Goal: Contribute content: Contribute content

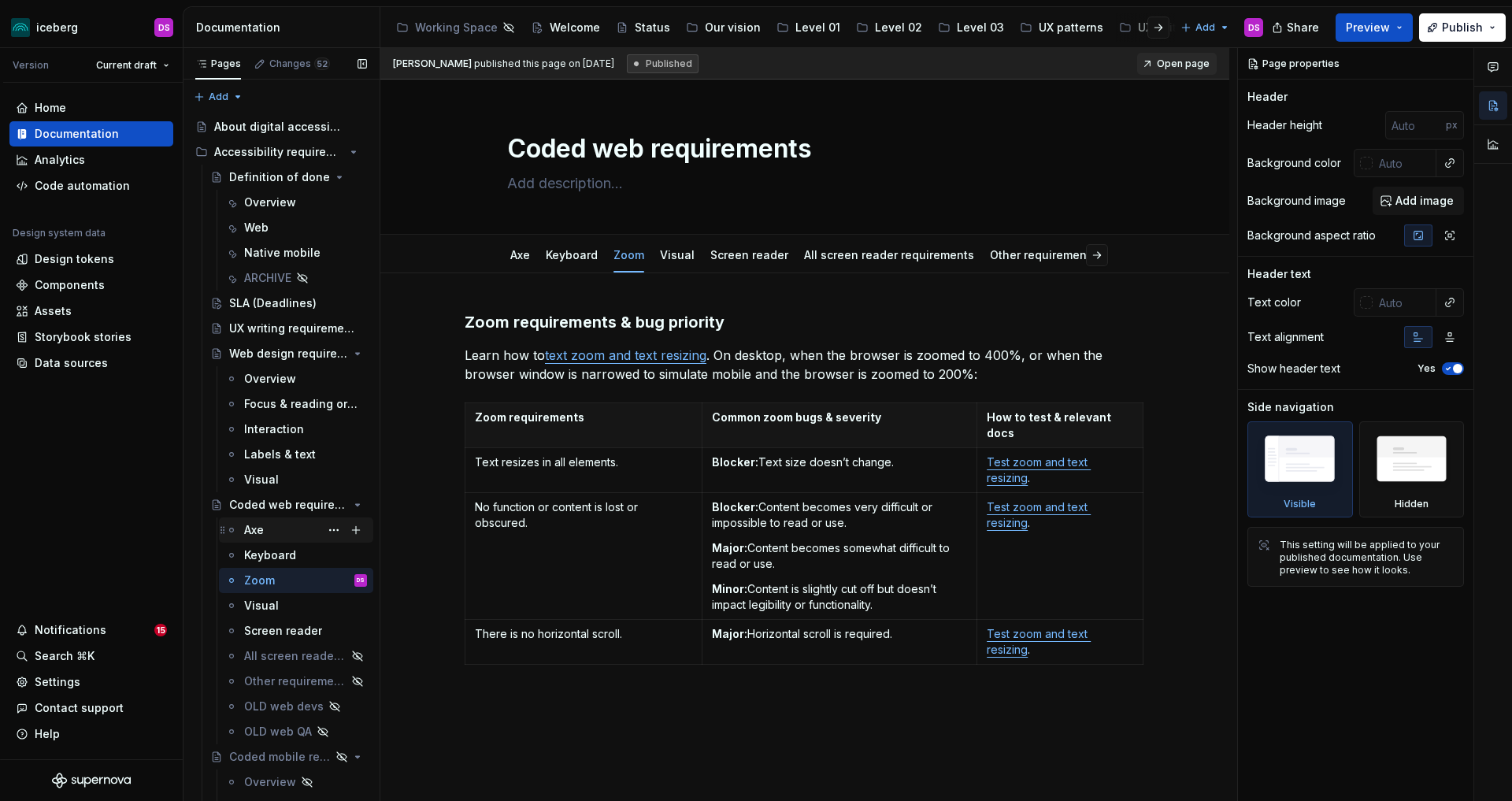
click at [261, 530] on div "Axe" at bounding box center [254, 530] width 20 height 16
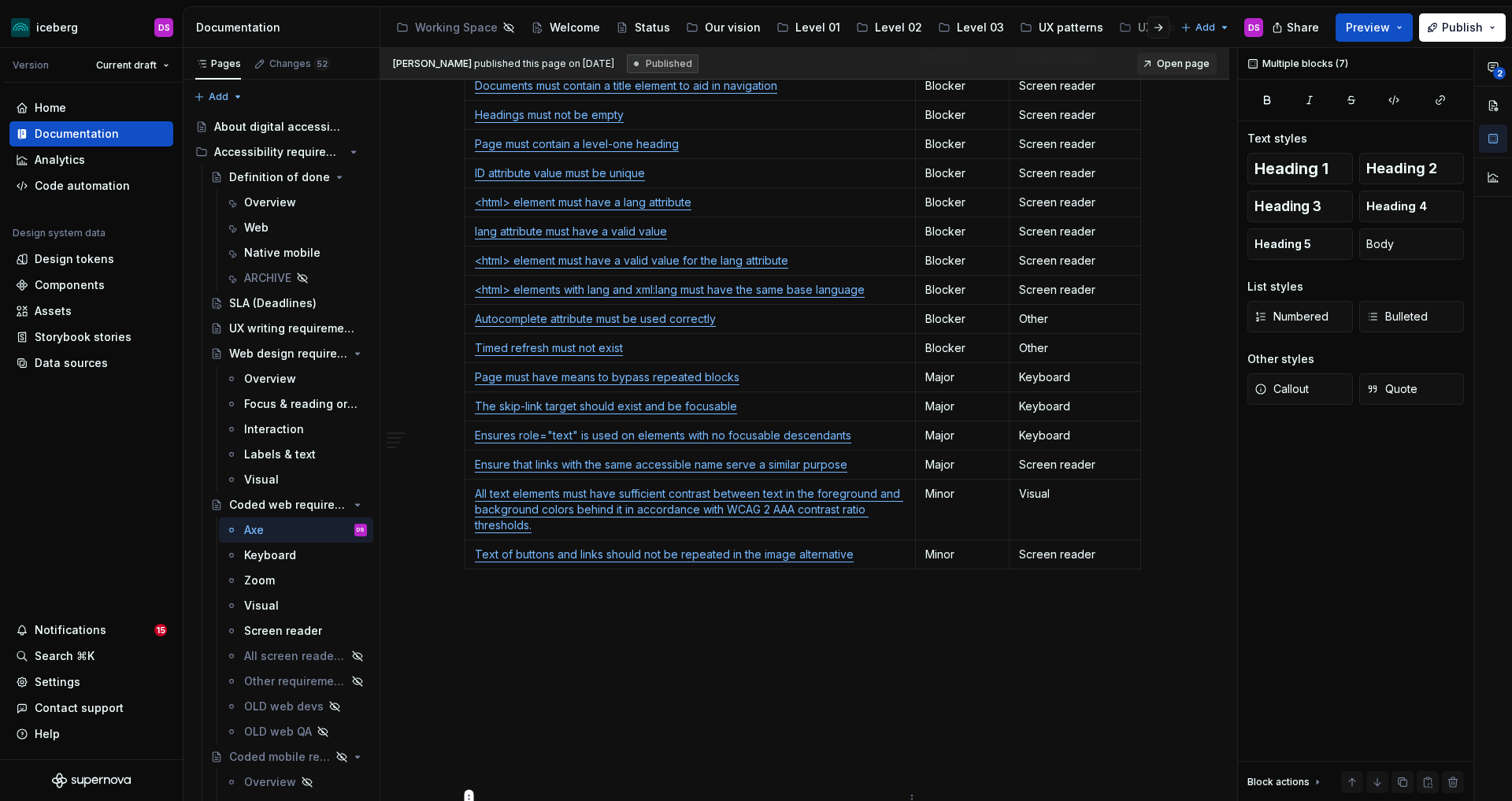
scroll to position [1527, 0]
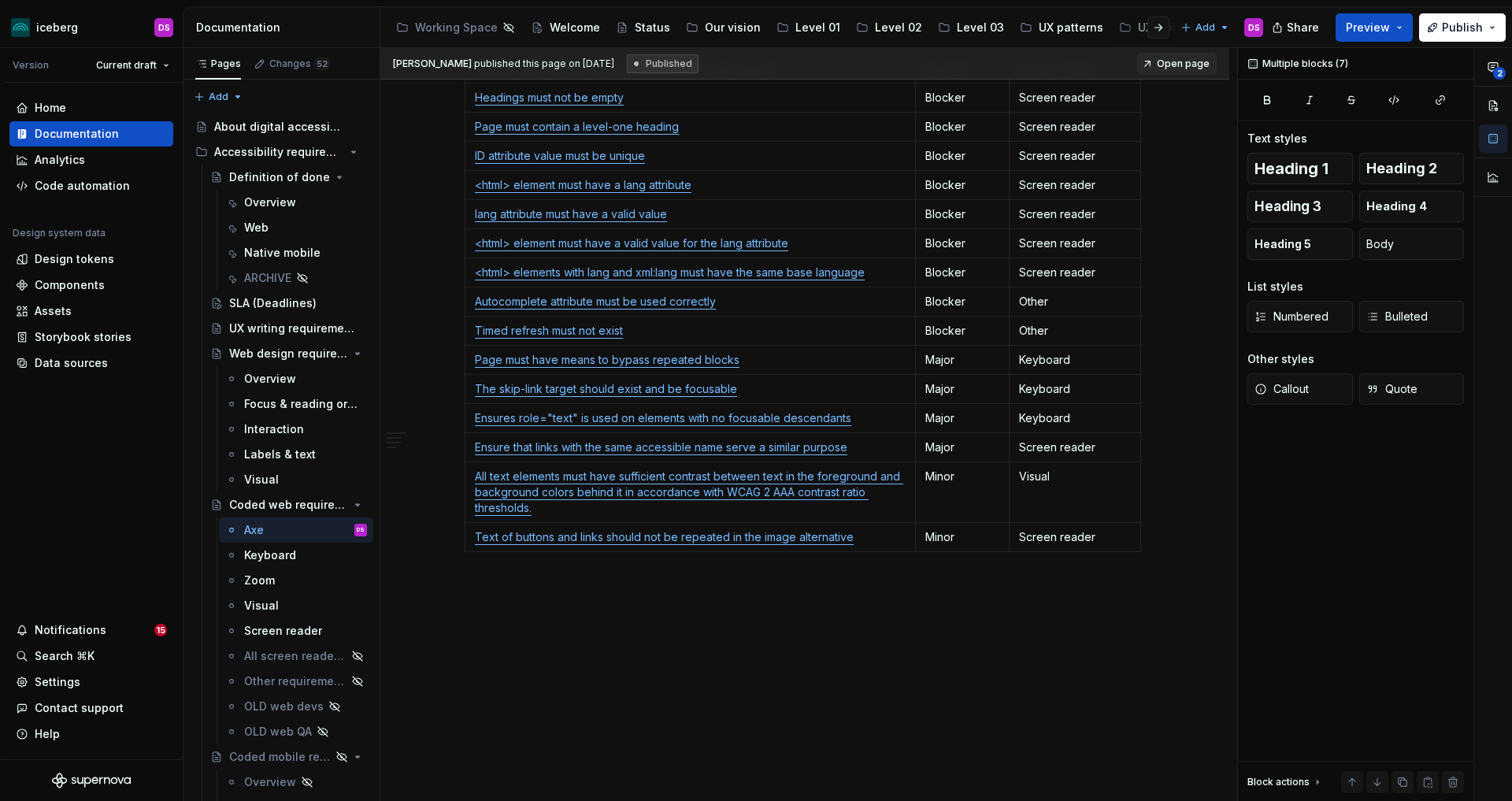
drag, startPoint x: 569, startPoint y: 373, endPoint x: 789, endPoint y: 594, distance: 311.8
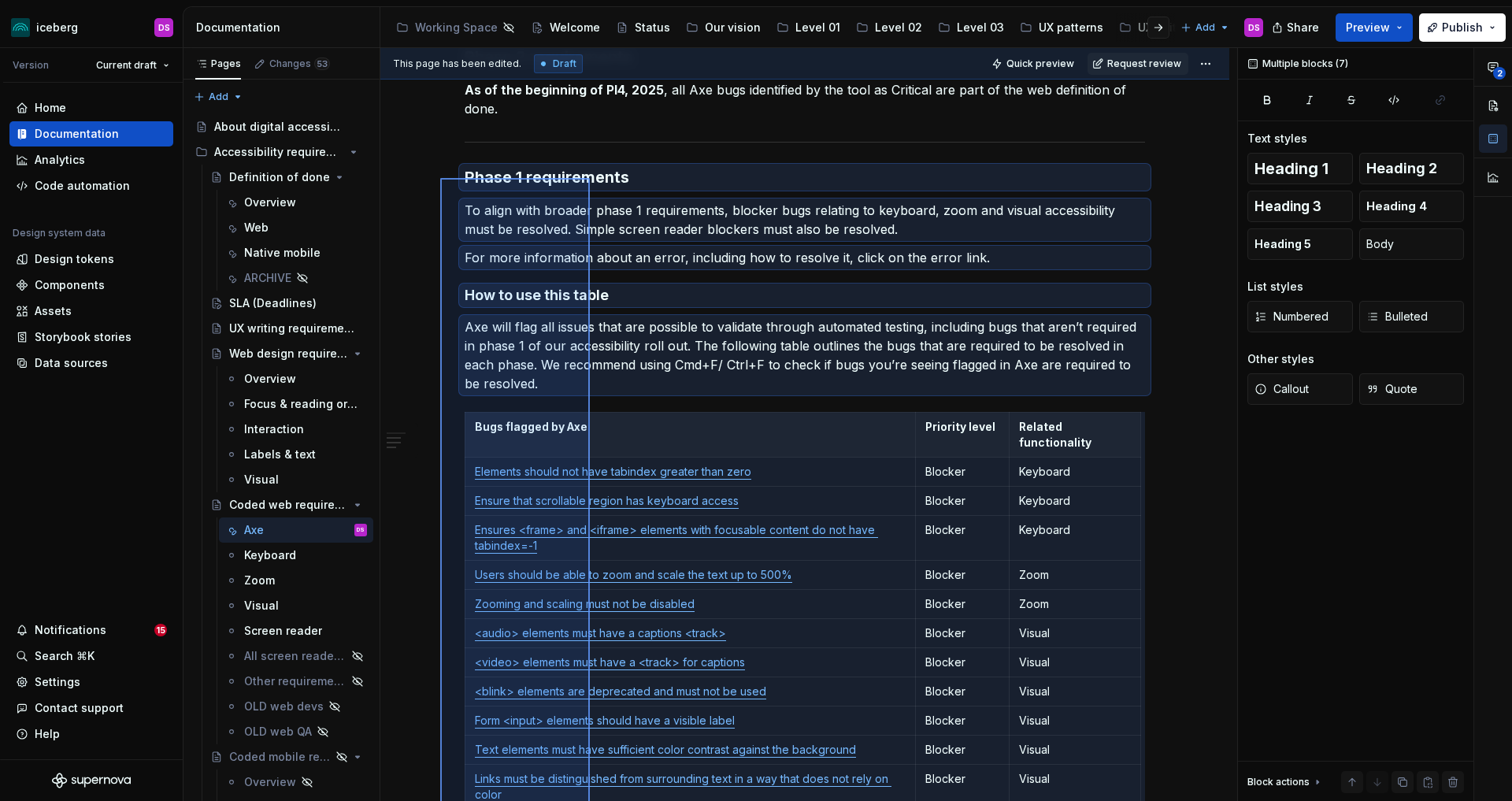
scroll to position [406, 0]
drag, startPoint x: 464, startPoint y: 425, endPoint x: 444, endPoint y: 169, distance: 256.8
click at [444, 169] on div "This page has been edited. Draft Quick preview Request review Coded web require…" at bounding box center [808, 425] width 857 height 754
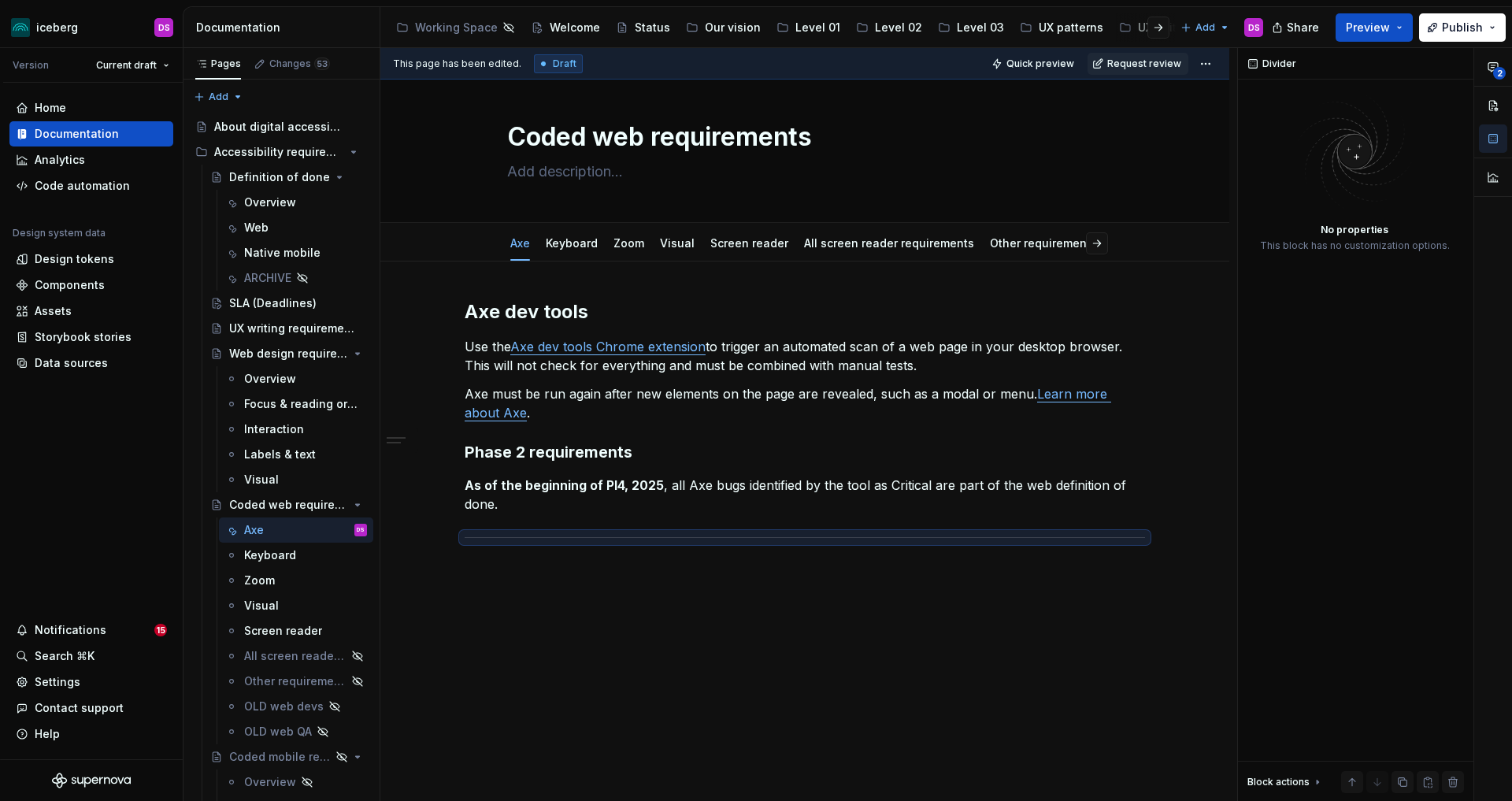
scroll to position [0, 0]
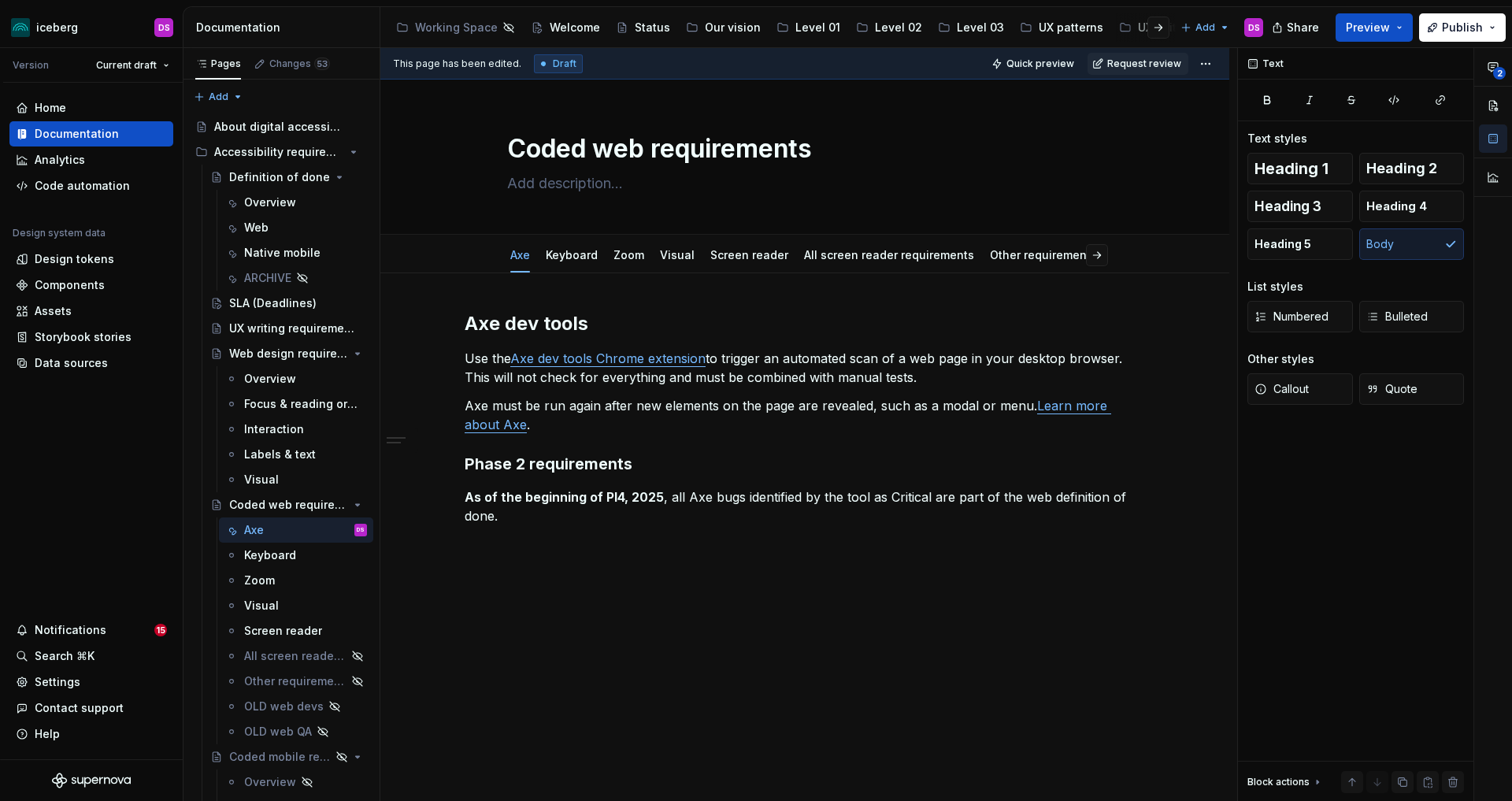
type textarea "*"
click at [1035, 258] on button "button" at bounding box center [1033, 255] width 22 height 22
click at [1086, 254] on span "Add tab" at bounding box center [1087, 254] width 37 height 13
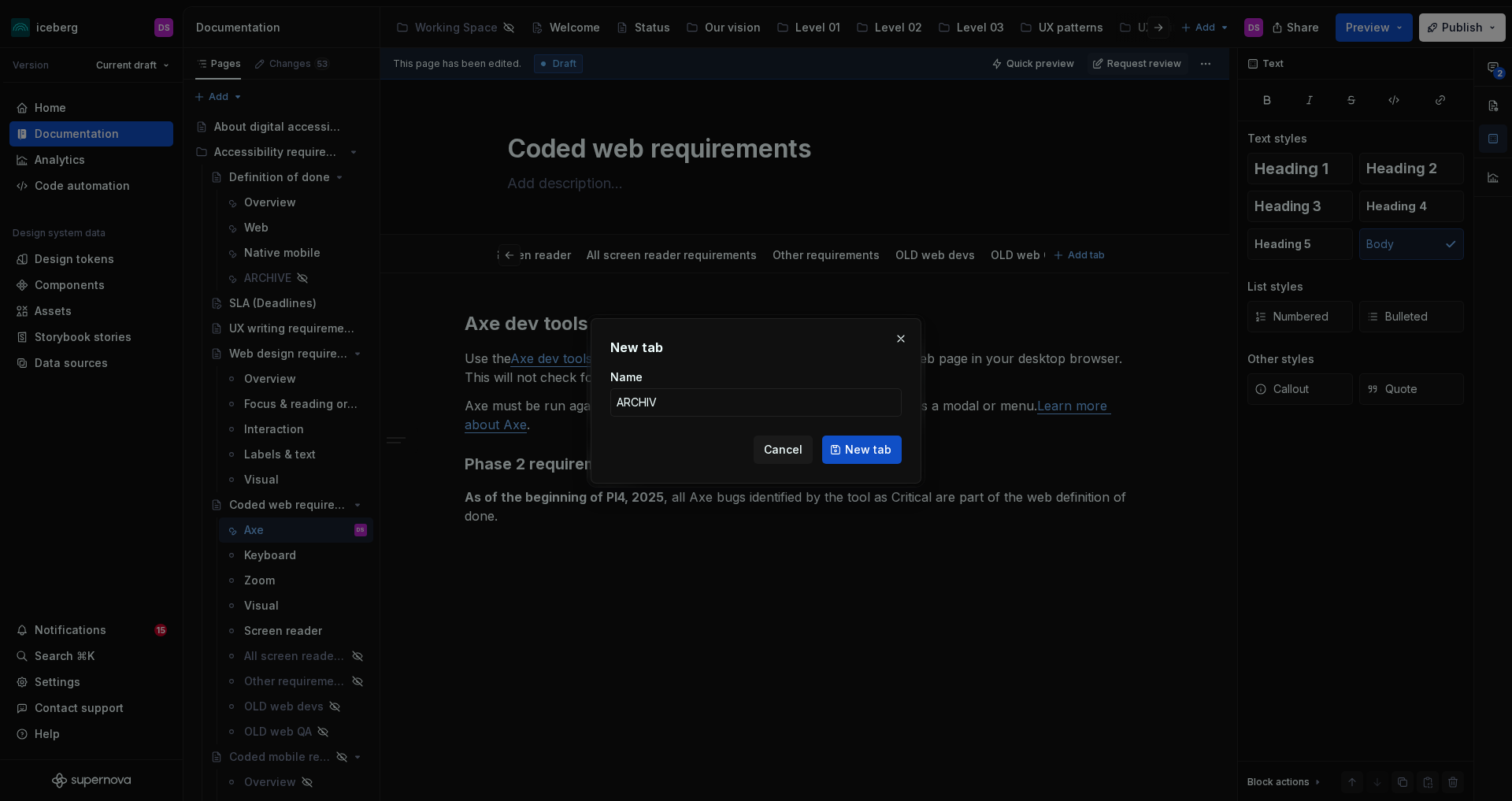
type input "ARCHIVE"
click button "New tab" at bounding box center [861, 450] width 80 height 28
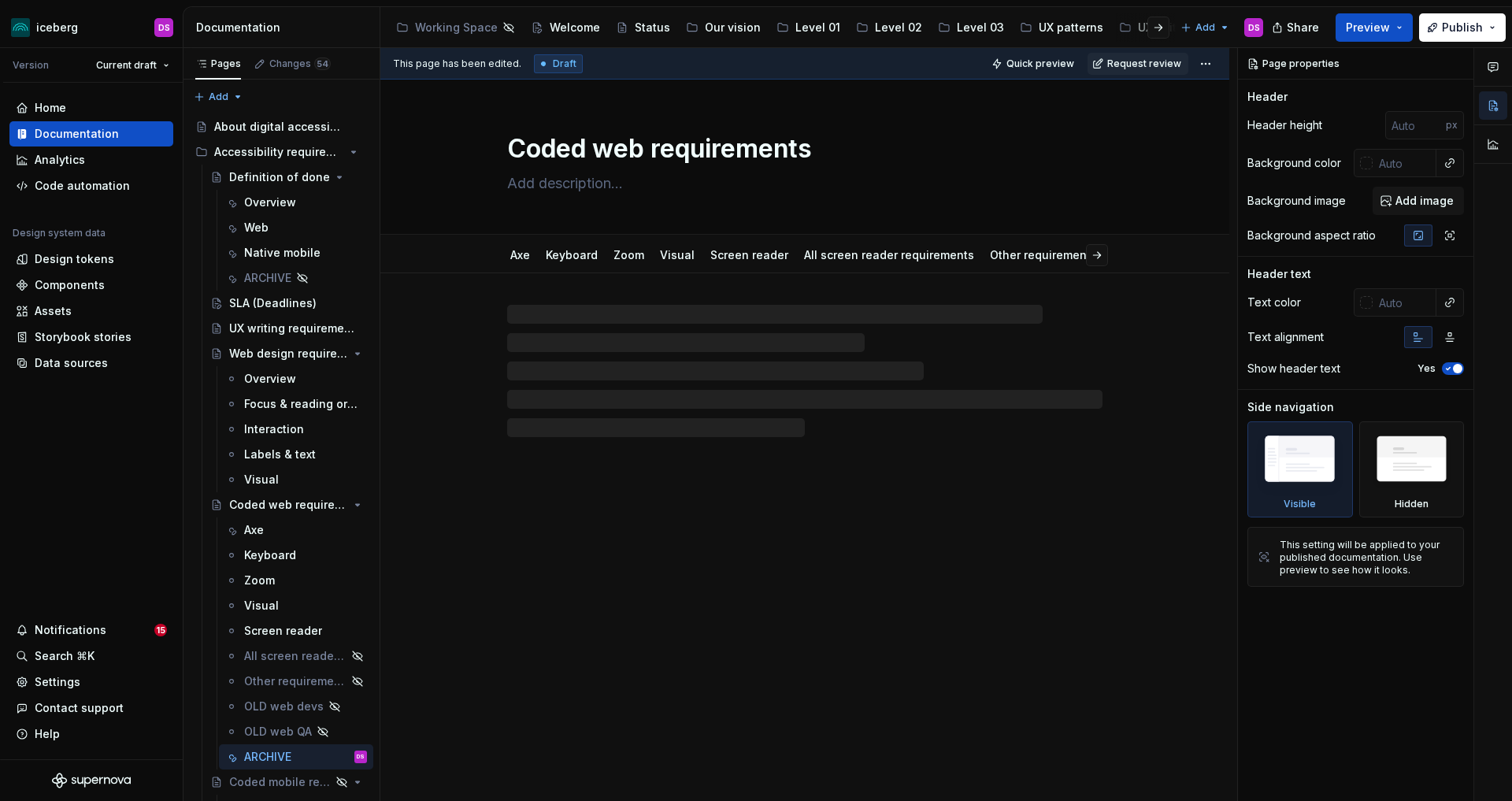
type textarea "*"
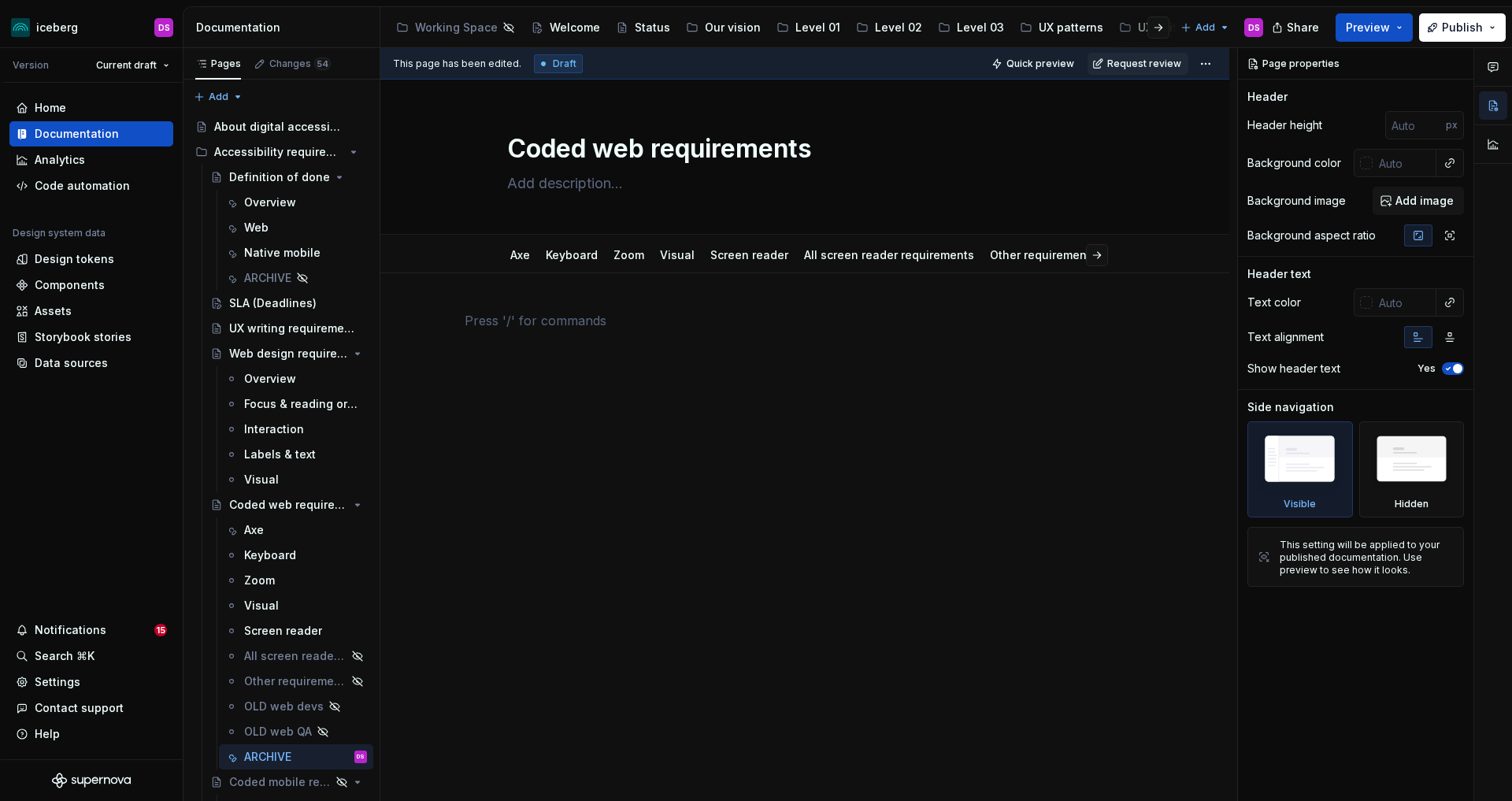
click at [770, 328] on p at bounding box center [804, 320] width 680 height 19
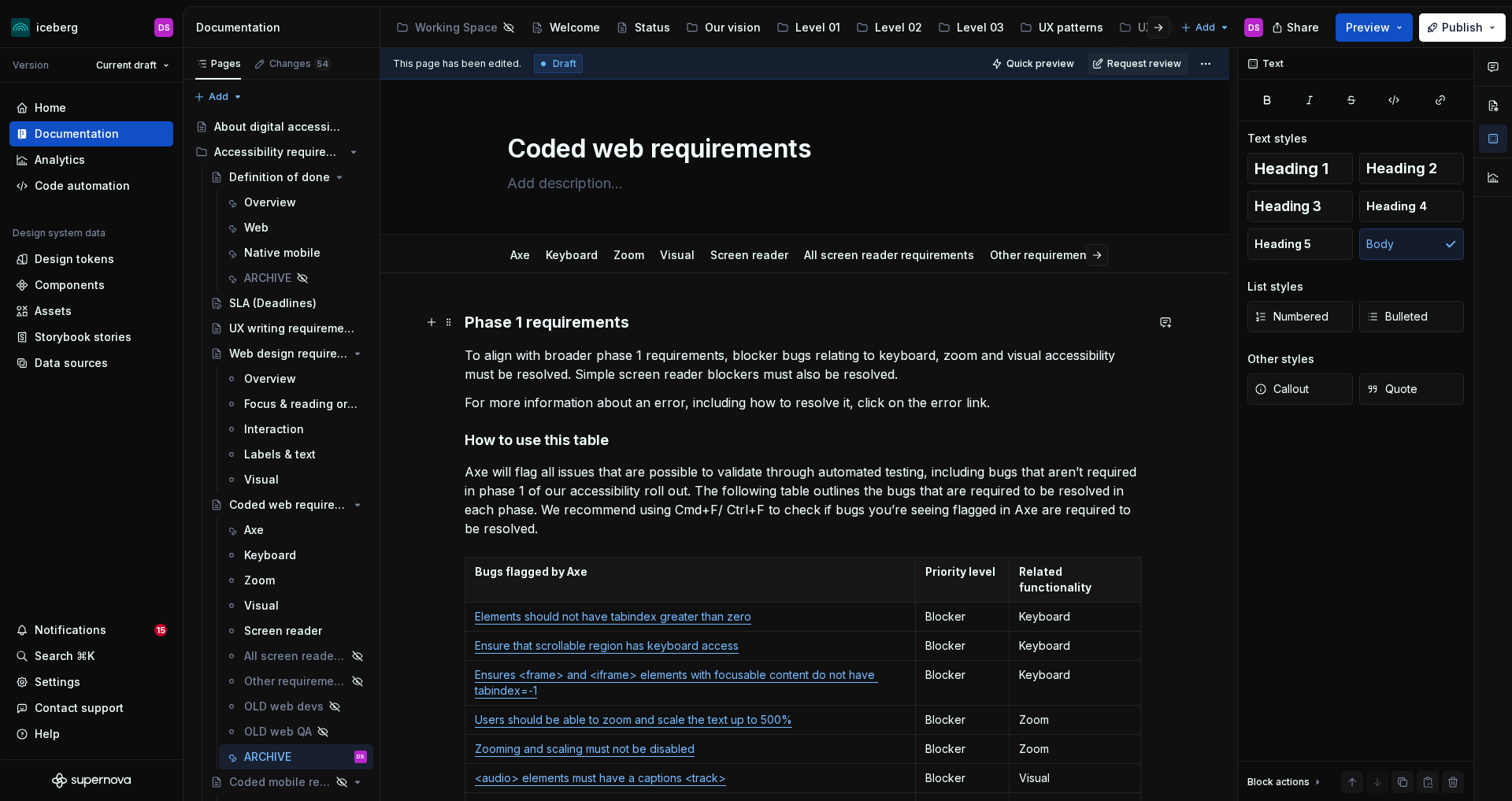
click at [527, 325] on h3 "Phase 1 requirements" at bounding box center [804, 322] width 680 height 22
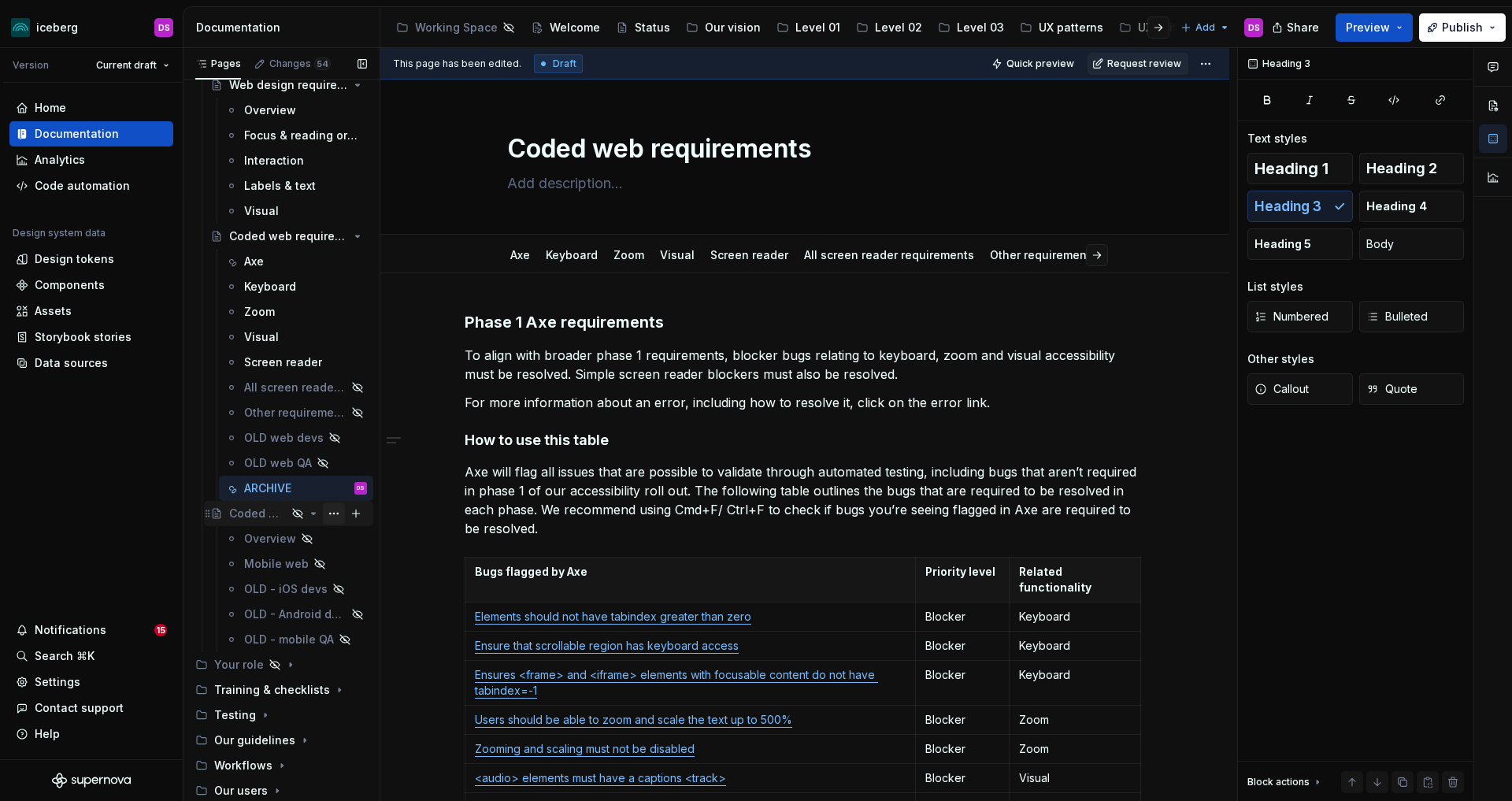
scroll to position [273, 0]
click at [334, 482] on button "Page tree" at bounding box center [334, 484] width 22 height 22
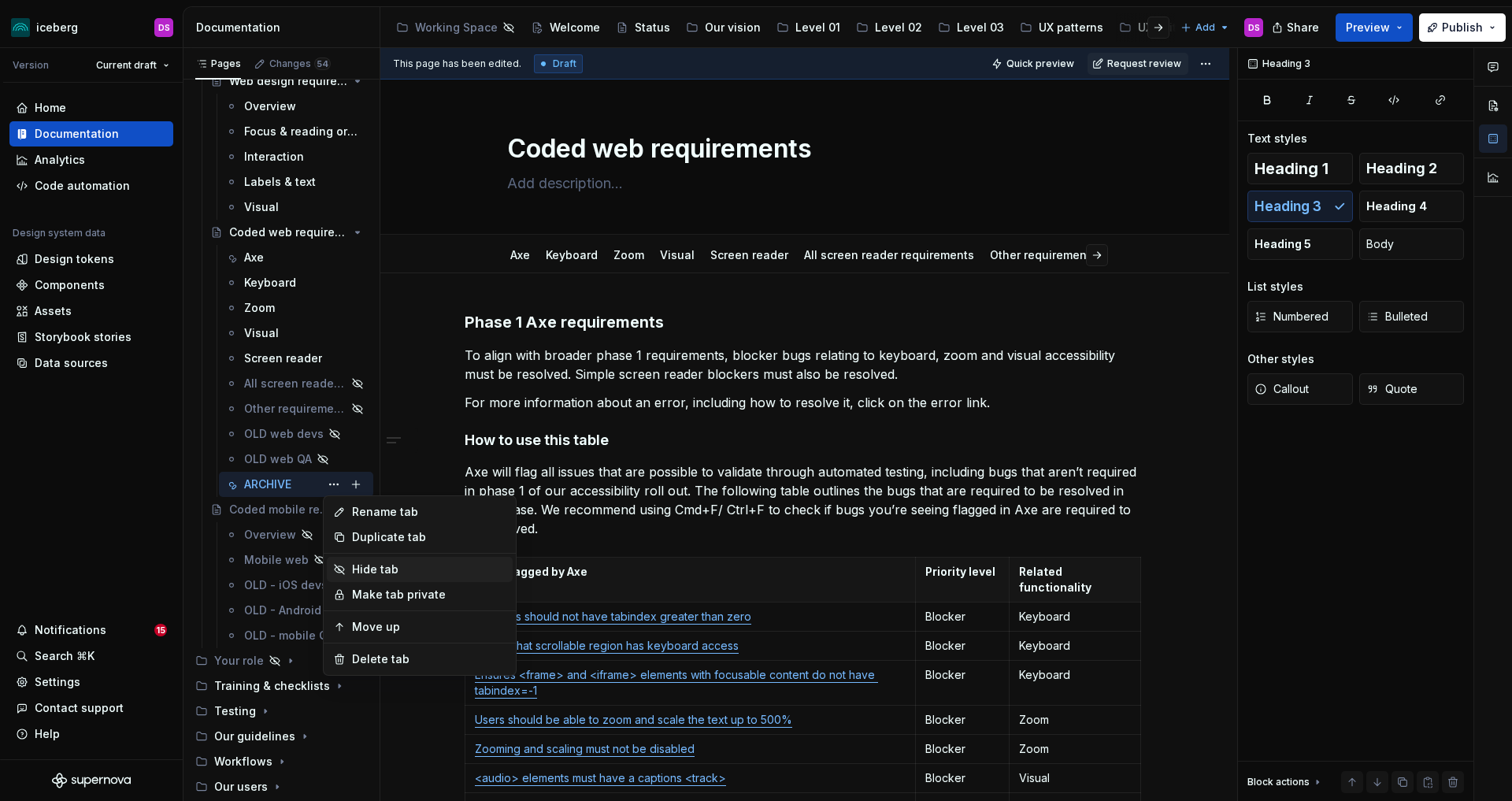
click at [392, 567] on div "Hide tab" at bounding box center [429, 569] width 154 height 16
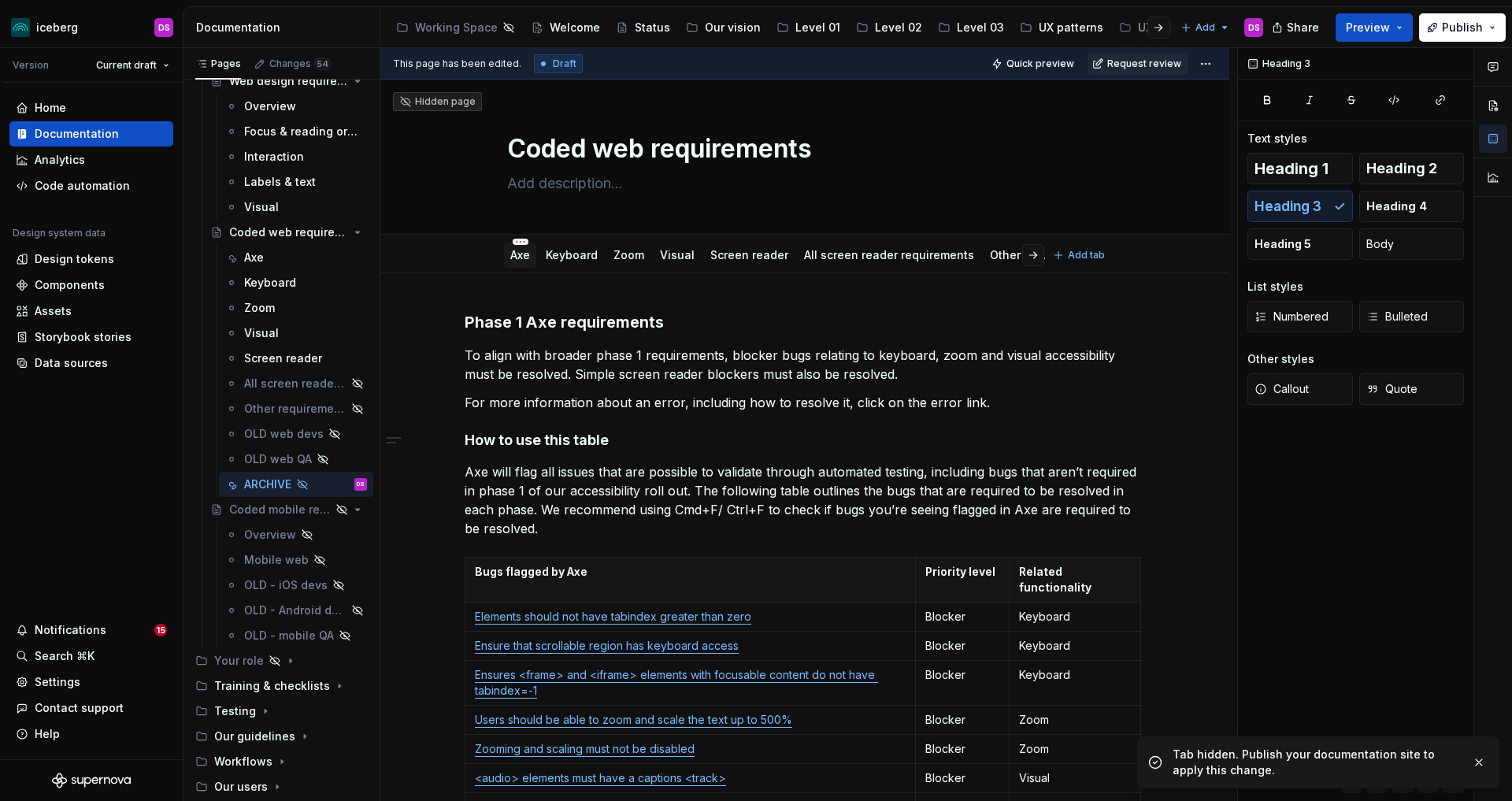
click at [530, 257] on link "Axe" at bounding box center [520, 255] width 20 height 14
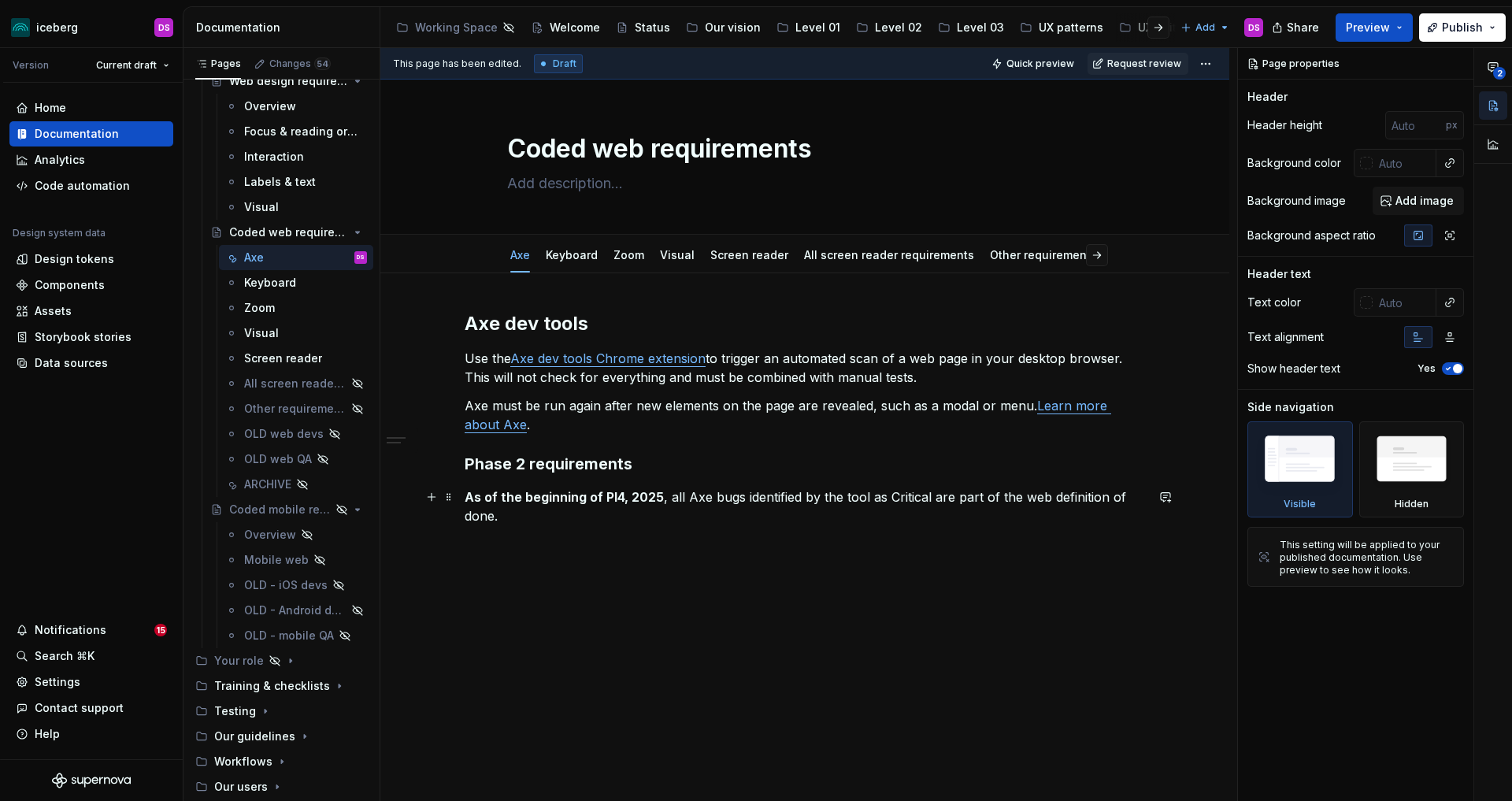
type textarea "*"
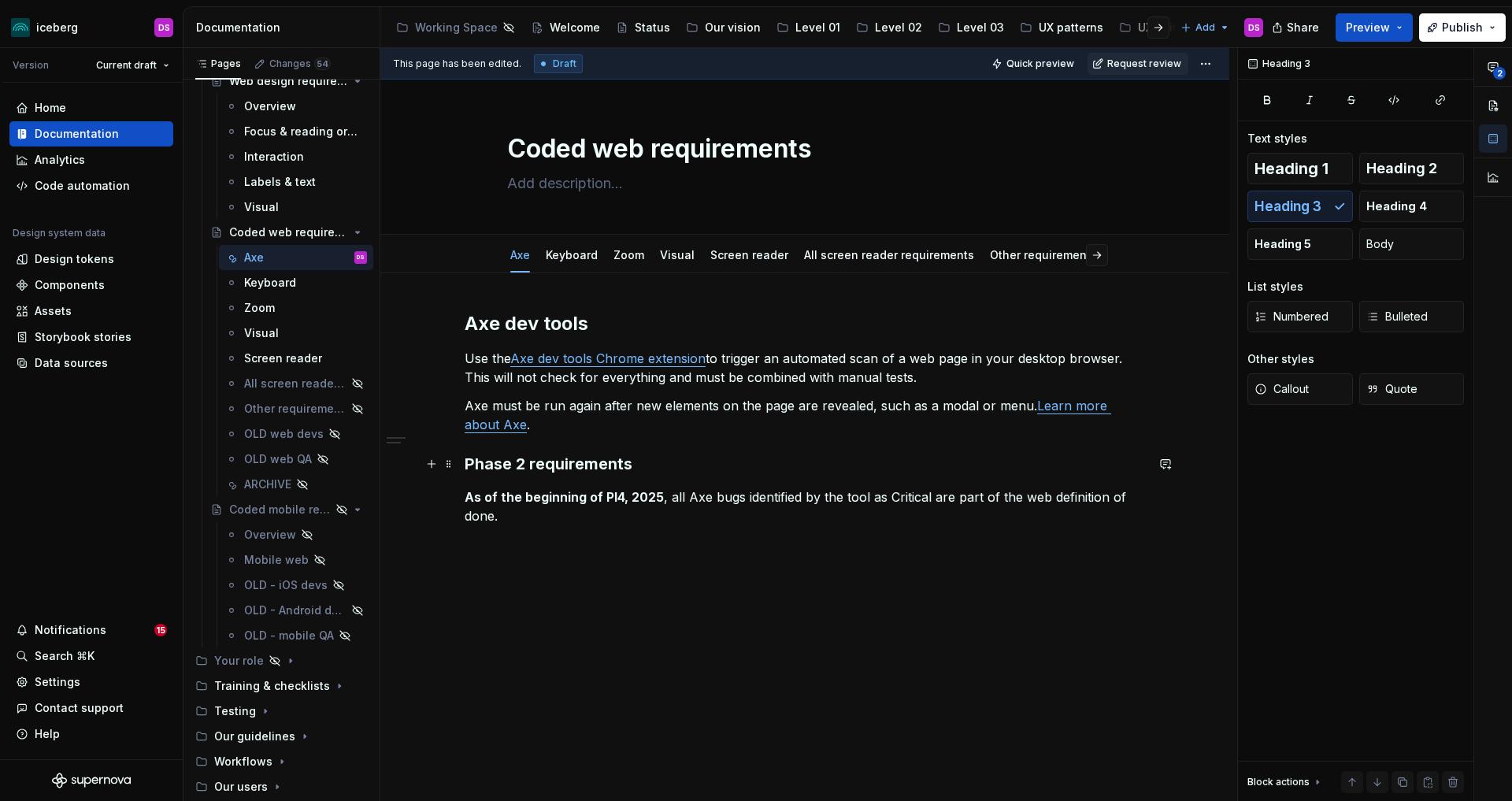
click at [654, 465] on h3 "Phase 2 requirements" at bounding box center [804, 463] width 680 height 22
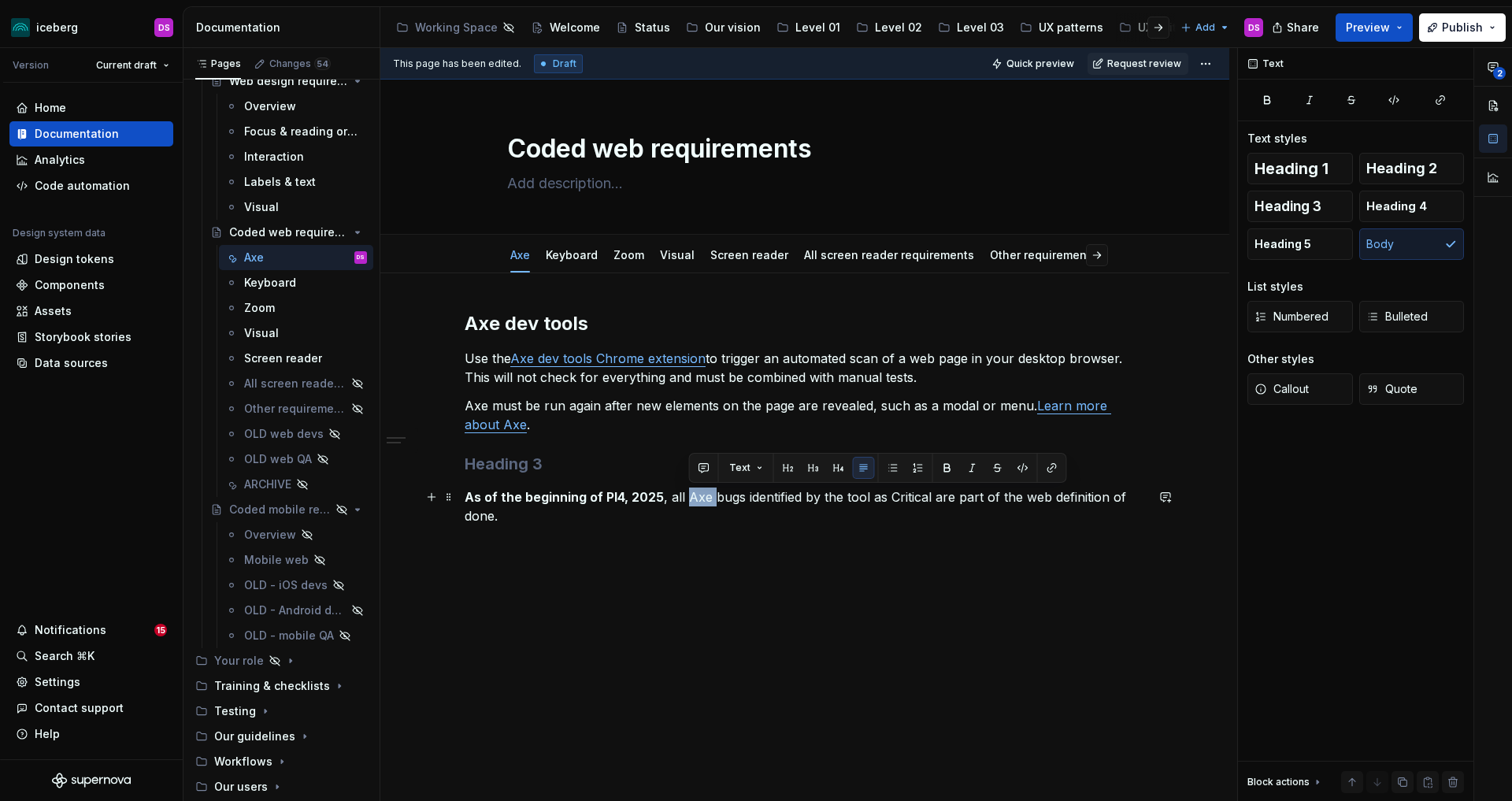
drag, startPoint x: 715, startPoint y: 494, endPoint x: 691, endPoint y: 500, distance: 24.7
click at [691, 500] on p "As of the beginning of PI4, 2025 , all Axe bugs identified by the tool as Criti…" at bounding box center [804, 506] width 680 height 38
click at [795, 499] on p "As of the beginning of PI4, 2025 , all bugs identified by the tool as Critical …" at bounding box center [804, 496] width 680 height 19
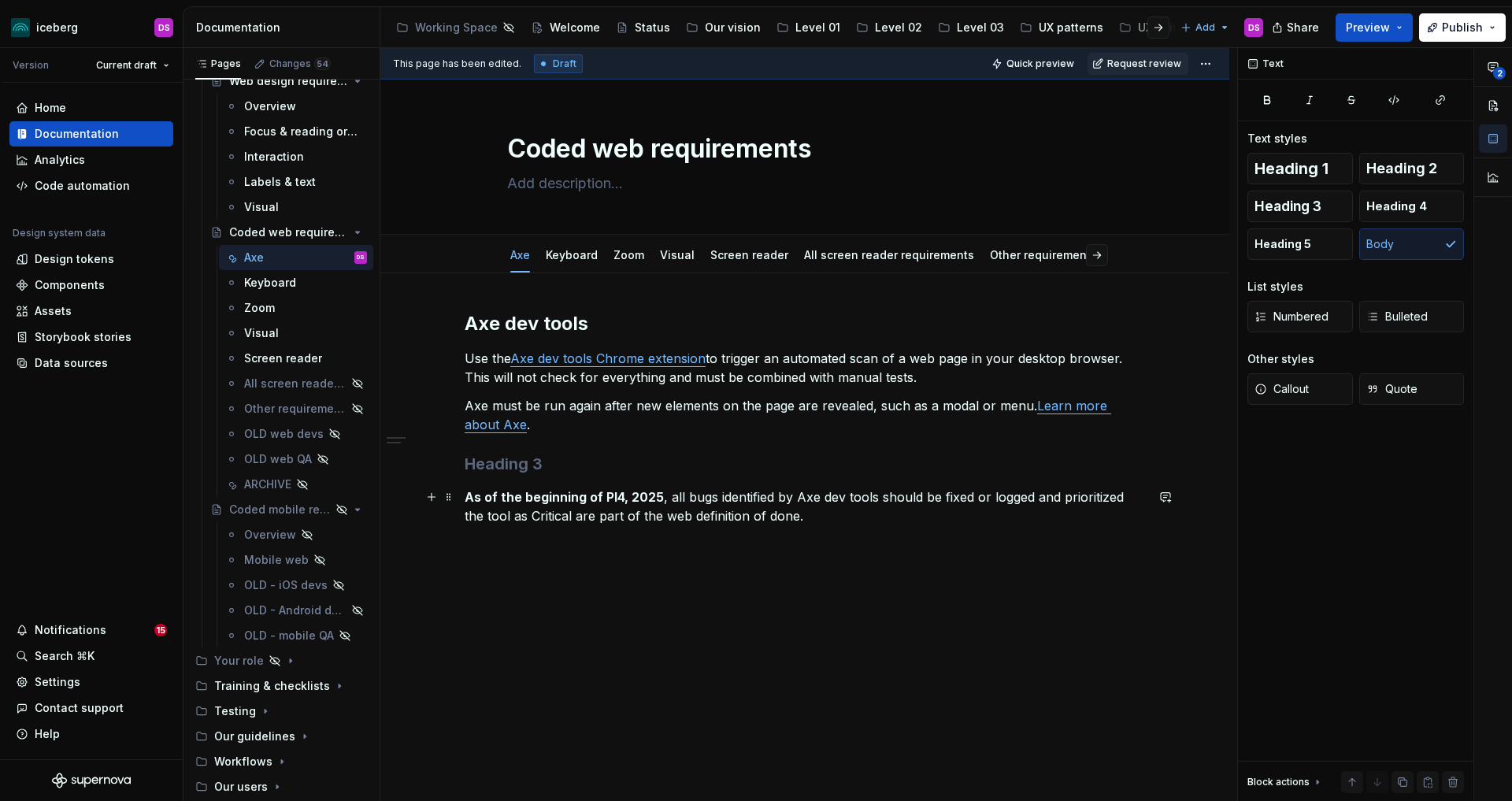
click at [980, 499] on p "As of the beginning of PI4, 2025 , all bugs identified by Axe dev tools should …" at bounding box center [804, 506] width 680 height 38
click at [1085, 500] on p "As of the beginning of PI4, 2025 , all bugs identified by Axe dev tools should …" at bounding box center [804, 506] width 680 height 38
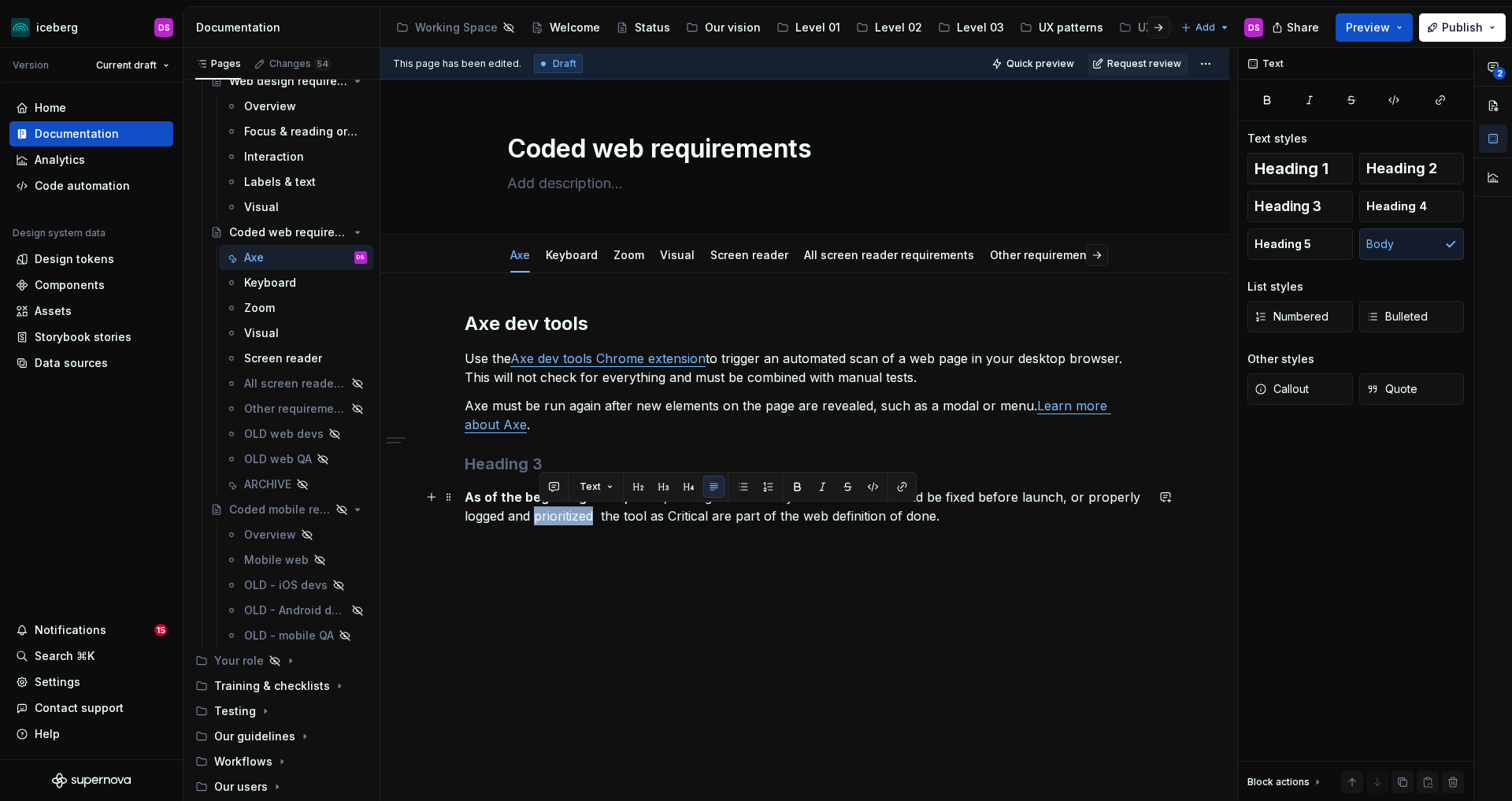
drag, startPoint x: 600, startPoint y: 514, endPoint x: 541, endPoint y: 523, distance: 59.7
click at [541, 523] on p "As of the beginning of PI4, 2025 , all bugs identified by Axe dev tools should …" at bounding box center [804, 506] width 680 height 38
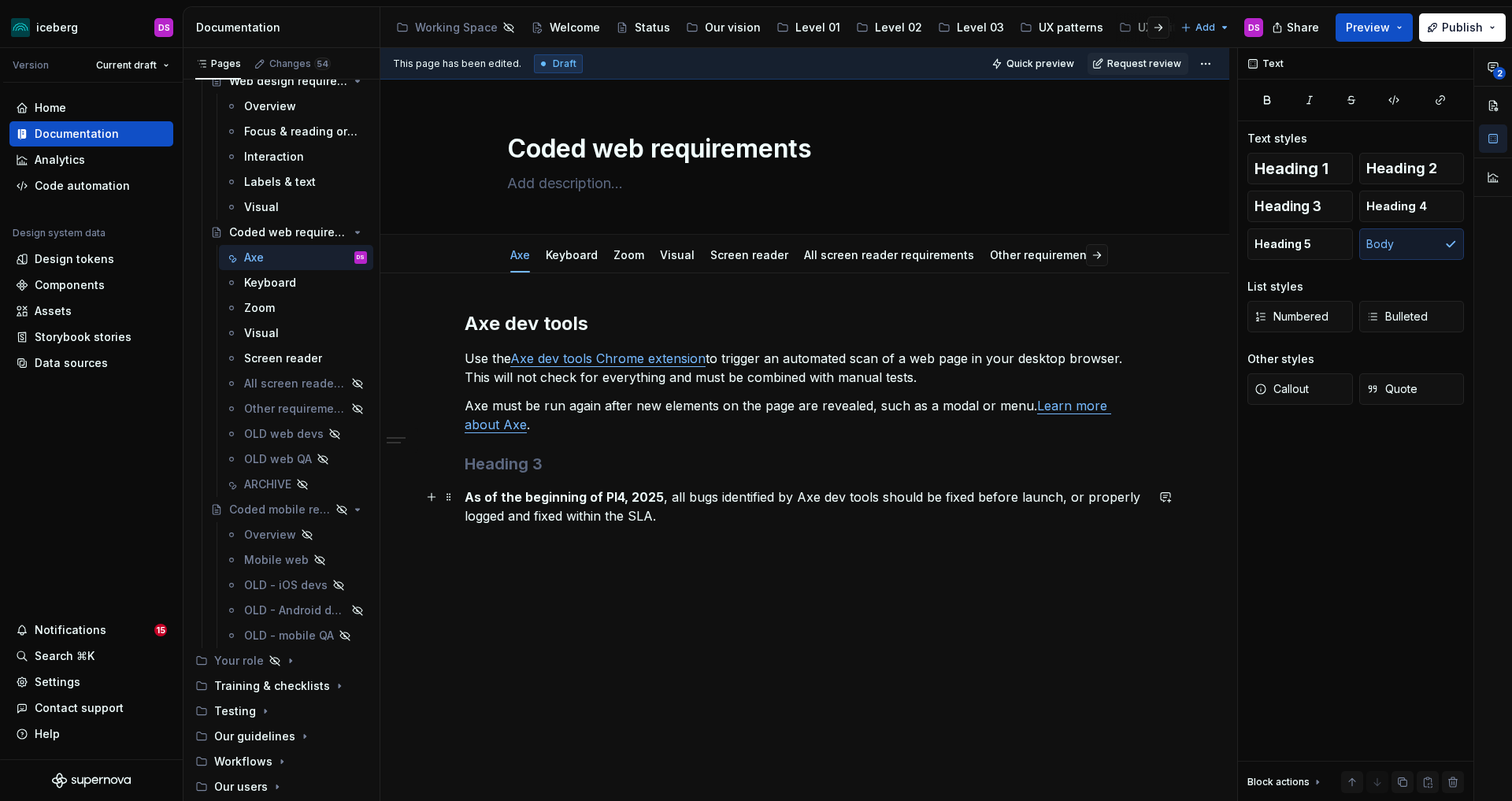
click at [1056, 502] on p "As of the beginning of PI4, 2025 , all bugs identified by Axe dev tools should …" at bounding box center [804, 506] width 680 height 38
click at [1140, 501] on p "As of the beginning of PI4, 2025 , all bugs identified by Axe dev tools should …" at bounding box center [804, 506] width 680 height 38
type textarea "*"
click at [710, 517] on p "As of the beginning of PI4, 2025 , all bugs identified by Axe dev tools should …" at bounding box center [804, 506] width 680 height 38
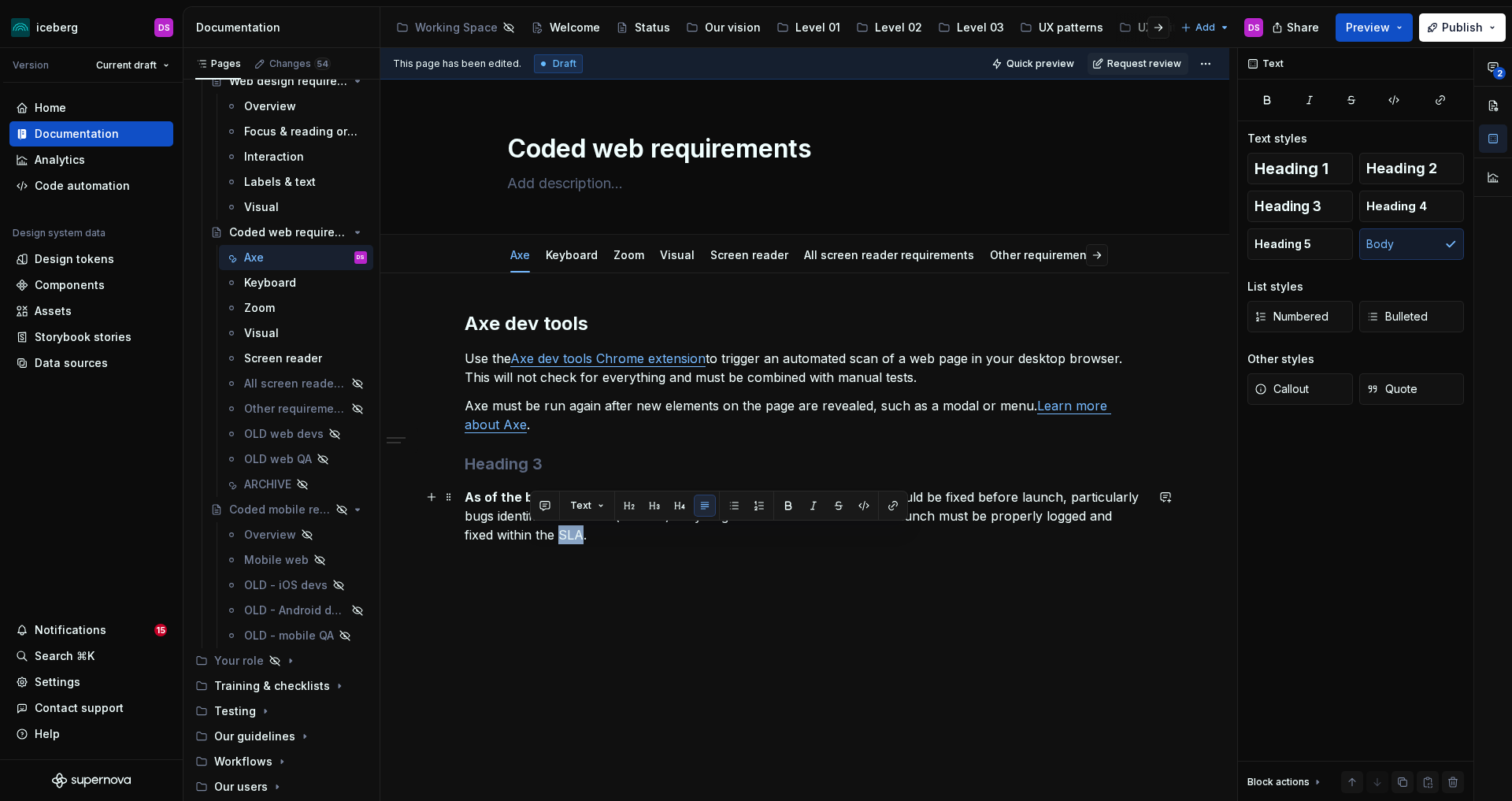
drag, startPoint x: 548, startPoint y: 533, endPoint x: 532, endPoint y: 535, distance: 16.1
click at [532, 535] on p "As of the beginning of PI4, 2025 , all bugs identified by Axe dev tools should …" at bounding box center [804, 515] width 680 height 57
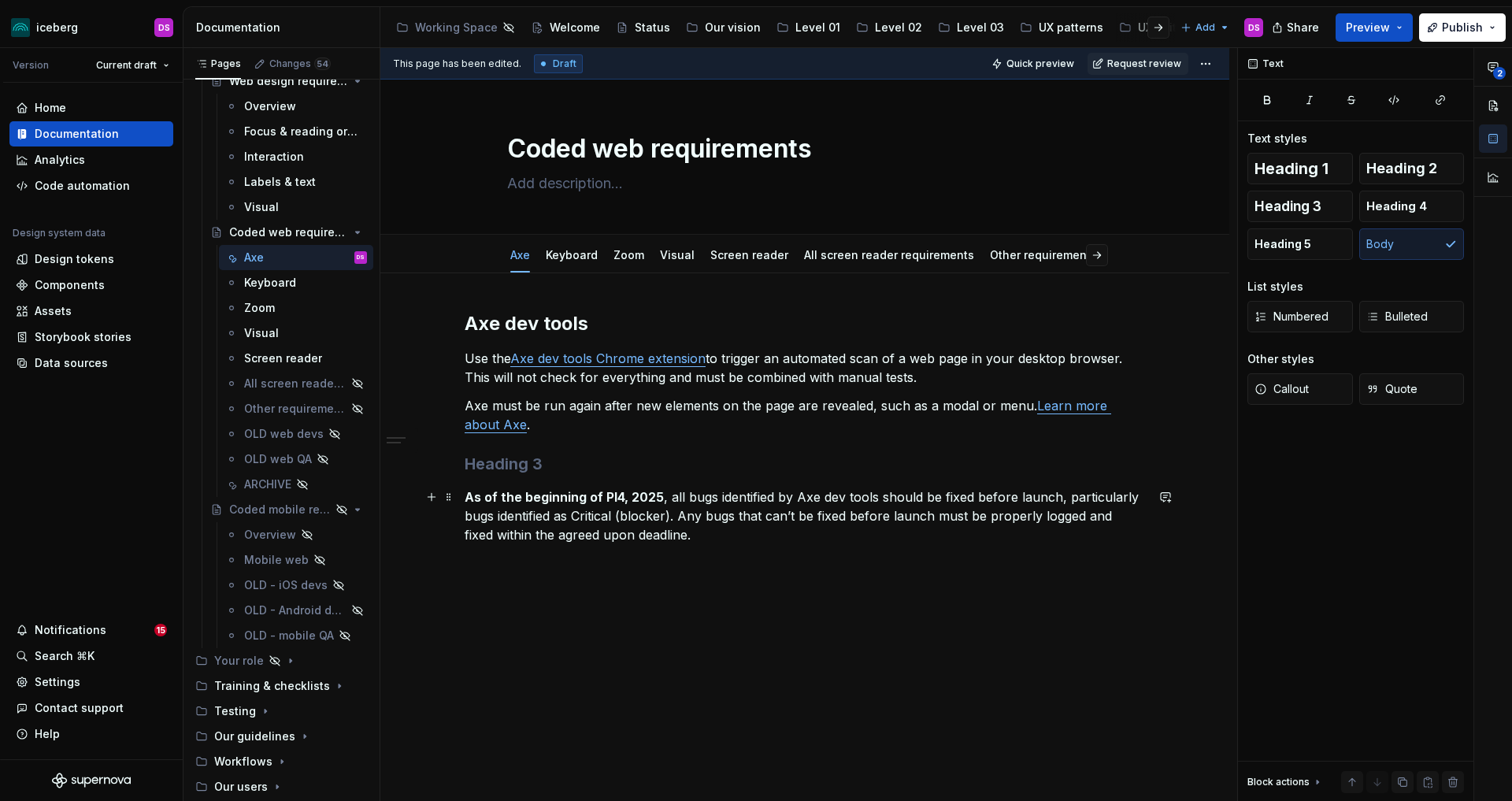
click at [530, 535] on p "As of the beginning of PI4, 2025 , all bugs identified by Axe dev tools should …" at bounding box center [804, 515] width 680 height 57
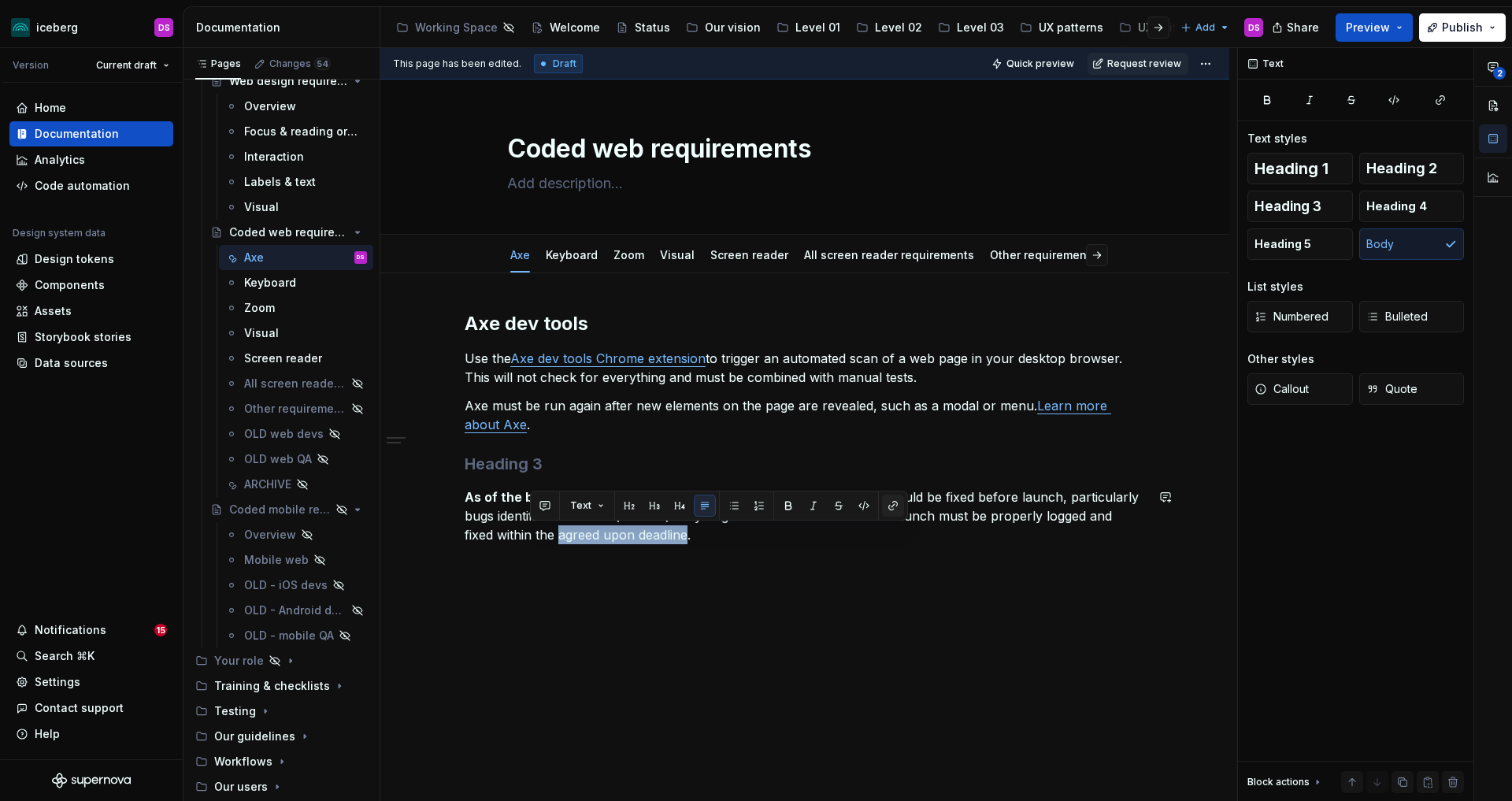
click at [894, 508] on button "button" at bounding box center [892, 506] width 22 height 22
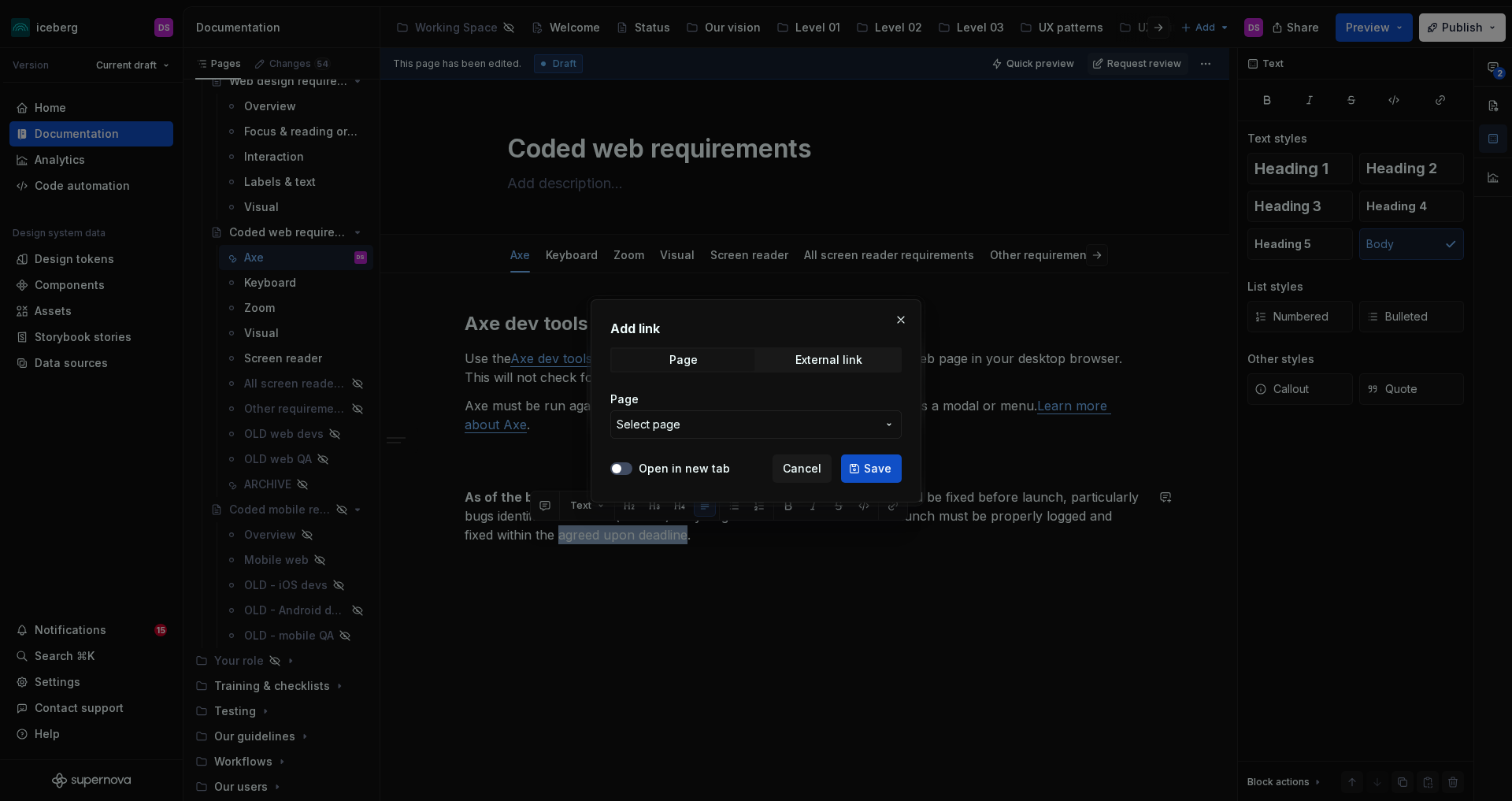
click at [794, 435] on button "Select page" at bounding box center [756, 424] width 292 height 28
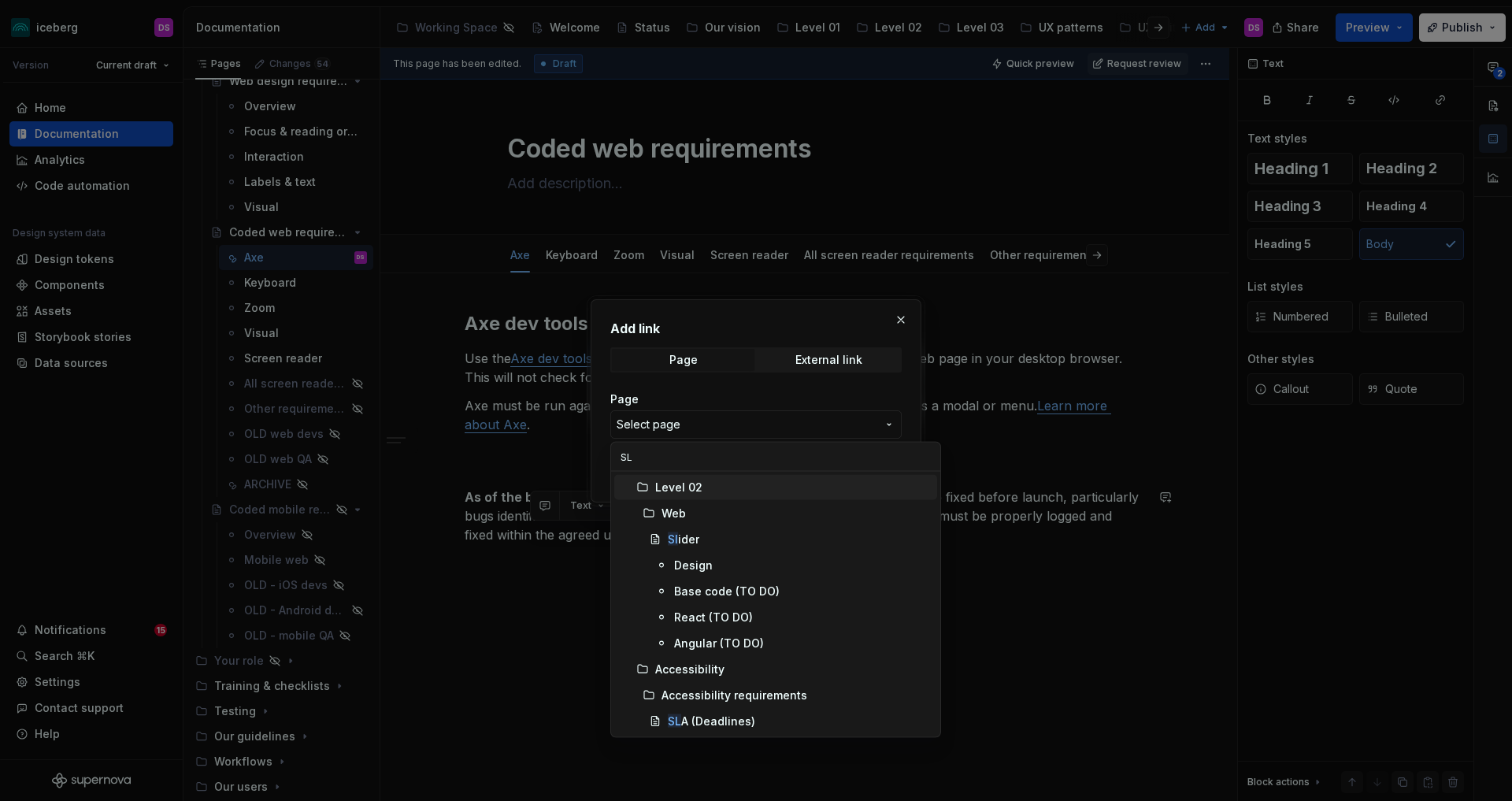
type input "SLA"
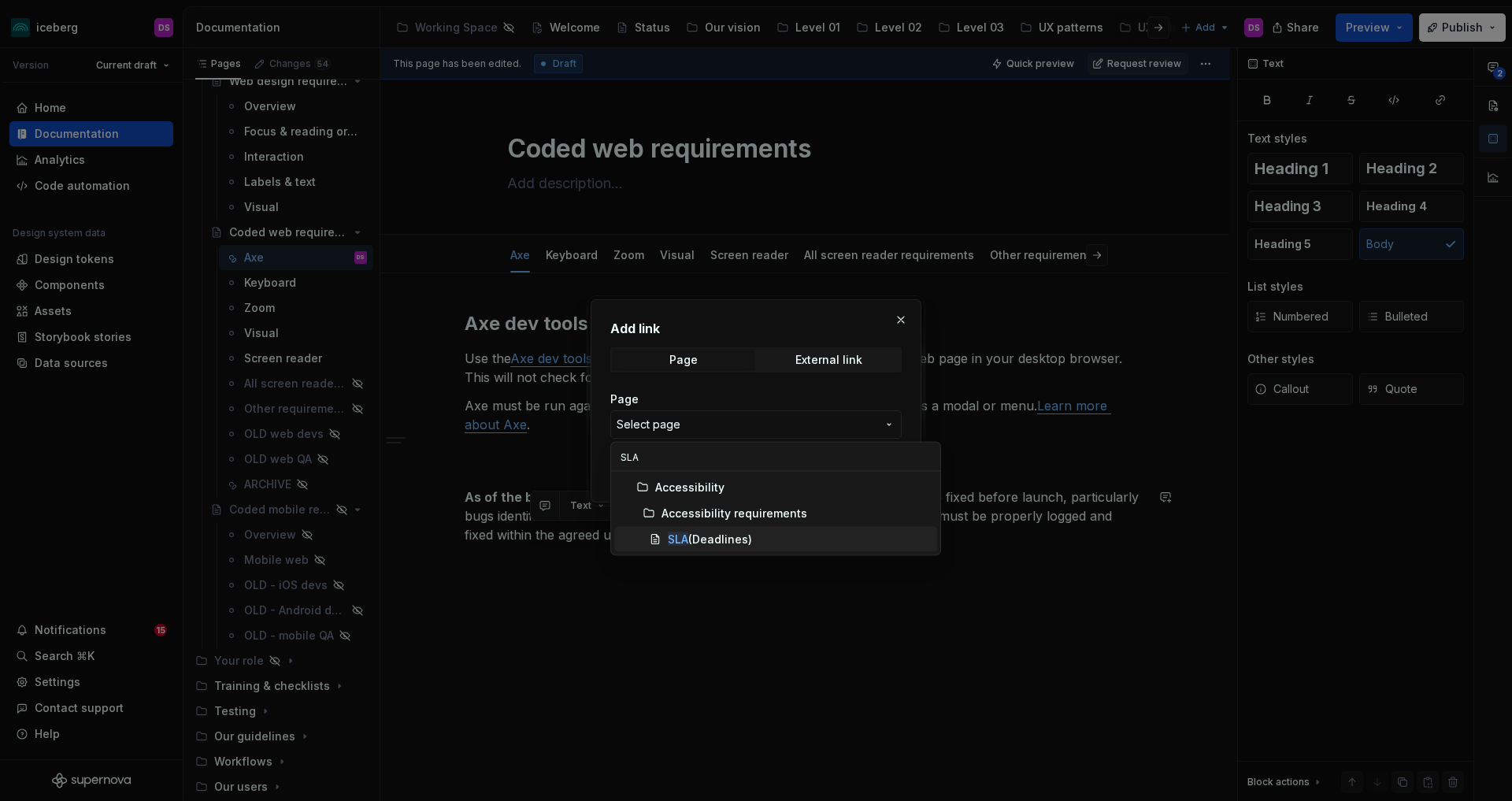
click at [710, 540] on div "SLA (Deadlines)" at bounding box center [710, 539] width 84 height 16
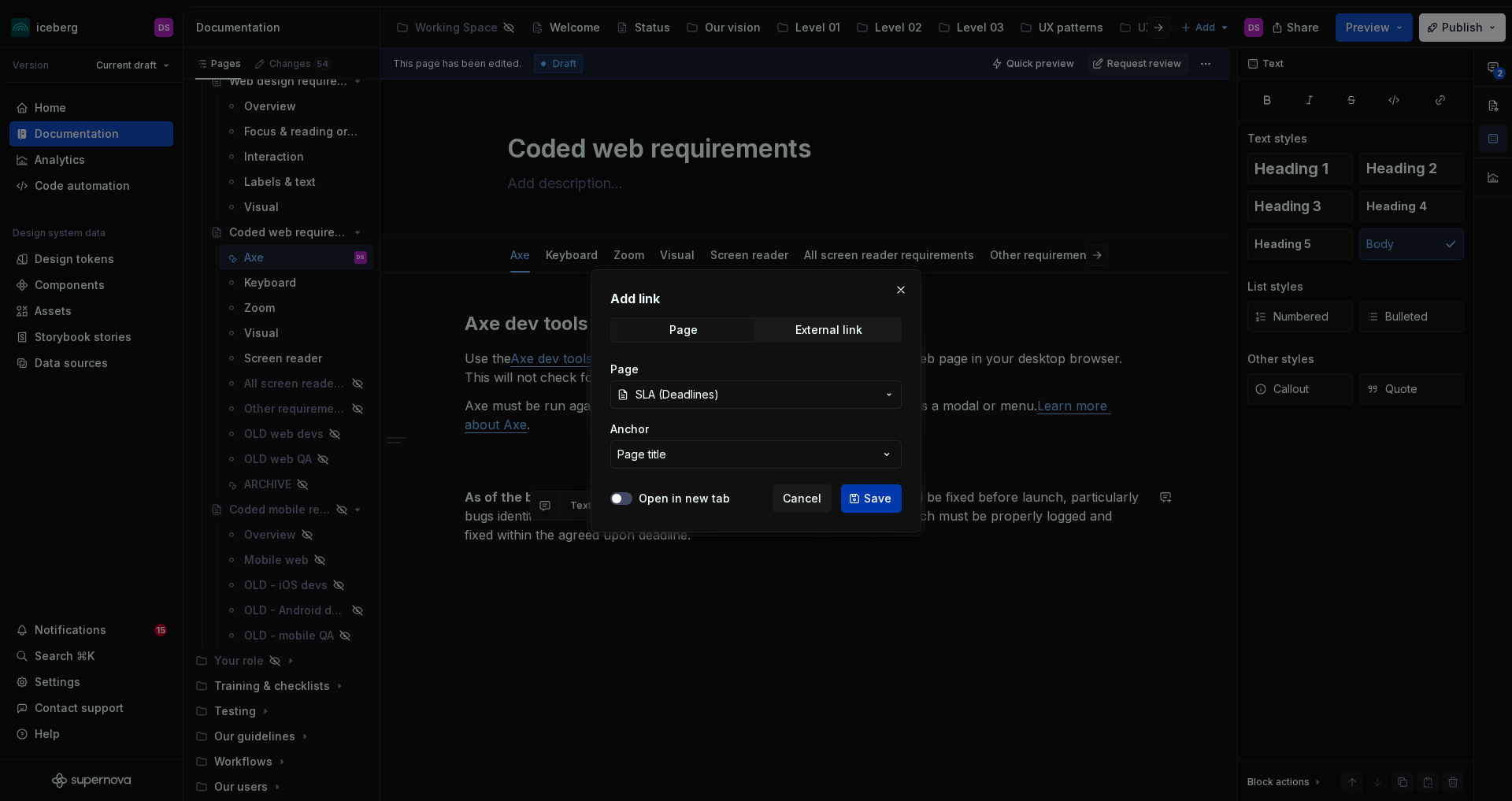
click at [865, 501] on span "Save" at bounding box center [878, 499] width 27 height 16
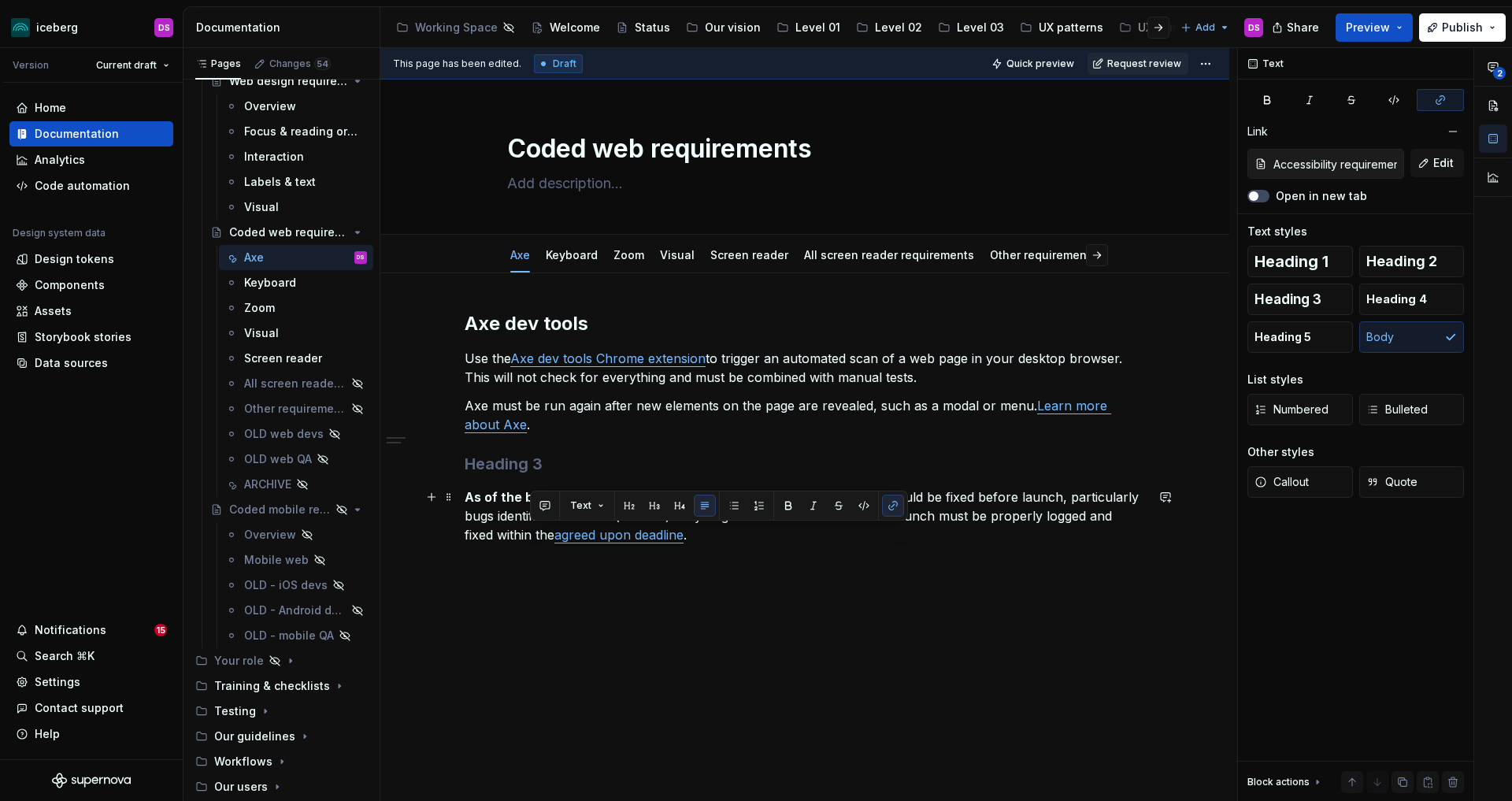
click at [1016, 540] on p "As of the beginning of PI4, 2025 , all bugs identified by Axe dev tools should …" at bounding box center [804, 515] width 680 height 57
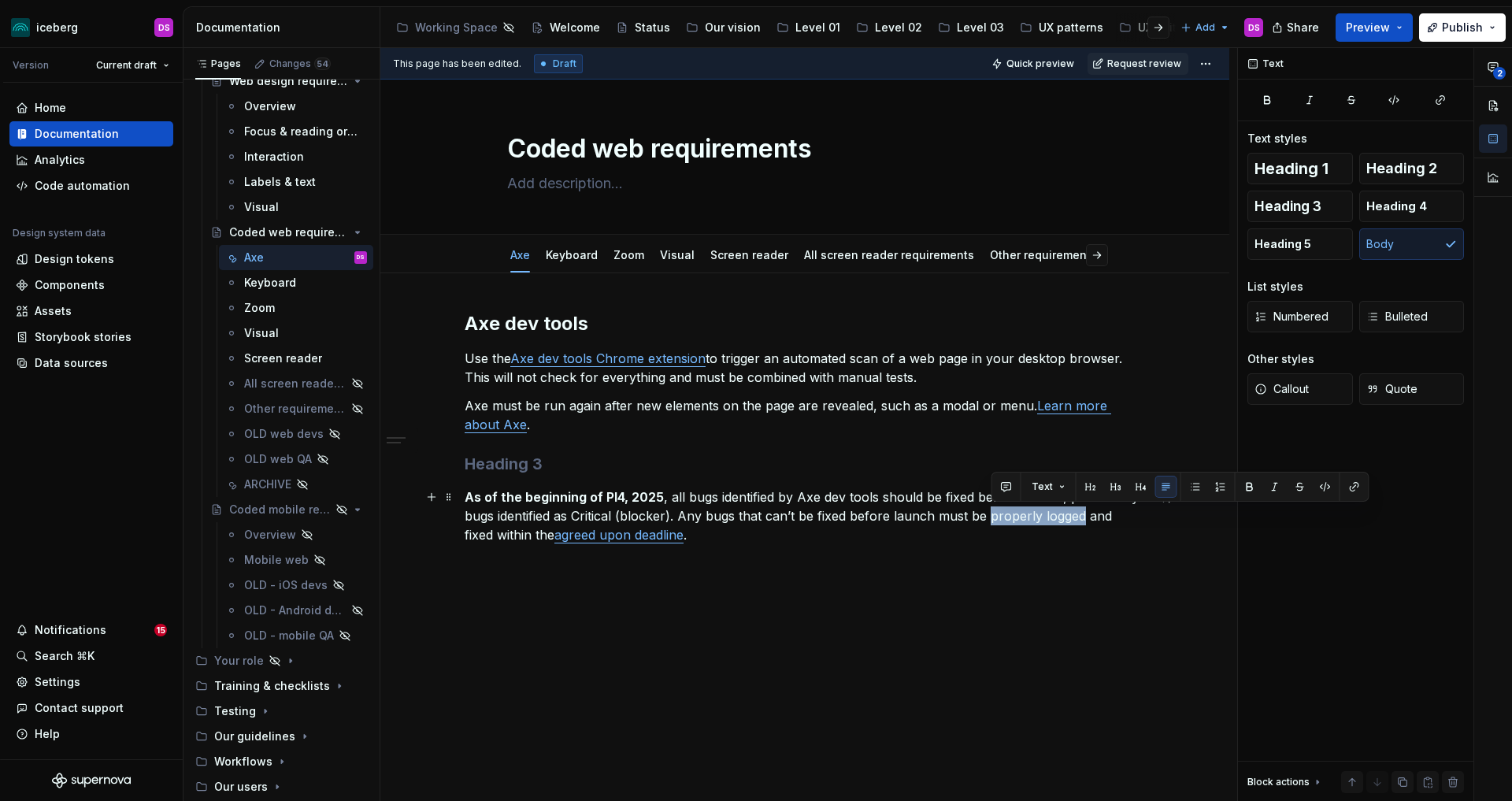
drag, startPoint x: 1084, startPoint y: 514, endPoint x: 991, endPoint y: 519, distance: 93.1
click at [991, 519] on p "As of the beginning of PI4, 2025 , all bugs identified by Axe dev tools should …" at bounding box center [804, 515] width 680 height 57
click at [1351, 486] on button "button" at bounding box center [1354, 486] width 22 height 22
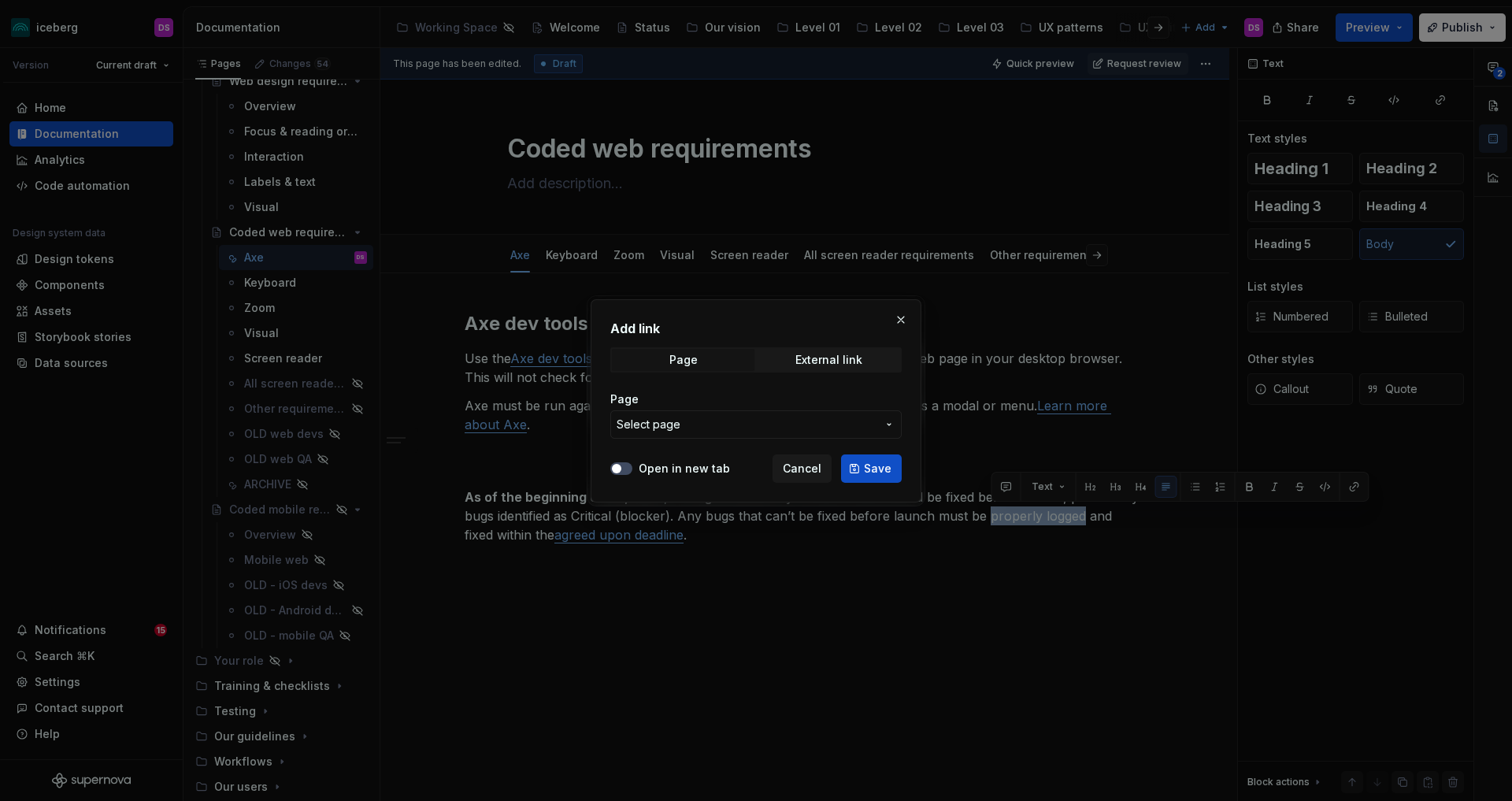
click at [861, 432] on span "Select page" at bounding box center [746, 424] width 260 height 16
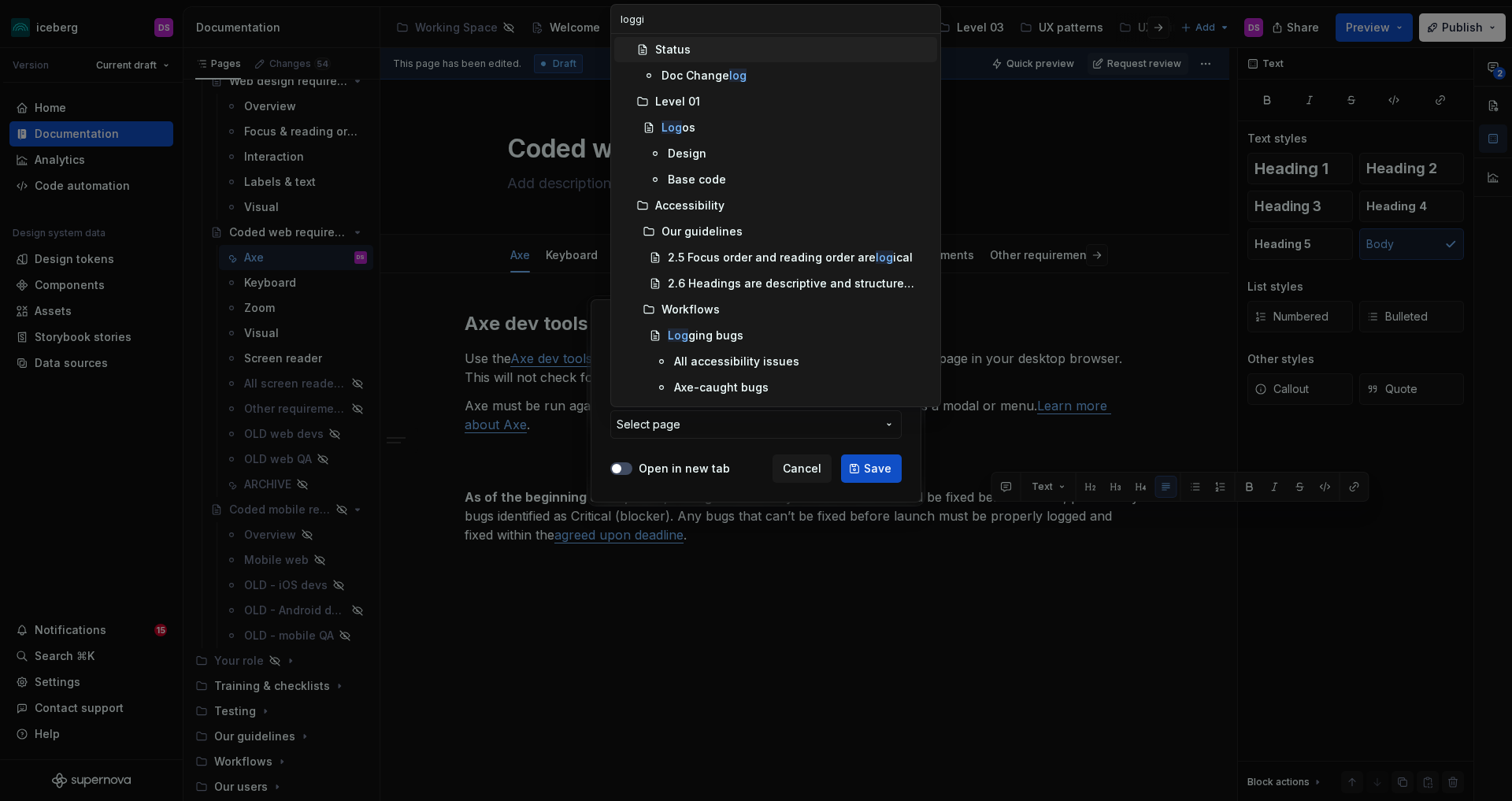
type input "loggin"
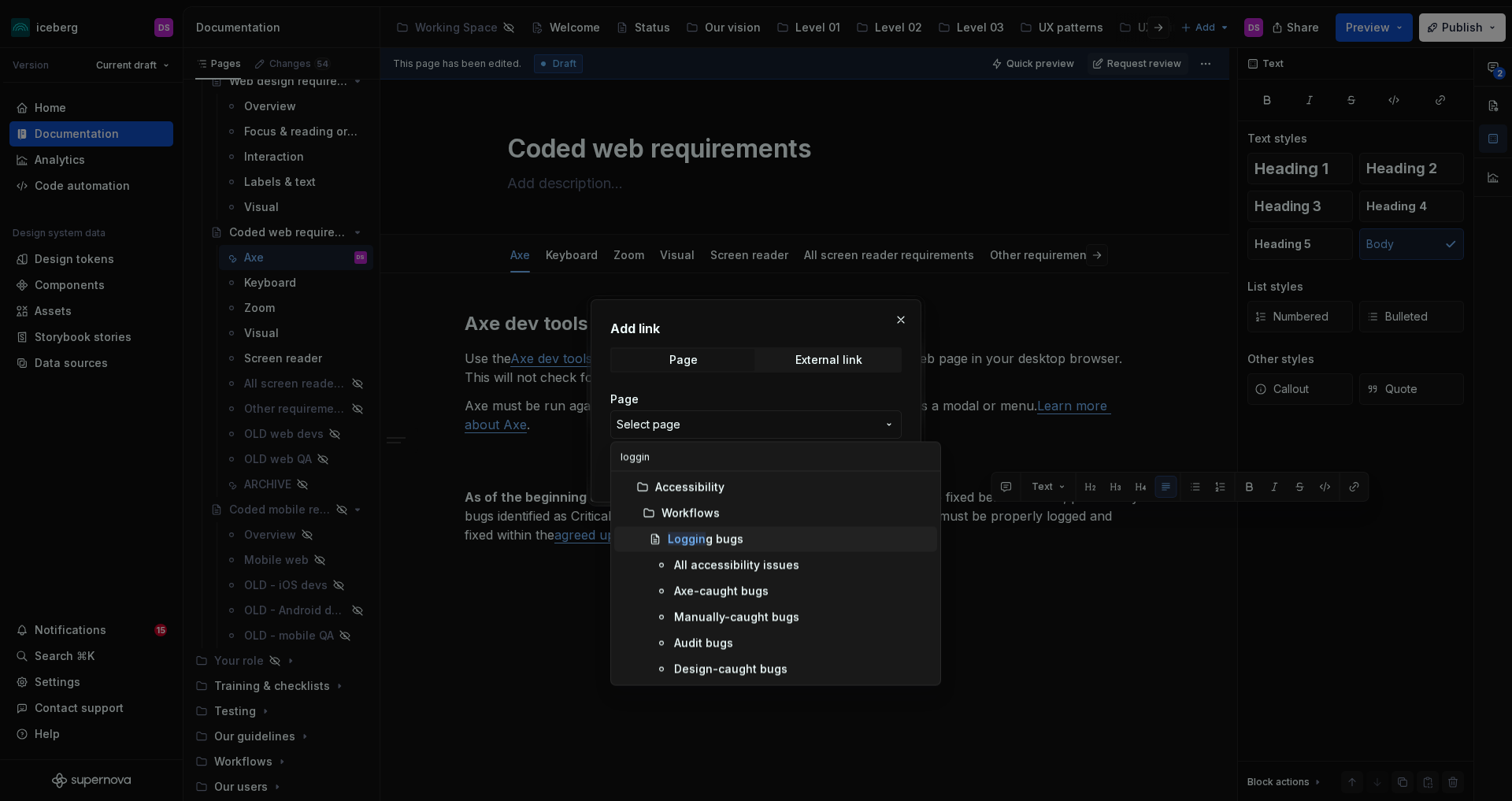
click at [765, 544] on div "Loggin g bugs" at bounding box center [799, 539] width 263 height 16
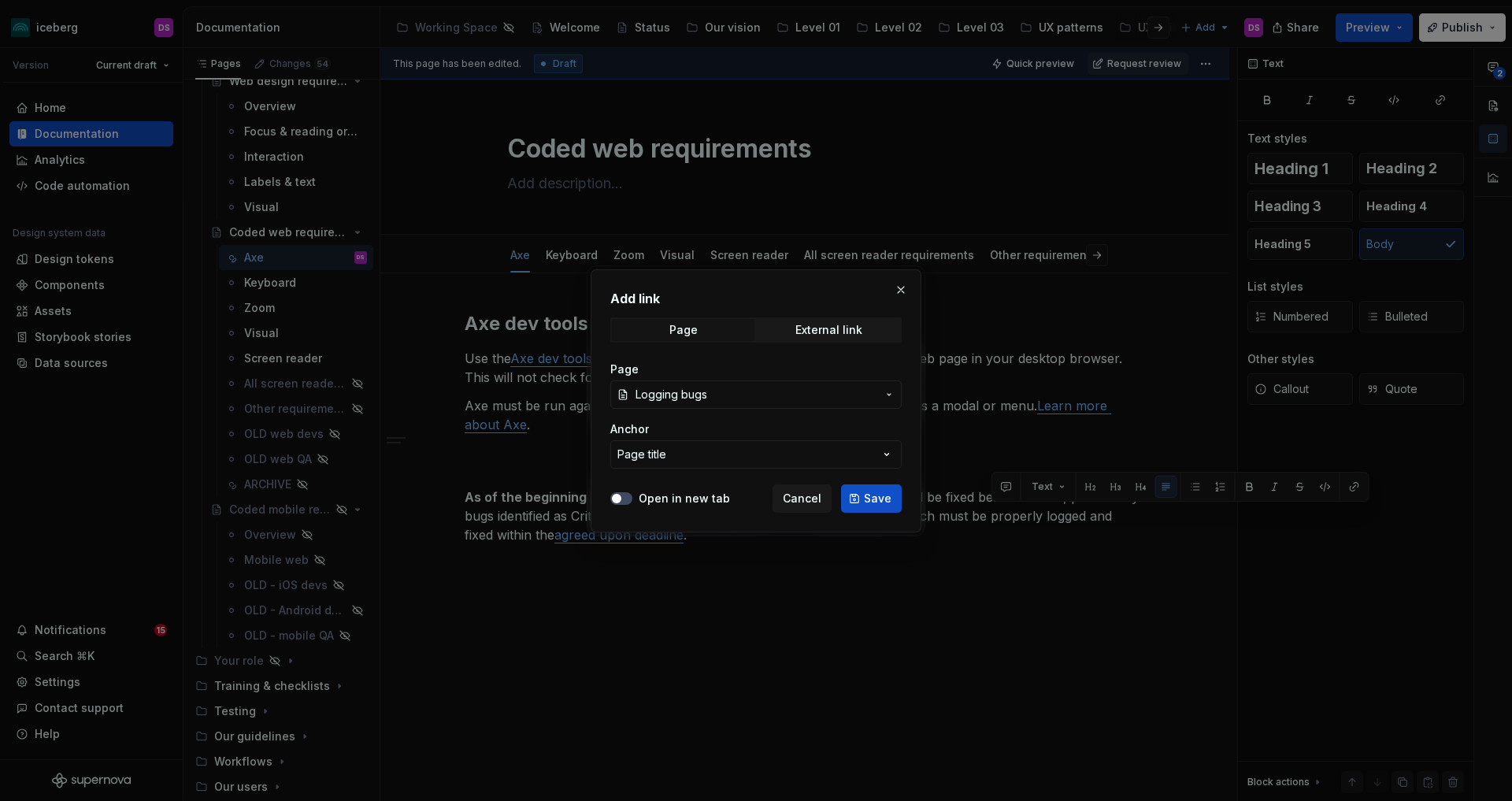
click at [797, 467] on button "Page title" at bounding box center [756, 454] width 292 height 28
click at [903, 428] on div "Add link Page External link Page Logging bugs Anchor Page title Open in new tab…" at bounding box center [756, 400] width 1512 height 801
click at [884, 500] on span "Save" at bounding box center [878, 499] width 27 height 16
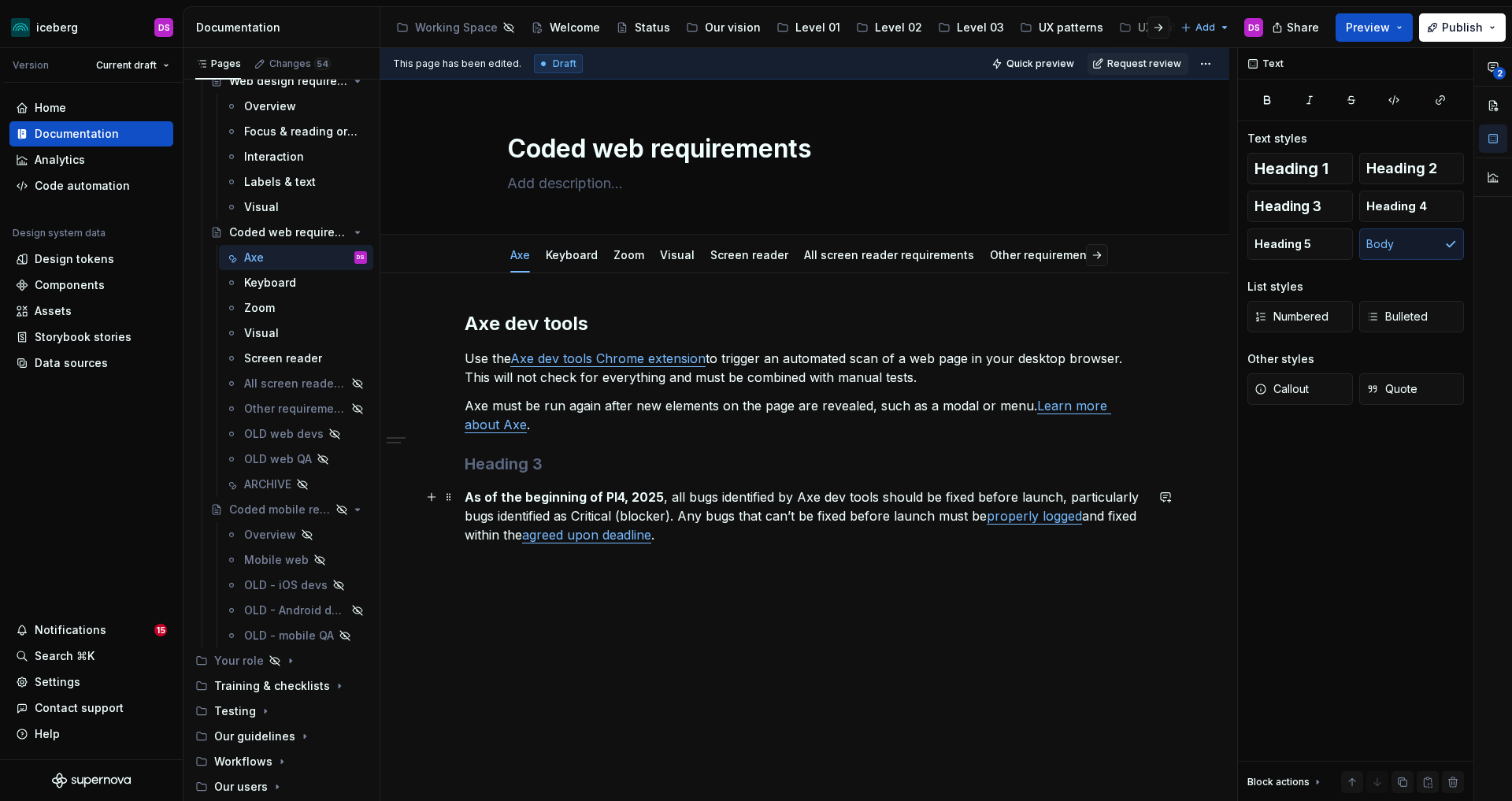
click at [834, 543] on p "As of the beginning of PI4, 2025 , all bugs identified by Axe dev tools should …" at bounding box center [804, 515] width 680 height 57
click at [564, 564] on p "Assessing severity of Axe bugs" at bounding box center [804, 562] width 680 height 19
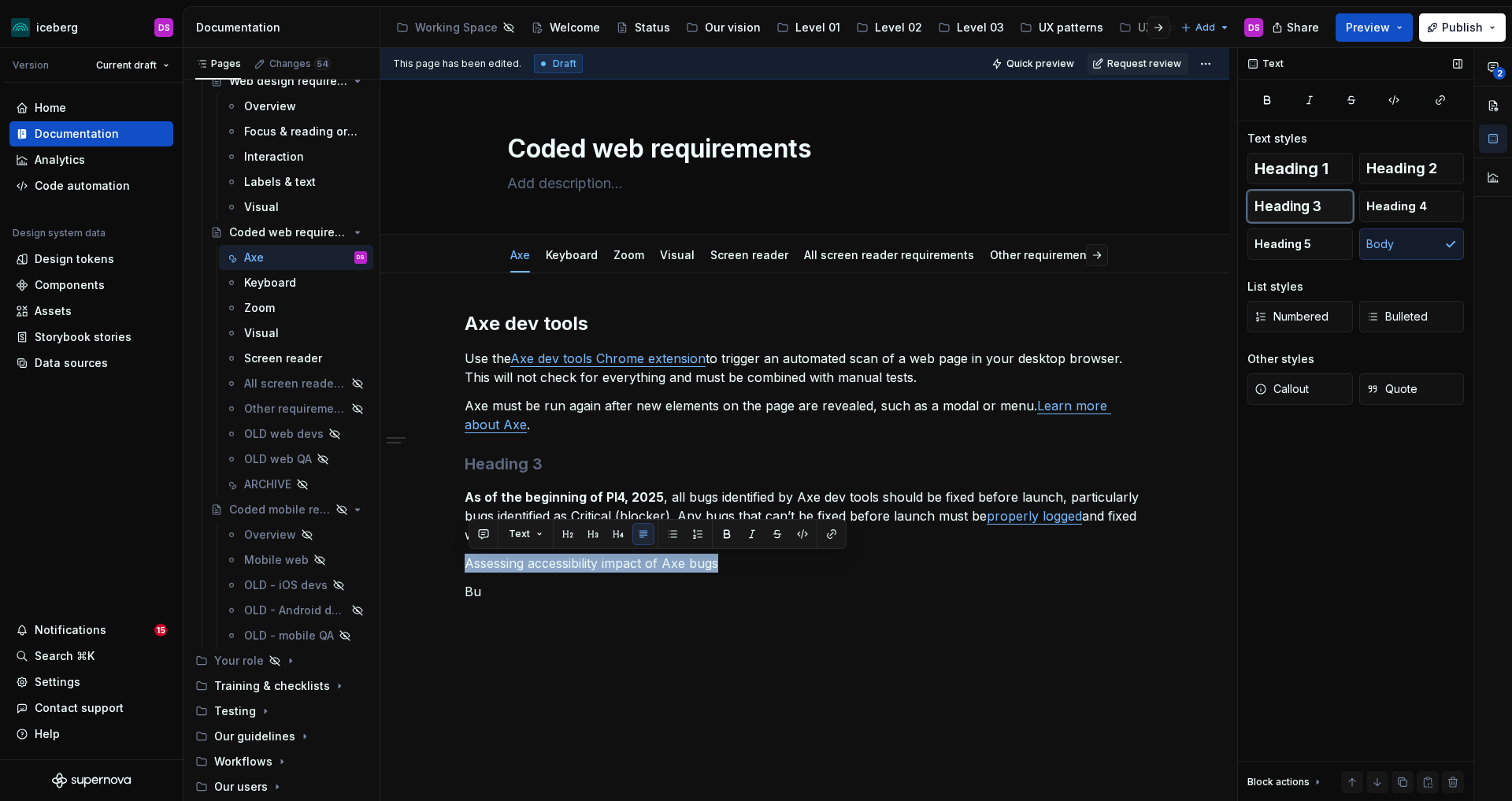
click at [1321, 201] on button "Heading 3" at bounding box center [1300, 206] width 105 height 31
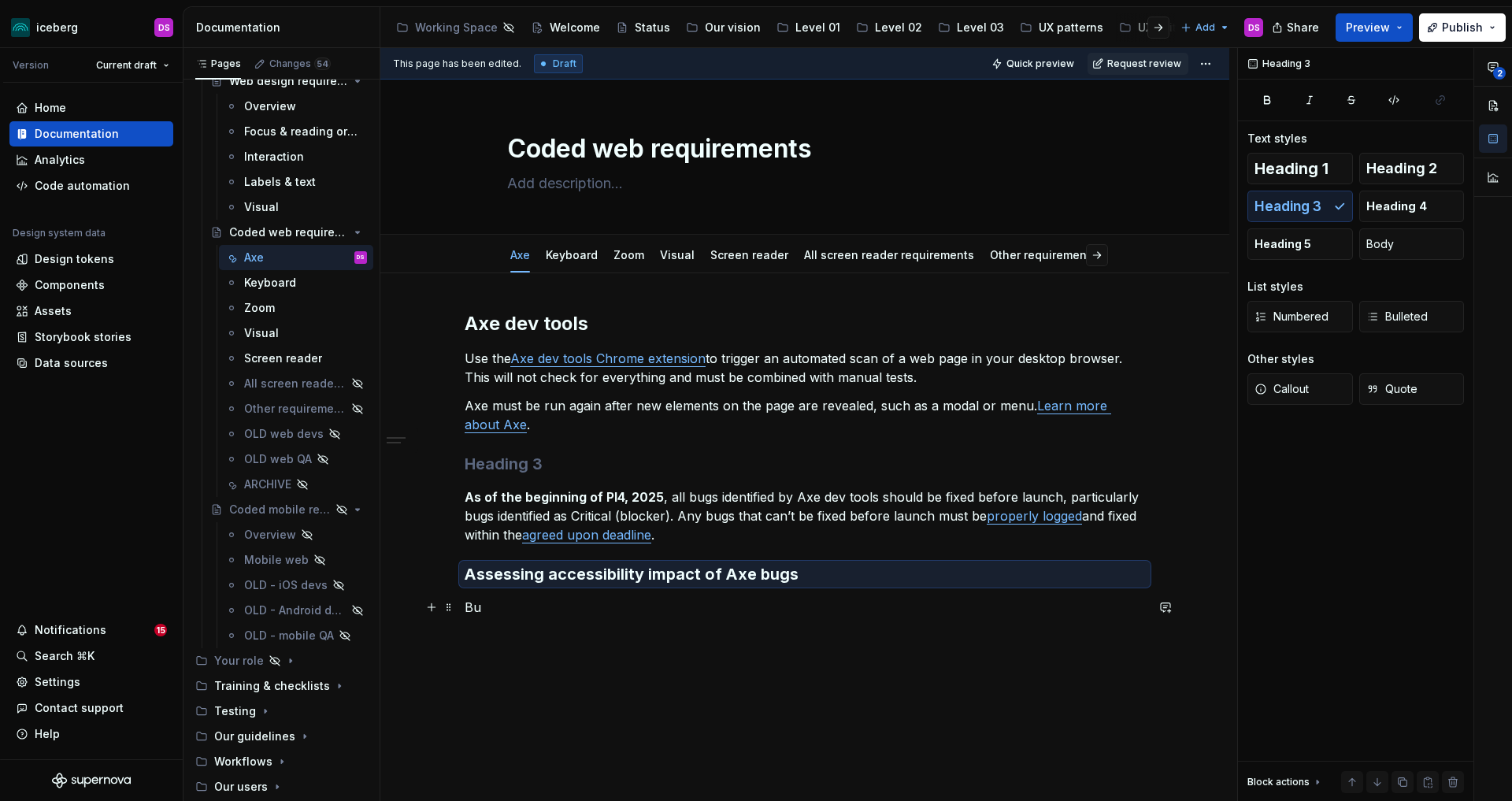
click at [539, 608] on p "Bu" at bounding box center [804, 607] width 680 height 19
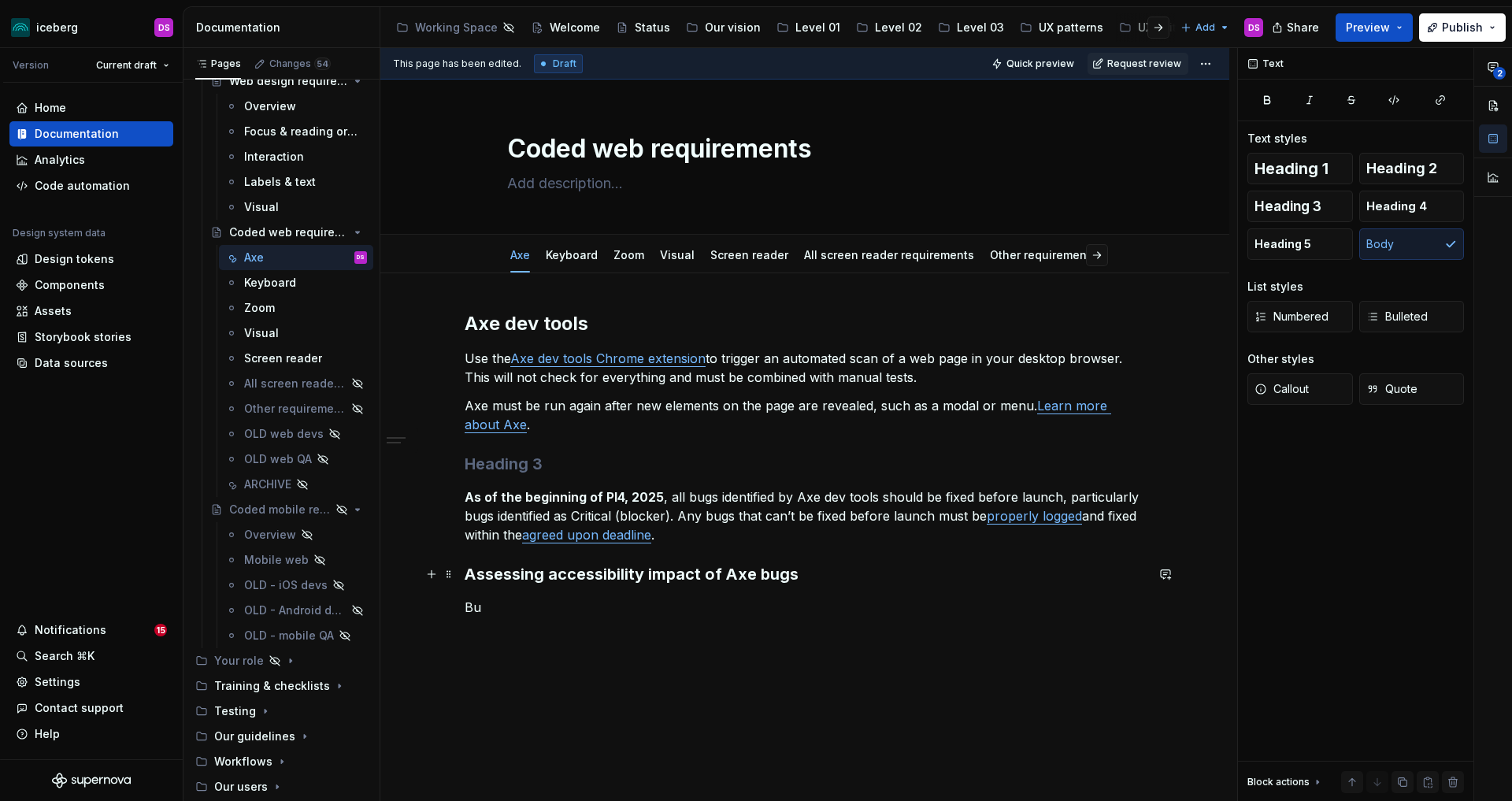
click at [543, 575] on h3 "Assessing accessibility impact of Axe bugs" at bounding box center [804, 573] width 680 height 22
click at [515, 601] on p "Bu" at bounding box center [804, 607] width 680 height 19
click at [551, 464] on h3 at bounding box center [804, 463] width 680 height 22
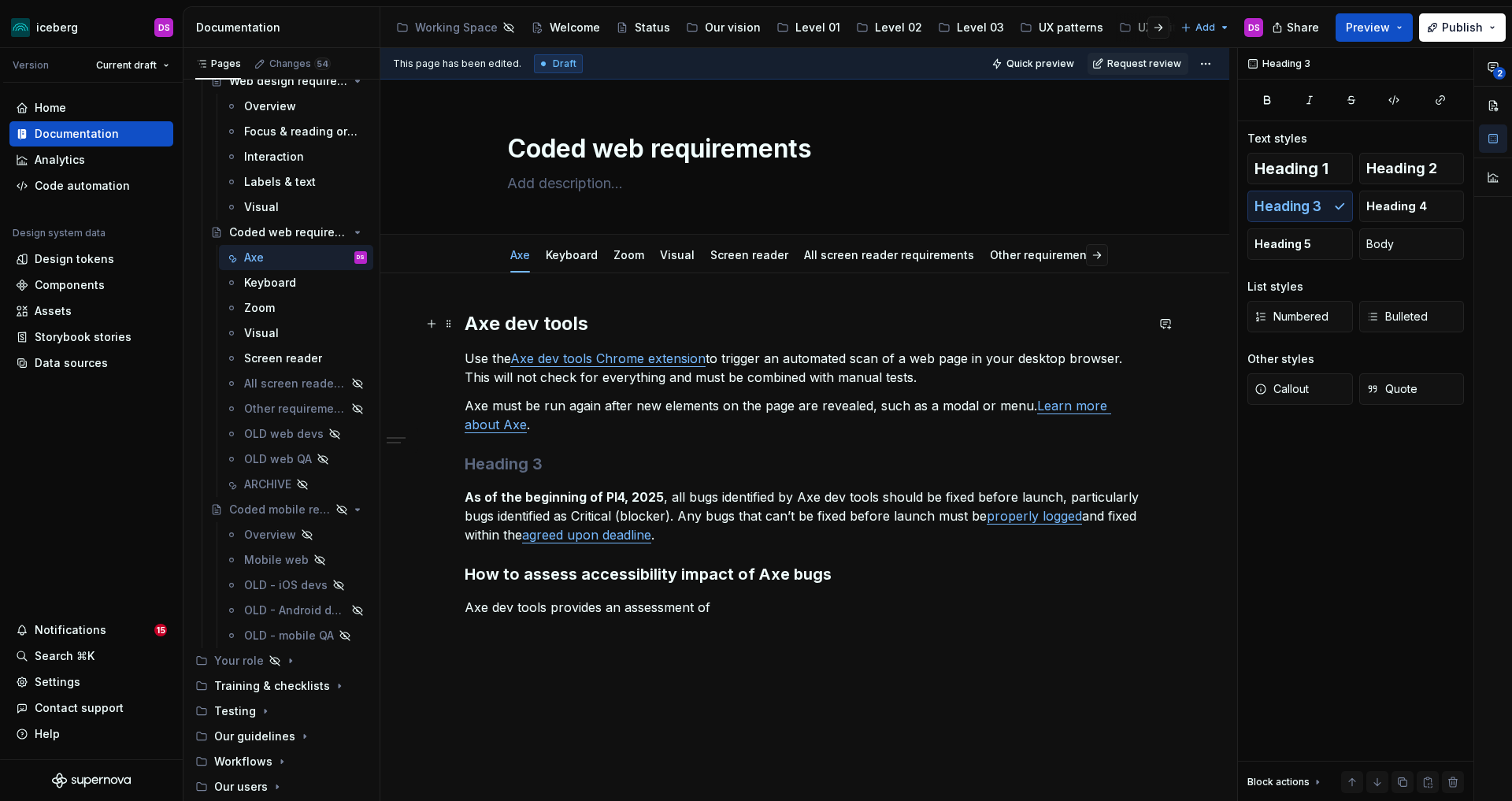
click at [589, 328] on h2 "Axe dev tools" at bounding box center [804, 324] width 680 height 26
click at [469, 360] on p "Use the Axe dev tools Chrome extension to trigger an automated scan of a web pa…" at bounding box center [804, 367] width 680 height 38
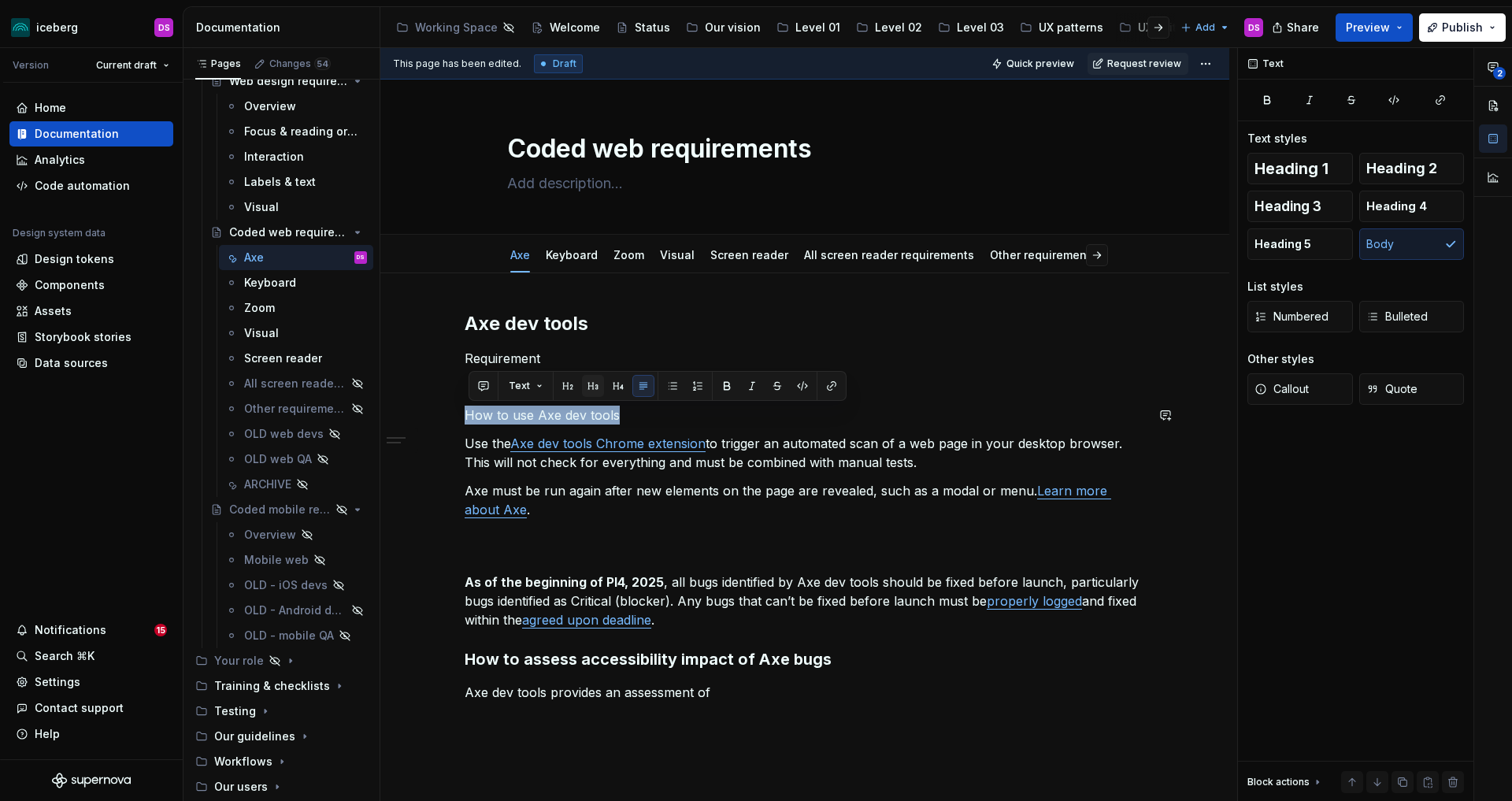
click at [590, 388] on button "button" at bounding box center [593, 386] width 22 height 22
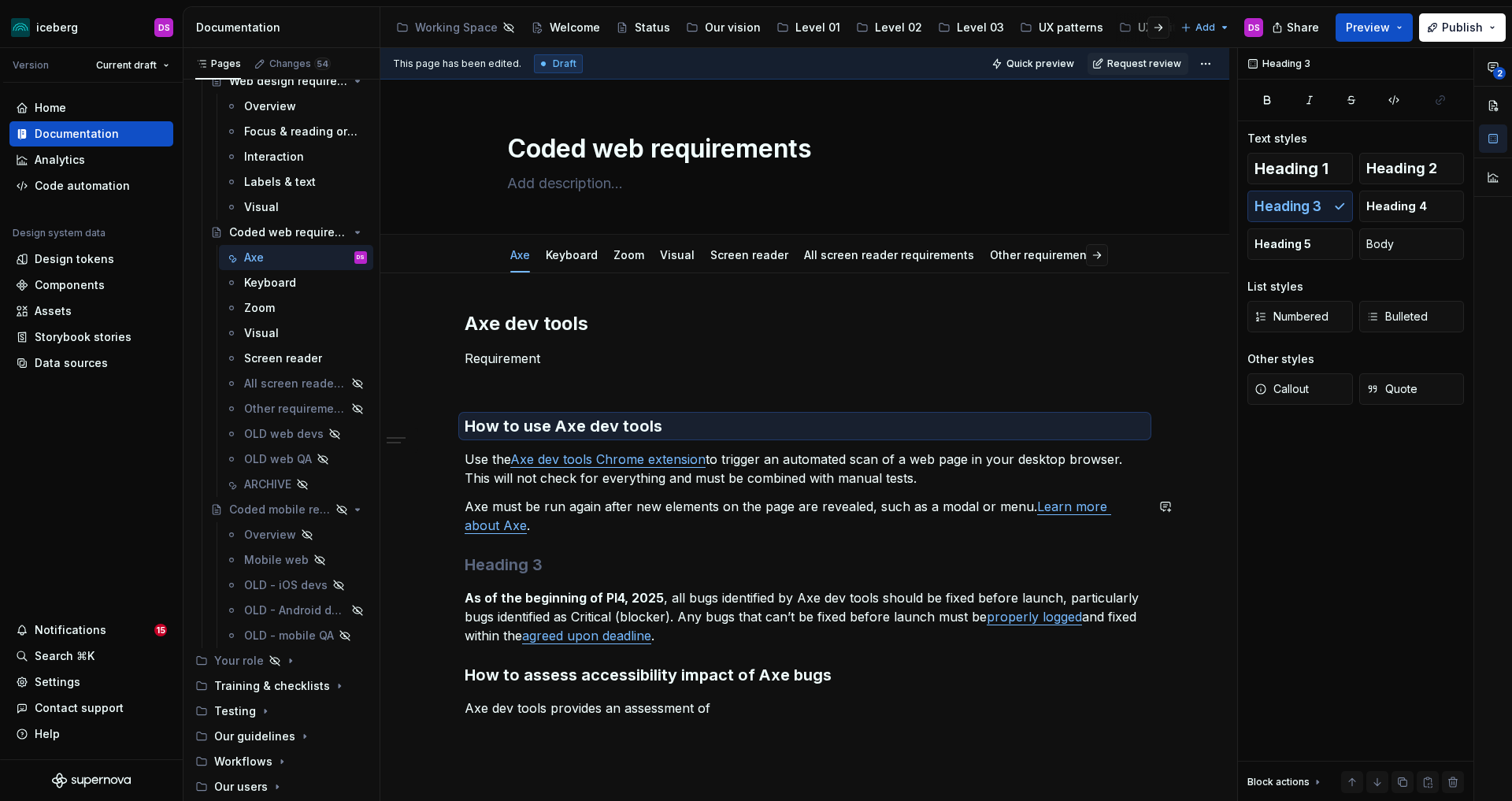
click at [584, 543] on div "Axe dev tools Requirement How to use Axe dev tools Use the Axe dev tools Chrome…" at bounding box center [804, 514] width 680 height 406
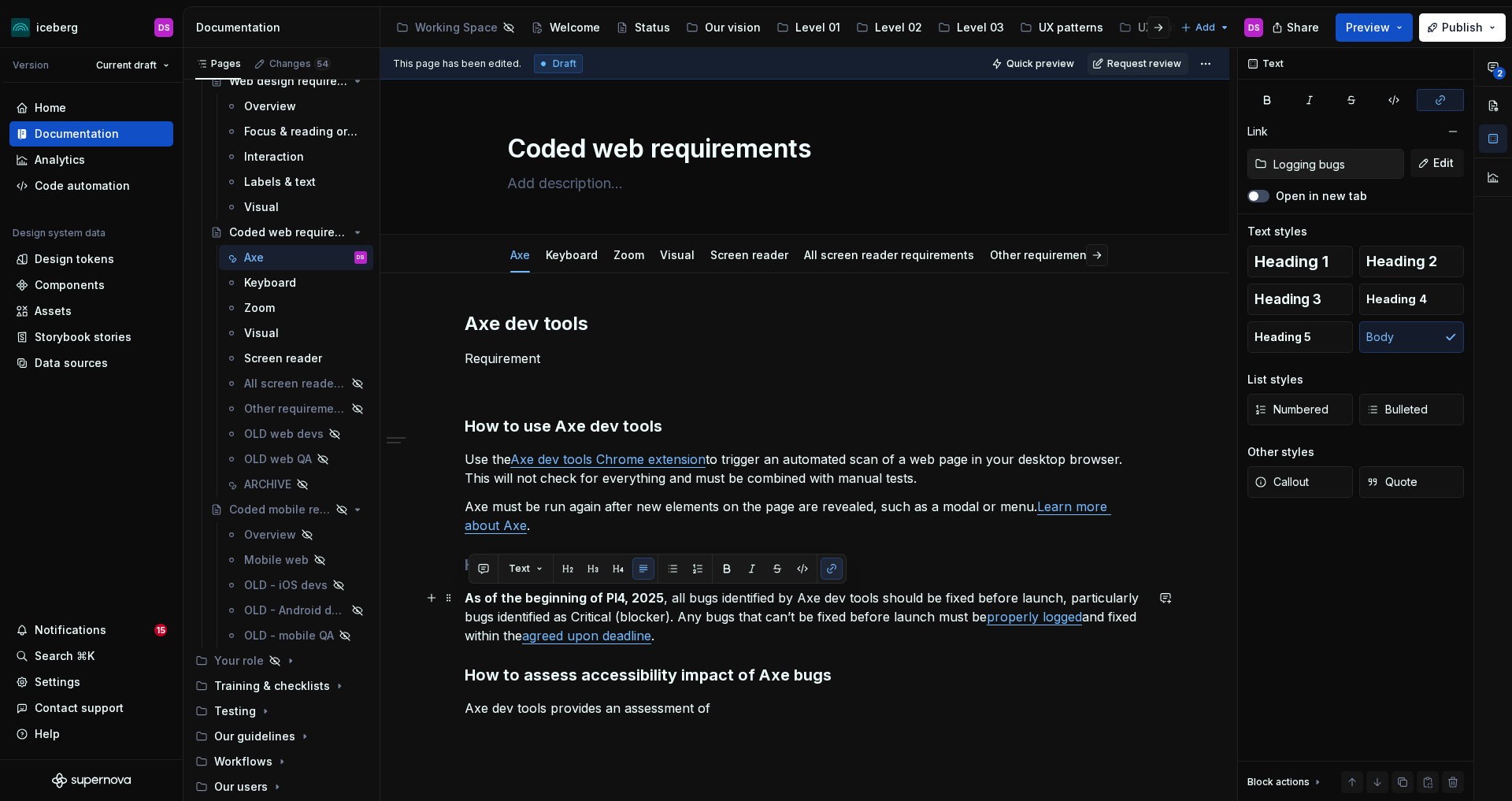
drag, startPoint x: 595, startPoint y: 616, endPoint x: 464, endPoint y: 599, distance: 132.1
click at [464, 599] on div "Axe dev tools Requirement How to use Axe dev tools Use the Axe dev tools Chrome…" at bounding box center [804, 624] width 849 height 703
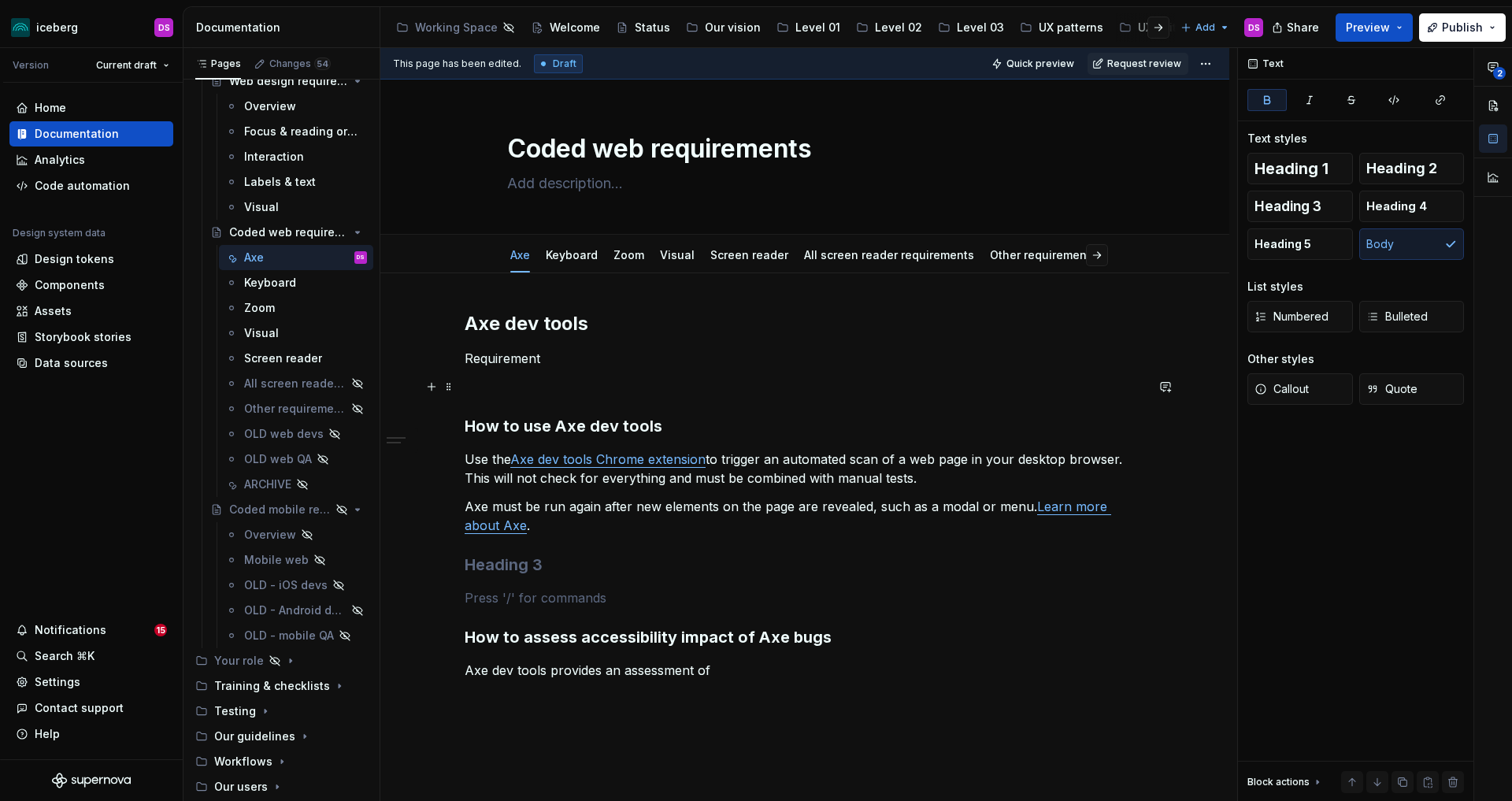
click at [523, 388] on p at bounding box center [804, 386] width 680 height 19
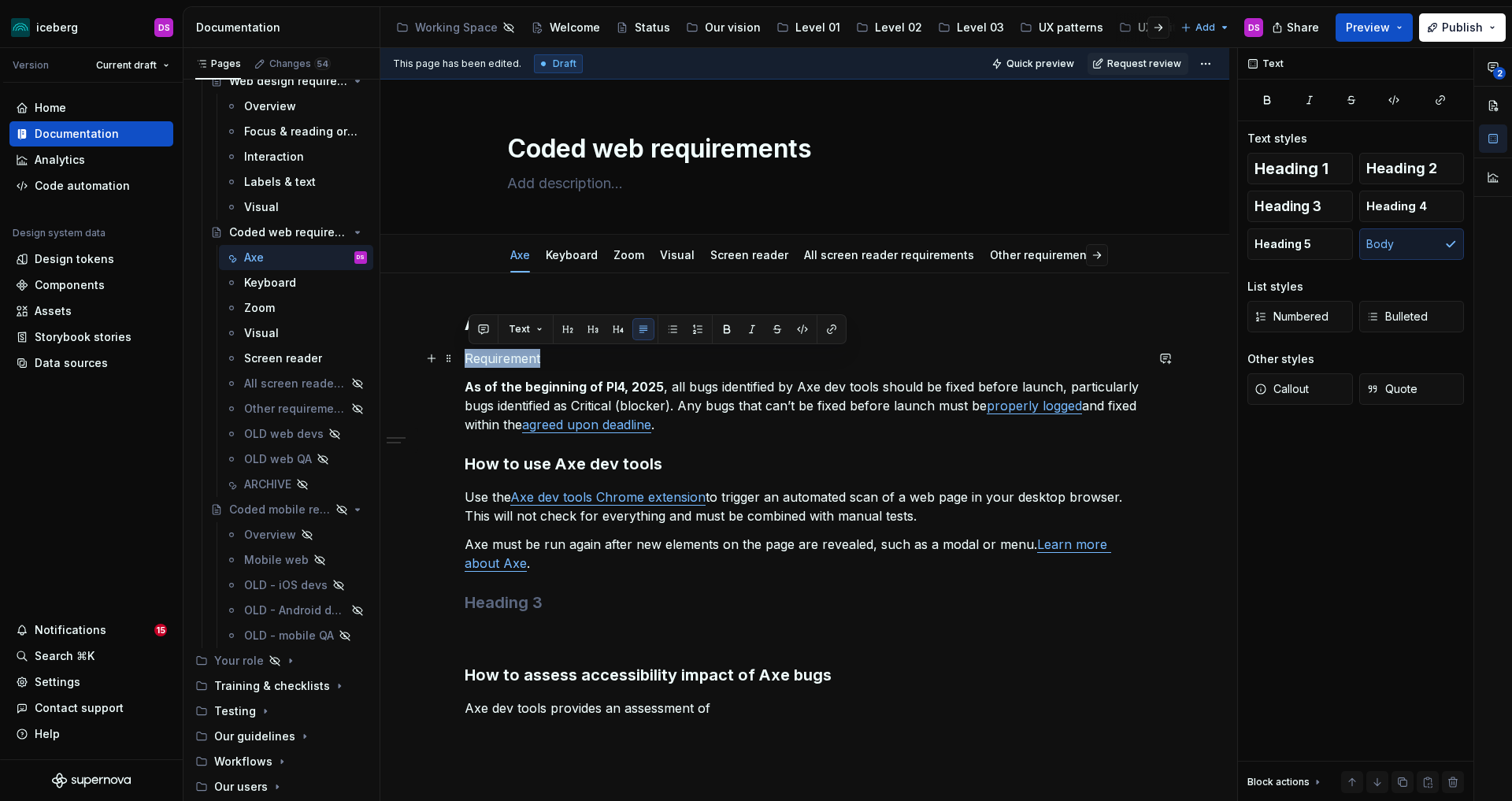
drag, startPoint x: 550, startPoint y: 361, endPoint x: 466, endPoint y: 363, distance: 84.0
click at [466, 363] on div "Axe dev tools Requirement As of the beginning of PI4, 2025 , all bugs identifie…" at bounding box center [804, 624] width 849 height 703
click at [593, 328] on button "button" at bounding box center [593, 329] width 22 height 22
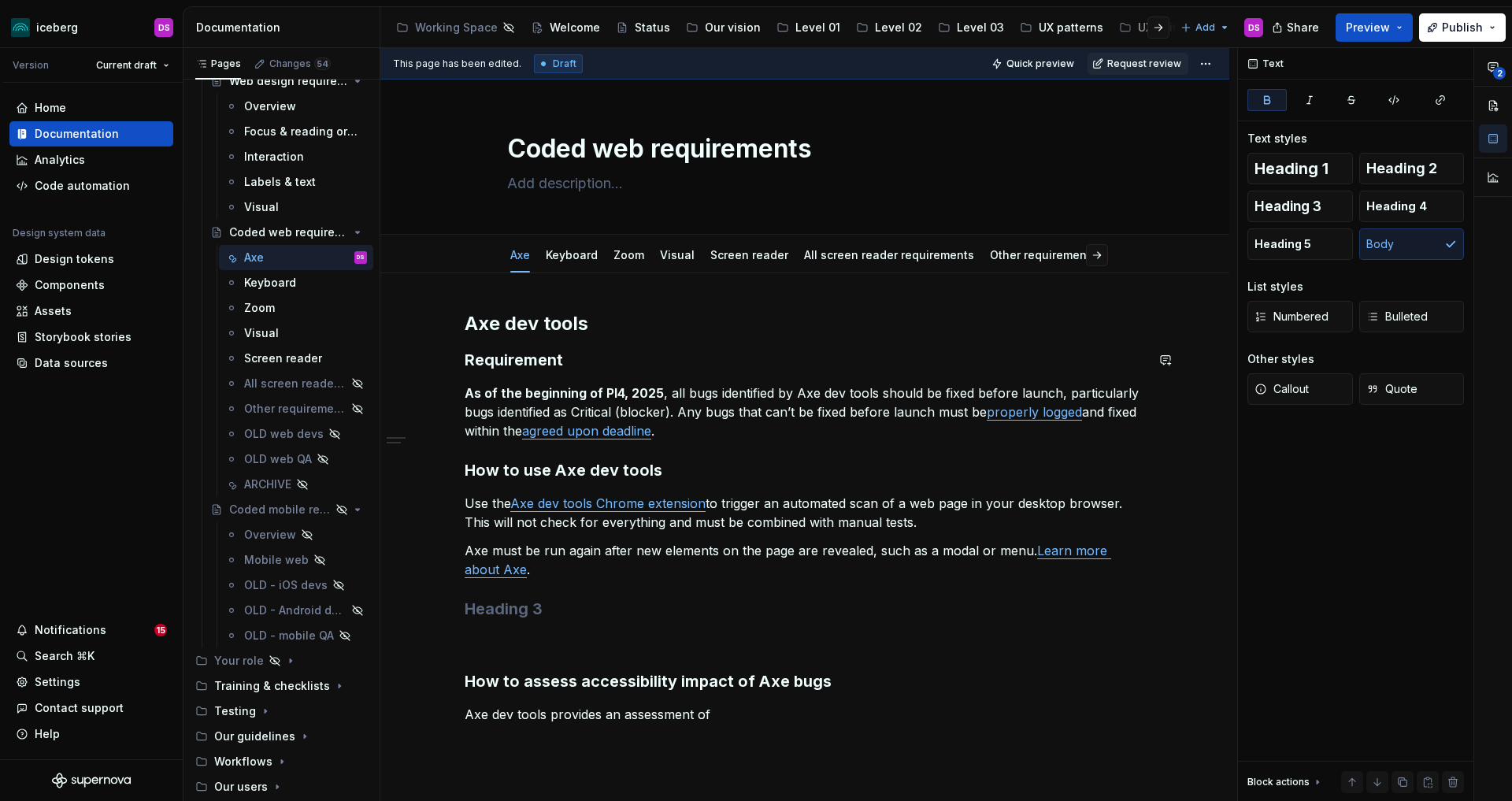
click at [694, 377] on div "Axe dev tools Requirement As of the beginning of PI4, 2025 , all bugs identifie…" at bounding box center [804, 517] width 680 height 412
click at [562, 609] on h3 at bounding box center [804, 609] width 680 height 22
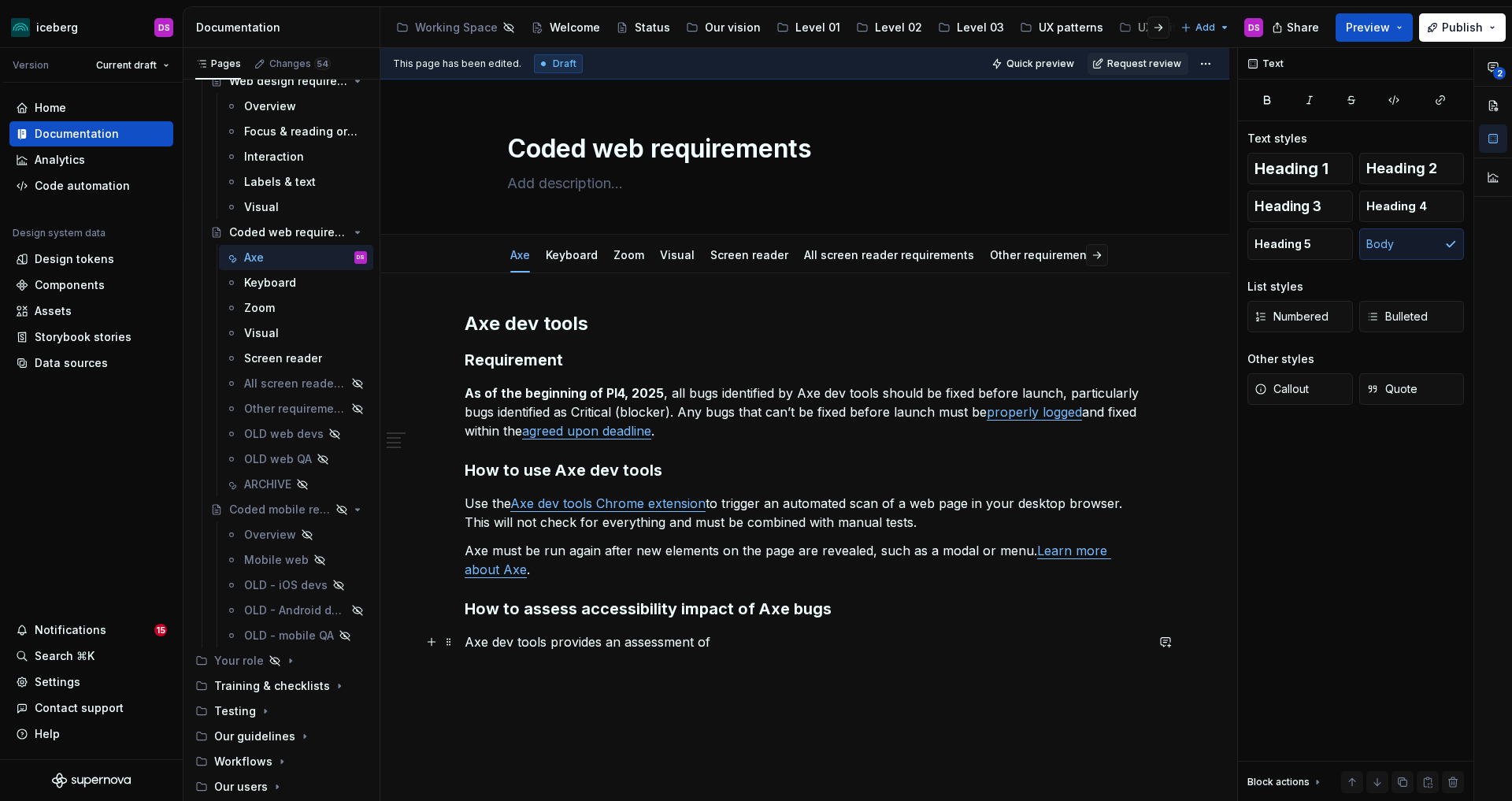
click at [746, 643] on p "Axe dev tools provides an assessment of" at bounding box center [804, 641] width 680 height 19
click at [610, 431] on link "agreed upon deadline" at bounding box center [587, 431] width 130 height 16
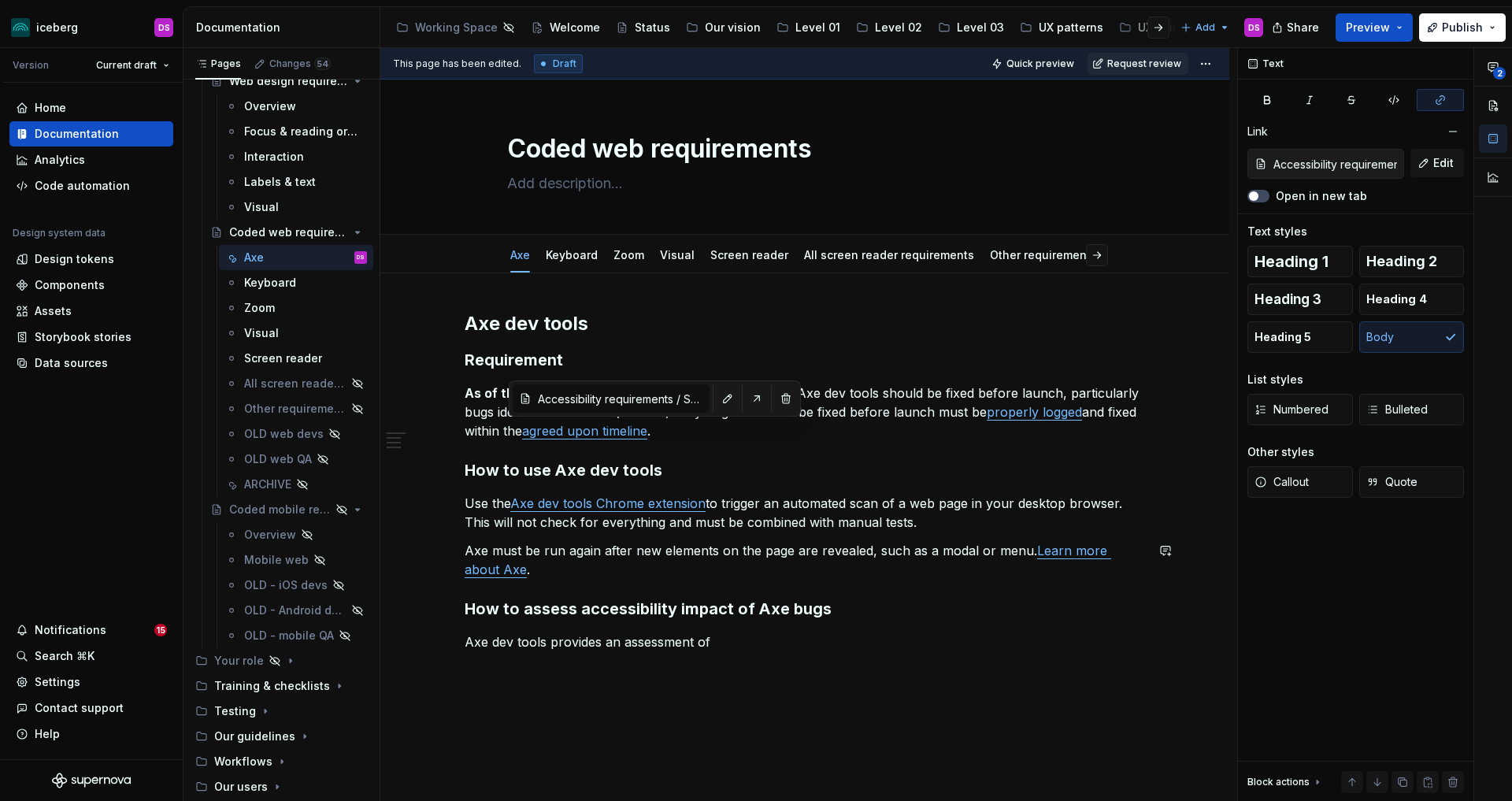
click at [739, 588] on div "Axe dev tools Requirement As of the beginning of PI4, 2025 , all bugs identifie…" at bounding box center [804, 481] width 680 height 341
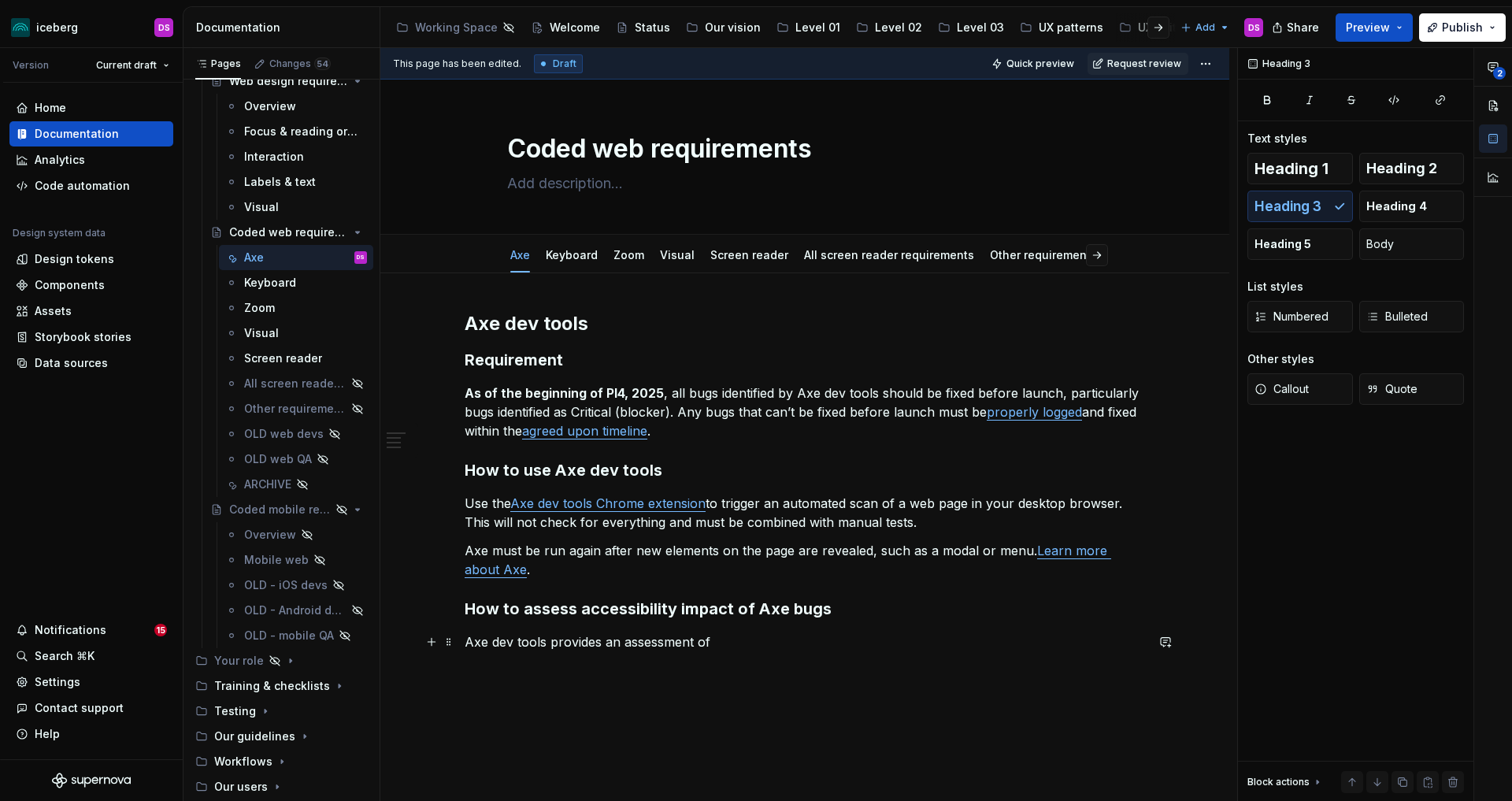
click at [728, 647] on p "Axe dev tools provides an assessment of" at bounding box center [804, 641] width 680 height 19
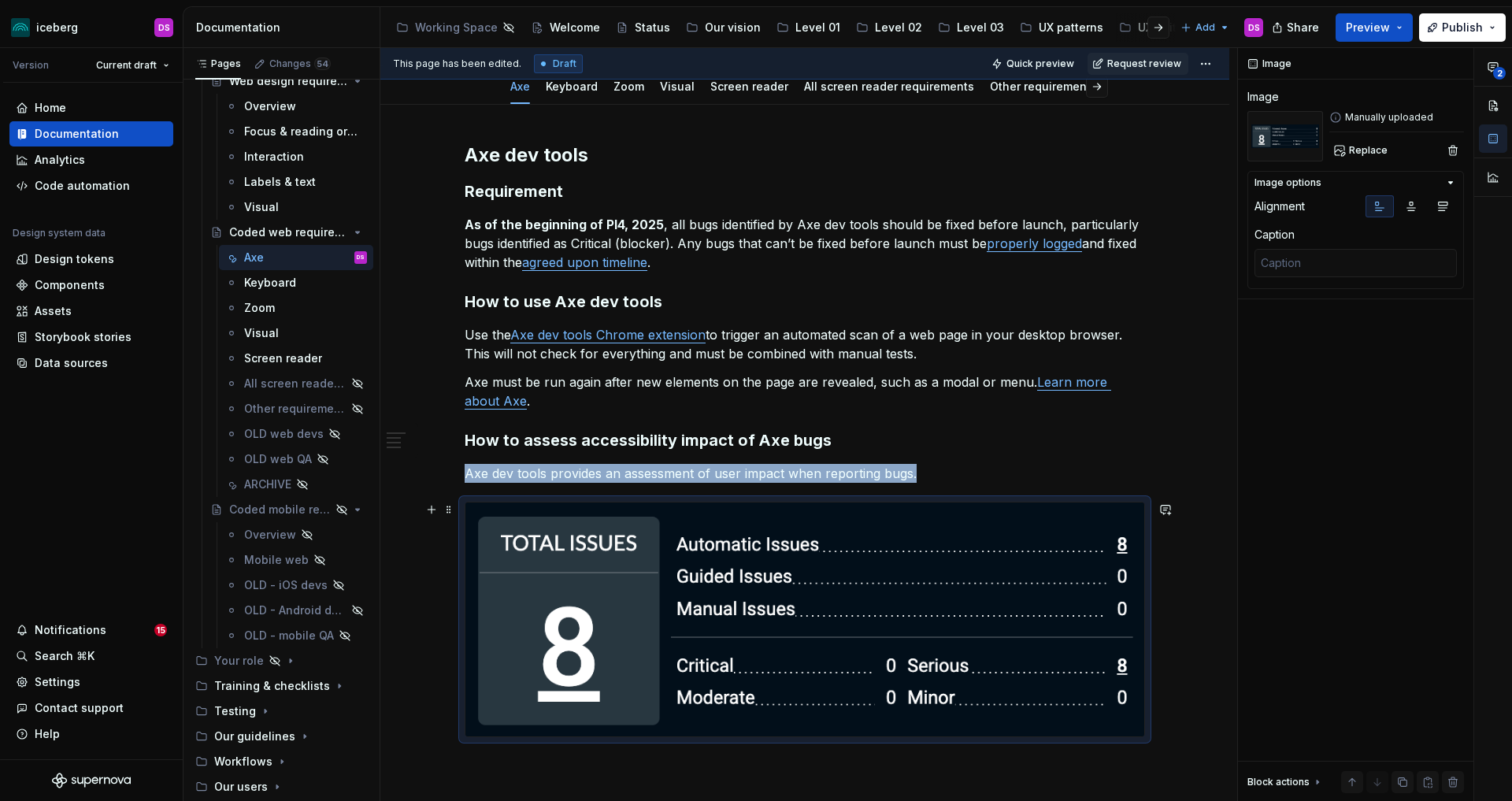
scroll to position [196, 0]
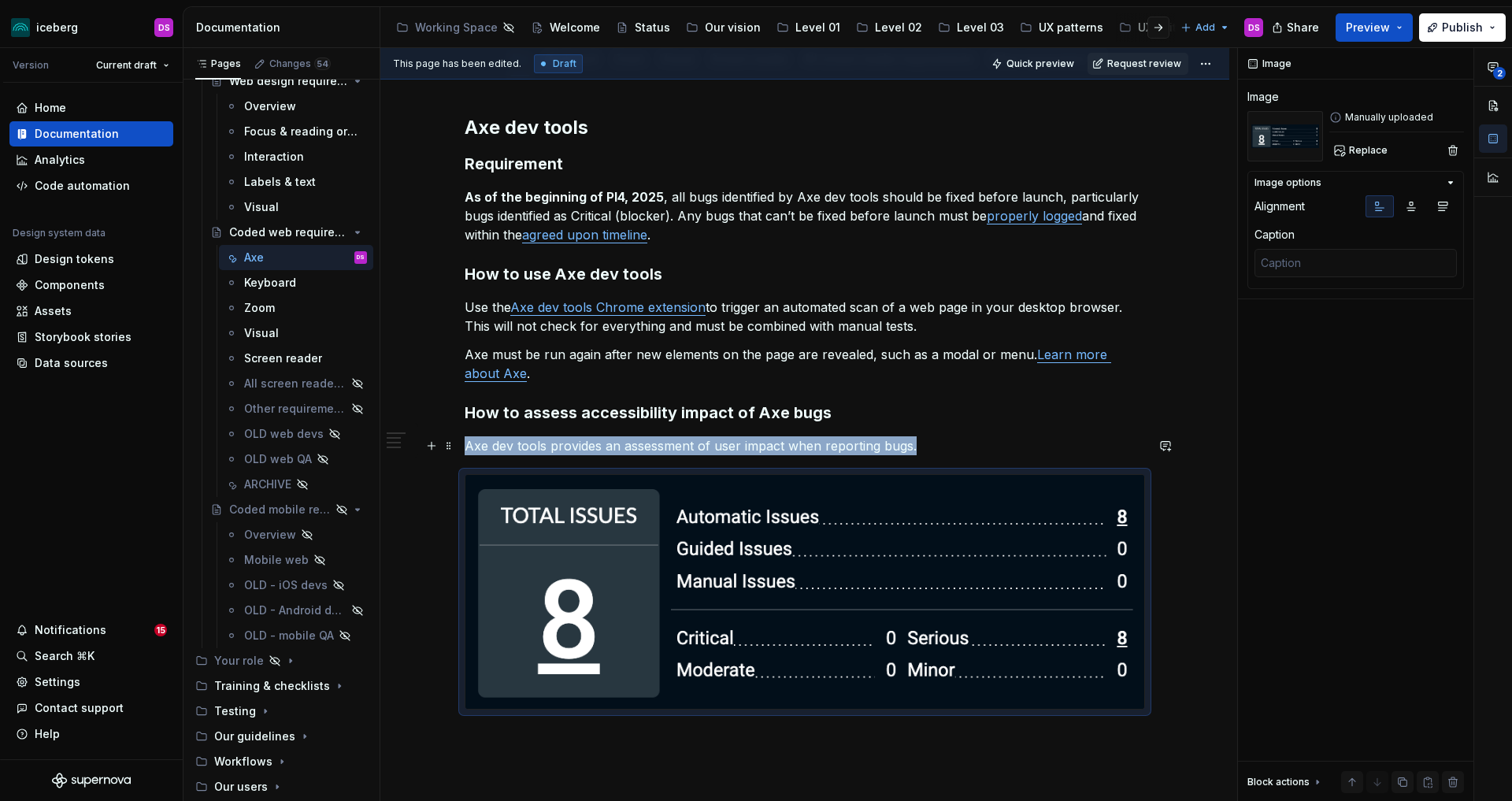
click at [937, 448] on p "Axe dev tools provides an assessment of user impact when reporting bugs." at bounding box center [804, 445] width 680 height 19
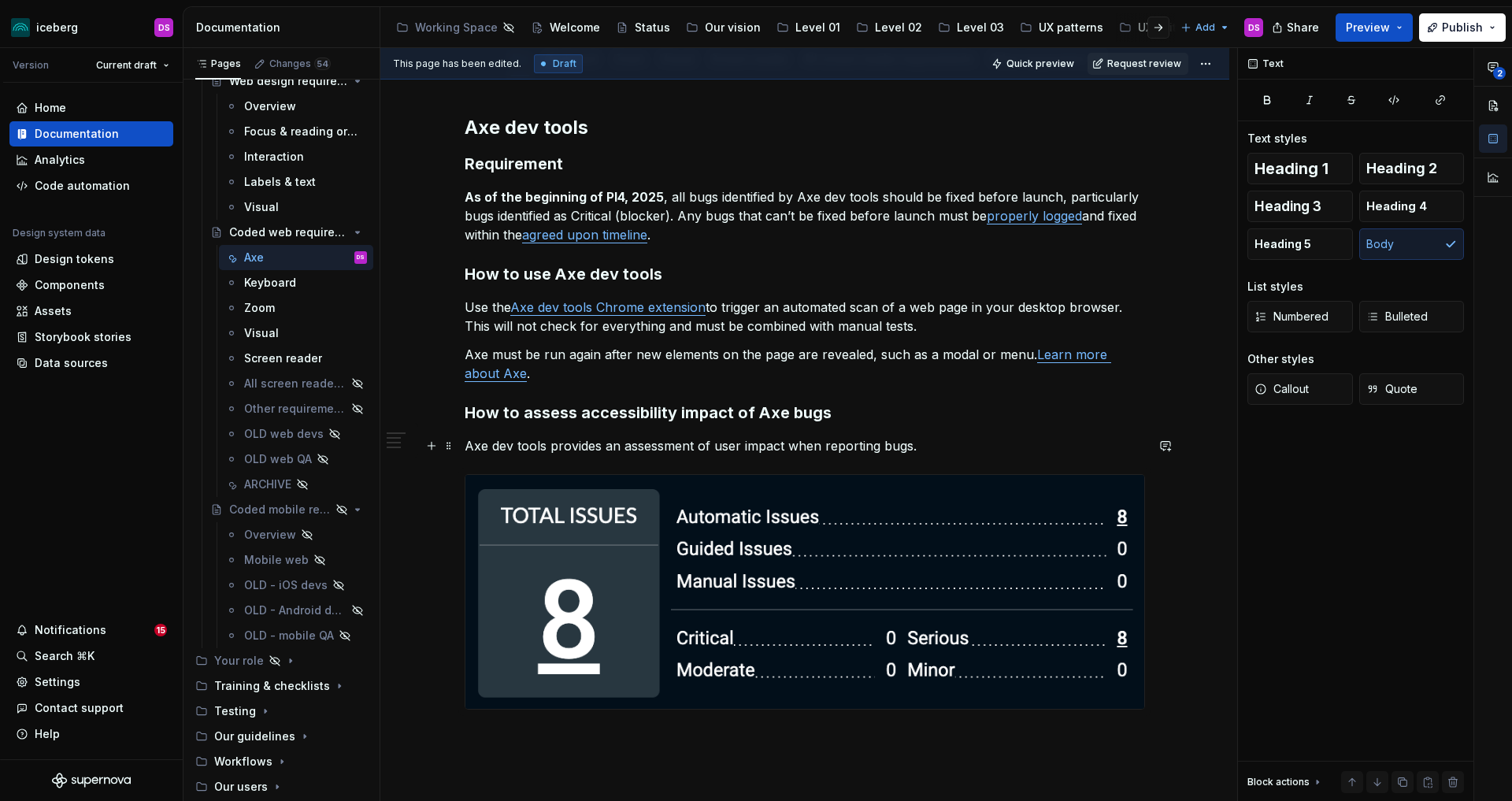
click at [552, 446] on p "Axe dev tools provides an assessment of user impact when reporting bugs." at bounding box center [804, 445] width 680 height 19
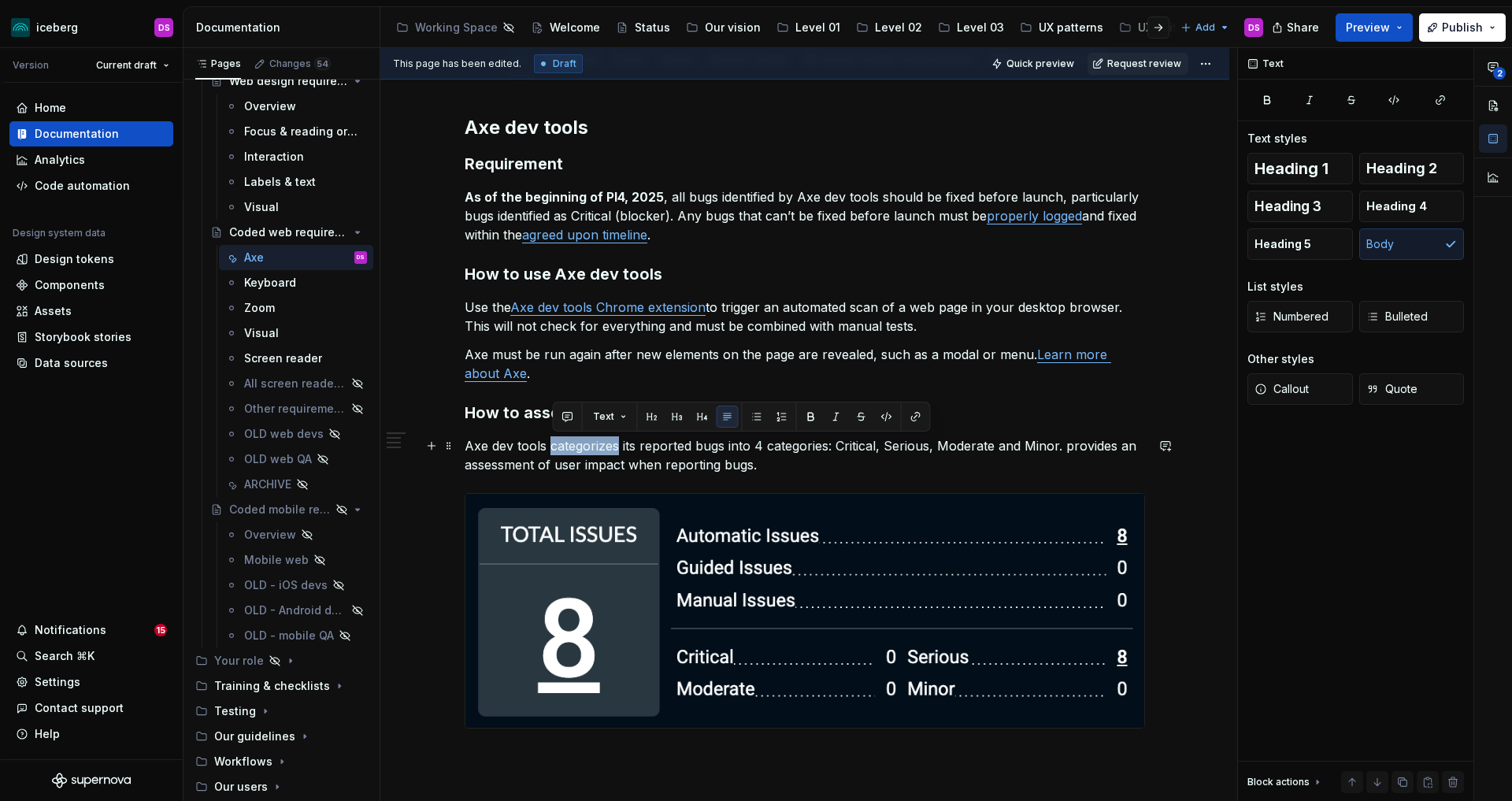
drag, startPoint x: 620, startPoint y: 447, endPoint x: 555, endPoint y: 448, distance: 65.0
click at [555, 448] on p "Axe dev tools categorizes its reported bugs into 4 categories: Critical, Seriou…" at bounding box center [804, 454] width 680 height 38
click at [554, 450] on p "Axe dev tools assesses its reported bugs into 4 categories: Critical, Serious, …" at bounding box center [804, 454] width 680 height 38
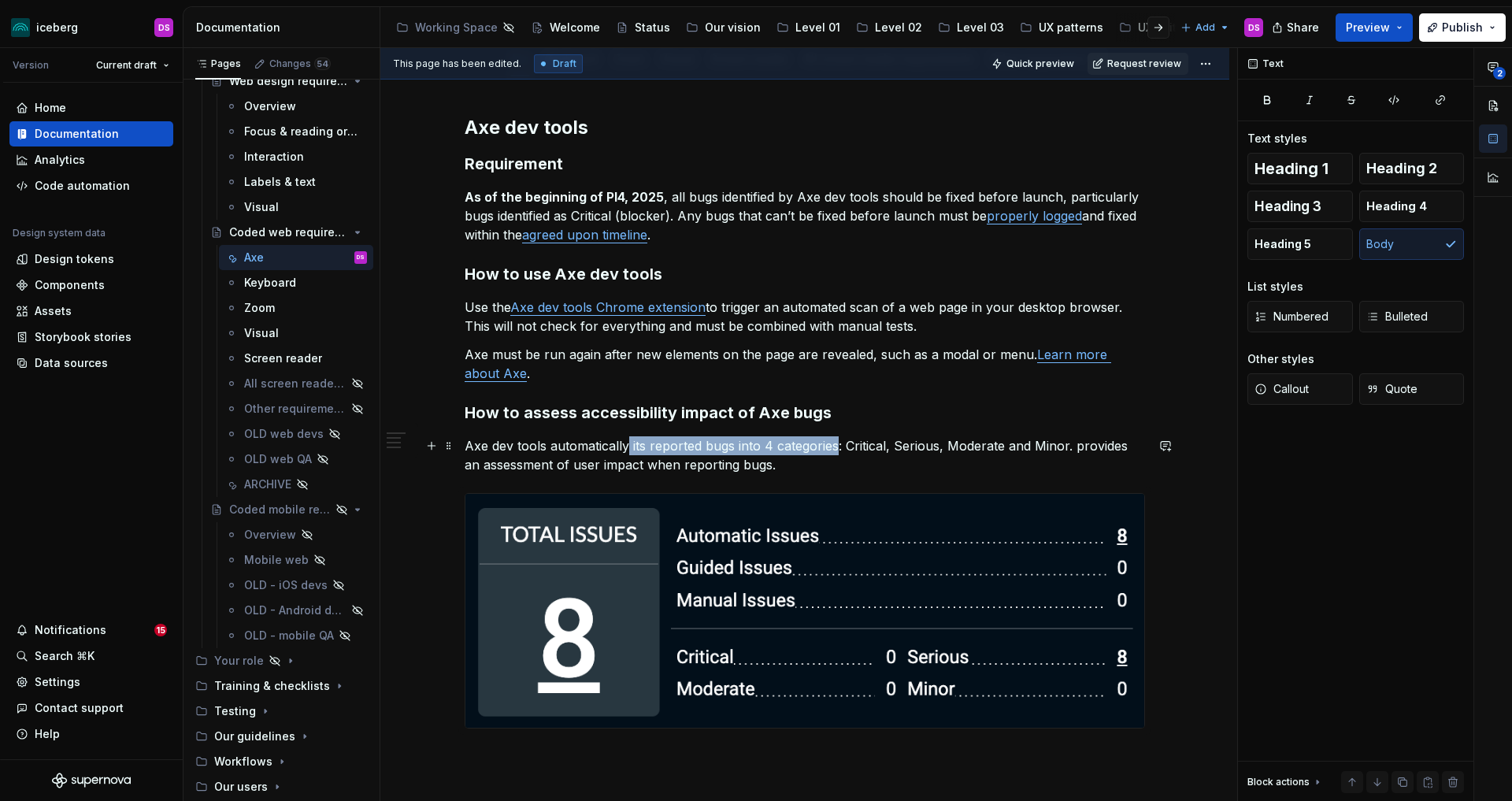
click at [837, 445] on p "Axe dev tools automatically its reported bugs into 4 categories: Critical, Seri…" at bounding box center [804, 454] width 680 height 38
click at [1009, 447] on p "Axe dev tools automatically categorizes its reported bugs as Critical, Serious,…" at bounding box center [804, 454] width 680 height 38
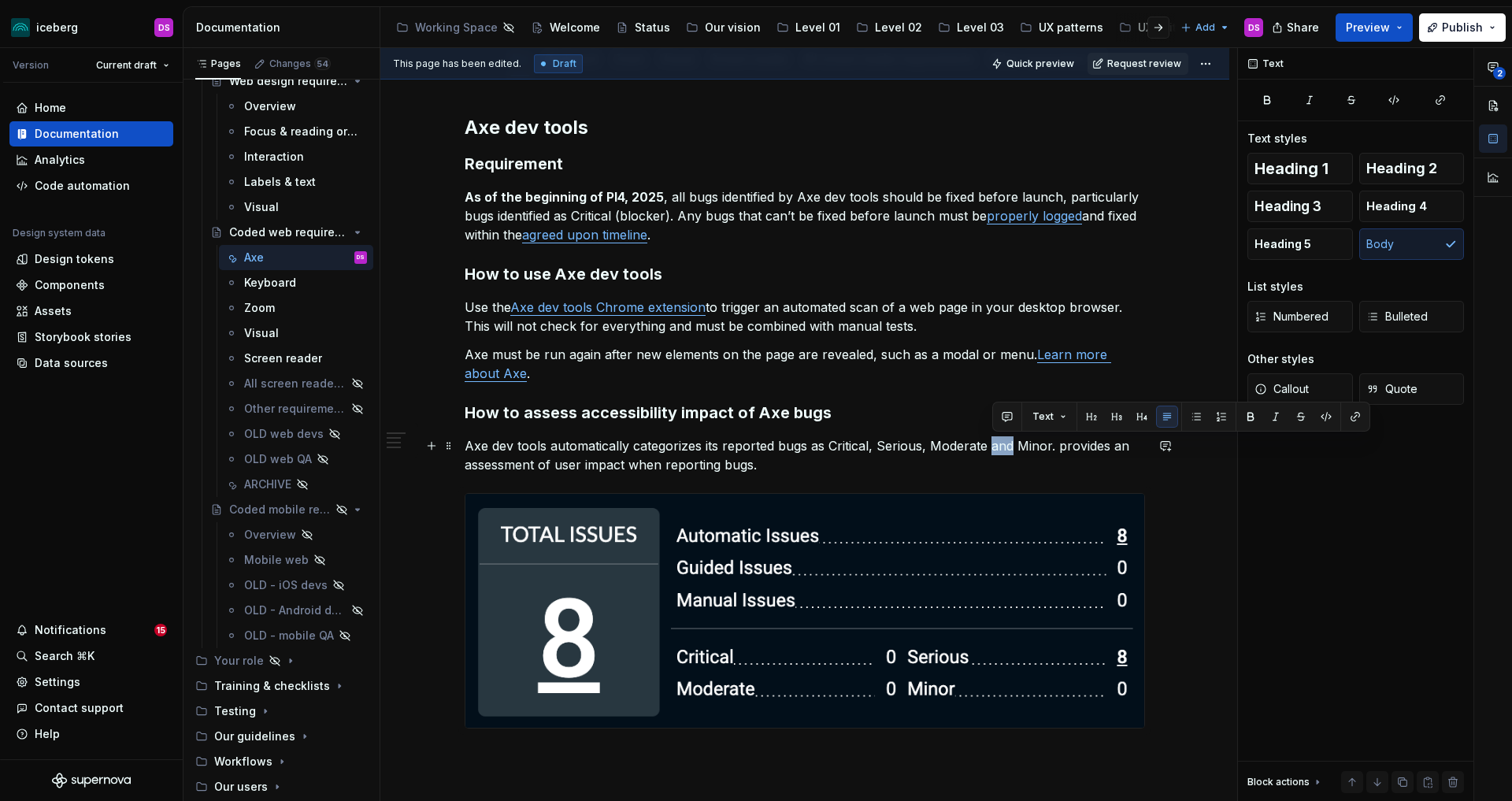
click at [1009, 447] on p "Axe dev tools automatically categorizes its reported bugs as Critical, Serious,…" at bounding box center [804, 454] width 680 height 38
click at [1049, 449] on p "Axe dev tools automatically categorizes its reported bugs as Critical, Serious,…" at bounding box center [804, 454] width 680 height 38
click at [1063, 461] on p "Axe dev tools automatically categorizes its reported bugs as Critical, Serious,…" at bounding box center [804, 454] width 680 height 38
click at [547, 467] on p "Axe dev tools automatically categorizes its reported bugs as Critical, Serious,…" at bounding box center [804, 454] width 680 height 38
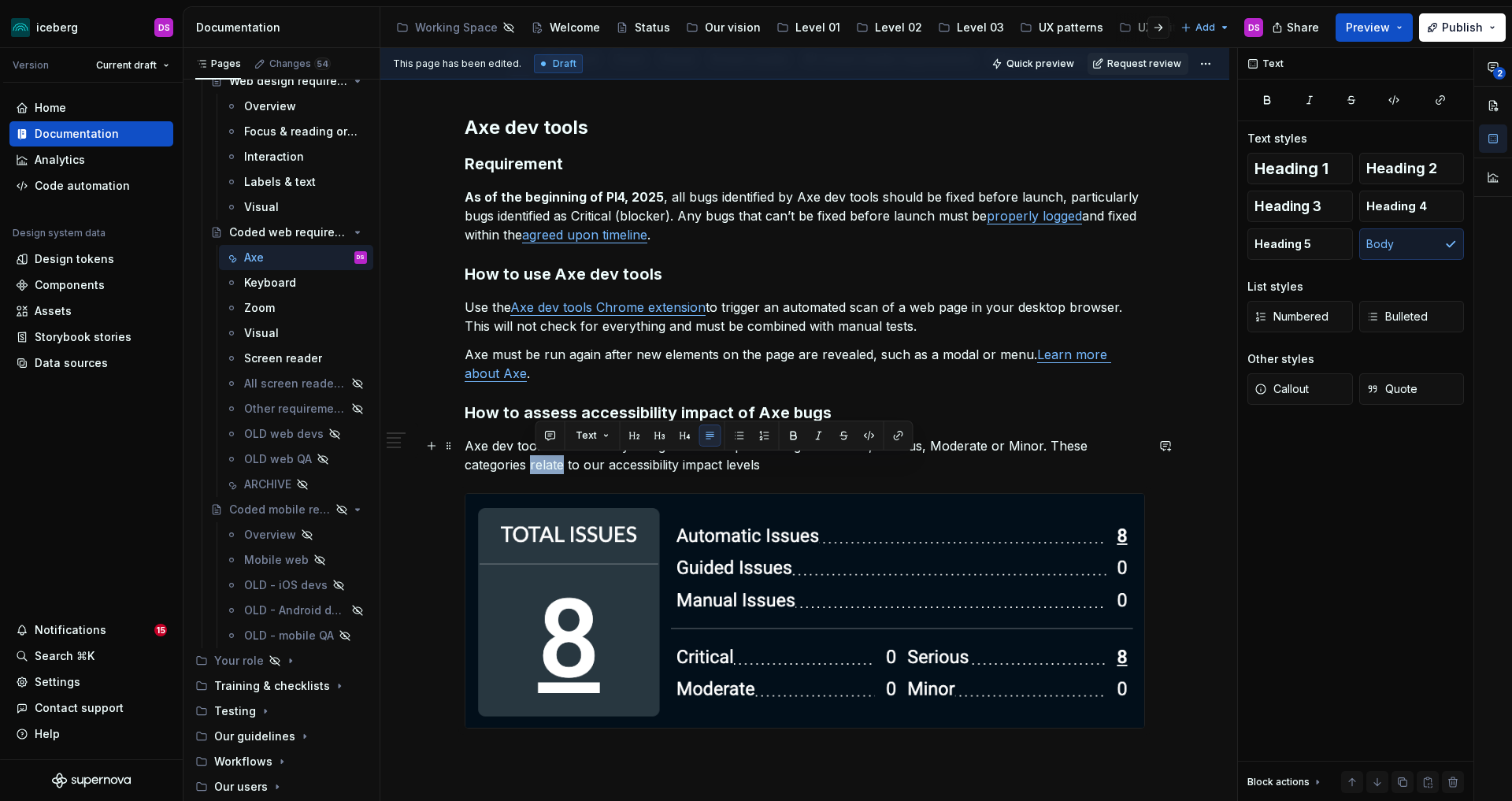
click at [547, 467] on p "Axe dev tools automatically categorizes its reported bugs as Critical, Serious,…" at bounding box center [804, 454] width 680 height 38
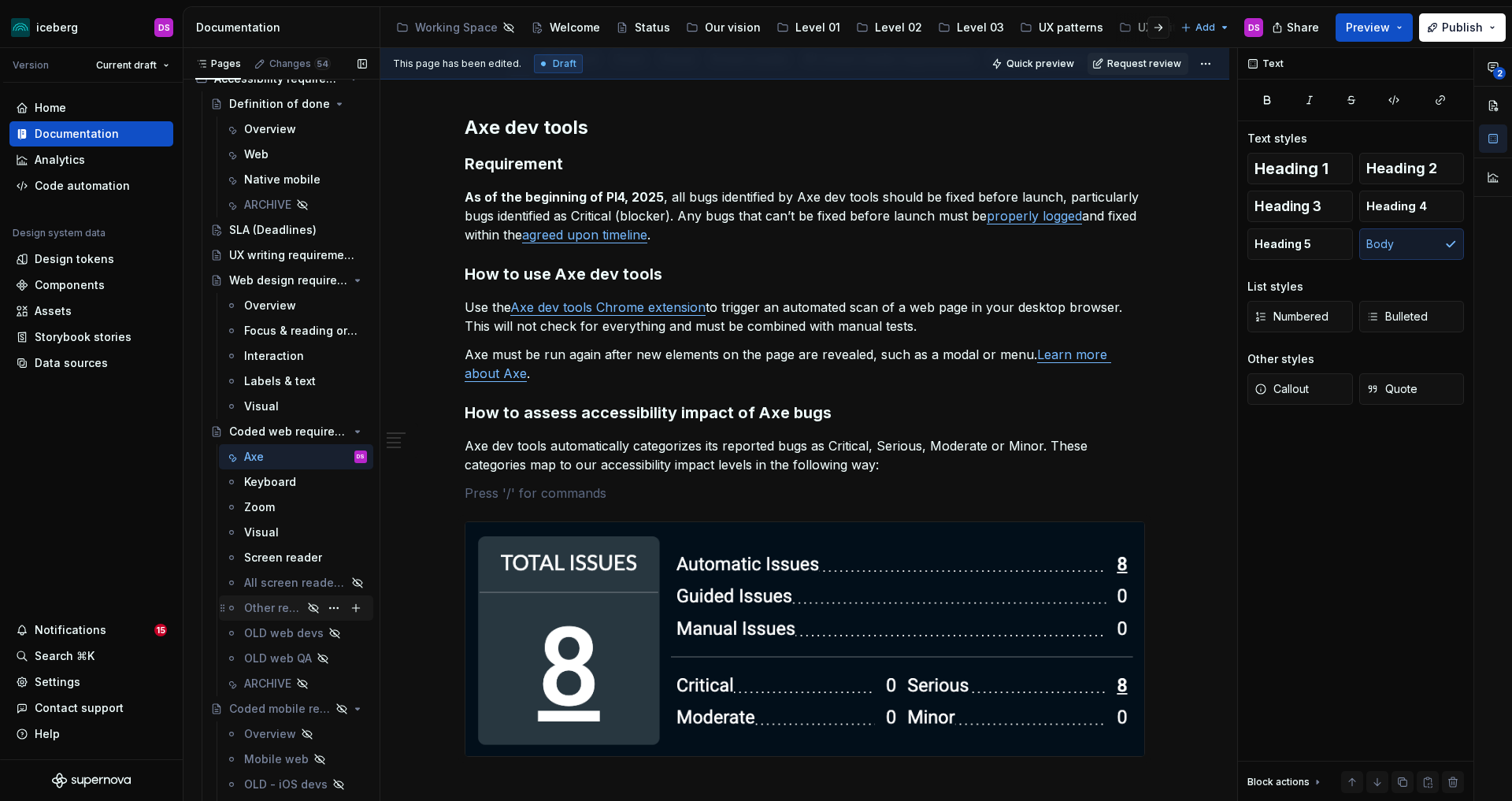
scroll to position [293, 0]
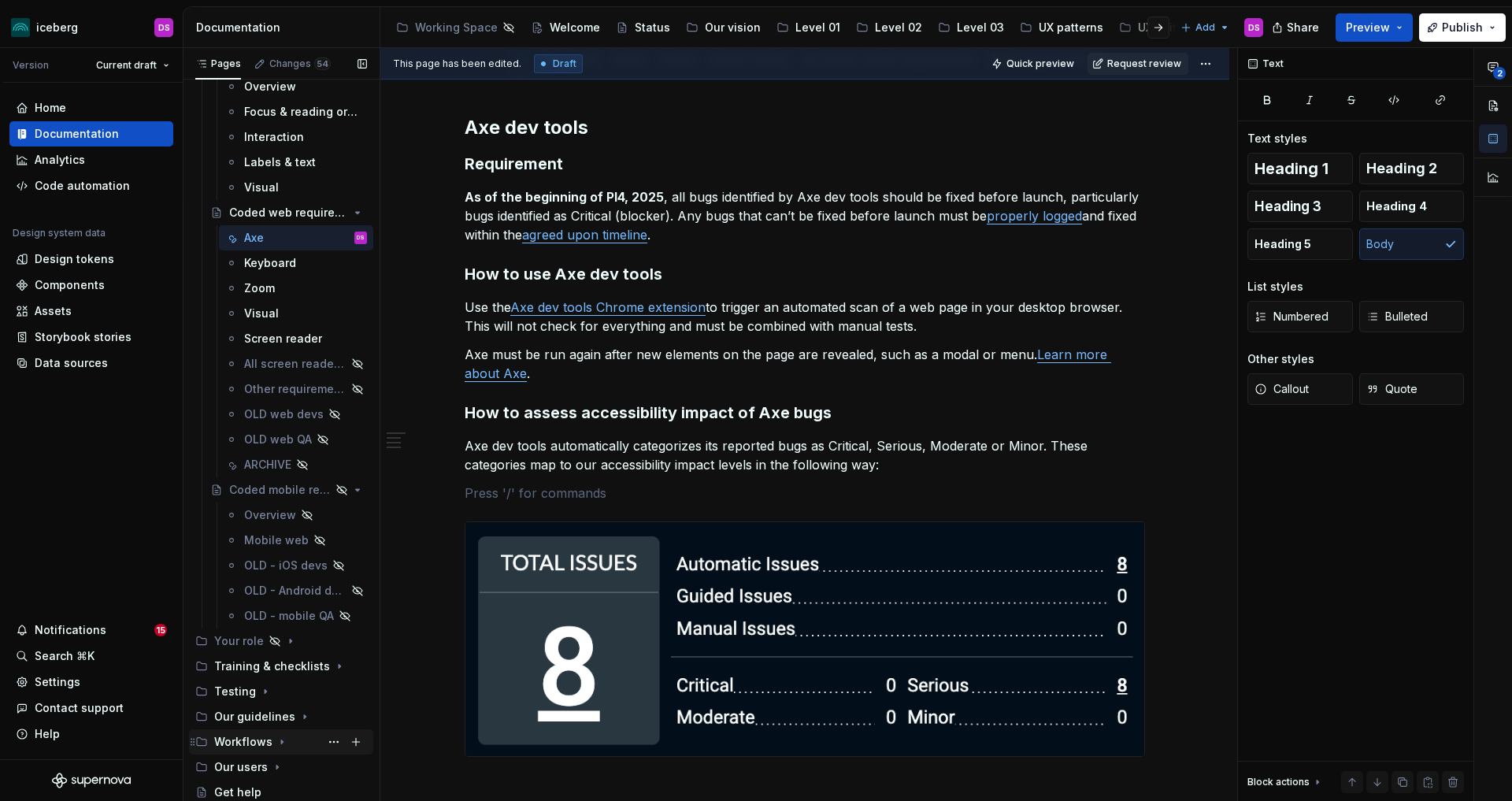
click at [252, 741] on div "Workflows" at bounding box center [243, 742] width 58 height 16
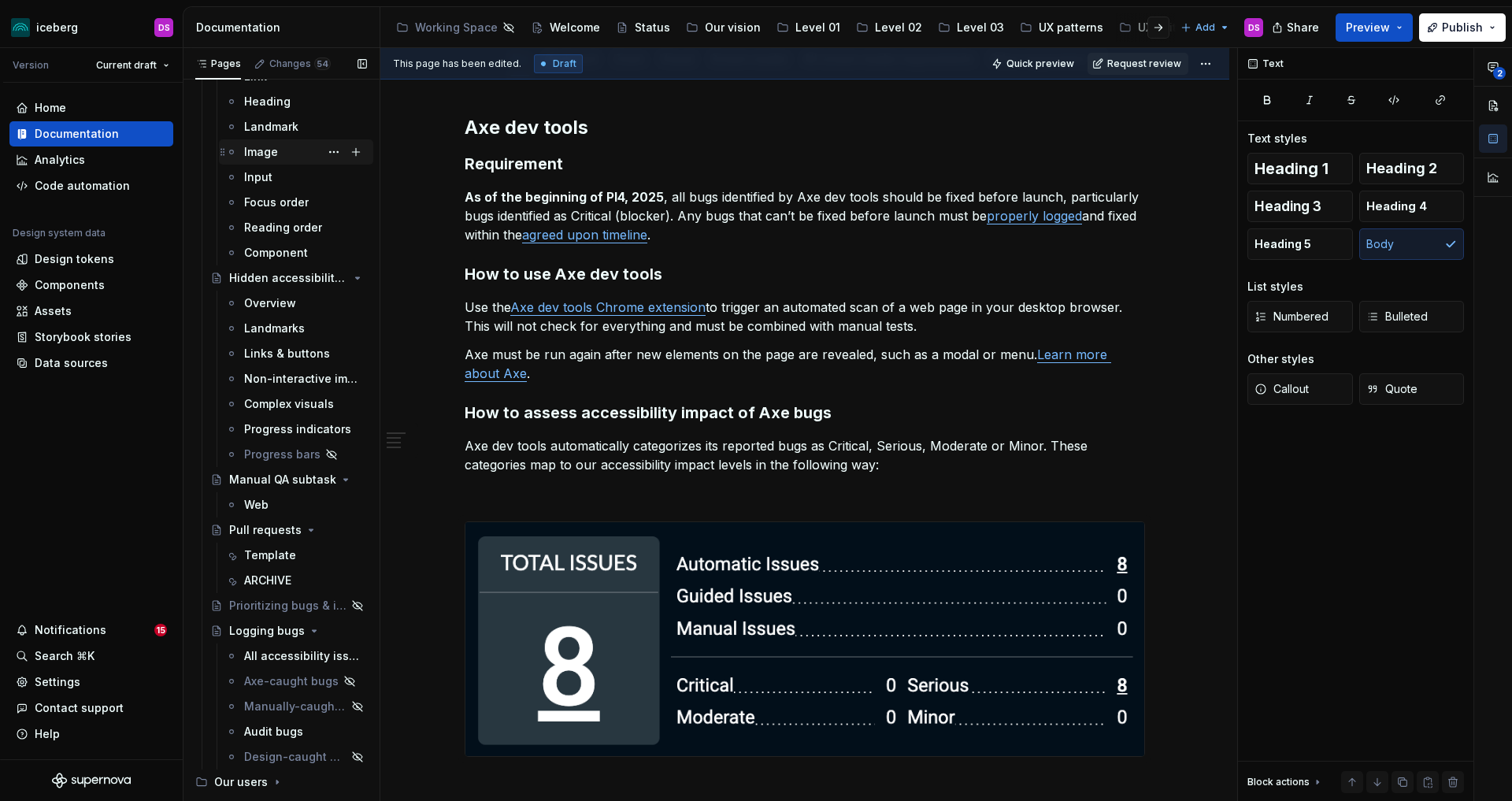
scroll to position [1096, 0]
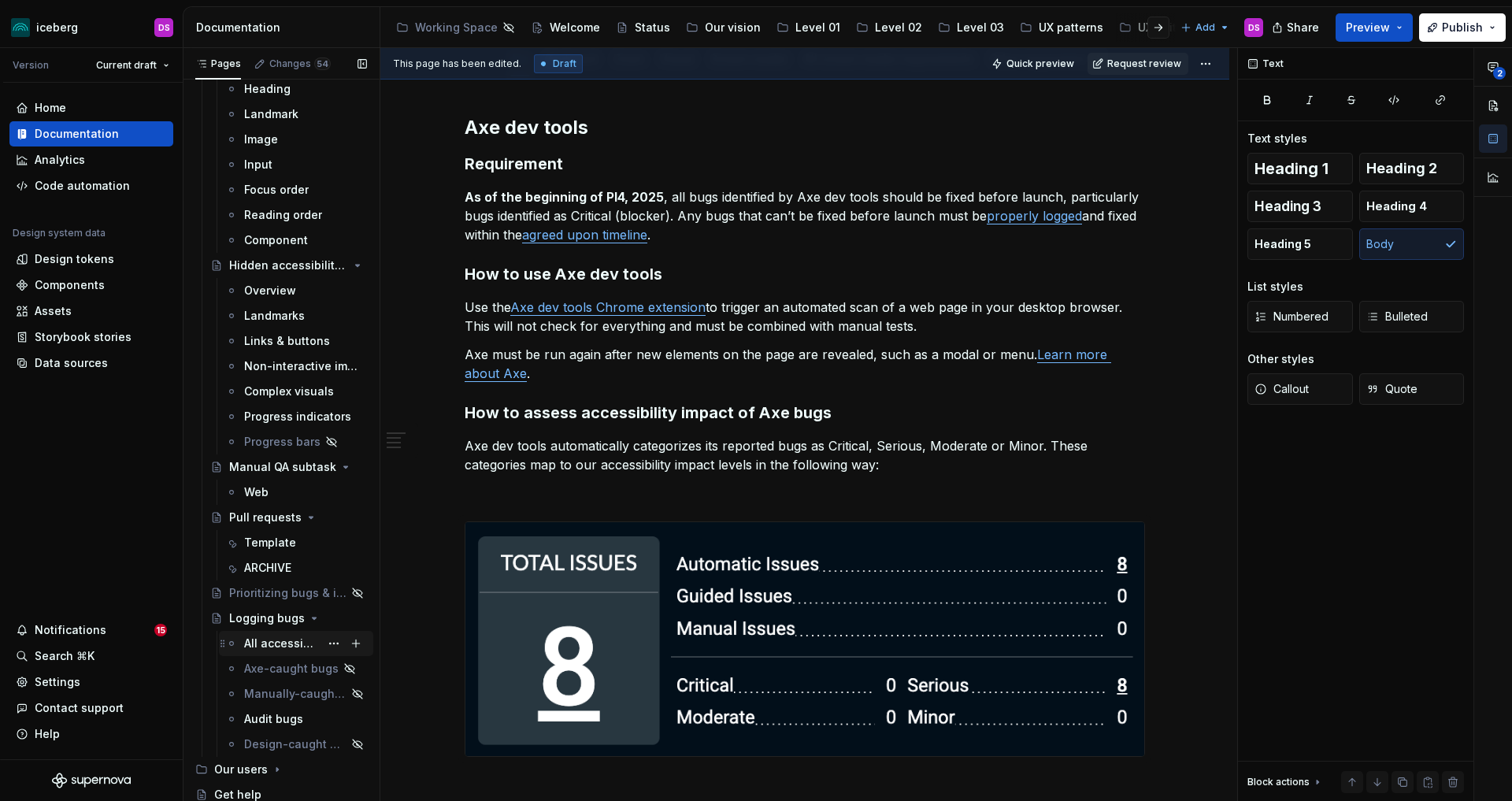
click at [282, 638] on div "All accessibility issues" at bounding box center [282, 643] width 76 height 16
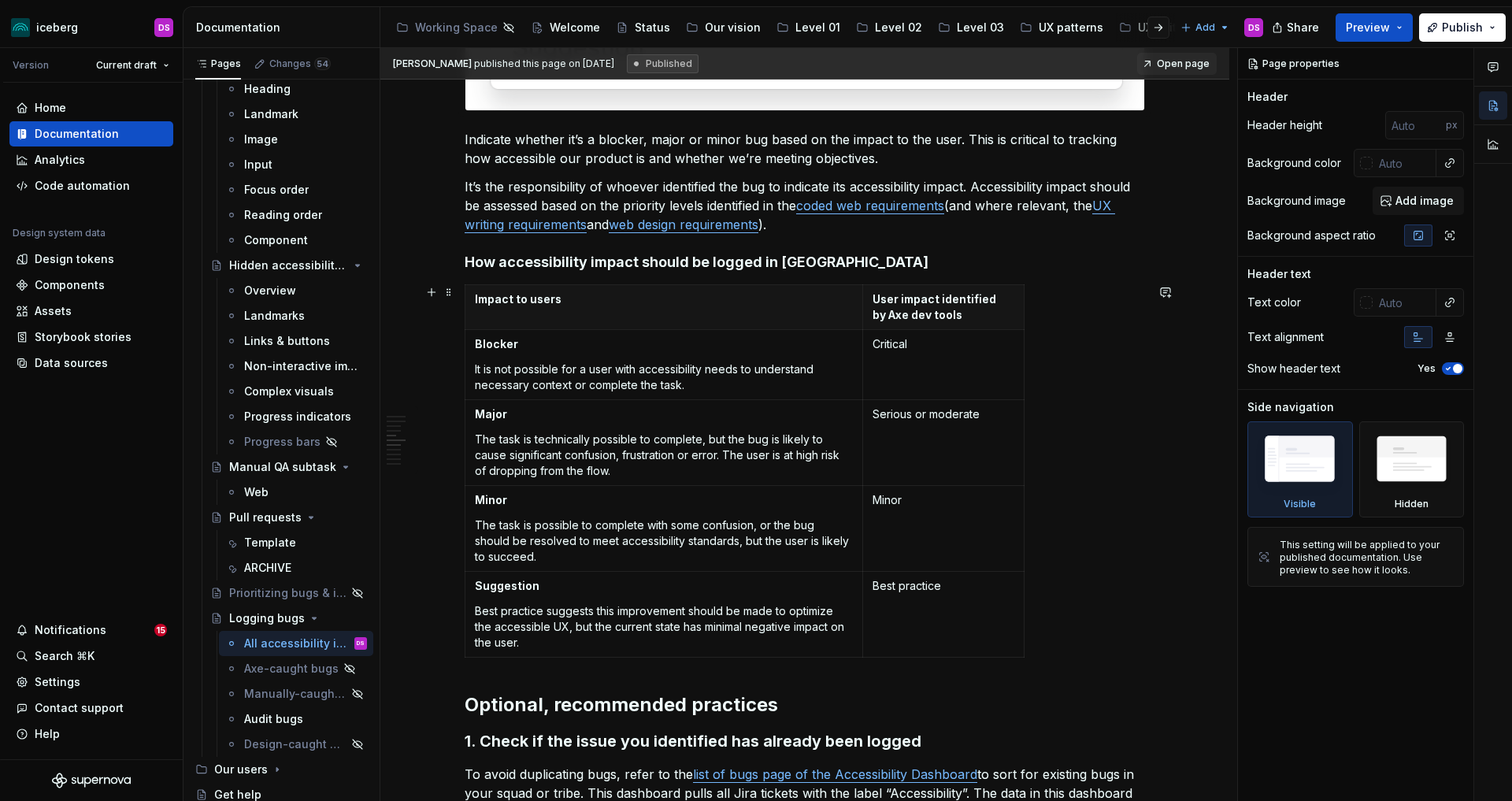
scroll to position [1244, 0]
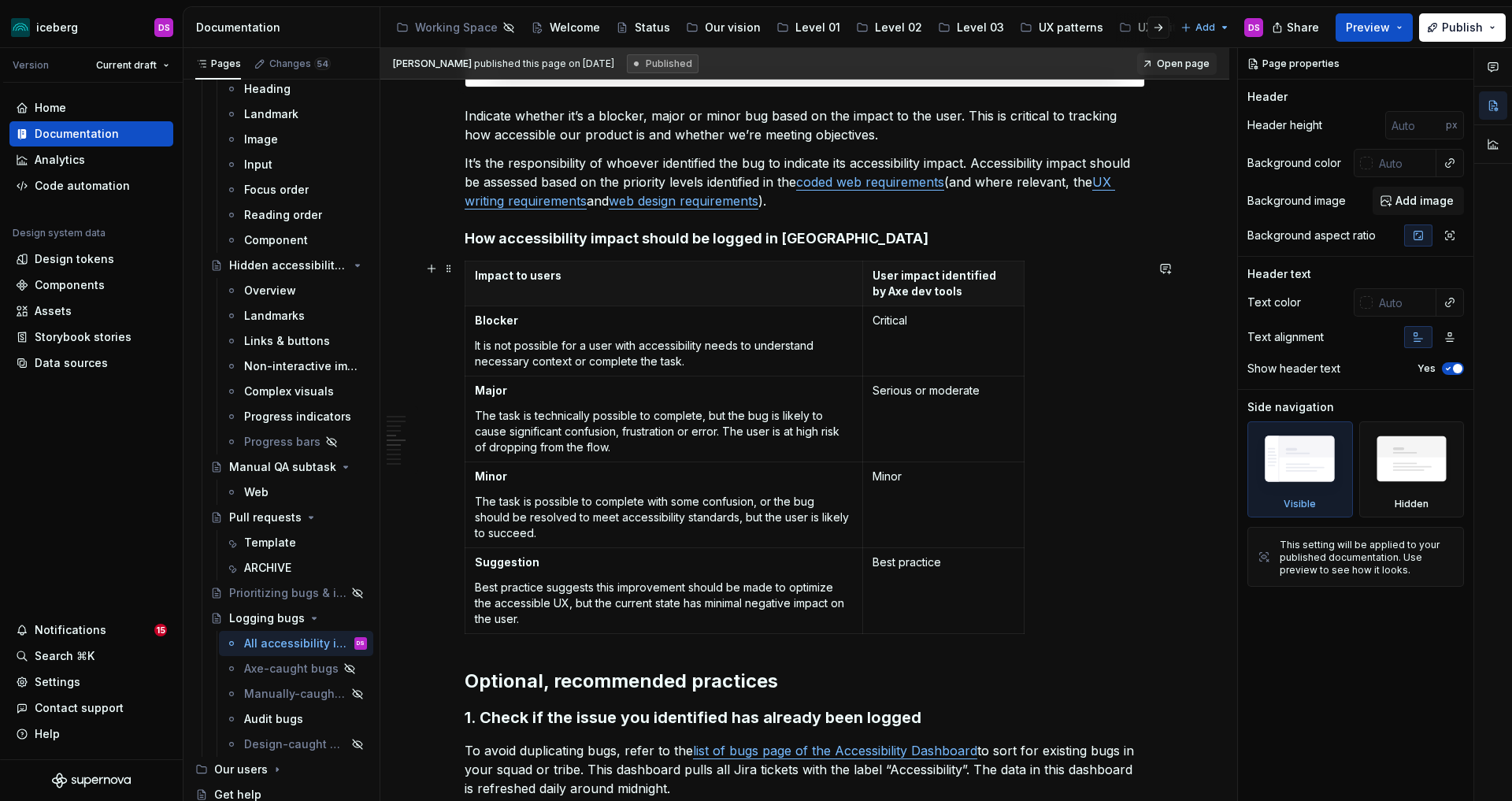
type textarea "*"
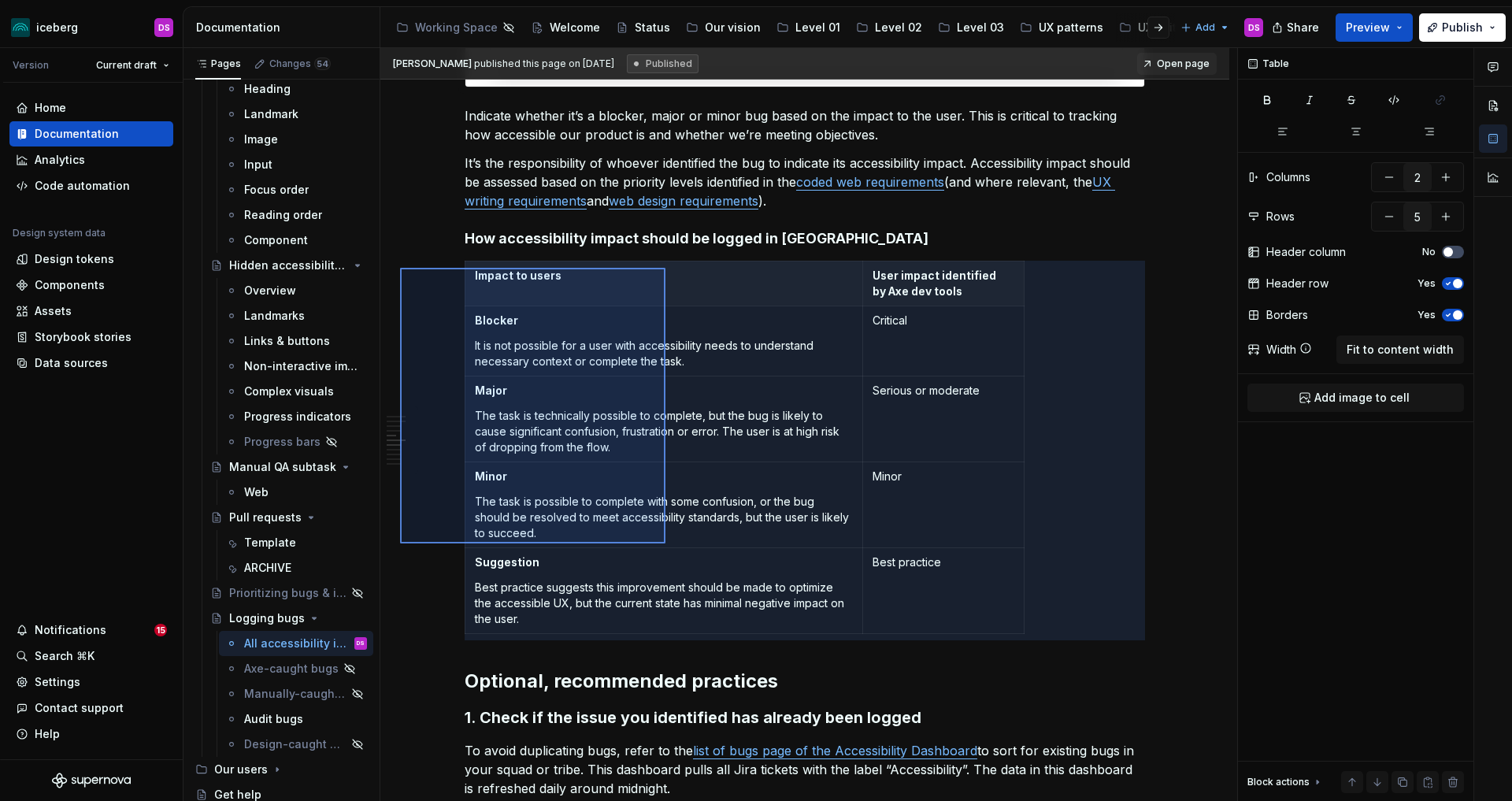
drag, startPoint x: 400, startPoint y: 268, endPoint x: 666, endPoint y: 543, distance: 382.6
click at [666, 543] on div "[PERSON_NAME] published this page on [DATE] Published Open page Logging bugs Lo…" at bounding box center [808, 425] width 857 height 754
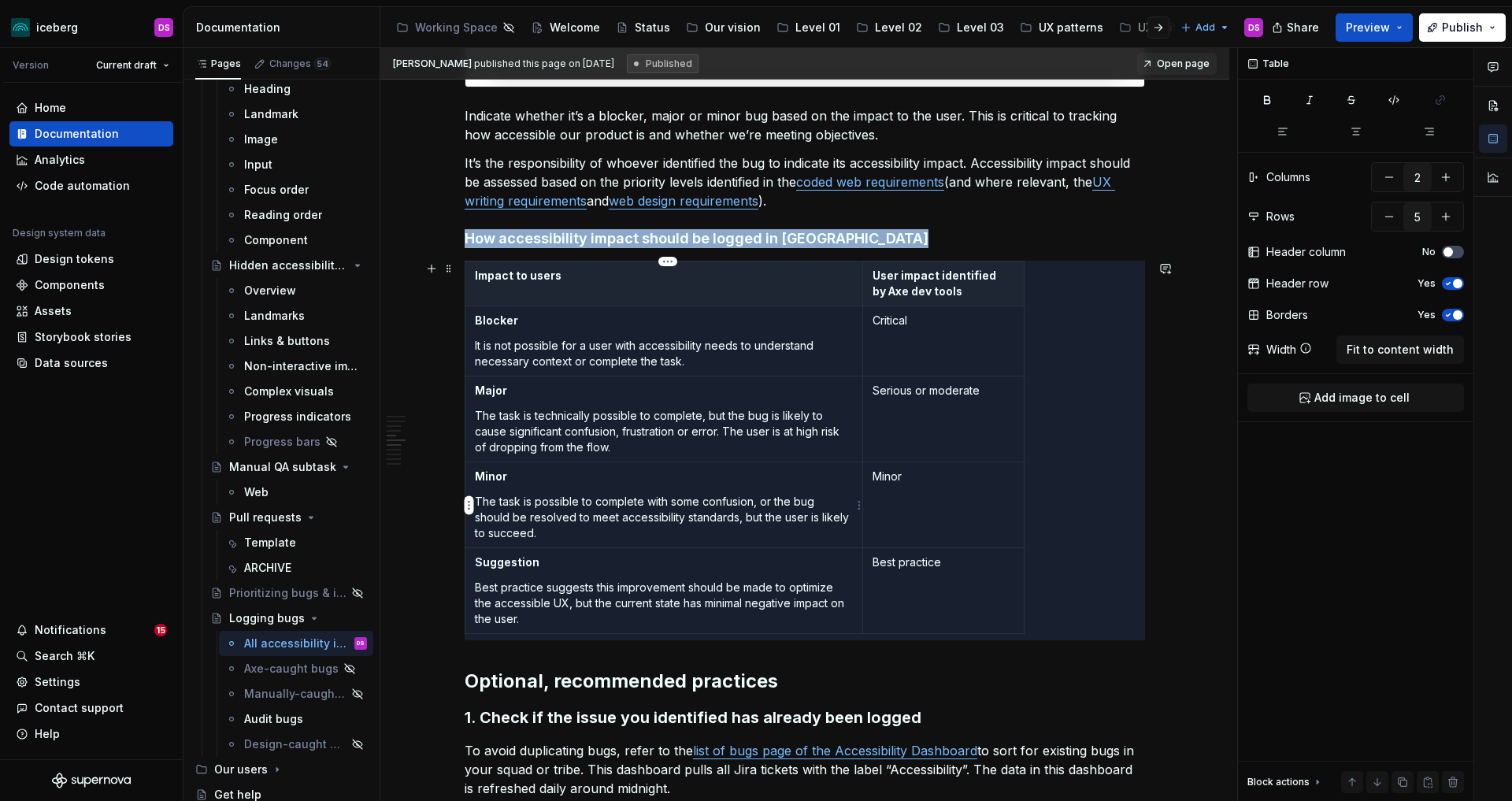
copy h4 "How accessibility impact should be logged in [GEOGRAPHIC_DATA]"
click at [428, 296] on div "Overview This process only applies to defects, not to regular work to ensure ac…" at bounding box center [804, 485] width 849 height 2912
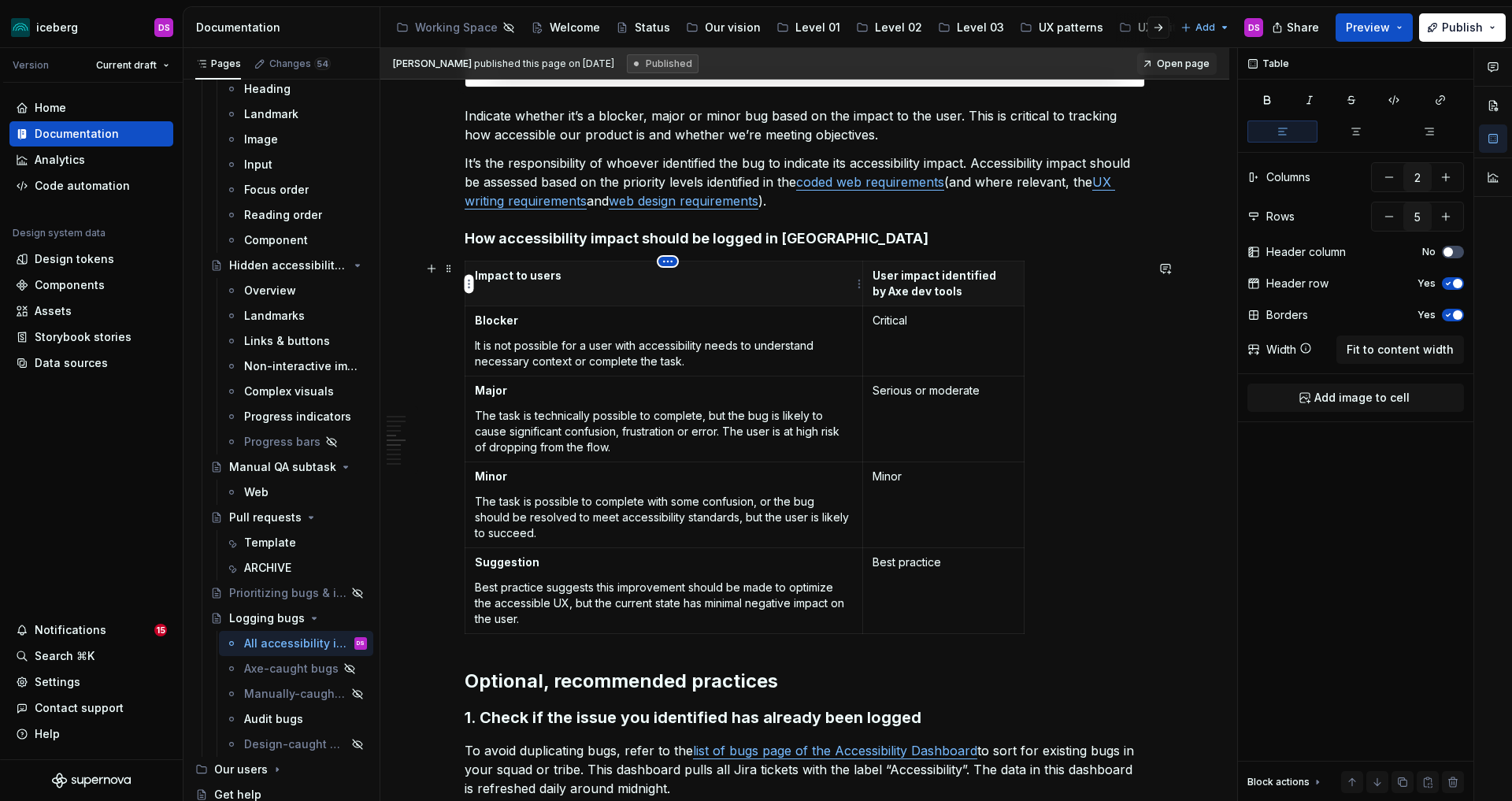
click at [670, 264] on html "iceberg DS Version Current draft Home Documentation Analytics Code automation D…" at bounding box center [756, 400] width 1512 height 801
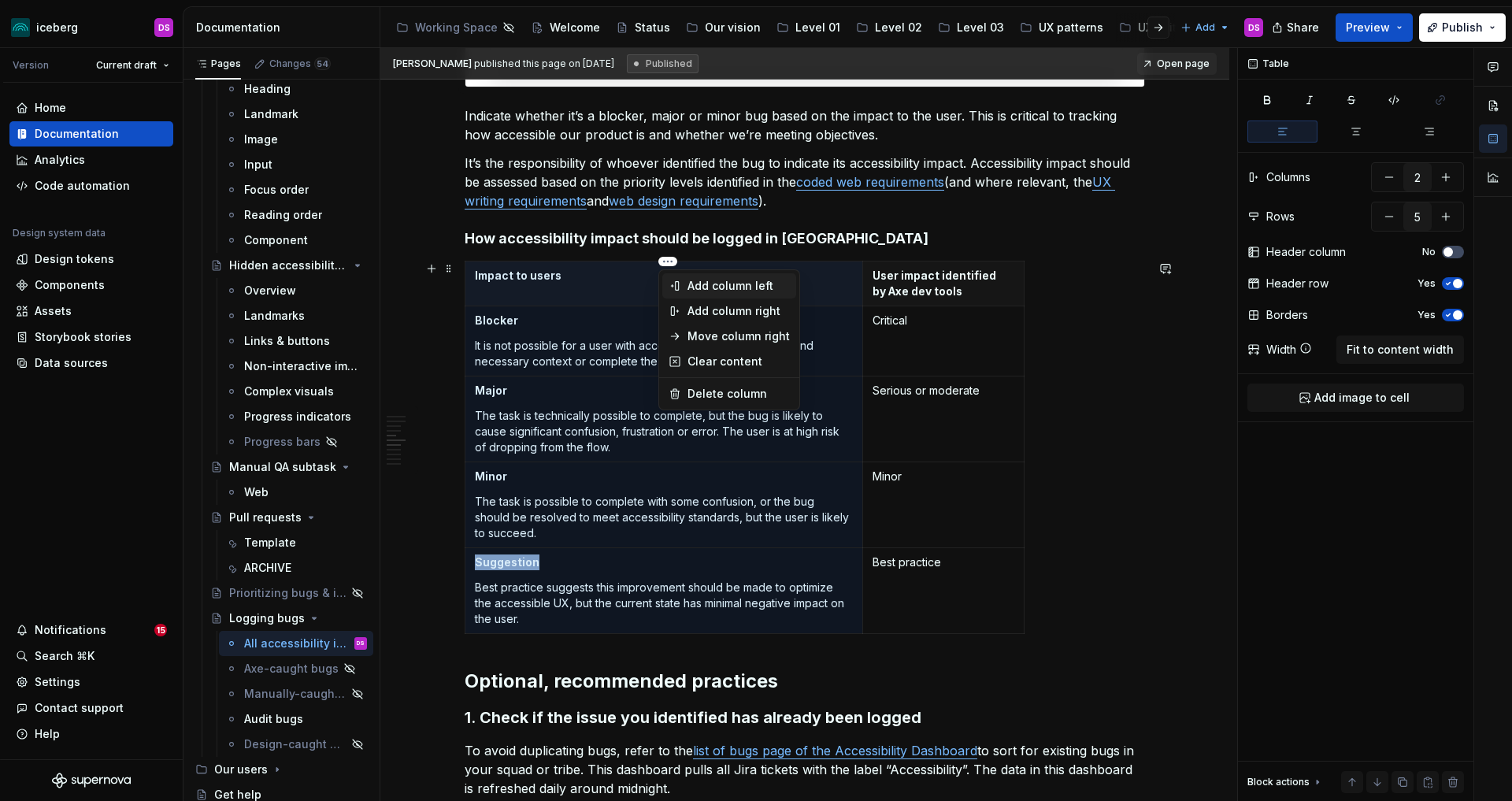
click at [725, 287] on div "Add column left" at bounding box center [738, 286] width 102 height 16
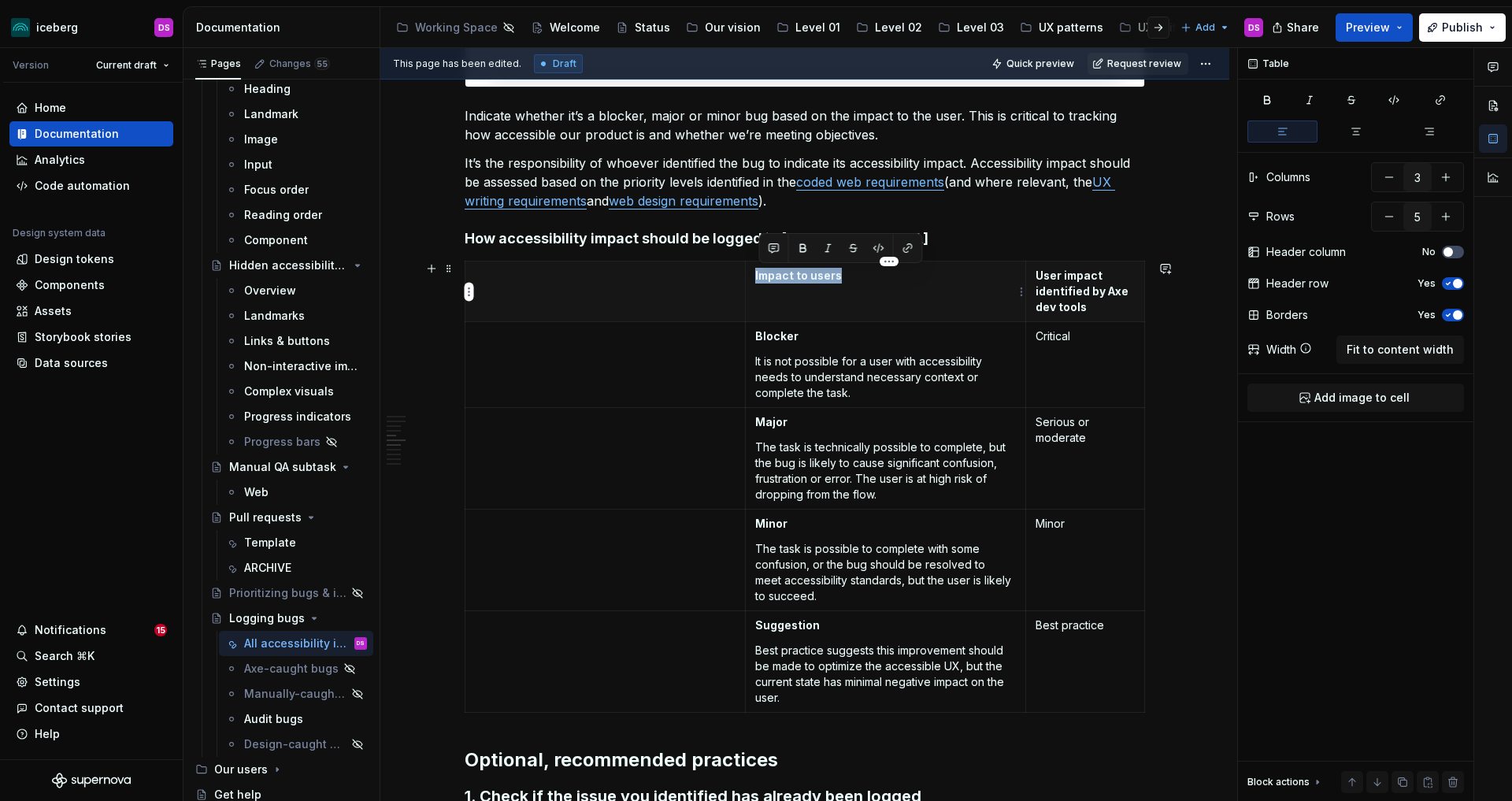
drag, startPoint x: 853, startPoint y: 277, endPoint x: 757, endPoint y: 279, distance: 96.0
click at [757, 279] on th "Impact to users" at bounding box center [886, 292] width 281 height 61
copy p "Impact to users"
click at [647, 302] on th at bounding box center [606, 292] width 281 height 61
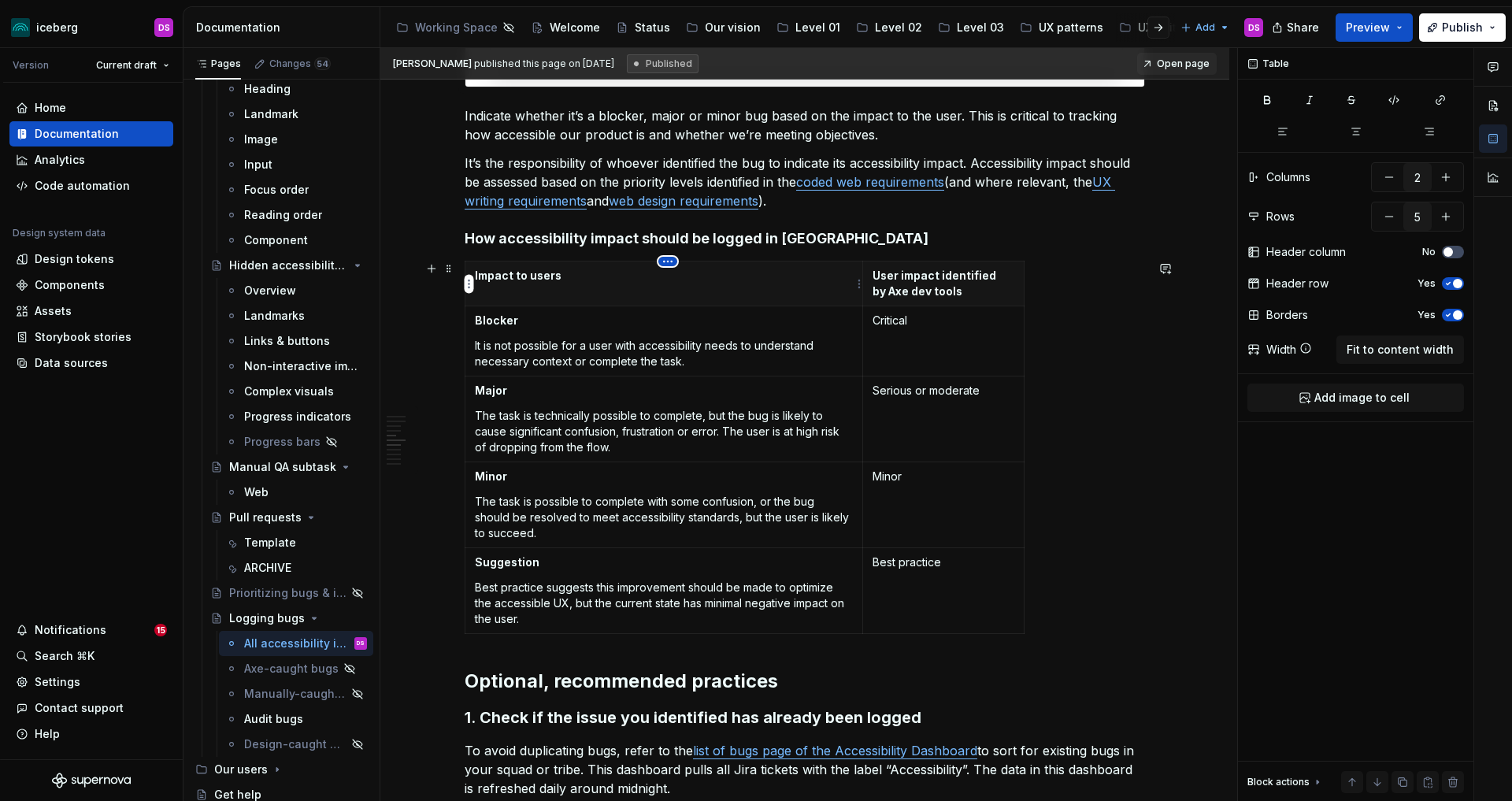
click at [671, 262] on html "iceberg DS Version Current draft Home Documentation Analytics Code automation D…" at bounding box center [756, 400] width 1512 height 801
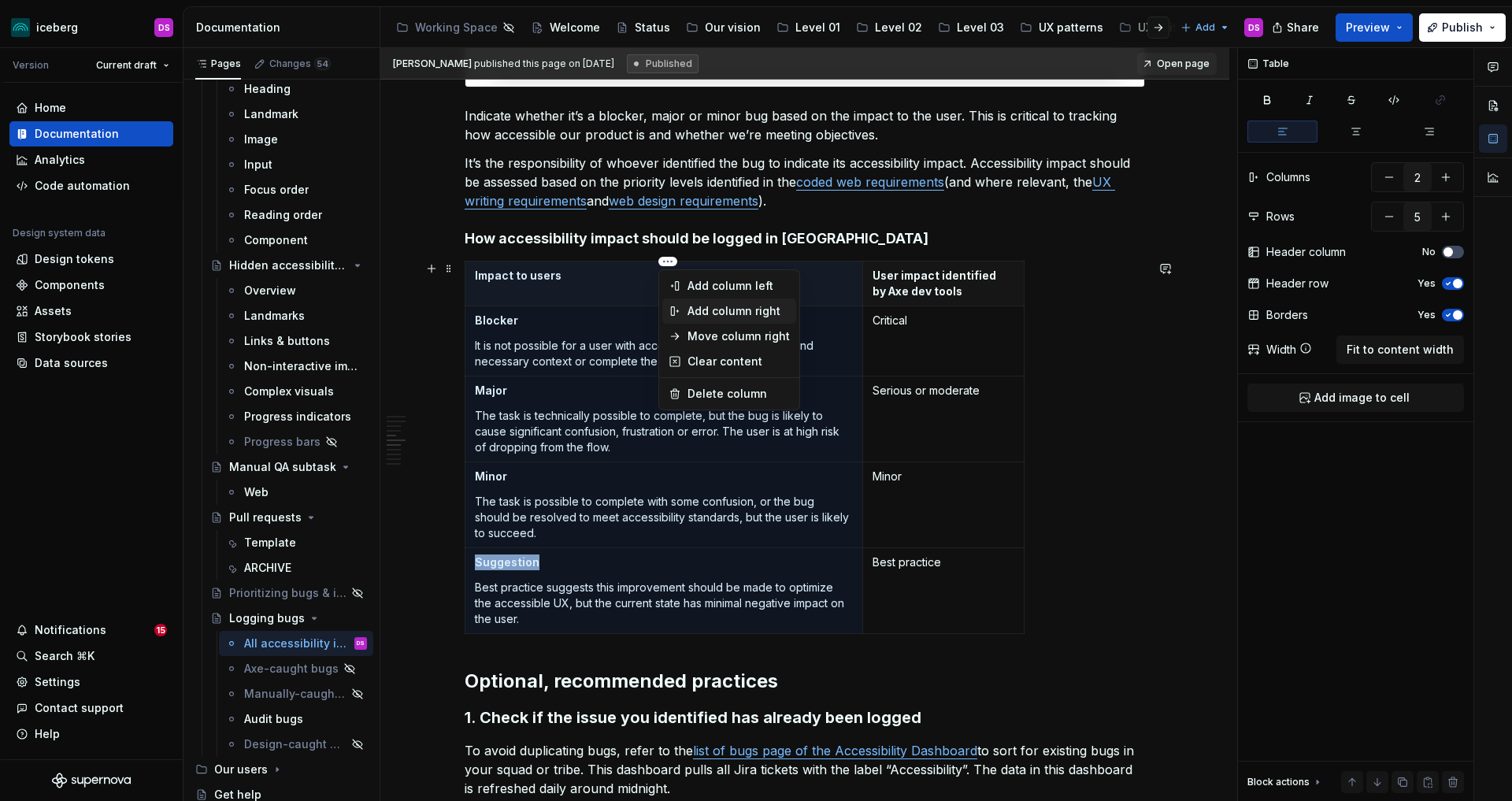
click at [712, 307] on div "Add column right" at bounding box center [738, 311] width 102 height 16
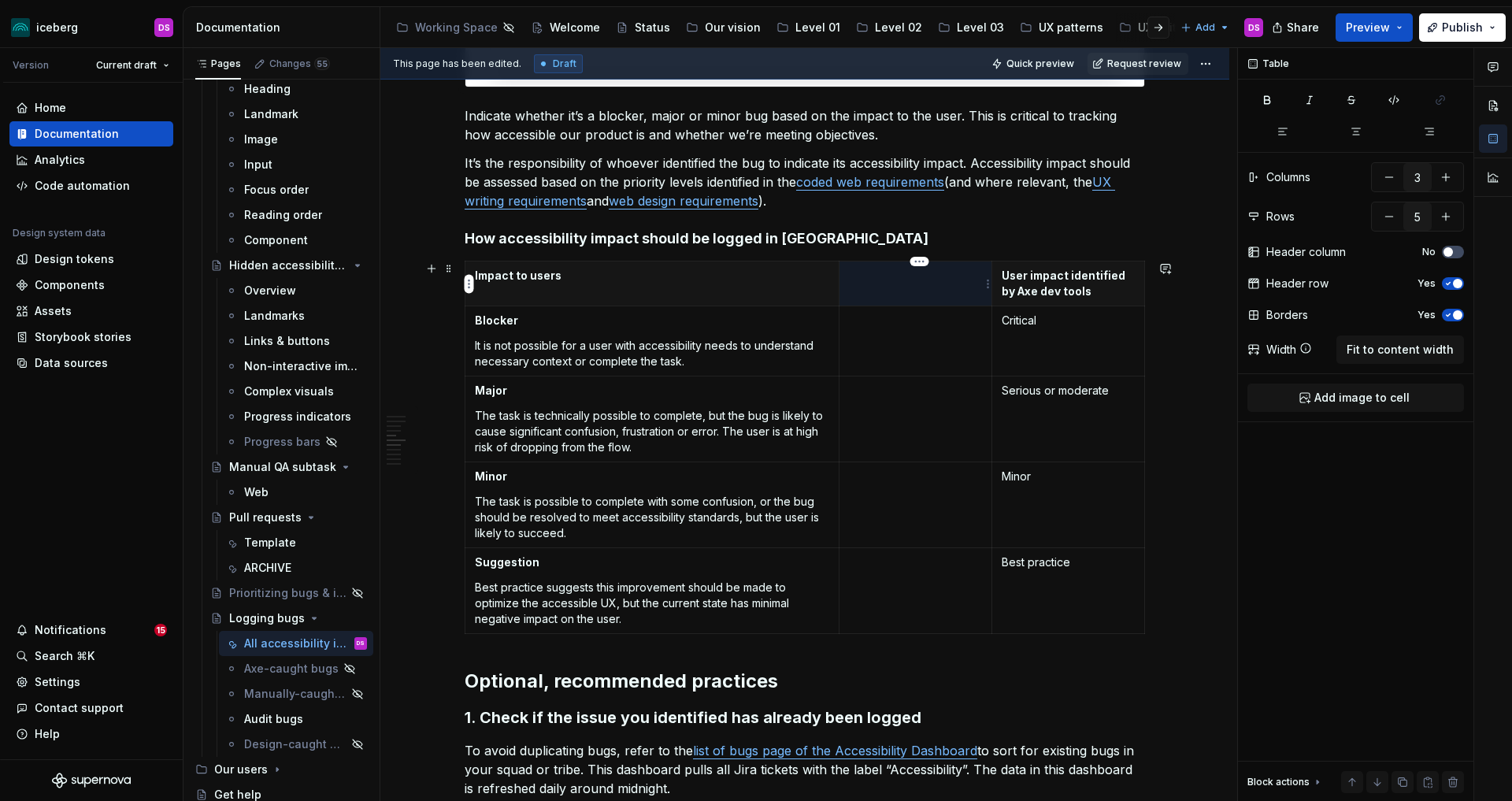
click at [902, 289] on th at bounding box center [916, 284] width 153 height 45
click at [655, 262] on html "iceberg DS Version Current draft Home Documentation Analytics Code automation D…" at bounding box center [756, 400] width 1512 height 801
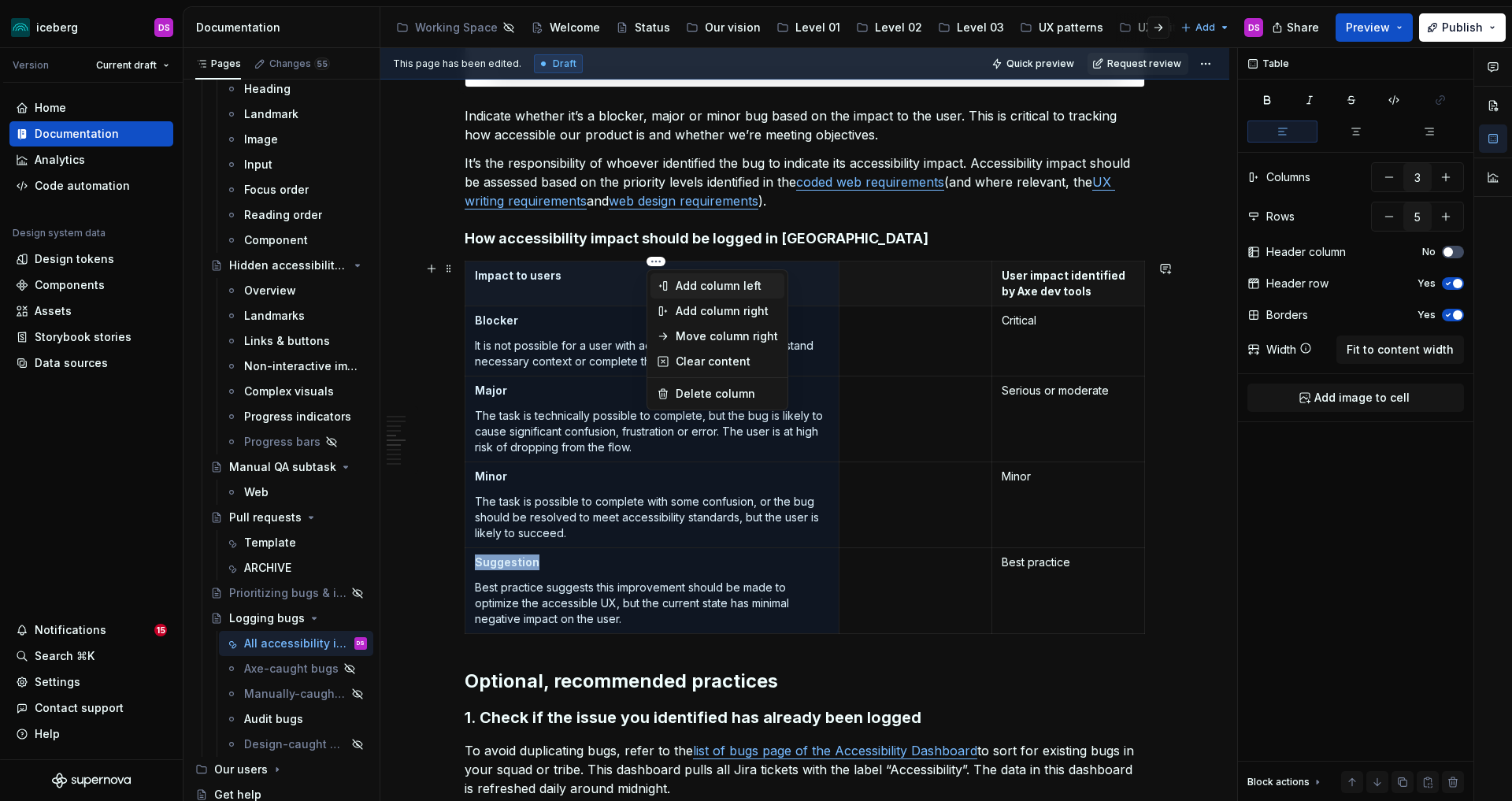
click at [698, 286] on div "Add column left" at bounding box center [727, 286] width 102 height 16
type input "4"
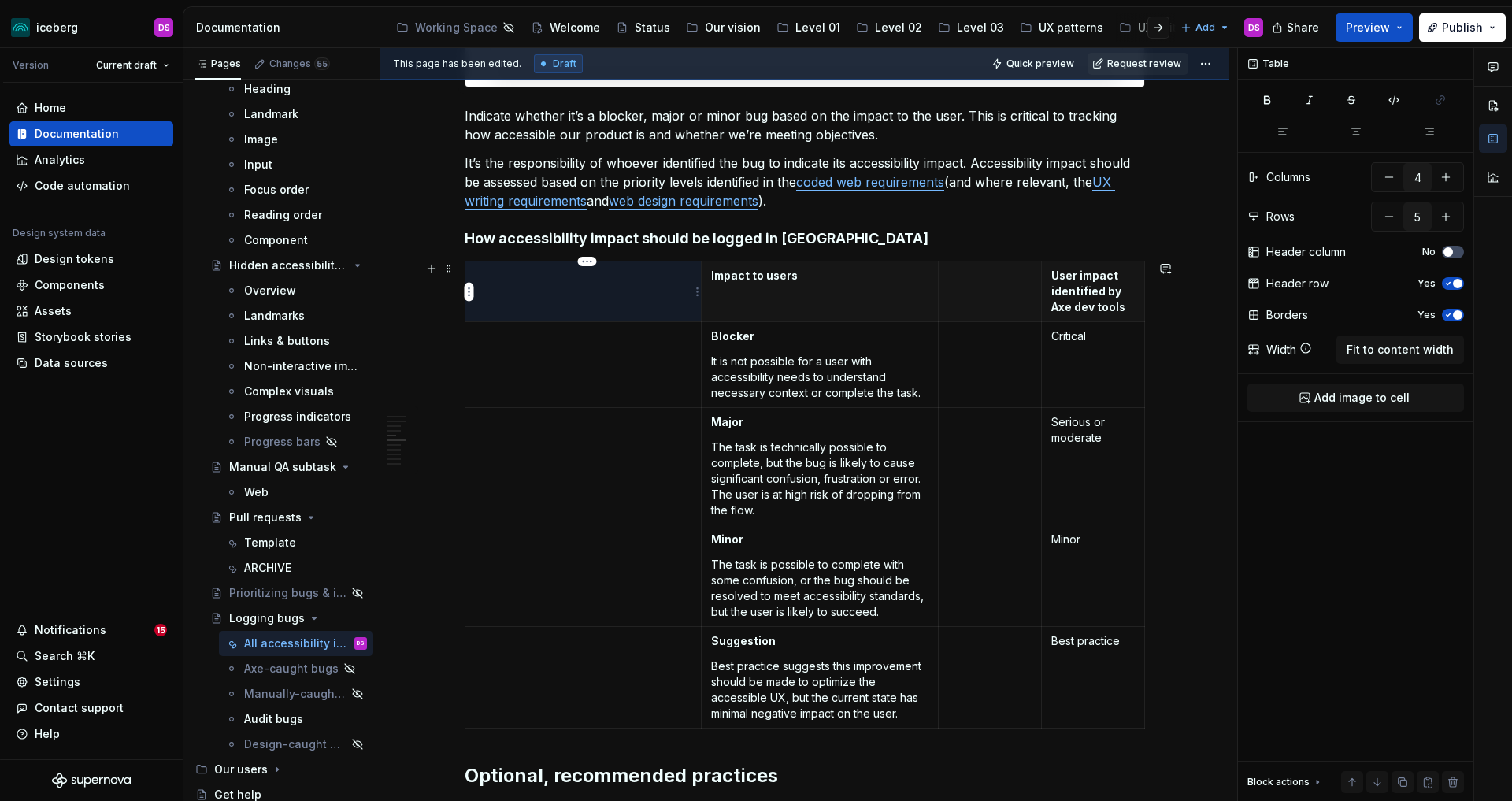
click at [627, 295] on th at bounding box center [583, 292] width 237 height 61
type textarea "*"
click at [648, 344] on p at bounding box center [583, 336] width 217 height 16
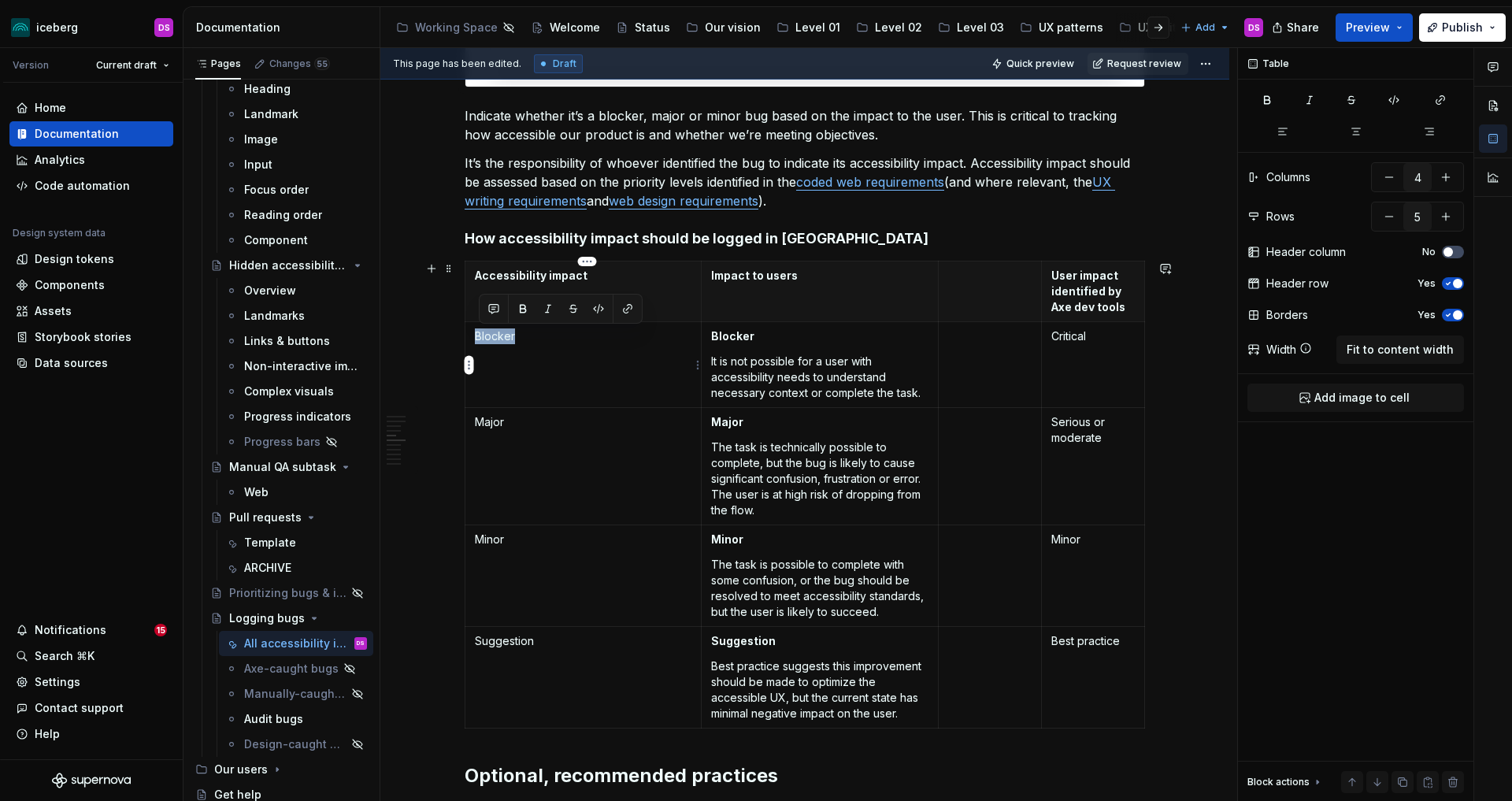
drag, startPoint x: 528, startPoint y: 343, endPoint x: 474, endPoint y: 341, distance: 54.0
click at [474, 341] on td "Blocker" at bounding box center [583, 364] width 237 height 85
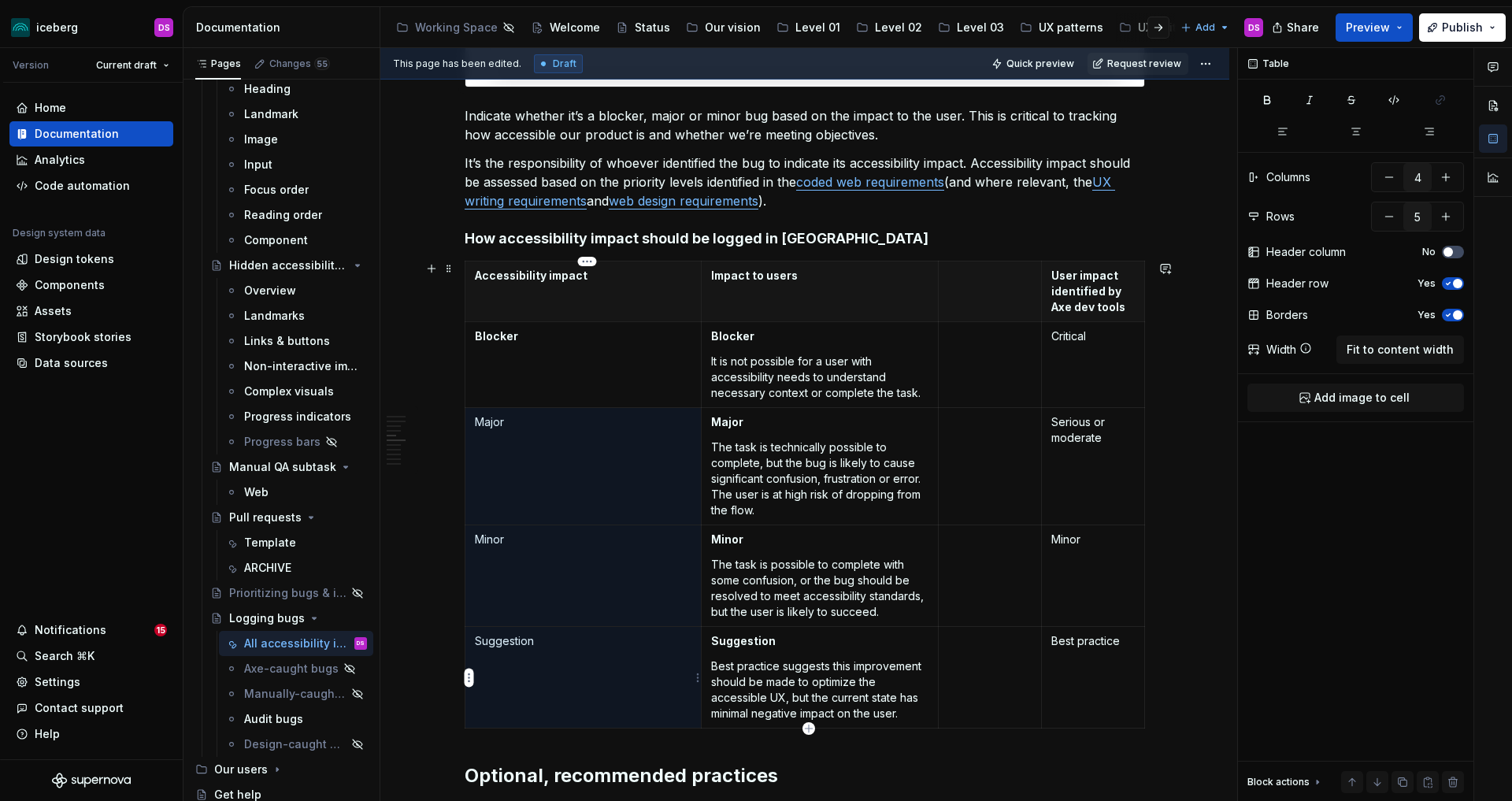
drag, startPoint x: 476, startPoint y: 420, endPoint x: 573, endPoint y: 656, distance: 255.2
click at [573, 656] on tbody "Accessibility impact Impact to users User impact identified by Axe dev tools Bl…" at bounding box center [805, 495] width 679 height 467
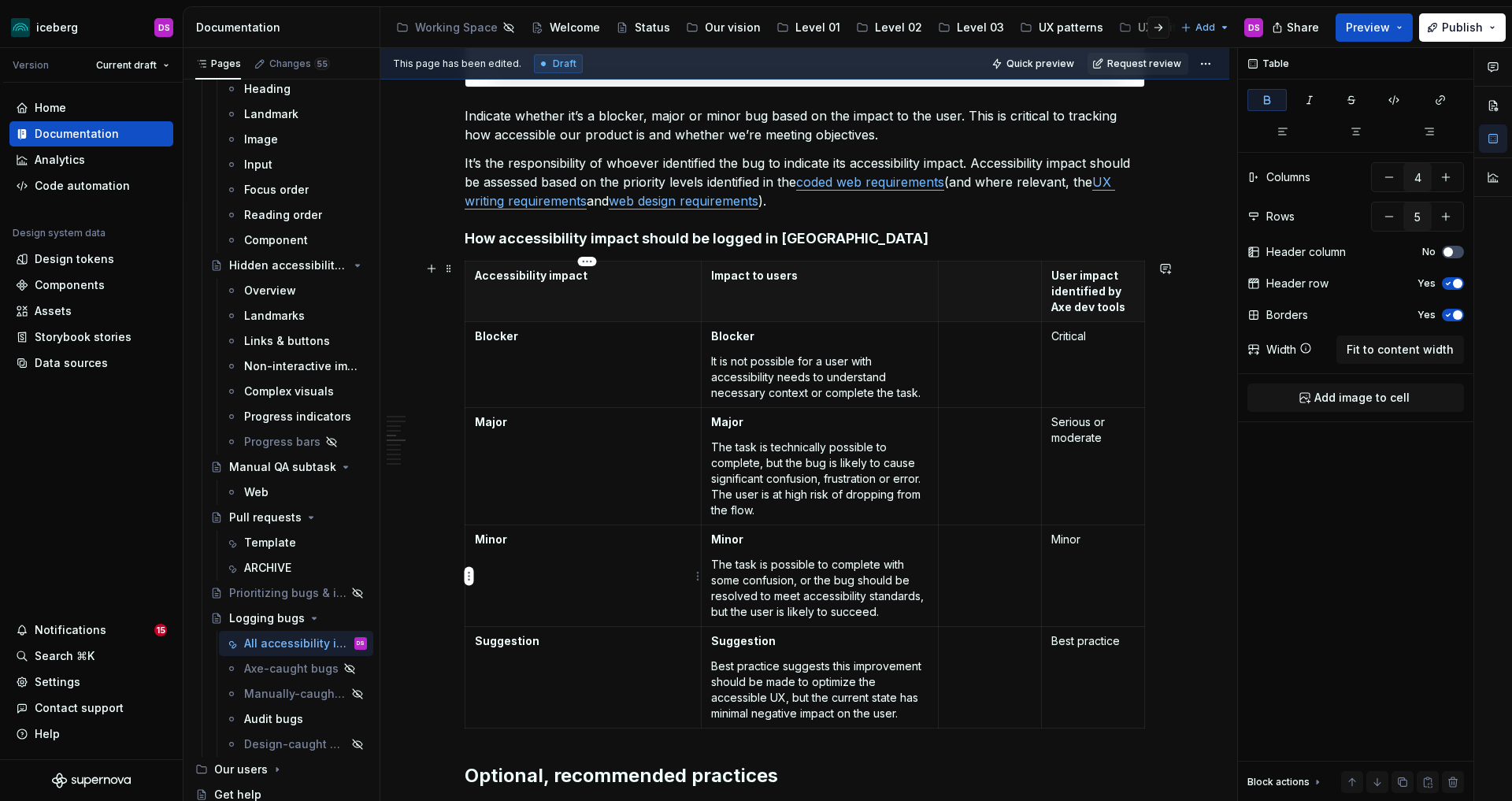
drag, startPoint x: 624, startPoint y: 586, endPoint x: 696, endPoint y: 543, distance: 83.9
click at [624, 586] on td "Minor" at bounding box center [583, 575] width 237 height 101
drag, startPoint x: 761, startPoint y: 340, endPoint x: 715, endPoint y: 340, distance: 46.0
click at [715, 340] on p "Blocker" at bounding box center [819, 336] width 217 height 16
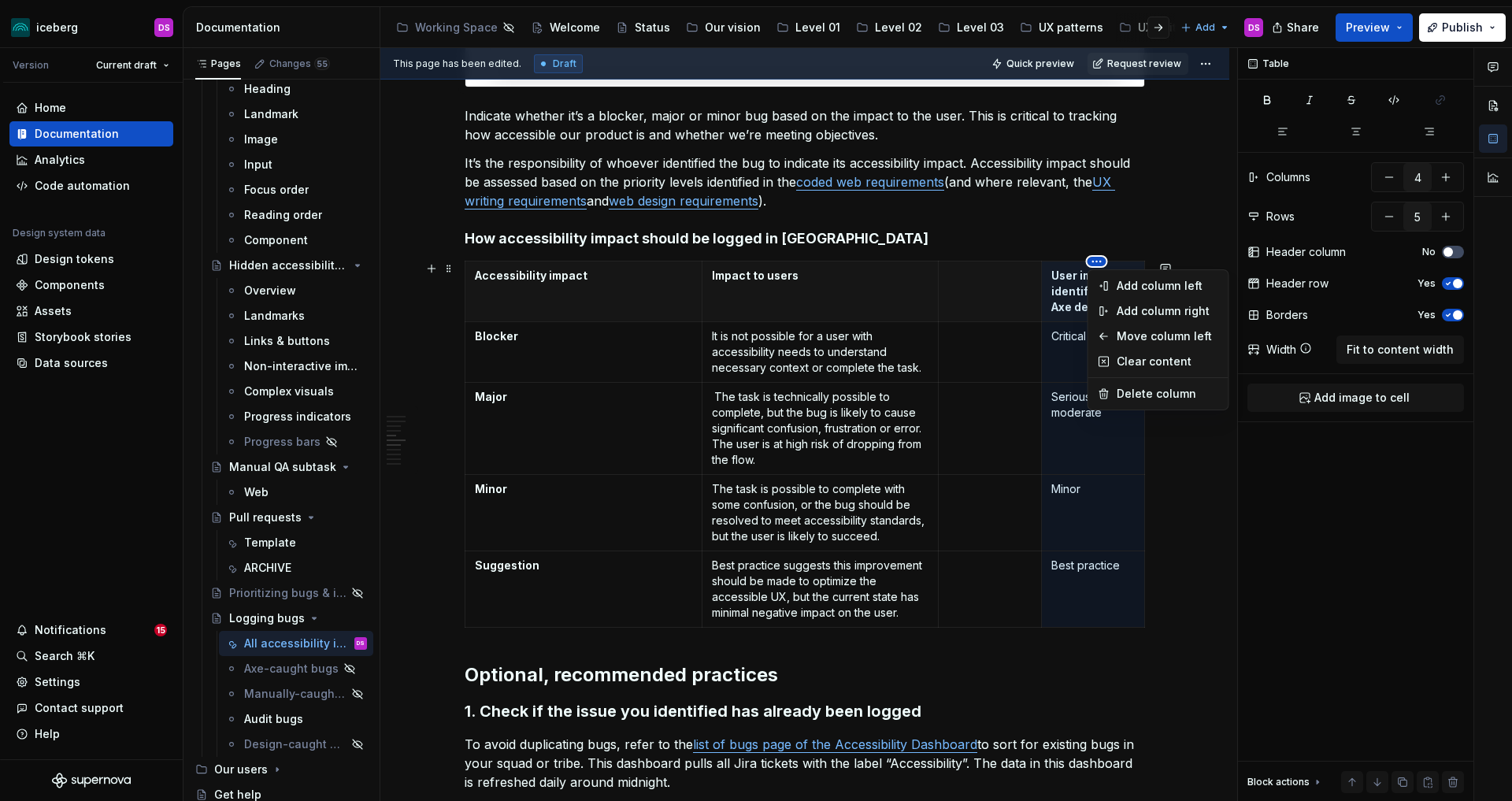
click at [1046, 263] on html "iceberg DS Version Current draft Home Documentation Analytics Code automation D…" at bounding box center [756, 400] width 1512 height 801
click at [1149, 335] on div "Move column left" at bounding box center [1167, 336] width 102 height 16
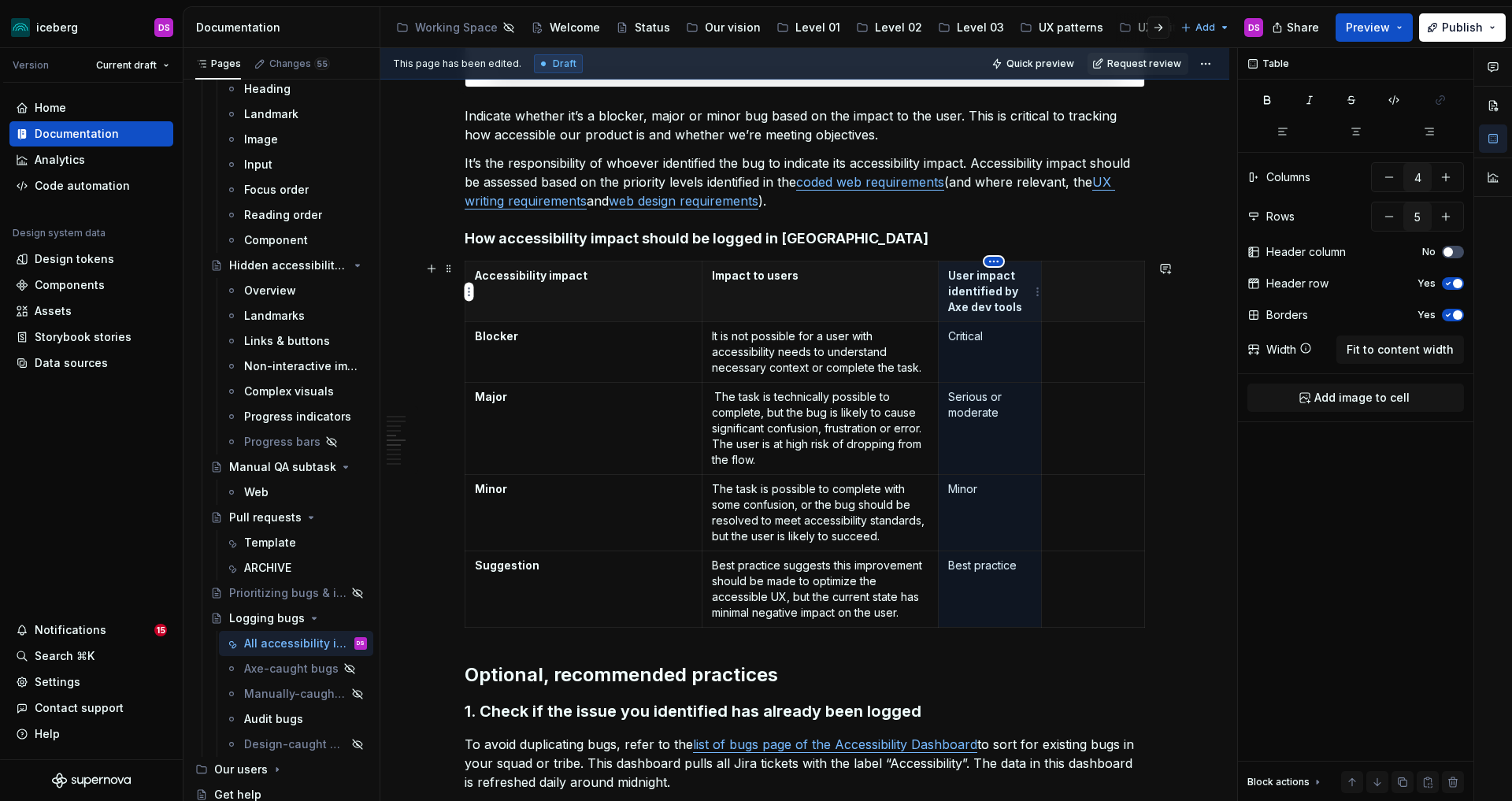
click at [997, 265] on html "iceberg DS Version Current draft Home Documentation Analytics Code automation D…" at bounding box center [756, 400] width 1512 height 801
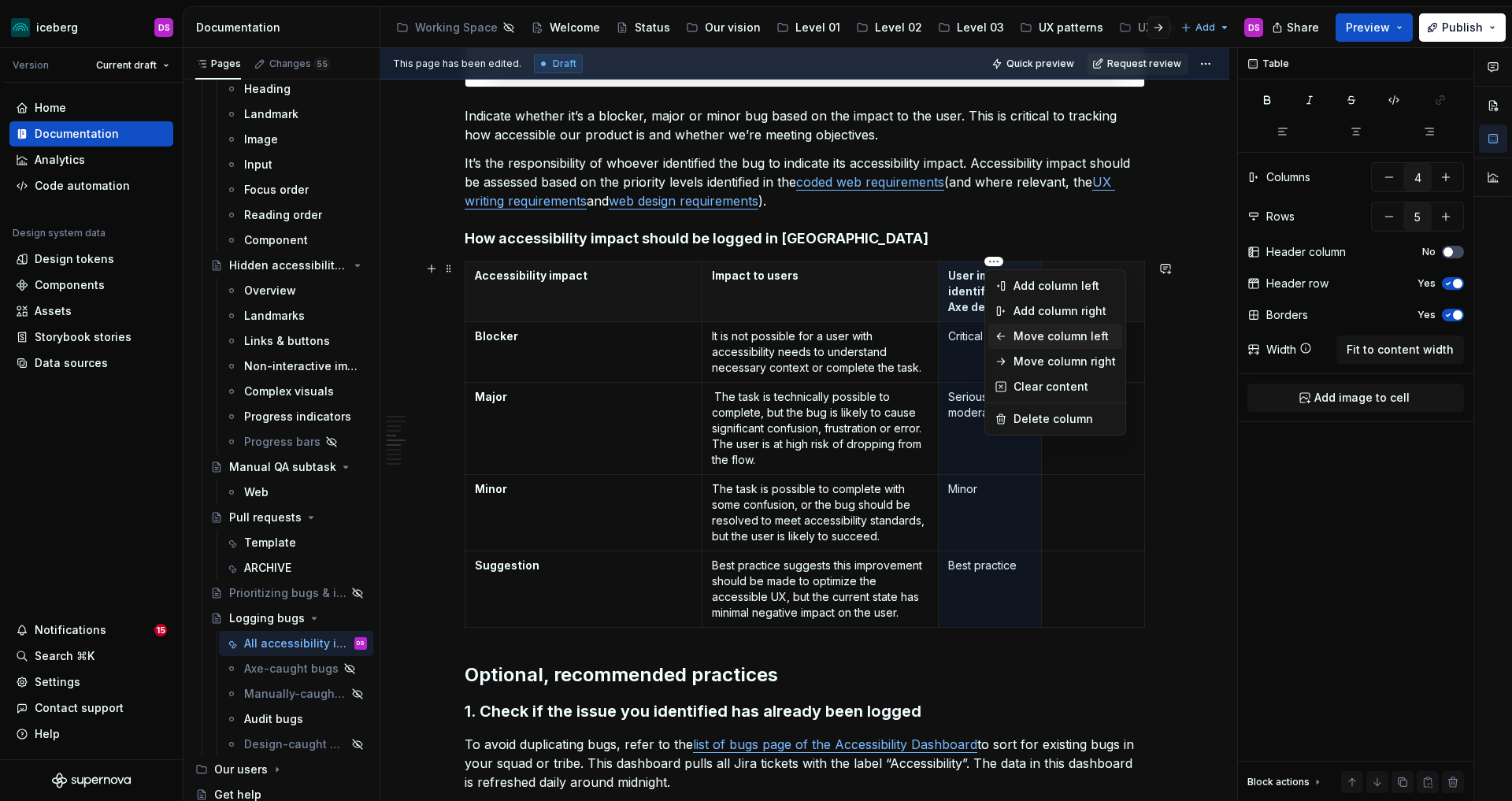
click at [1052, 339] on div "Move column left" at bounding box center [1064, 336] width 102 height 16
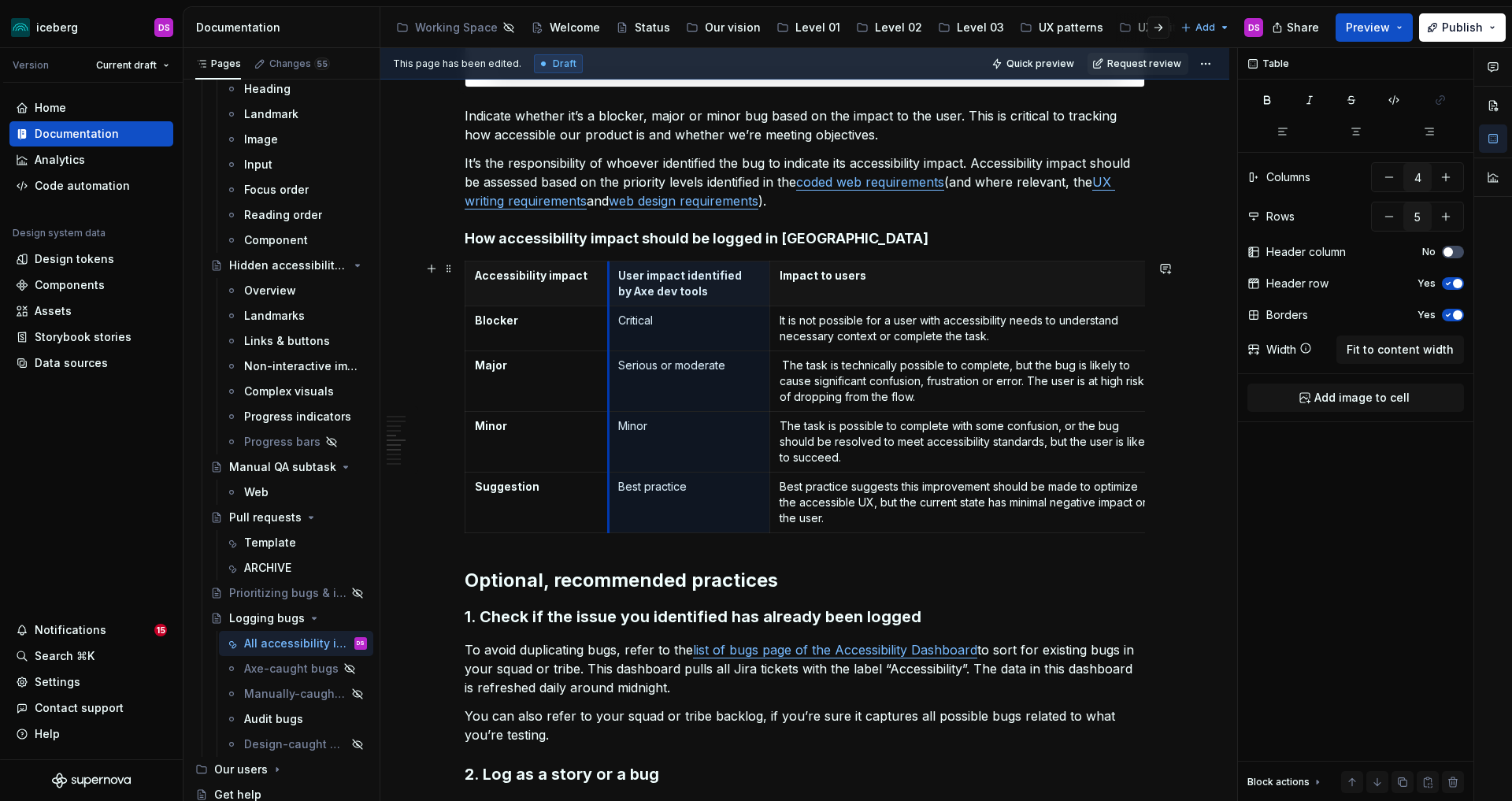
drag, startPoint x: 706, startPoint y: 345, endPoint x: 613, endPoint y: 347, distance: 93.0
click at [613, 347] on td "Critical" at bounding box center [688, 329] width 161 height 45
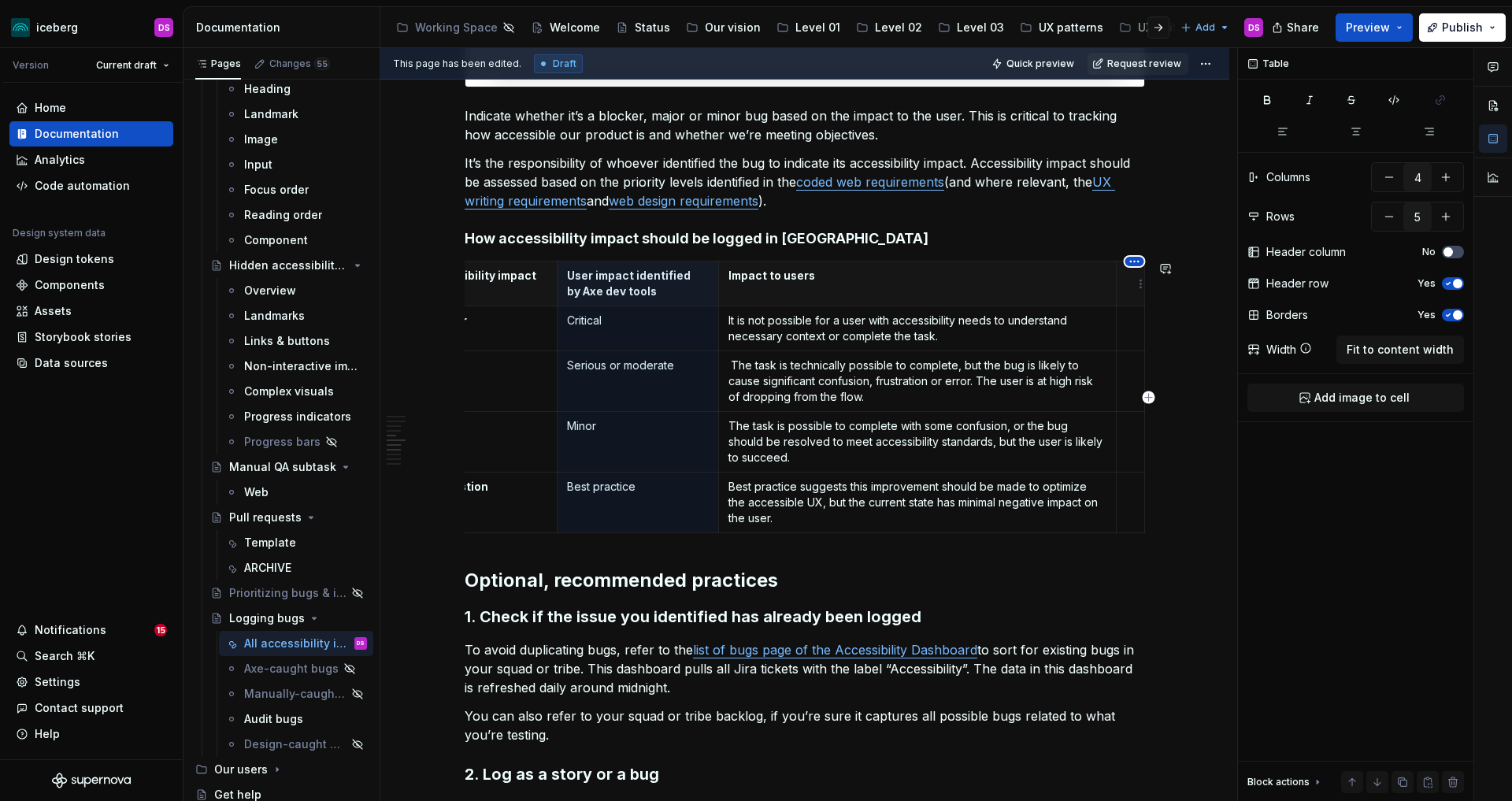
click at [1132, 256] on html "iceberg DS Version Current draft Home Documentation Analytics Code automation D…" at bounding box center [756, 400] width 1512 height 801
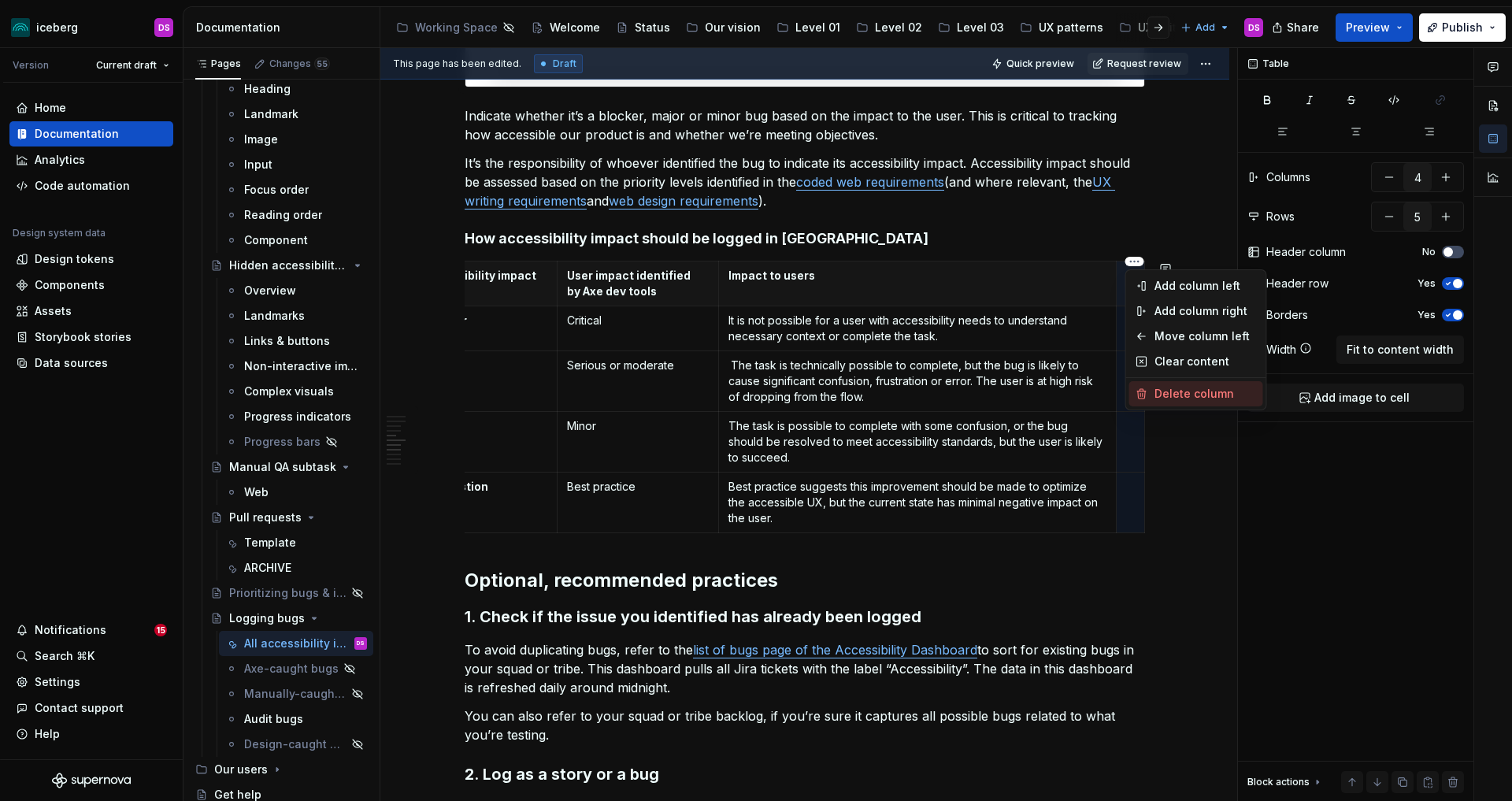
click at [1174, 391] on div "Delete column" at bounding box center [1206, 394] width 102 height 16
type input "3"
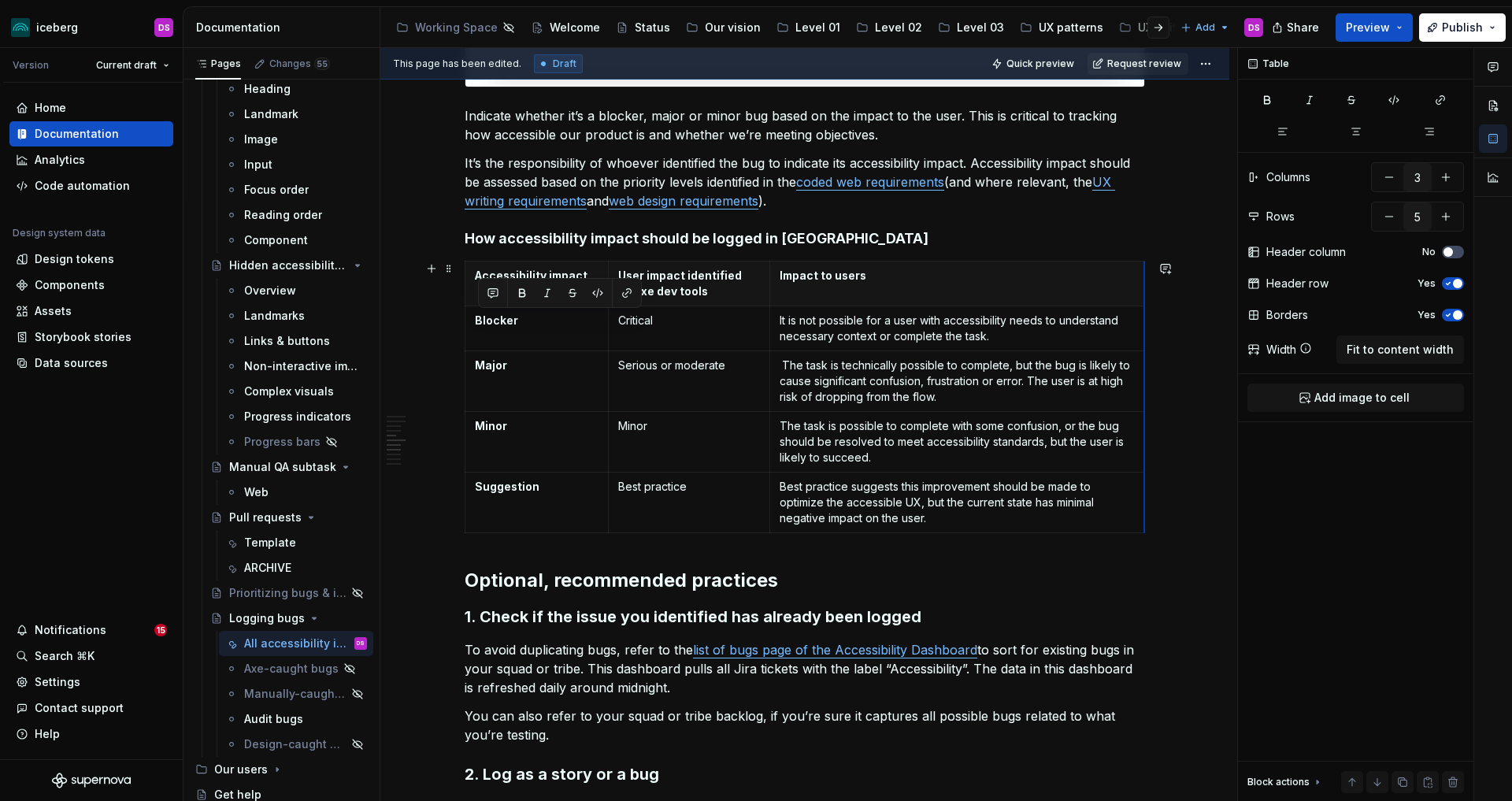
scroll to position [0, 0]
drag, startPoint x: 1148, startPoint y: 344, endPoint x: 1124, endPoint y: 348, distance: 24.3
click at [1112, 579] on h2 "Optional, recommended practices" at bounding box center [804, 580] width 680 height 26
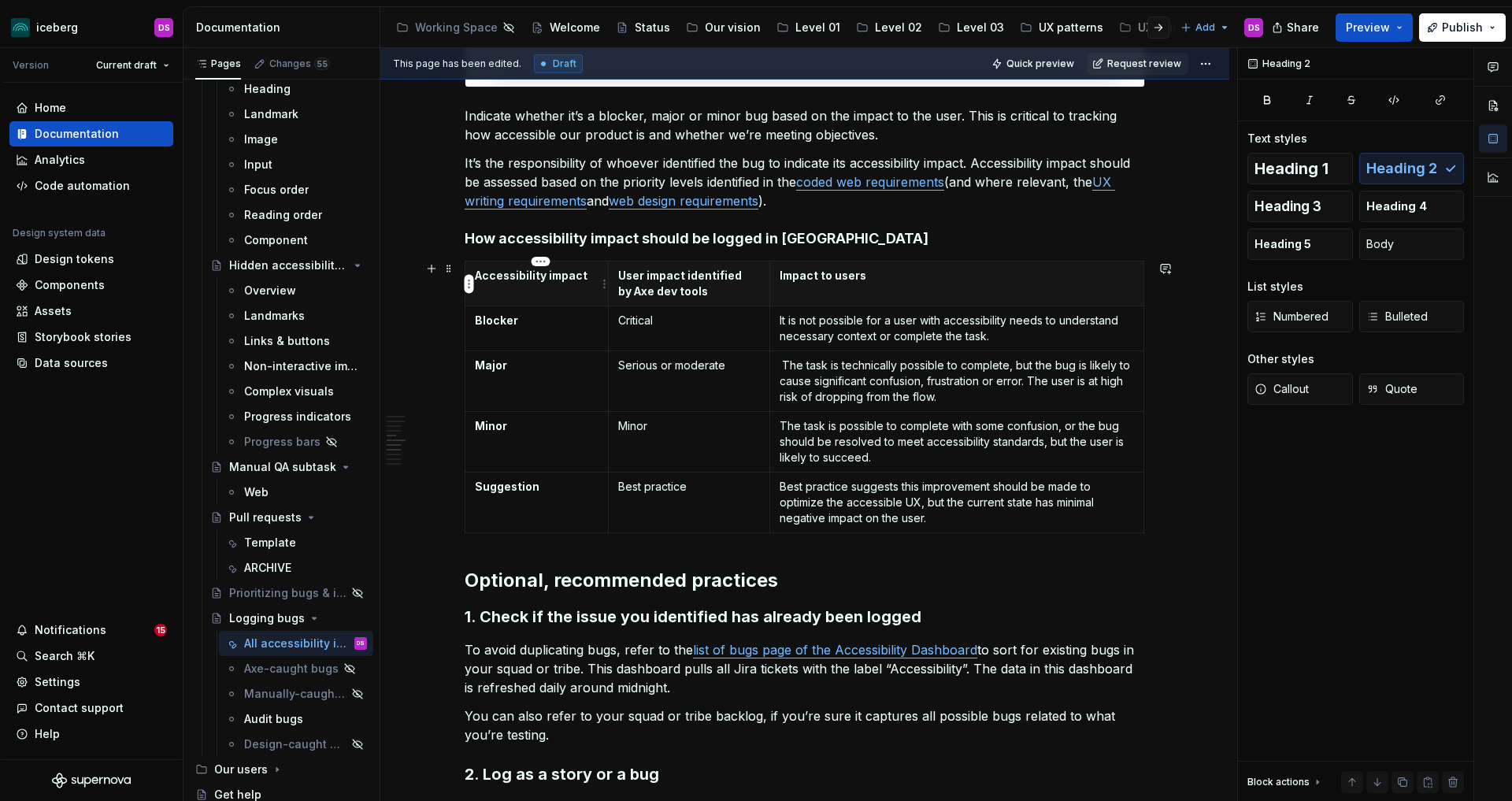
click at [588, 279] on p "Accessibility impact" at bounding box center [537, 276] width 124 height 16
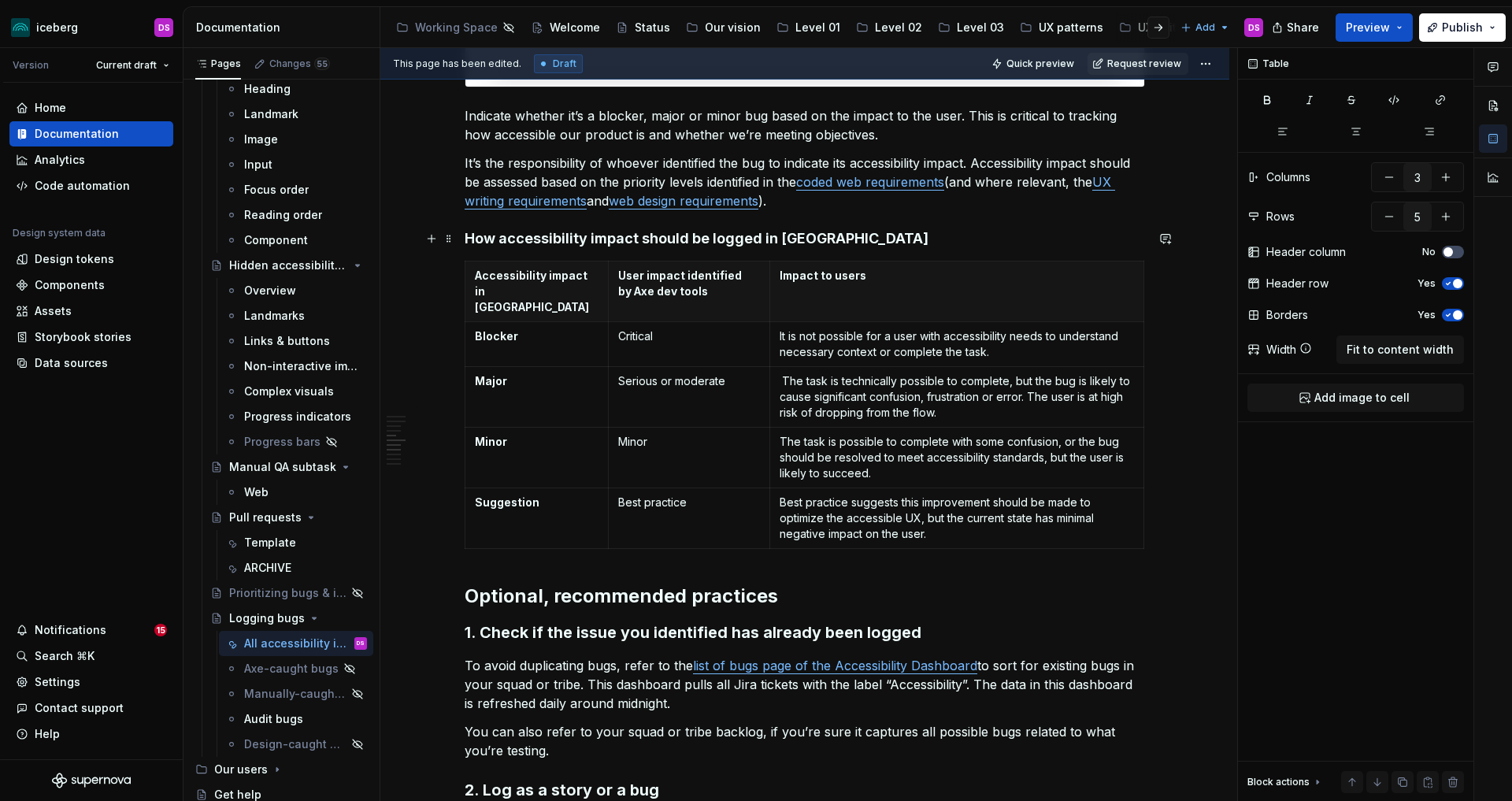
click at [815, 240] on h4 "How accessibility impact should be logged in [GEOGRAPHIC_DATA]" at bounding box center [804, 238] width 680 height 19
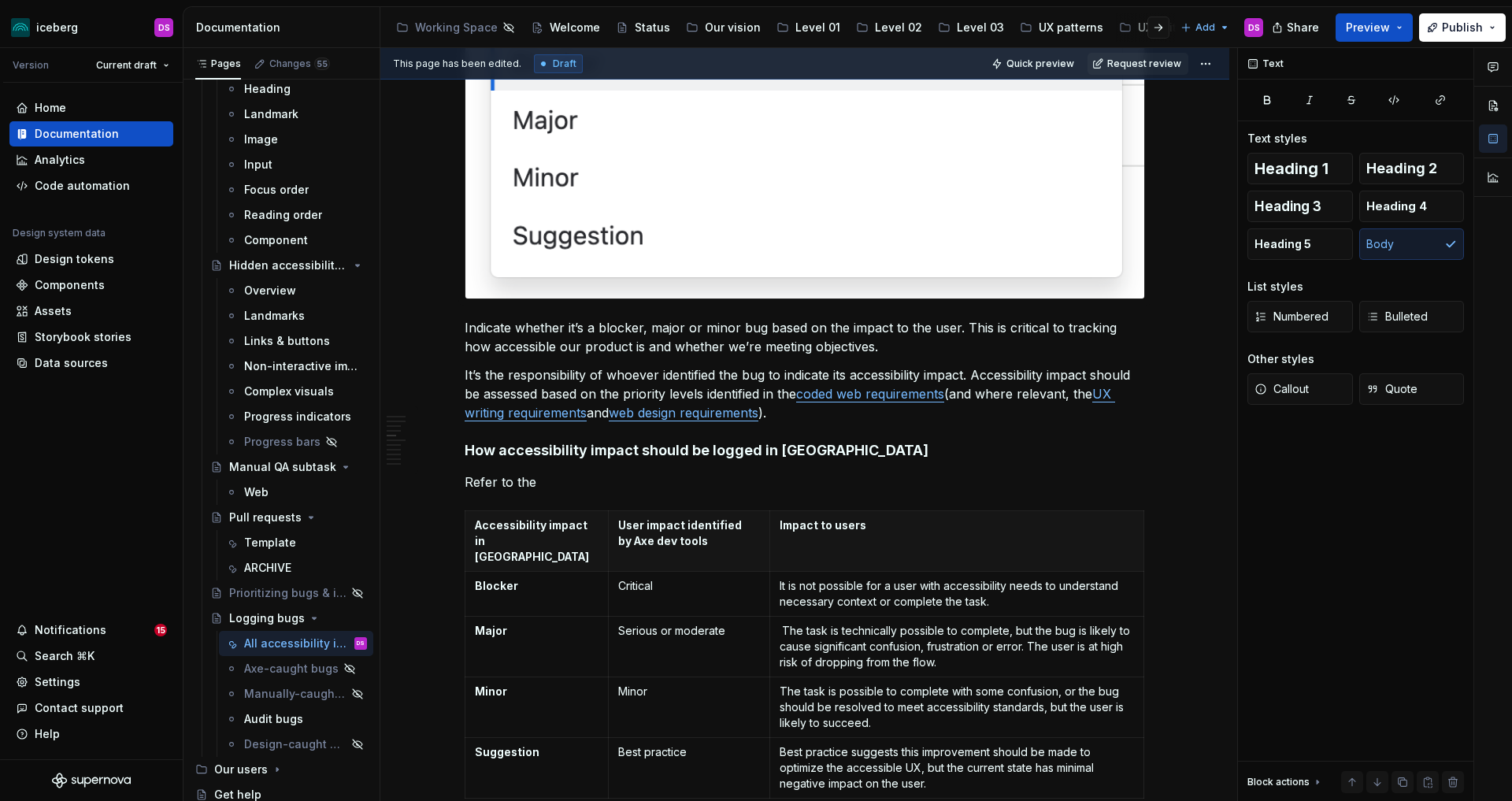
scroll to position [1036, 0]
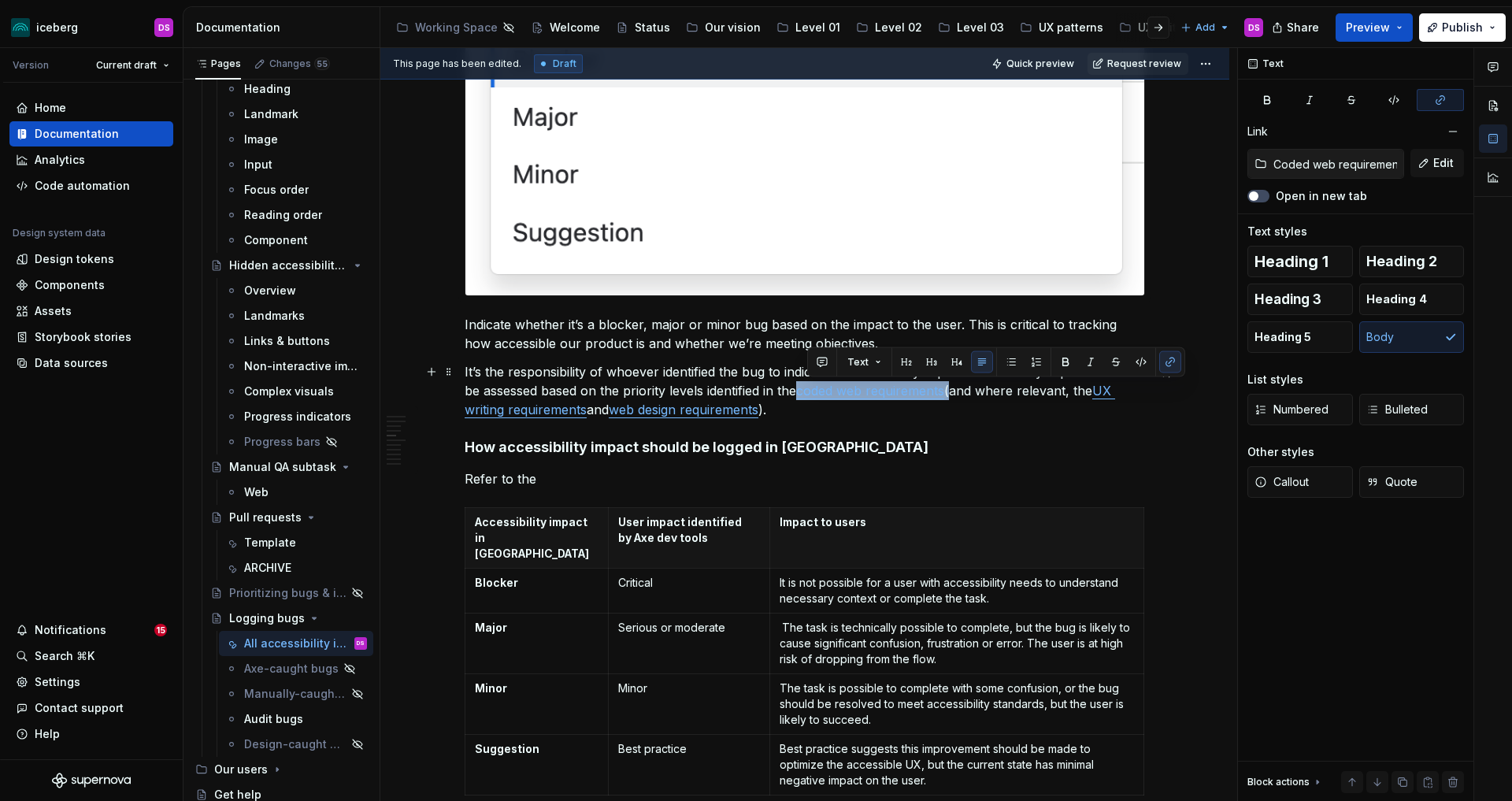
drag, startPoint x: 953, startPoint y: 392, endPoint x: 806, endPoint y: 396, distance: 147.1
click at [806, 396] on p "It’s the responsibility of whoever identified the bug to indicate its accessibi…" at bounding box center [804, 391] width 680 height 57
copy p "coded web requirements"
click at [610, 482] on p "Refer to the" at bounding box center [804, 478] width 680 height 19
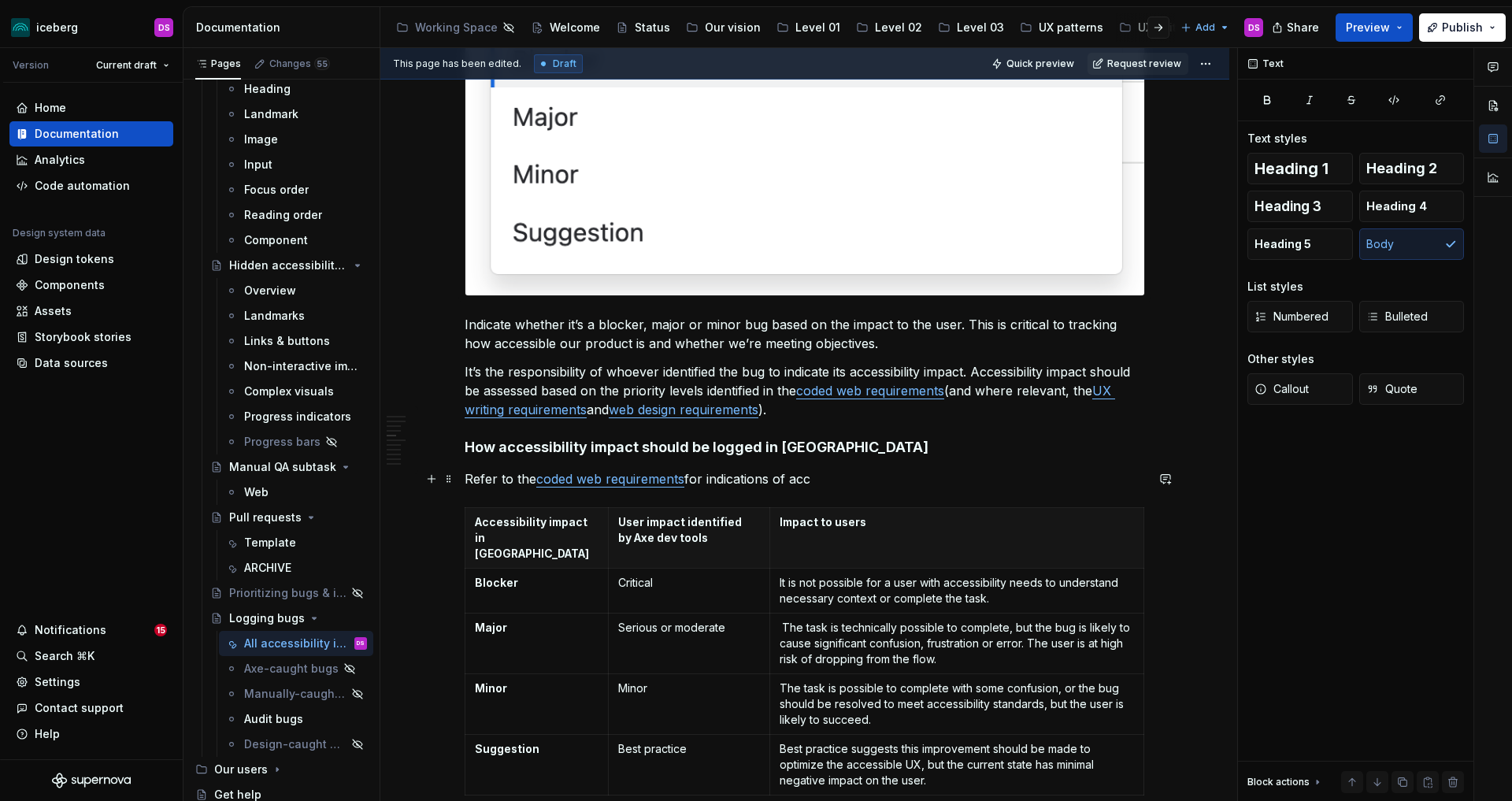
click at [712, 479] on p "Refer to the coded web requirements for indications of acc" at bounding box center [804, 478] width 680 height 19
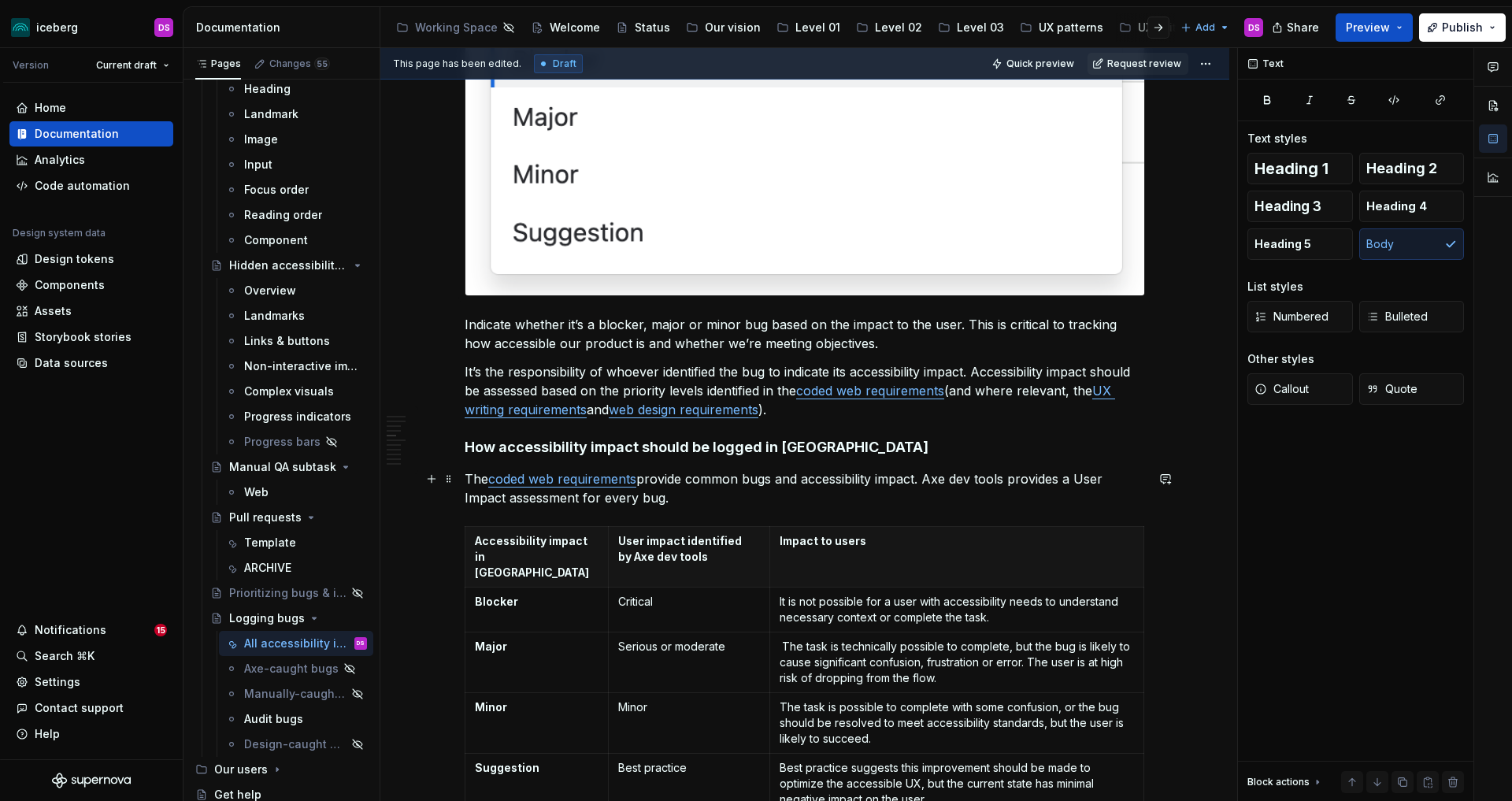
click at [934, 482] on p "The coded web requirements provide common bugs and accessibility impact. Axe de…" at bounding box center [804, 488] width 680 height 38
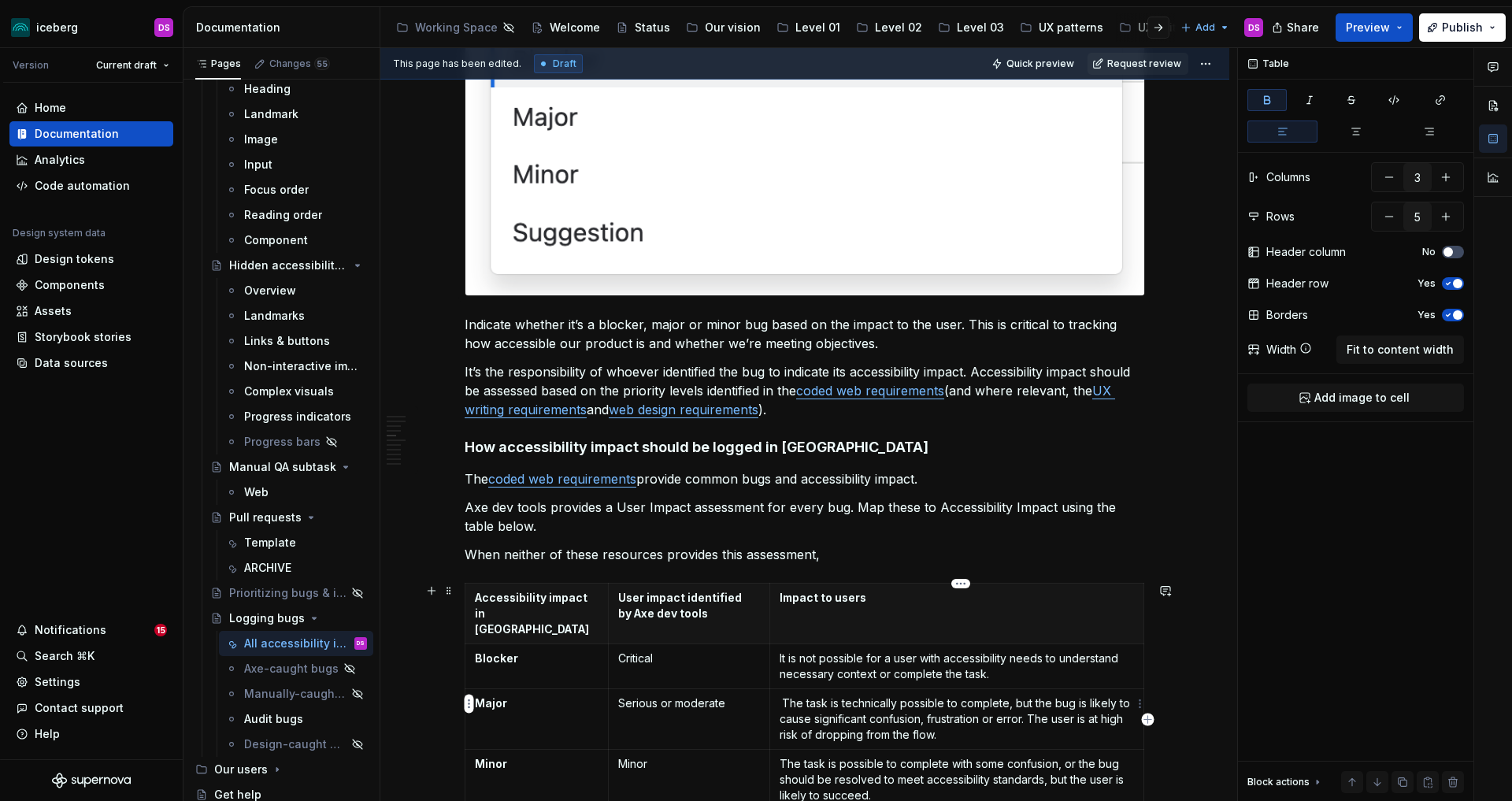
click at [782, 696] on strong at bounding box center [781, 703] width 2 height 14
click at [861, 562] on p "When neither of these resources provides this assessment," at bounding box center [804, 554] width 680 height 19
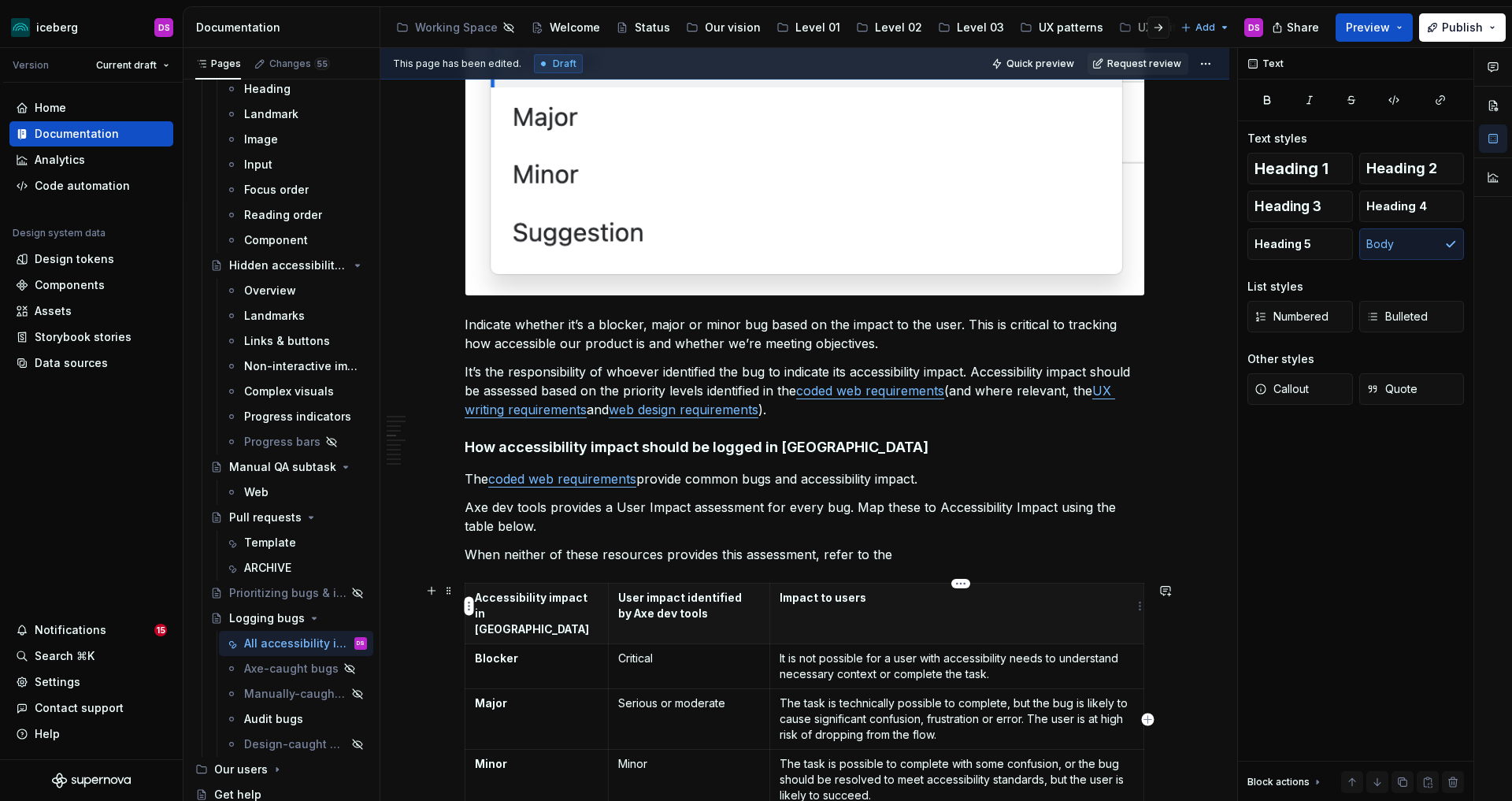
click at [785, 599] on p "Impact to users" at bounding box center [956, 598] width 354 height 16
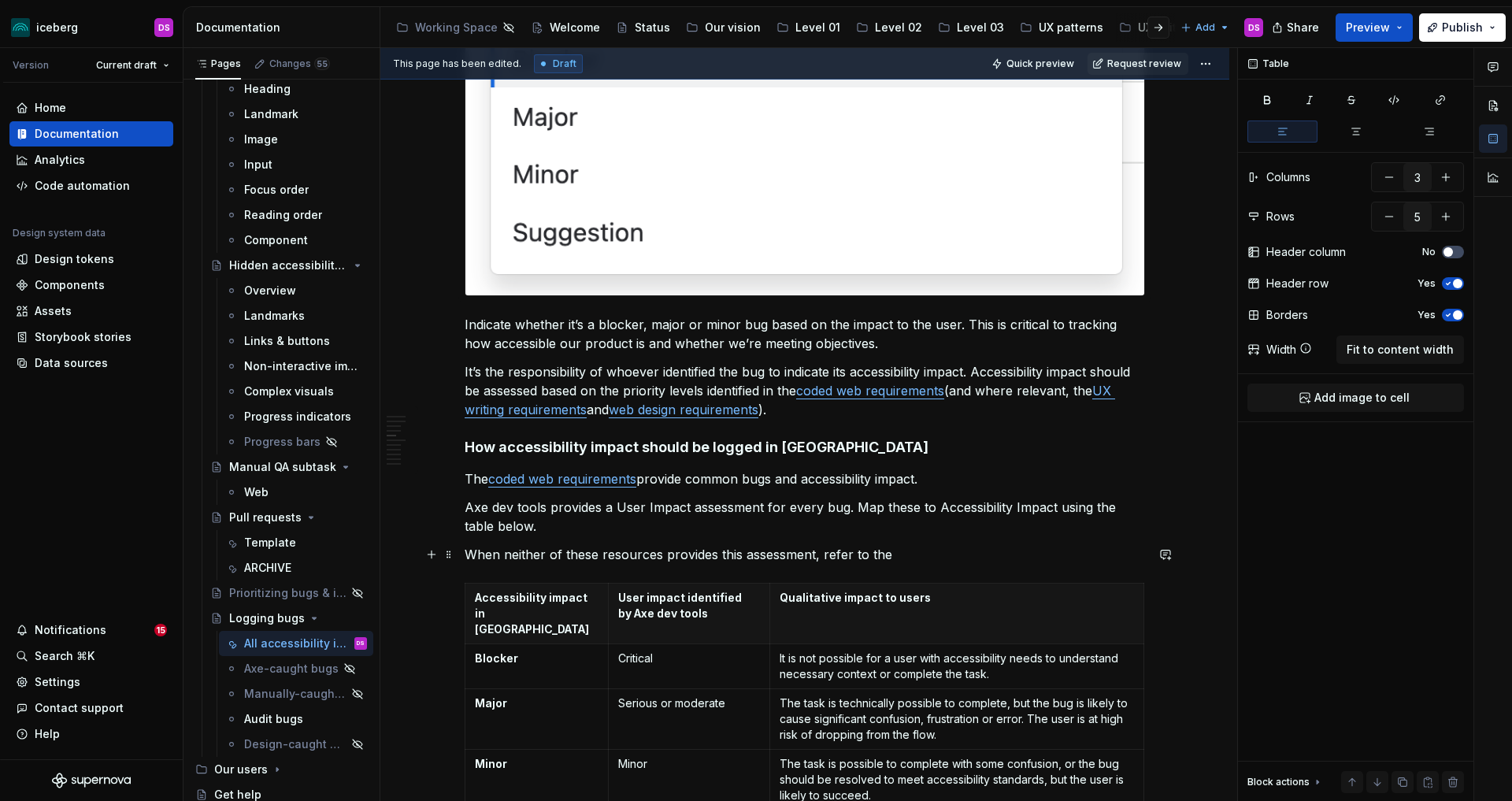
click at [918, 554] on p "When neither of these resources provides this assessment, refer to the" at bounding box center [804, 554] width 680 height 19
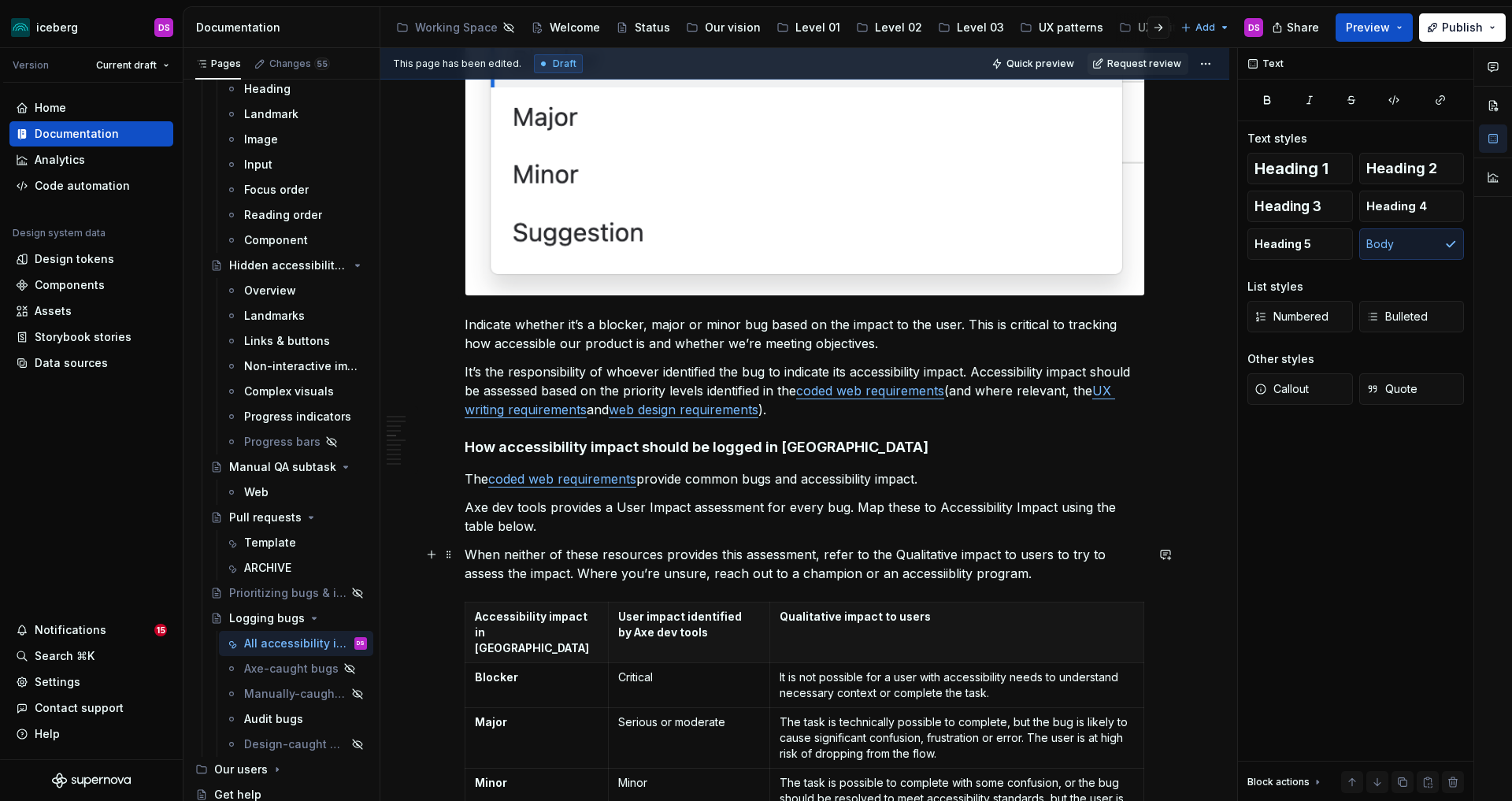
click at [857, 575] on p "When neither of these resources provides this assessment, refer to the Qualitat…" at bounding box center [804, 563] width 680 height 38
drag, startPoint x: 732, startPoint y: 573, endPoint x: 717, endPoint y: 577, distance: 15.5
click at [717, 577] on p "When neither of these resources provides this assessment, refer to the Qualitat…" at bounding box center [804, 563] width 680 height 38
click at [805, 574] on p "When neither of these resources provides this assessment, refer to the Qualitat…" at bounding box center [804, 563] width 680 height 38
drag, startPoint x: 969, startPoint y: 575, endPoint x: 805, endPoint y: 578, distance: 164.0
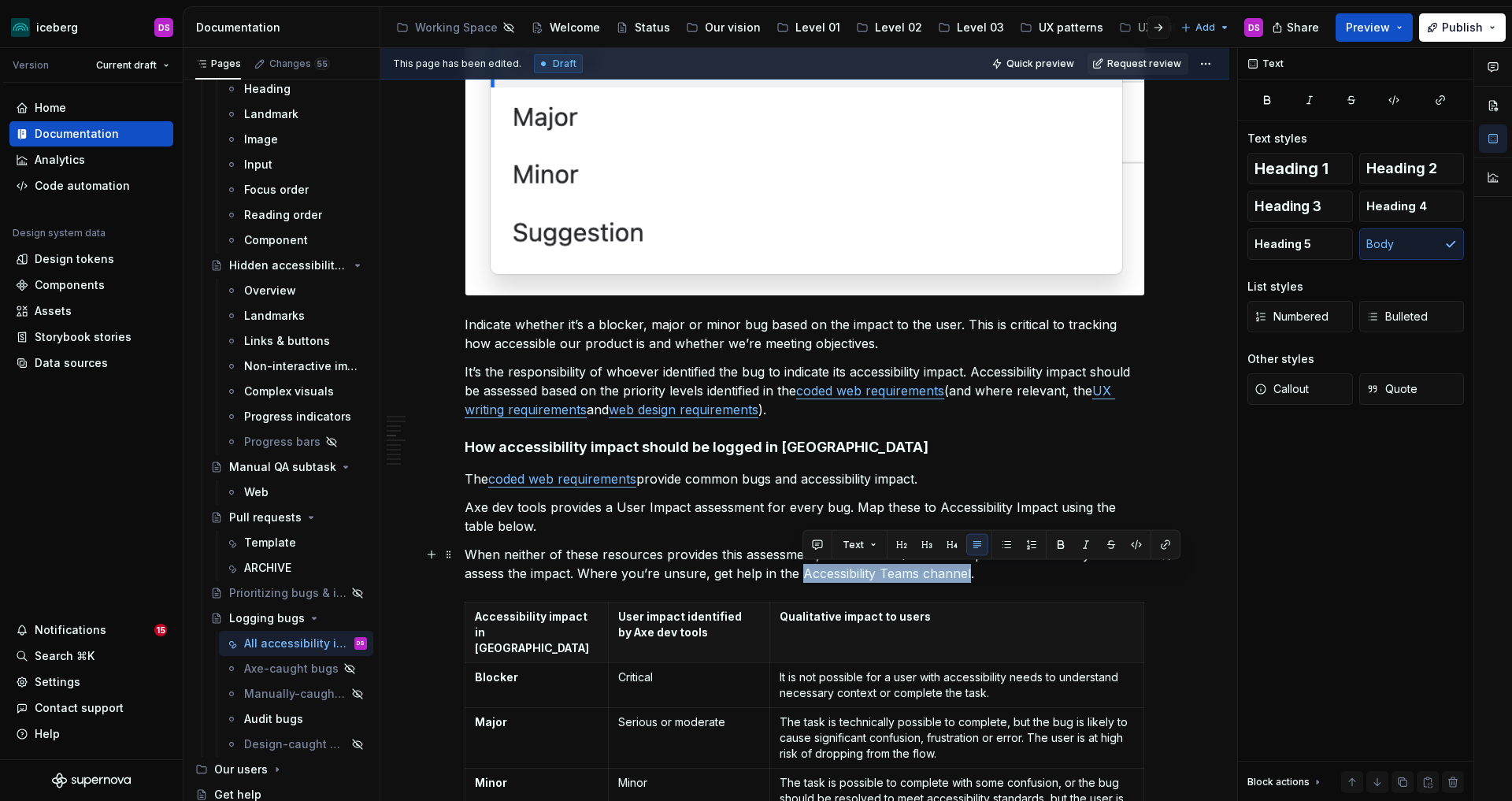
click at [805, 578] on p "When neither of these resources provides this assessment, refer to the Qualitat…" at bounding box center [804, 563] width 680 height 38
click at [1163, 548] on button "button" at bounding box center [1165, 545] width 22 height 22
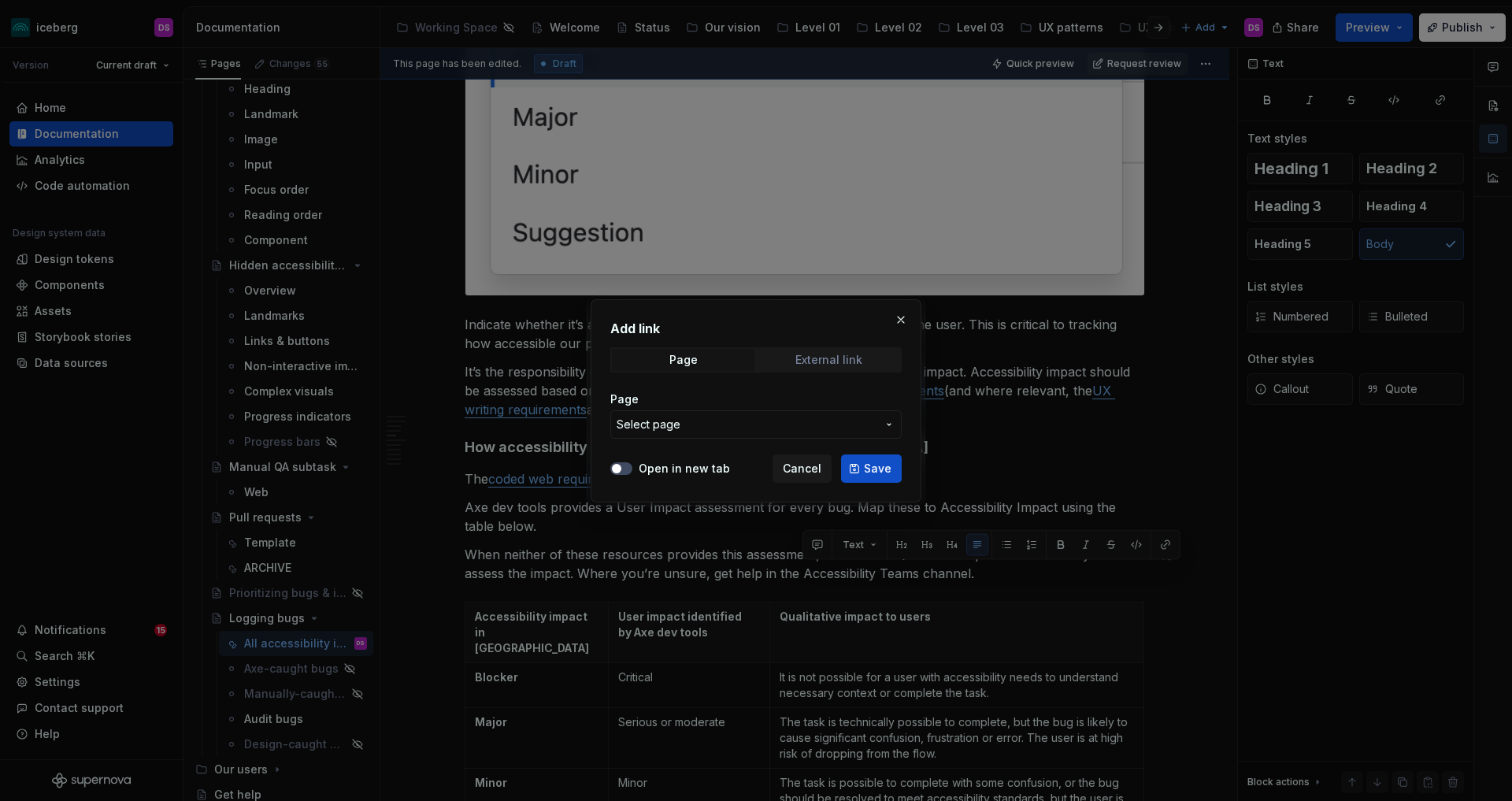
click at [815, 347] on div "Page External link" at bounding box center [756, 360] width 292 height 26
click at [807, 362] on div "External link" at bounding box center [829, 359] width 67 height 13
click at [627, 464] on button "Open in new tab" at bounding box center [621, 468] width 22 height 13
click at [657, 422] on input "URL" at bounding box center [756, 424] width 292 height 28
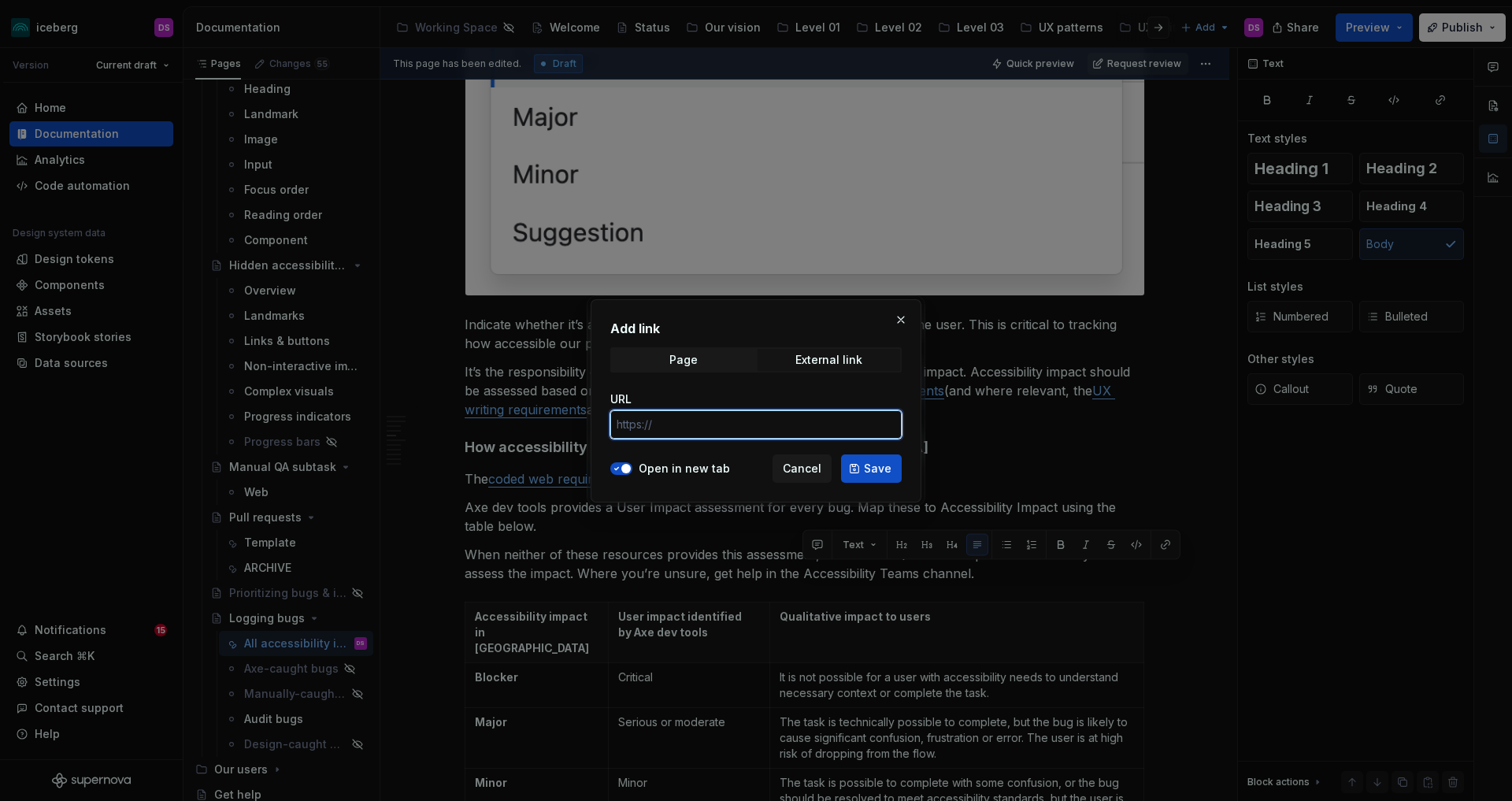
paste input "[URL][DOMAIN_NAME]"
type input "[URL][DOMAIN_NAME]"
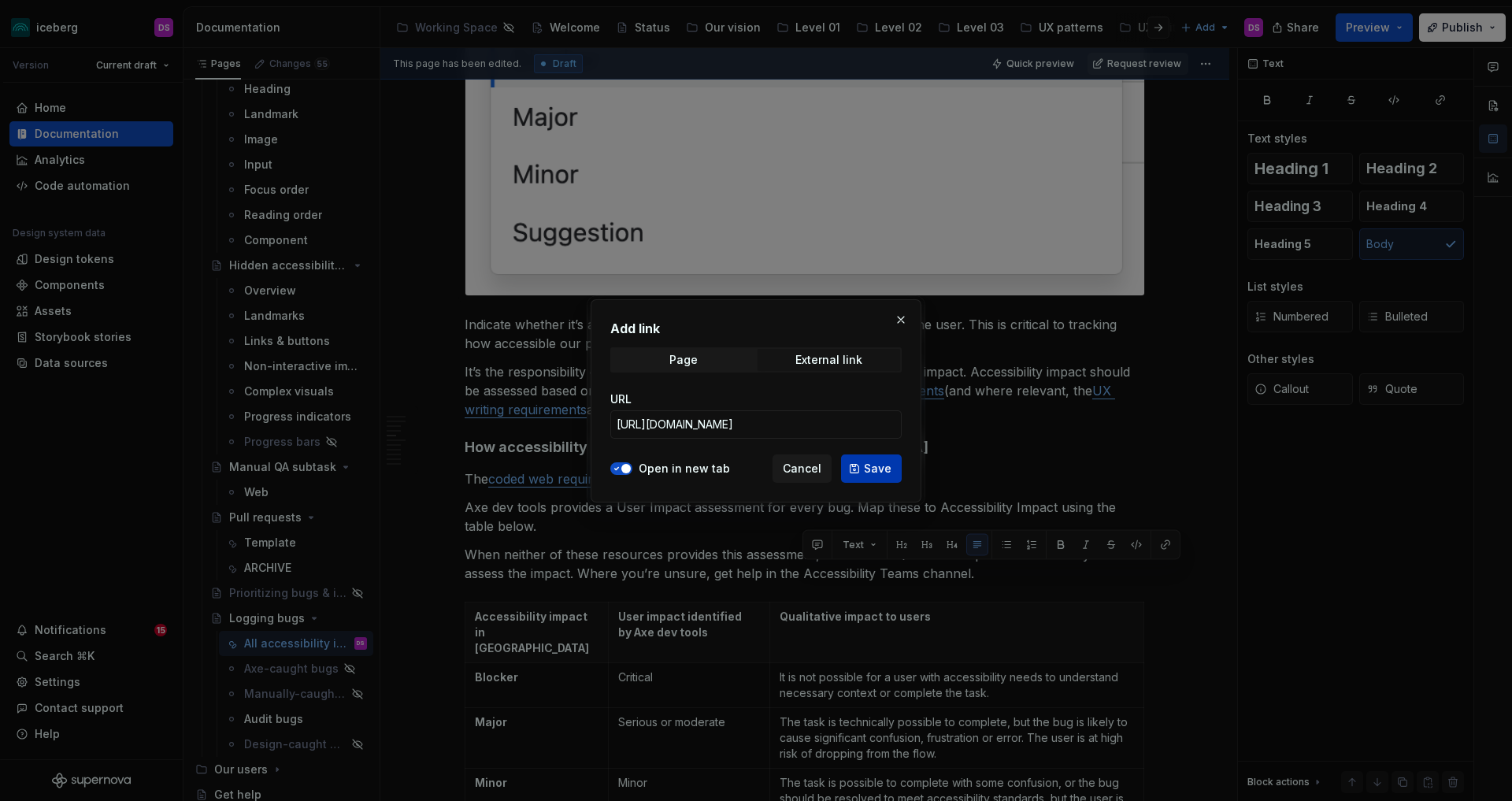
click at [861, 466] on button "Save" at bounding box center [872, 468] width 61 height 28
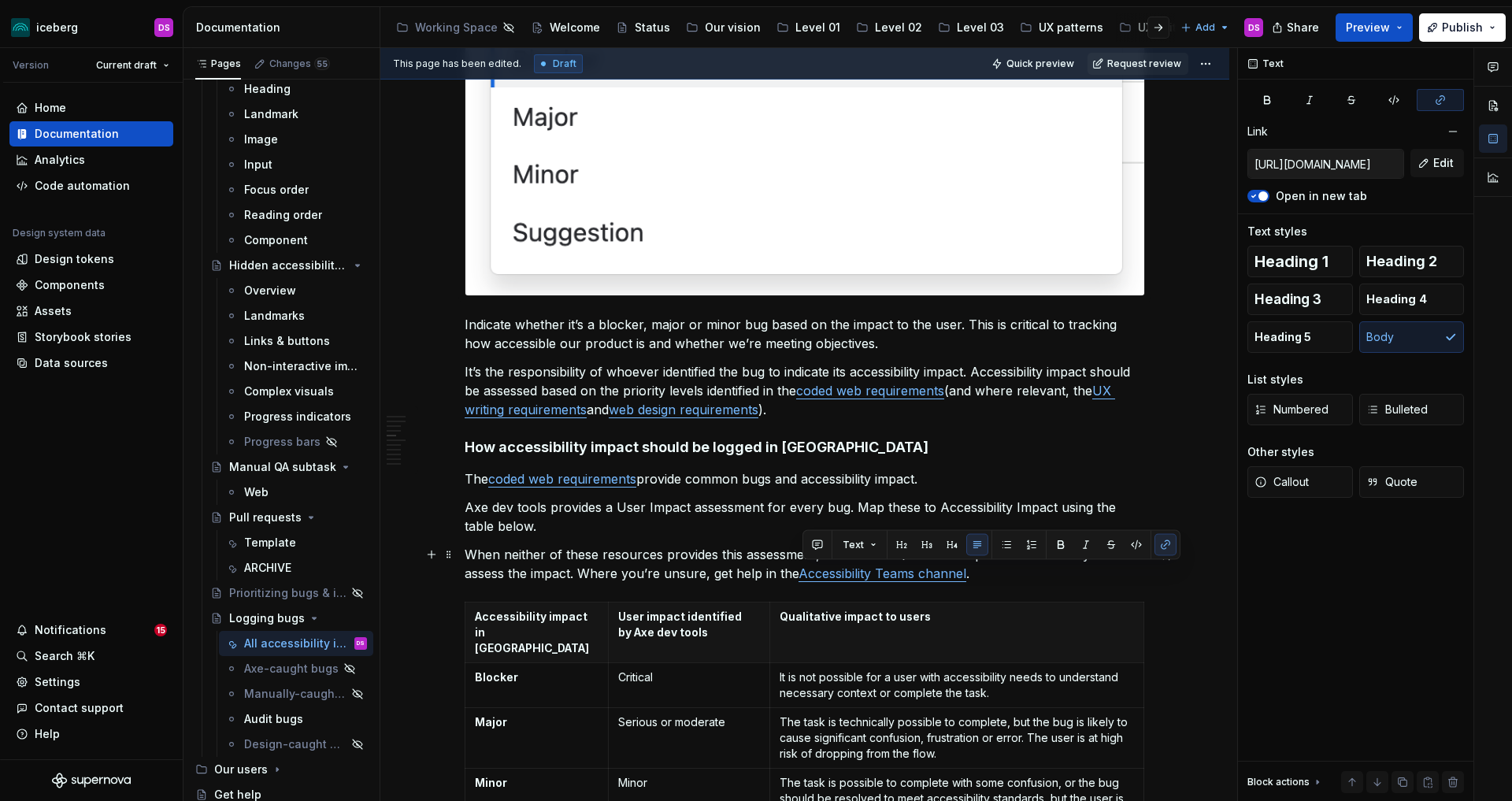
click at [735, 571] on p "When neither of these resources provides this assessment, refer to the Qualitat…" at bounding box center [804, 563] width 680 height 38
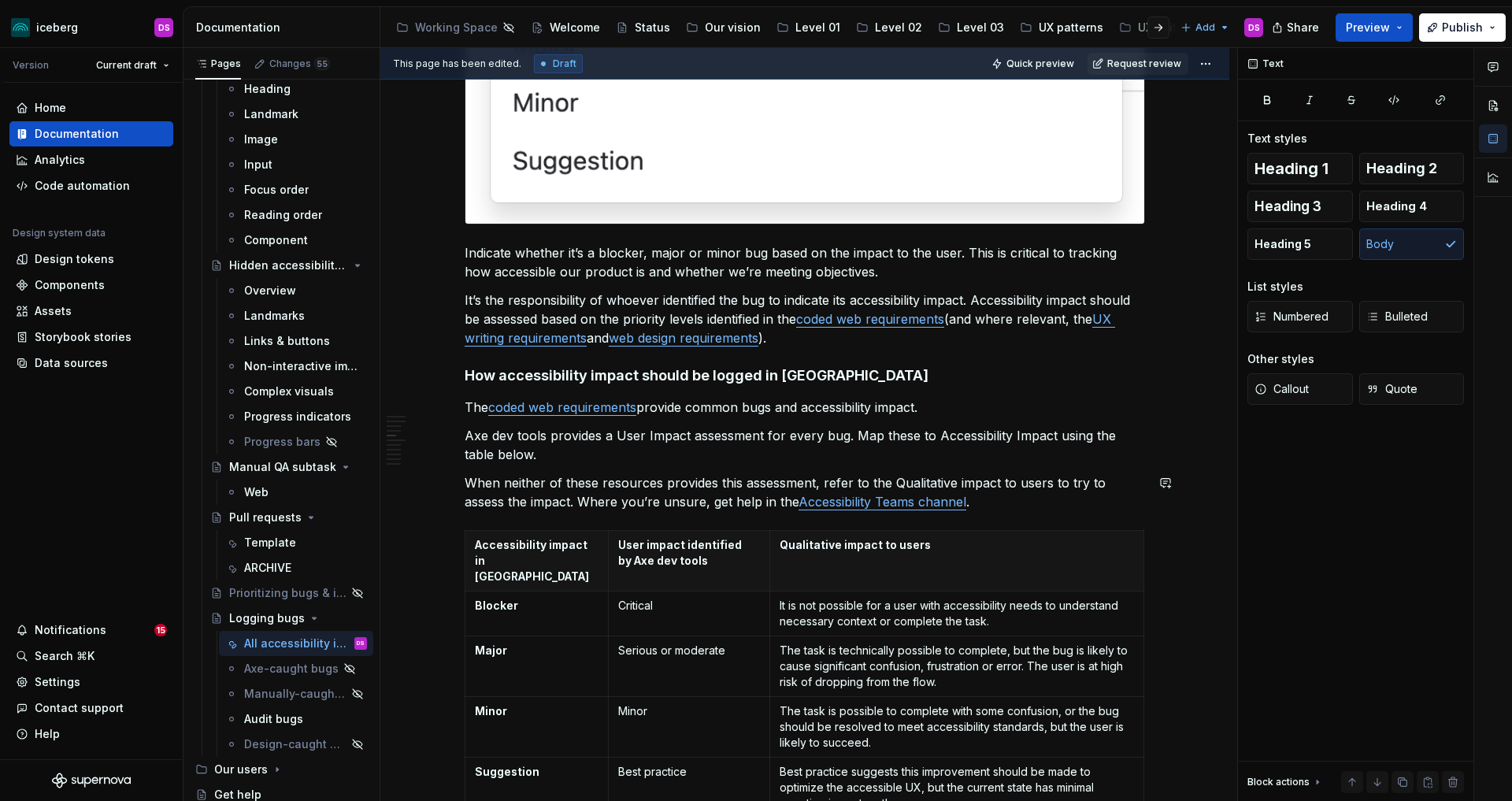
scroll to position [1120, 0]
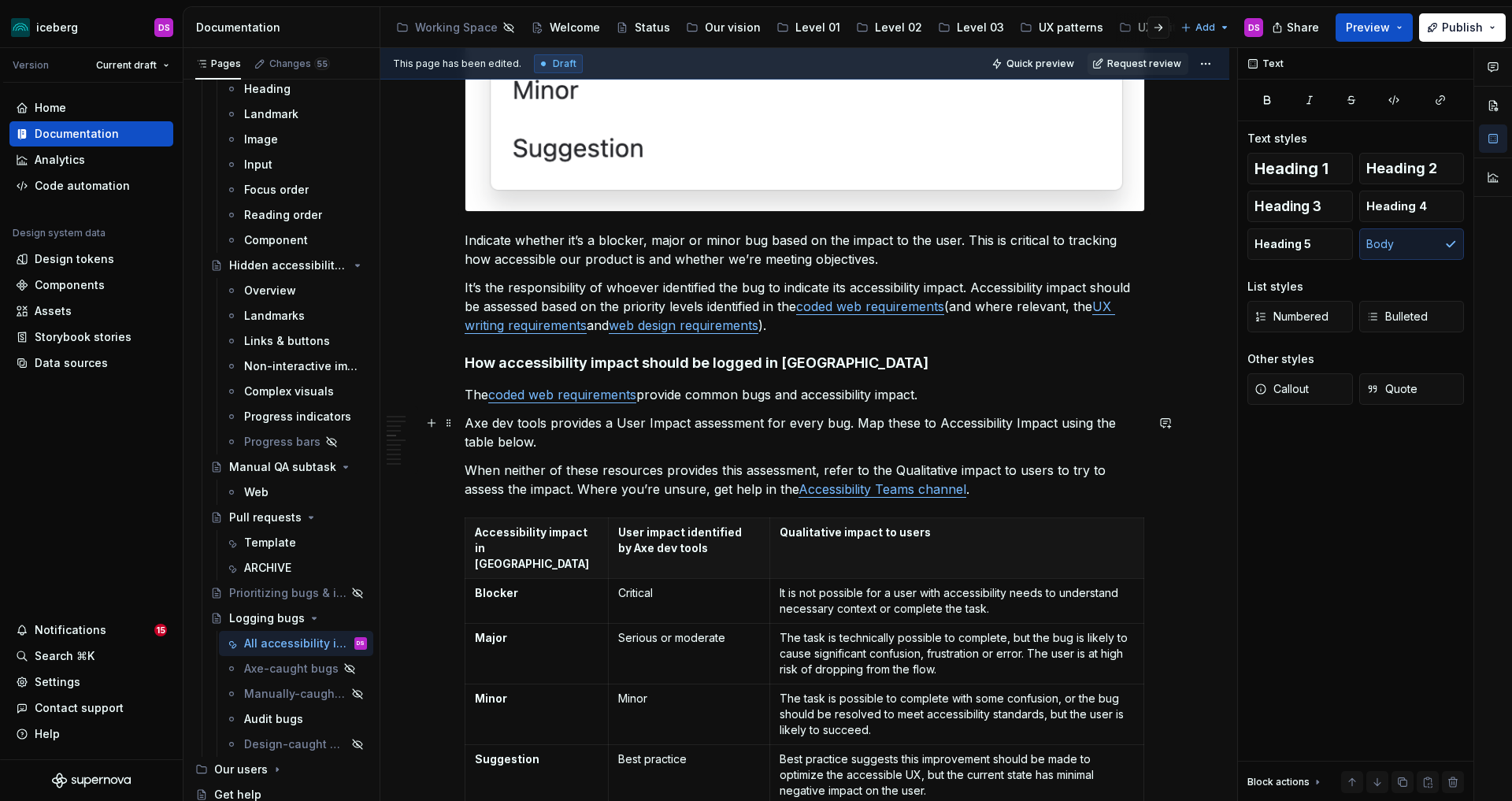
click at [467, 421] on div "Overview This process only applies to defects, not to regular work to ensure ac…" at bounding box center [804, 633] width 849 height 2960
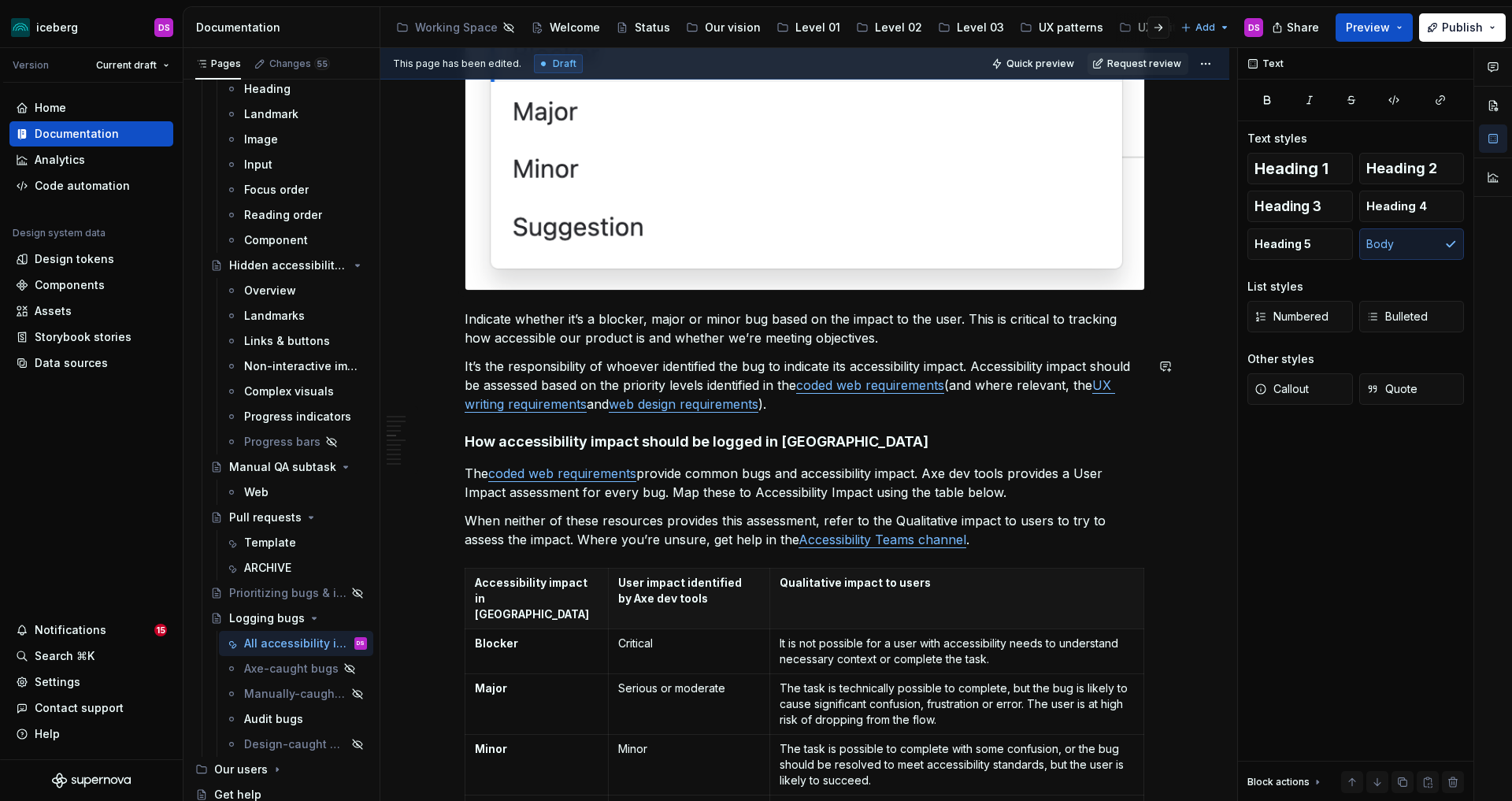
scroll to position [1037, 0]
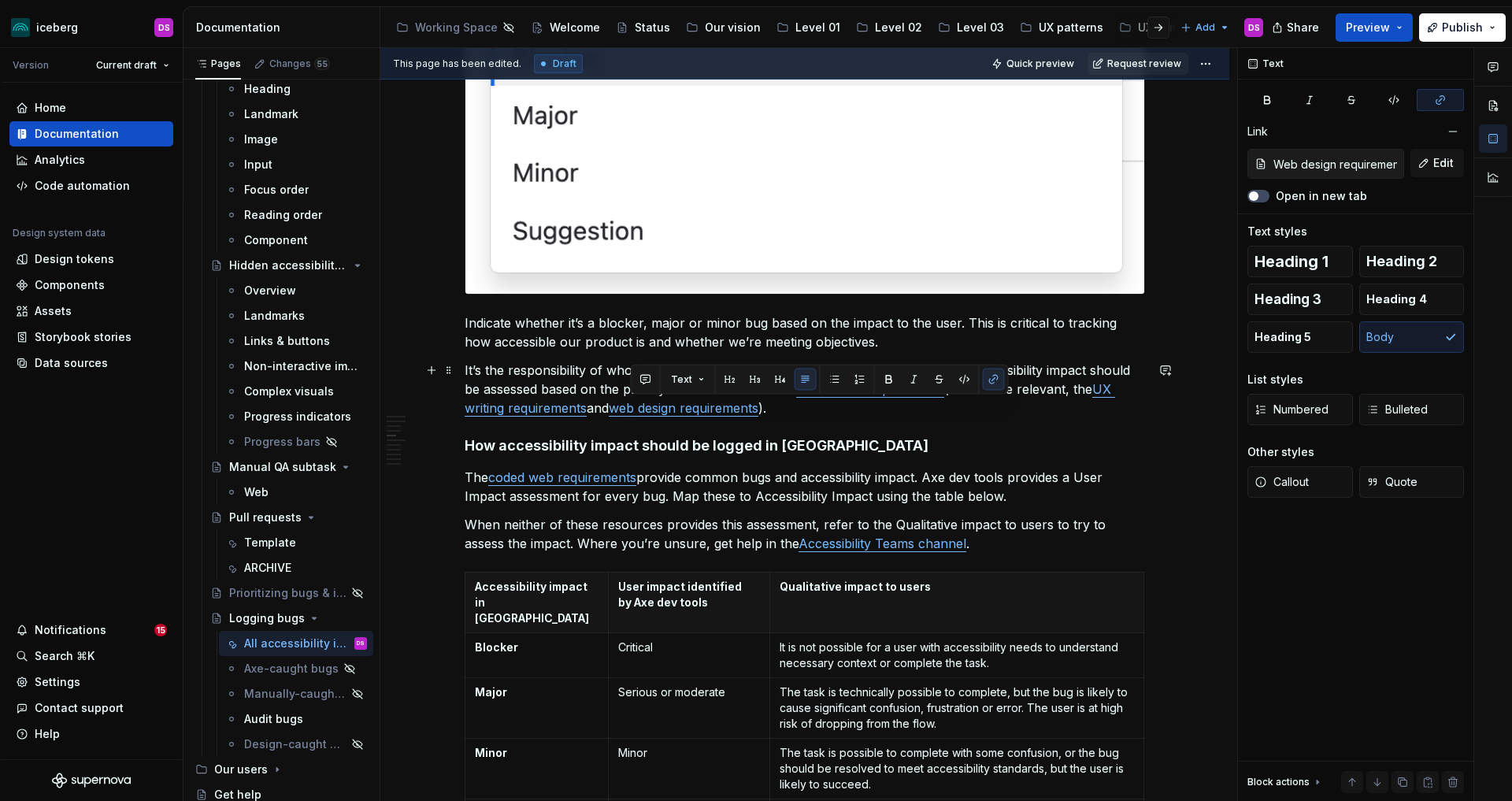
type input "Coded web requirements"
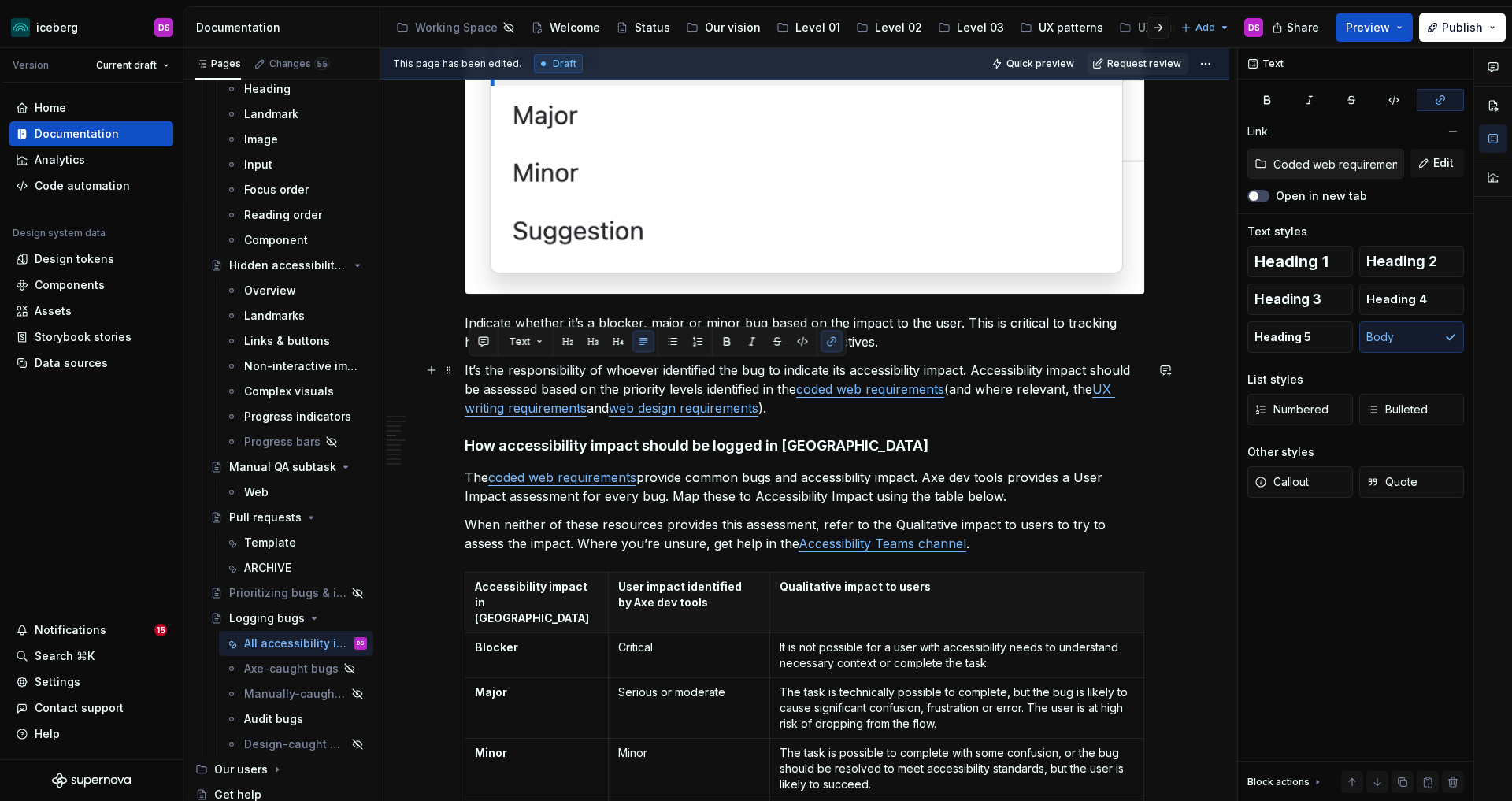
drag, startPoint x: 800, startPoint y: 409, endPoint x: 463, endPoint y: 376, distance: 338.6
click at [463, 376] on div "Overview This process only applies to defects, not to regular work to ensure ac…" at bounding box center [804, 702] width 849 height 2931
click at [959, 427] on div "Overview This process only applies to defects, not to regular work to ensure ac…" at bounding box center [804, 591] width 680 height 2635
drag, startPoint x: 969, startPoint y: 416, endPoint x: 981, endPoint y: 376, distance: 41.8
click at [981, 376] on p "It’s the responsibility of whoever identified the bug to indicate its accessibi…" at bounding box center [804, 389] width 680 height 57
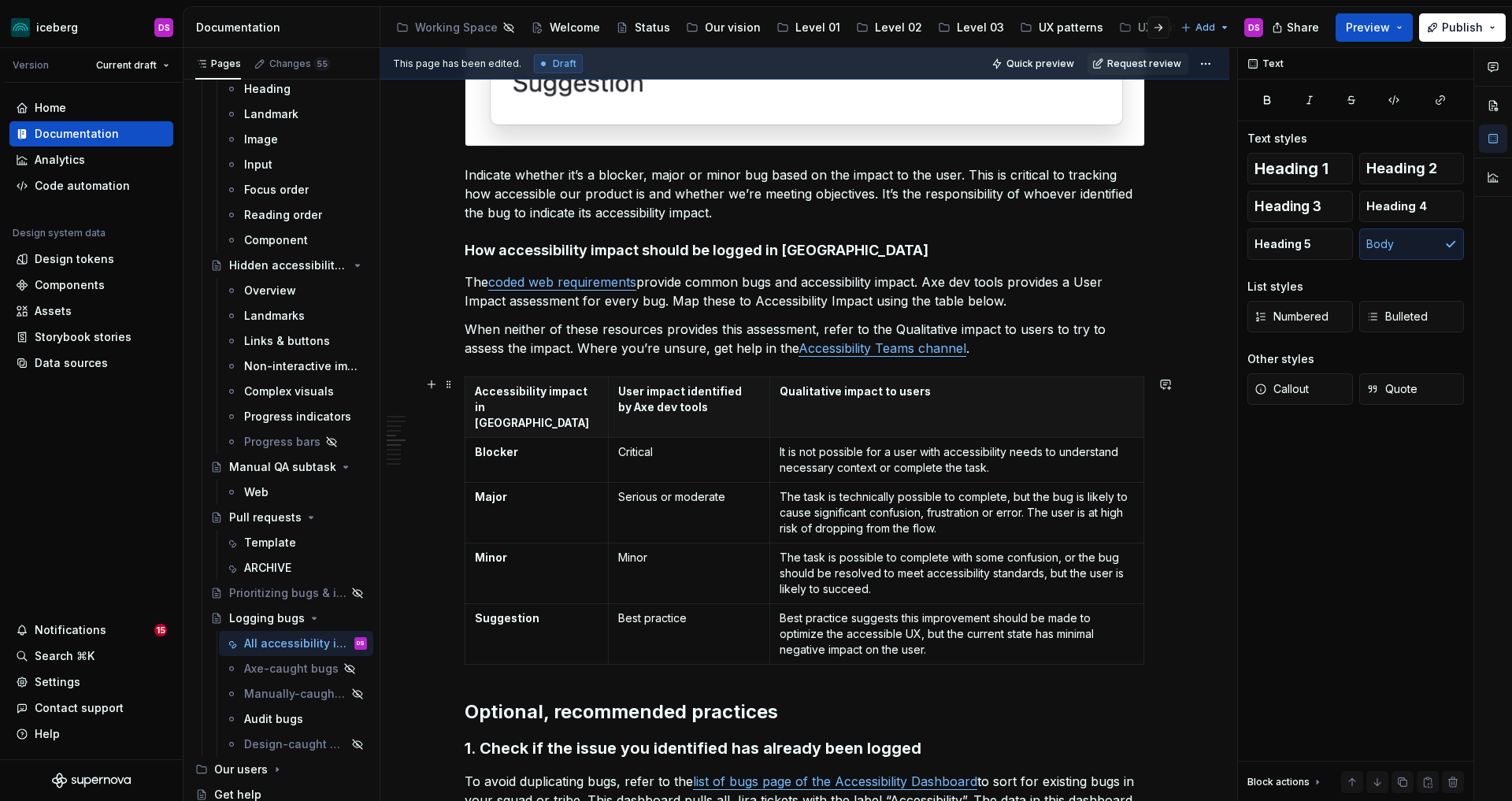
scroll to position [1179, 0]
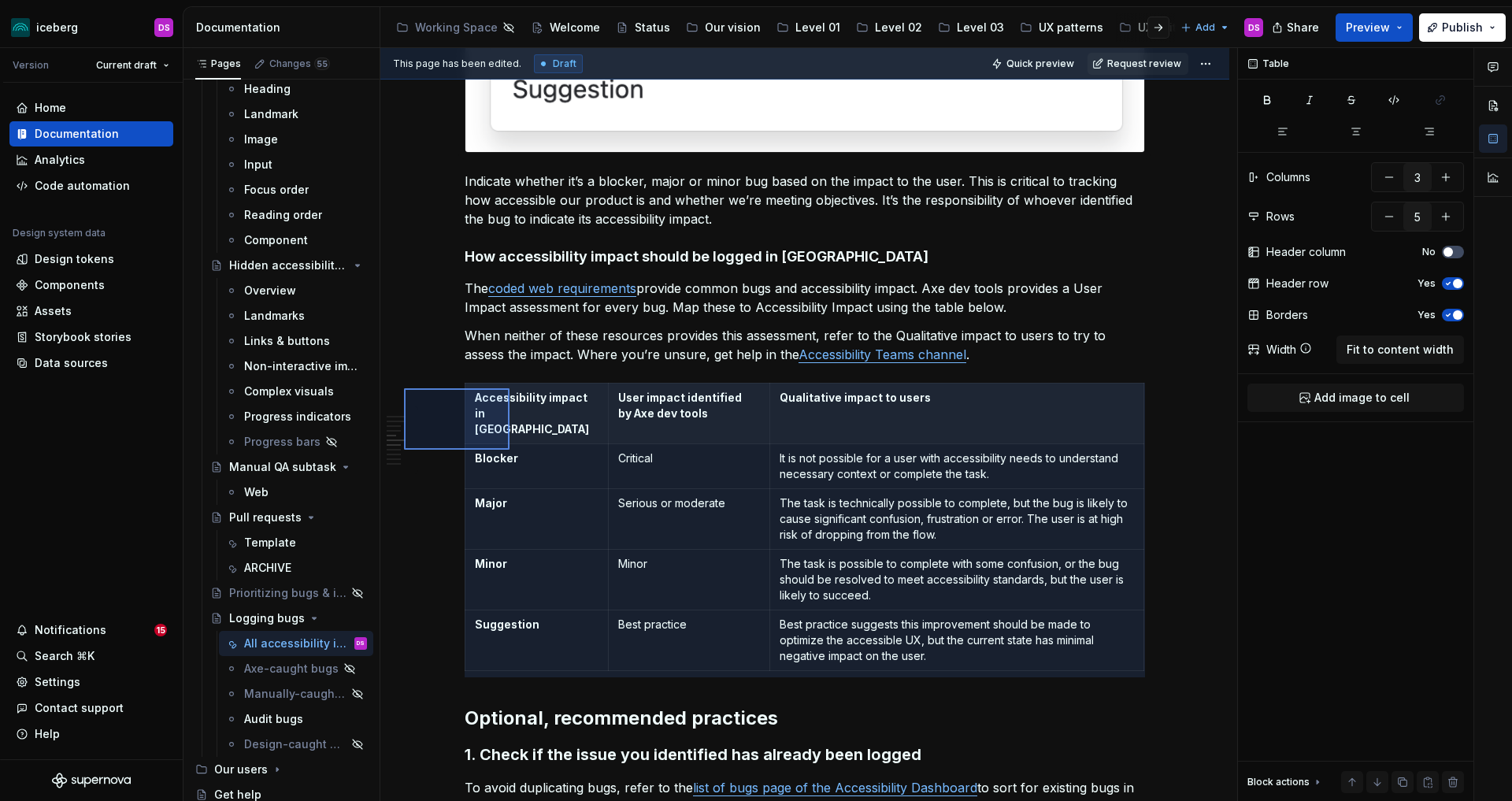
drag, startPoint x: 404, startPoint y: 388, endPoint x: 510, endPoint y: 450, distance: 122.8
click at [510, 450] on div "This page has been edited. Draft Quick preview Request review Logging bugs Log …" at bounding box center [808, 425] width 857 height 754
click at [588, 348] on p "When neither of these resources provides this assessment, refer to the Qualitat…" at bounding box center [804, 345] width 680 height 38
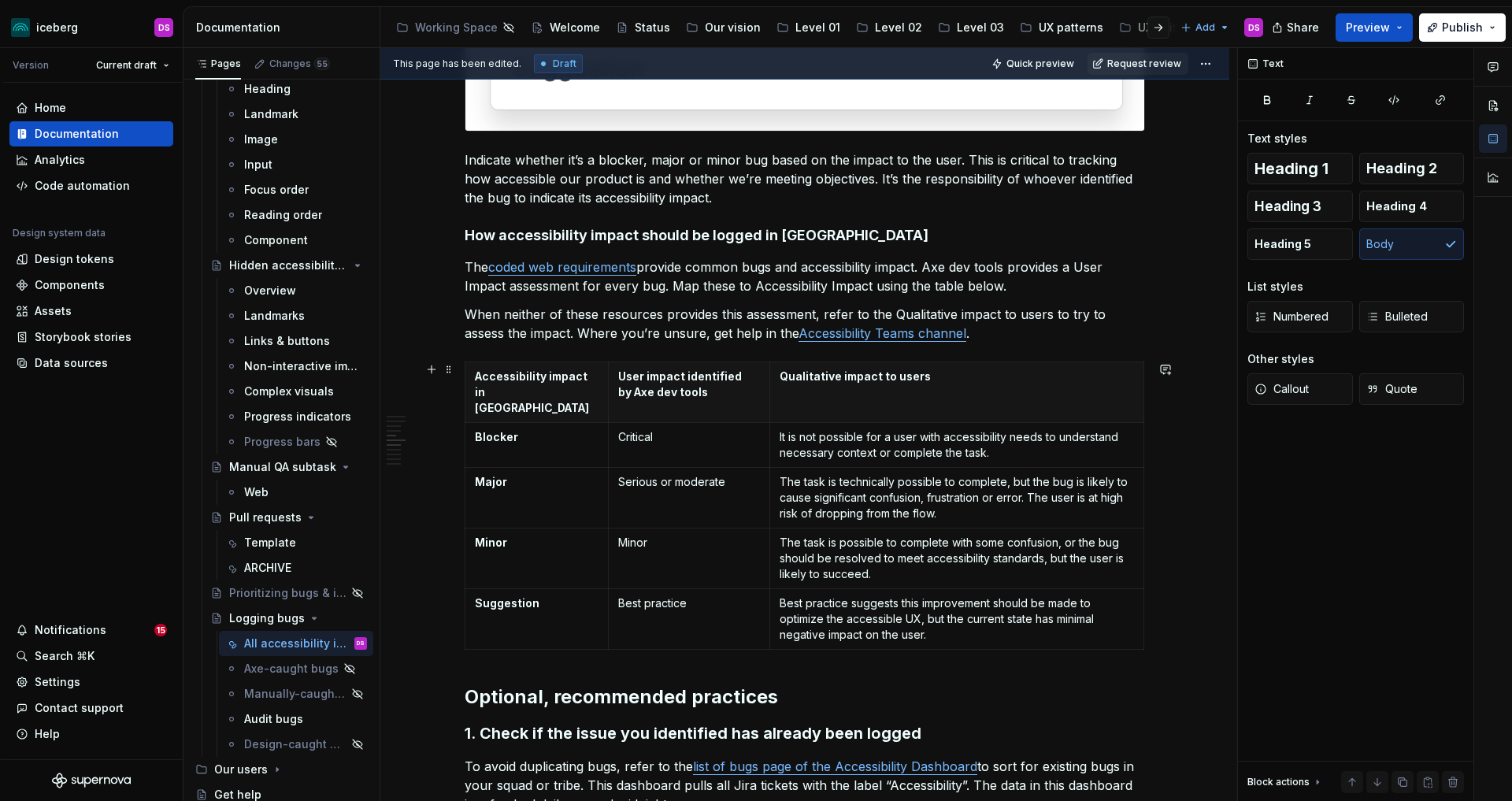
scroll to position [1201, 0]
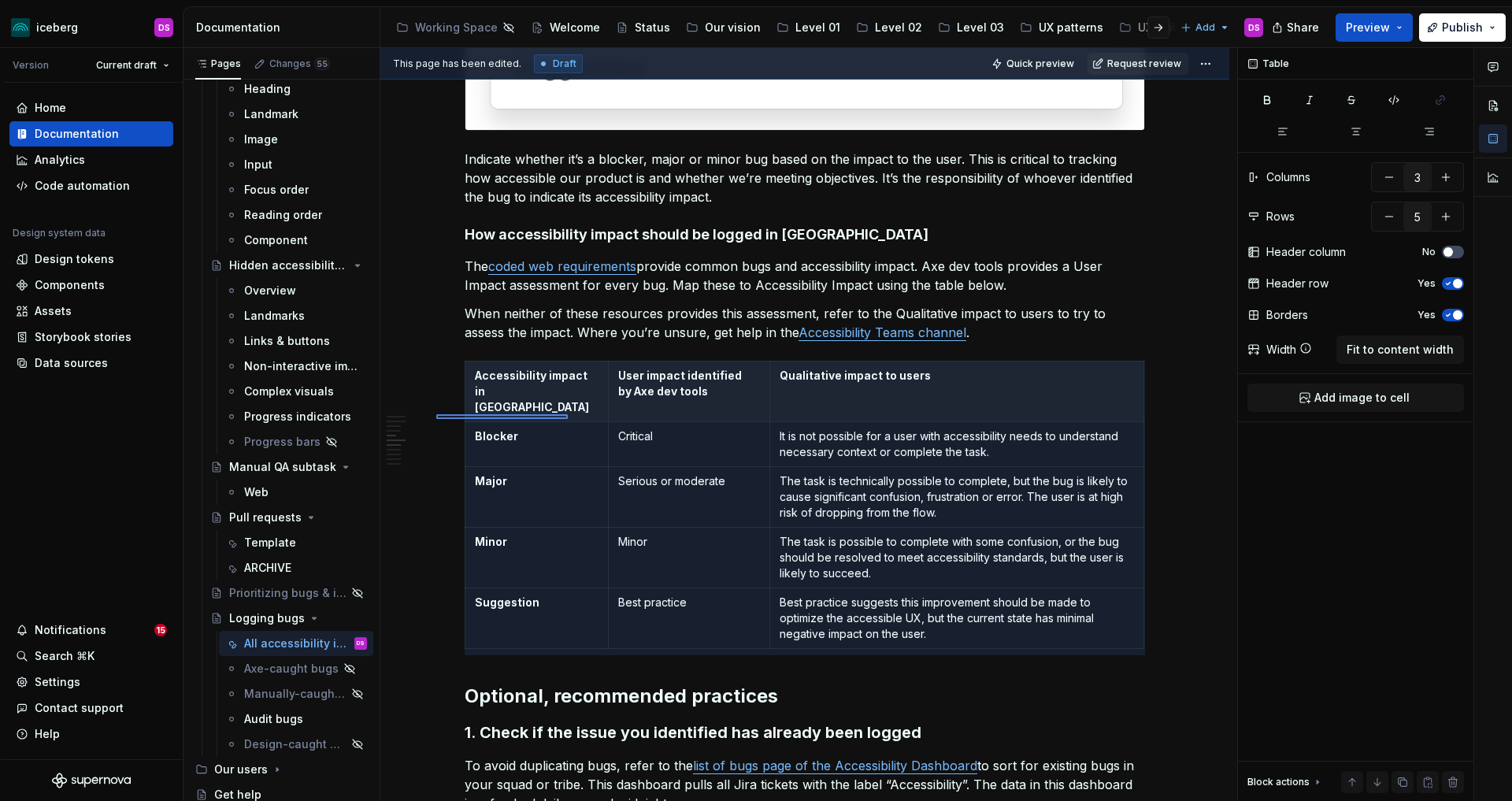
drag, startPoint x: 436, startPoint y: 414, endPoint x: 567, endPoint y: 419, distance: 131.1
click at [567, 419] on div "This page has been edited. Draft Quick preview Request review Logging bugs Log …" at bounding box center [808, 425] width 857 height 754
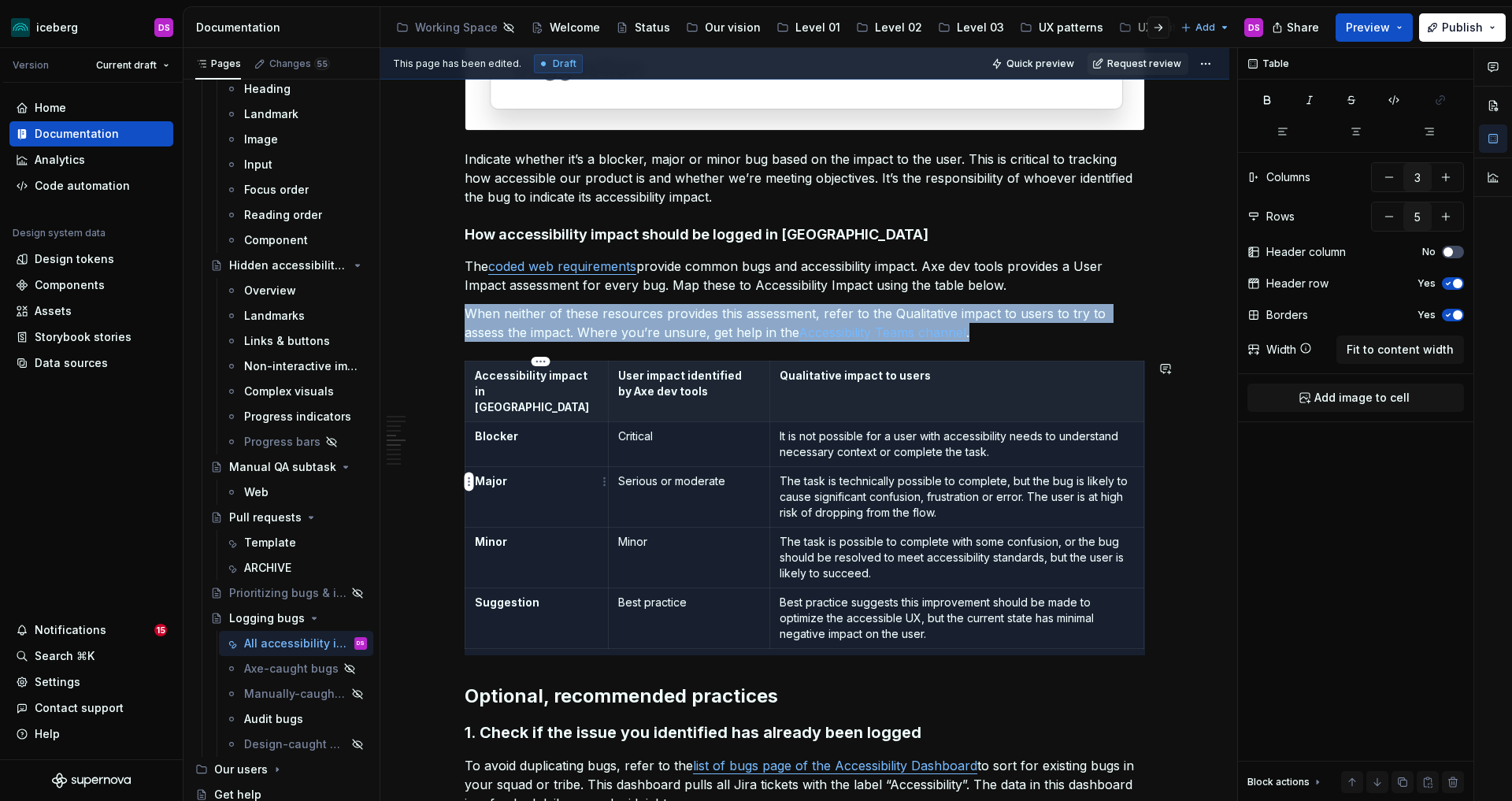
copy p "When neither of these resources provides this assessment, refer to the Qualitat…"
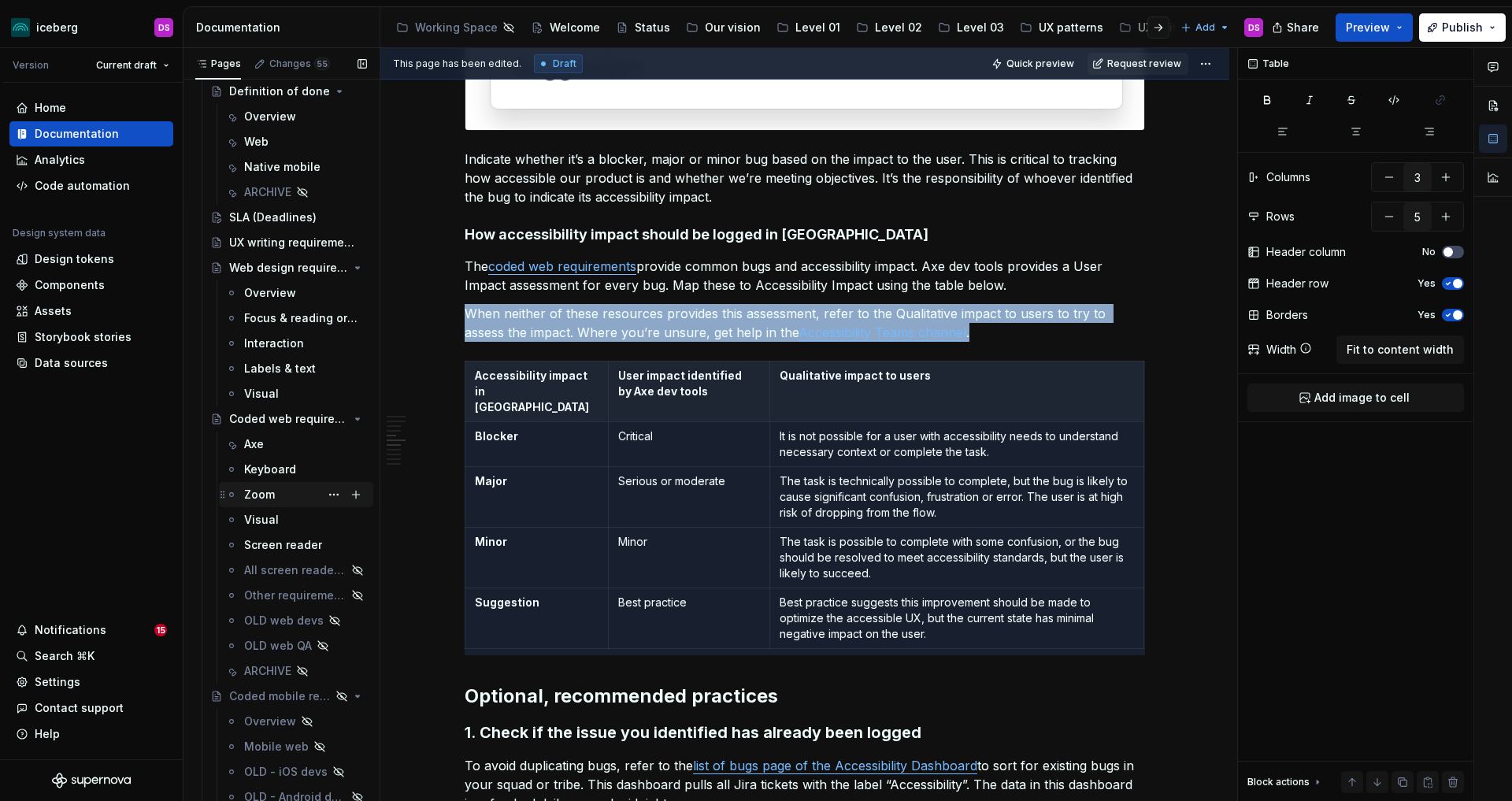
scroll to position [0, 0]
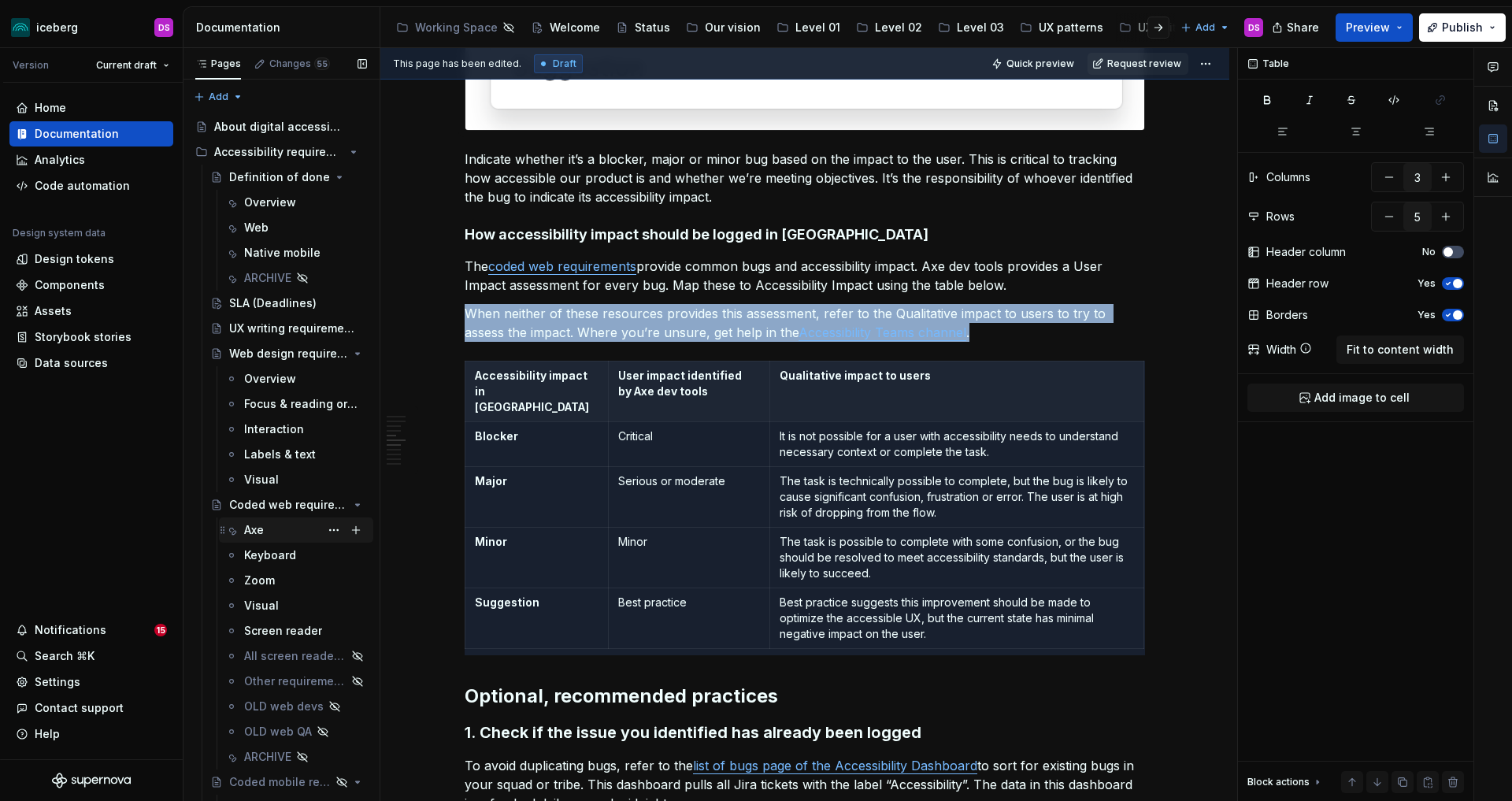
click at [260, 527] on div "Axe" at bounding box center [254, 530] width 20 height 16
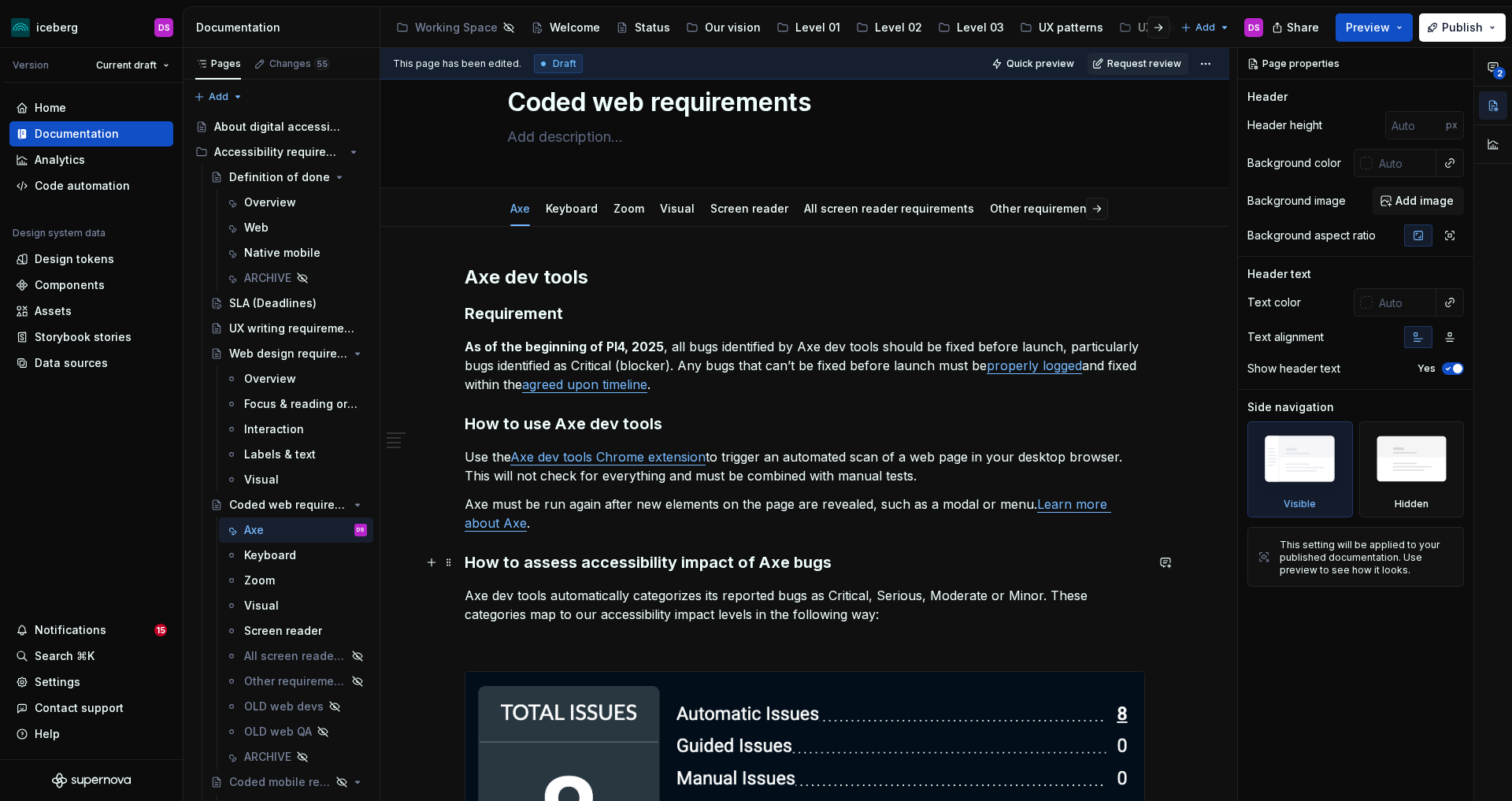
scroll to position [45, 0]
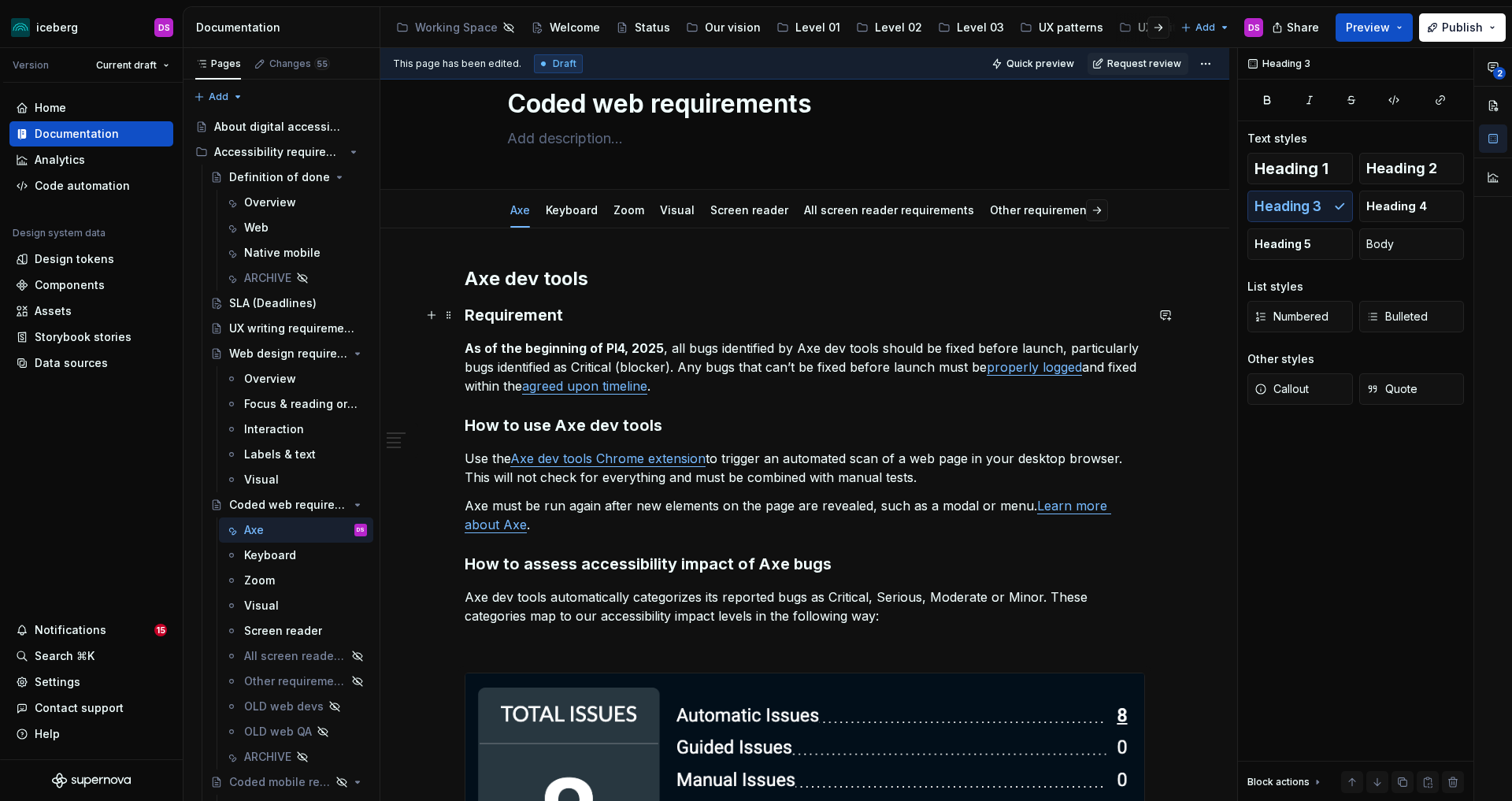
click at [471, 316] on h3 "Requirement" at bounding box center [804, 315] width 680 height 22
click at [572, 209] on link "Keyboard" at bounding box center [571, 210] width 52 height 14
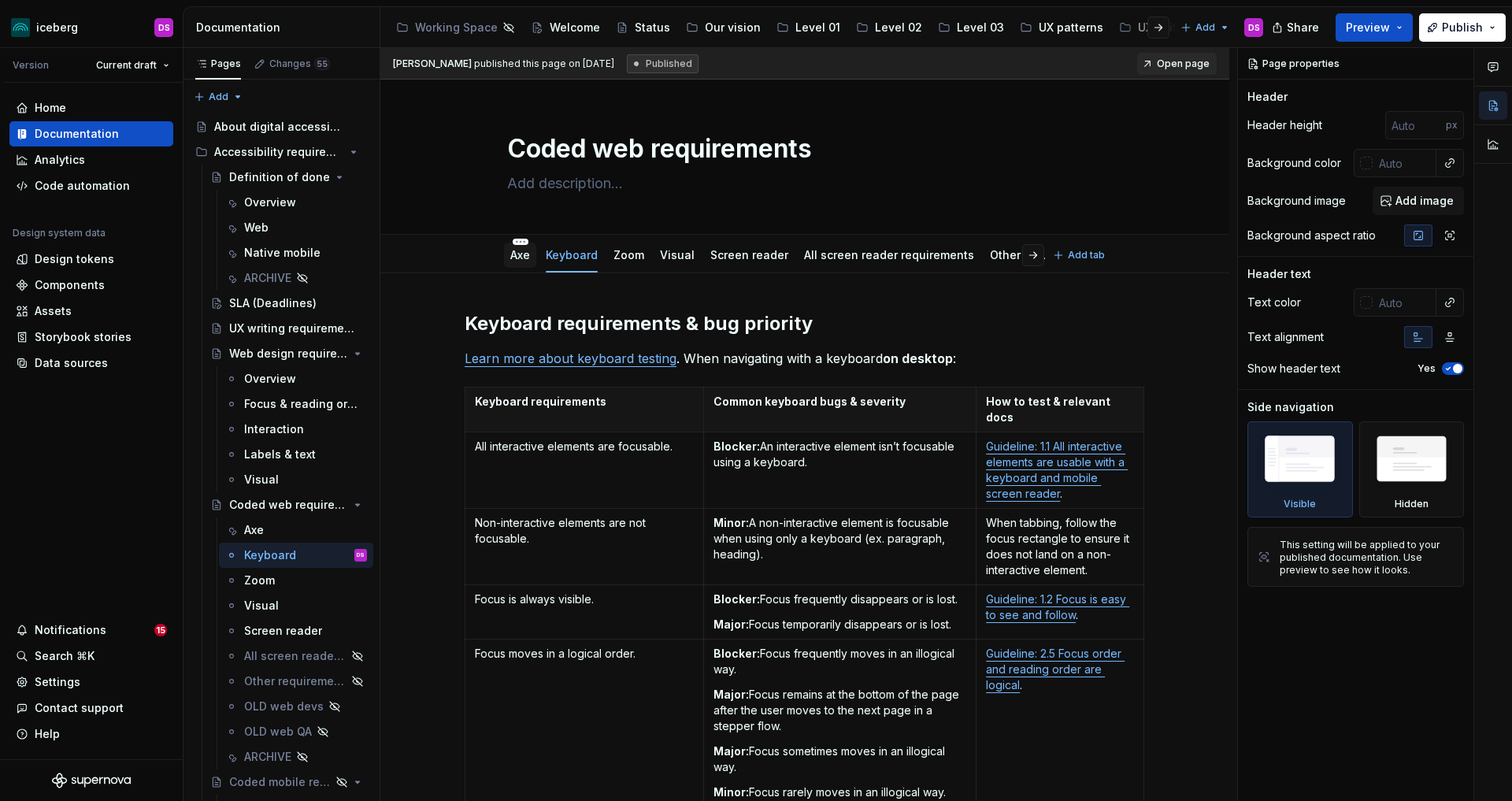
click at [529, 255] on link "Axe" at bounding box center [520, 255] width 20 height 14
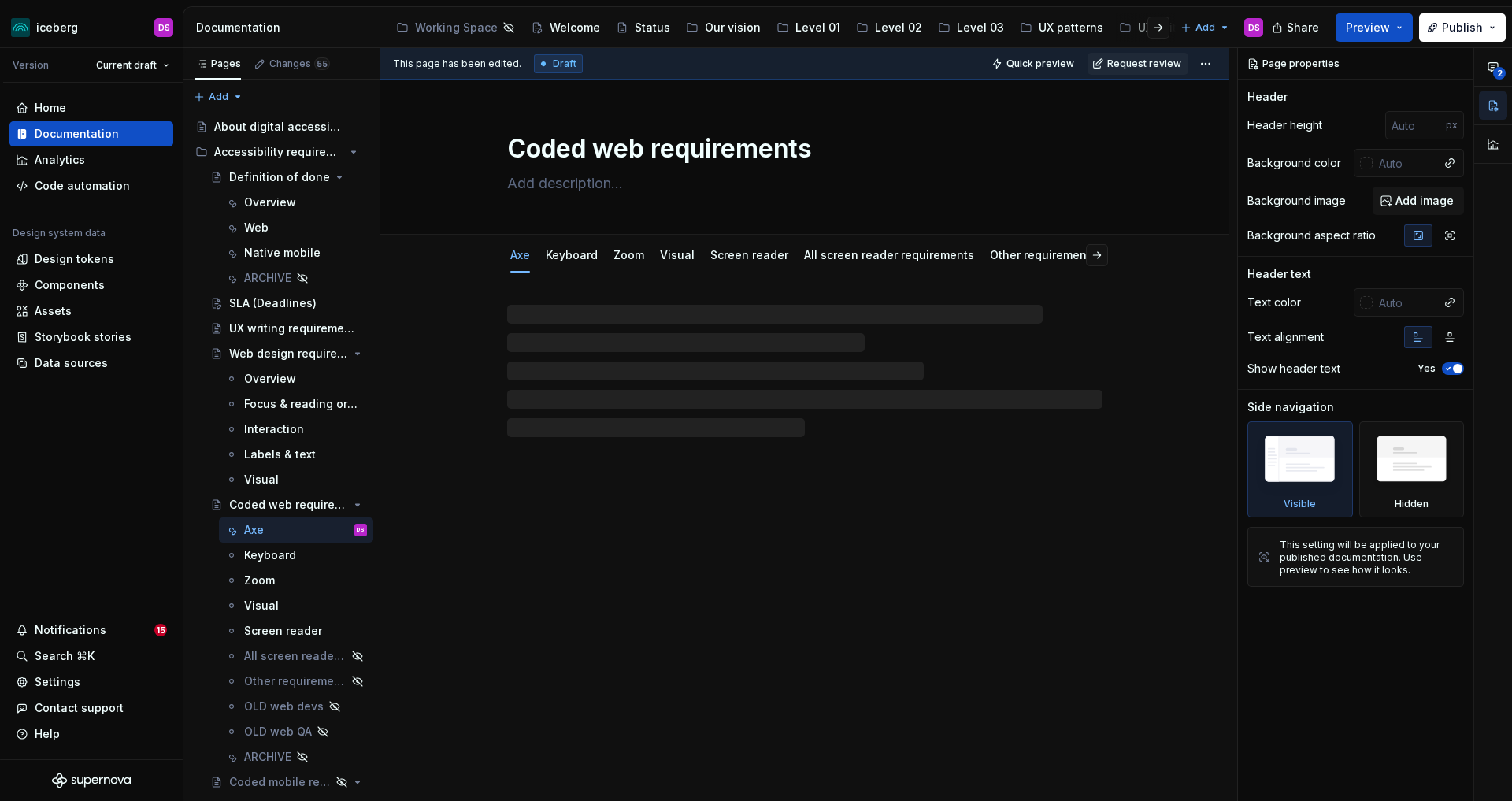
type textarea "*"
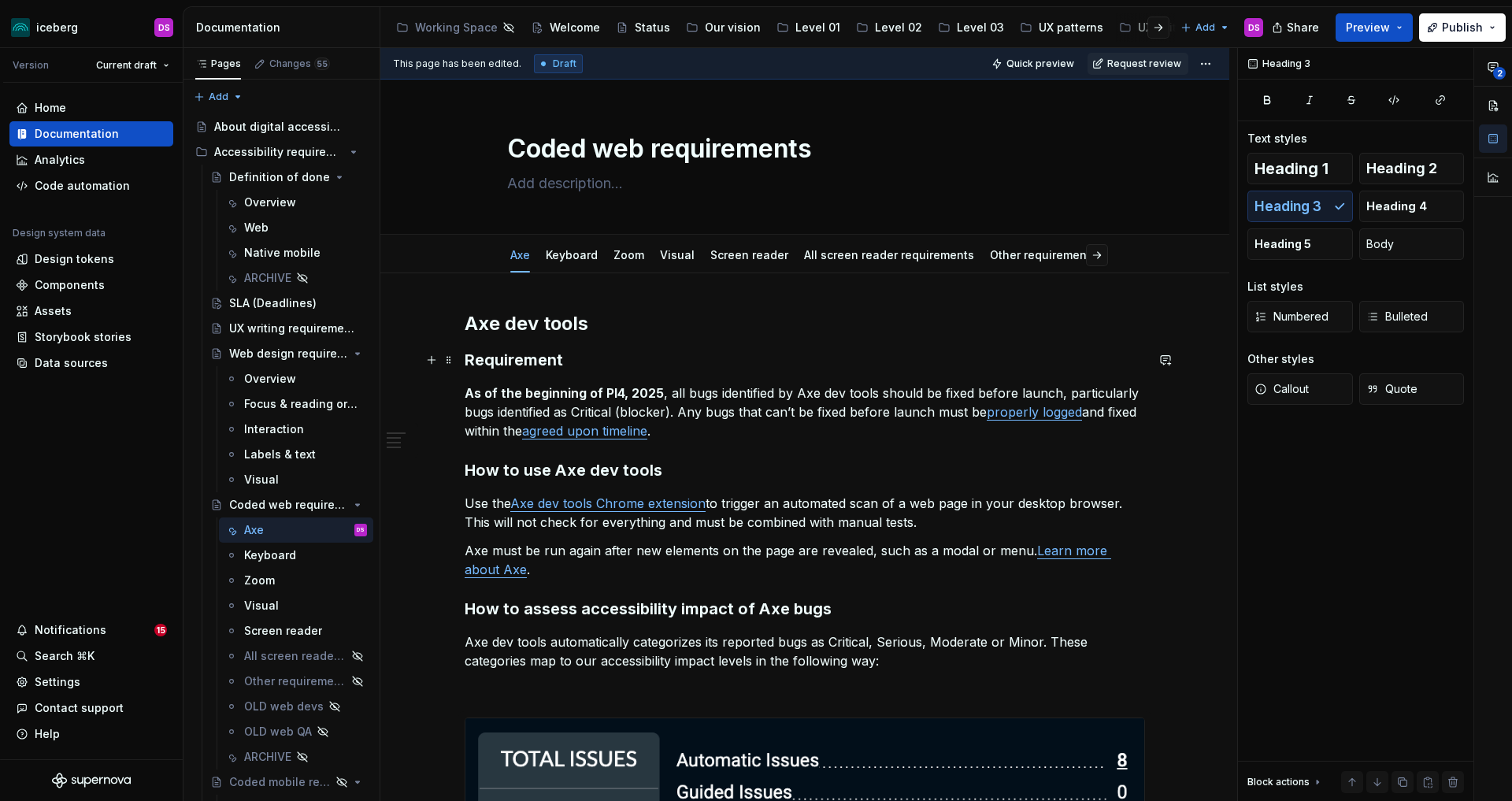
click at [467, 360] on h3 "Requirement" at bounding box center [804, 359] width 680 height 22
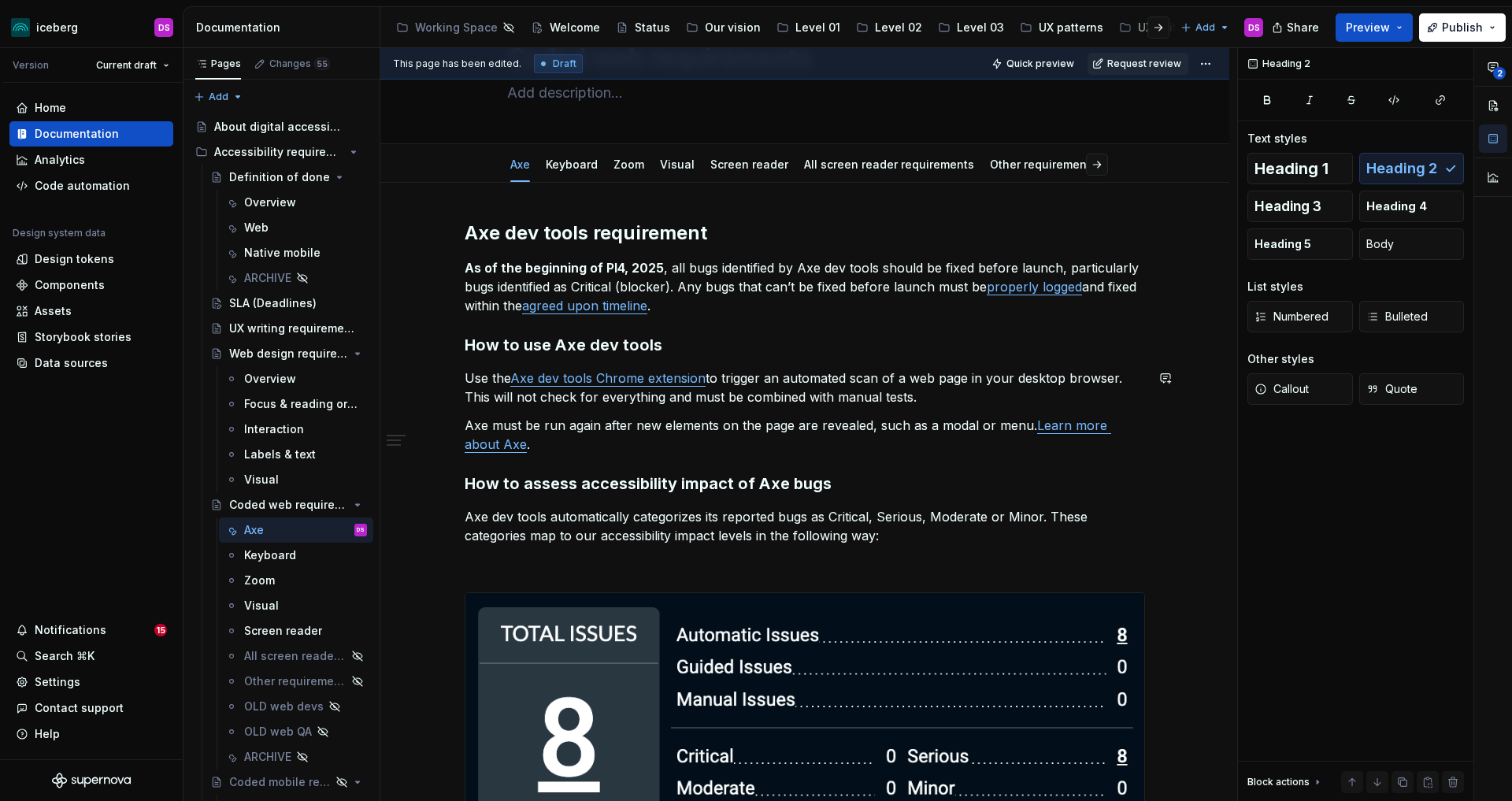
scroll to position [91, 0]
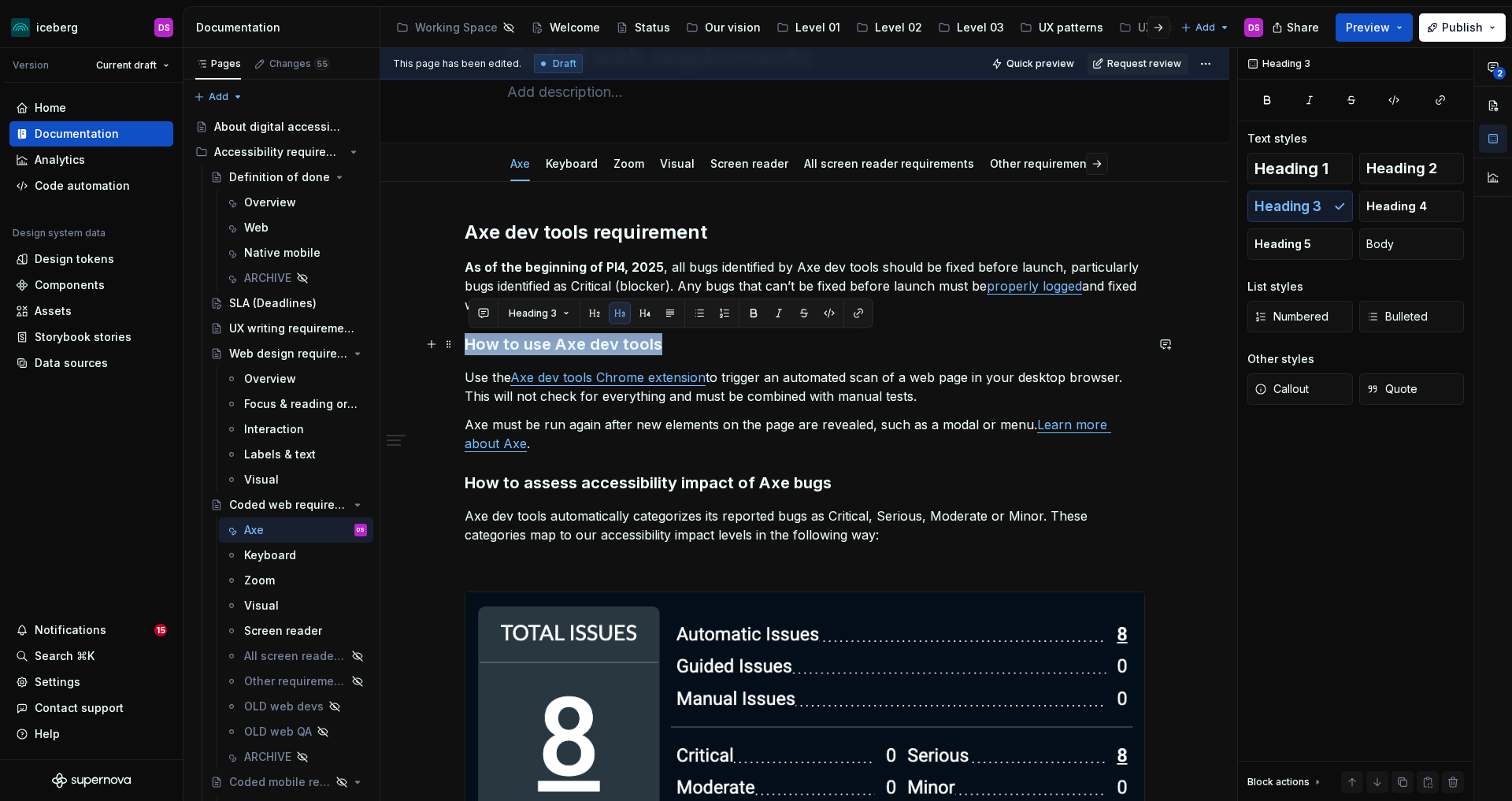
drag, startPoint x: 681, startPoint y: 345, endPoint x: 471, endPoint y: 343, distance: 210.0
click at [471, 343] on h3 "How to use Axe dev tools" at bounding box center [804, 344] width 680 height 22
click at [543, 316] on span "Heading 3" at bounding box center [532, 313] width 48 height 13
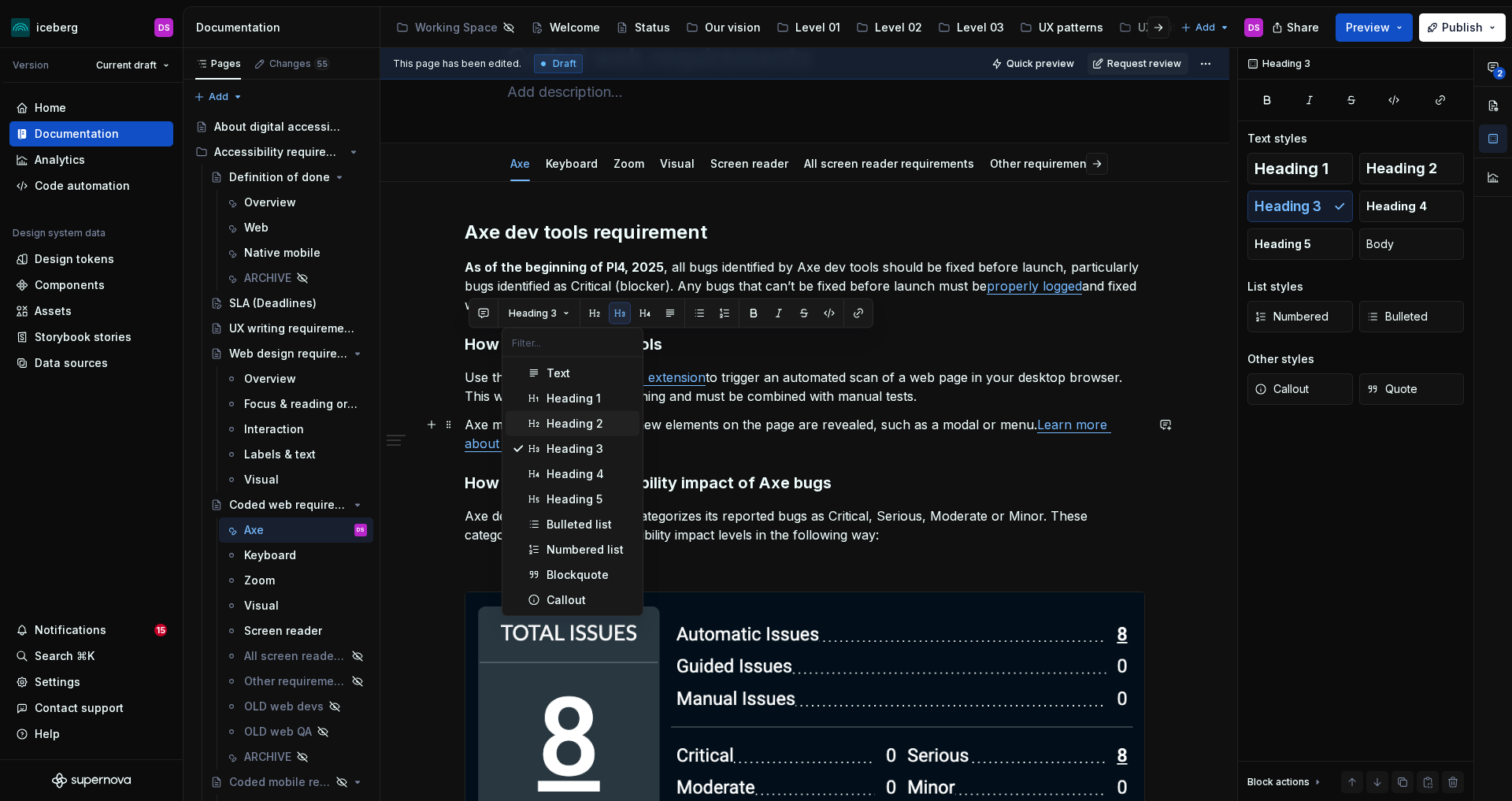
click at [566, 425] on div "Heading 2" at bounding box center [575, 424] width 57 height 16
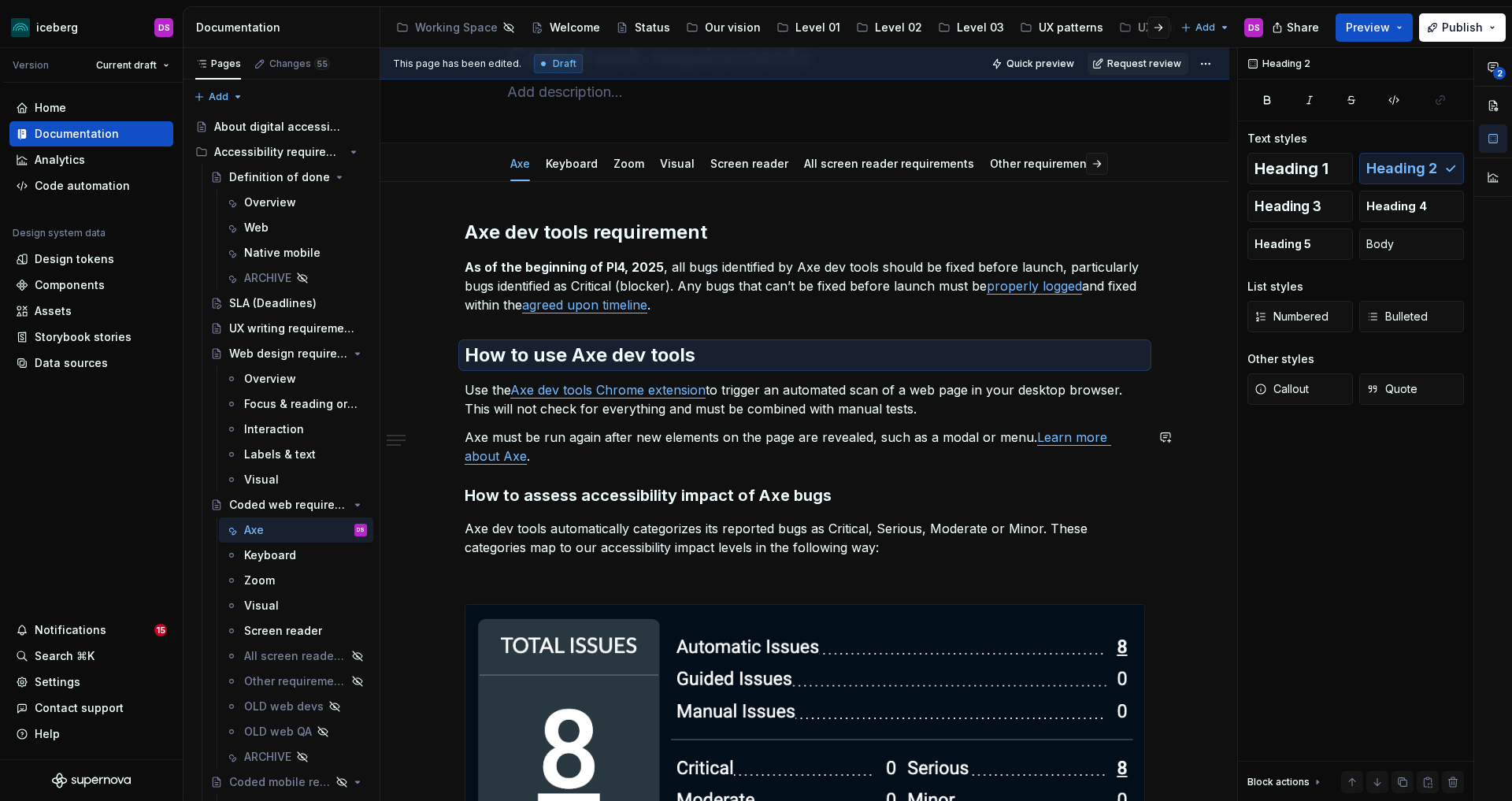
click at [702, 478] on div "Axe dev tools requirement As of the beginning of PI4, 2025 , all bugs identifie…" at bounding box center [804, 529] width 680 height 619
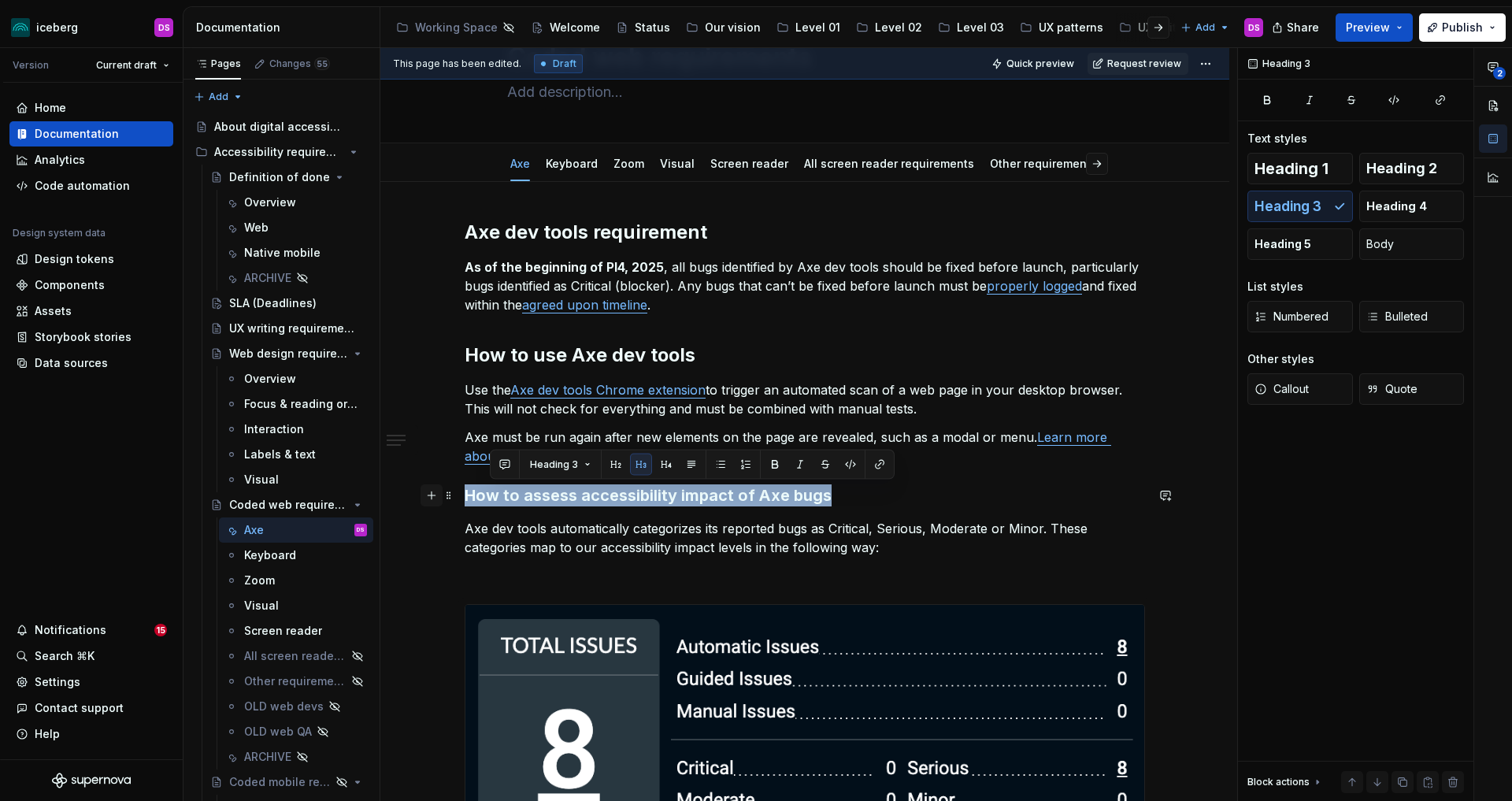
drag, startPoint x: 849, startPoint y: 494, endPoint x: 428, endPoint y: 493, distance: 421.0
click at [464, 493] on div "Axe dev tools requirement As of the beginning of PI4, 2025 , all bugs identifie…" at bounding box center [804, 539] width 680 height 638
click at [555, 461] on button "Heading 3" at bounding box center [539, 464] width 75 height 22
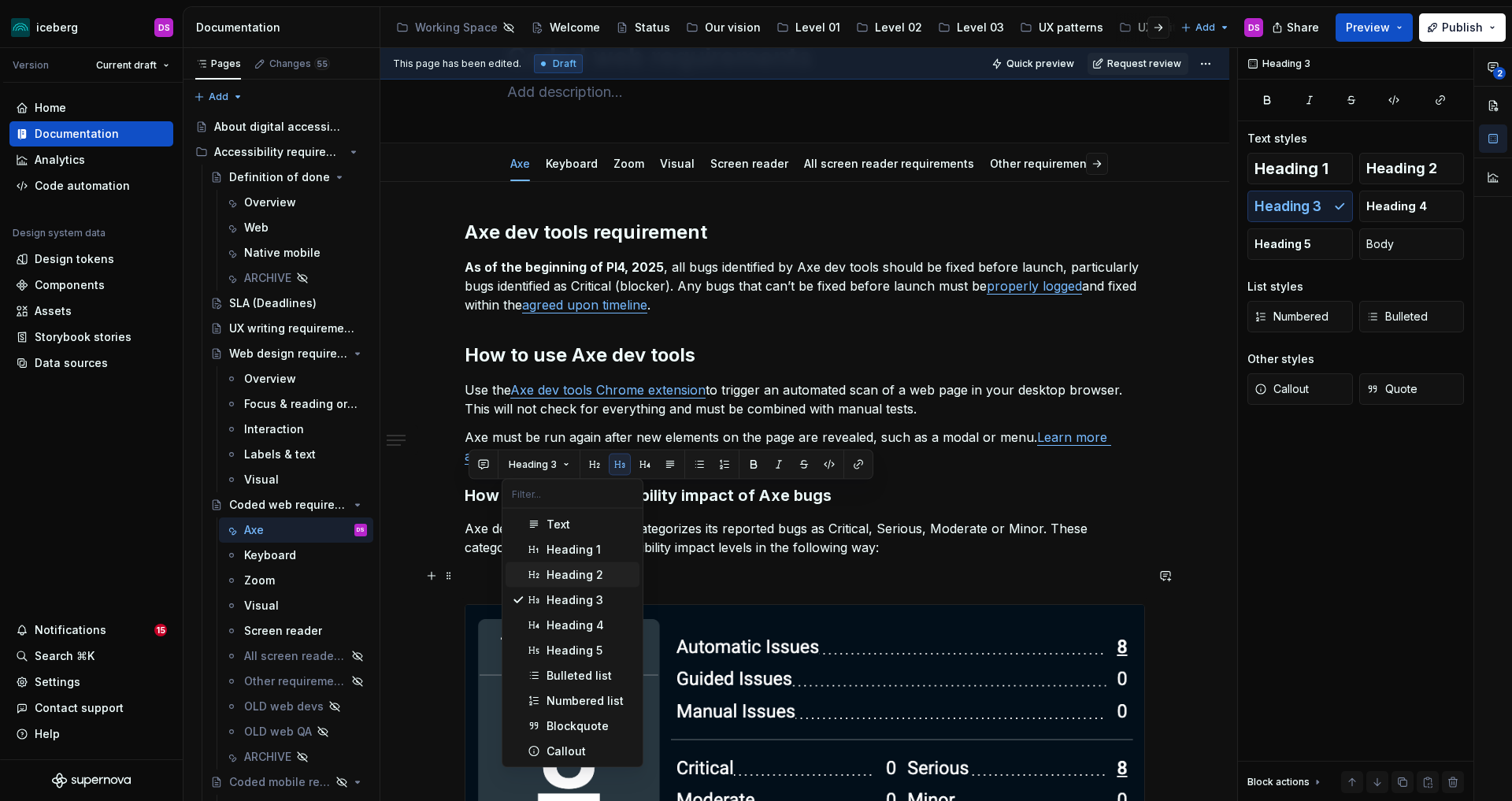
click at [594, 571] on div "Heading 2" at bounding box center [575, 575] width 57 height 16
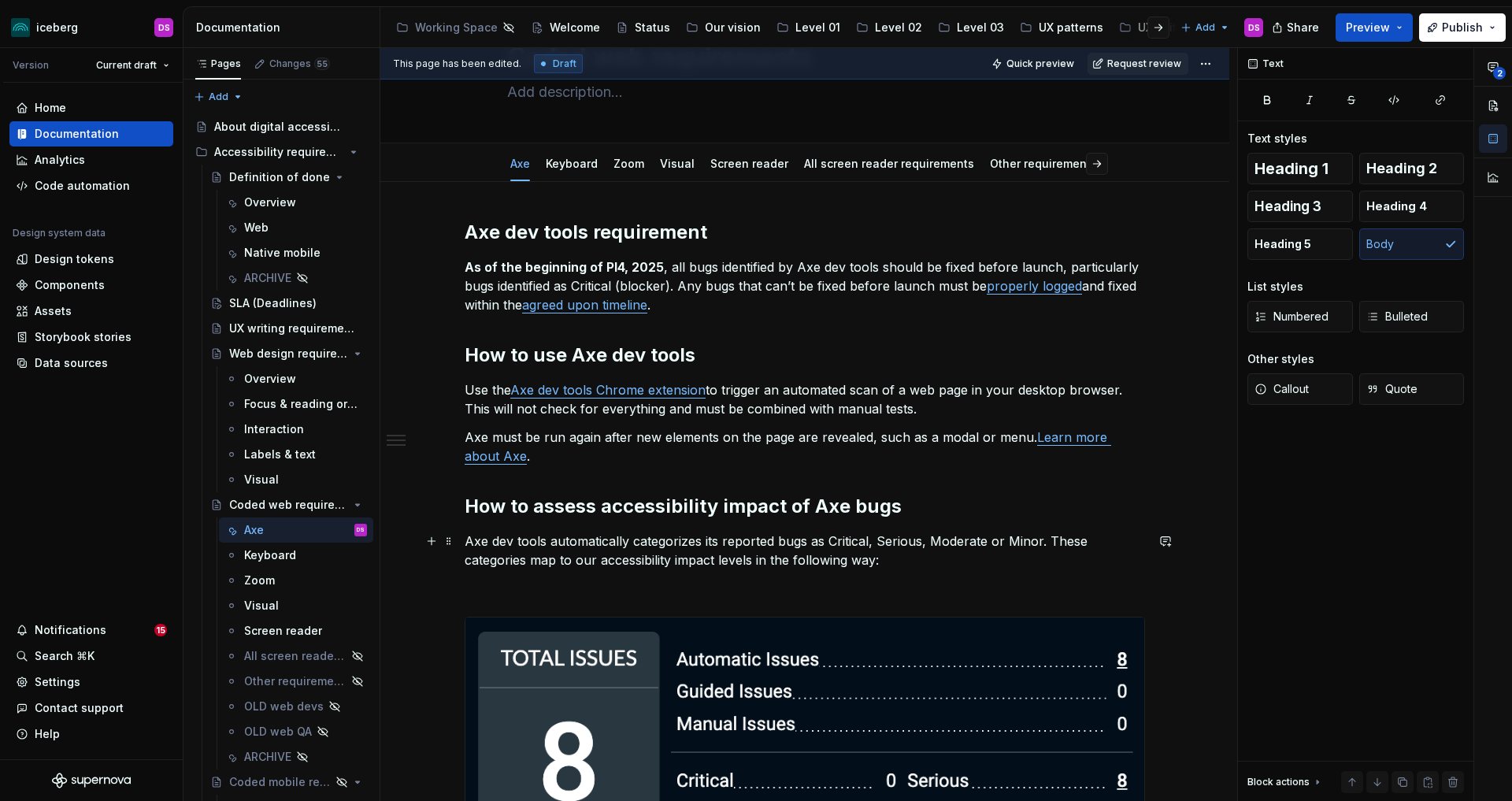
click at [783, 531] on p "Axe dev tools automatically categorizes its reported bugs as Critical, Serious,…" at bounding box center [804, 550] width 680 height 38
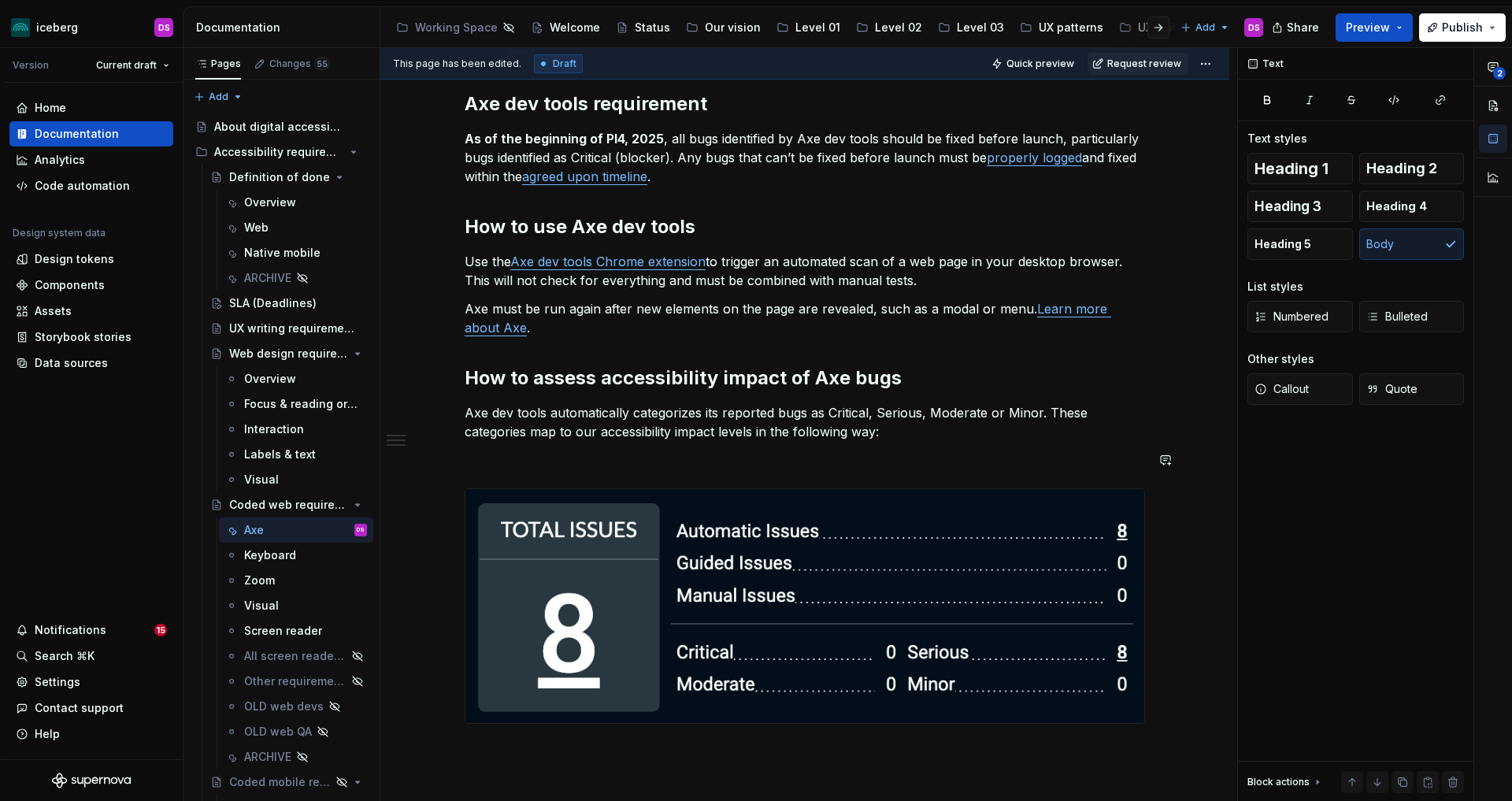
click at [733, 471] on div "Axe dev tools requirement As of the beginning of PI4, 2025 , all bugs identifie…" at bounding box center [804, 407] width 680 height 632
type textarea "*"
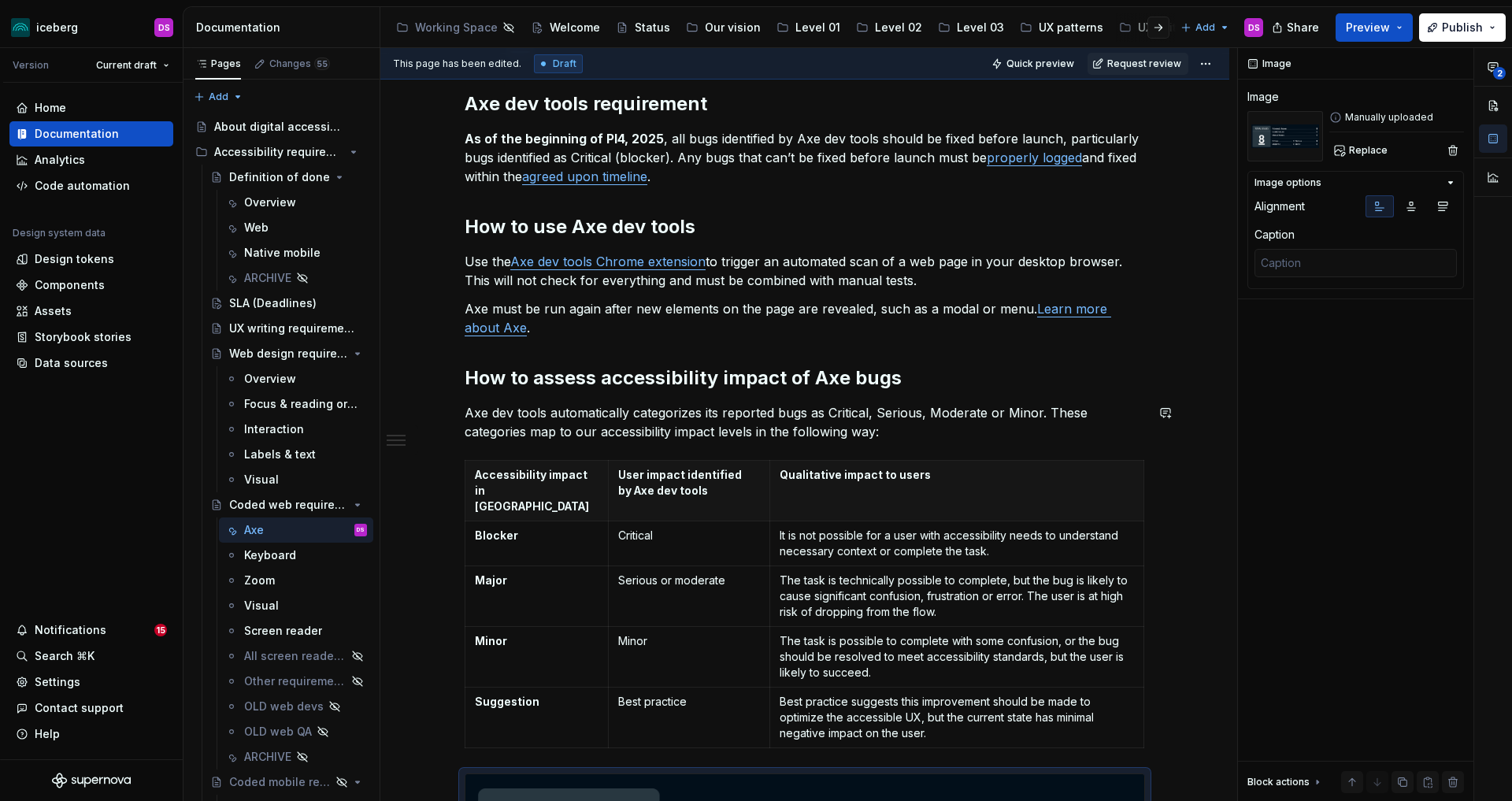
click at [958, 464] on html "iceberg DS Version Current draft Home Documentation Analytics Code automation D…" at bounding box center [756, 400] width 1512 height 801
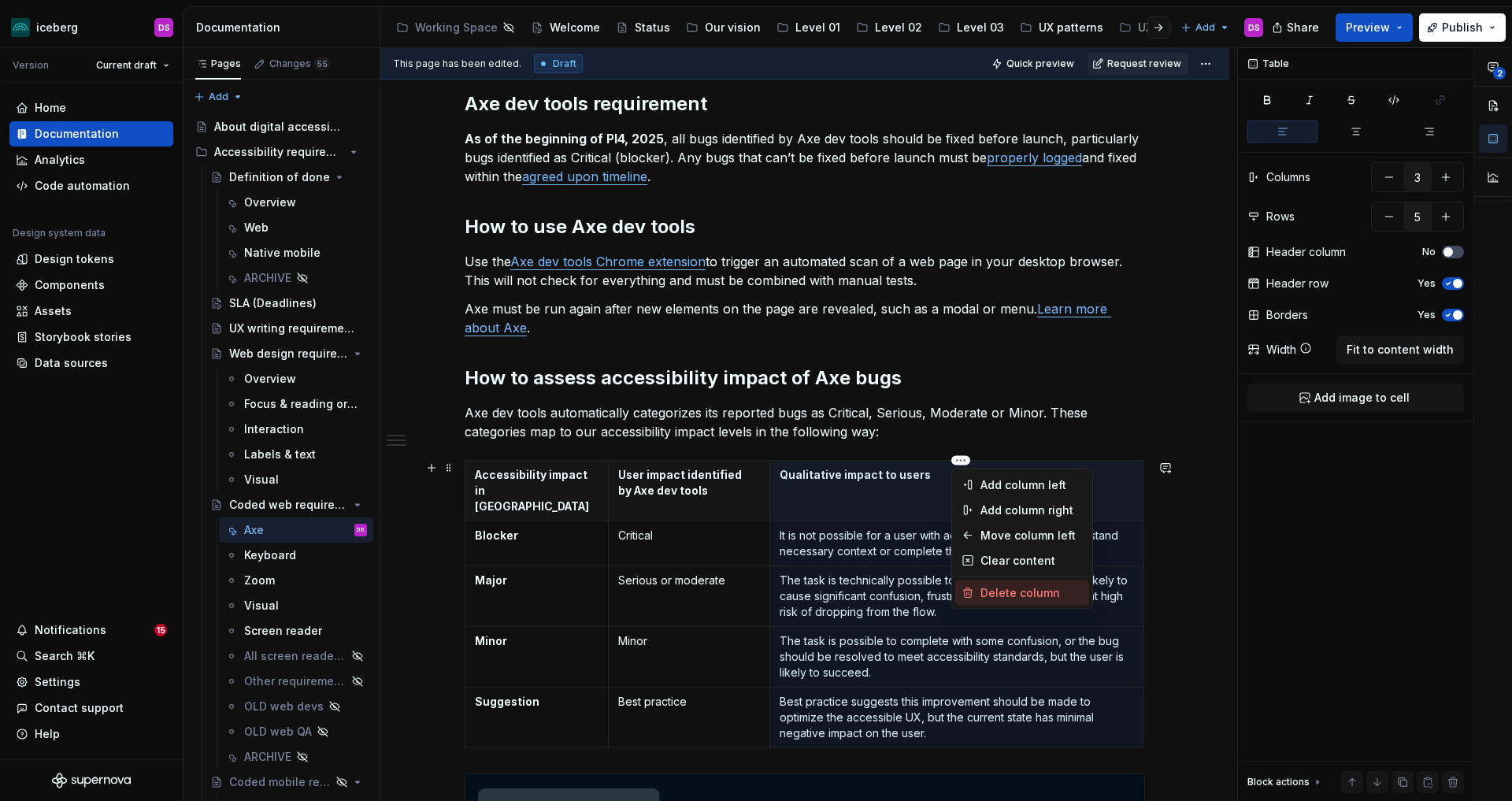
click at [1012, 592] on div "Delete column" at bounding box center [1032, 593] width 102 height 16
type input "2"
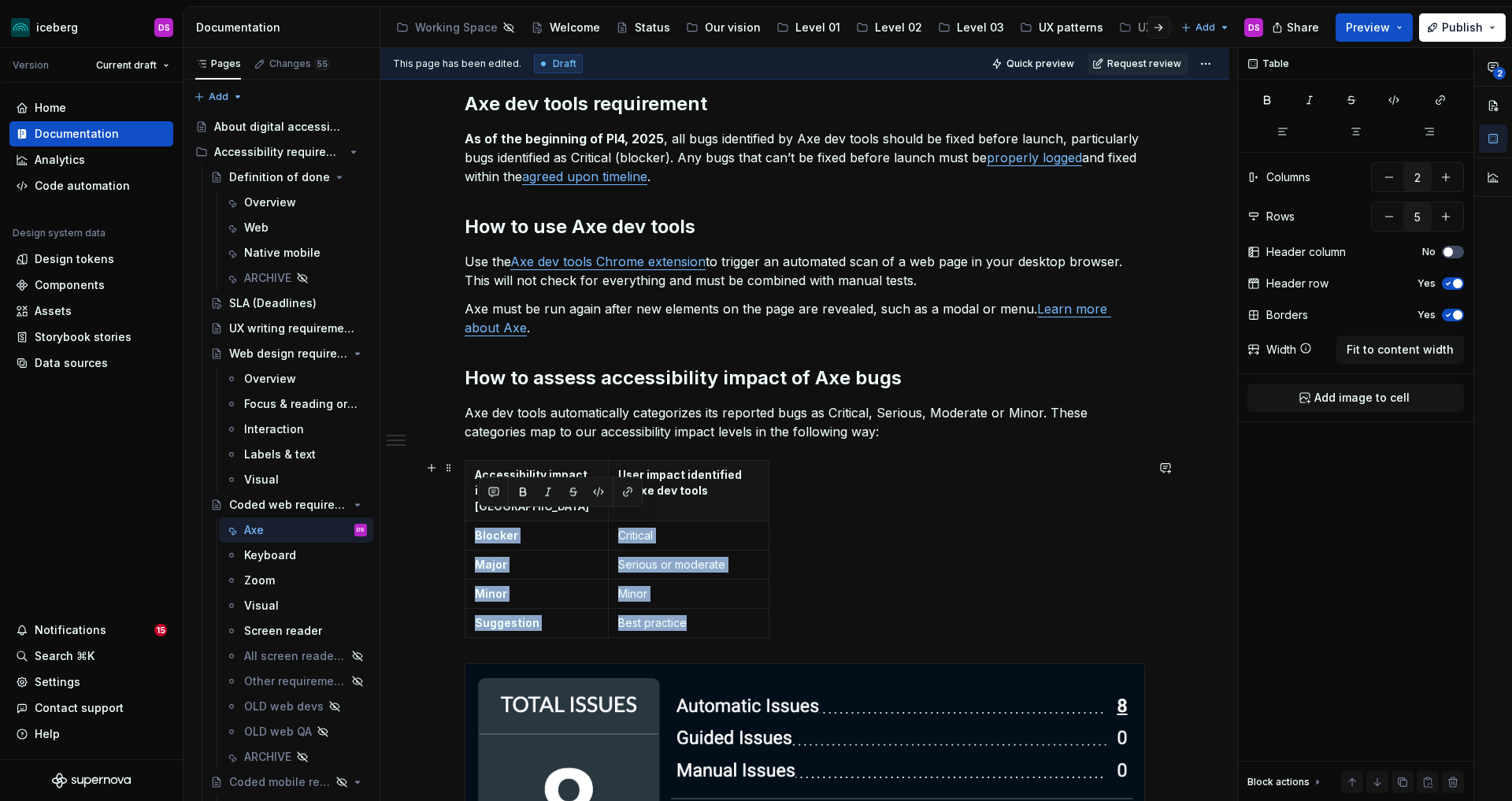
click at [873, 559] on div "Accessibility impact in Jira User impact identified by Axe dev tools Blocker Cr…" at bounding box center [804, 552] width 680 height 185
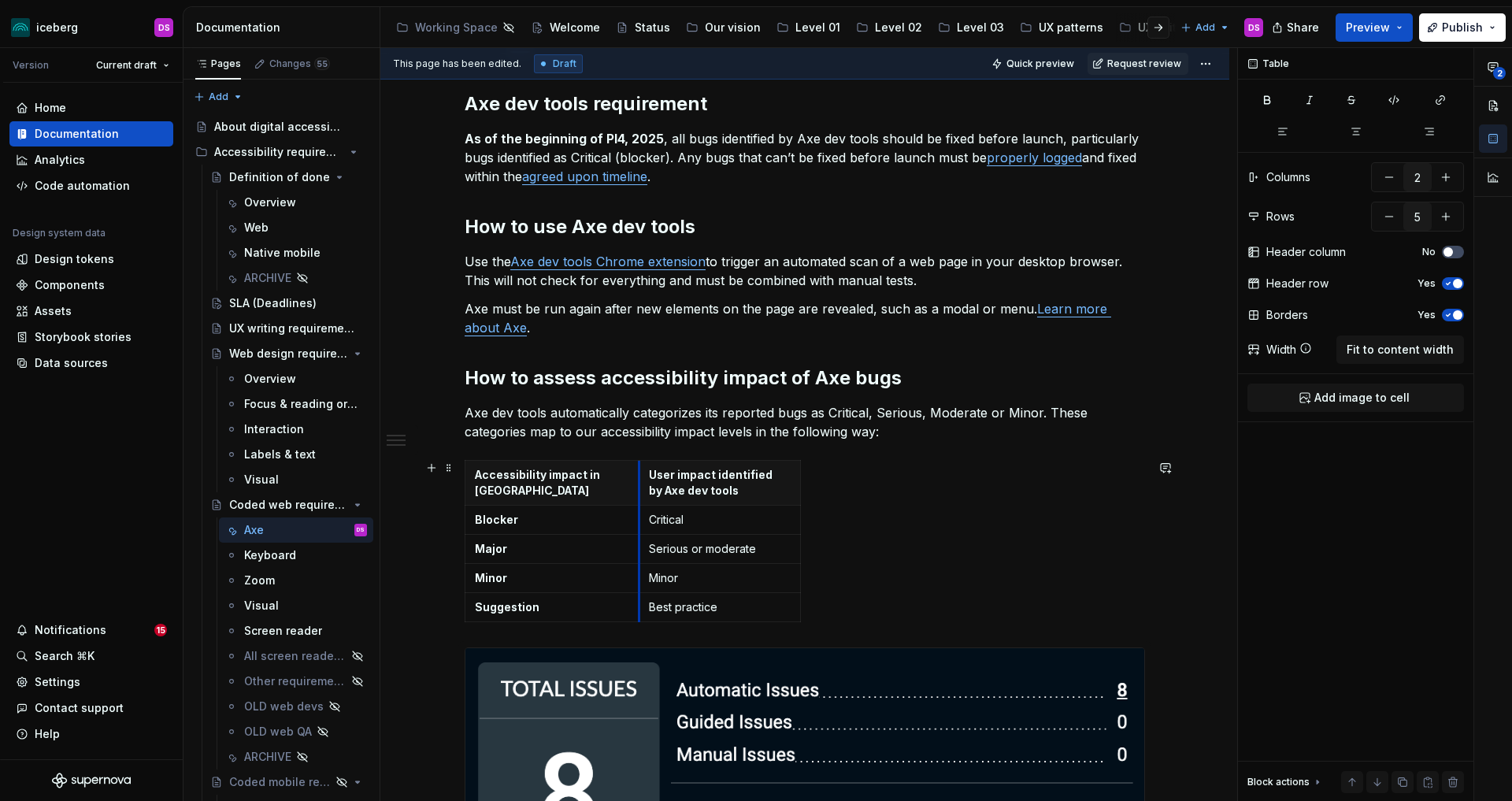
drag, startPoint x: 613, startPoint y: 576, endPoint x: 644, endPoint y: 573, distance: 31.1
click at [644, 573] on td "Minor" at bounding box center [720, 578] width 161 height 29
drag, startPoint x: 802, startPoint y: 562, endPoint x: 843, endPoint y: 562, distance: 41.0
drag, startPoint x: 611, startPoint y: 562, endPoint x: 621, endPoint y: 562, distance: 10.0
drag, startPoint x: 621, startPoint y: 562, endPoint x: 632, endPoint y: 562, distance: 11.0
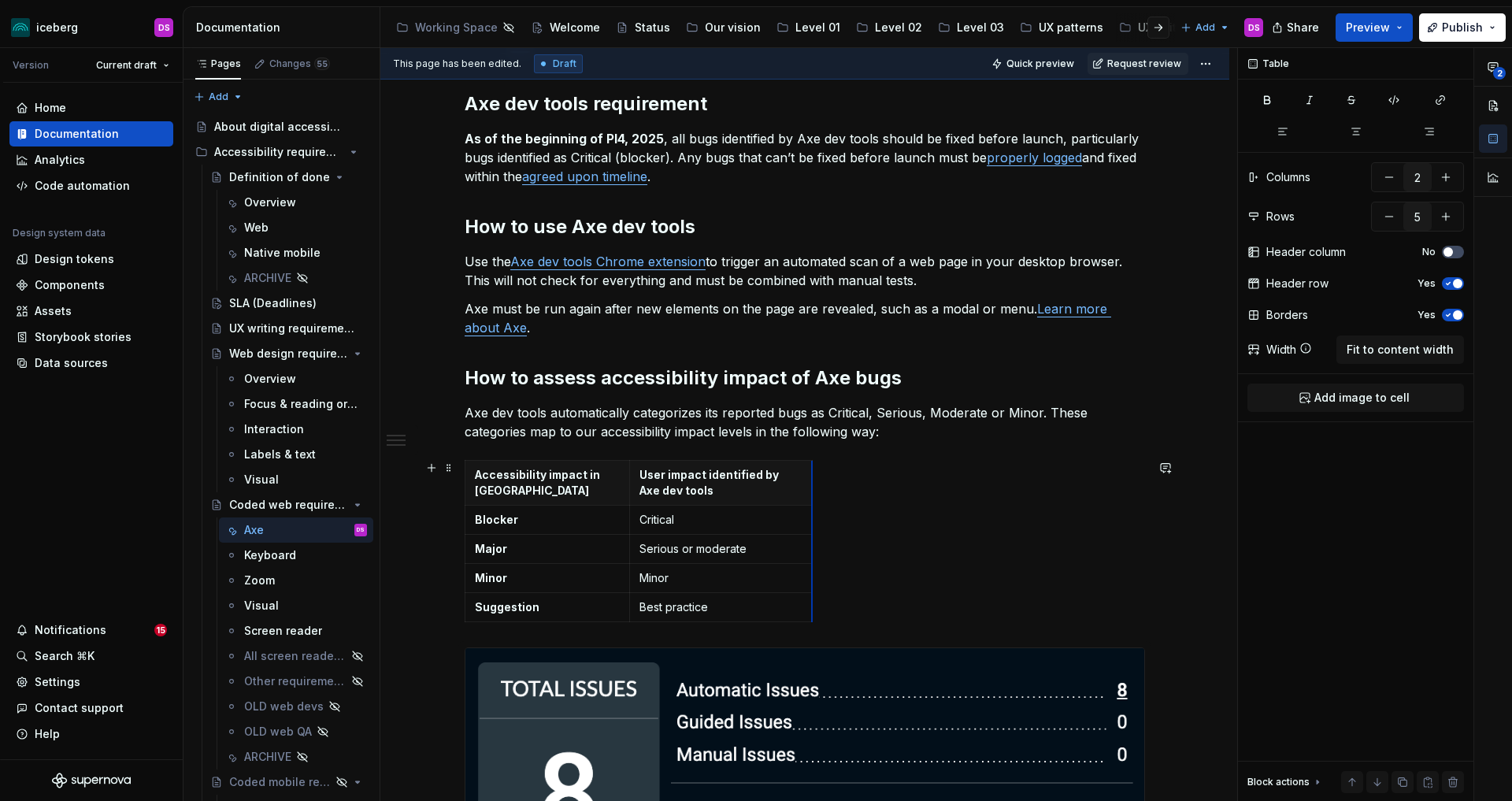
drag, startPoint x: 798, startPoint y: 582, endPoint x: 814, endPoint y: 583, distance: 16.0
click at [718, 495] on p "User impact identified by Axe dev tools" at bounding box center [721, 483] width 163 height 31
drag, startPoint x: 634, startPoint y: 573, endPoint x: 643, endPoint y: 572, distance: 9.1
click at [643, 572] on td "Minor" at bounding box center [729, 578] width 183 height 29
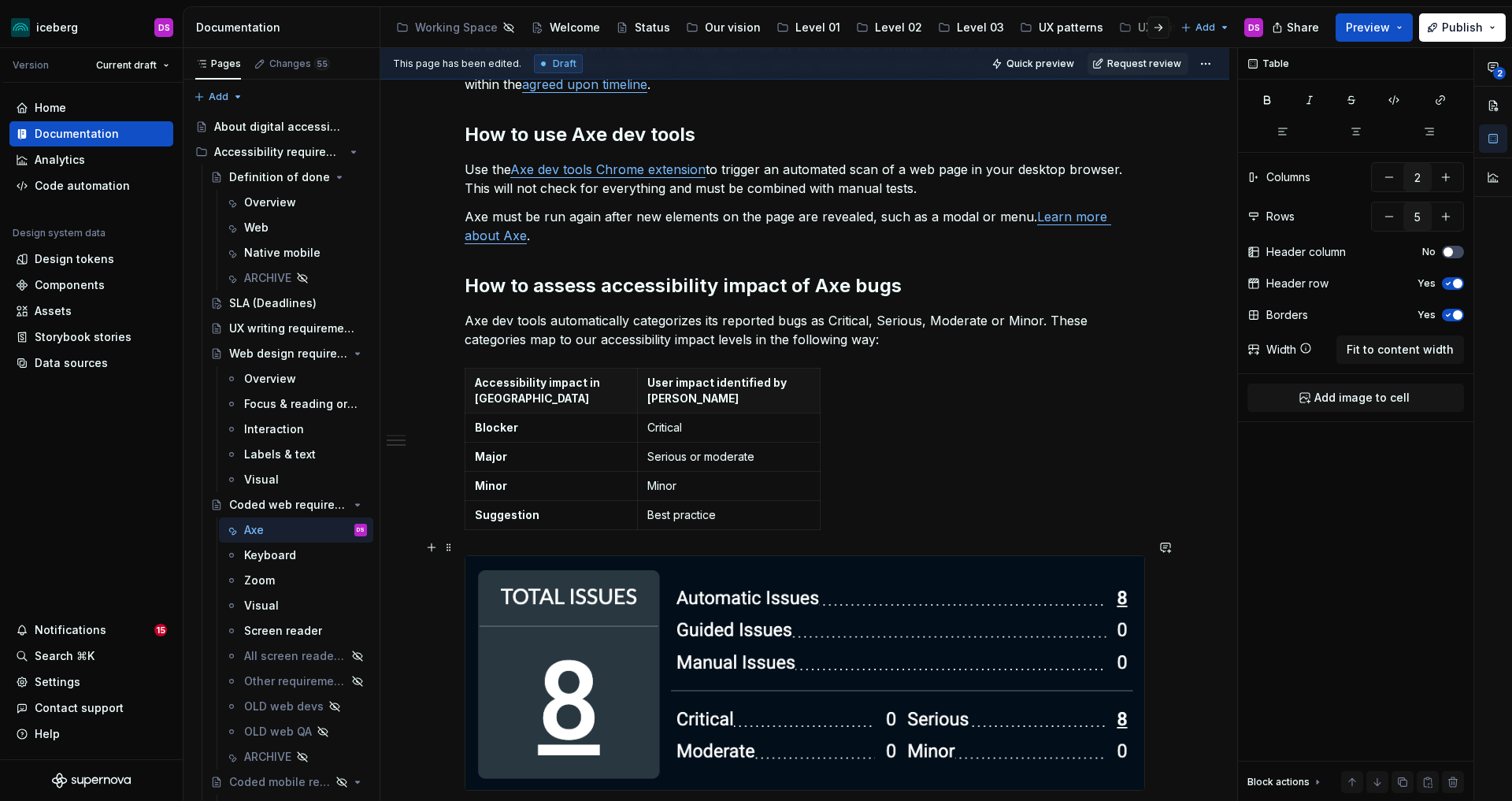
scroll to position [356, 0]
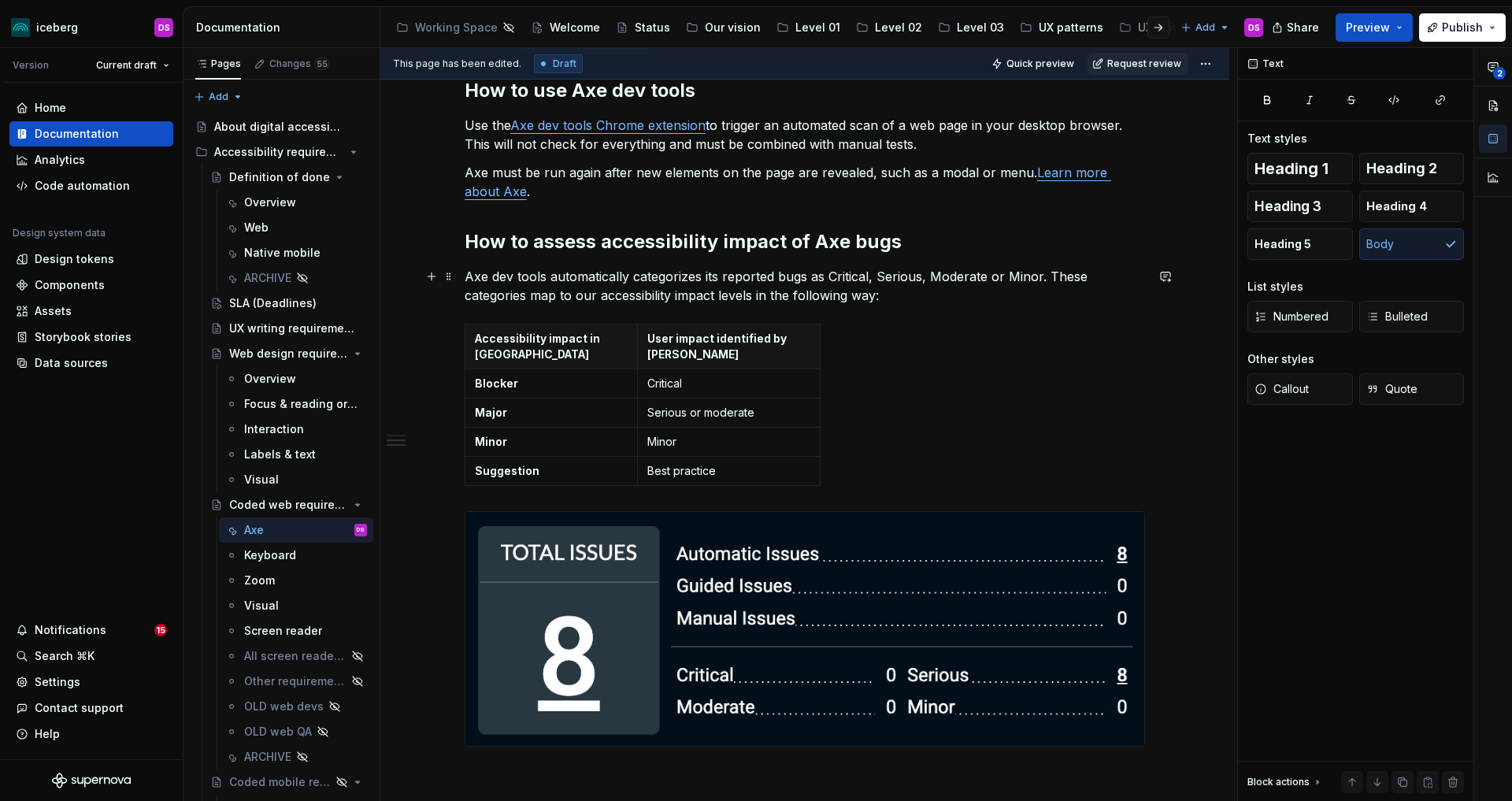
click at [1049, 276] on p "Axe dev tools automatically categorizes its reported bugs as Critical, Serious,…" at bounding box center [804, 286] width 680 height 38
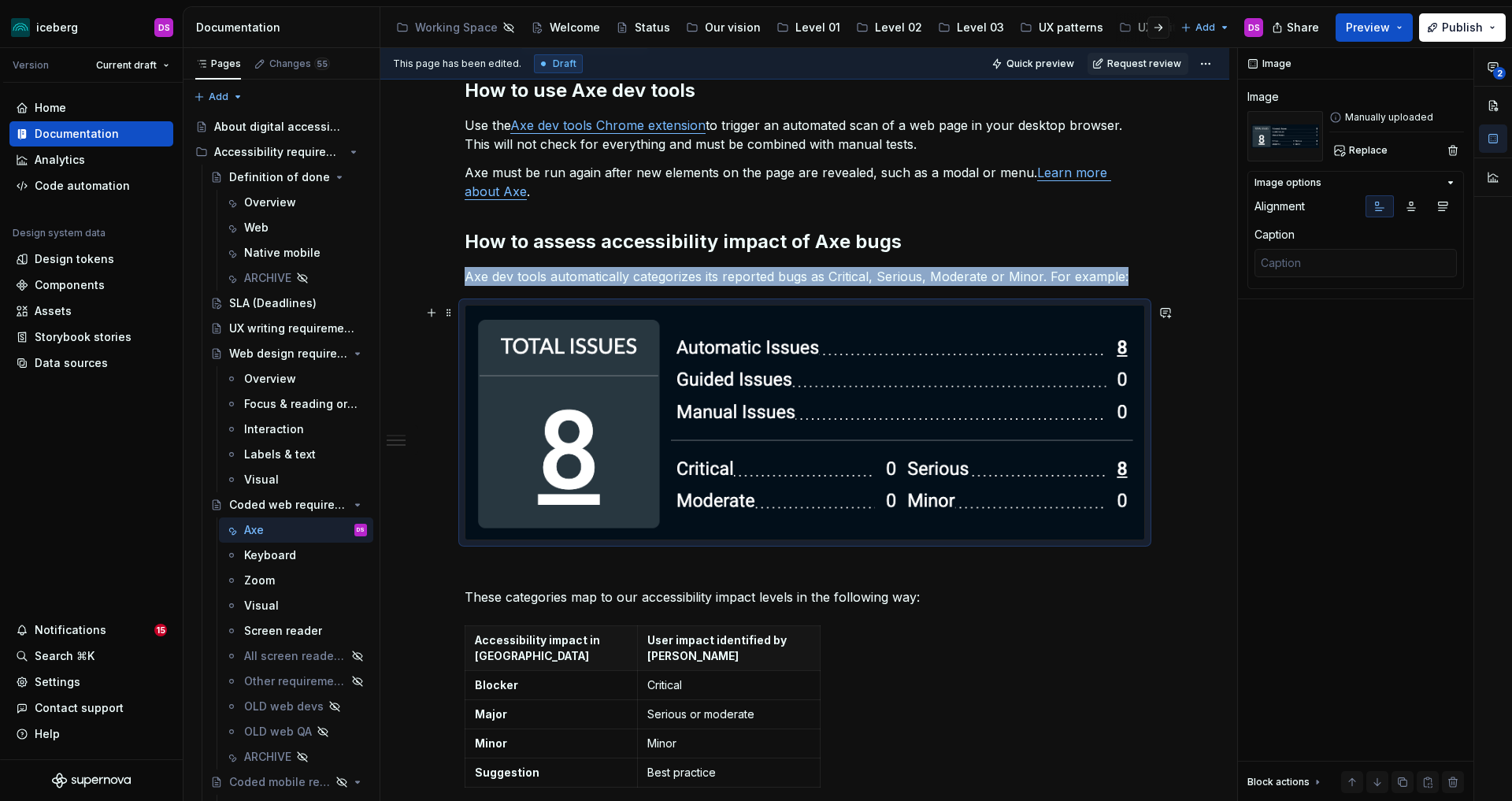
click at [691, 517] on img at bounding box center [804, 422] width 678 height 234
type textarea "*"
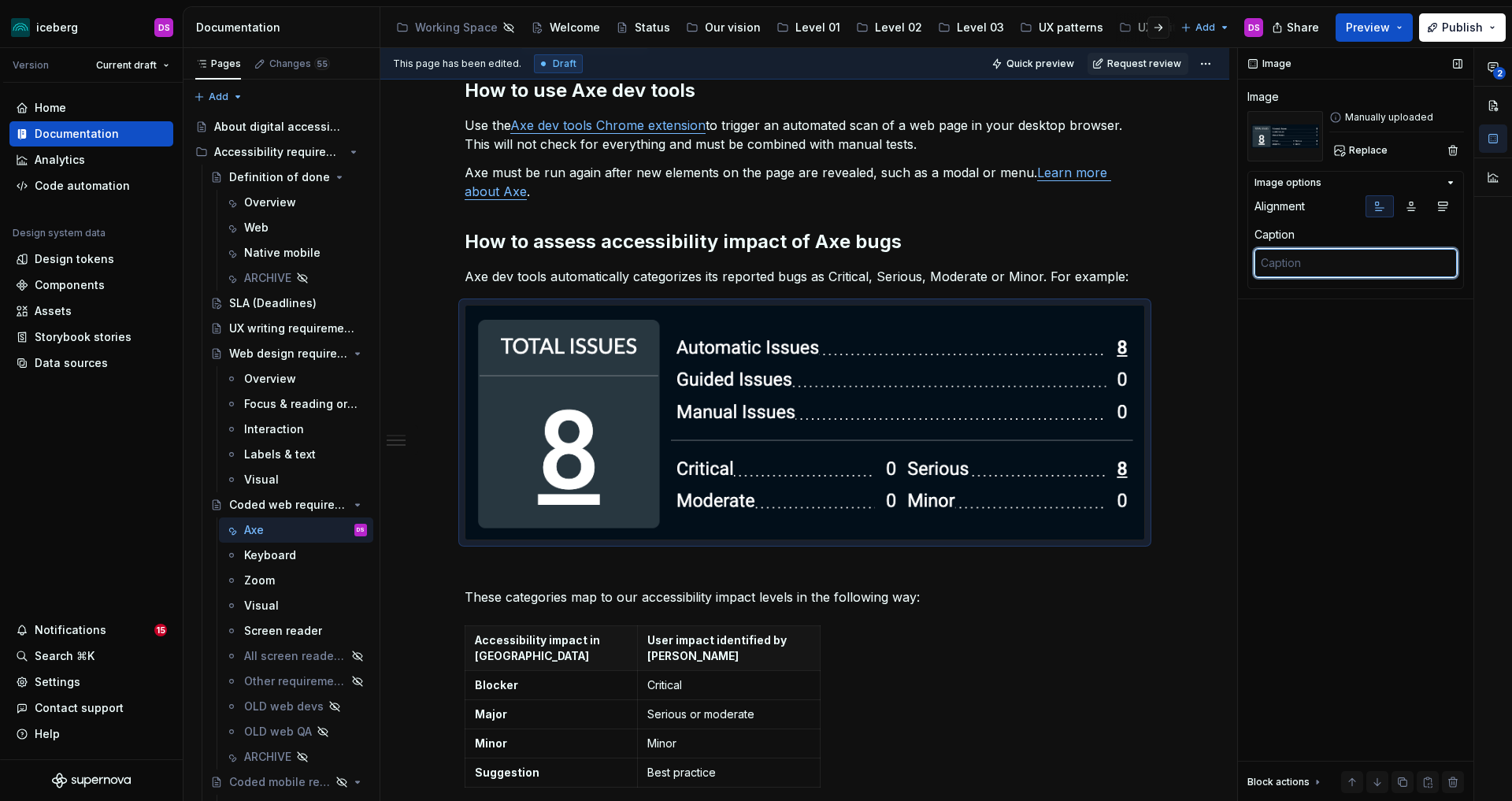
click at [1345, 265] on textarea at bounding box center [1356, 262] width 202 height 28
type textarea "S"
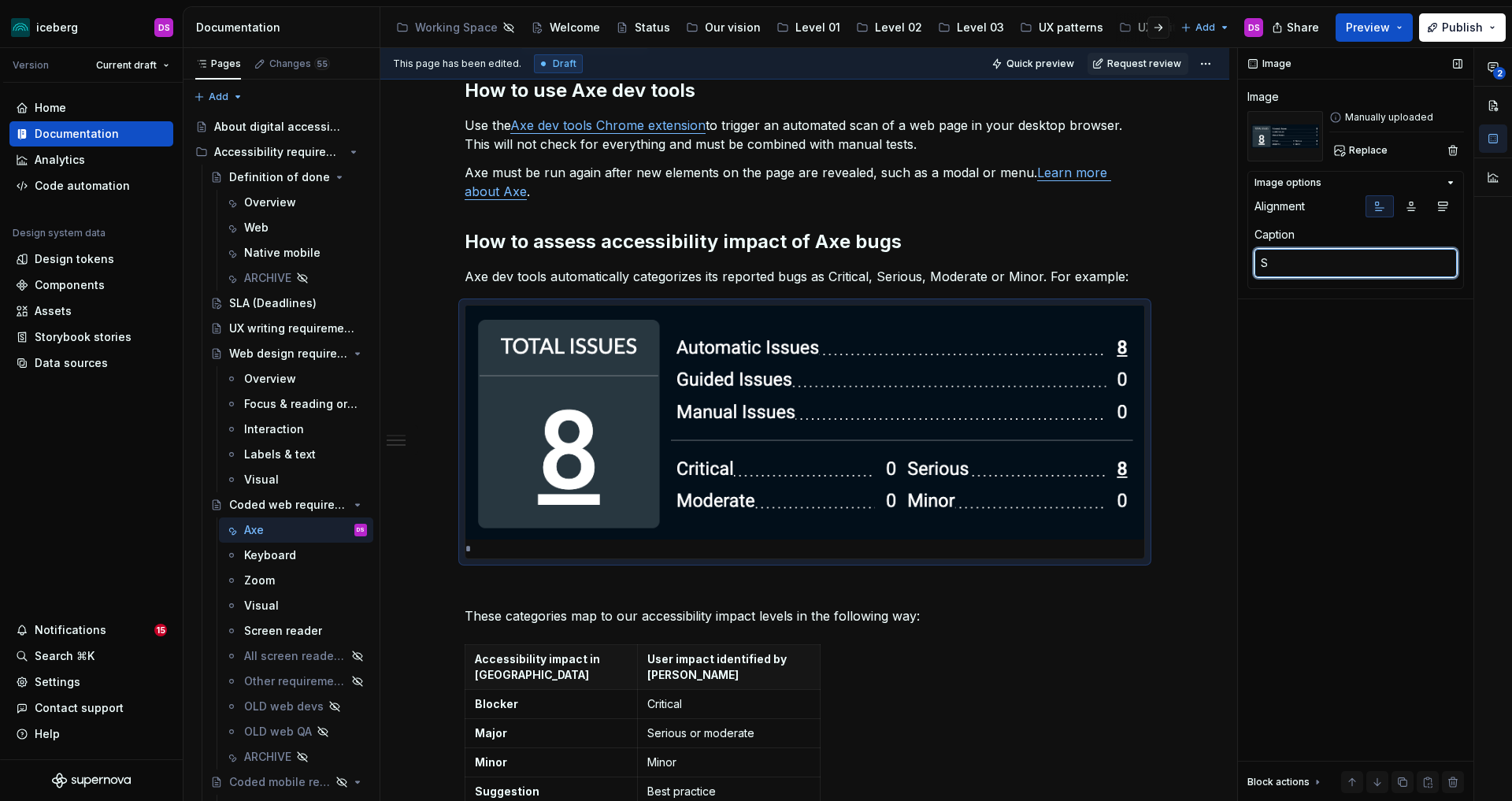
type textarea "*"
type textarea "Sc"
type textarea "*"
type textarea "Scr"
type textarea "*"
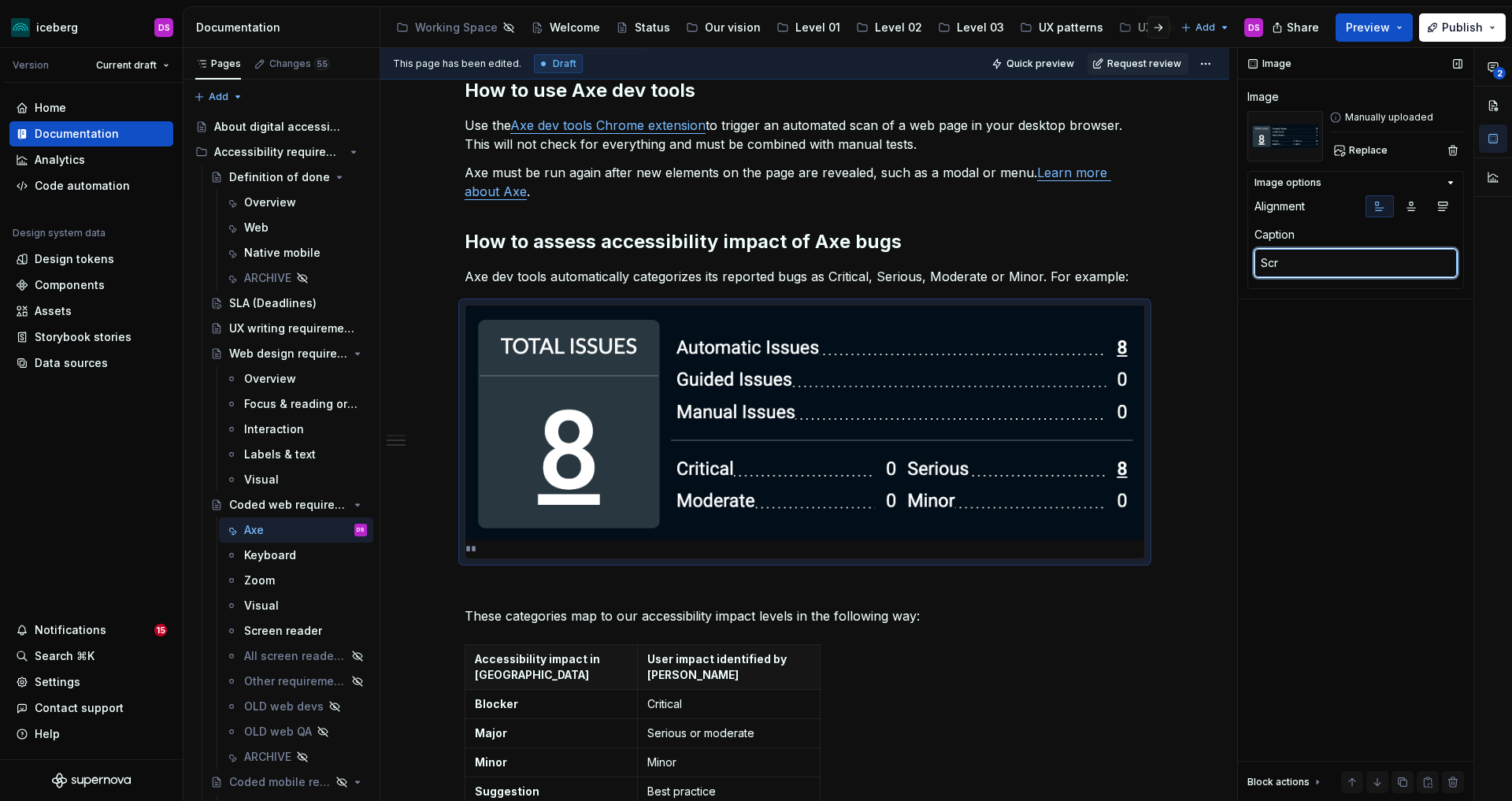
type textarea "Scre"
type textarea "*"
type textarea "Screen"
type textarea "*"
type textarea "Screensh"
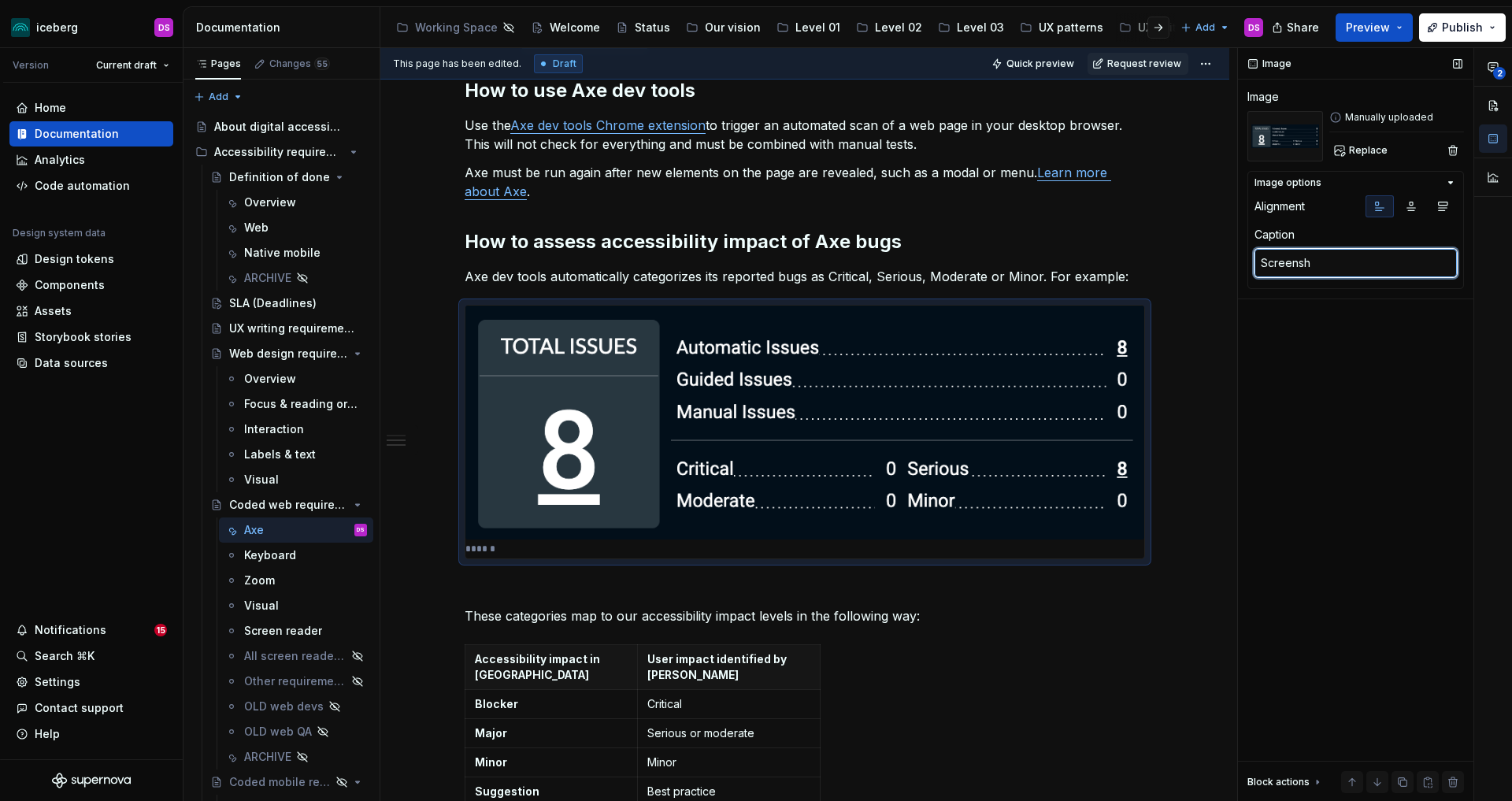
type textarea "*"
type textarea "Screensho"
type textarea "*"
type textarea "Screenshot"
type textarea "*"
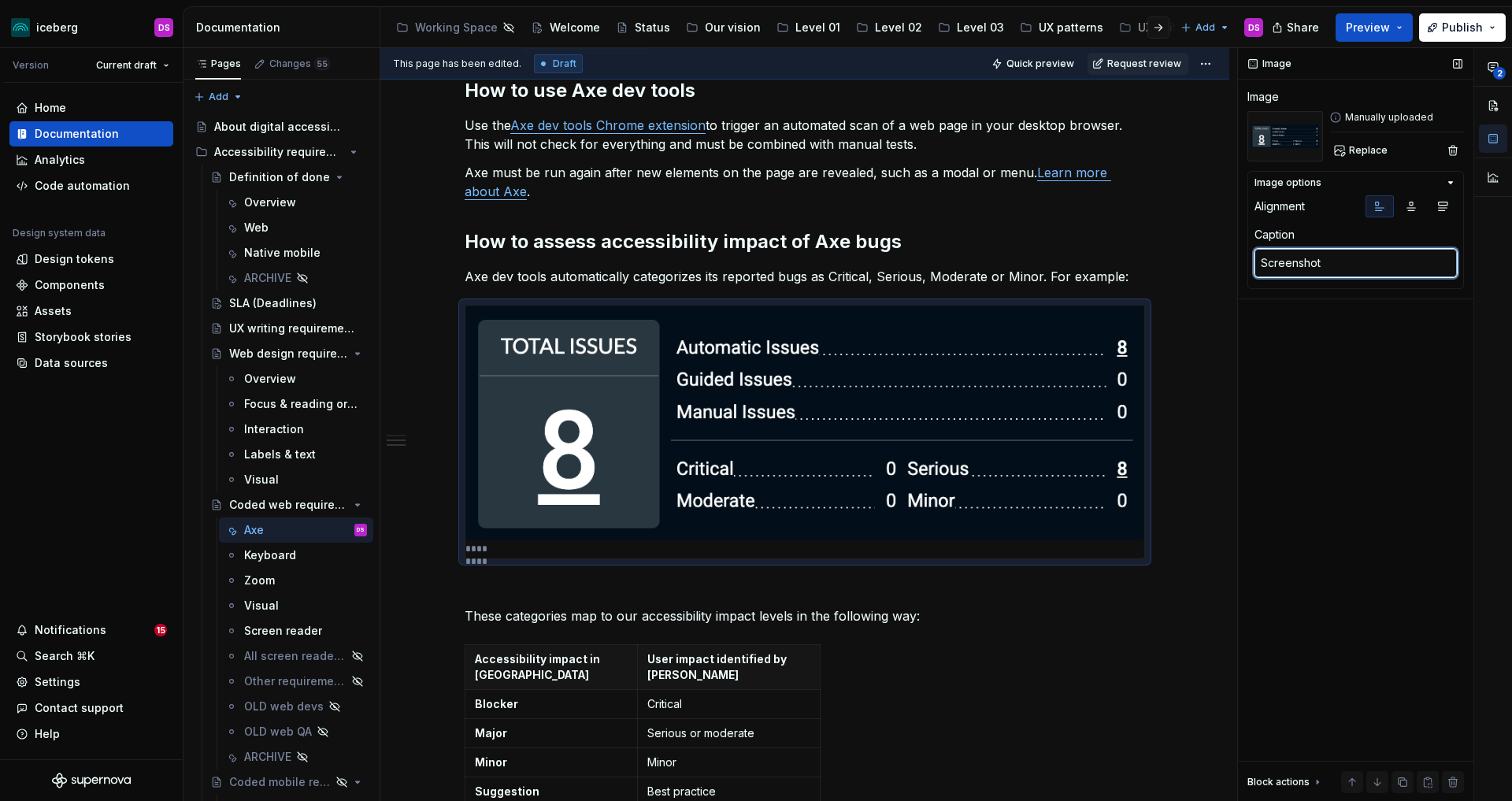
type textarea "Screenshot f"
type textarea "*"
type textarea "Screenshot fr"
type textarea "*"
type textarea "Screenshot fro"
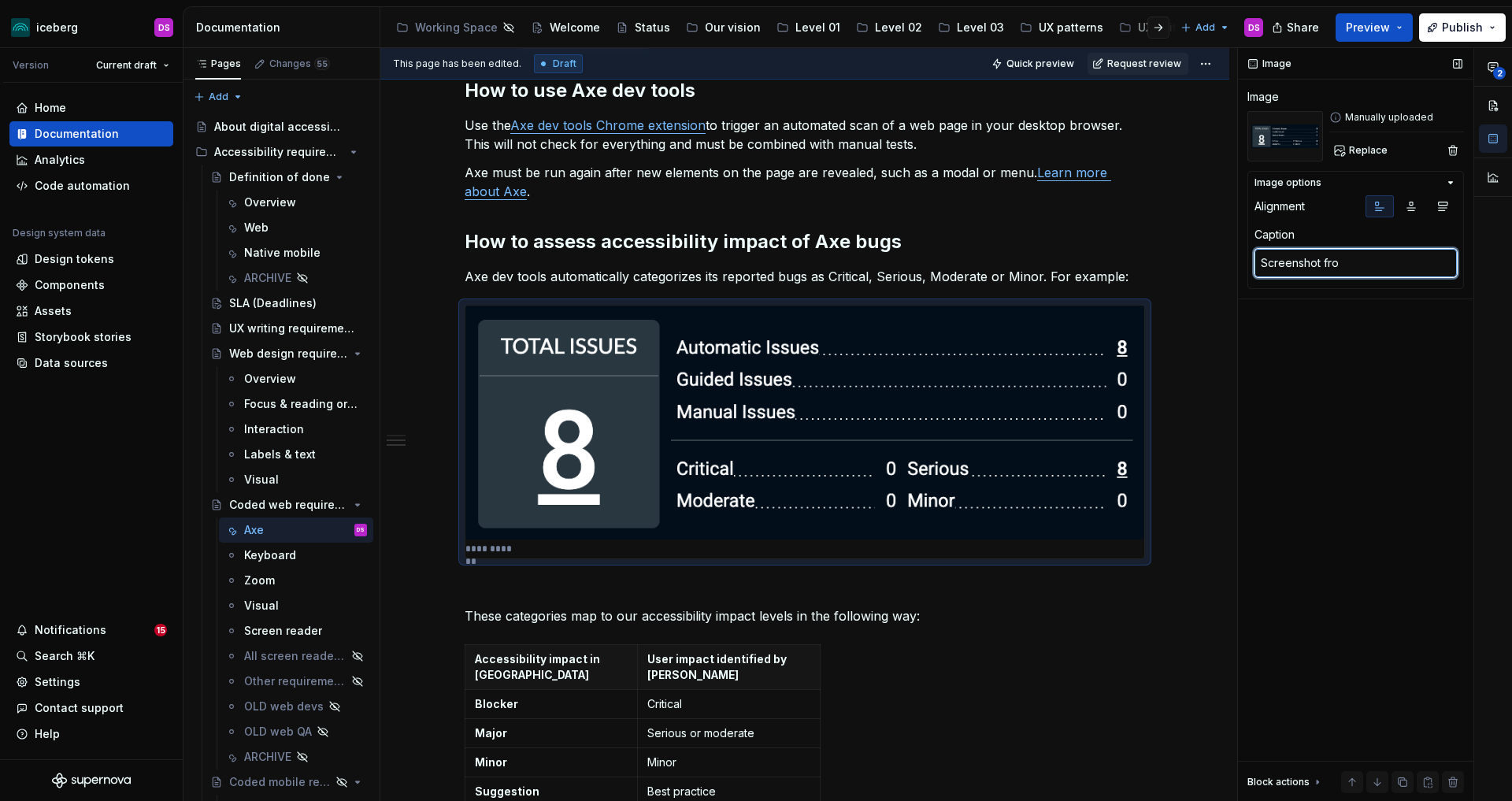
type textarea "*"
type textarea "Screenshot from"
type textarea "*"
type textarea "A"
type textarea "*"
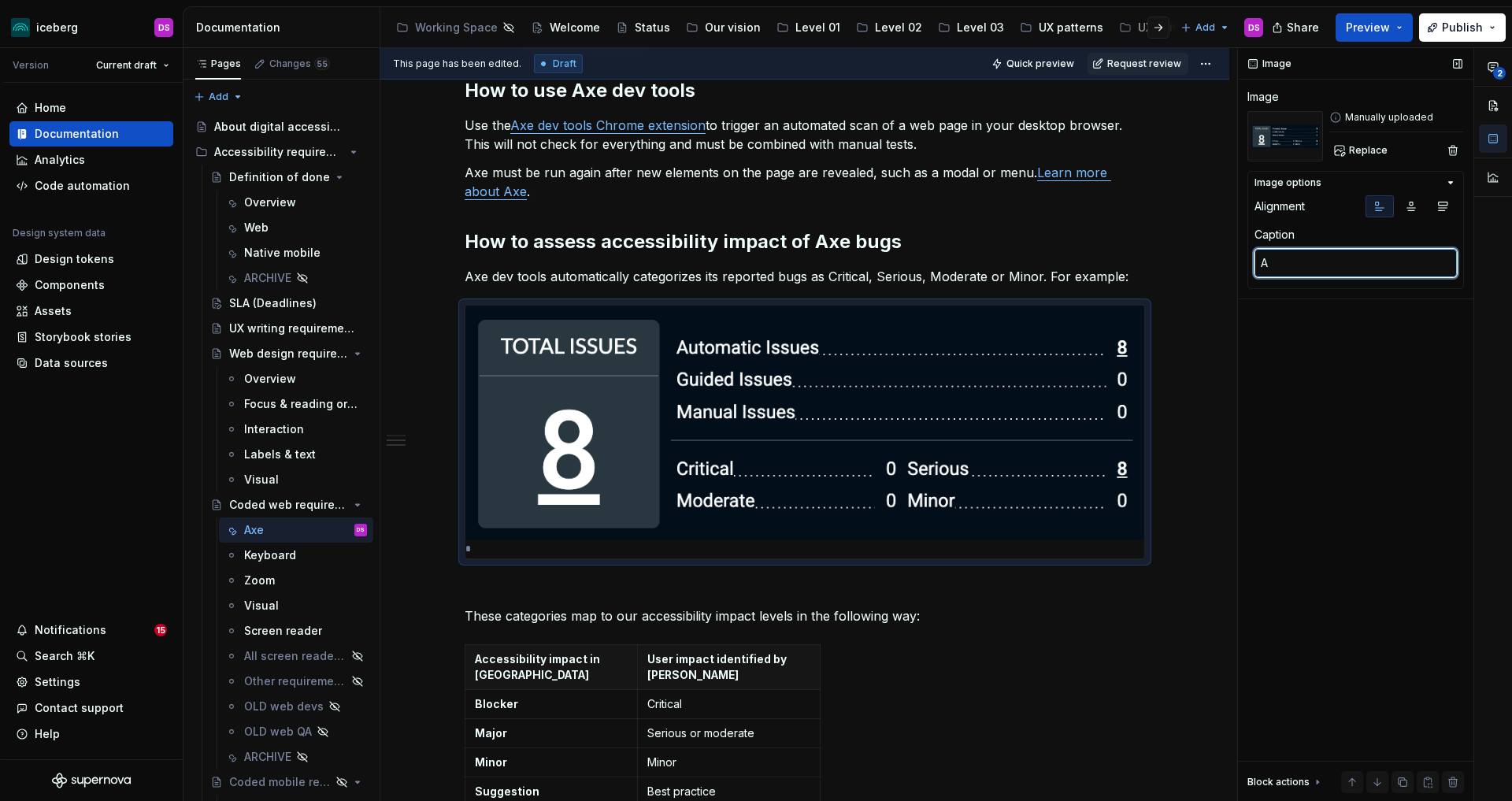
type textarea "Ax"
type textarea "*"
type textarea "Axe"
type textarea "*"
type textarea "Axe re"
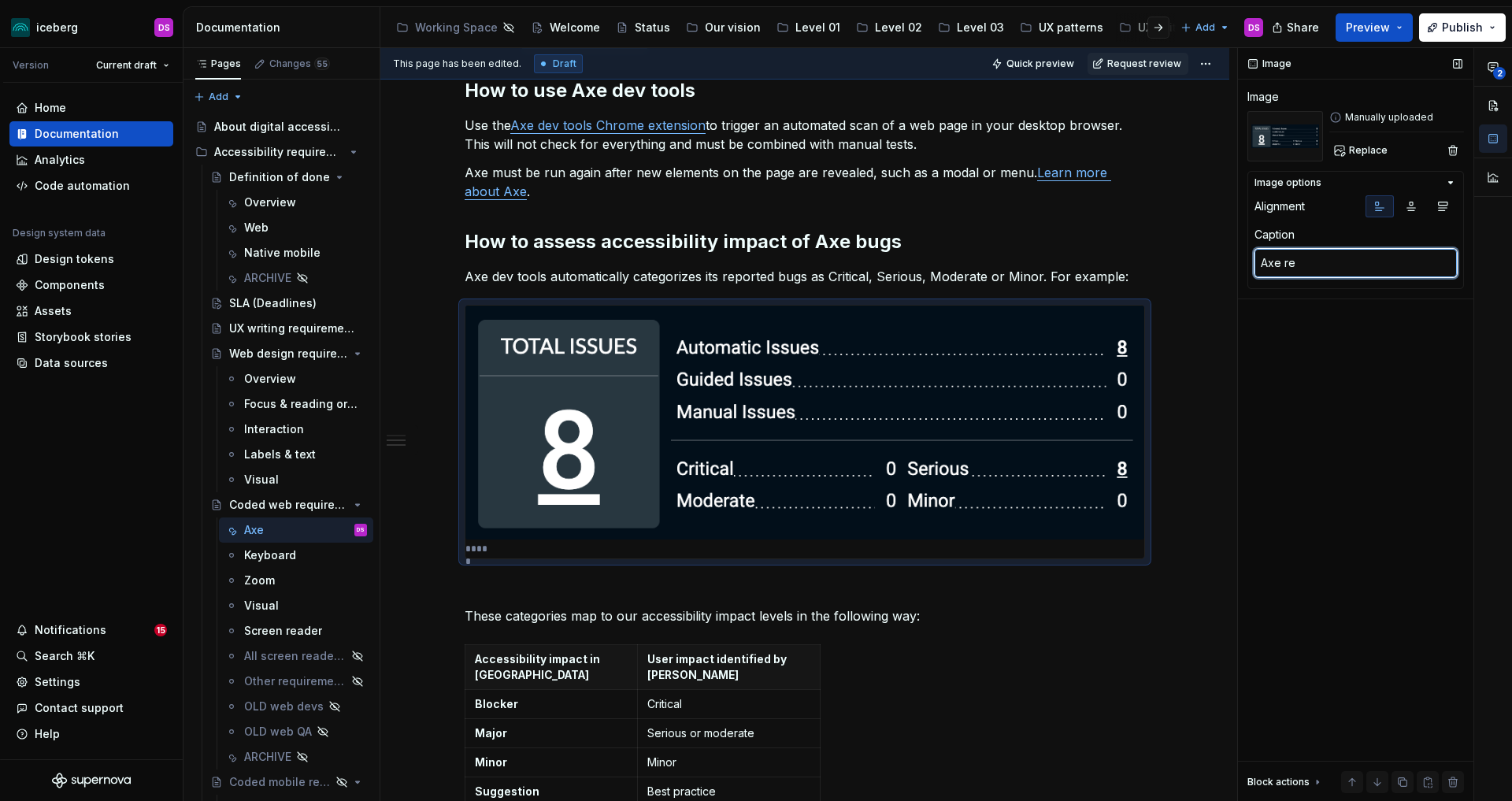
type textarea "*"
type textarea "Axe resu"
type textarea "*"
type textarea "Axe result"
type textarea "*"
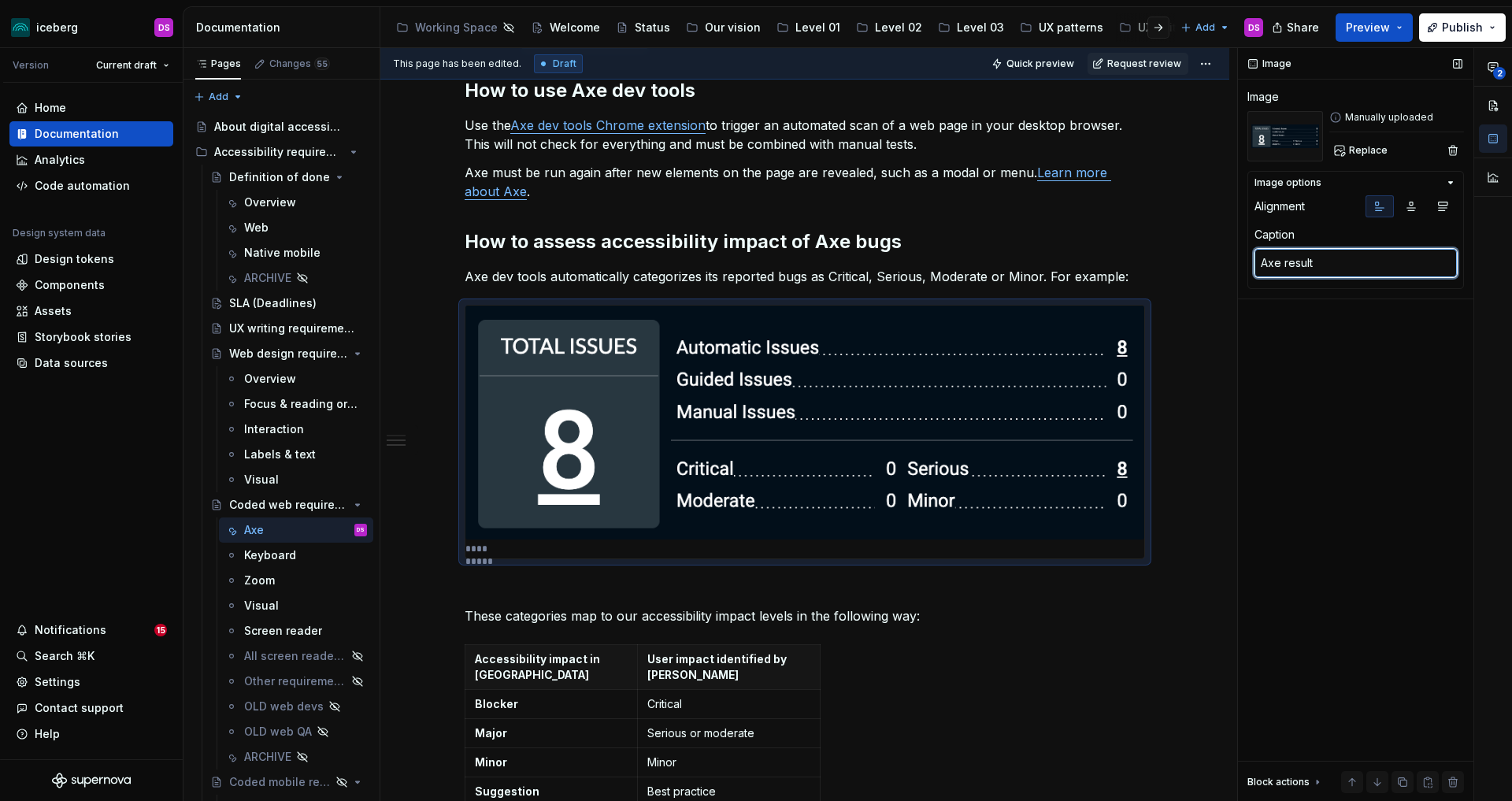
type textarea "Axe results"
type textarea "*"
type textarea "Axe results"
type textarea "*"
type textarea "Axe results i"
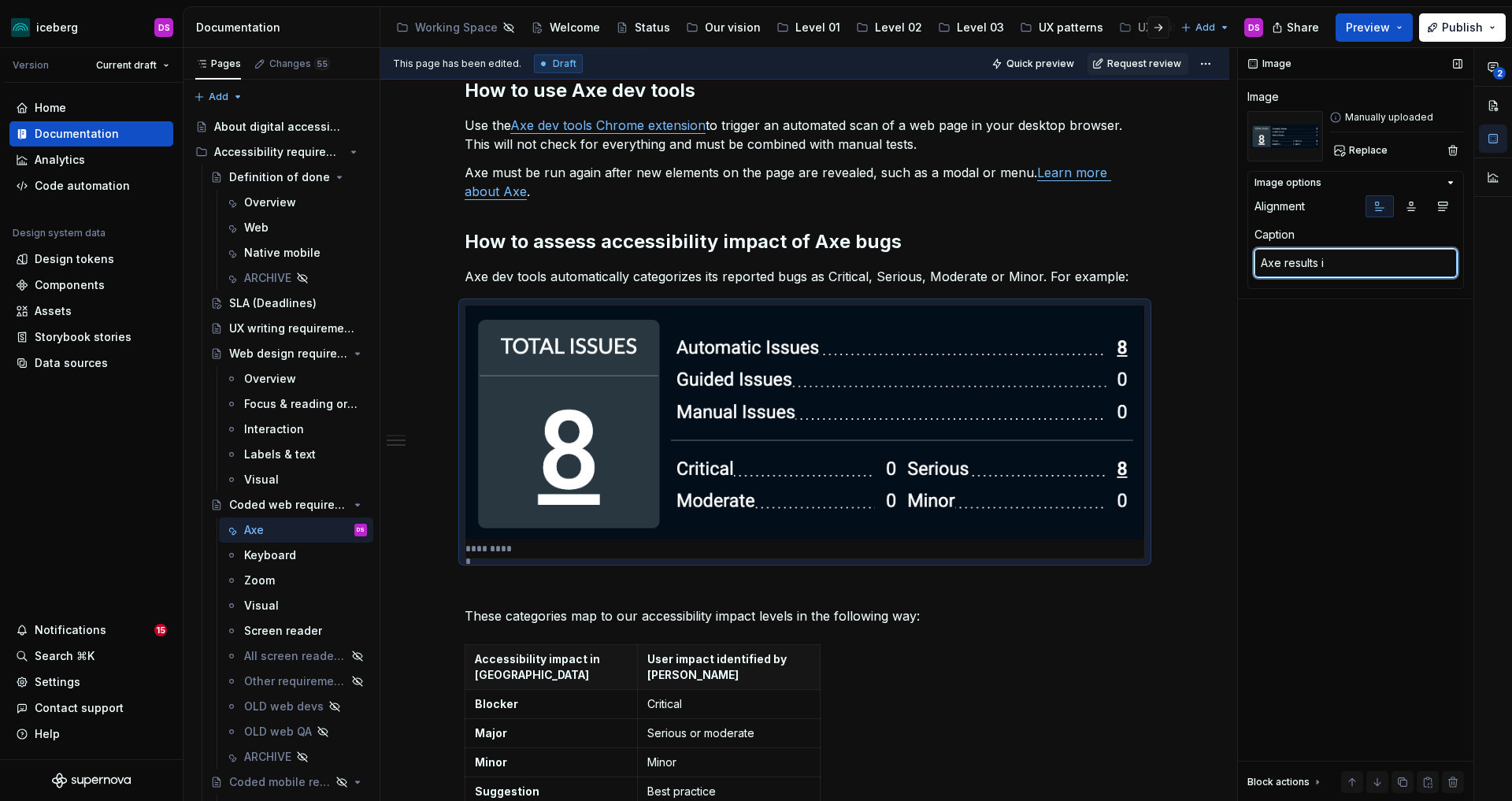
type textarea "*"
type textarea "Axe results in"
type textarea "*"
type textarea "Axe results inc"
type textarea "*"
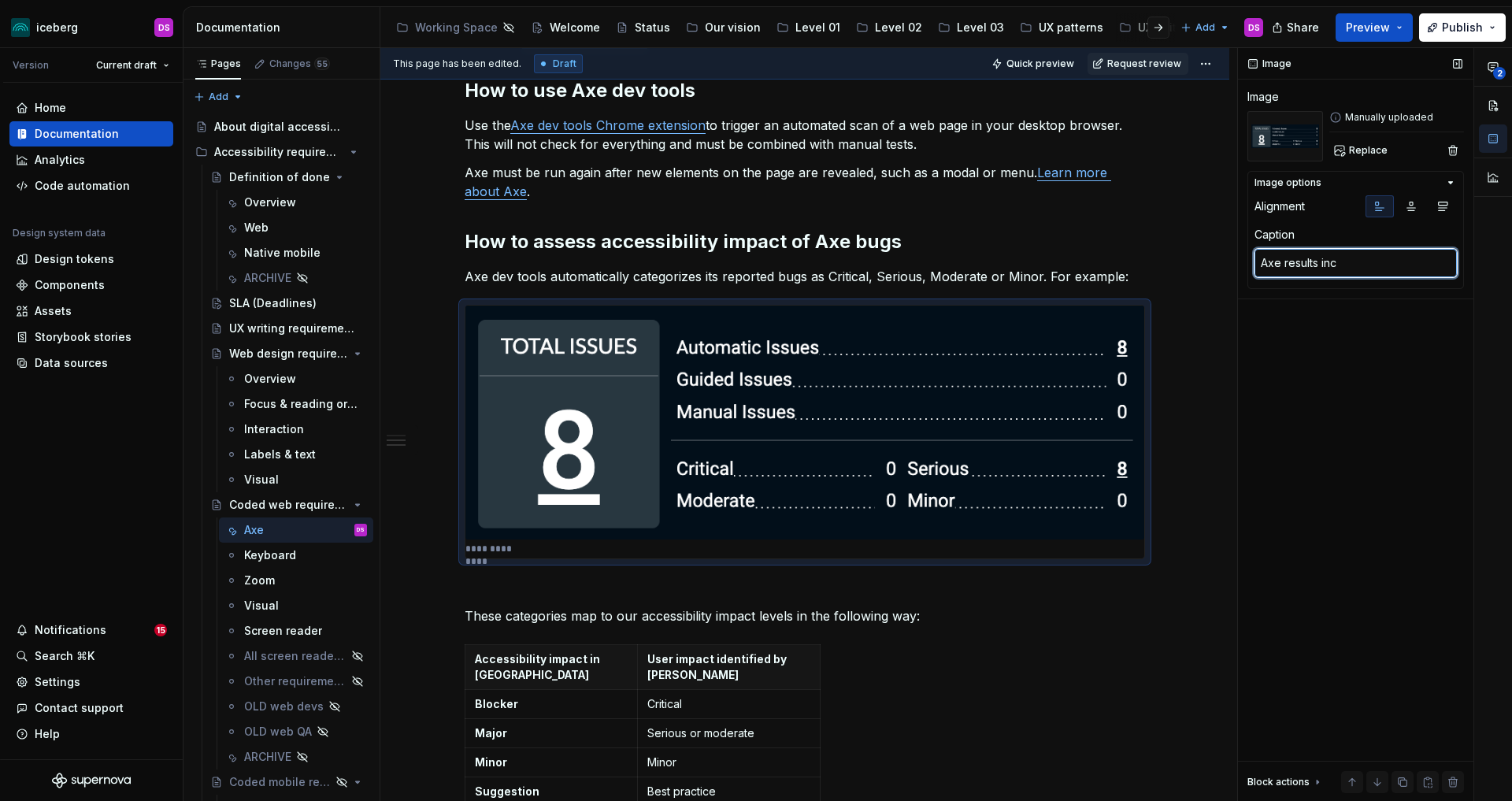
type textarea "Axe results incl"
type textarea "*"
type textarea "Axe results inclu"
type textarea "*"
type textarea "Axe results includ"
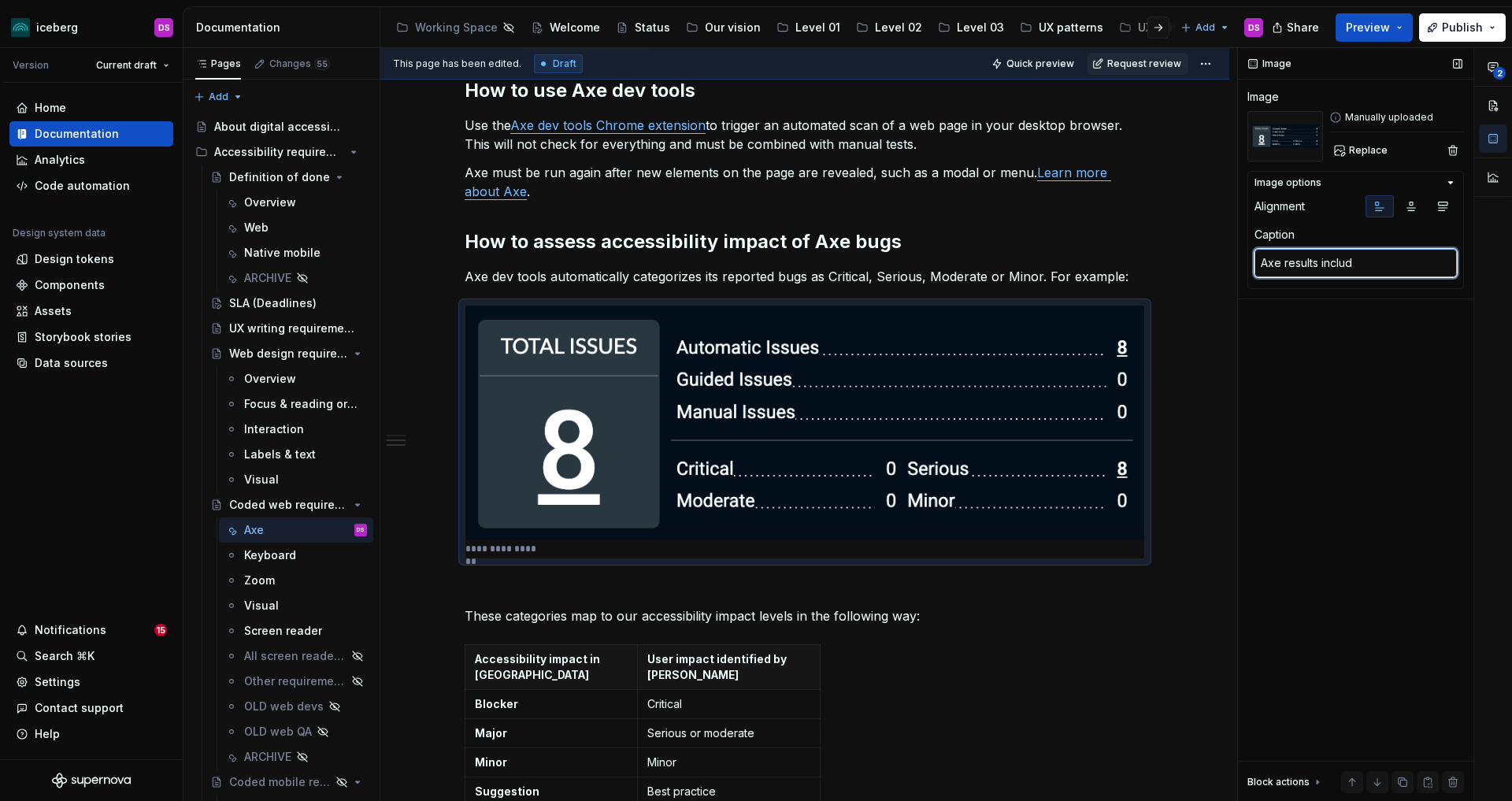
type textarea "*"
type textarea "Axe results include"
type textarea "*"
type textarea "Axe results include"
type textarea "*"
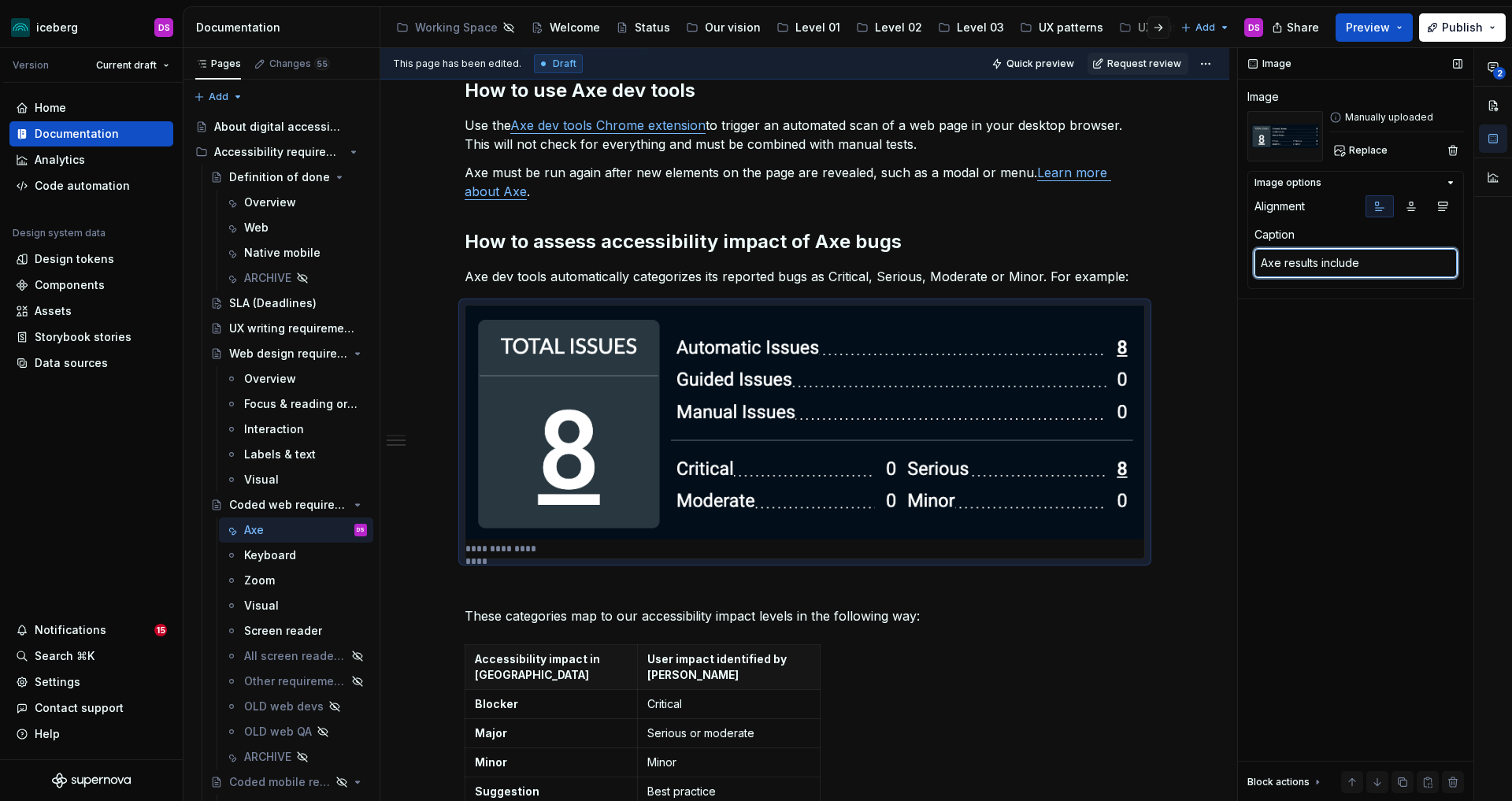
type textarea "Axe results include a"
type textarea "*"
type textarea "Axe results include an"
type textarea "*"
type textarea "Axe results include an"
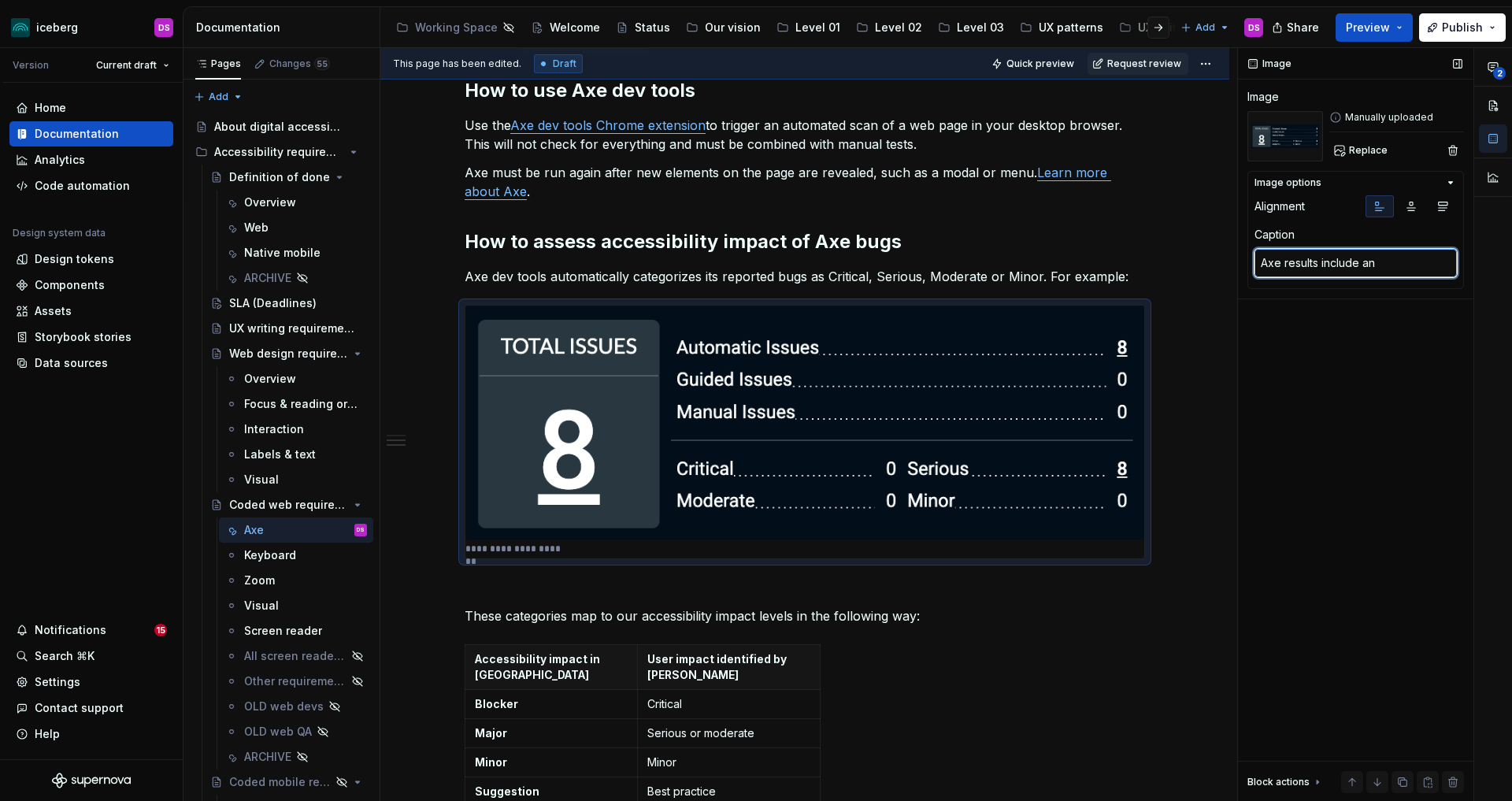
type textarea "*"
type textarea "Axe results include an a"
type textarea "*"
type textarea "Axe results include an ass"
type textarea "*"
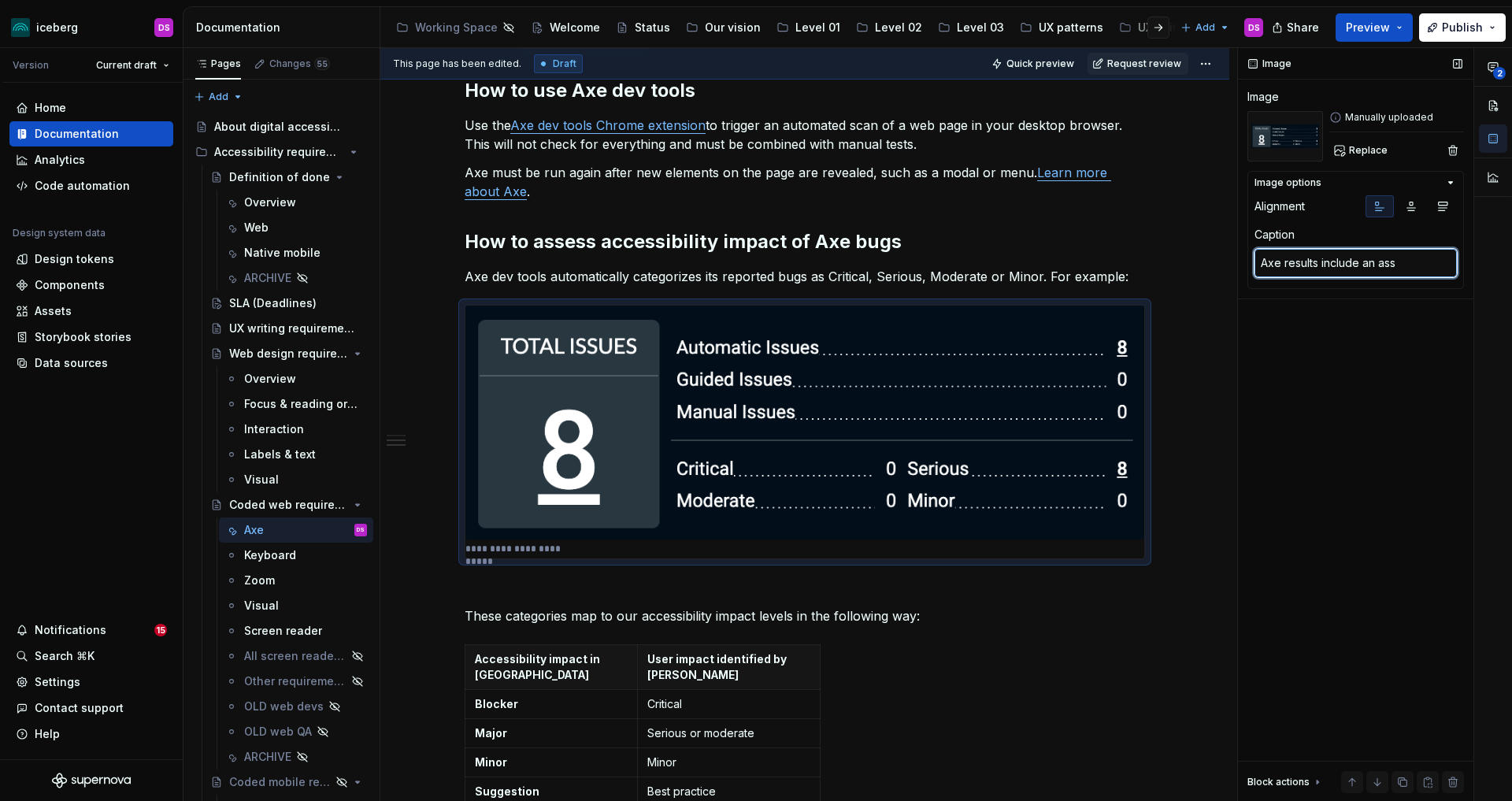
type textarea "Axe results include an asse"
type textarea "*"
type textarea "Axe results include an asses"
type textarea "*"
type textarea "Axe results include an assess"
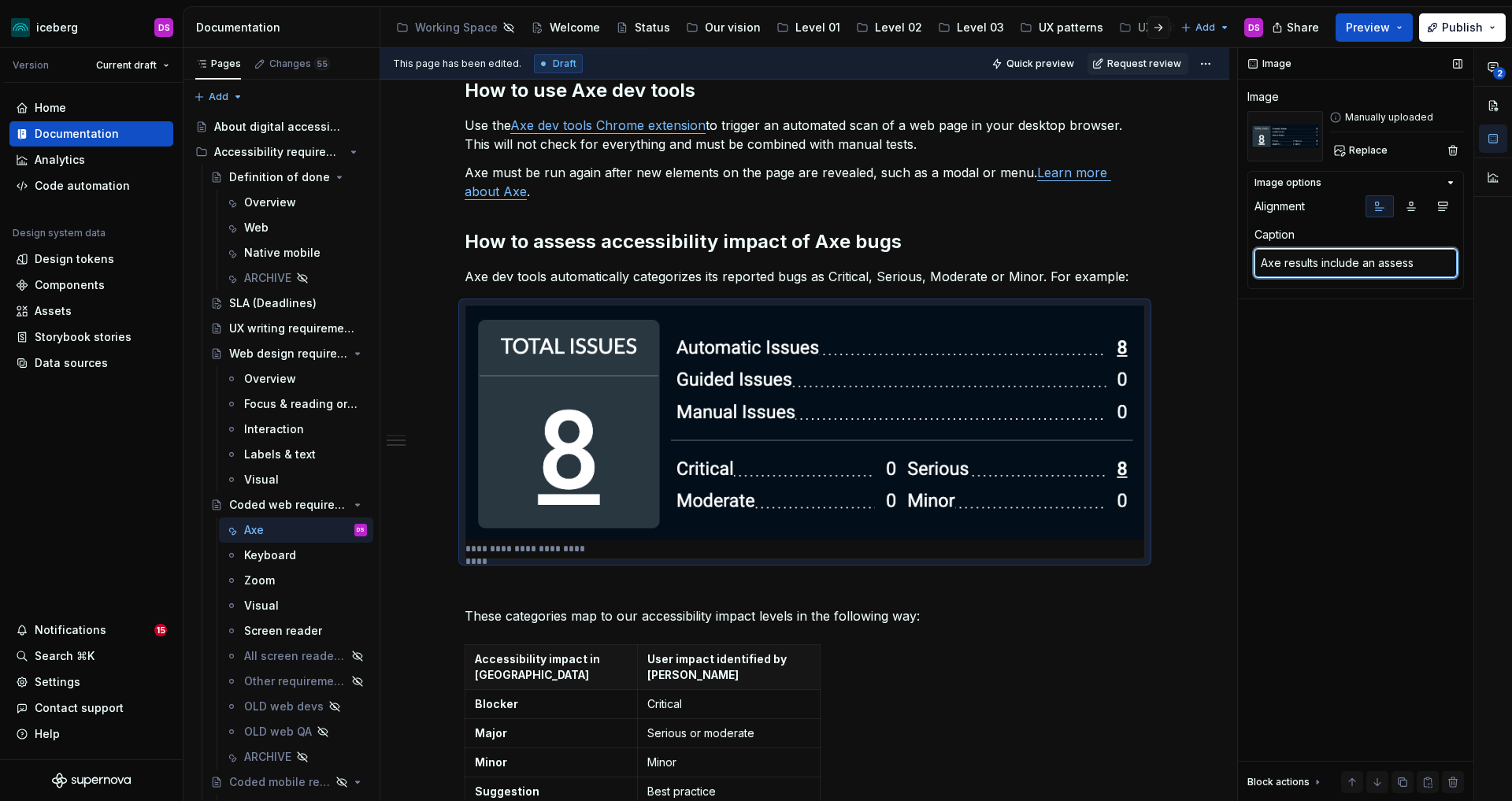
type textarea "*"
type textarea "Axe results include an assessm"
type textarea "*"
type textarea "Axe results include an assessme"
type textarea "*"
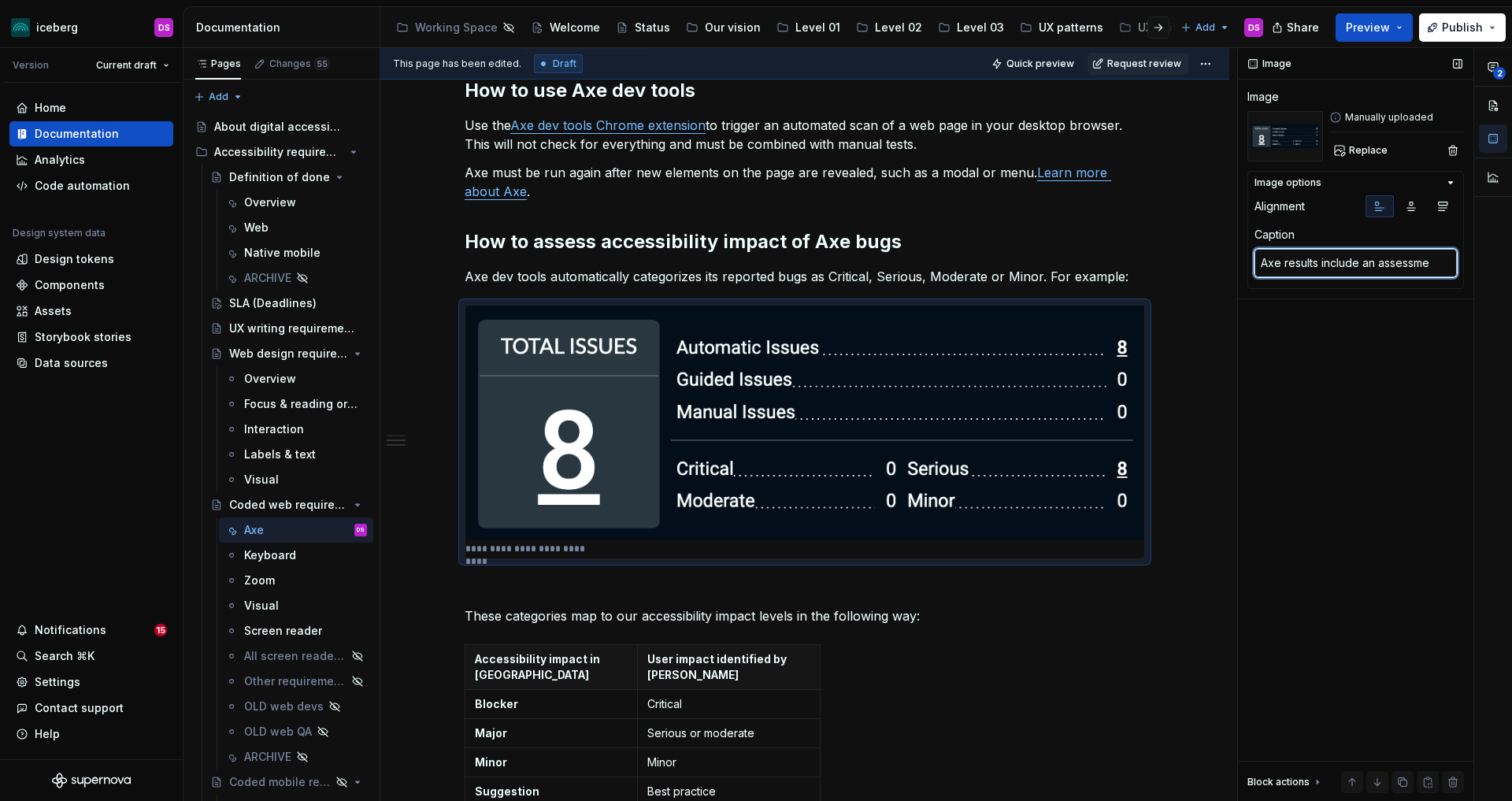
type textarea "Axe results include an assessmen"
type textarea "*"
type textarea "Axe results include an assessment"
type textarea "*"
type textarea "Axe results include an assessment o"
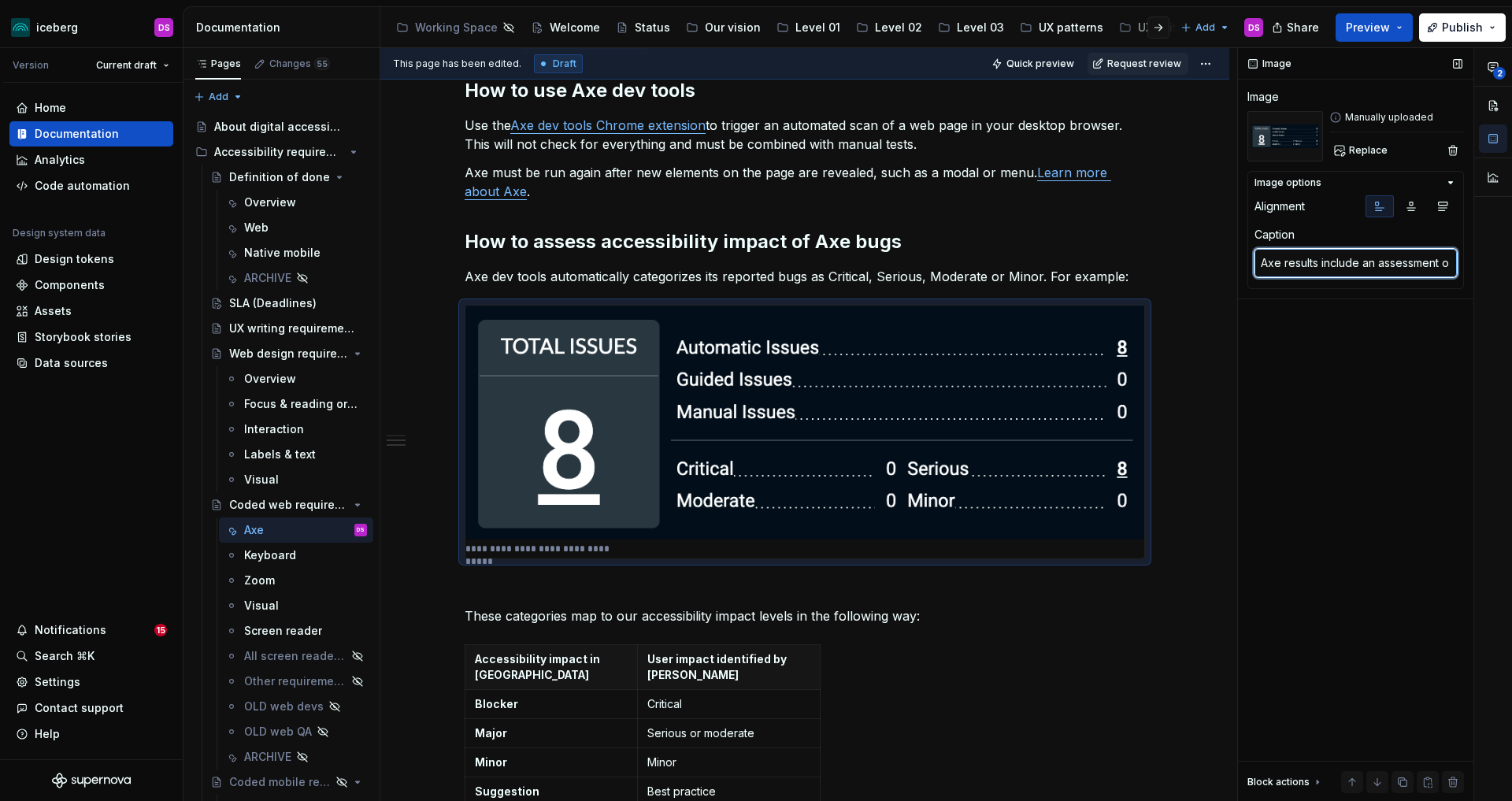
type textarea "*"
type textarea "Axe results include an assessment of"
type textarea "*"
type textarea "Axe results include an assessment of"
type textarea "*"
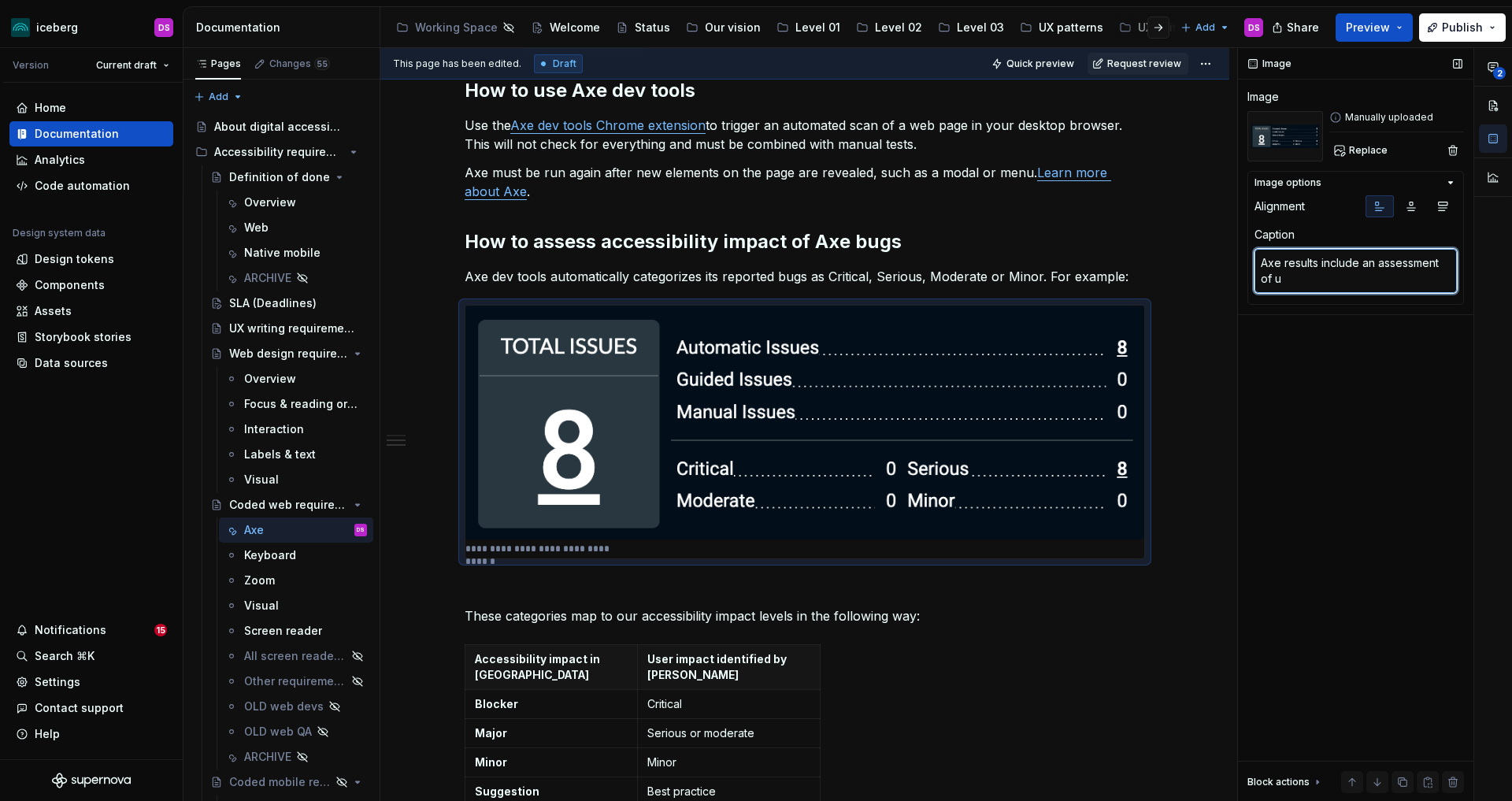
type textarea "Axe results include an assessment of us"
type textarea "*"
type textarea "Axe results include an assessment of user"
type textarea "*"
type textarea "Axe results include an assessment of user"
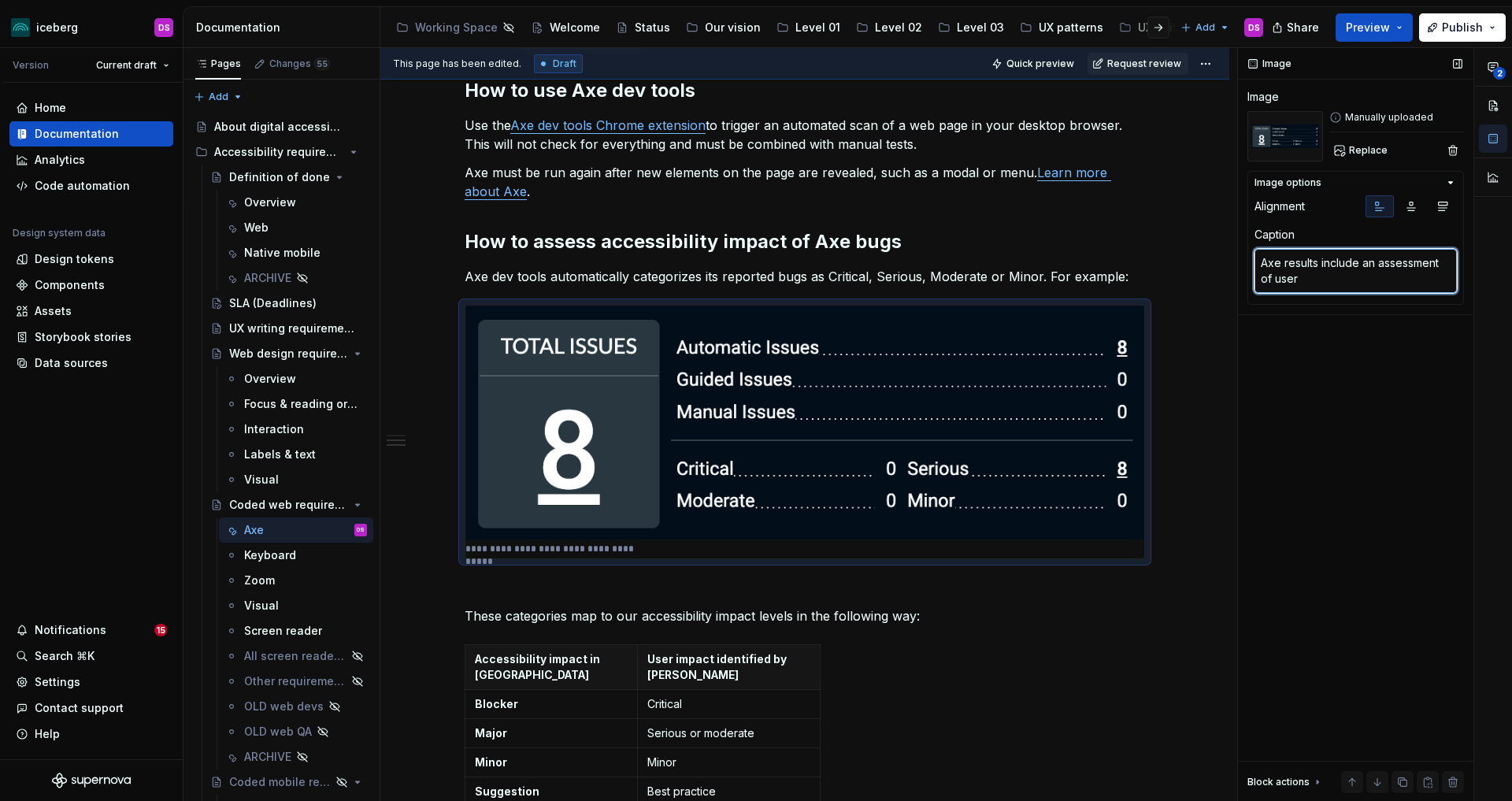
type textarea "*"
type textarea "Axe results include an assessment of user im"
type textarea "*"
type textarea "Axe results include an assessment of user impa"
type textarea "*"
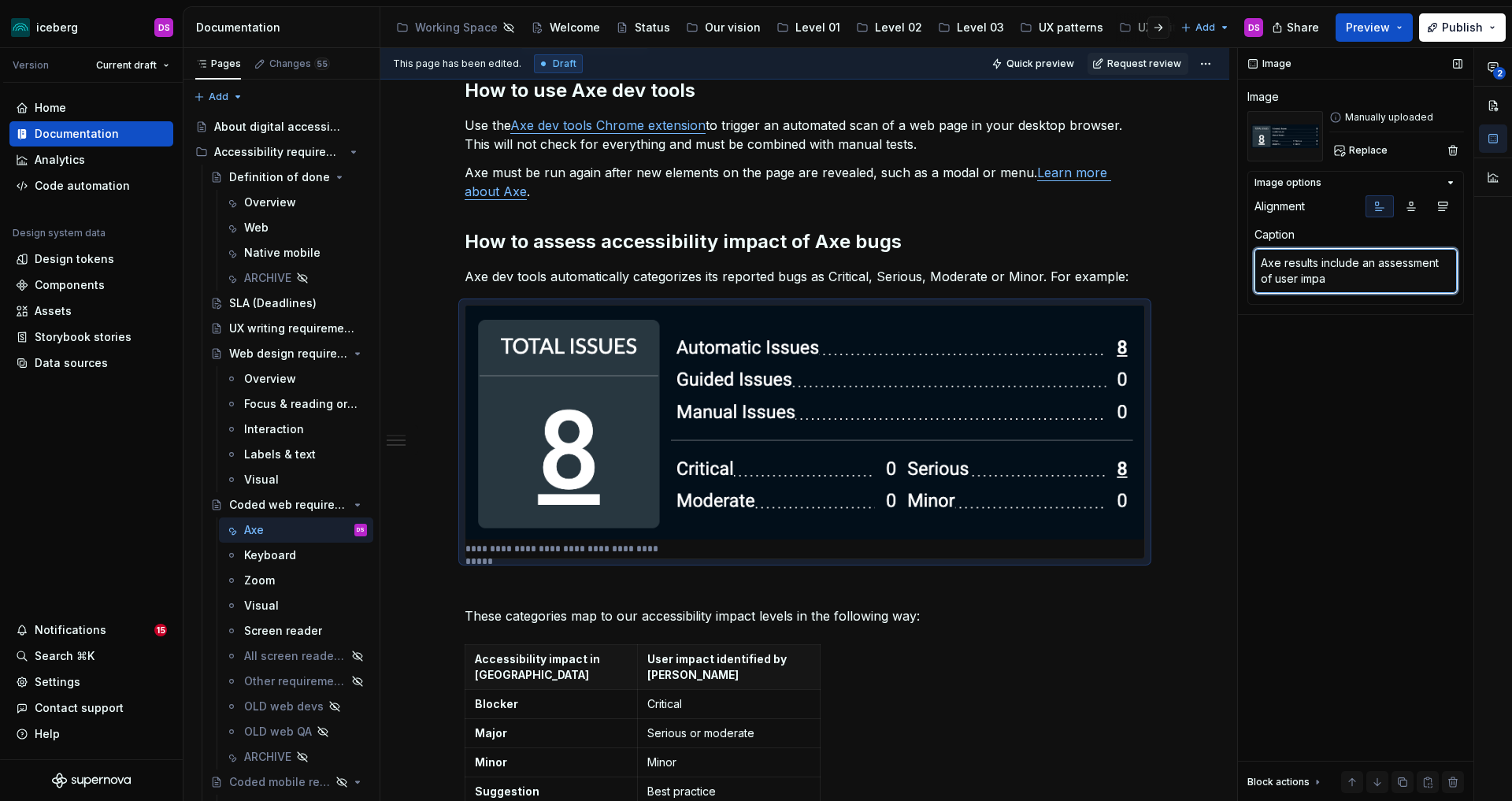
type textarea "Axe results include an assessment of user impac"
type textarea "*"
type textarea "Axe results include an assessment of user impact"
type textarea "*"
type textarea "Axe results include an assessment of user impact."
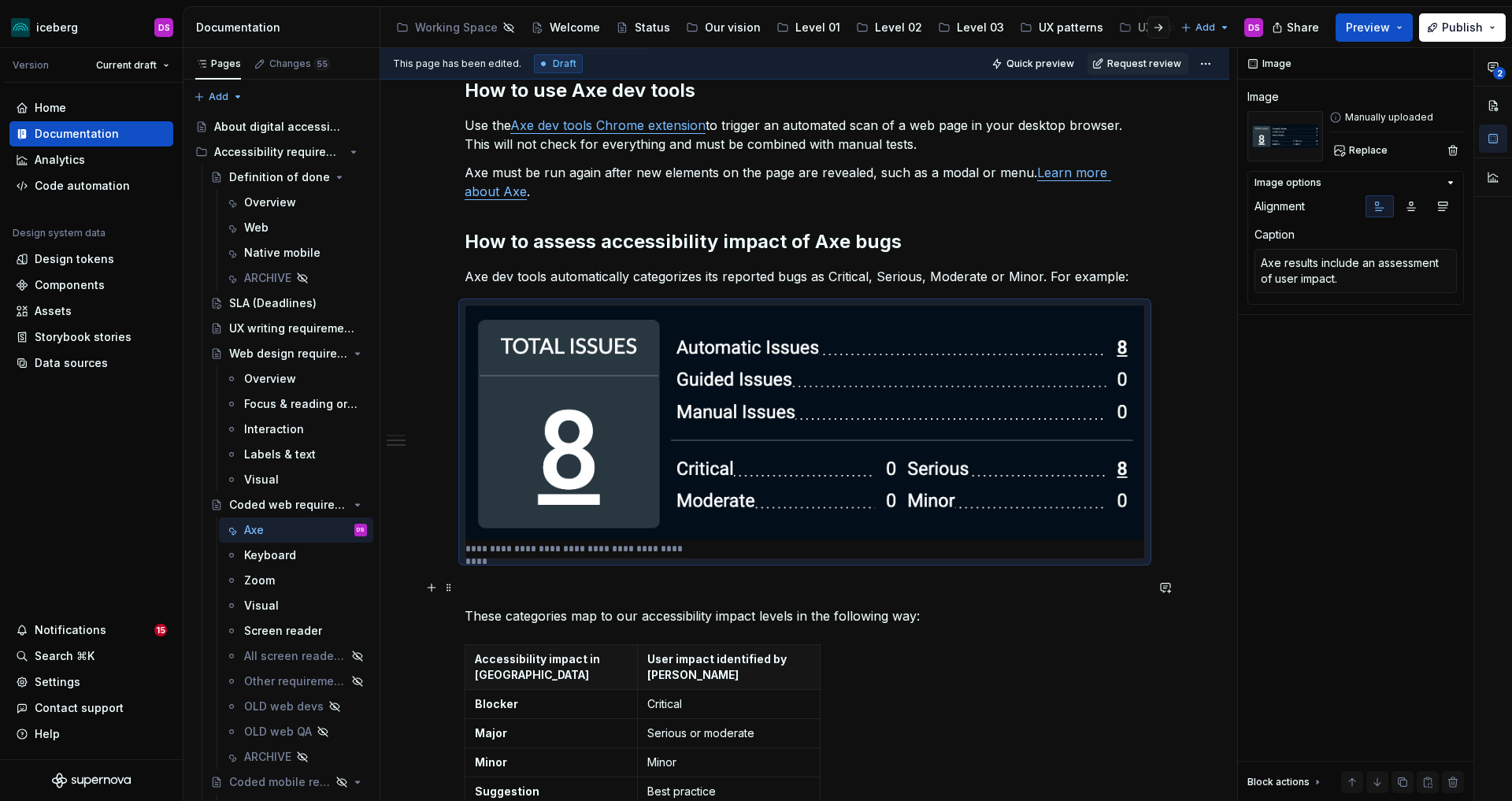
click at [638, 583] on p at bounding box center [804, 587] width 680 height 19
type textarea "*"
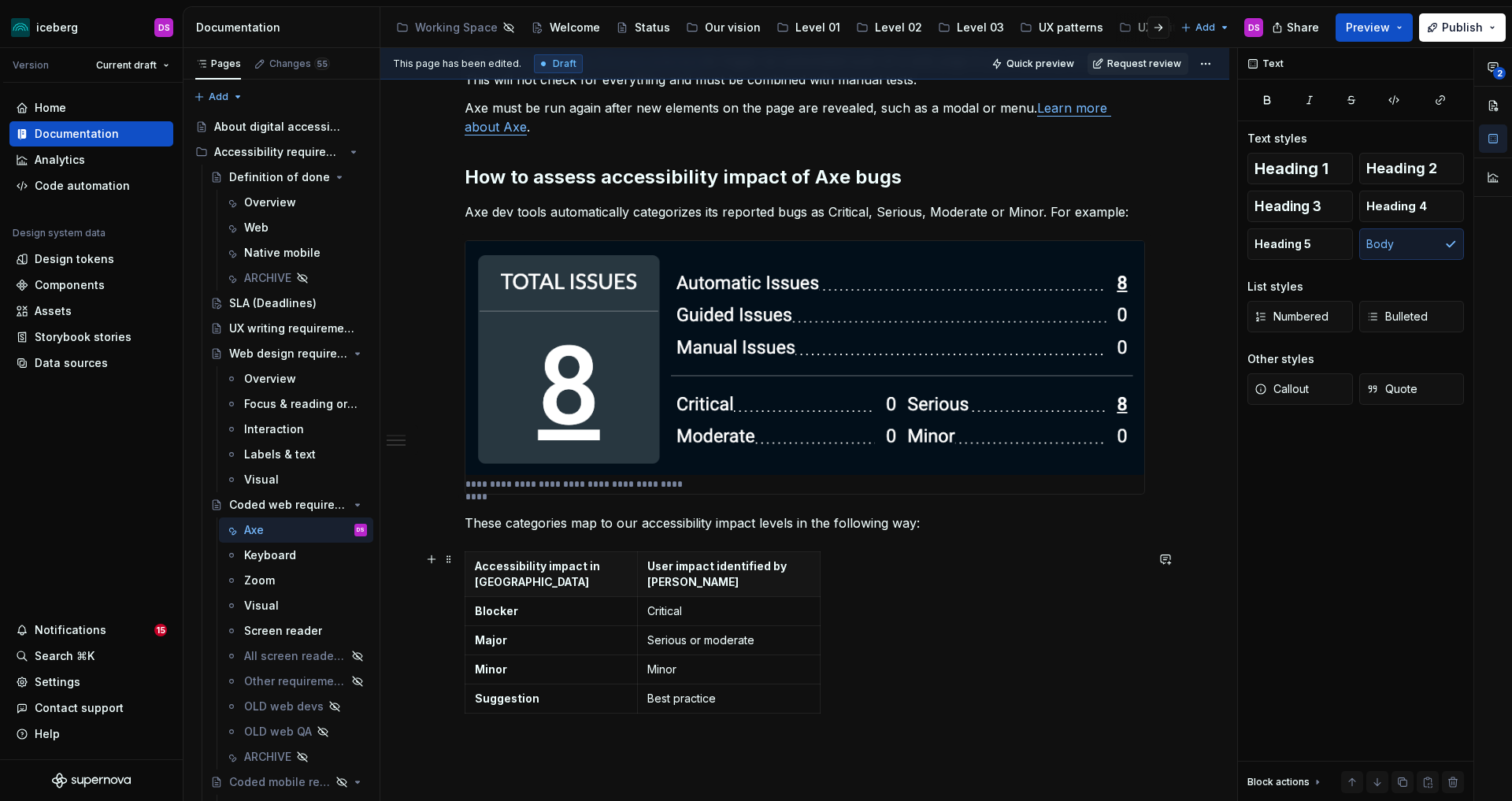
scroll to position [399, 0]
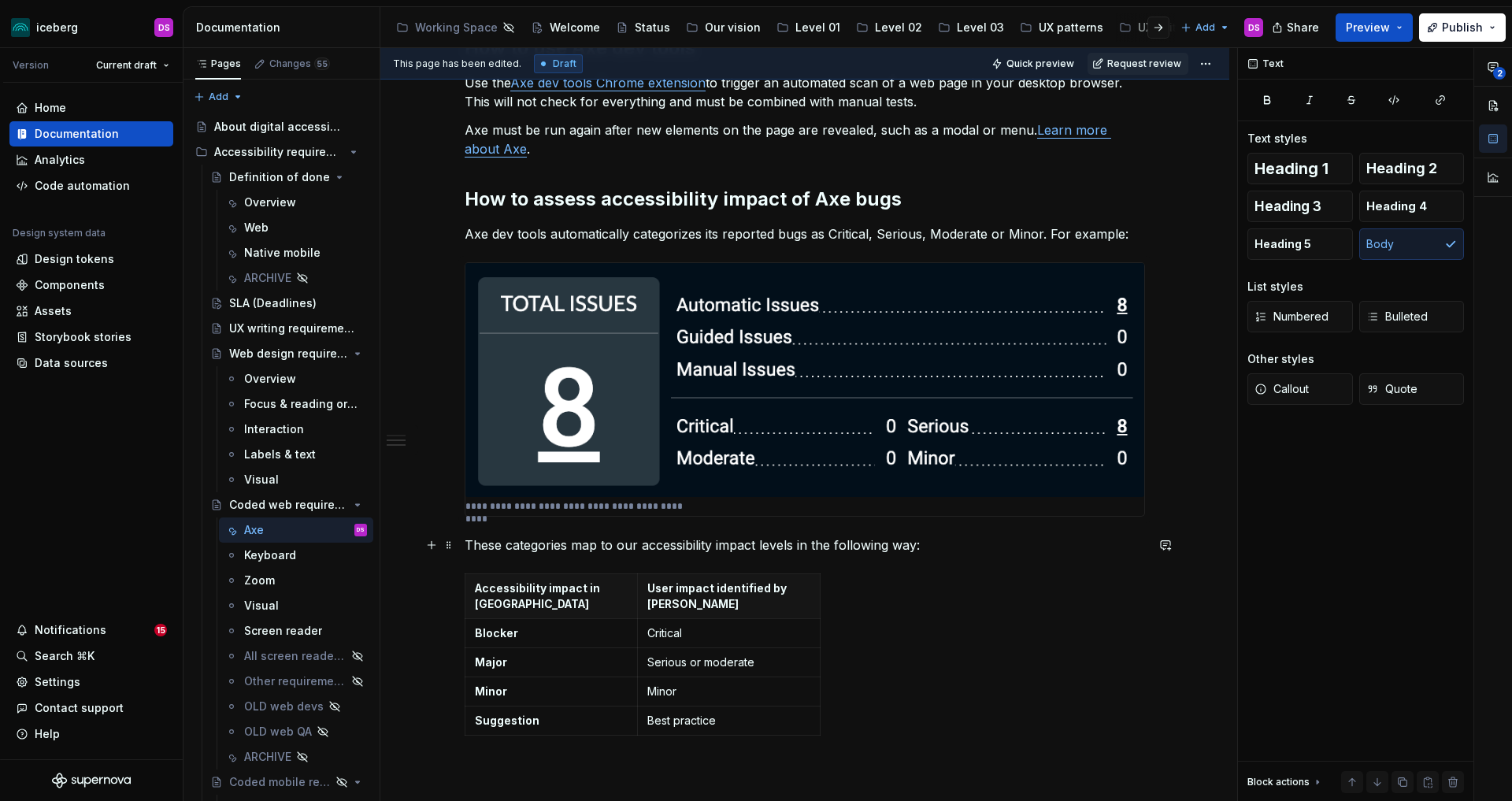
click at [917, 545] on p "These categories map to our accessibility impact levels in the following way:" at bounding box center [804, 544] width 680 height 19
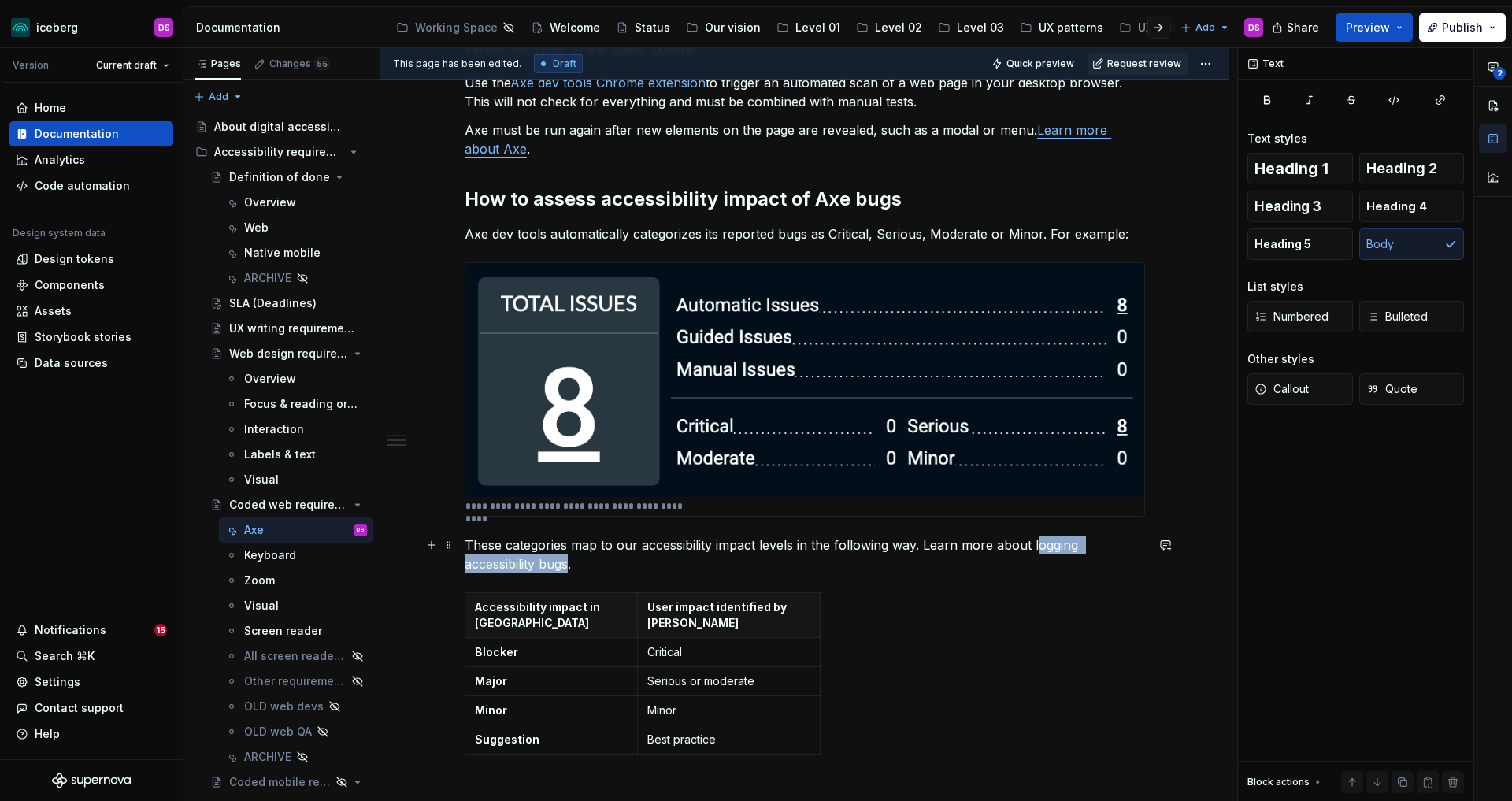
click at [1037, 545] on p "These categories map to our accessibility impact levels in the following way. L…" at bounding box center [804, 554] width 680 height 38
click at [940, 510] on button "button" at bounding box center [939, 515] width 22 height 22
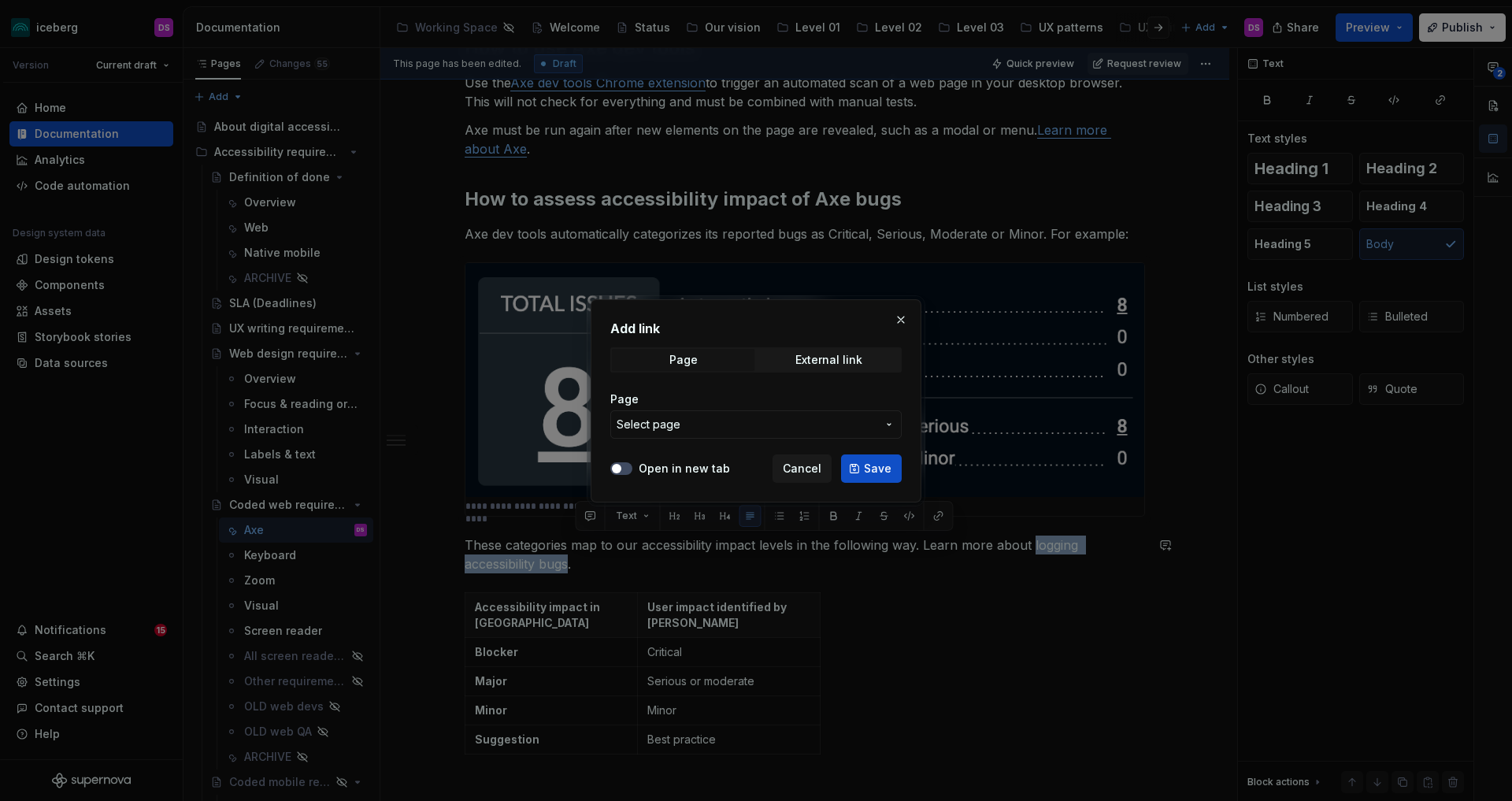
click at [806, 428] on span "Select page" at bounding box center [746, 424] width 260 height 16
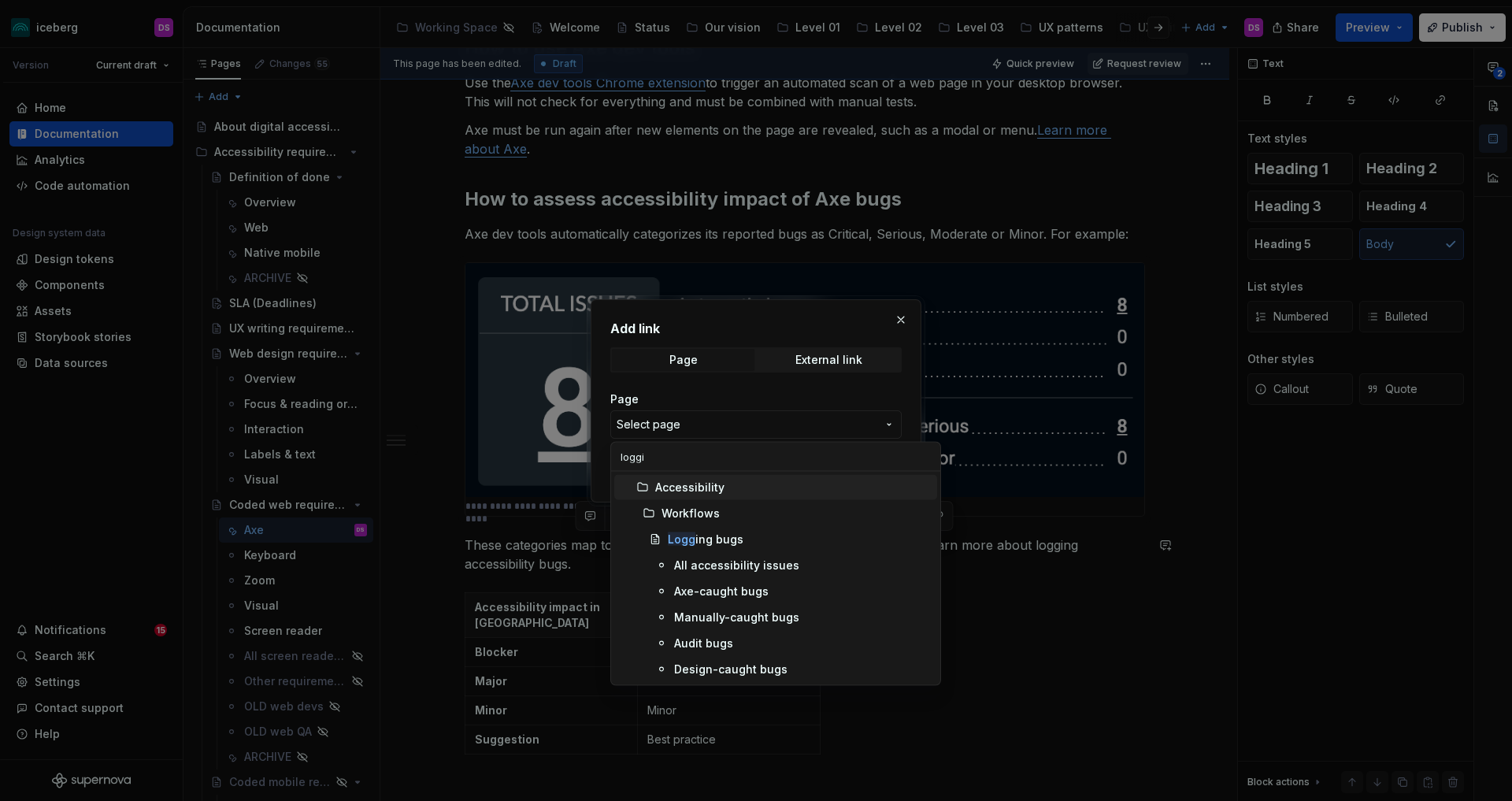
type input "loggin"
click at [679, 535] on mark "Loggin" at bounding box center [686, 539] width 38 height 14
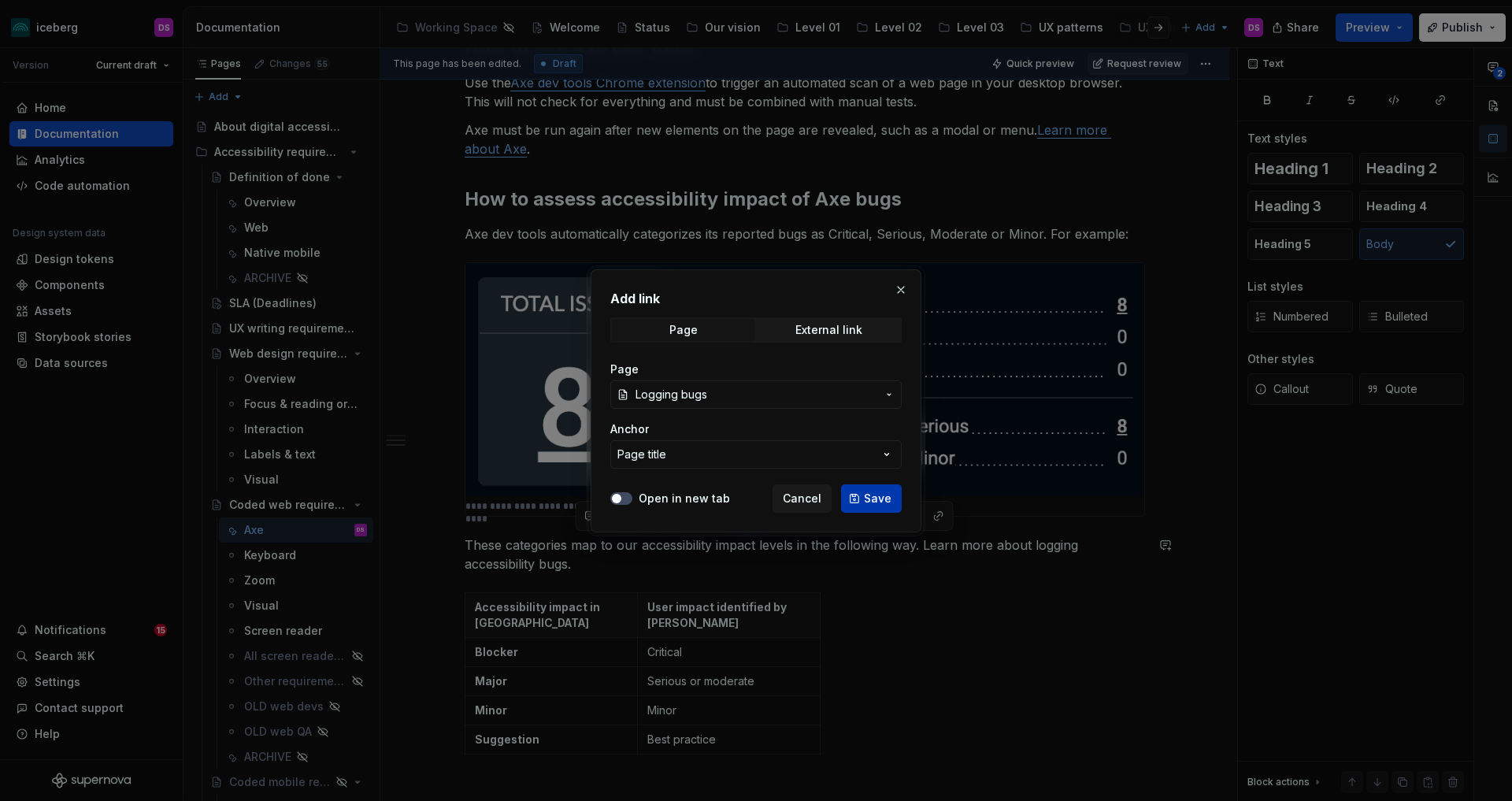
click at [866, 504] on span "Save" at bounding box center [878, 499] width 27 height 16
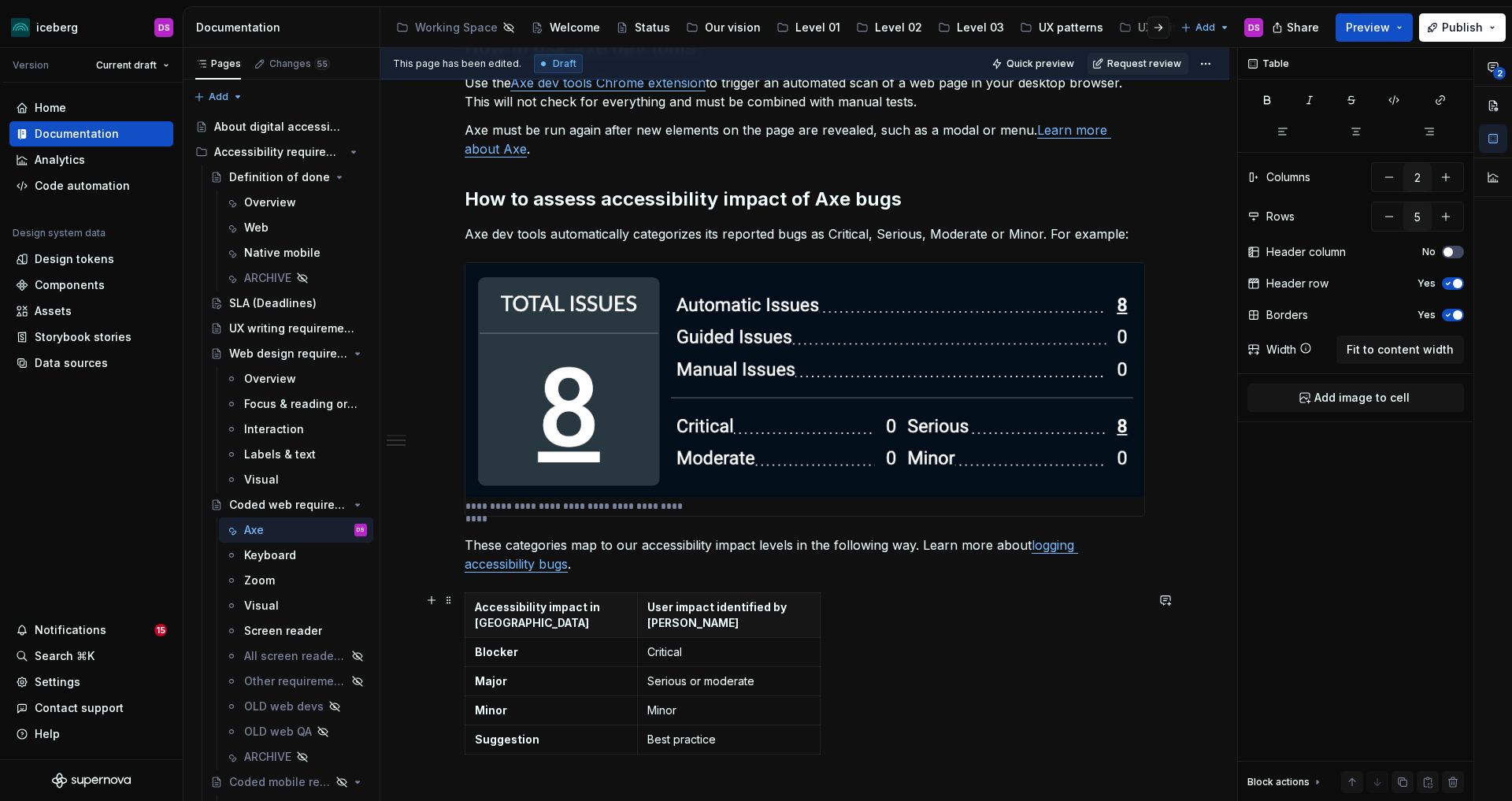
click at [1029, 626] on div "Accessibility impact in Jira User impact identified by Axe Blocker Critical Maj…" at bounding box center [804, 676] width 680 height 169
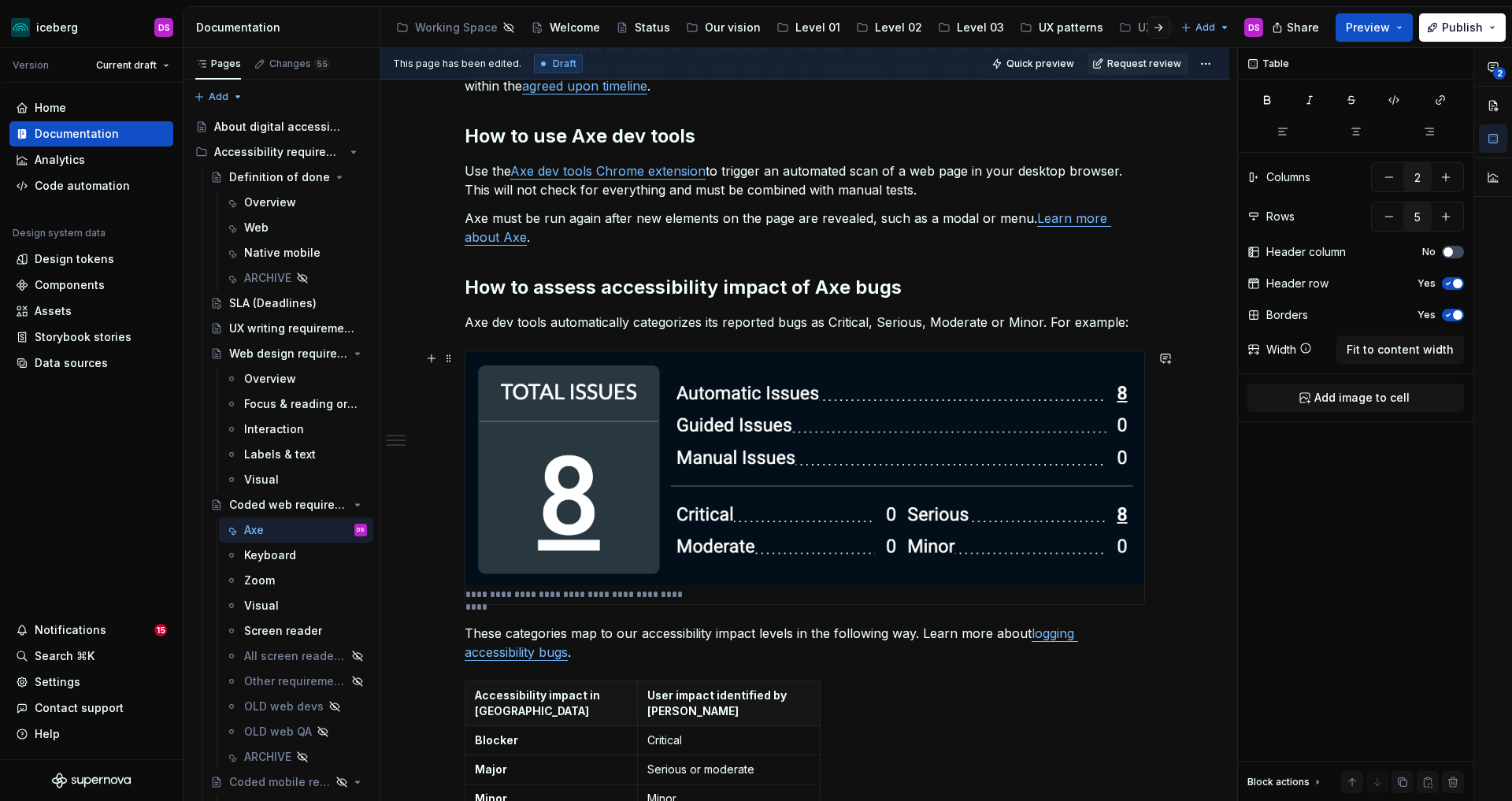
scroll to position [336, 0]
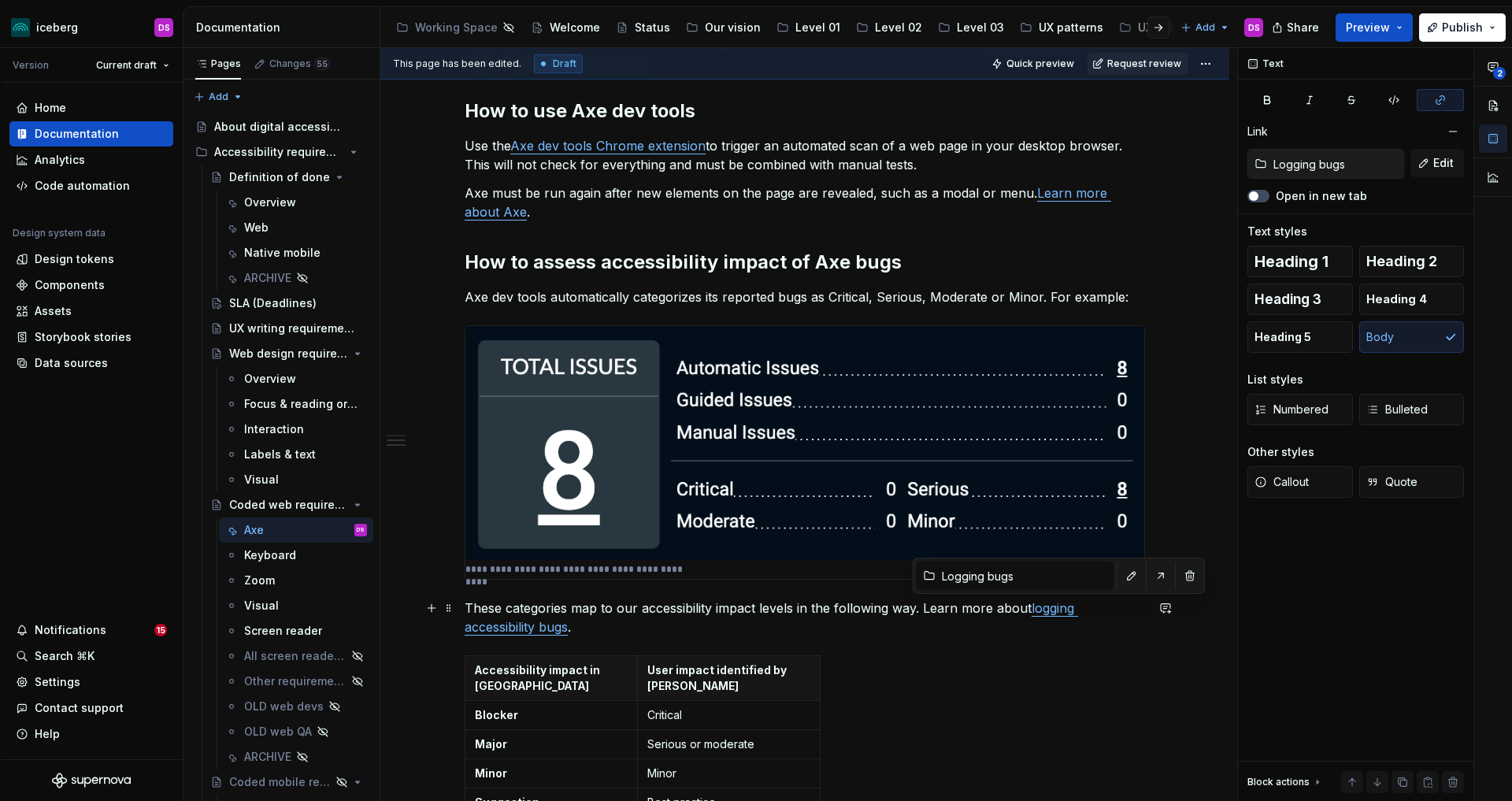
click at [1038, 611] on link "logging accessibility bugs" at bounding box center [771, 616] width 614 height 34
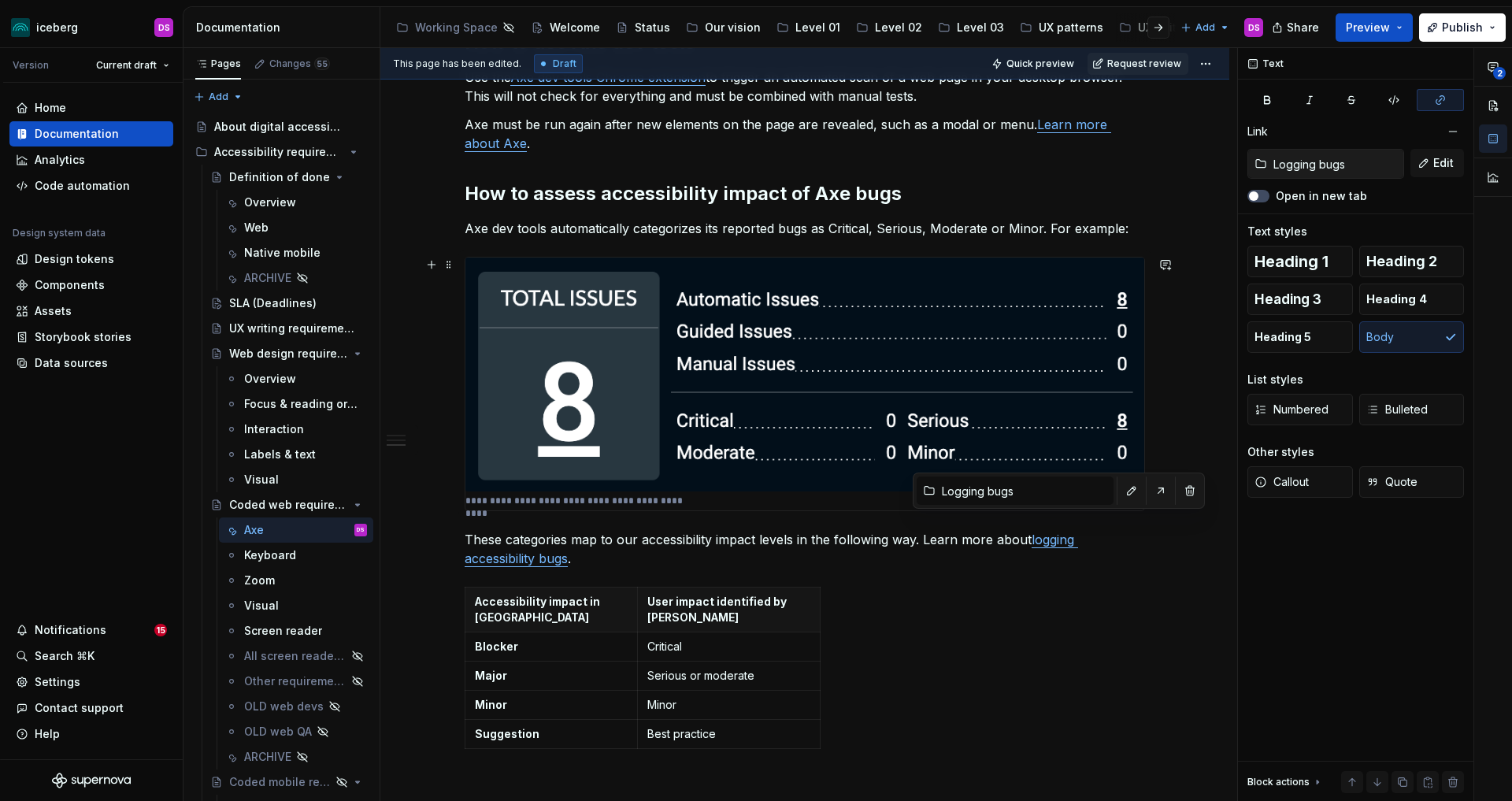
scroll to position [426, 0]
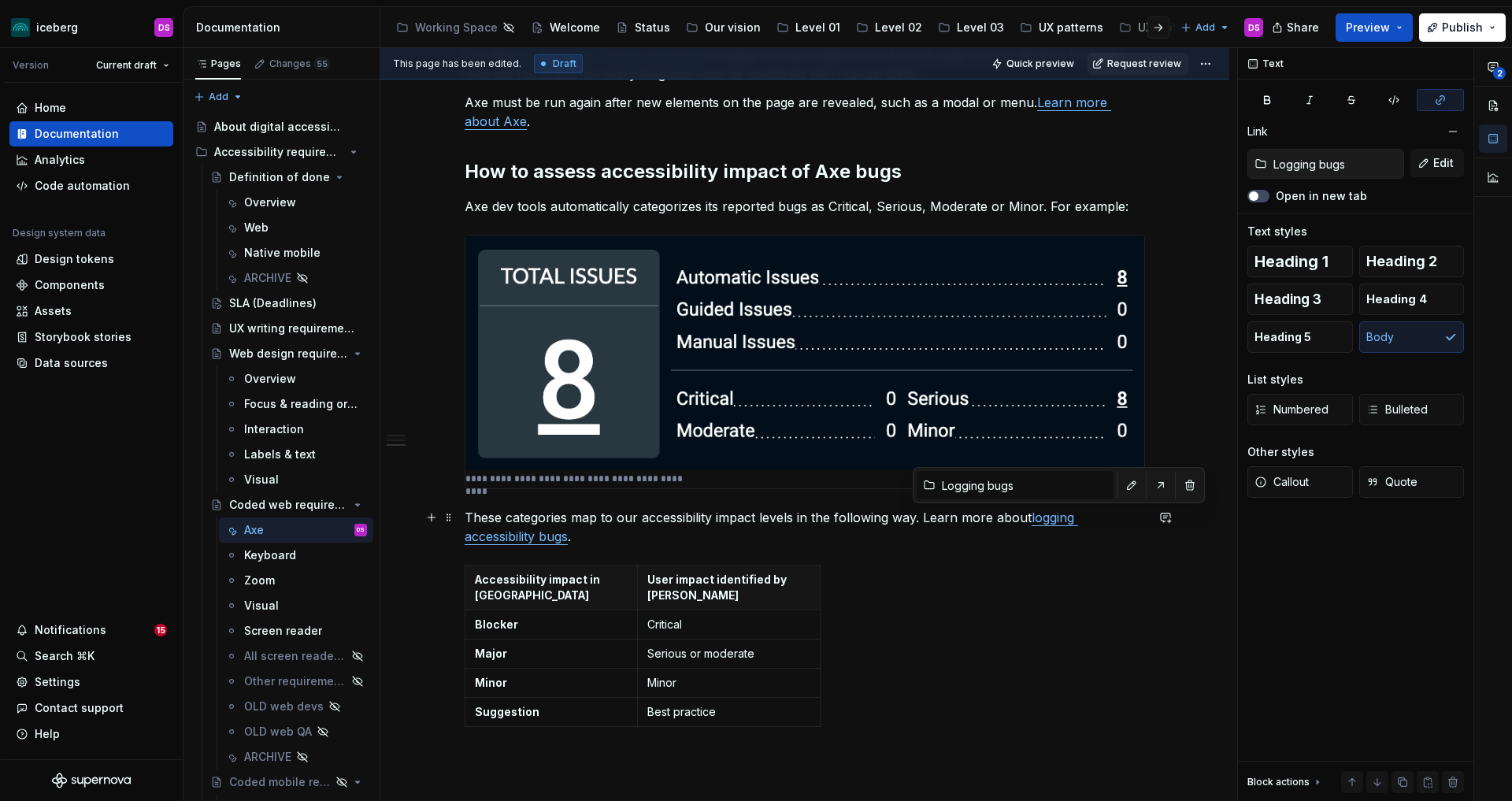
click at [574, 518] on p "These categories map to our accessibility impact levels in the following way. L…" at bounding box center [804, 526] width 680 height 38
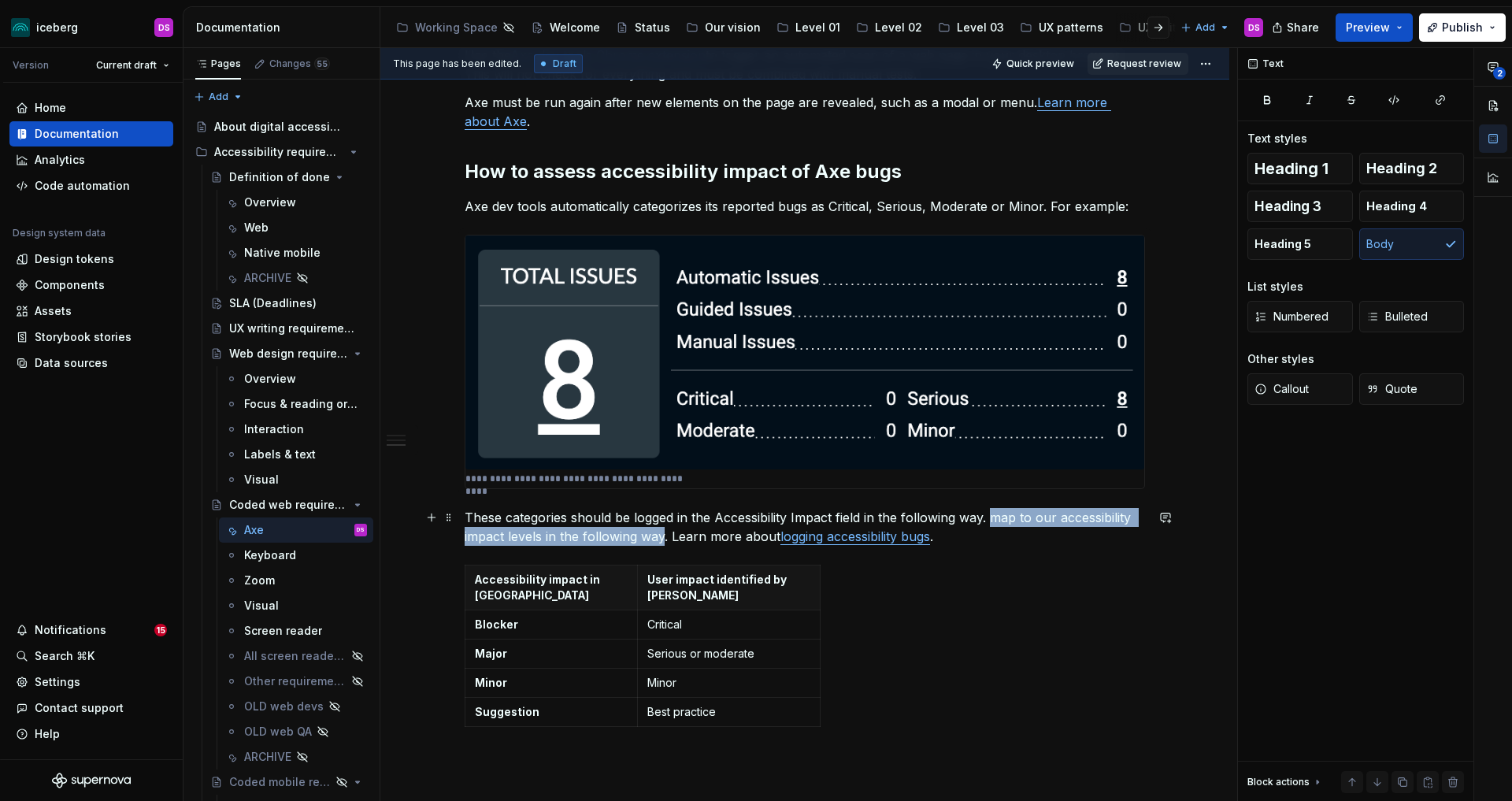
drag, startPoint x: 665, startPoint y: 535, endPoint x: 675, endPoint y: 554, distance: 21.5
click at [666, 535] on p "These categories should be logged in the Accessibility Impact field in the foll…" at bounding box center [804, 526] width 680 height 38
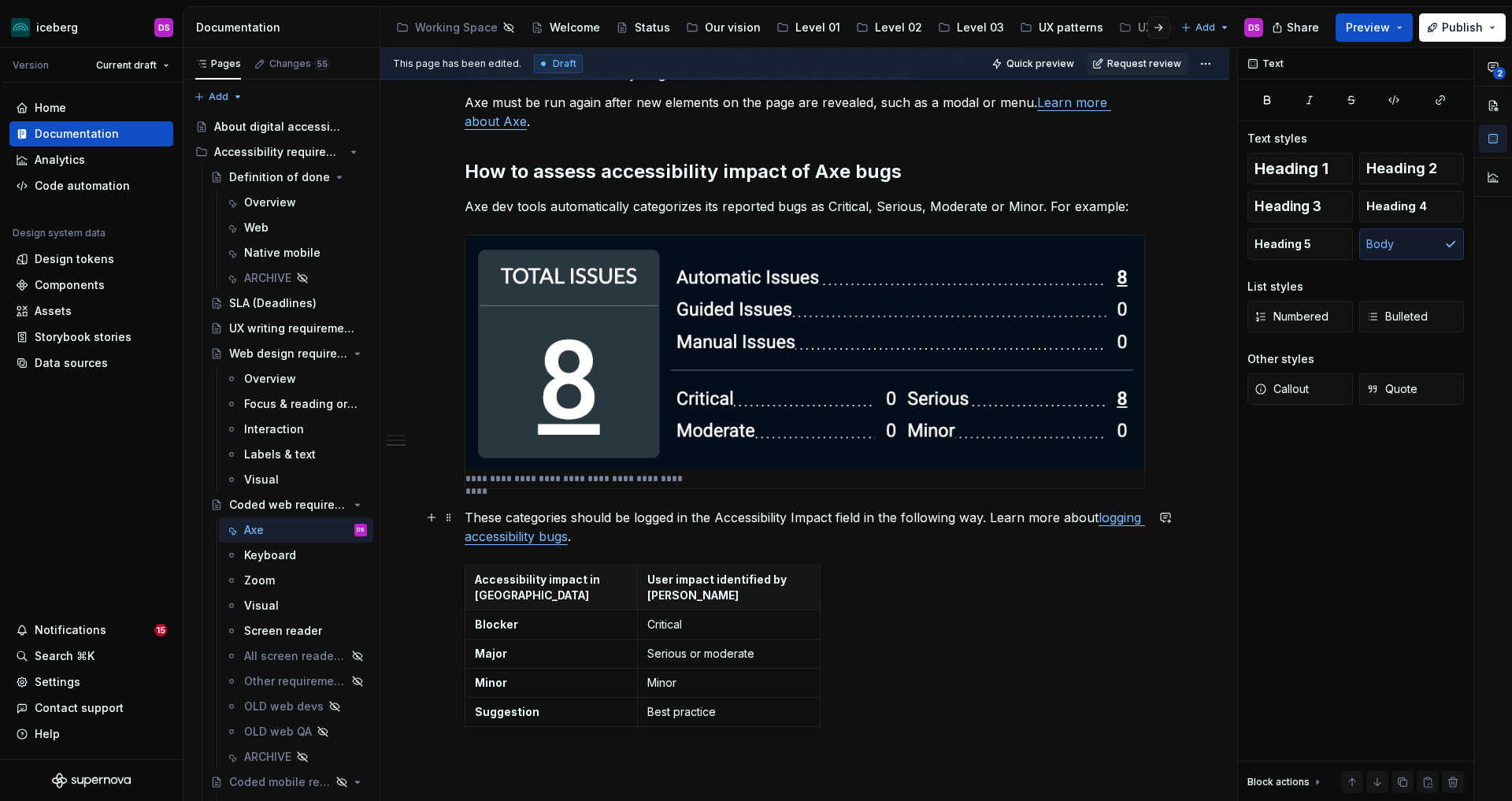
click at [657, 535] on p "These categories should be logged in the Accessibility Impact field in the foll…" at bounding box center [804, 526] width 680 height 38
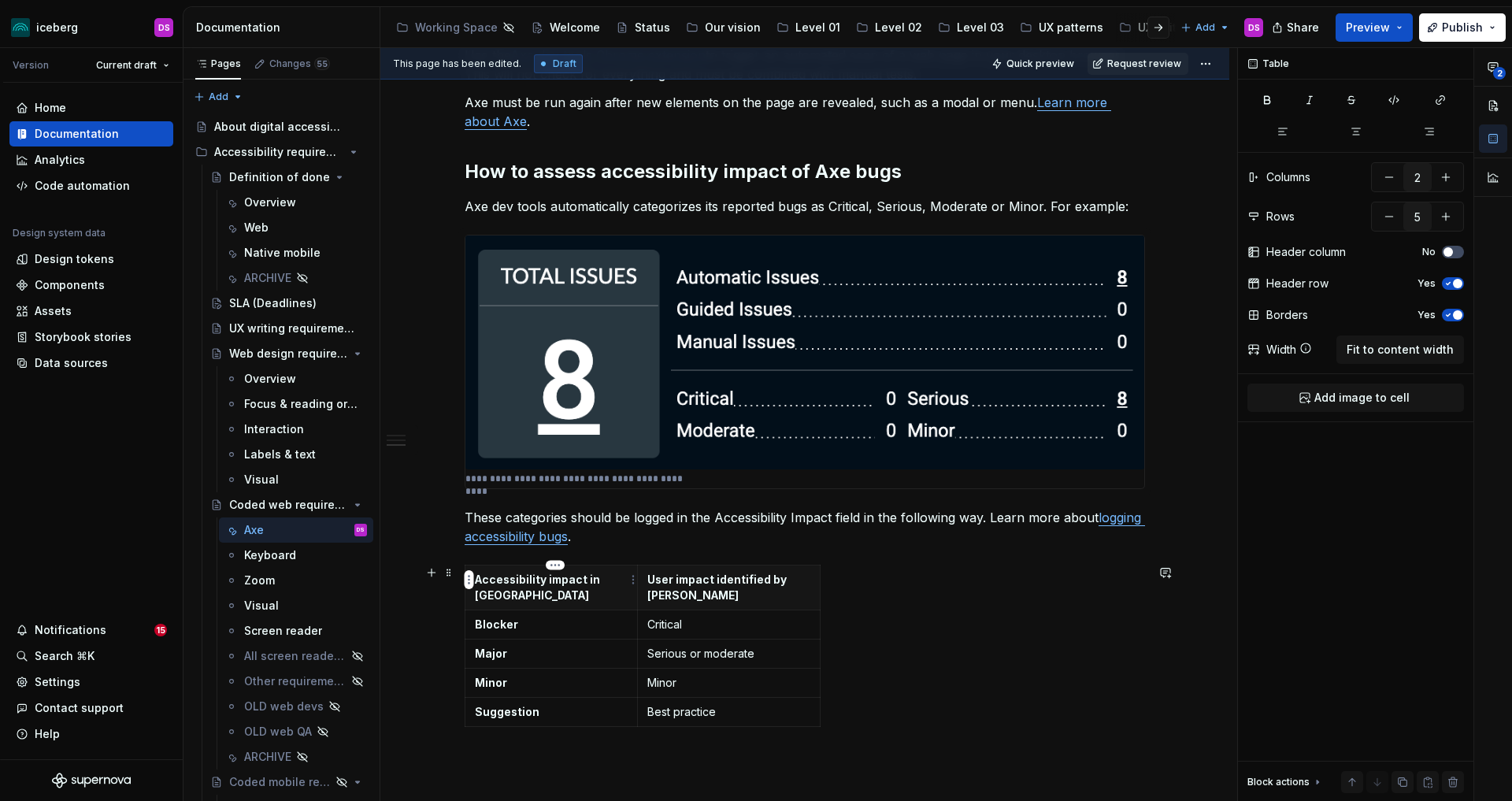
click at [590, 581] on p "Accessibility impact in [GEOGRAPHIC_DATA]" at bounding box center [552, 587] width 153 height 31
drag, startPoint x: 641, startPoint y: 616, endPoint x: 664, endPoint y: 616, distance: 23.0
click at [664, 616] on td "Critical" at bounding box center [751, 624] width 184 height 29
drag, startPoint x: 845, startPoint y: 623, endPoint x: 874, endPoint y: 623, distance: 29.0
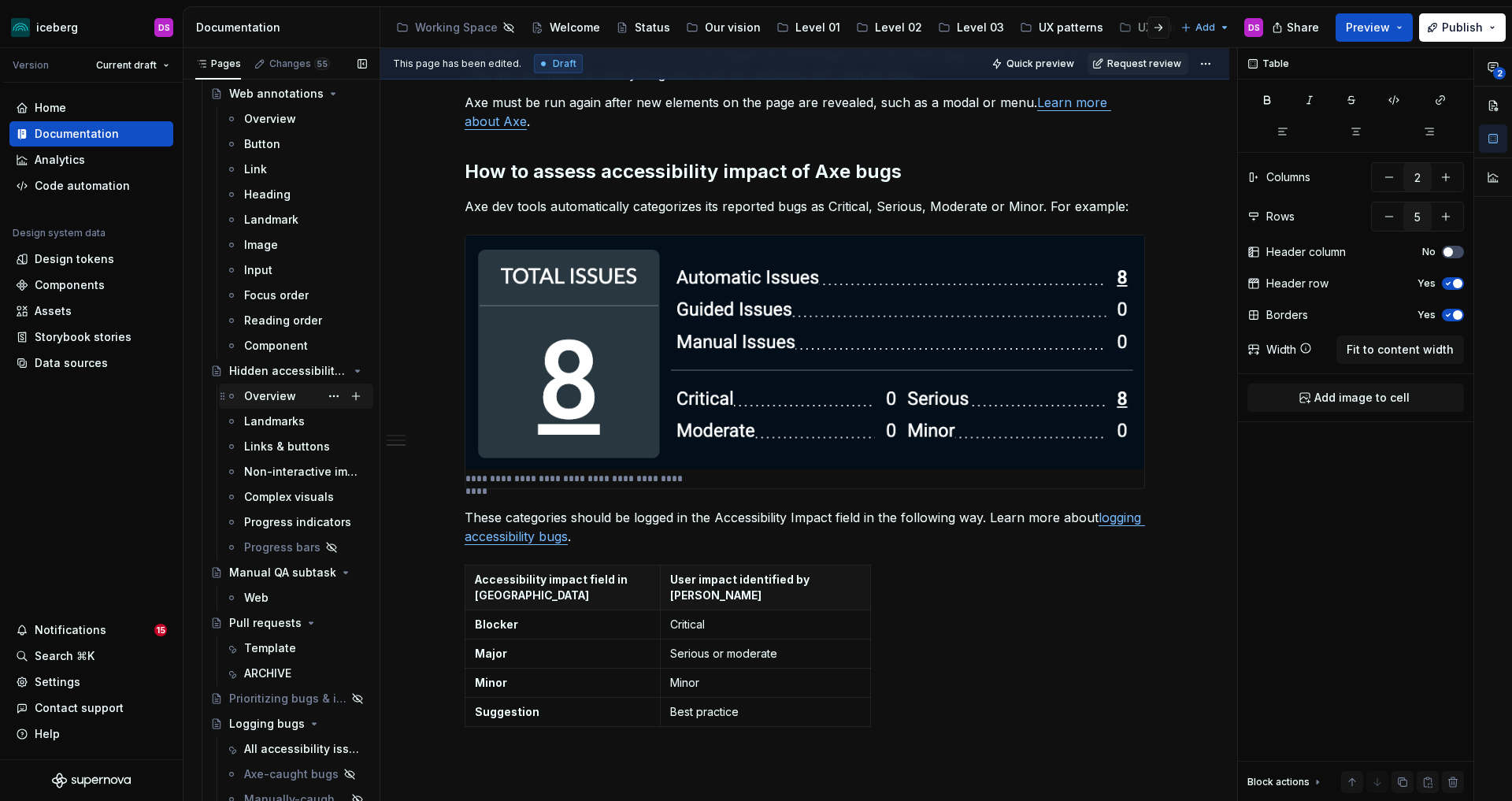
scroll to position [1098, 0]
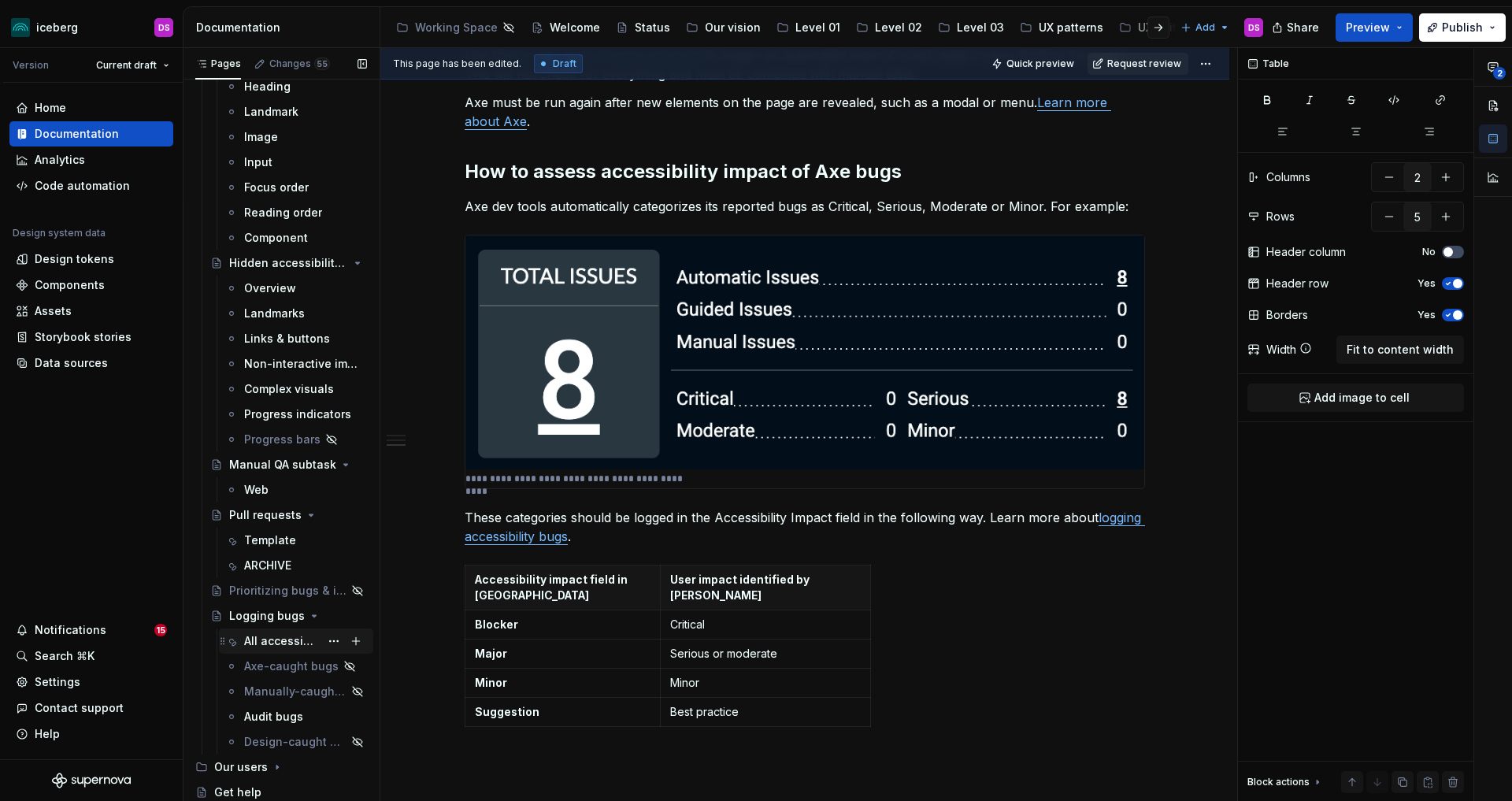
click at [274, 638] on div "All accessibility issues" at bounding box center [282, 641] width 76 height 16
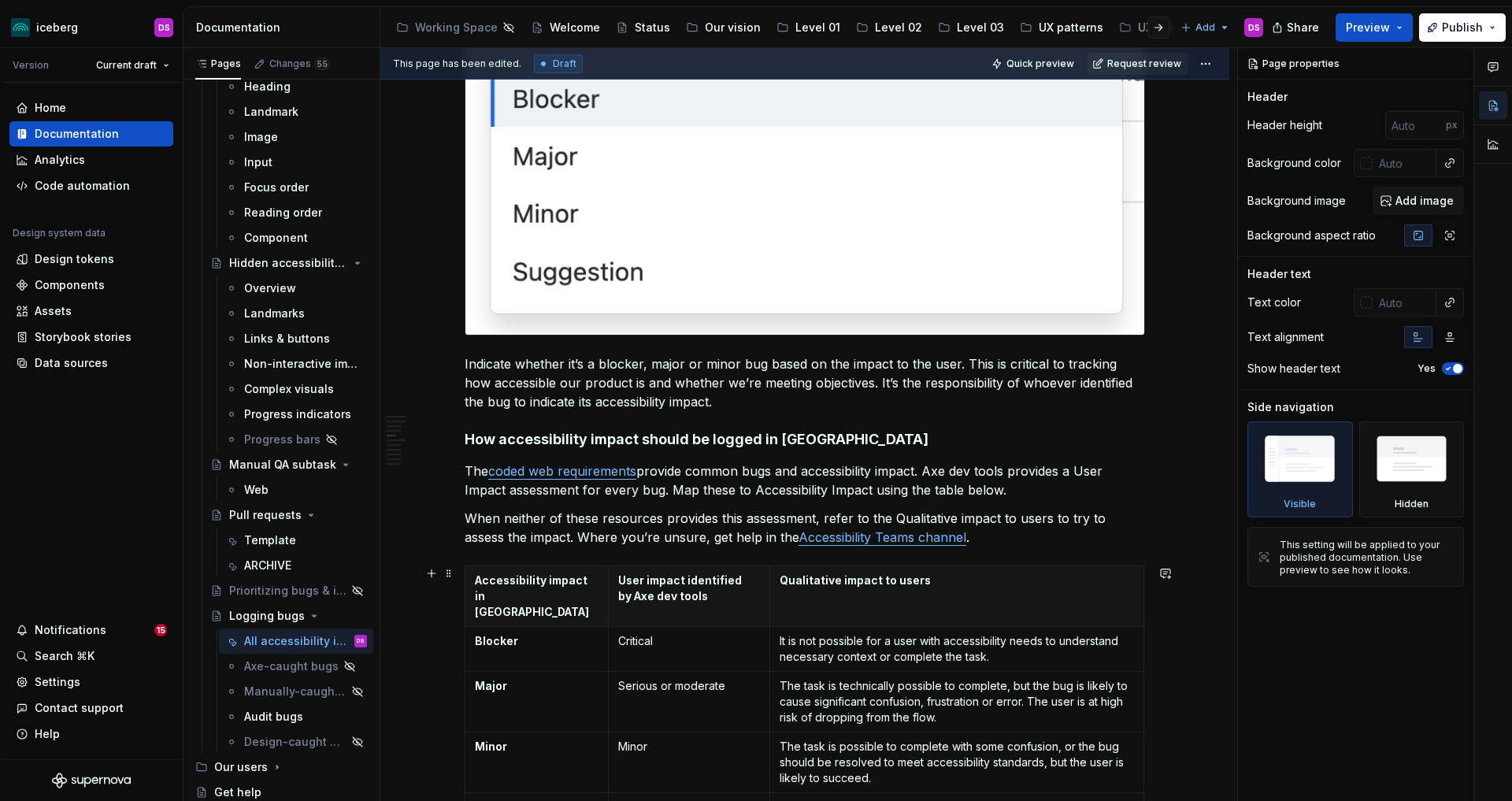
scroll to position [1053, 0]
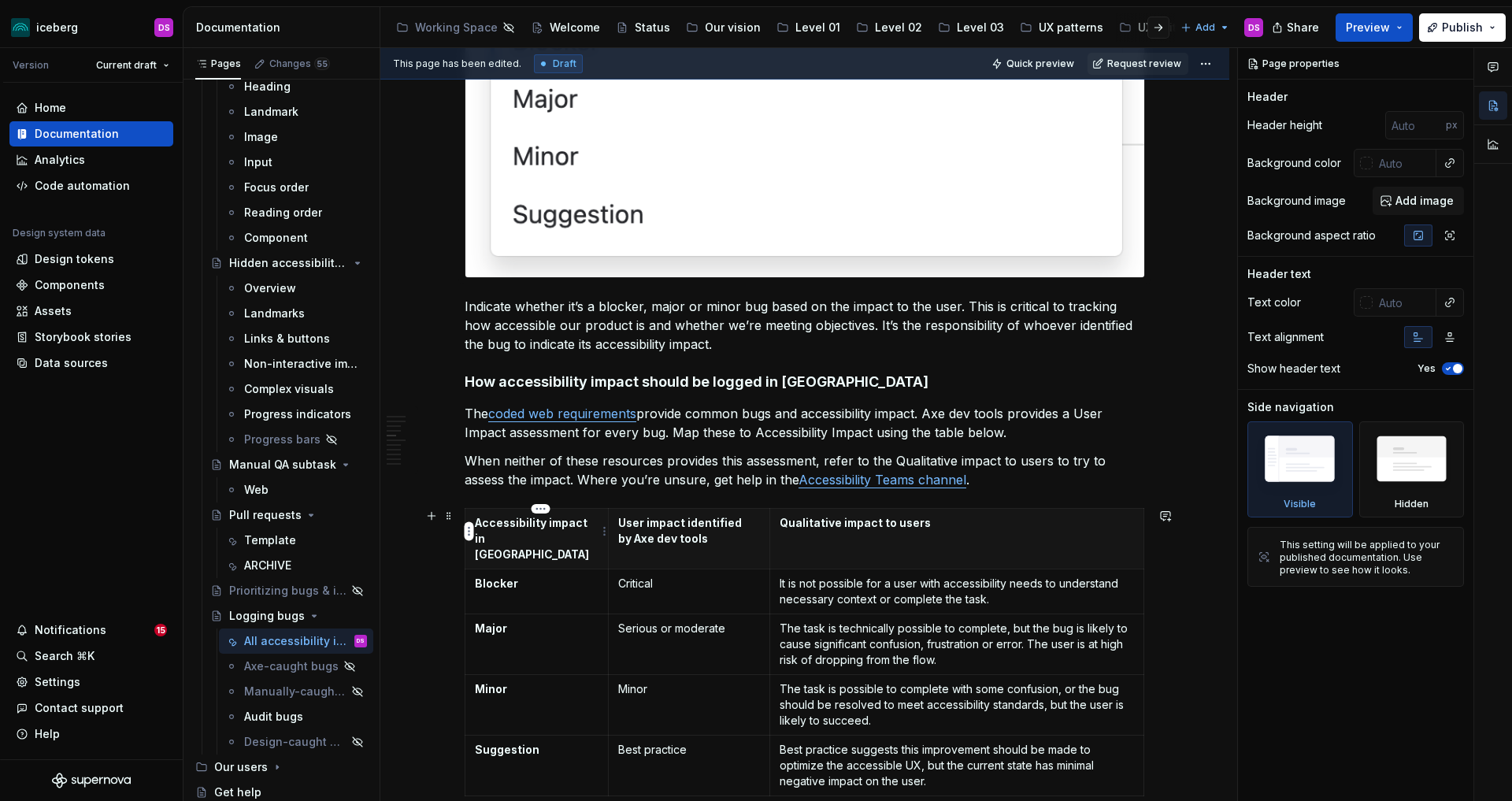
type textarea "*"
click at [589, 523] on p "Accessibility impact in [GEOGRAPHIC_DATA]" at bounding box center [537, 539] width 124 height 47
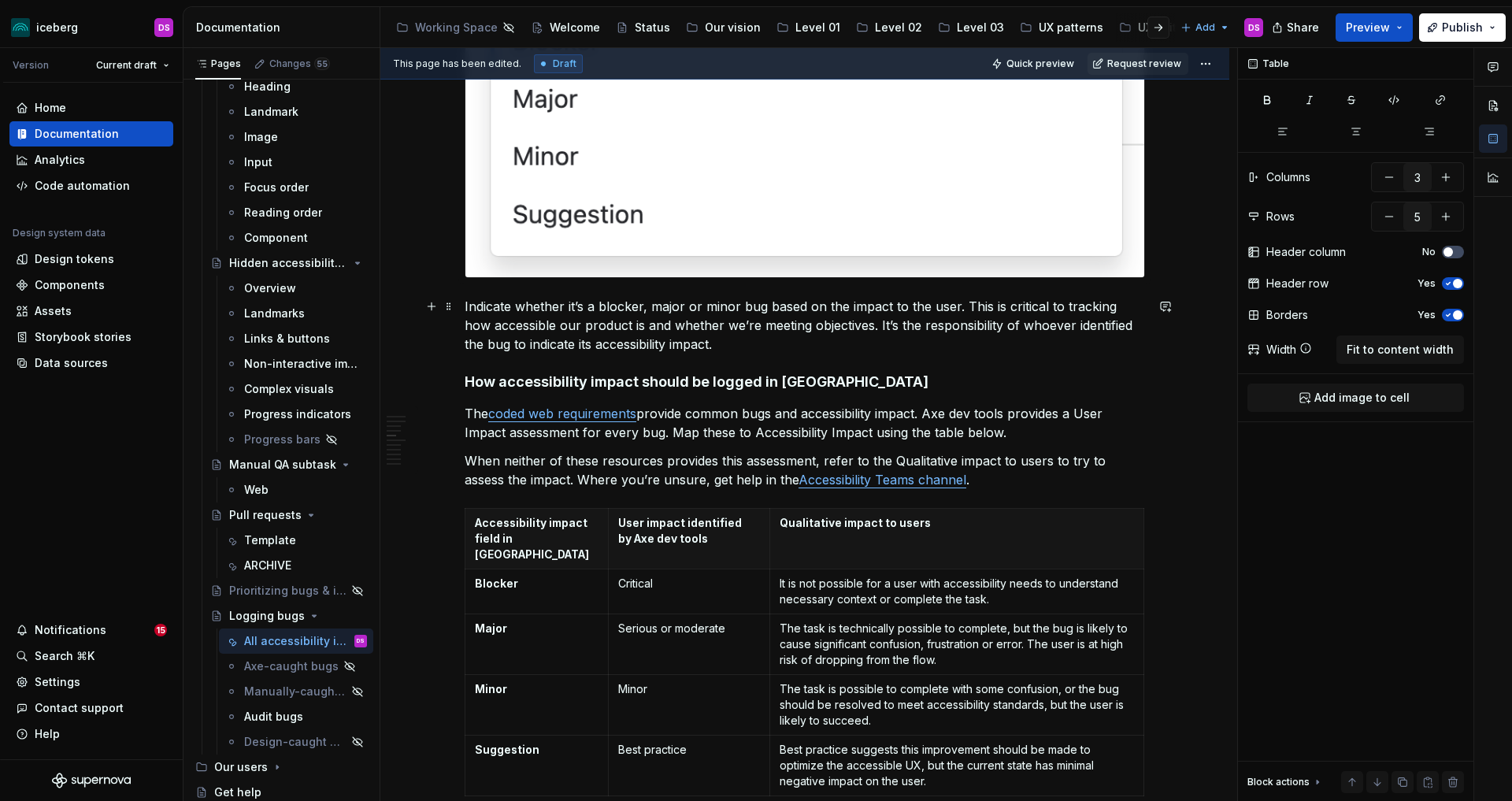
click at [416, 340] on div "Overview This process only applies to defects, not to regular work to ensure ac…" at bounding box center [804, 662] width 849 height 2884
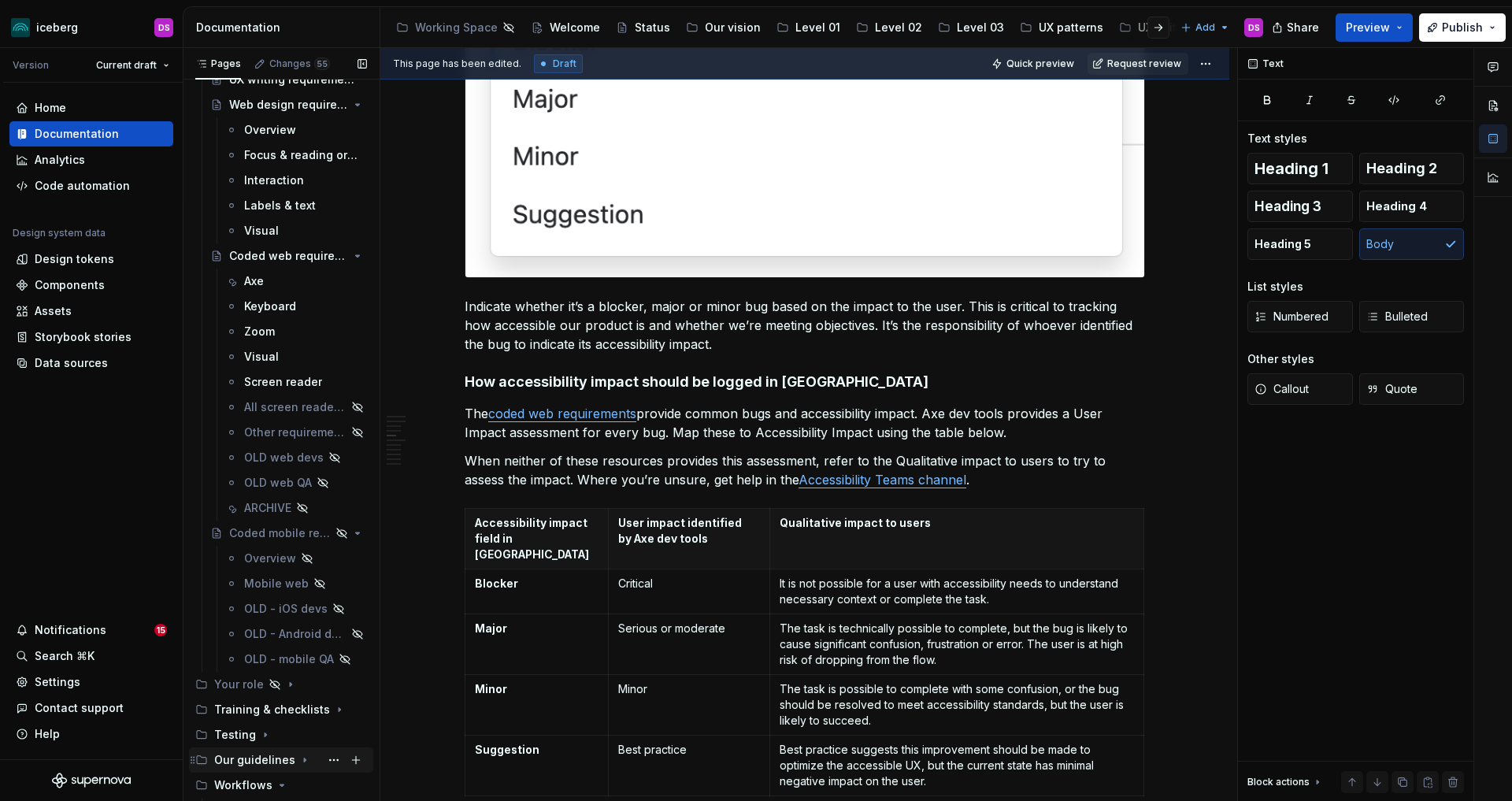
scroll to position [195, 0]
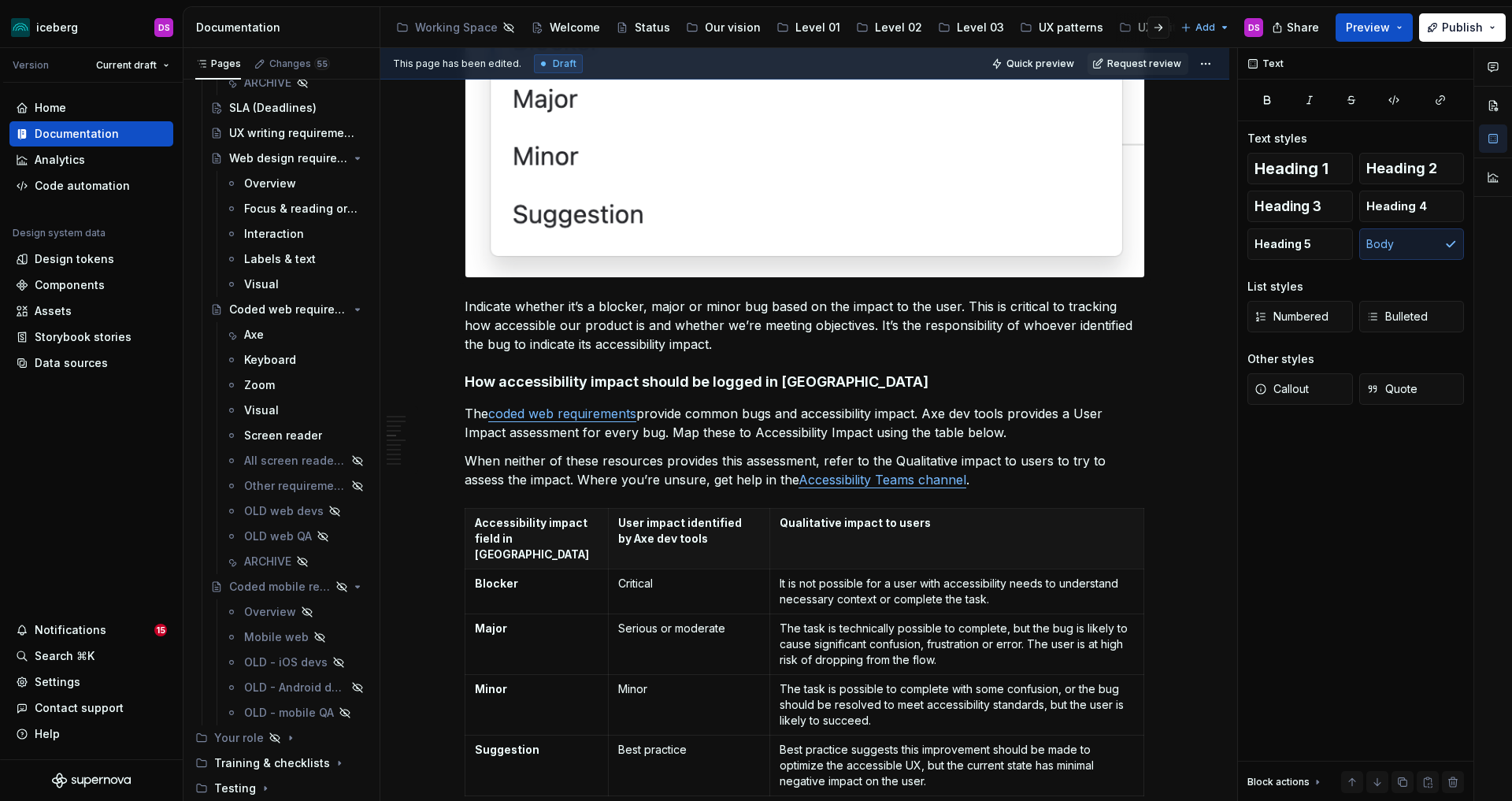
click at [1226, 71] on div "This page has been edited. Draft Quick preview Request review" at bounding box center [804, 64] width 849 height 31
click at [1219, 64] on html "iceberg DS Version Current draft Home Documentation Analytics Code automation D…" at bounding box center [756, 400] width 1512 height 801
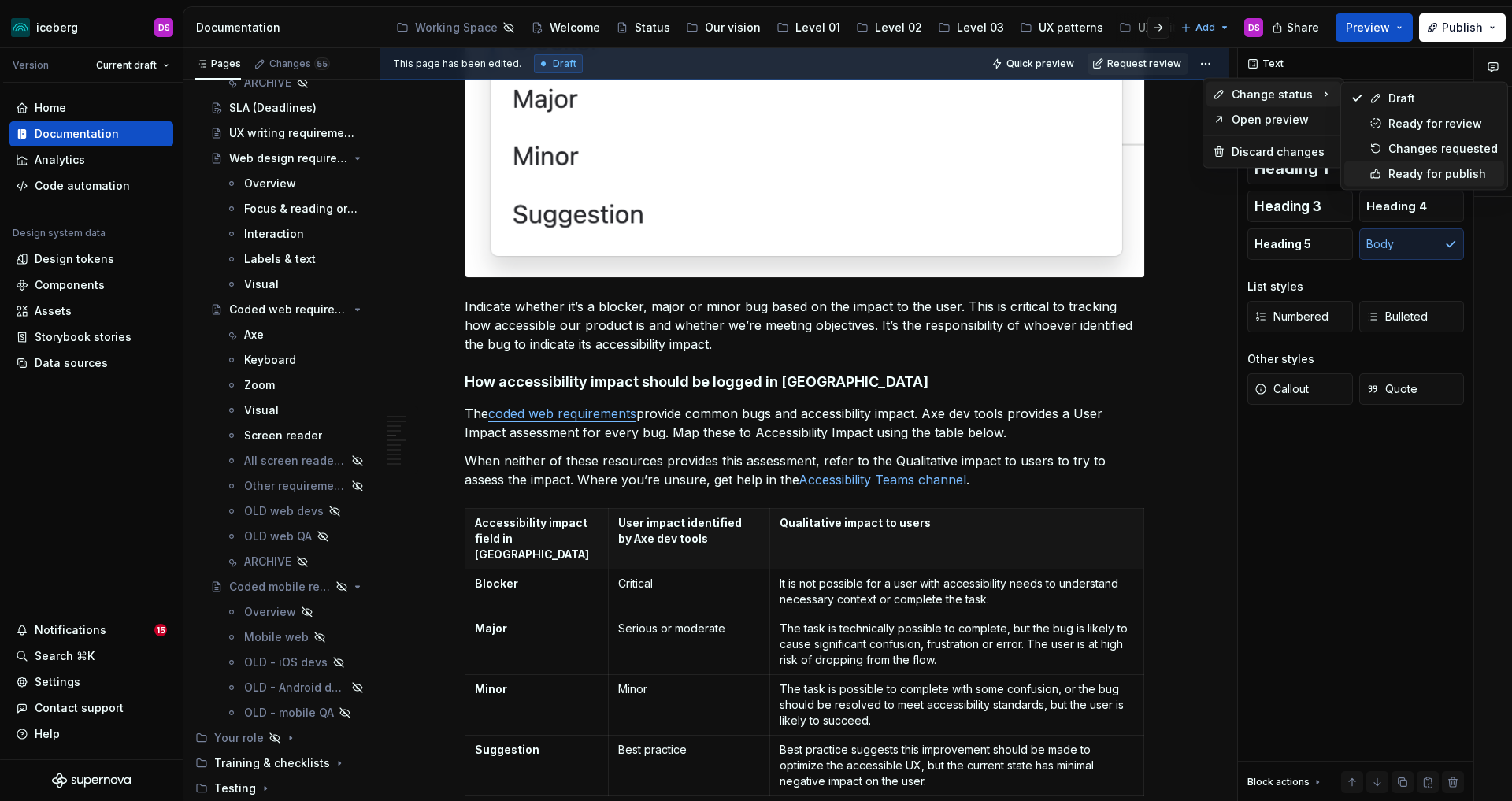
click at [1402, 170] on div "Ready for publish" at bounding box center [1442, 174] width 109 height 16
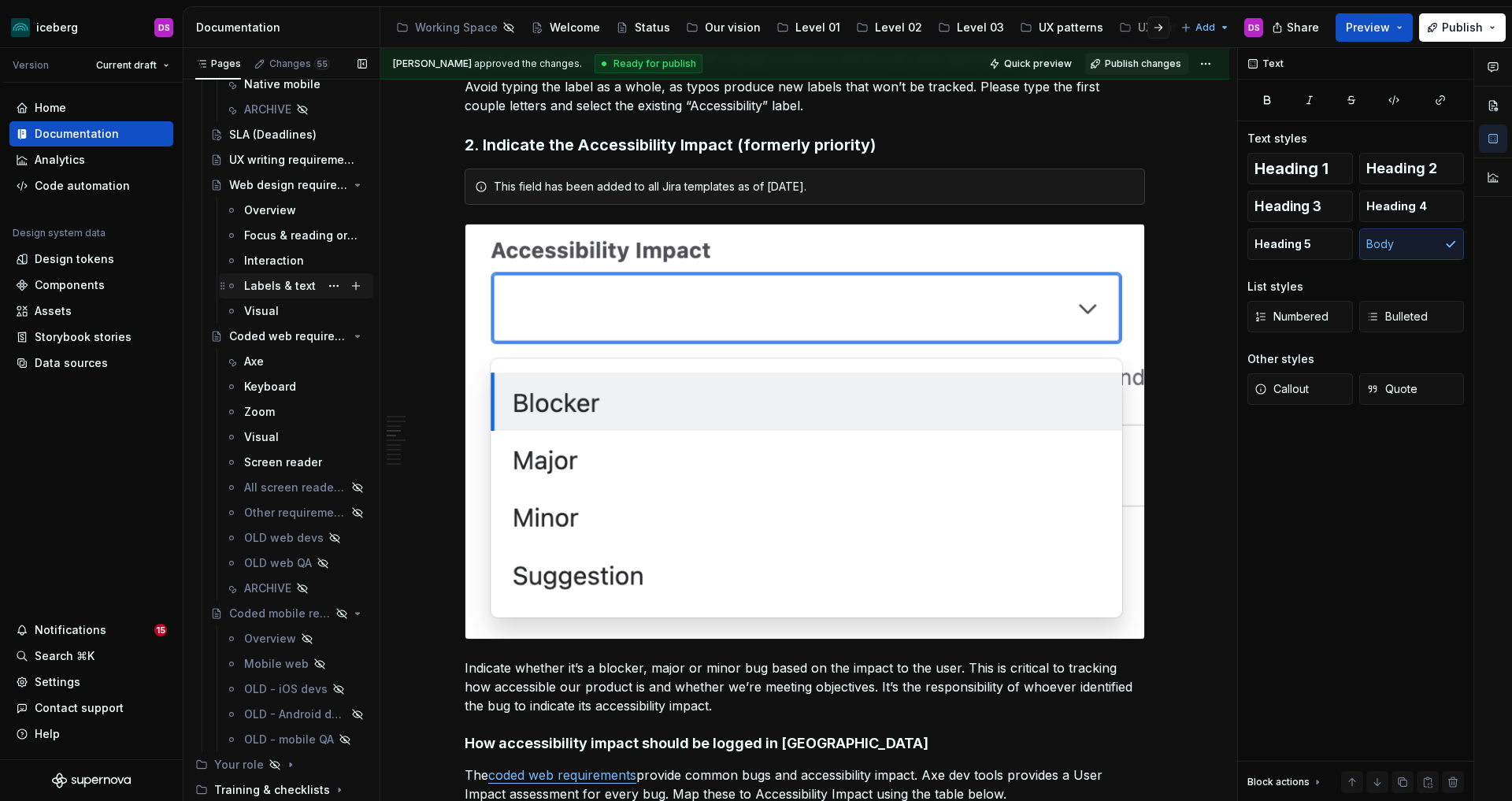
scroll to position [167, 0]
click at [287, 388] on div "Keyboard" at bounding box center [270, 388] width 52 height 16
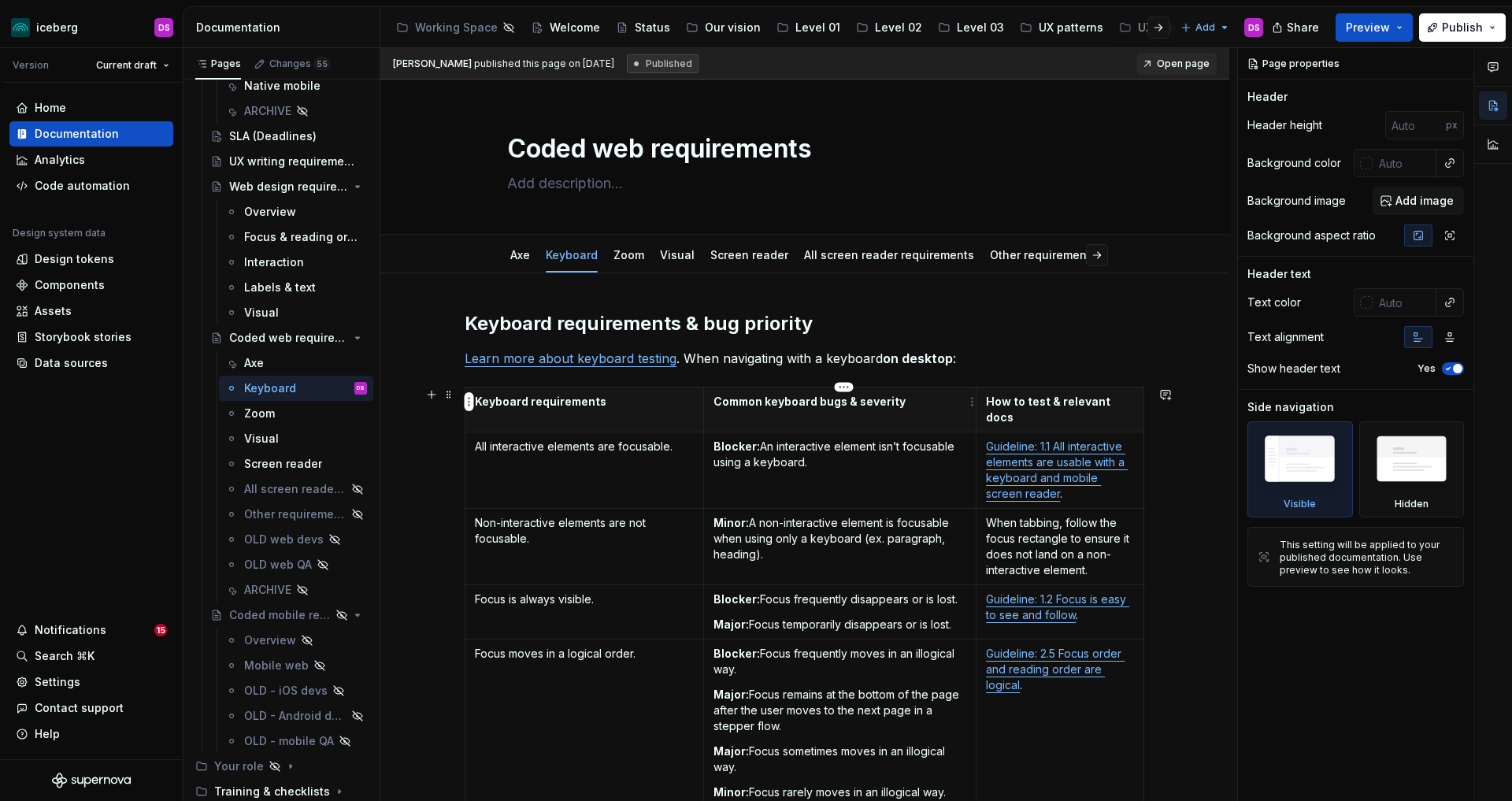
type textarea "*"
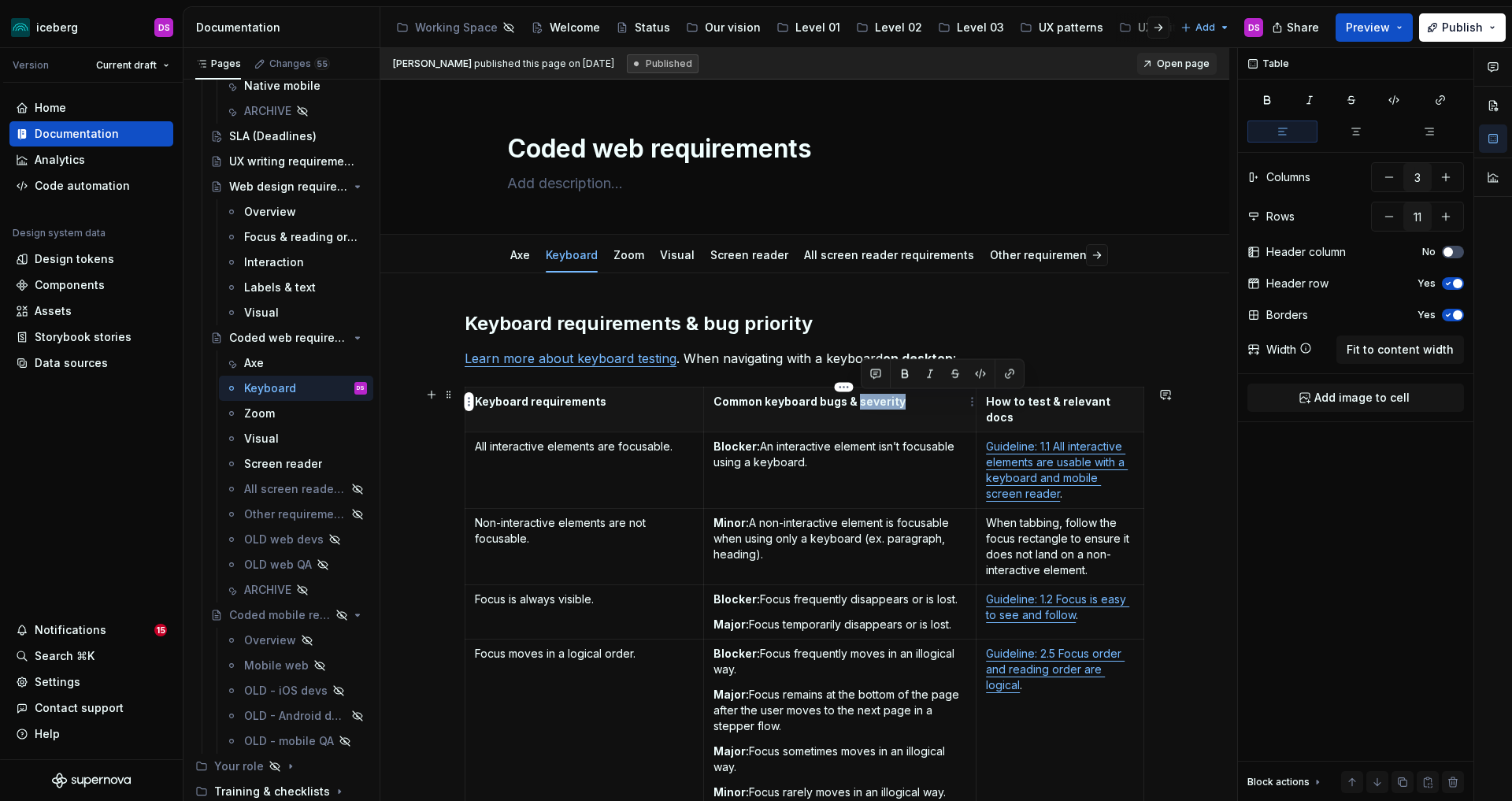
drag, startPoint x: 914, startPoint y: 403, endPoint x: 860, endPoint y: 403, distance: 54.0
click at [860, 403] on p "Common keyboard bugs & severity" at bounding box center [840, 401] width 253 height 16
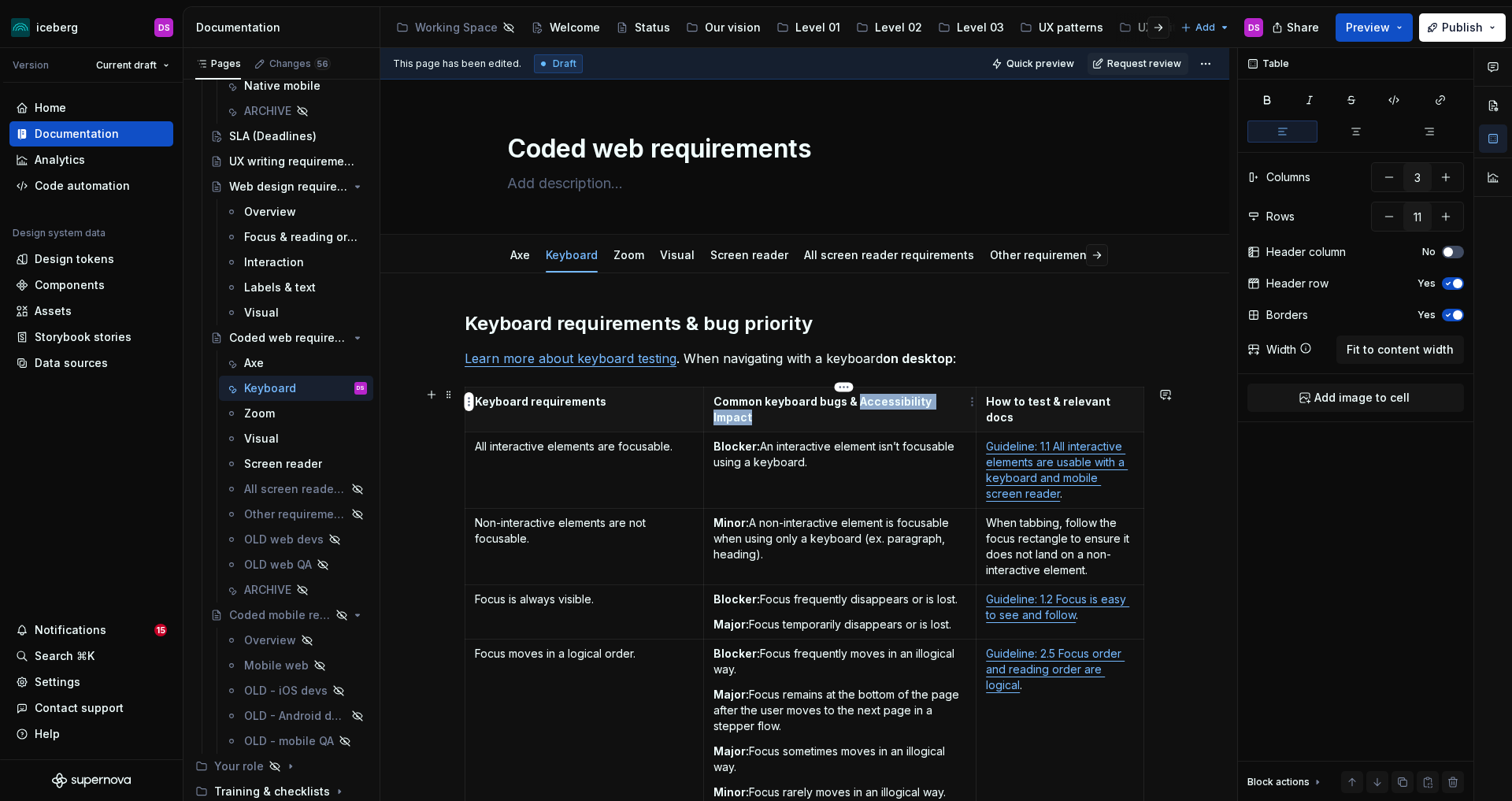
click at [860, 401] on p "Common keyboard bugs & Accessibility Impact" at bounding box center [840, 409] width 253 height 31
copy p "Accessibility Impact"
click at [918, 439] on p "Blocker: An interactive element isn’t focusable using a keyboard." at bounding box center [840, 454] width 253 height 31
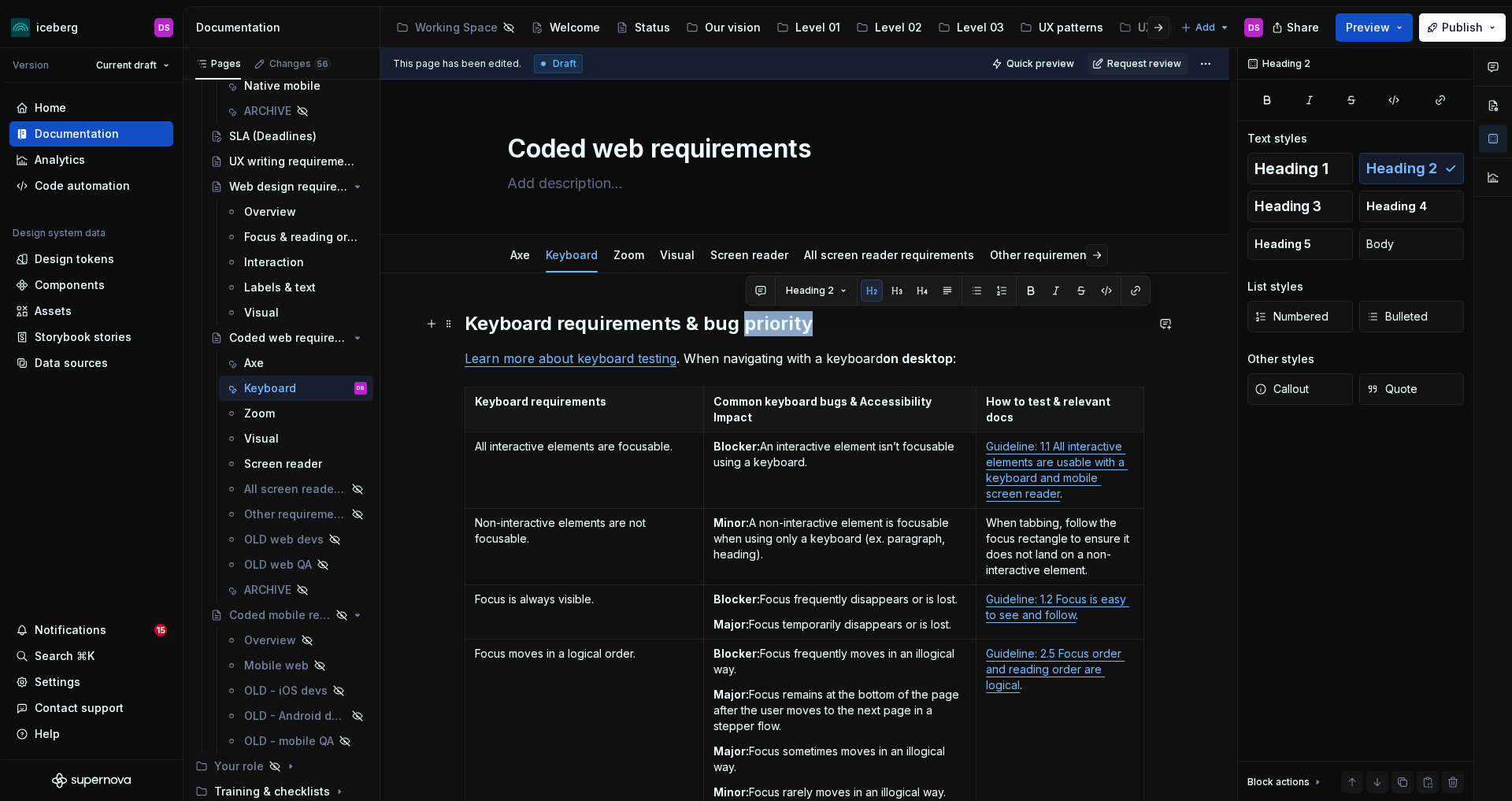
drag, startPoint x: 817, startPoint y: 325, endPoint x: 745, endPoint y: 326, distance: 72.0
click at [745, 326] on h2 "Keyboard requirements & bug priority" at bounding box center [804, 324] width 680 height 26
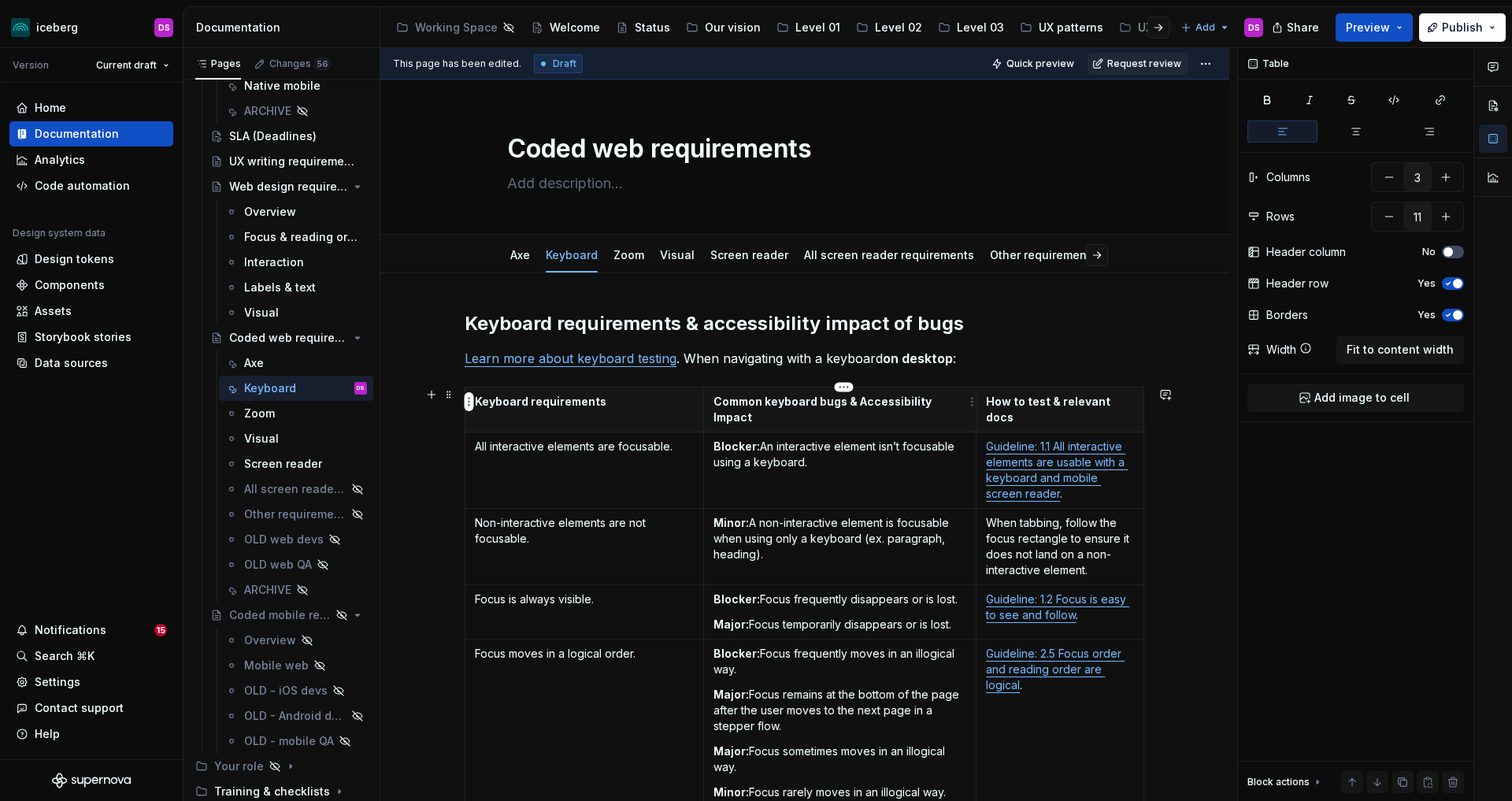
click at [870, 403] on p "Common keyboard bugs & Accessibility Impact" at bounding box center [840, 409] width 253 height 31
click at [934, 403] on p "Common keyboard bugs & accessibility Impact" at bounding box center [840, 409] width 253 height 31
drag, startPoint x: 966, startPoint y: 400, endPoint x: 863, endPoint y: 404, distance: 103.1
click at [863, 404] on p "Common keyboard bugs & accessibility impact" at bounding box center [840, 409] width 253 height 31
copy p "accessibility impact"
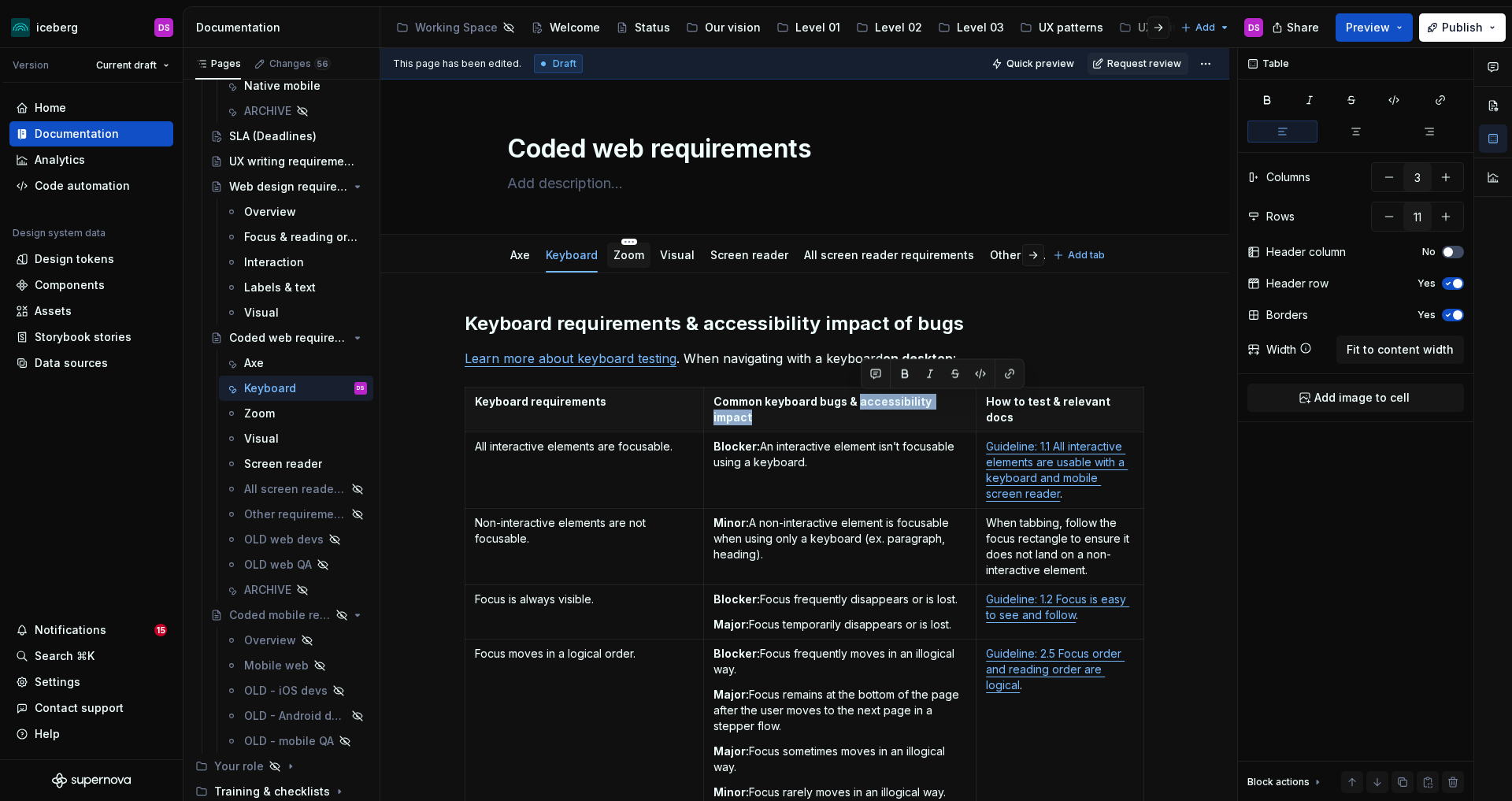
click at [630, 252] on link "Zoom" at bounding box center [628, 255] width 30 height 14
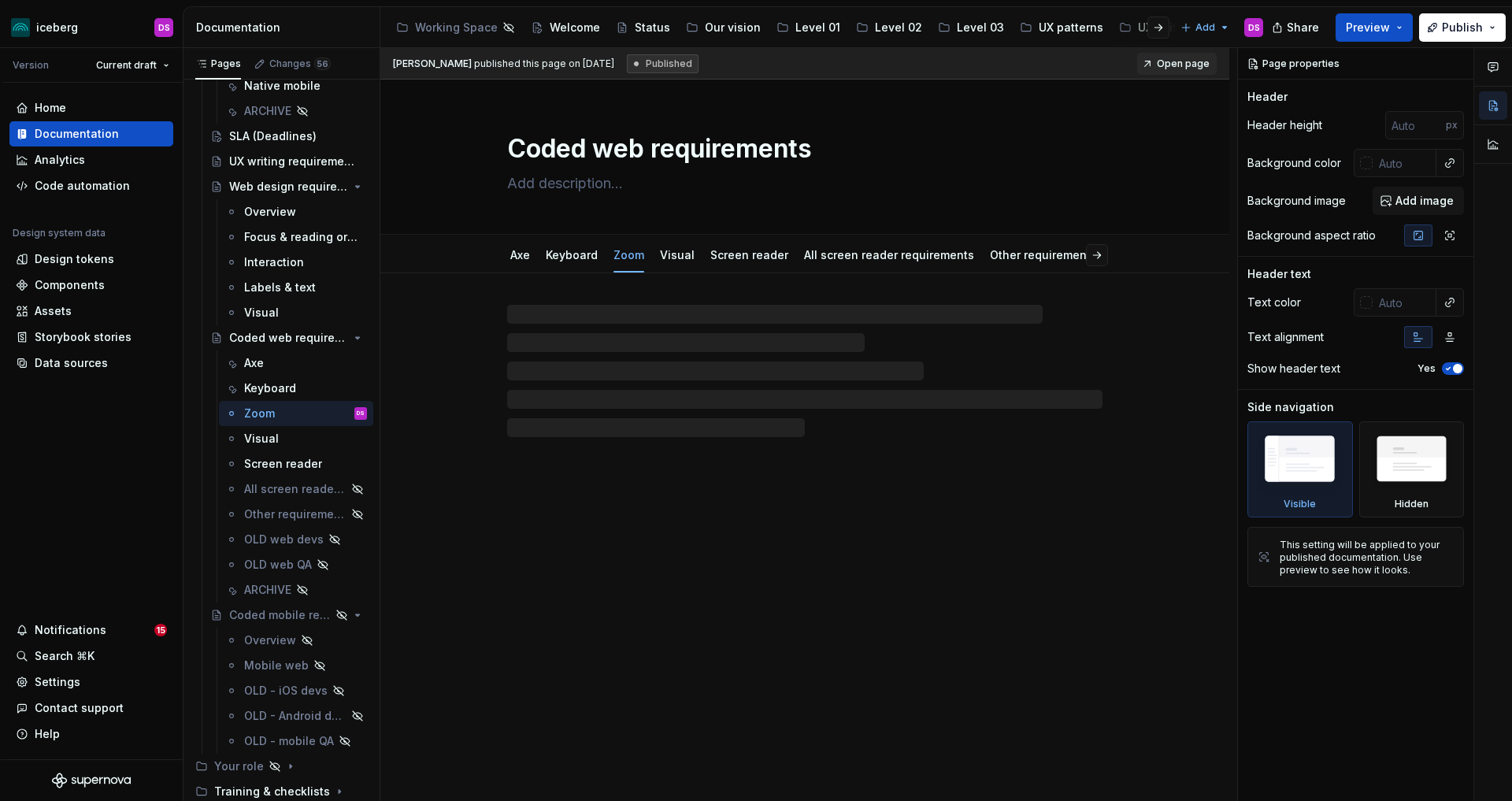
type textarea "*"
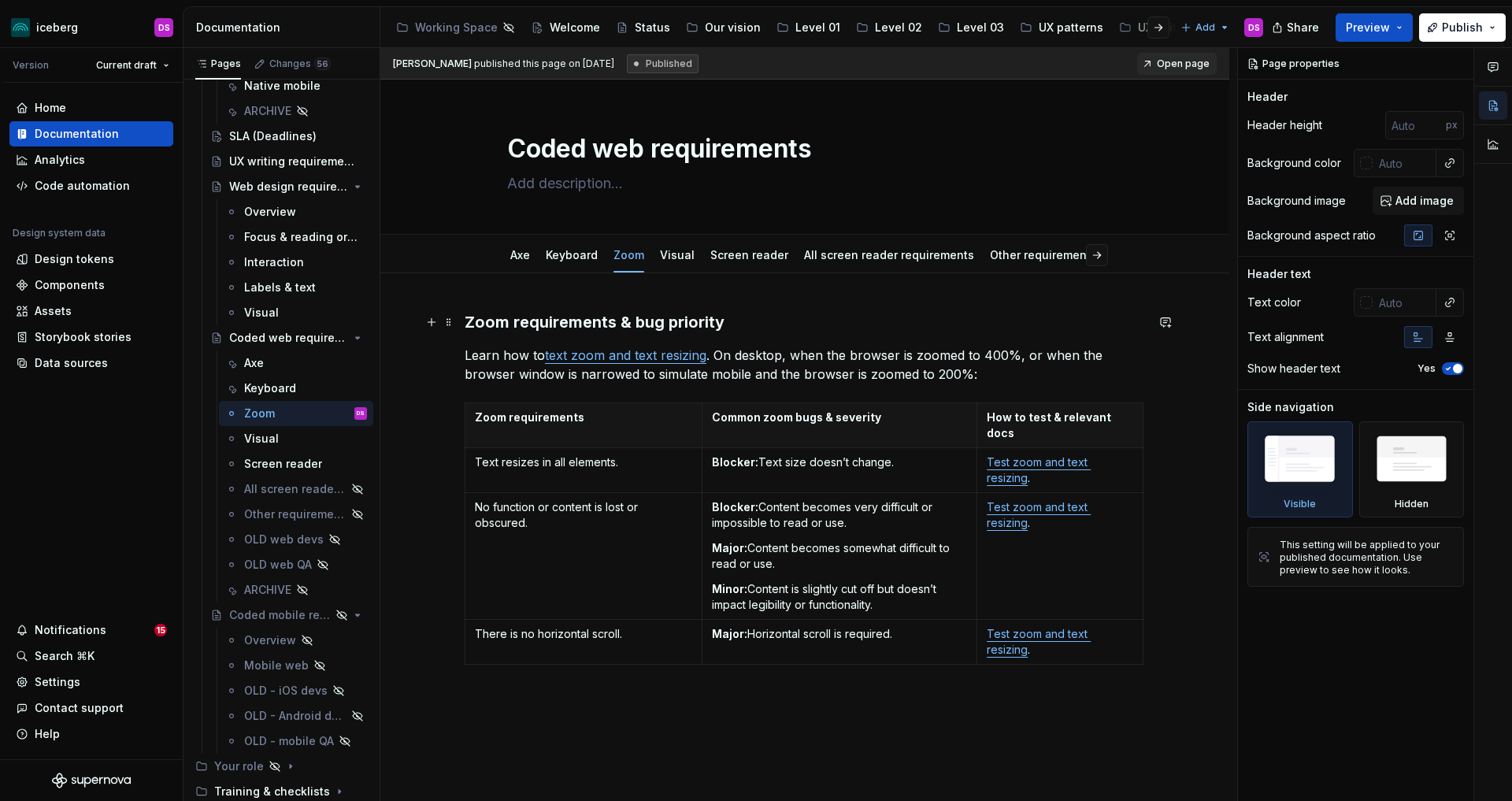
click at [637, 323] on h3 "Zoom requirements & bug priority" at bounding box center [804, 322] width 680 height 22
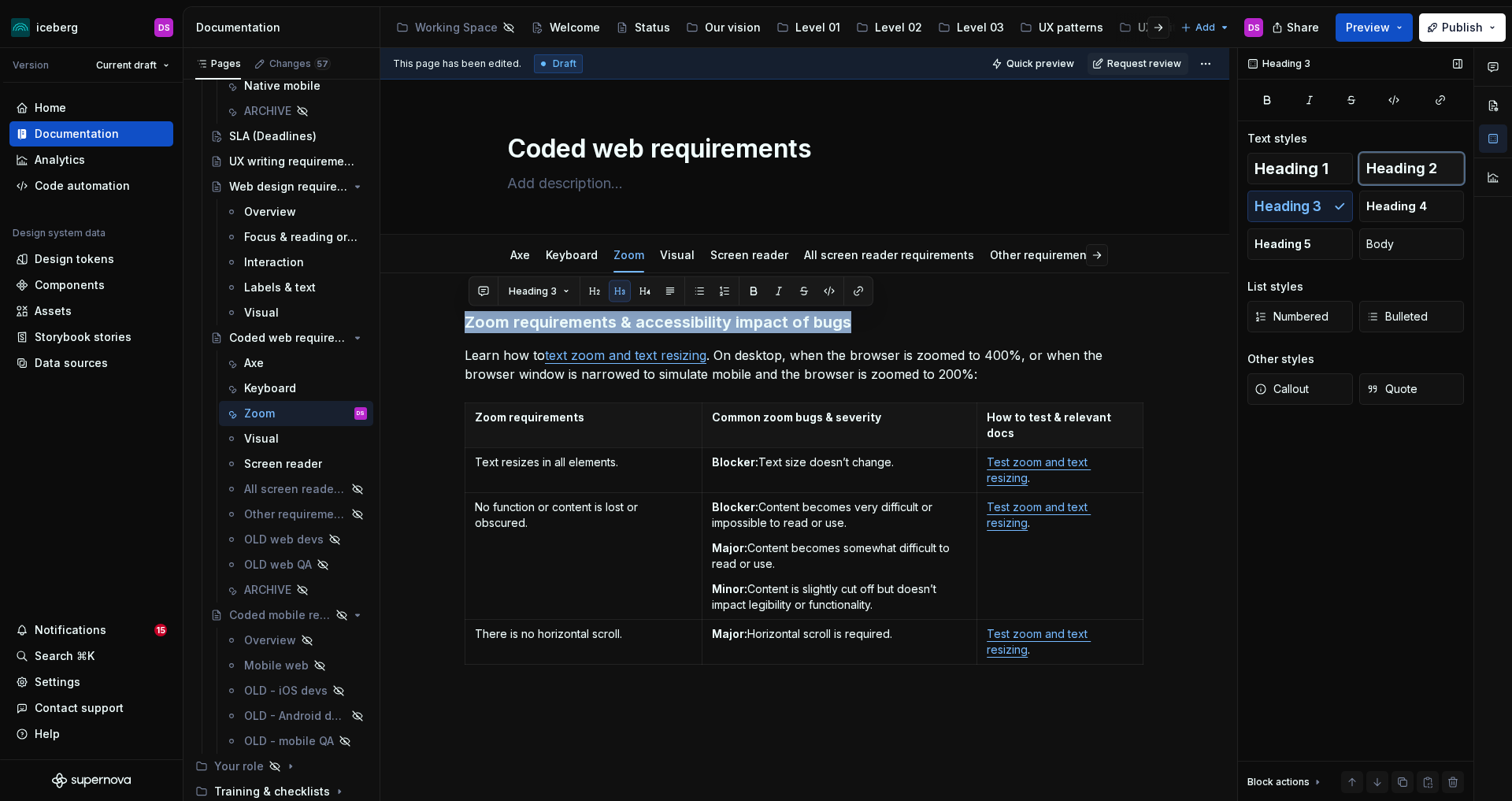
click at [1400, 167] on span "Heading 2" at bounding box center [1402, 169] width 71 height 16
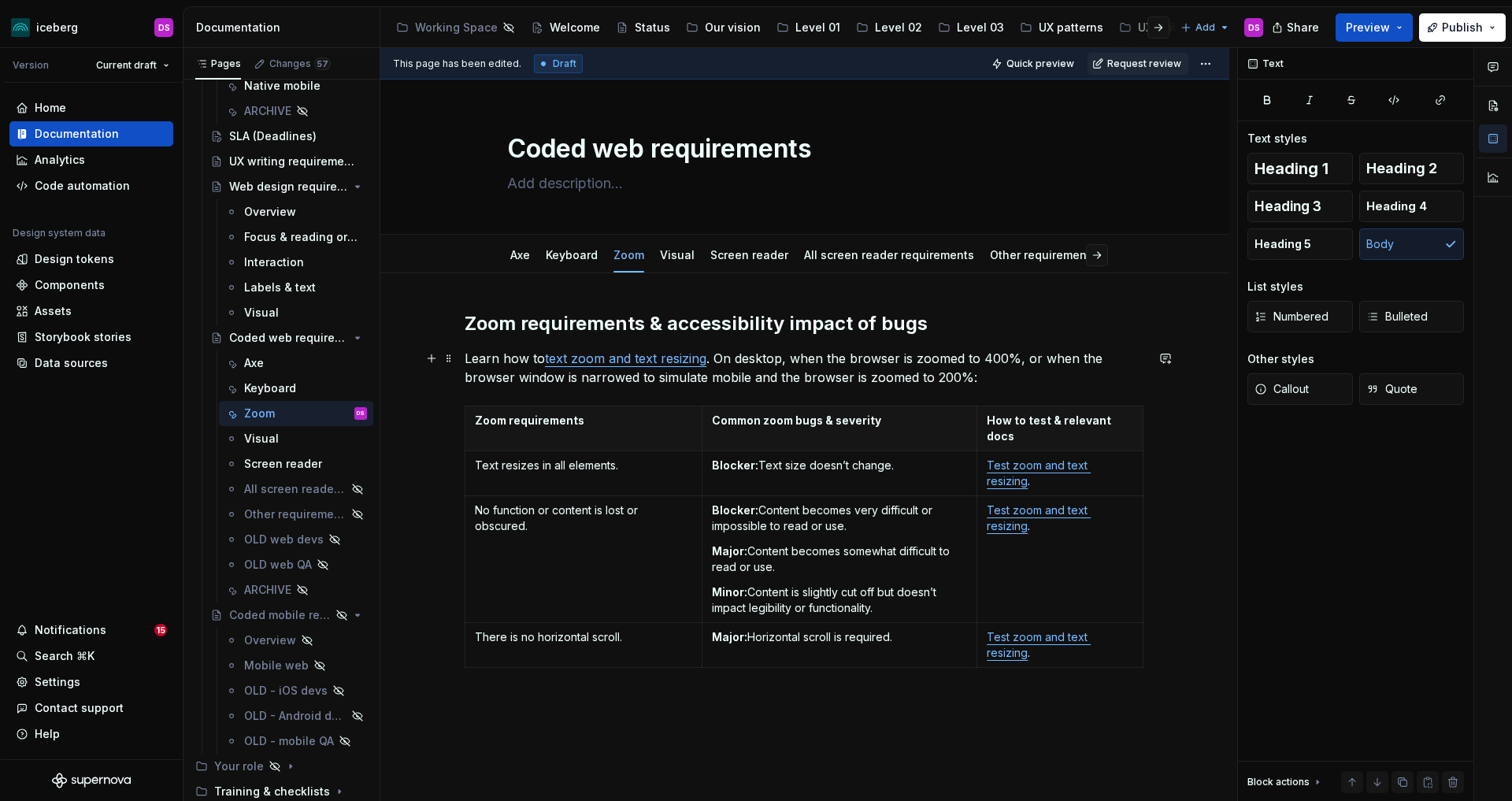
click at [831, 353] on p "Learn how to text zoom and text resizing . On desktop, when the browser is zoom…" at bounding box center [804, 367] width 680 height 38
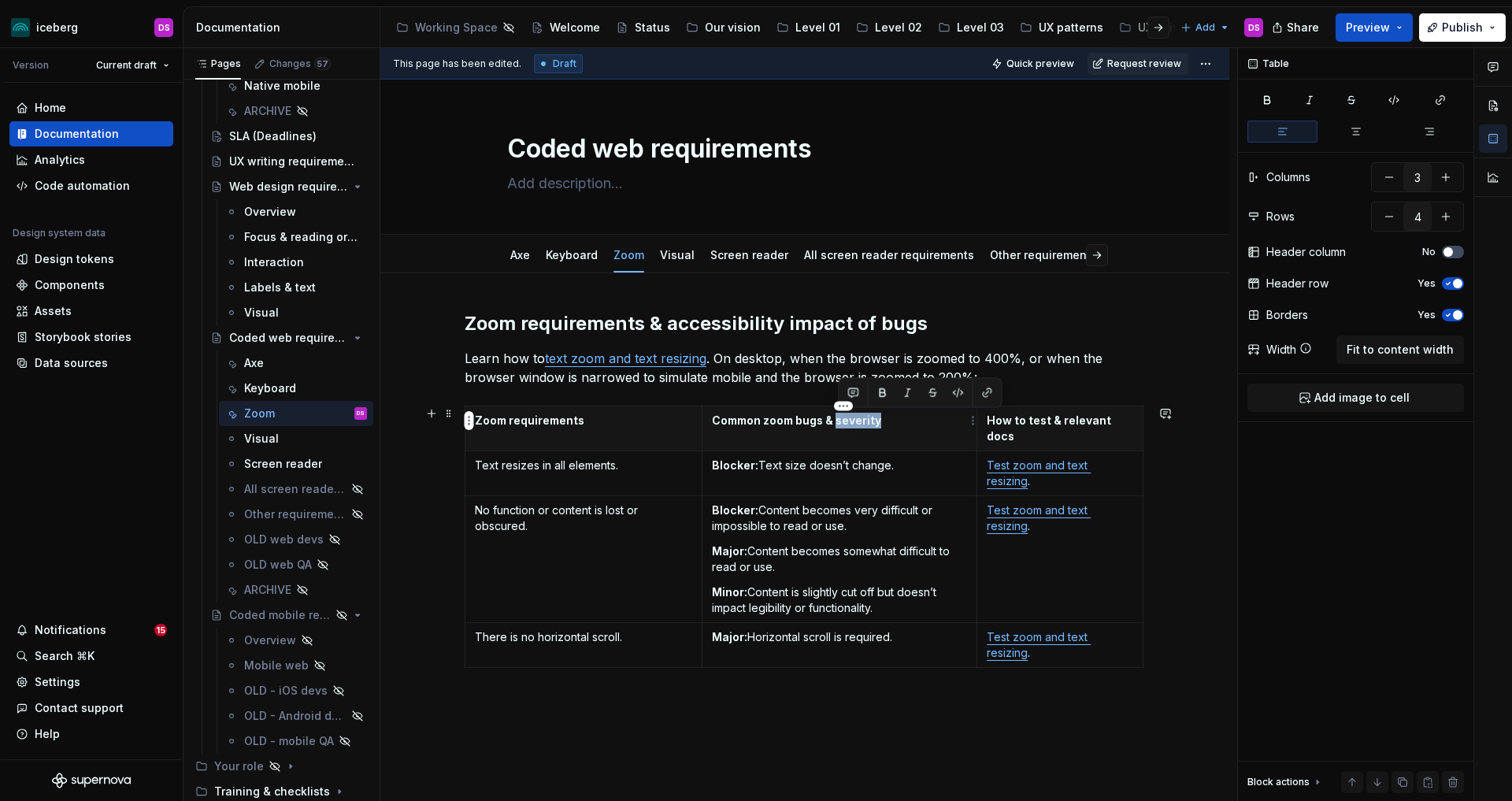
drag, startPoint x: 885, startPoint y: 417, endPoint x: 839, endPoint y: 420, distance: 46.1
click at [839, 420] on p "Common zoom bugs & severity" at bounding box center [839, 420] width 256 height 16
click at [986, 357] on p "Learn how to text zoom and text resizing . On desktop, when the browser is zoom…" at bounding box center [804, 367] width 680 height 38
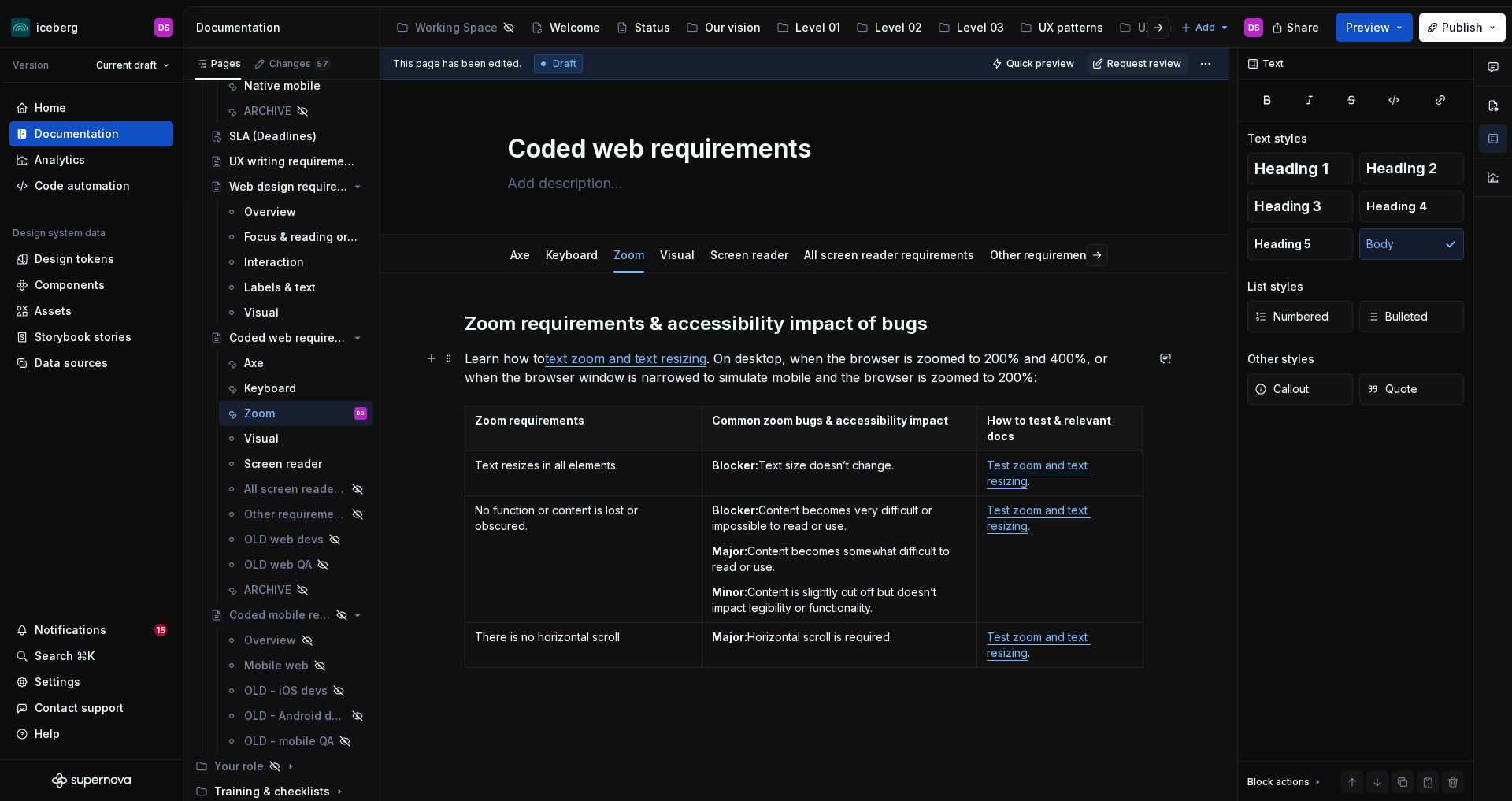
click at [996, 379] on p "Learn how to text zoom and text resizing . On desktop, when the browser is zoom…" at bounding box center [804, 367] width 680 height 38
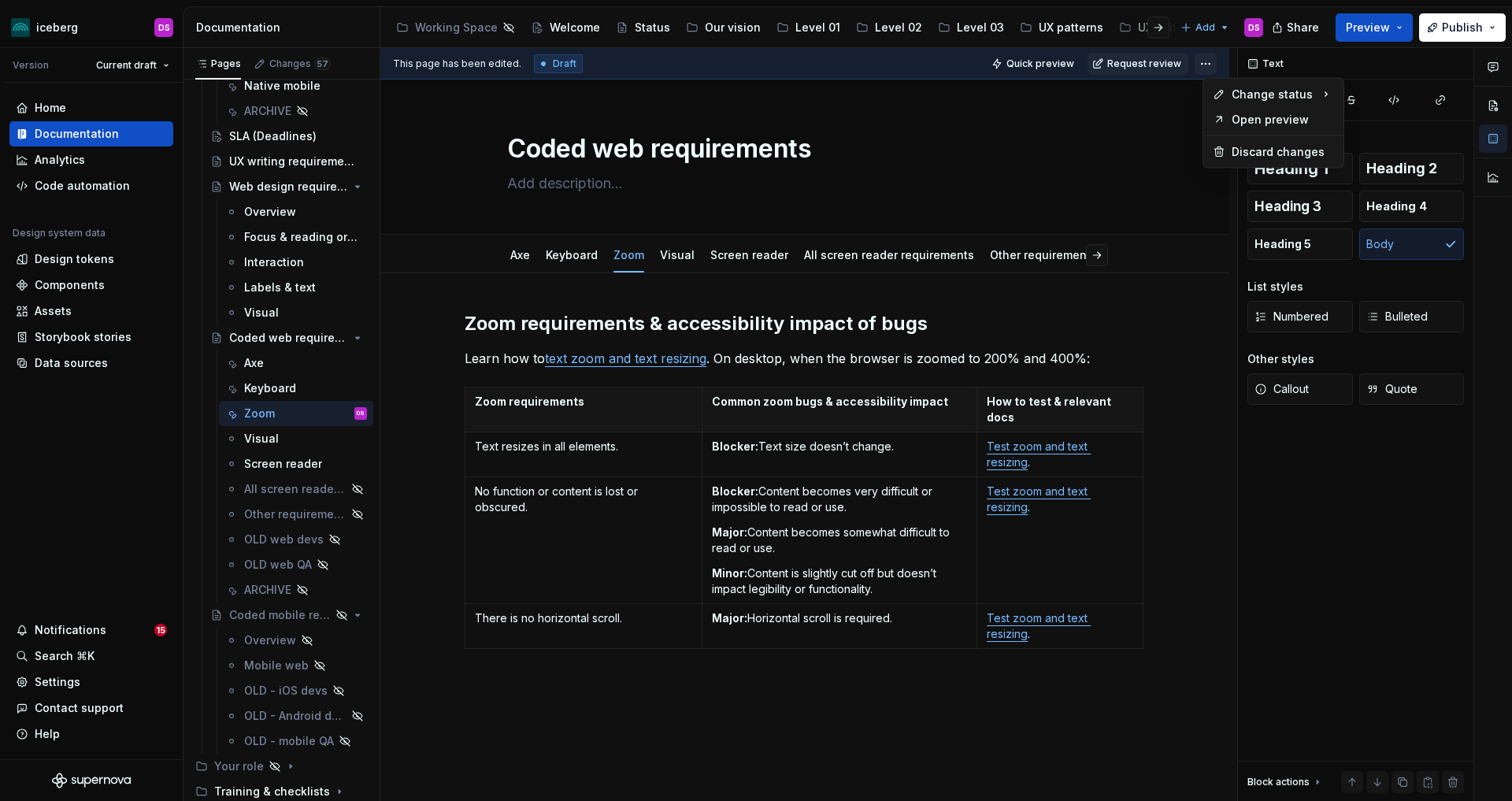
click at [1218, 61] on html "iceberg DS Version Current draft Home Documentation Analytics Code automation D…" at bounding box center [756, 400] width 1512 height 801
click at [1405, 168] on div "Ready for publish" at bounding box center [1442, 174] width 109 height 16
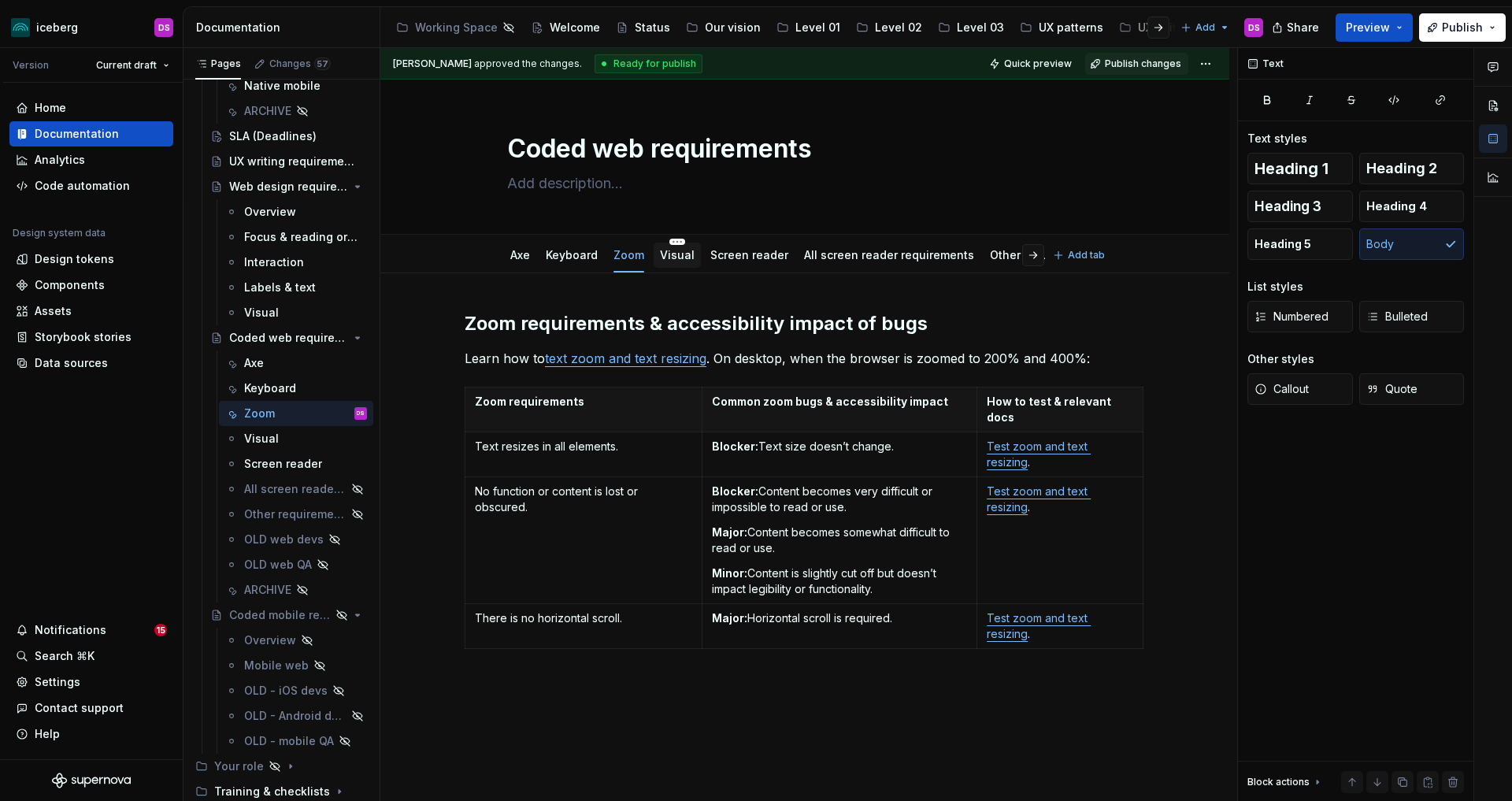
click at [690, 253] on link "Visual" at bounding box center [676, 255] width 34 height 14
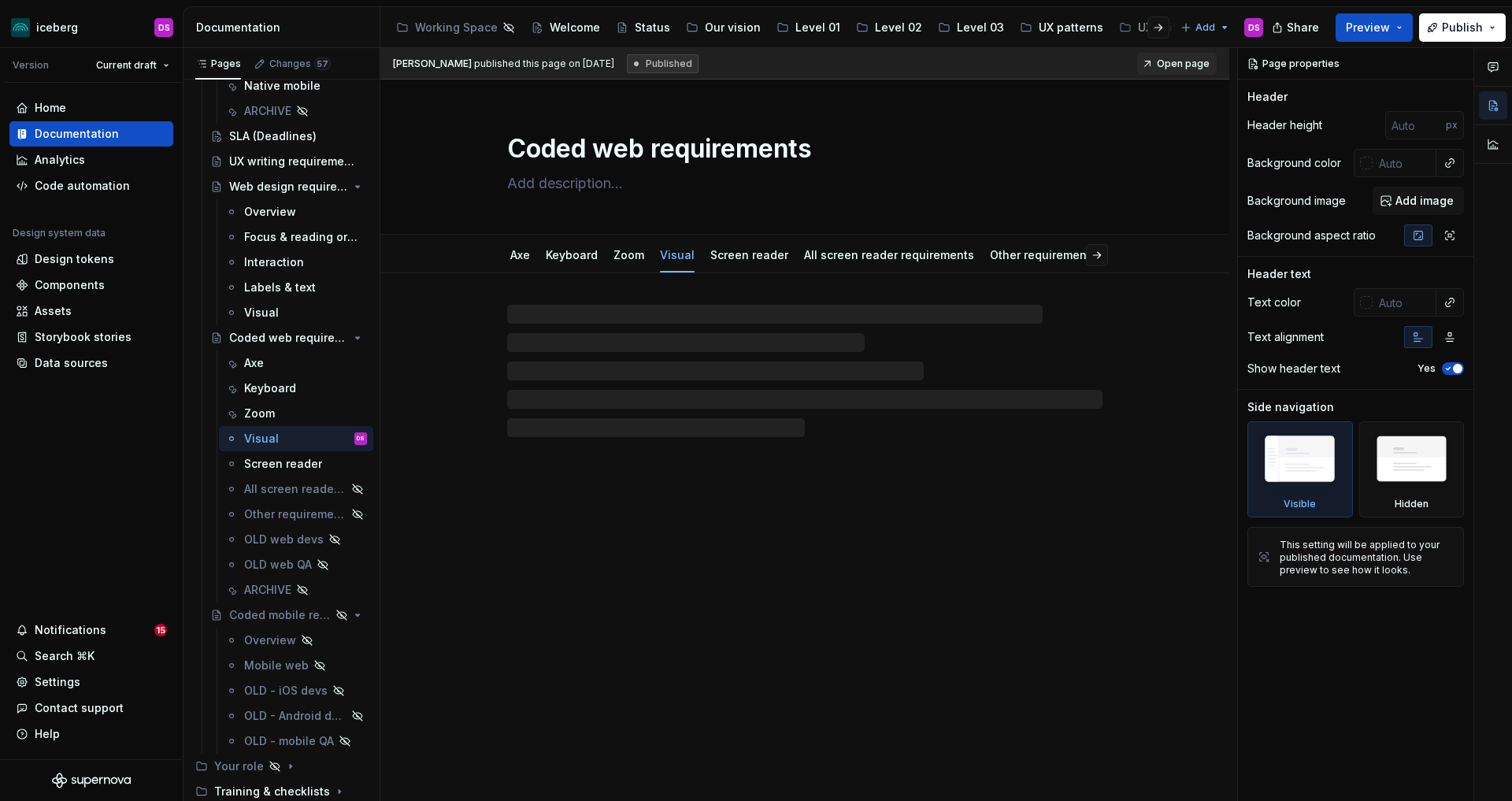
type textarea "*"
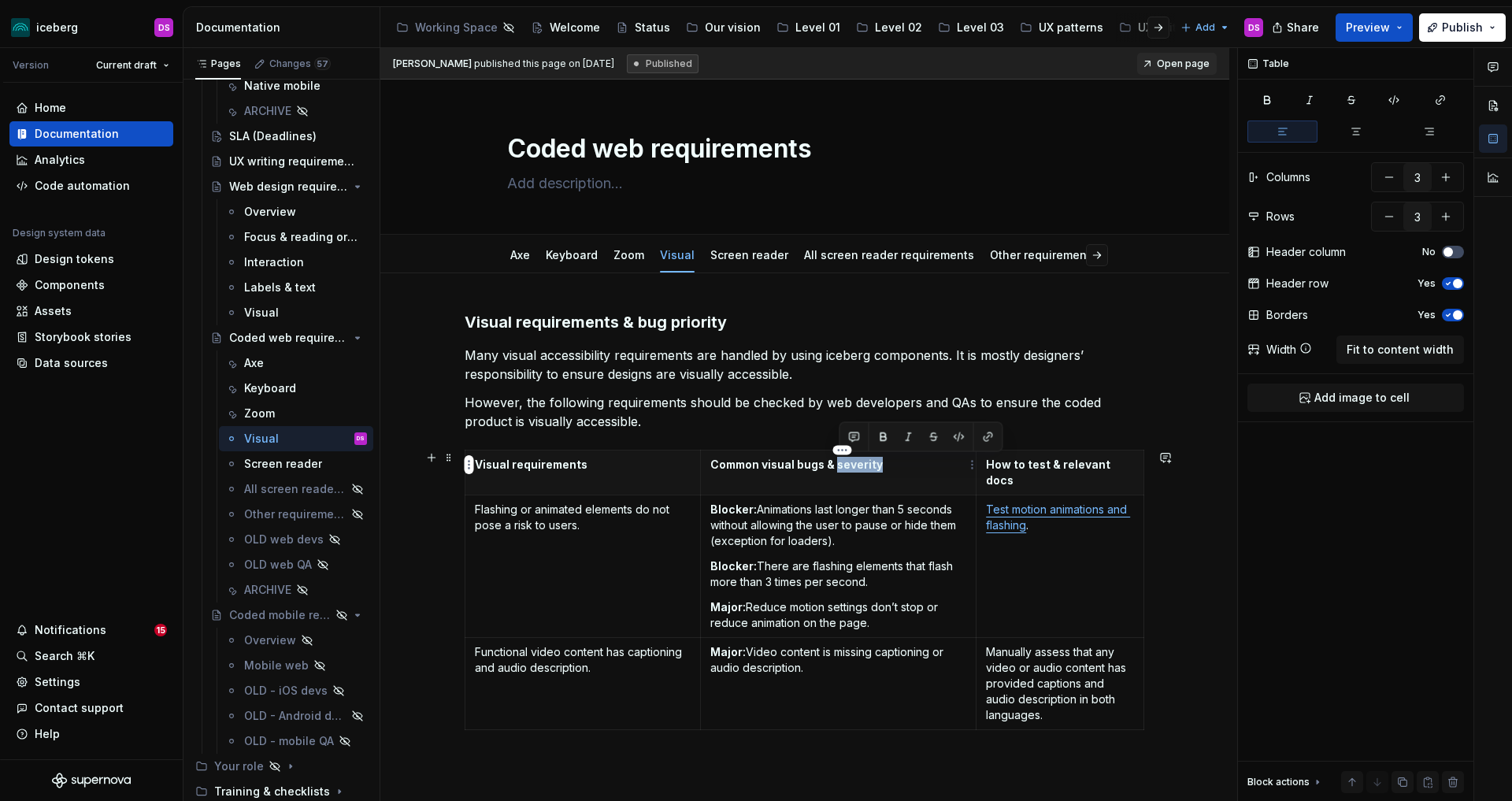
drag, startPoint x: 887, startPoint y: 461, endPoint x: 839, endPoint y: 465, distance: 48.2
click at [839, 465] on p "Common visual bugs & severity" at bounding box center [837, 464] width 256 height 16
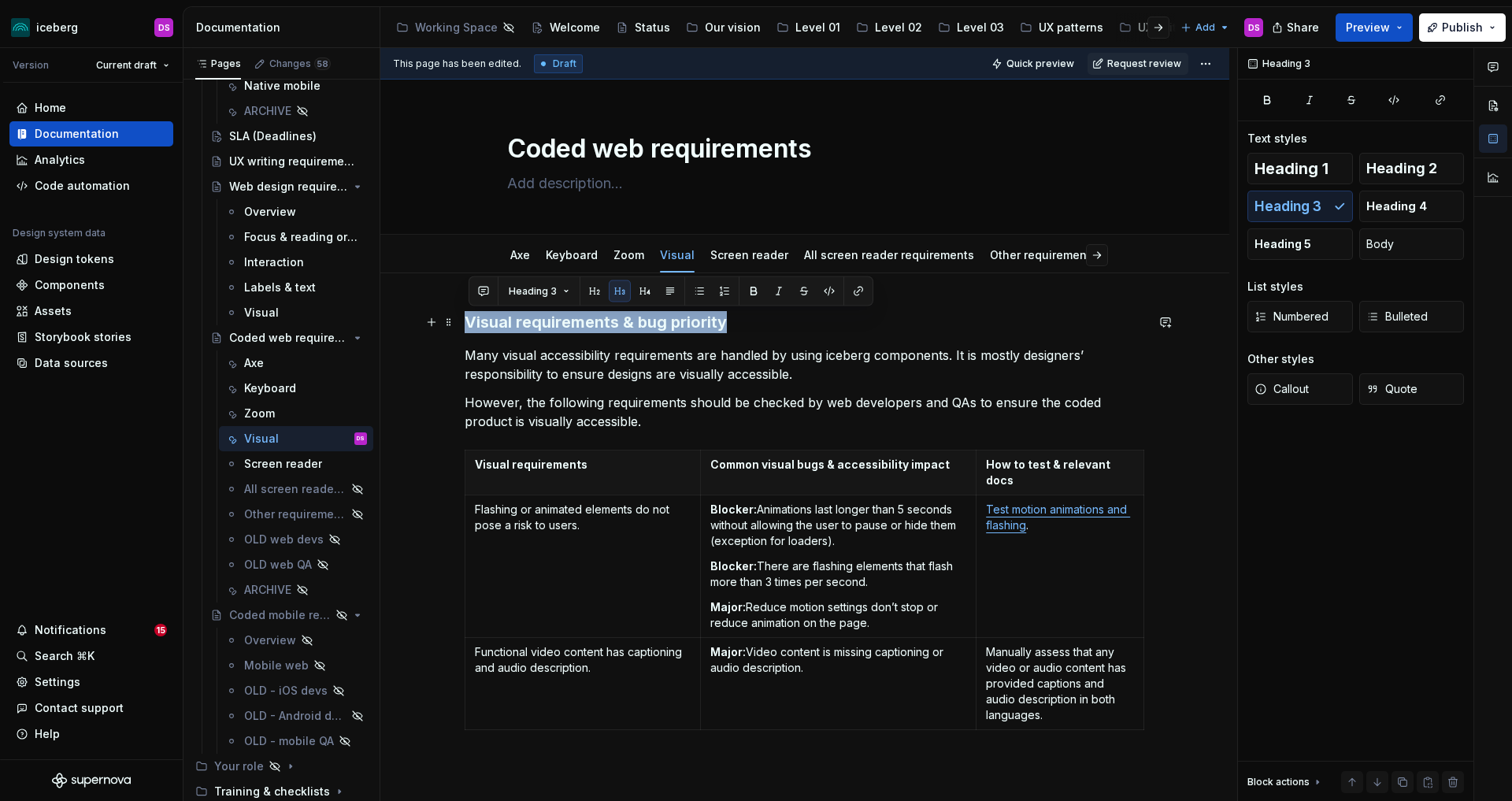
drag, startPoint x: 760, startPoint y: 325, endPoint x: 471, endPoint y: 324, distance: 289.0
click at [461, 325] on div "Visual requirements & bug priority Many visual accessibility requirements are h…" at bounding box center [804, 634] width 849 height 722
click at [592, 294] on button "button" at bounding box center [594, 292] width 22 height 22
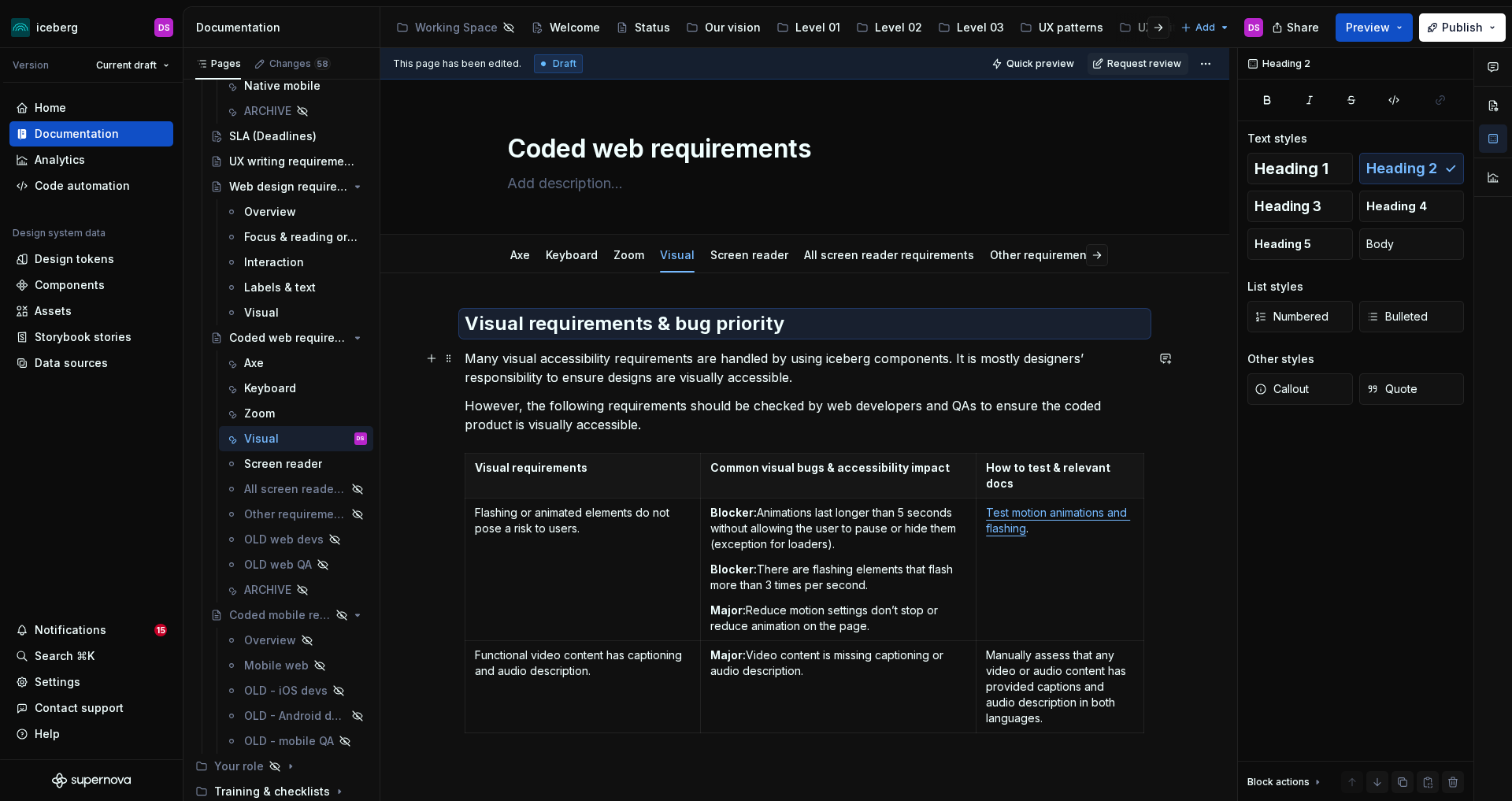
click at [790, 360] on p "Many visual accessibility requirements are handled by using iceberg components.…" at bounding box center [804, 367] width 680 height 38
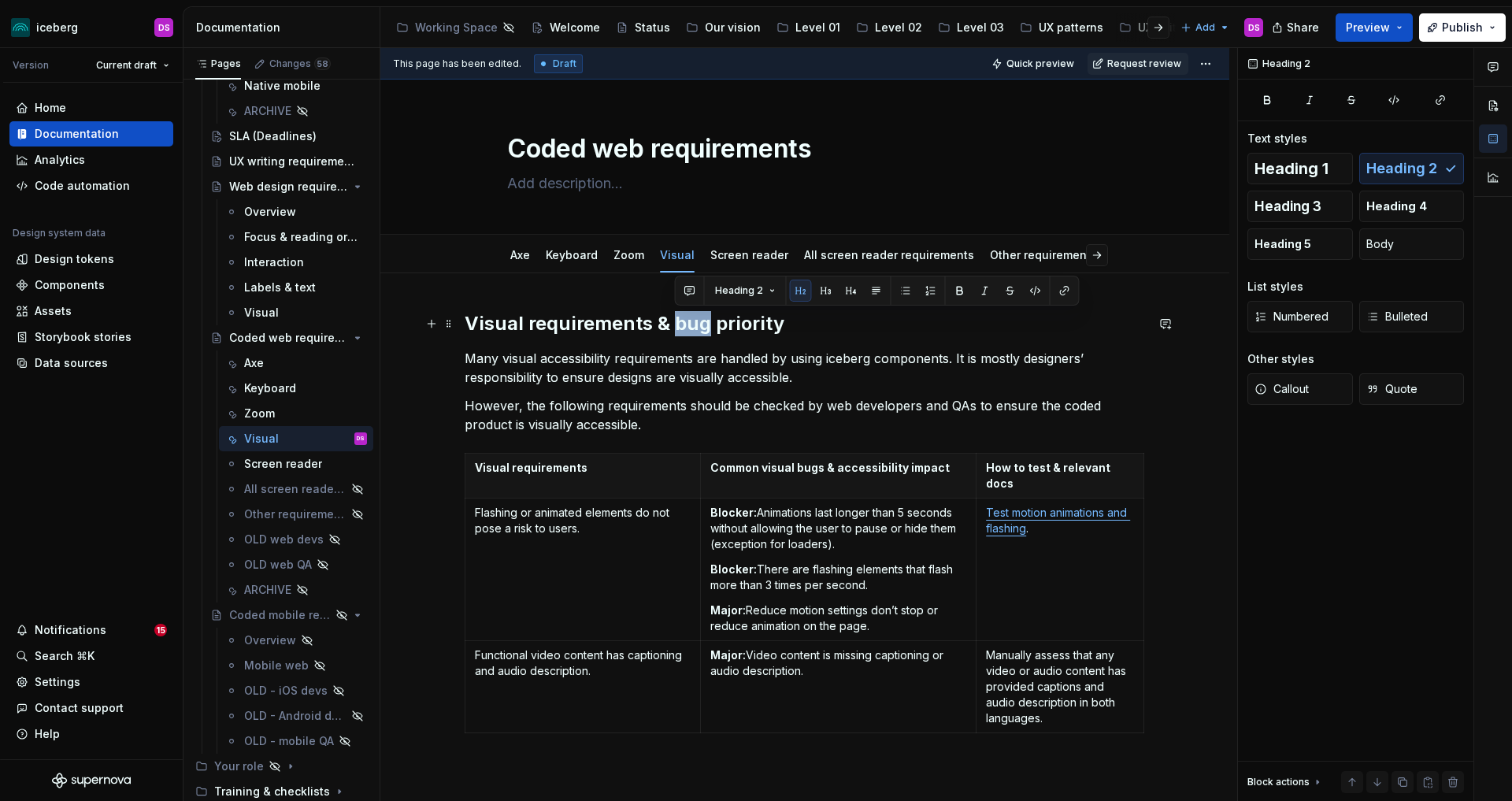
drag, startPoint x: 706, startPoint y: 324, endPoint x: 678, endPoint y: 327, distance: 28.2
click at [678, 327] on h2 "Visual requirements & bug priority" at bounding box center [804, 324] width 680 height 26
drag, startPoint x: 781, startPoint y: 323, endPoint x: 678, endPoint y: 324, distance: 103.0
click at [678, 324] on h2 "Visual requirements & bug priority" at bounding box center [804, 324] width 680 height 26
click at [1219, 66] on html "iceberg DS Version Current draft Home Documentation Analytics Code automation D…" at bounding box center [756, 400] width 1512 height 801
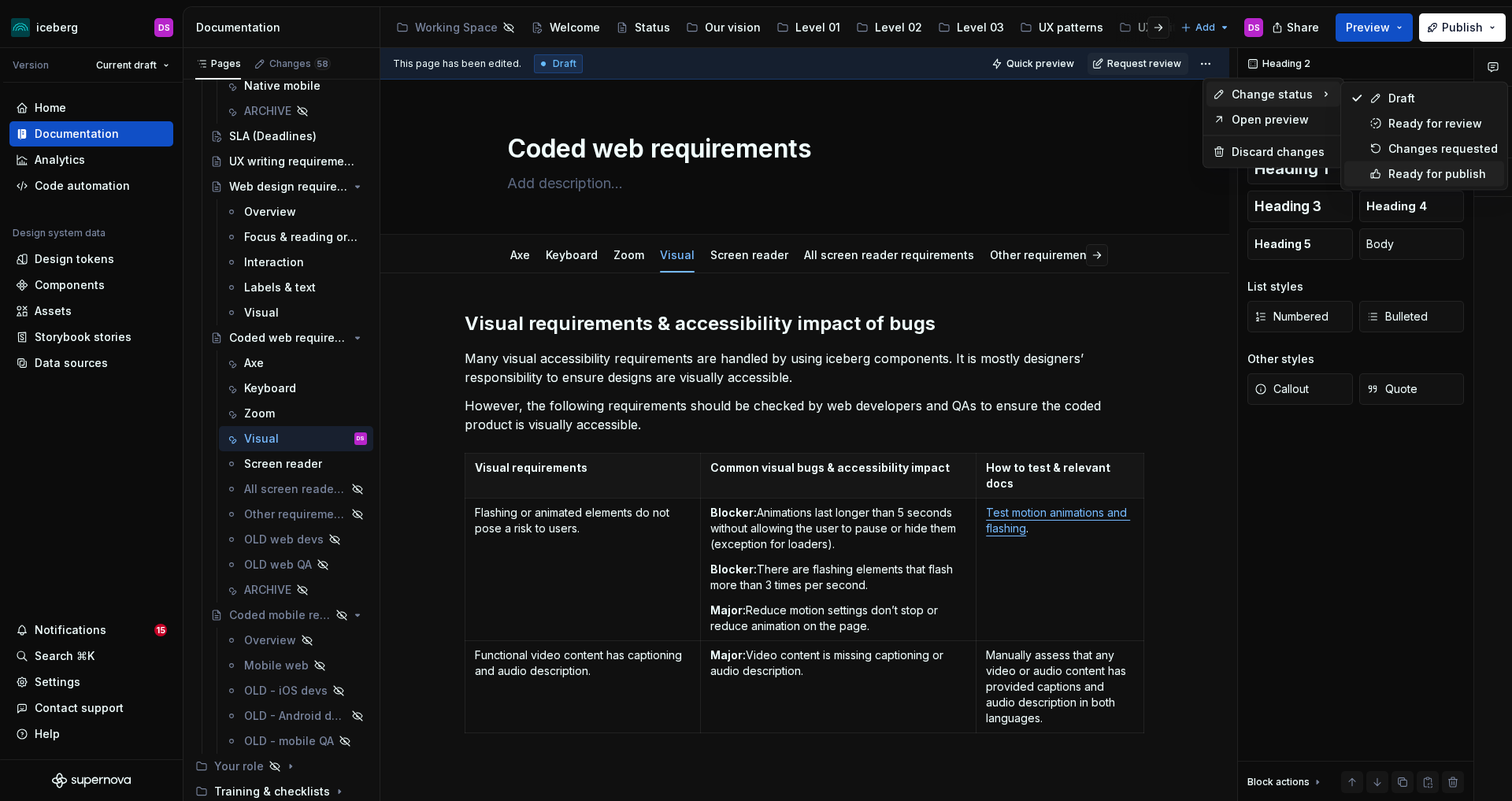
click at [1413, 168] on div "Ready for publish" at bounding box center [1442, 174] width 109 height 16
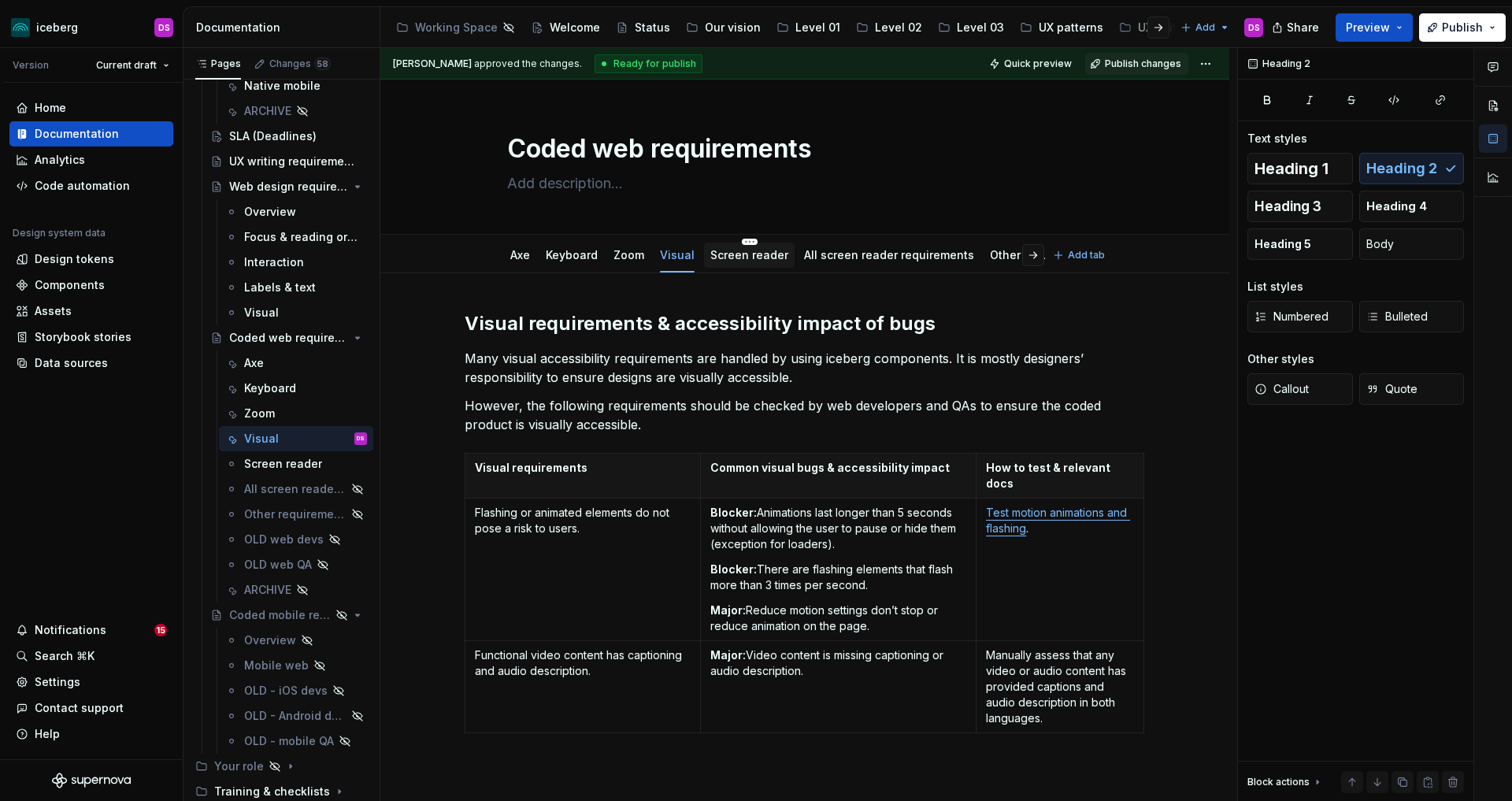
click at [778, 252] on link "Screen reader" at bounding box center [748, 255] width 78 height 14
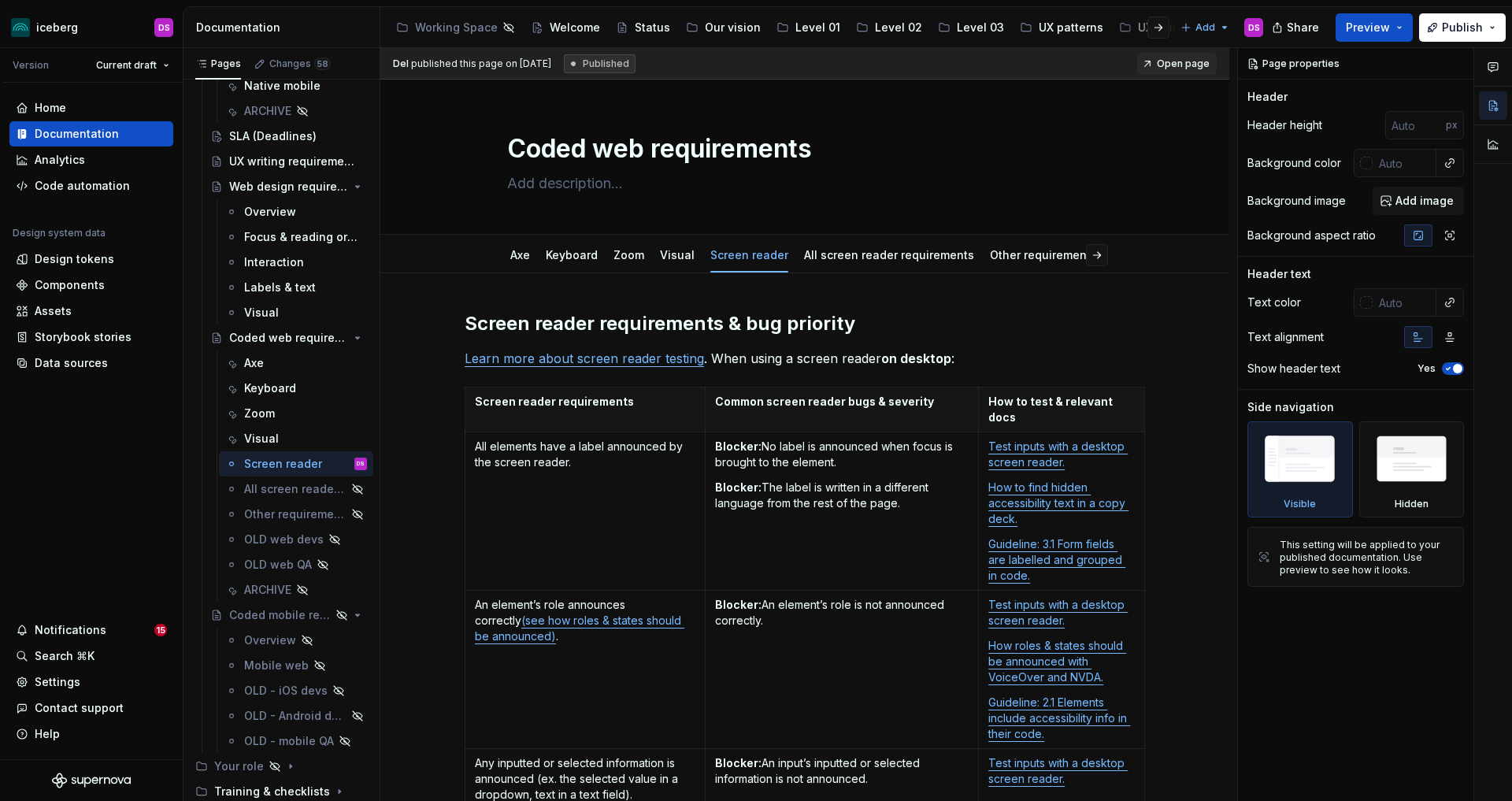
type textarea "*"
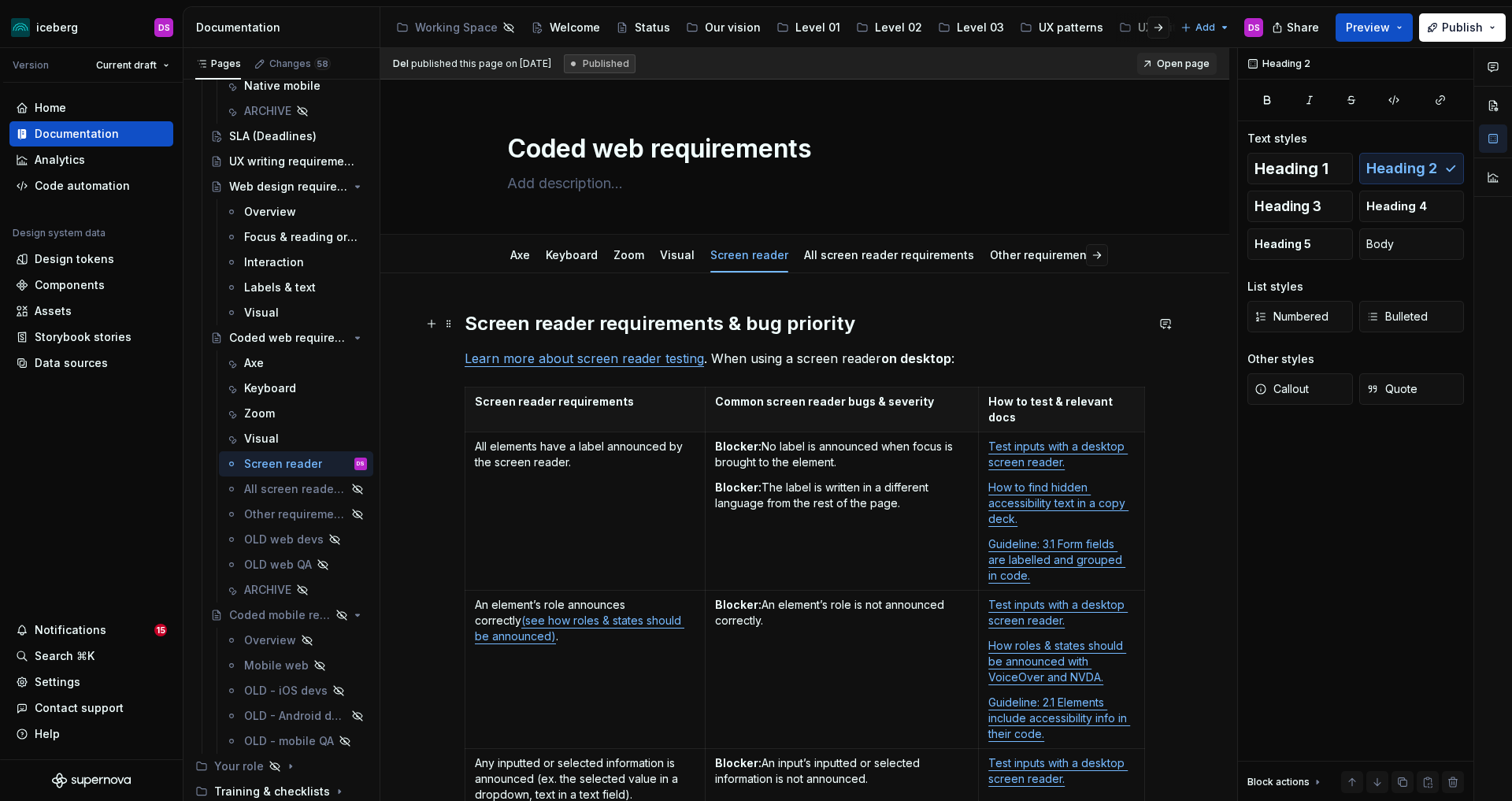
click at [814, 330] on h2 "Screen reader requirements & bug priority" at bounding box center [804, 324] width 680 height 26
drag, startPoint x: 748, startPoint y: 325, endPoint x: 870, endPoint y: 326, distance: 122.0
click at [870, 326] on h2 "Screen reader requirements & bug priority" at bounding box center [804, 324] width 680 height 26
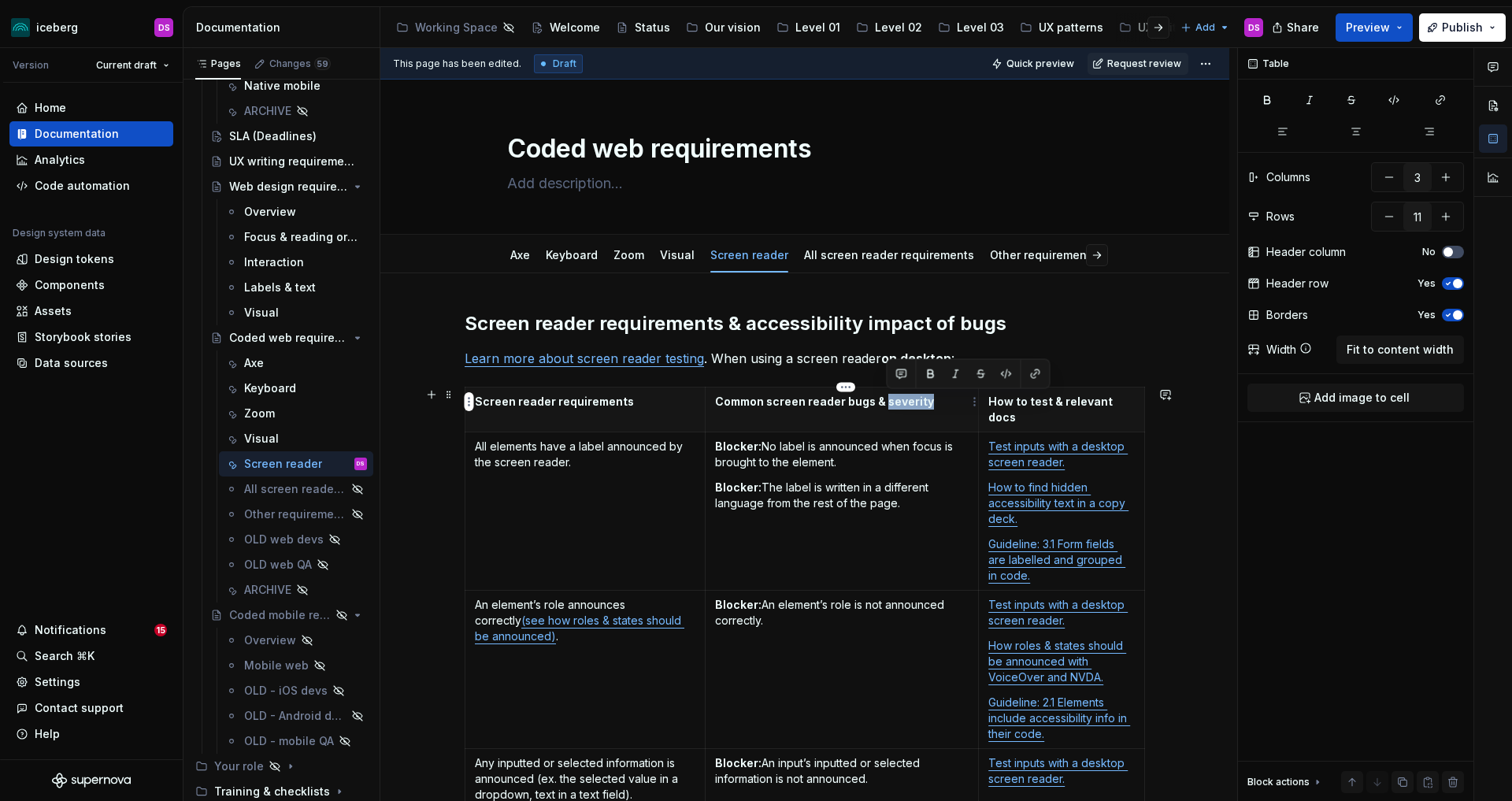
drag, startPoint x: 927, startPoint y: 403, endPoint x: 887, endPoint y: 405, distance: 40.0
click at [887, 405] on p "Common screen reader bugs & severity" at bounding box center [841, 401] width 254 height 16
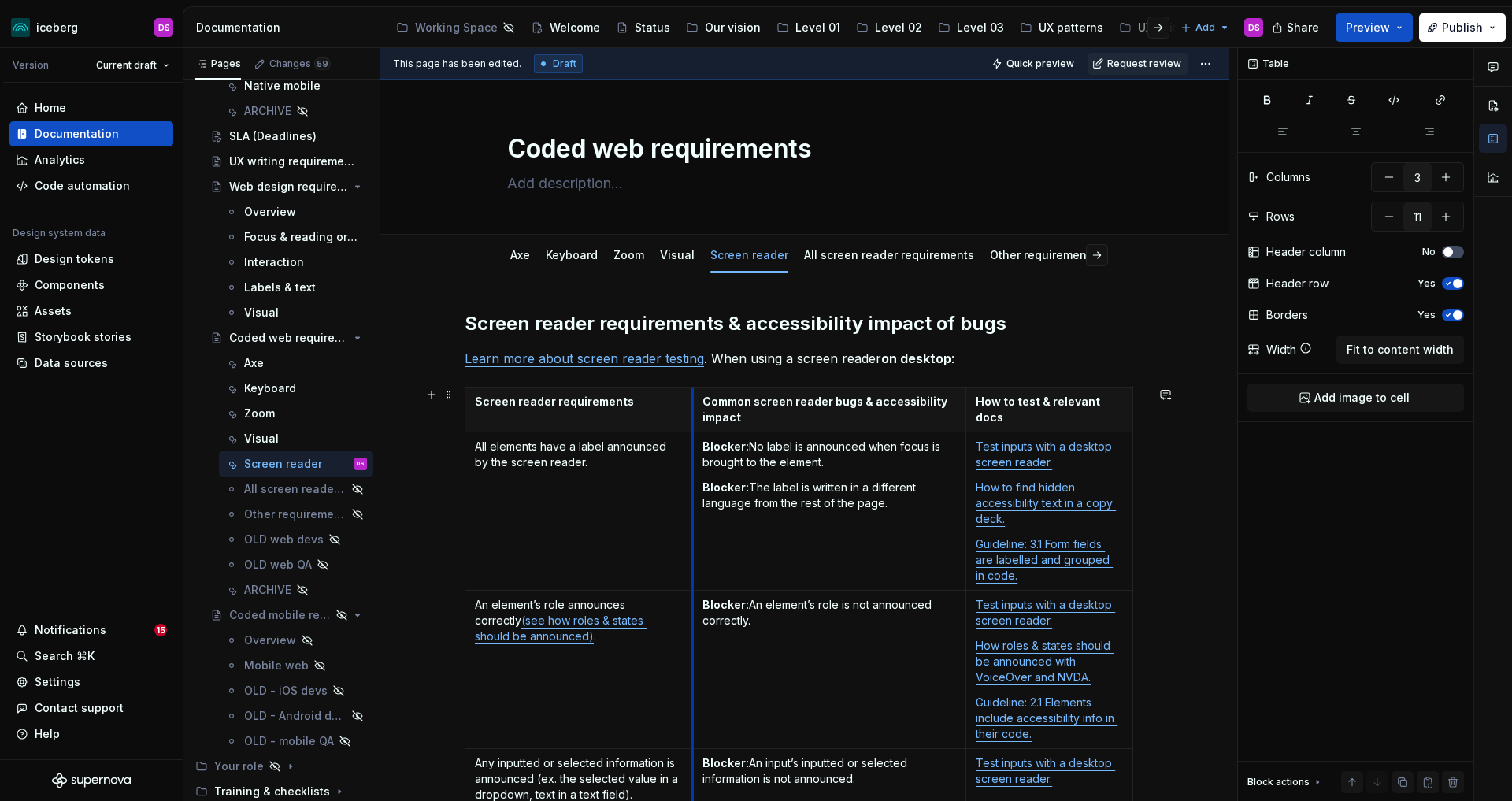
click at [697, 422] on th "Common screen reader bugs & accessibility impact" at bounding box center [829, 410] width 274 height 45
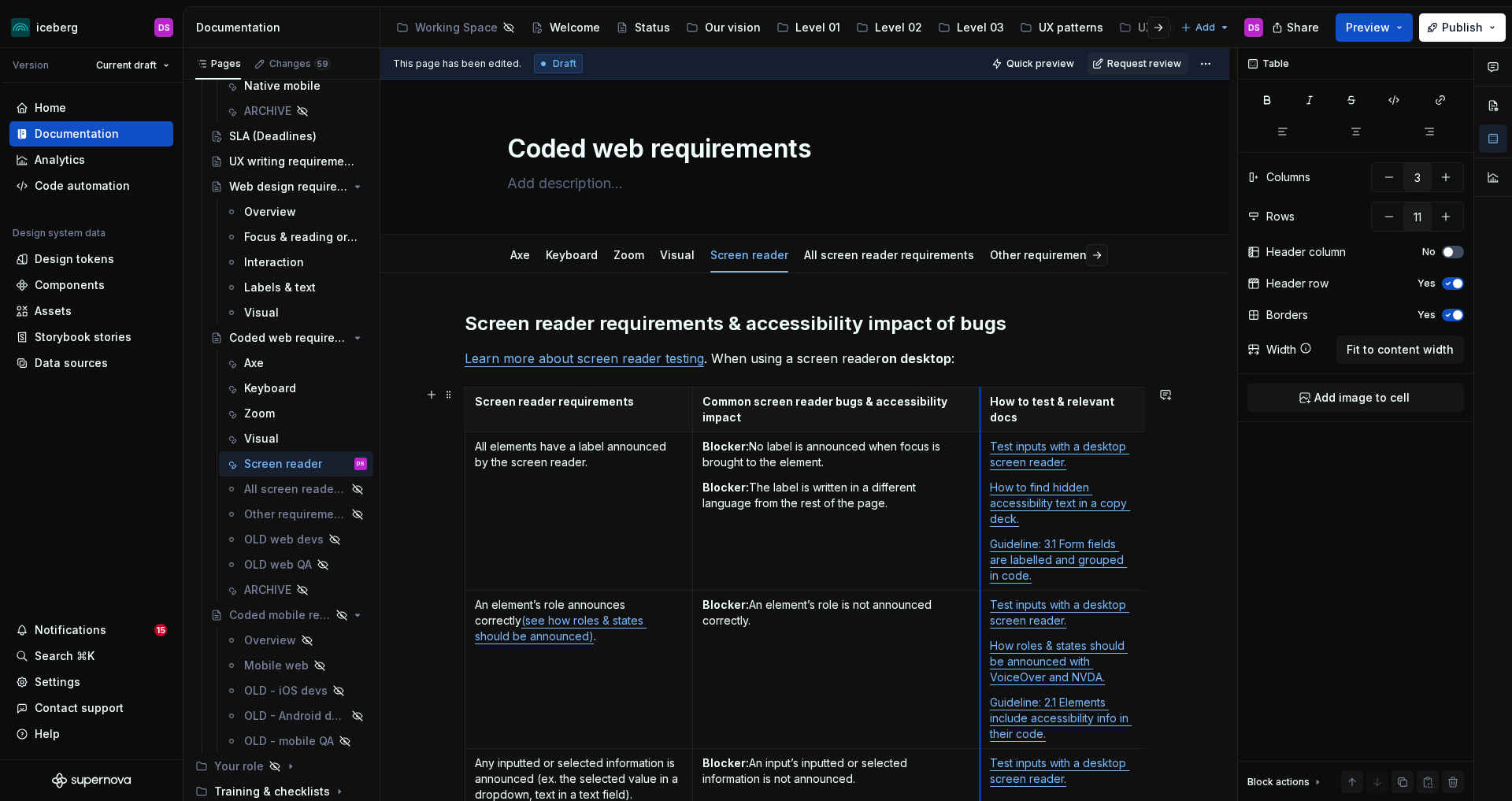
drag, startPoint x: 969, startPoint y: 419, endPoint x: 983, endPoint y: 419, distance: 14.0
drag, startPoint x: 983, startPoint y: 419, endPoint x: 991, endPoint y: 418, distance: 8.1
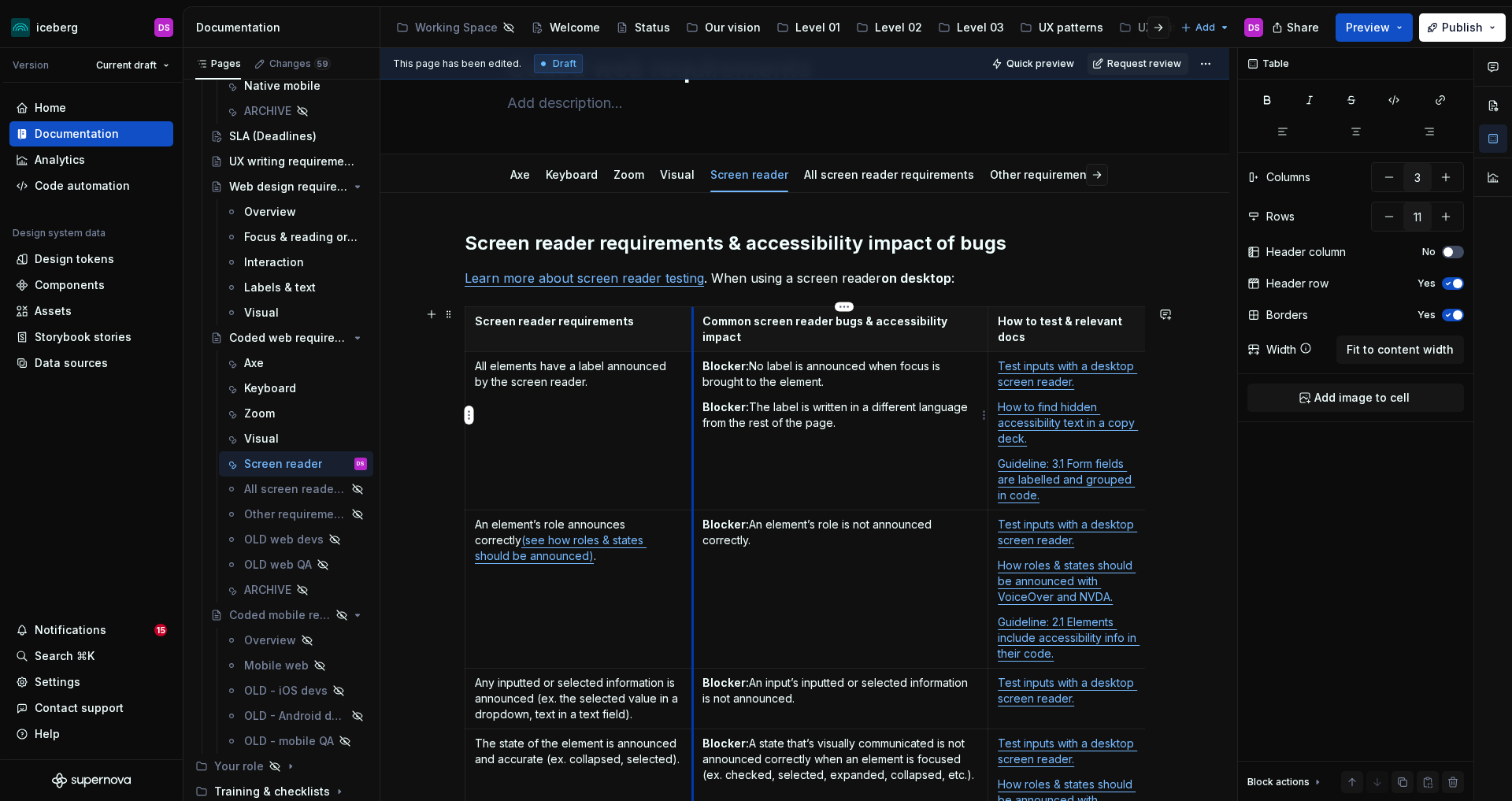
scroll to position [82, 0]
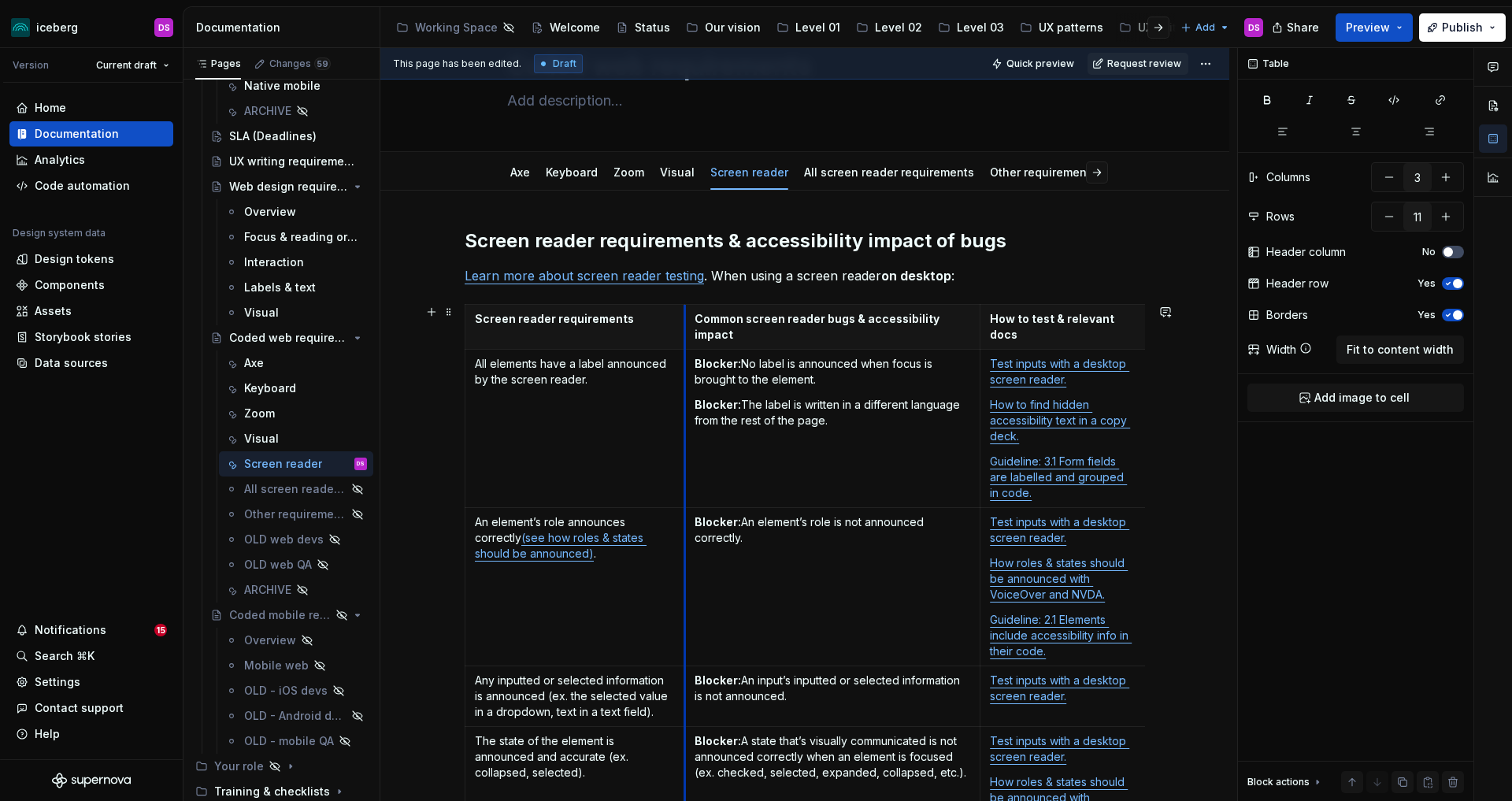
drag, startPoint x: 697, startPoint y: 437, endPoint x: 689, endPoint y: 440, distance: 8.5
click at [689, 440] on td "Blocker: No label is announced when focus is brought to the element. Blocker: T…" at bounding box center [833, 428] width 297 height 158
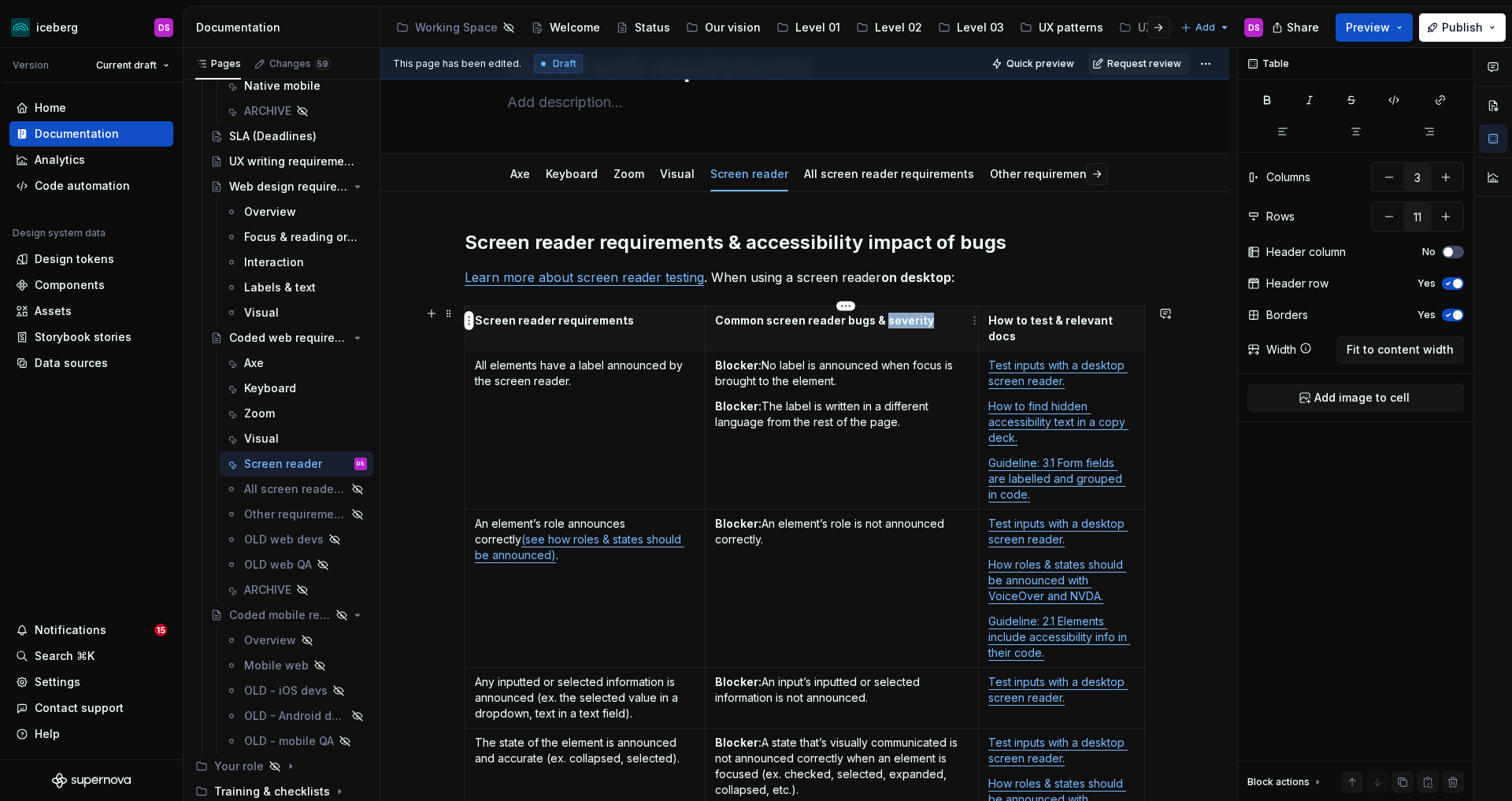
click at [886, 321] on p "Common screen reader bugs & severity" at bounding box center [841, 320] width 254 height 16
click at [889, 325] on p "Common screen reader bugs & accessibility impact" at bounding box center [841, 328] width 254 height 31
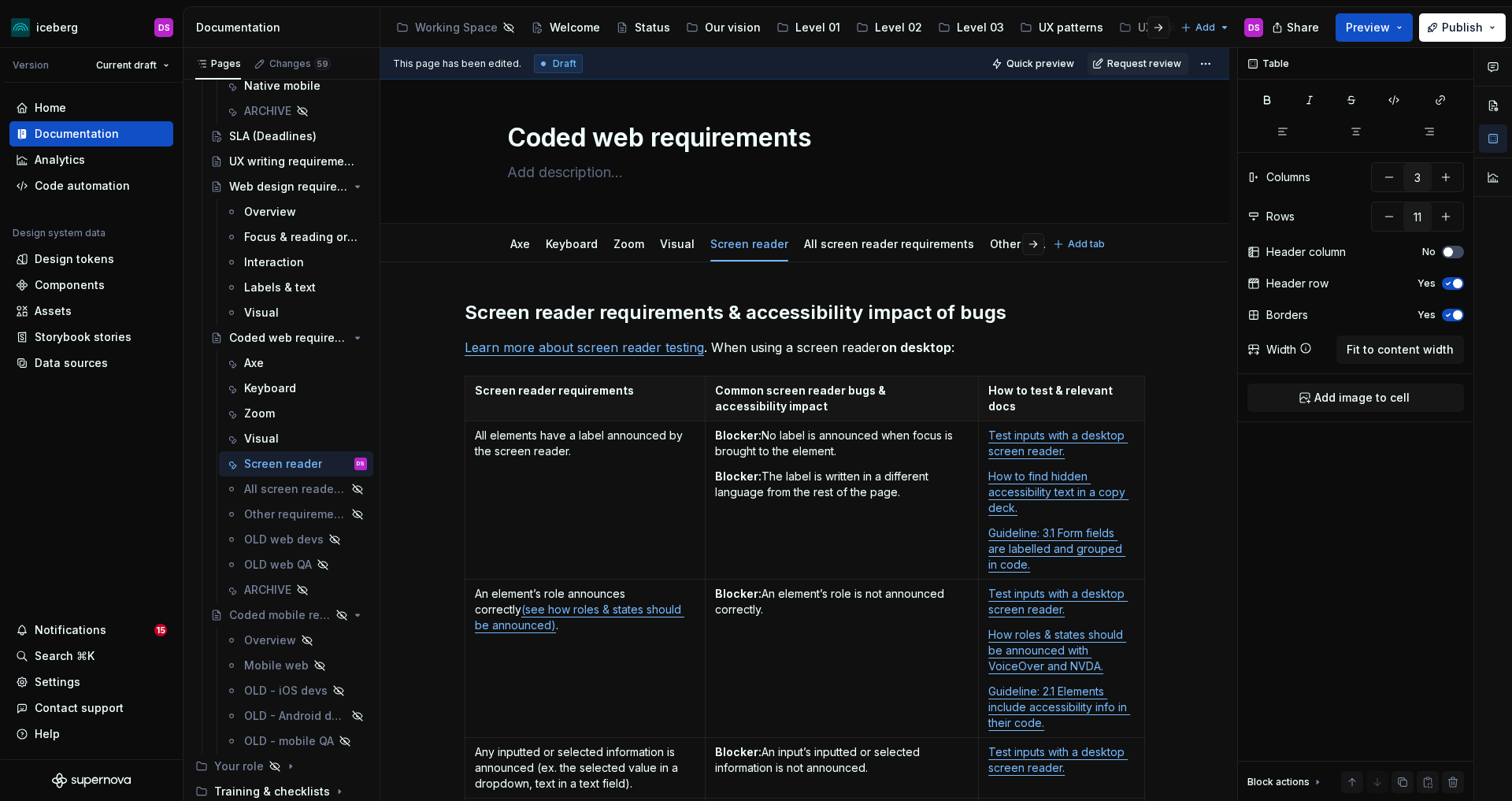
scroll to position [0, 0]
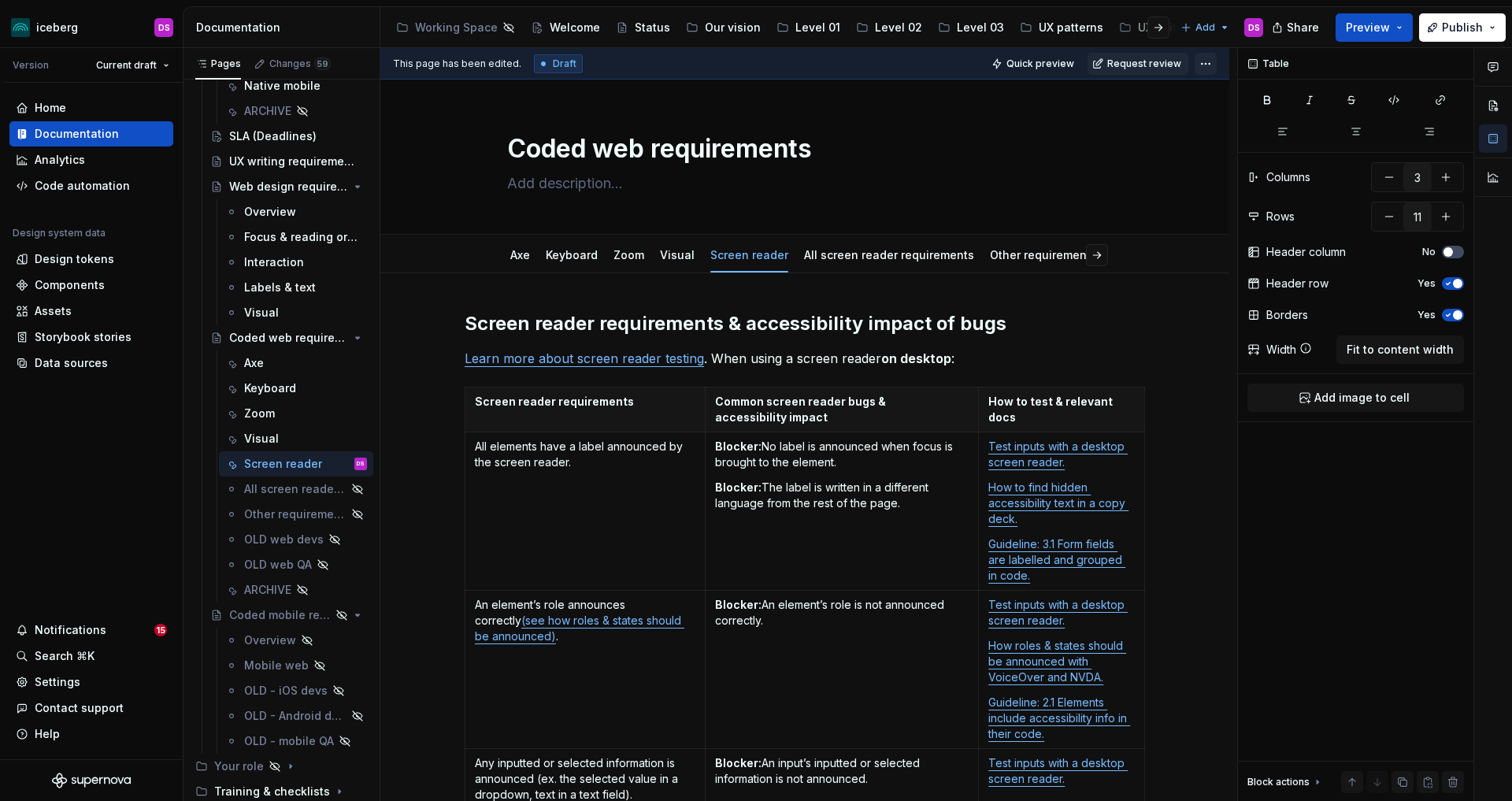
click at [1219, 65] on html "iceberg DS Version Current draft Home Documentation Analytics Code automation D…" at bounding box center [756, 400] width 1512 height 801
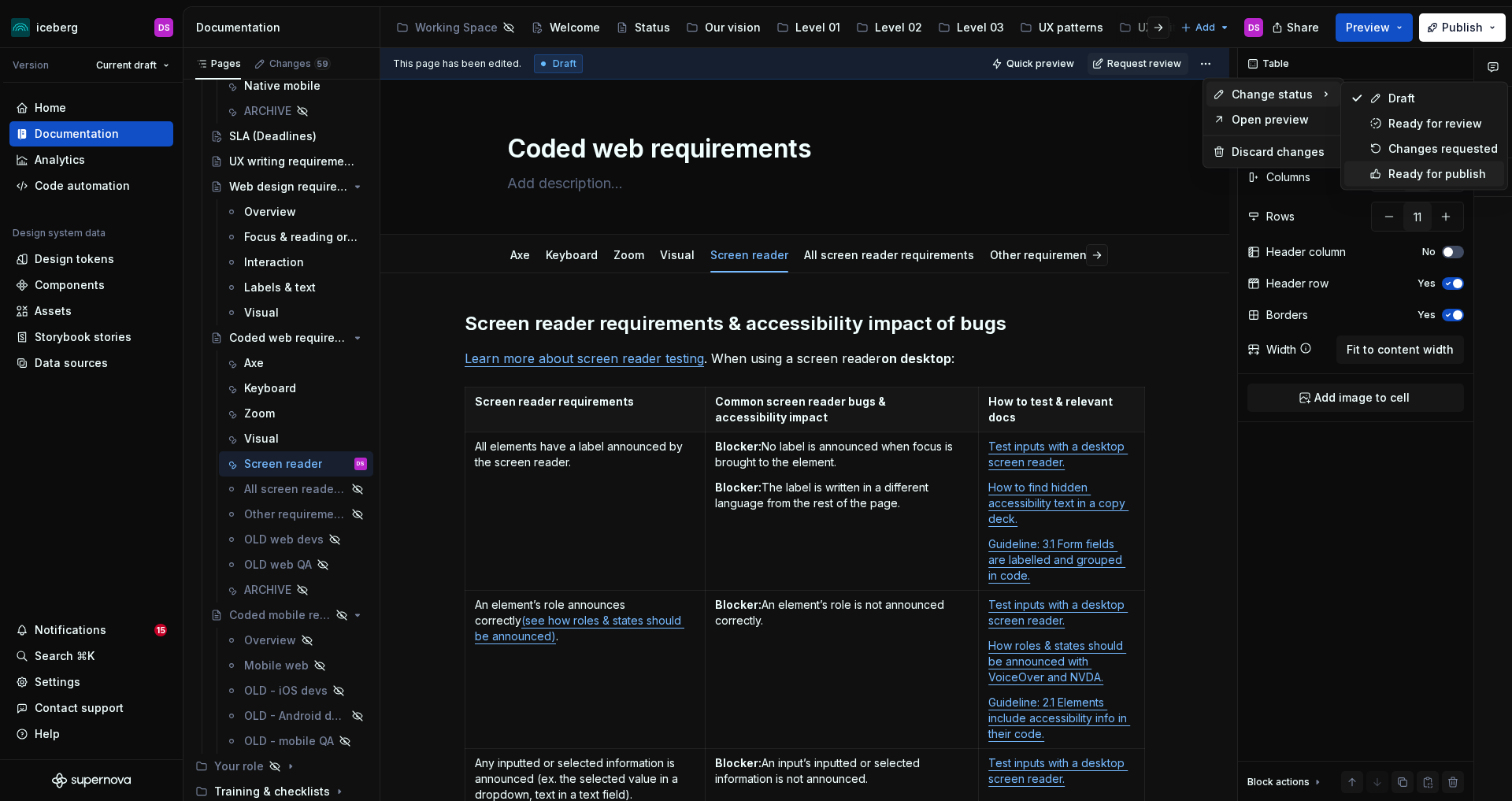
click at [1400, 175] on div "Ready for publish" at bounding box center [1442, 174] width 109 height 16
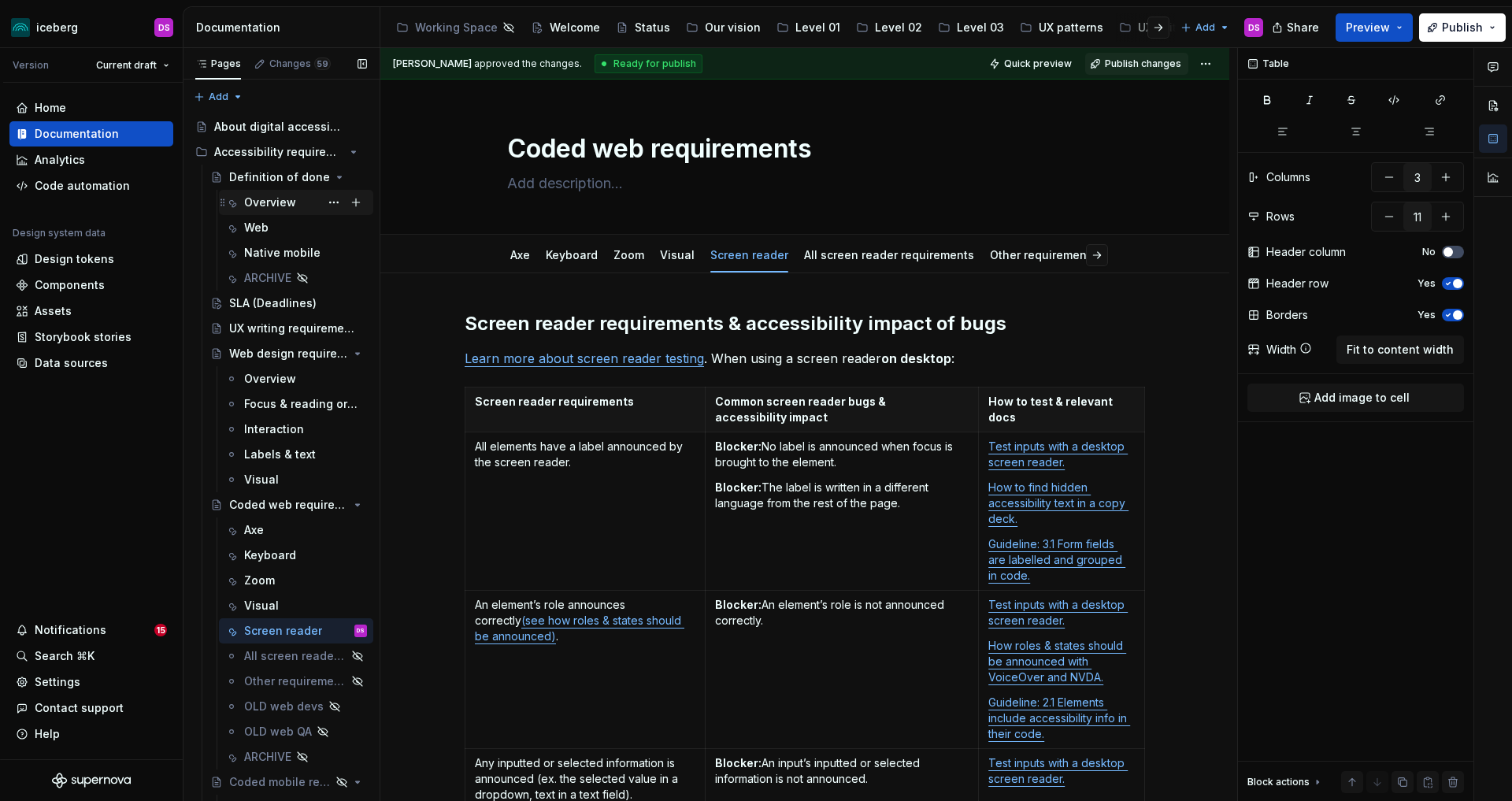
click at [281, 201] on div "Overview" at bounding box center [270, 202] width 52 height 16
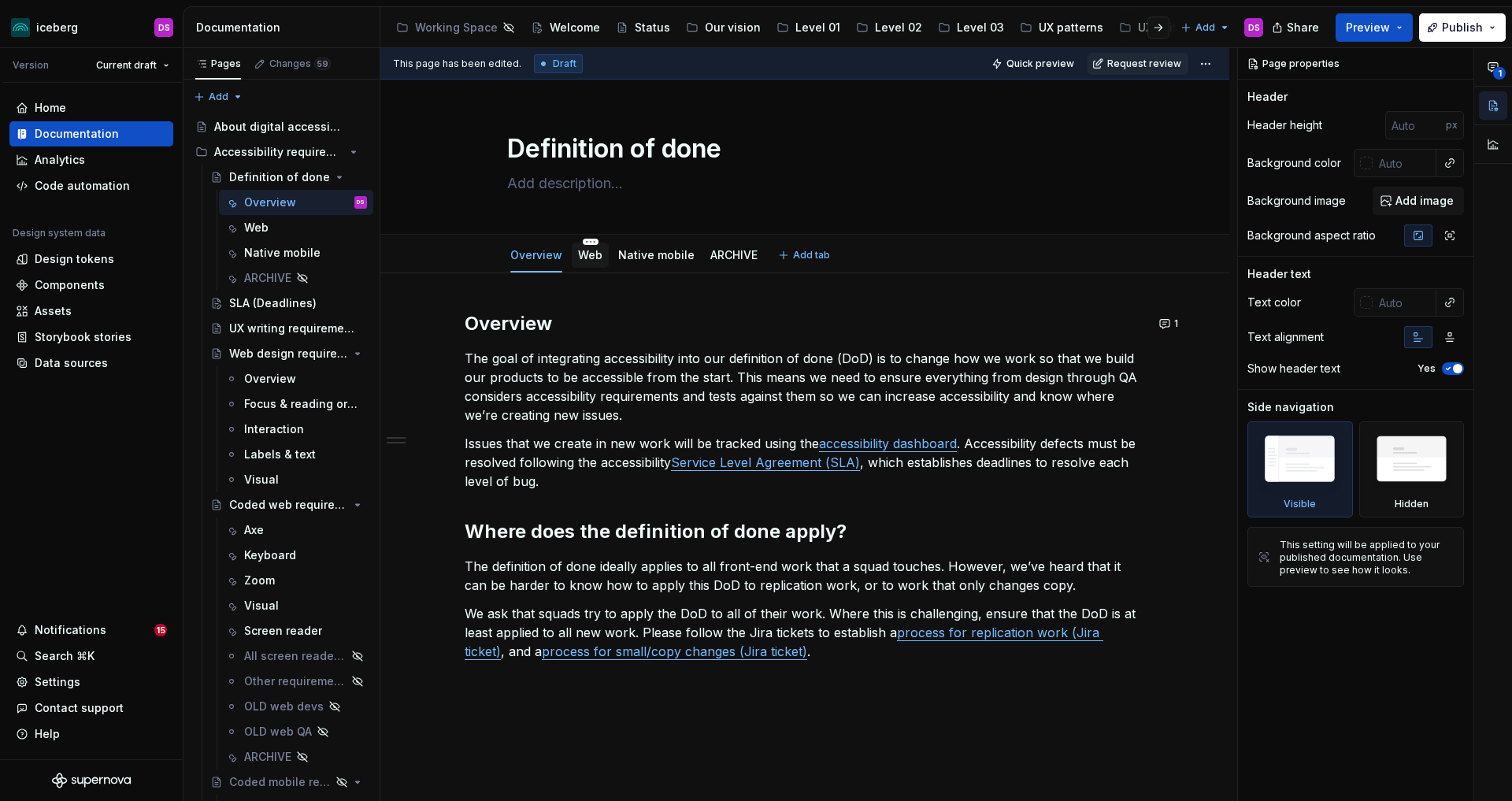
click at [599, 258] on link "Web" at bounding box center [590, 255] width 25 height 14
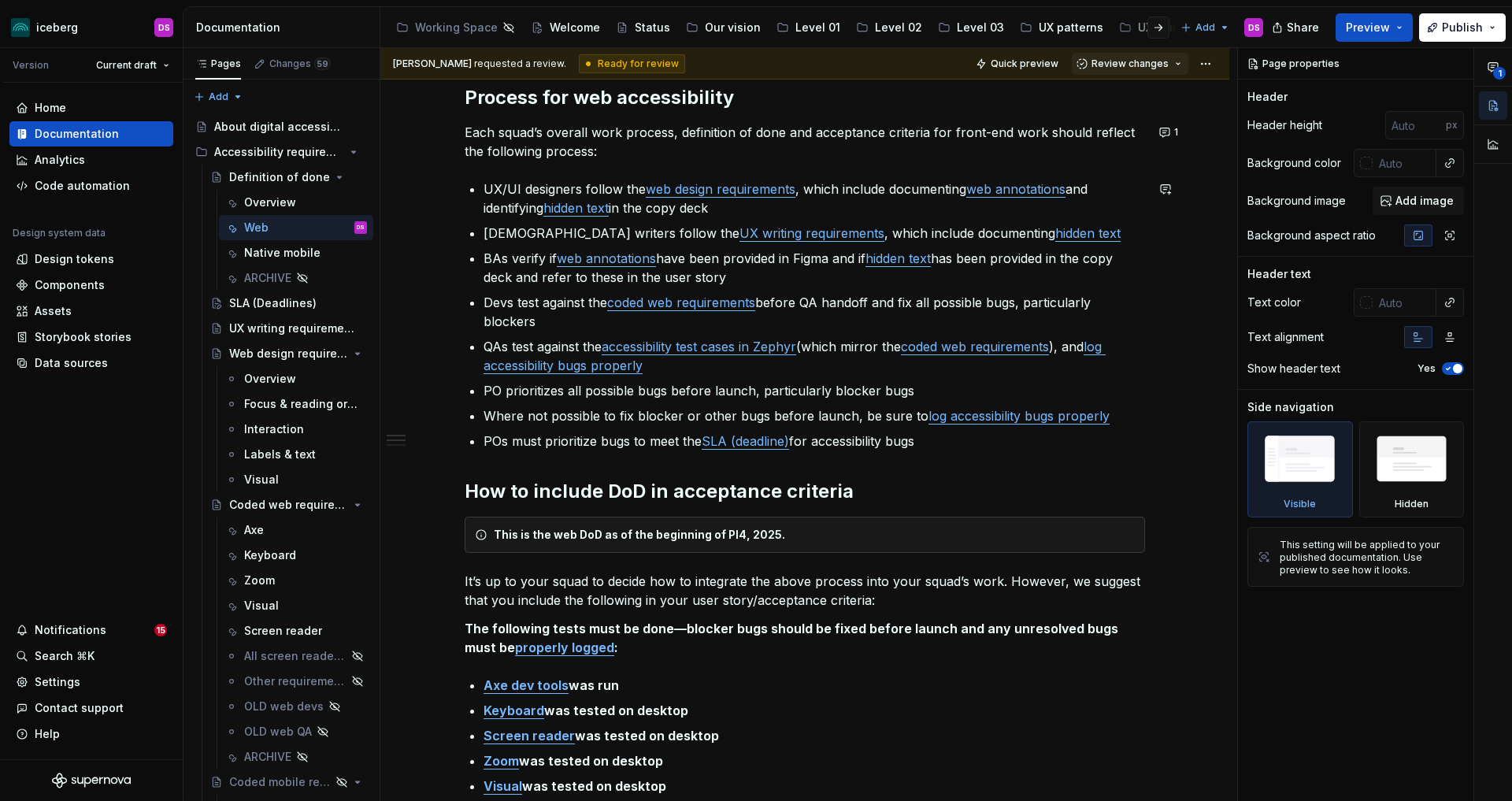
scroll to position [229, 0]
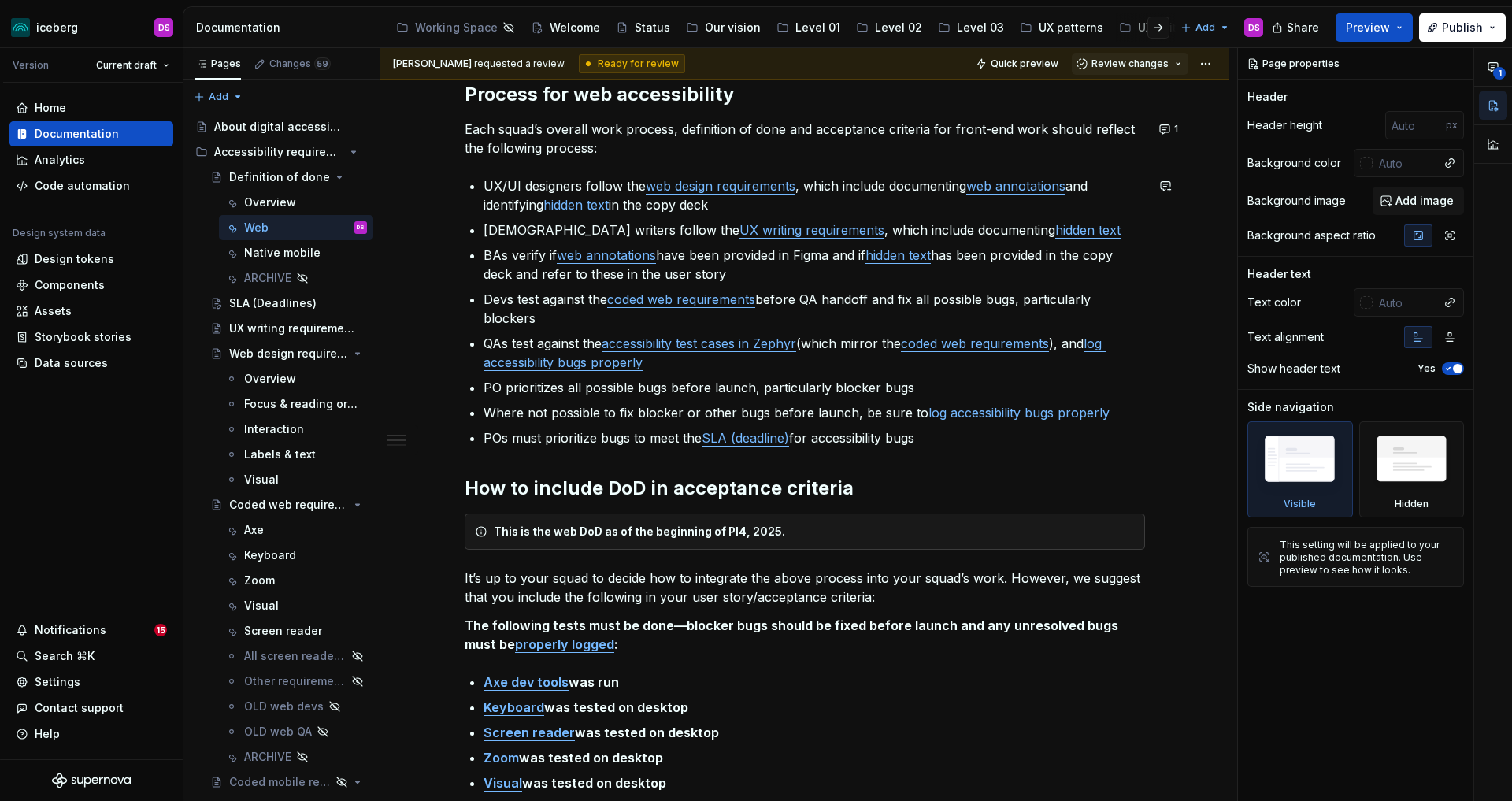
type textarea "*"
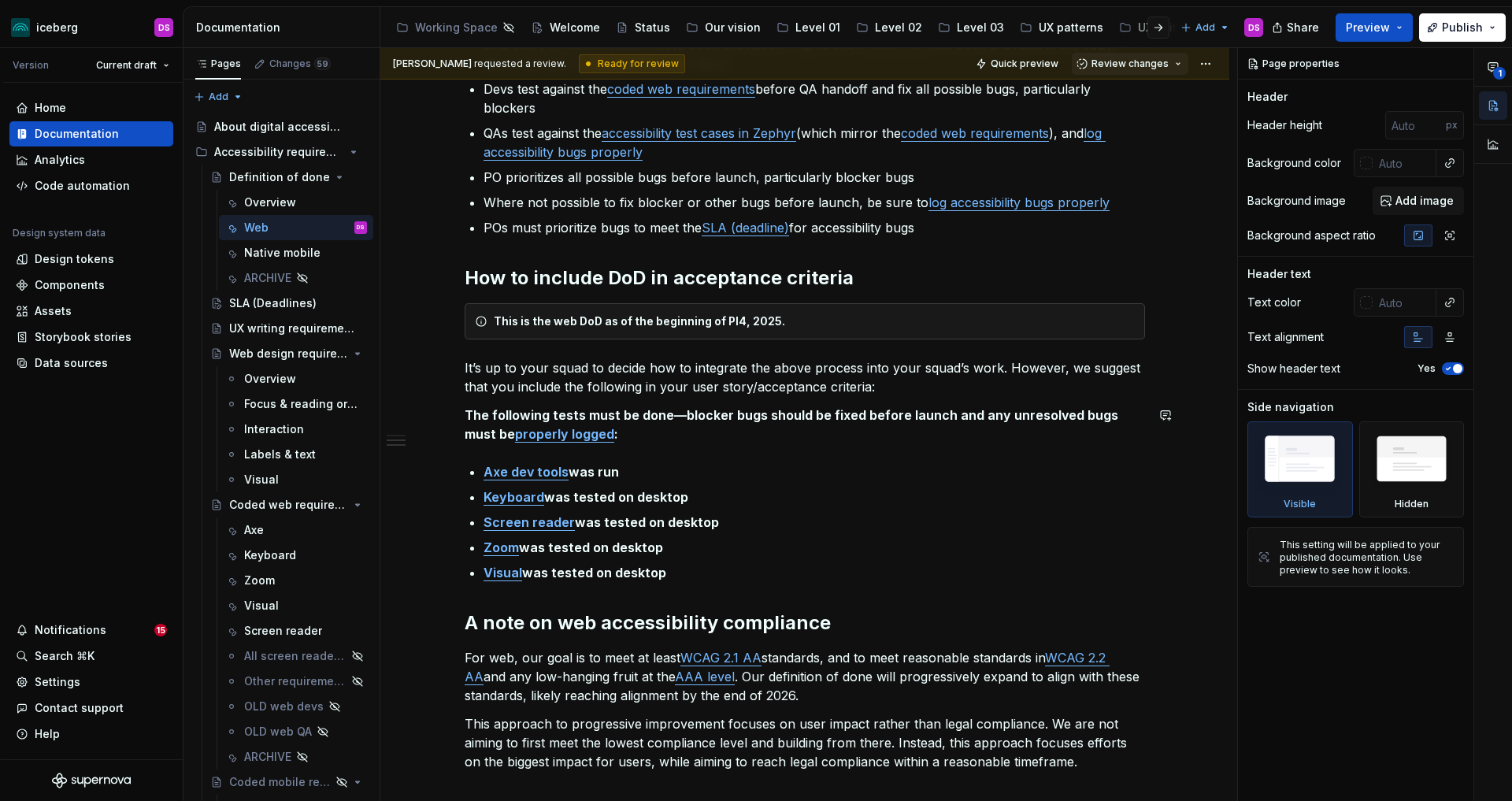
scroll to position [442, 0]
click at [789, 225] on link "SLA (deadline)" at bounding box center [745, 225] width 87 height 16
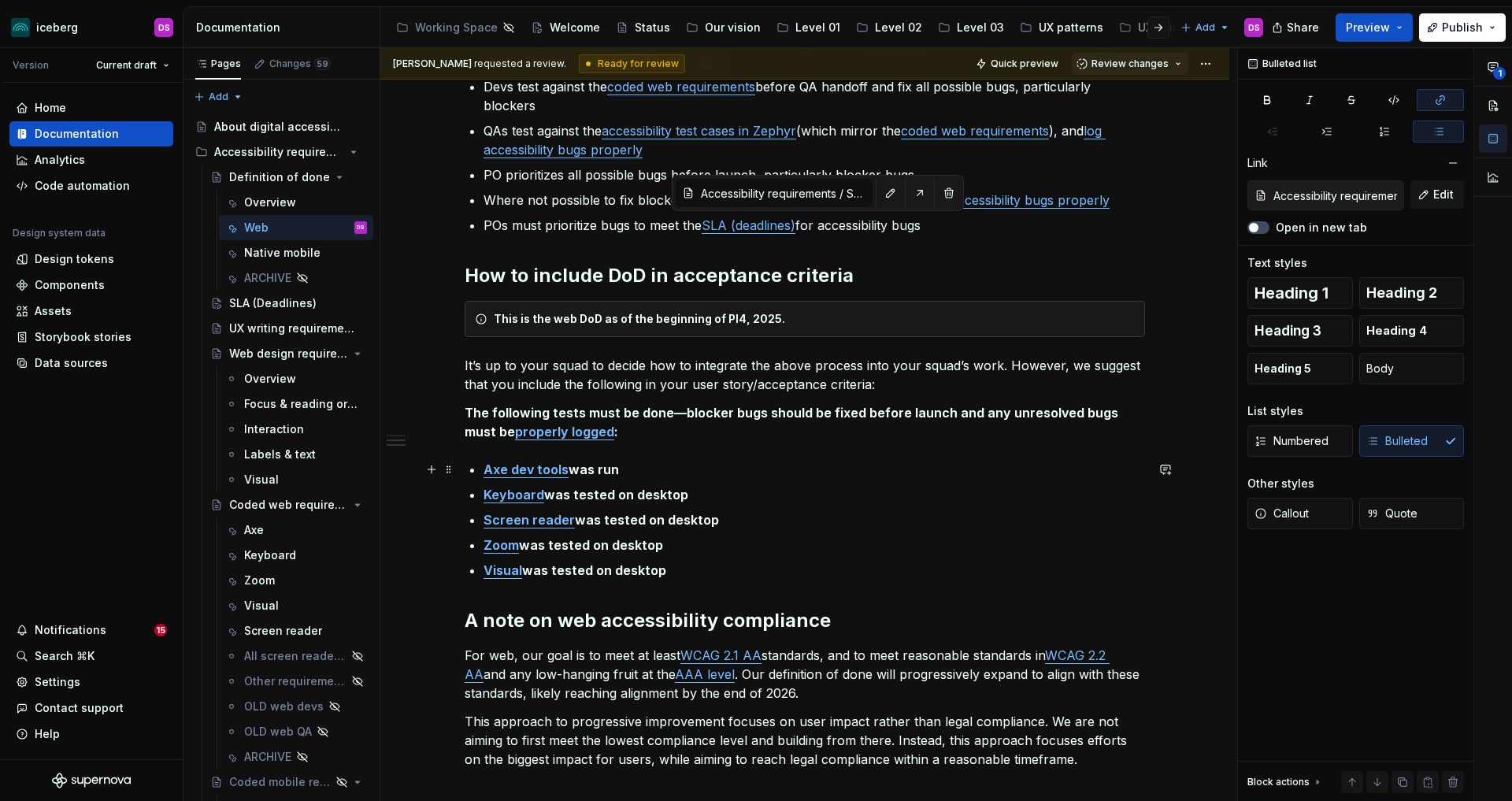
click at [844, 471] on p "Axe dev tools was run" at bounding box center [814, 468] width 662 height 19
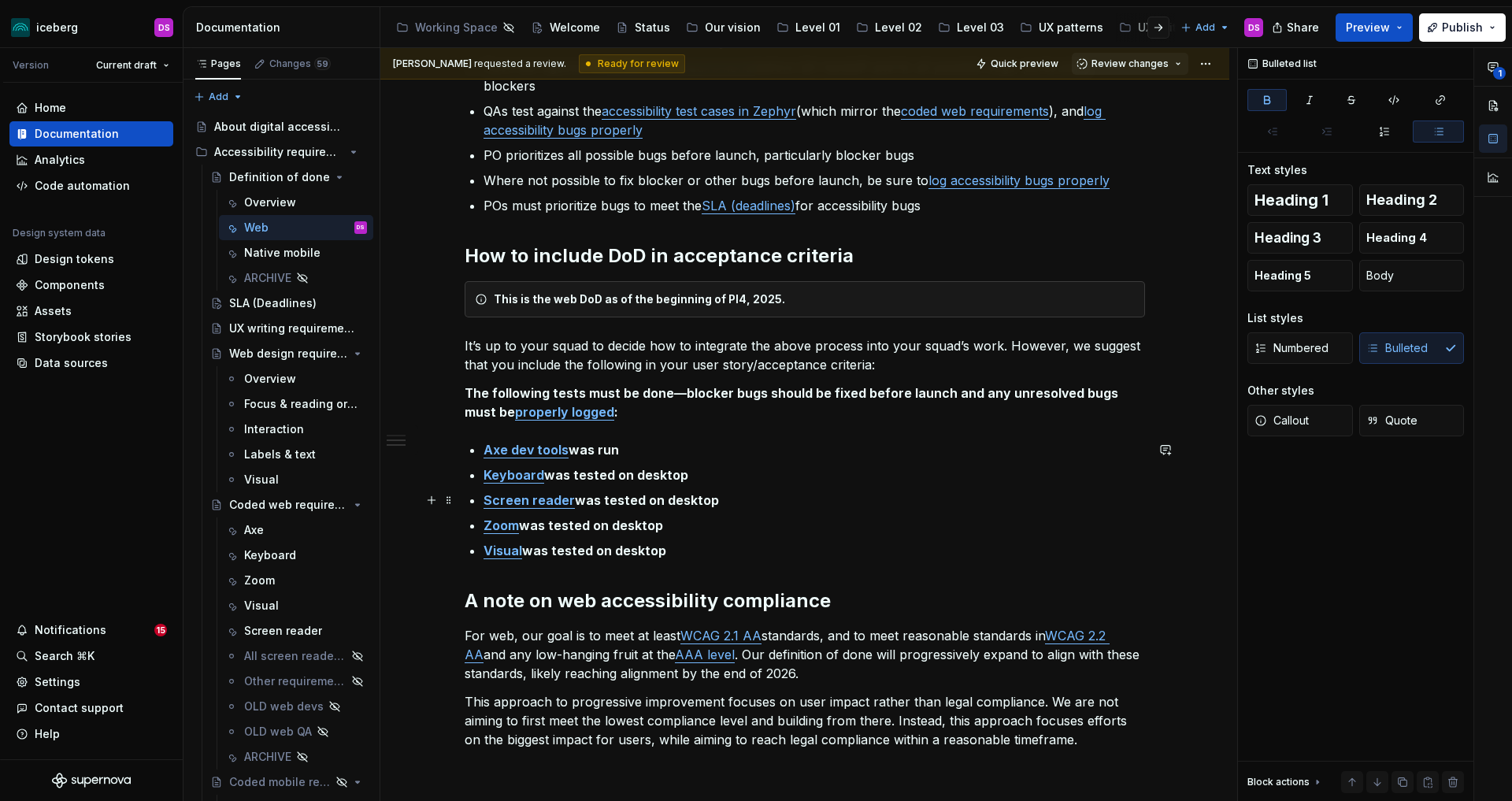
scroll to position [463, 0]
click at [1214, 67] on html "iceberg DS Version Current draft Home Documentation Analytics Code automation D…" at bounding box center [756, 400] width 1512 height 801
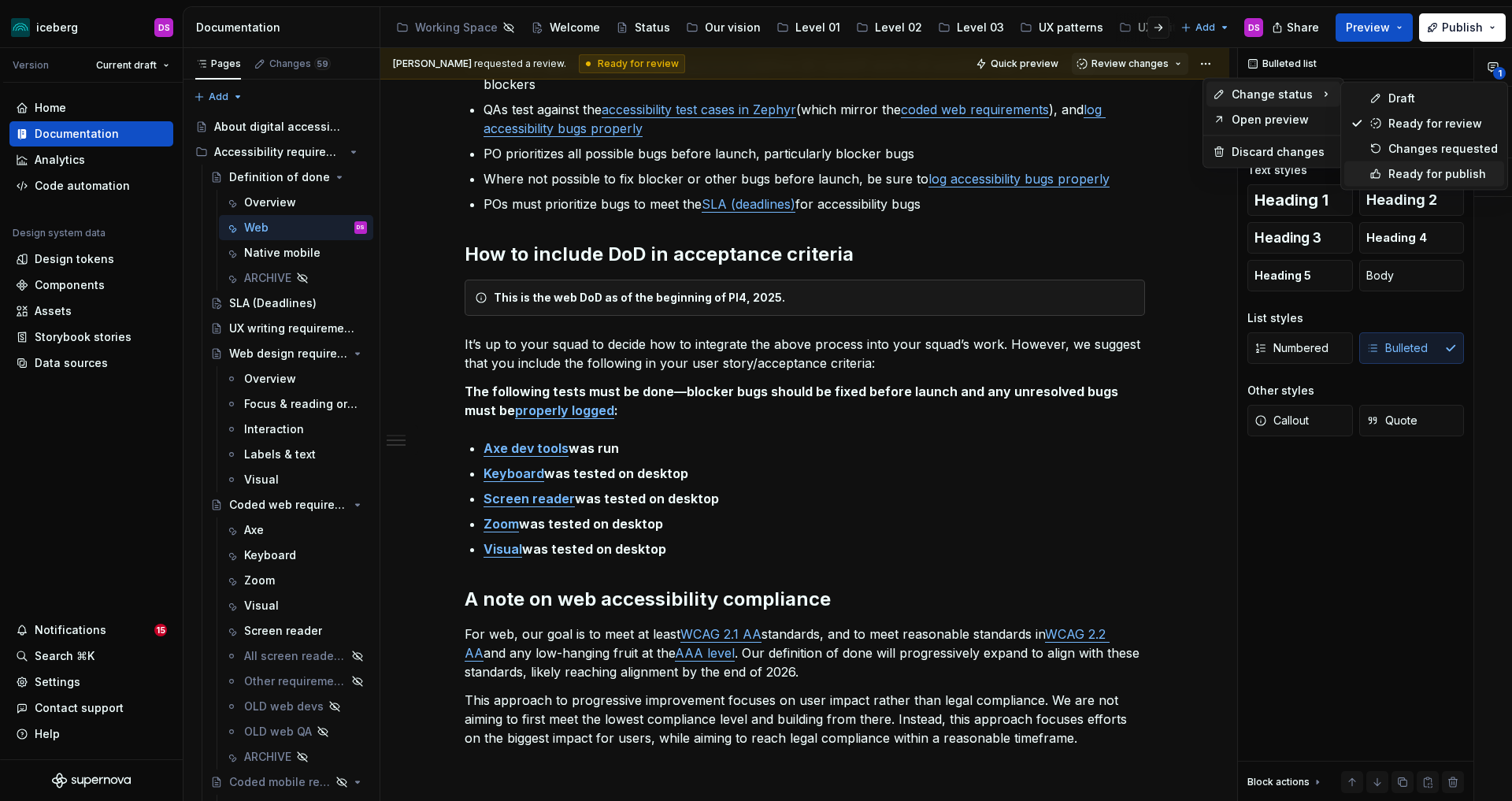
click at [1394, 177] on div "Ready for publish" at bounding box center [1442, 174] width 109 height 16
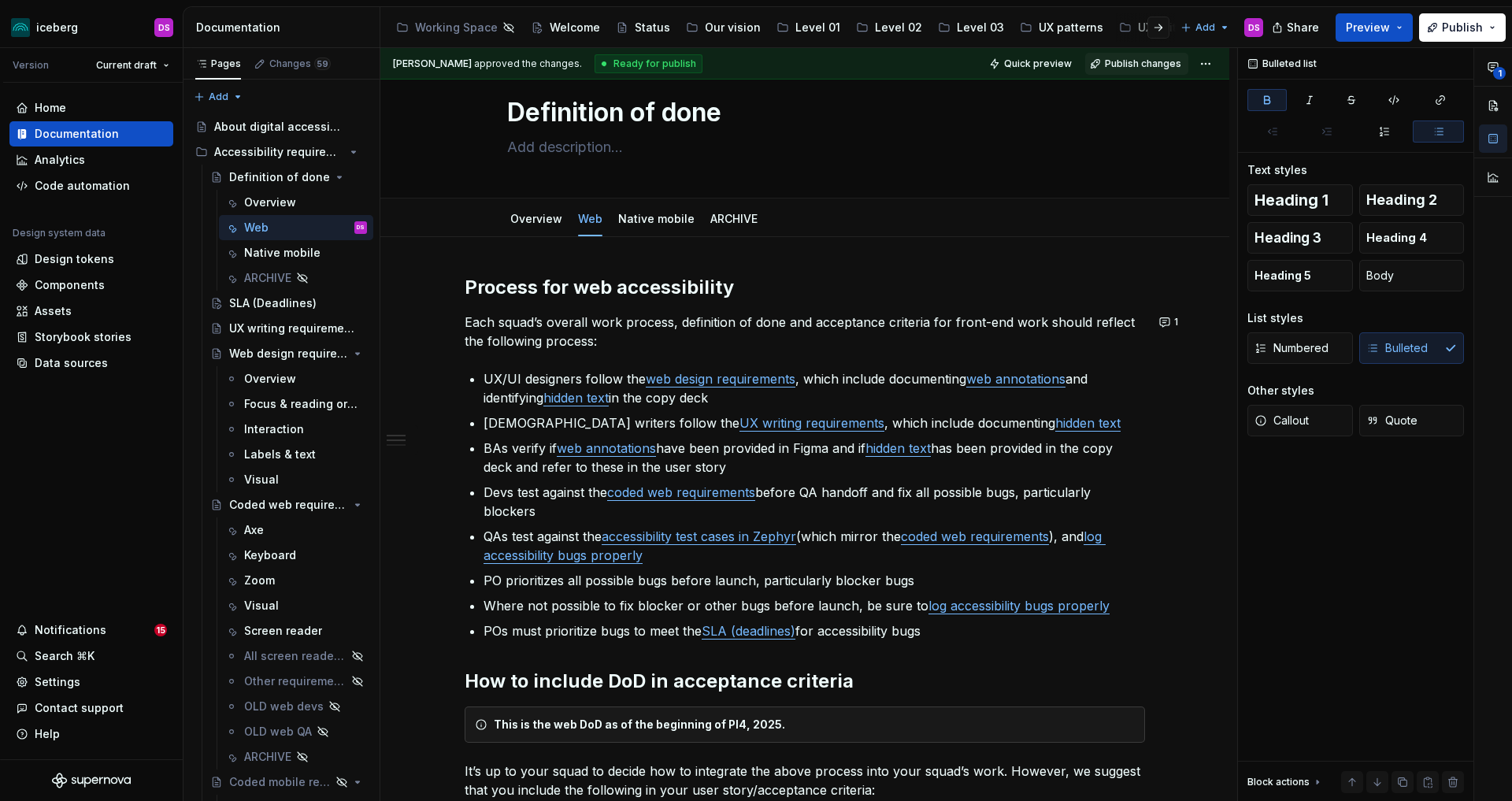
scroll to position [0, 0]
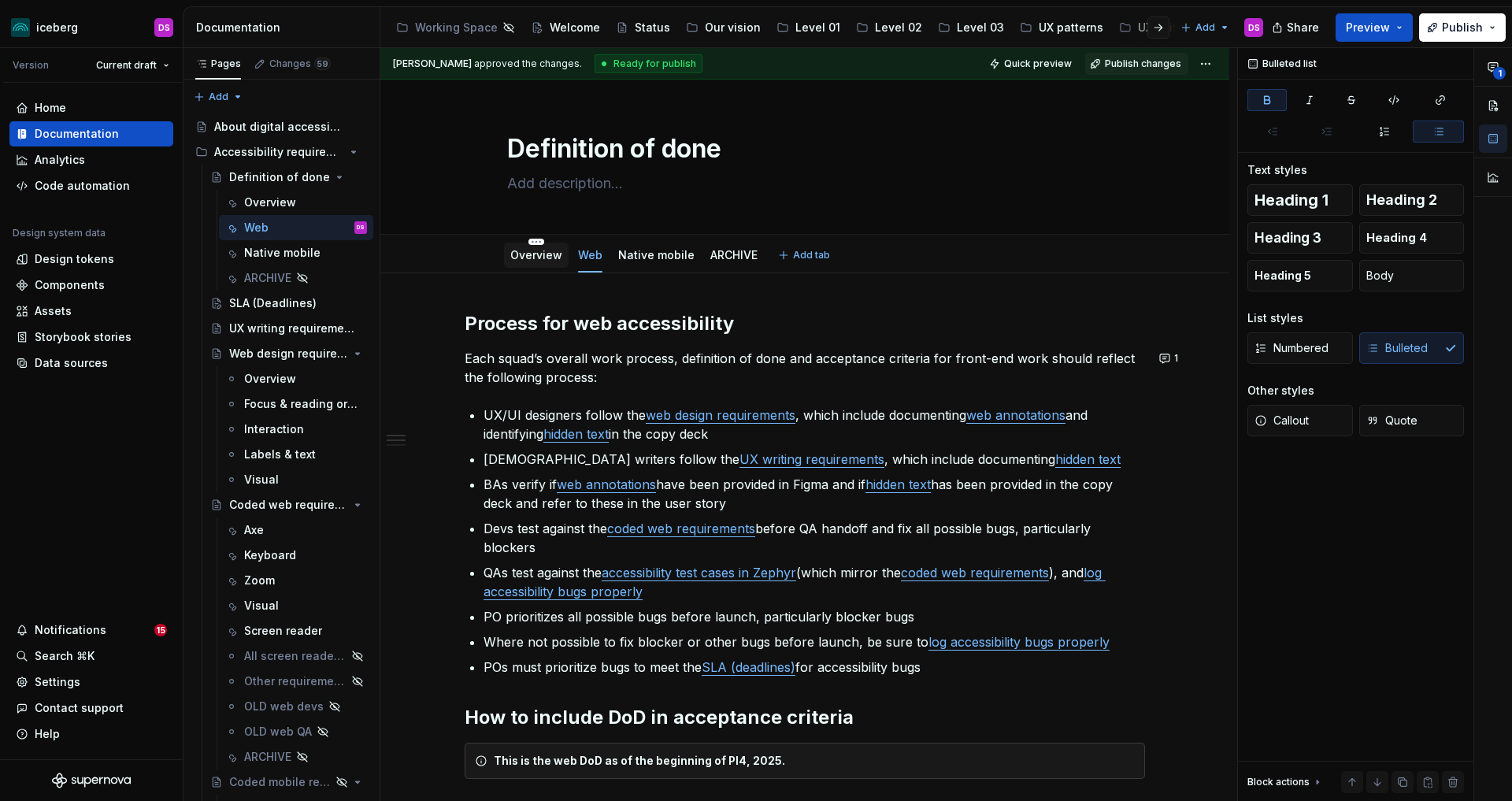
click at [547, 257] on link "Overview" at bounding box center [536, 255] width 52 height 14
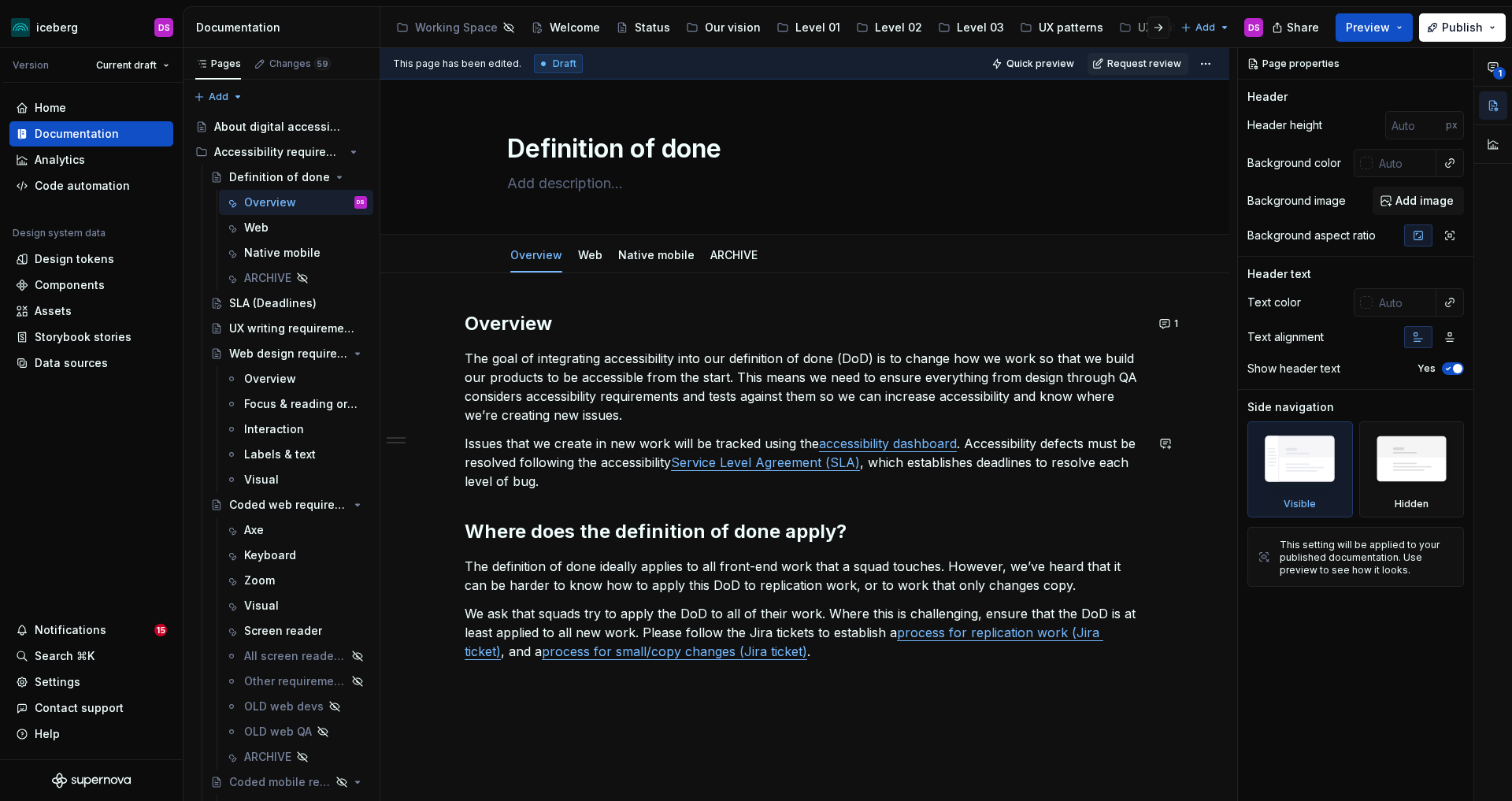
type textarea "*"
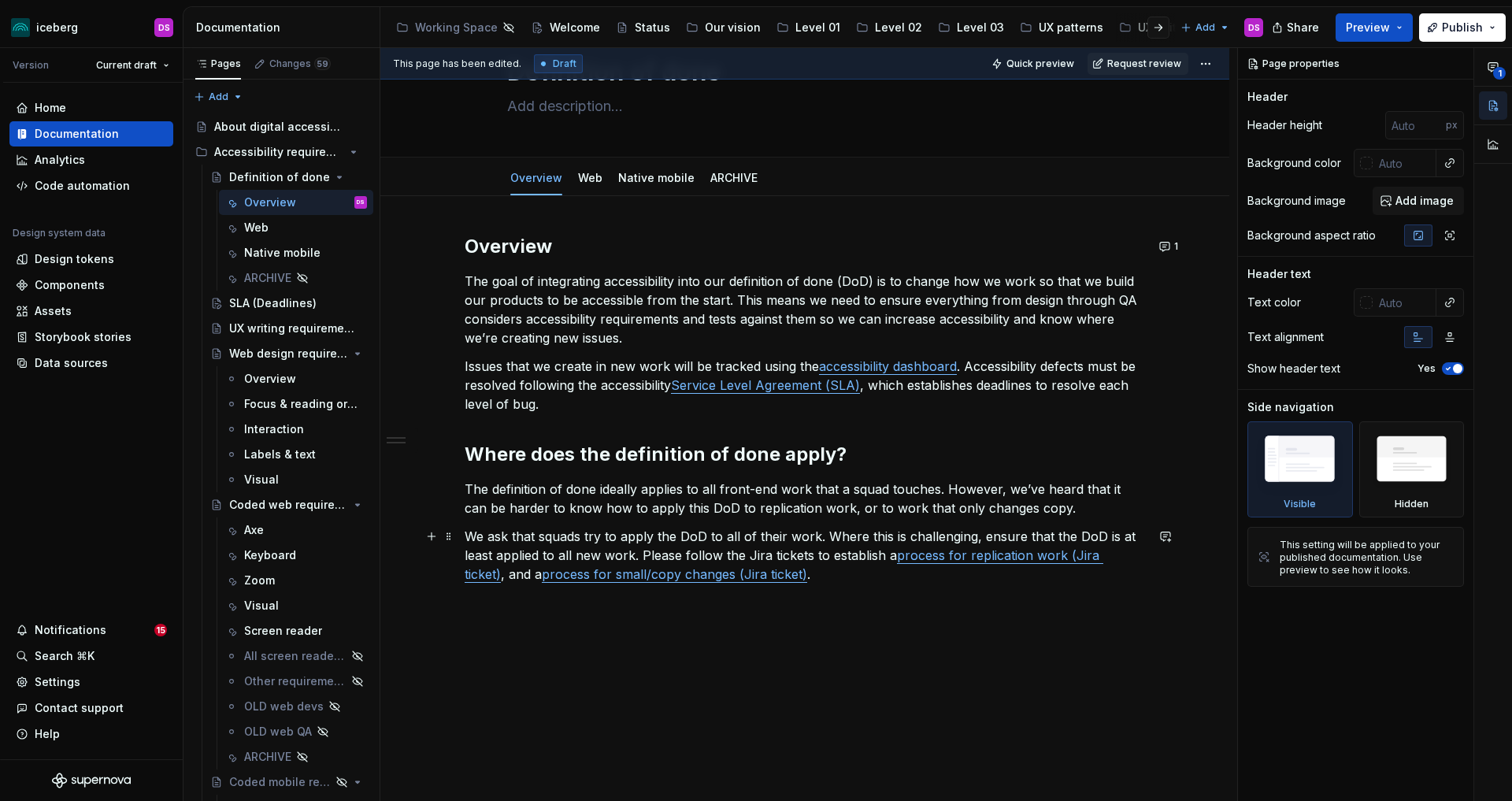
scroll to position [102, 0]
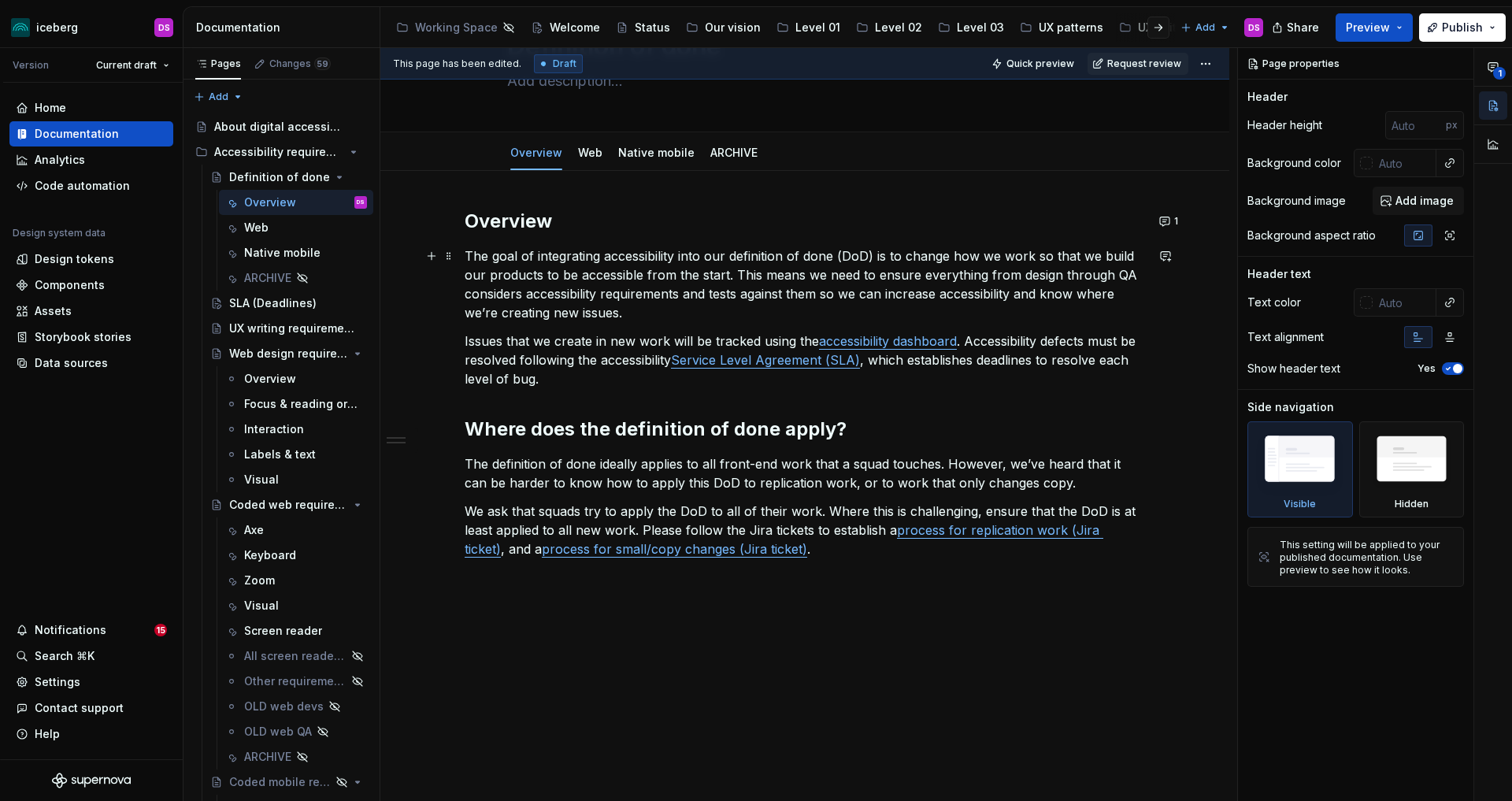
click at [733, 257] on p "The goal of integrating accessibility into our definition of done (DoD) is to c…" at bounding box center [804, 284] width 680 height 76
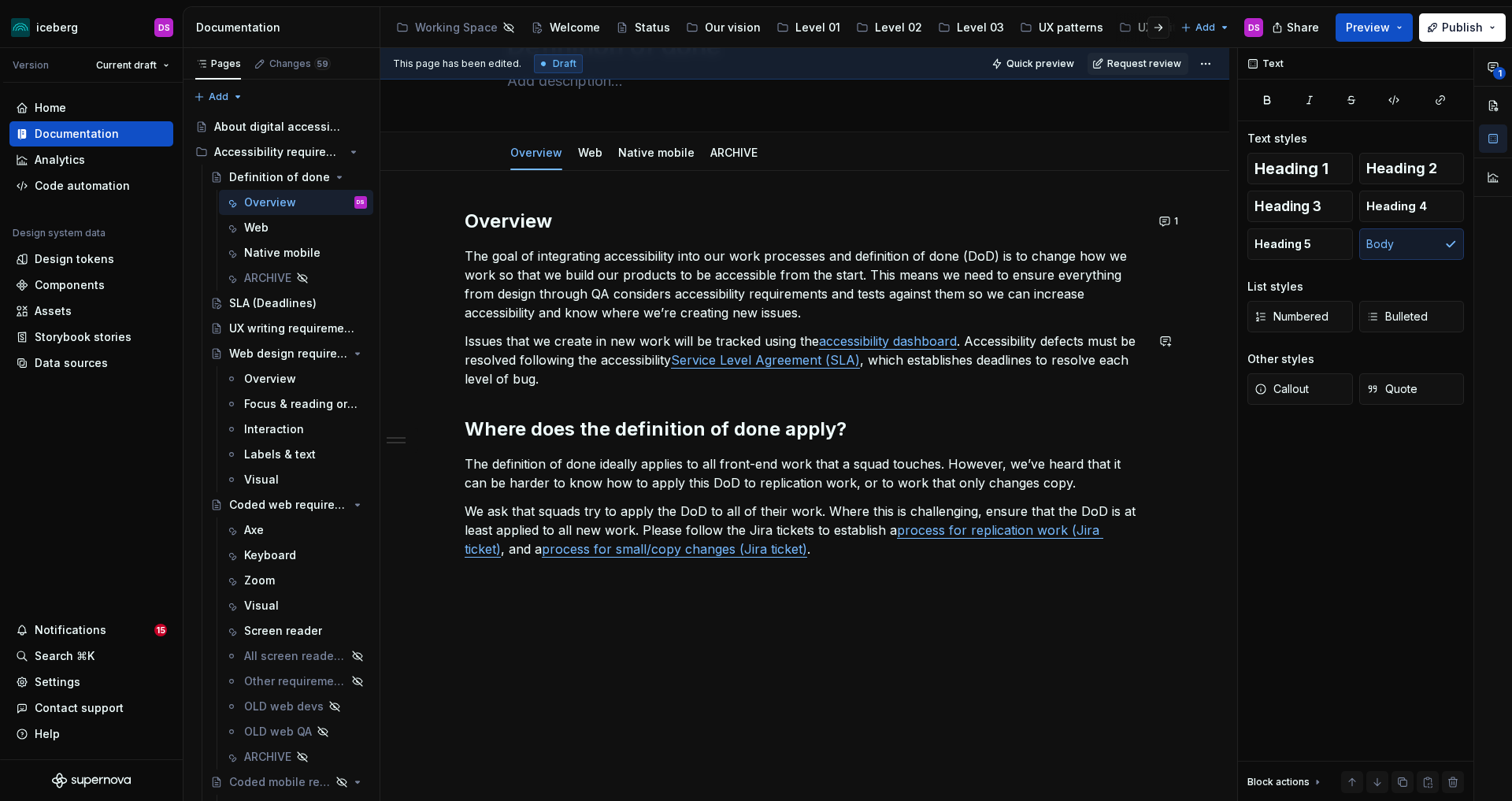
scroll to position [118, 0]
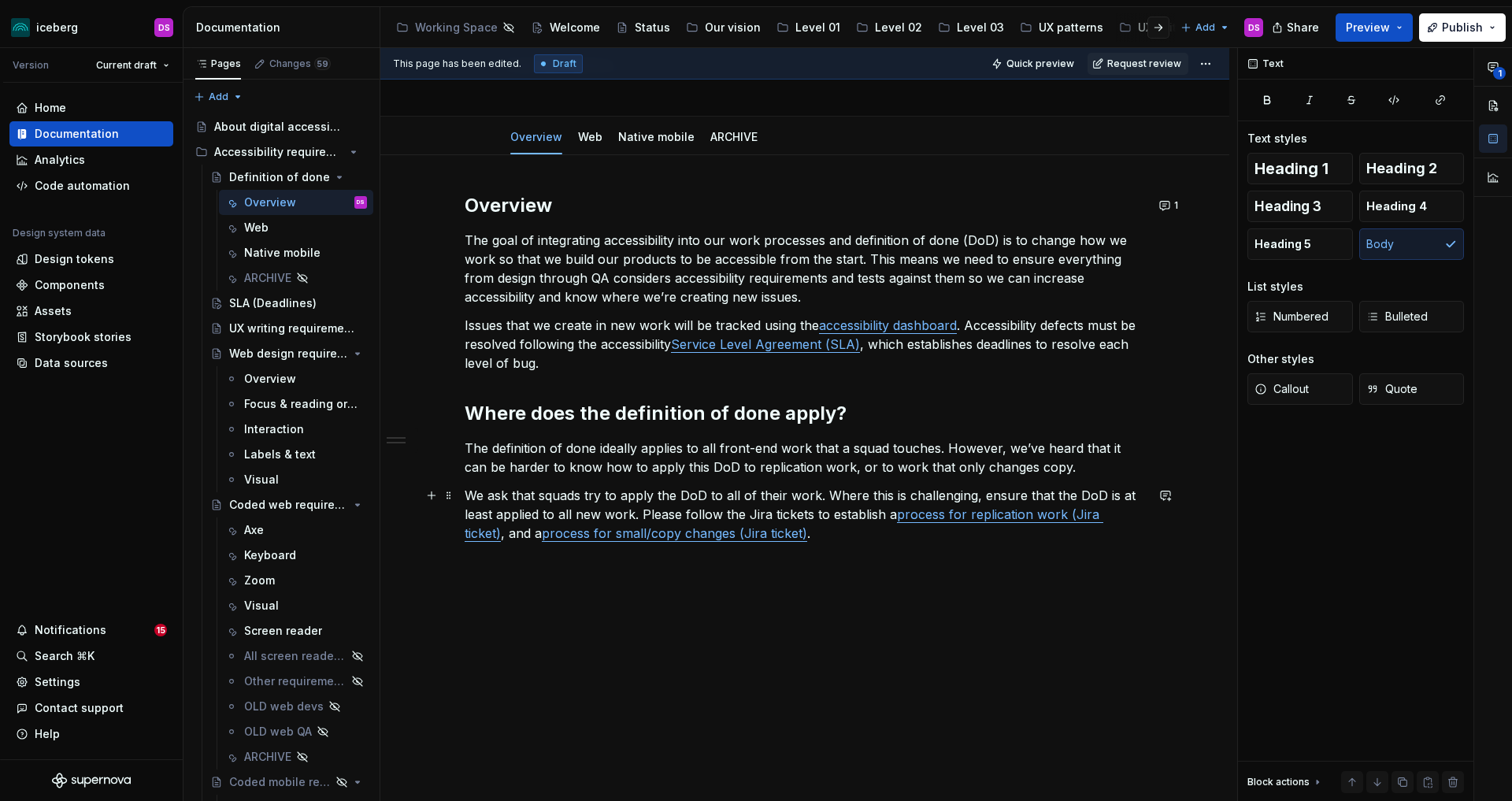
click at [788, 494] on p "We ask that squads try to apply the DoD to all of their work. Where this is cha…" at bounding box center [804, 514] width 680 height 57
click at [667, 516] on p "We ask that squads try to apply the DoD to all of their front-end work. Where t…" at bounding box center [804, 514] width 680 height 57
click at [764, 514] on p "We ask that squads try to apply the DoD to all of their front-end work. Where t…" at bounding box center [804, 514] width 680 height 57
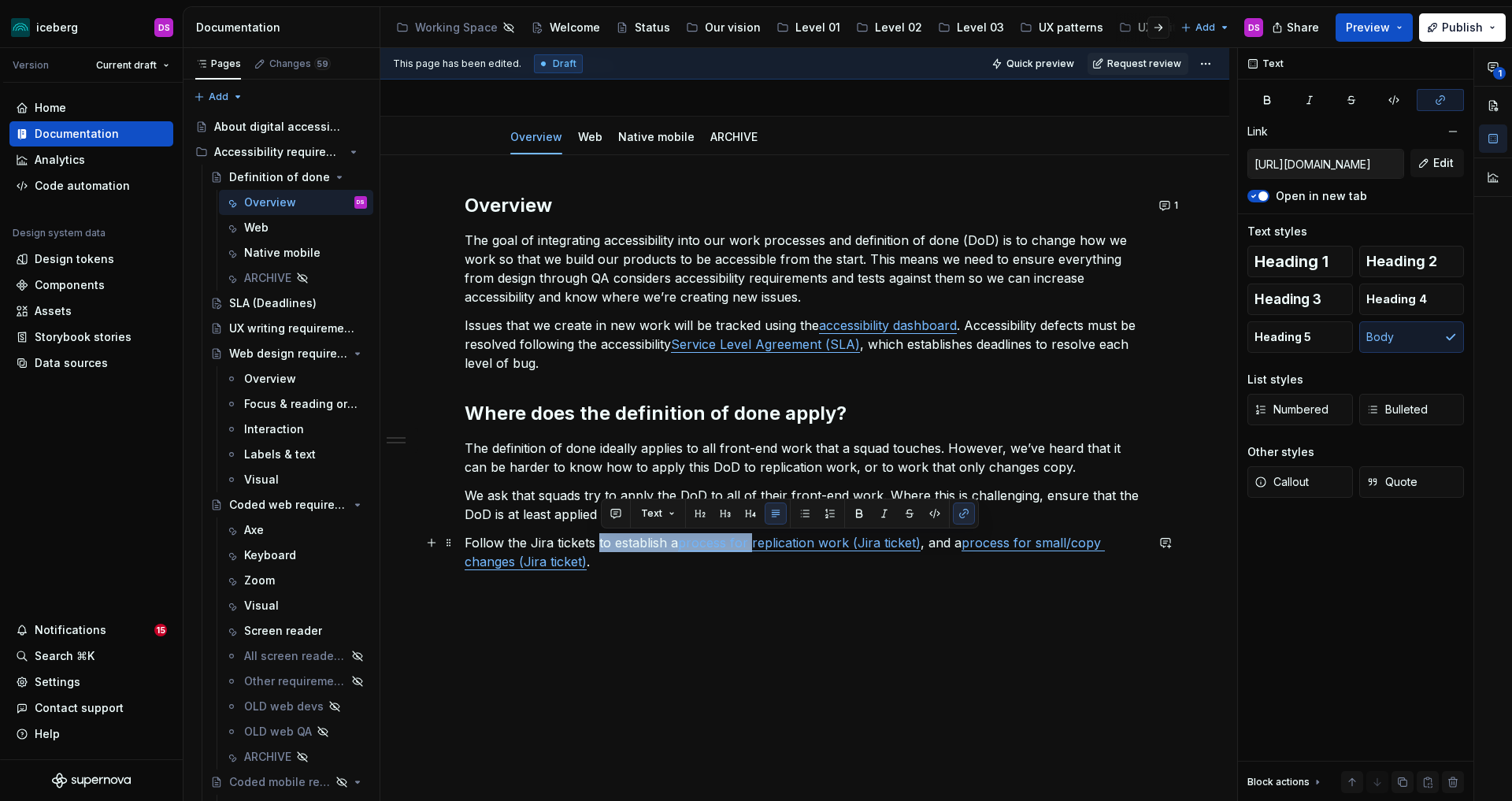
drag, startPoint x: 754, startPoint y: 543, endPoint x: 602, endPoint y: 544, distance: 152.0
click at [602, 544] on p "Follow the Jira tickets to establish a process for replication work (Jira ticke…" at bounding box center [804, 552] width 680 height 38
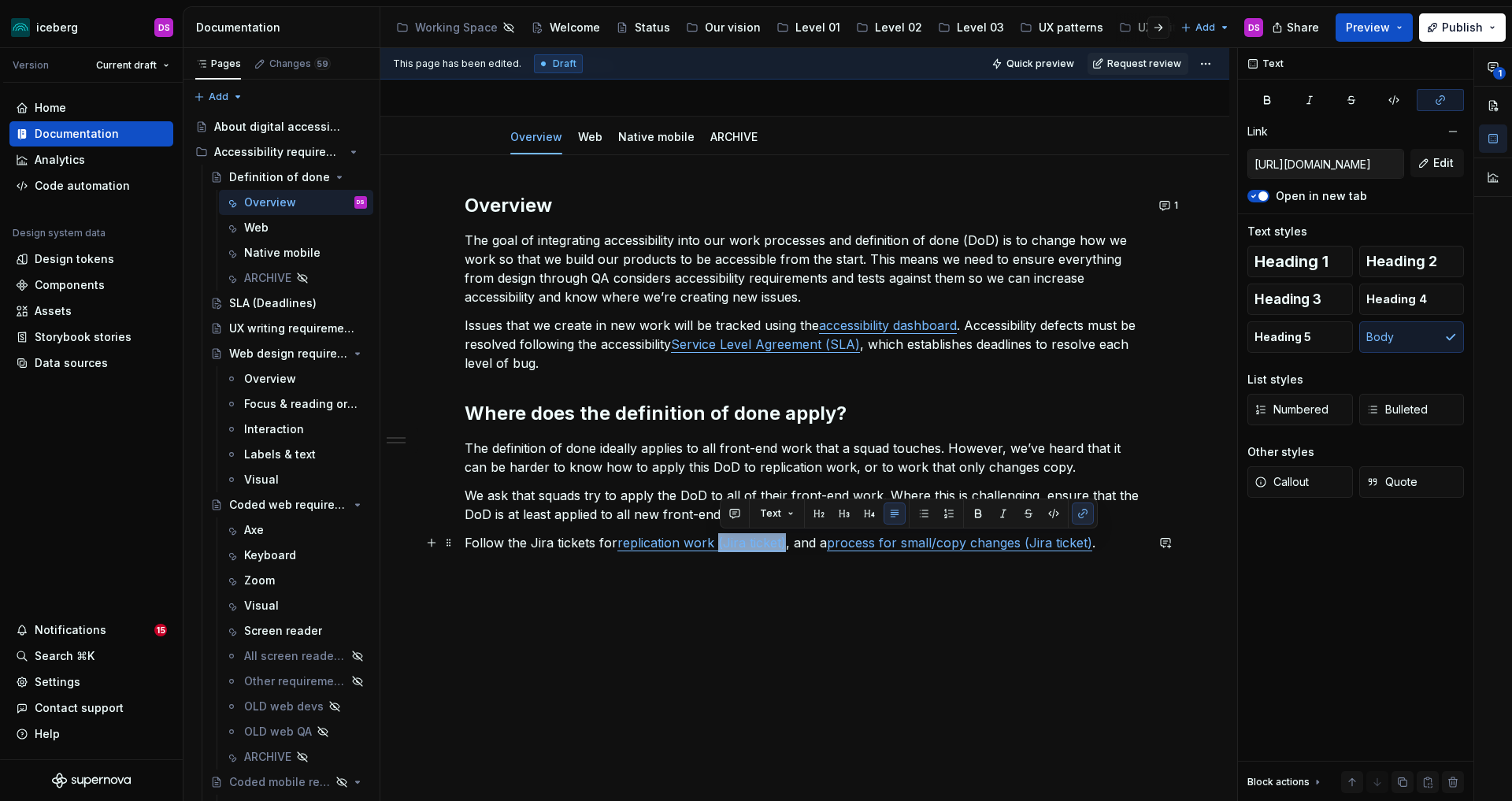
drag, startPoint x: 787, startPoint y: 539, endPoint x: 721, endPoint y: 549, distance: 66.8
click at [721, 549] on p "Follow the Jira tickets for replication work (Jira ticket) , and a process for …" at bounding box center [804, 542] width 680 height 19
click at [862, 543] on link "process for small/copy changes (Jira ticket)" at bounding box center [880, 543] width 265 height 16
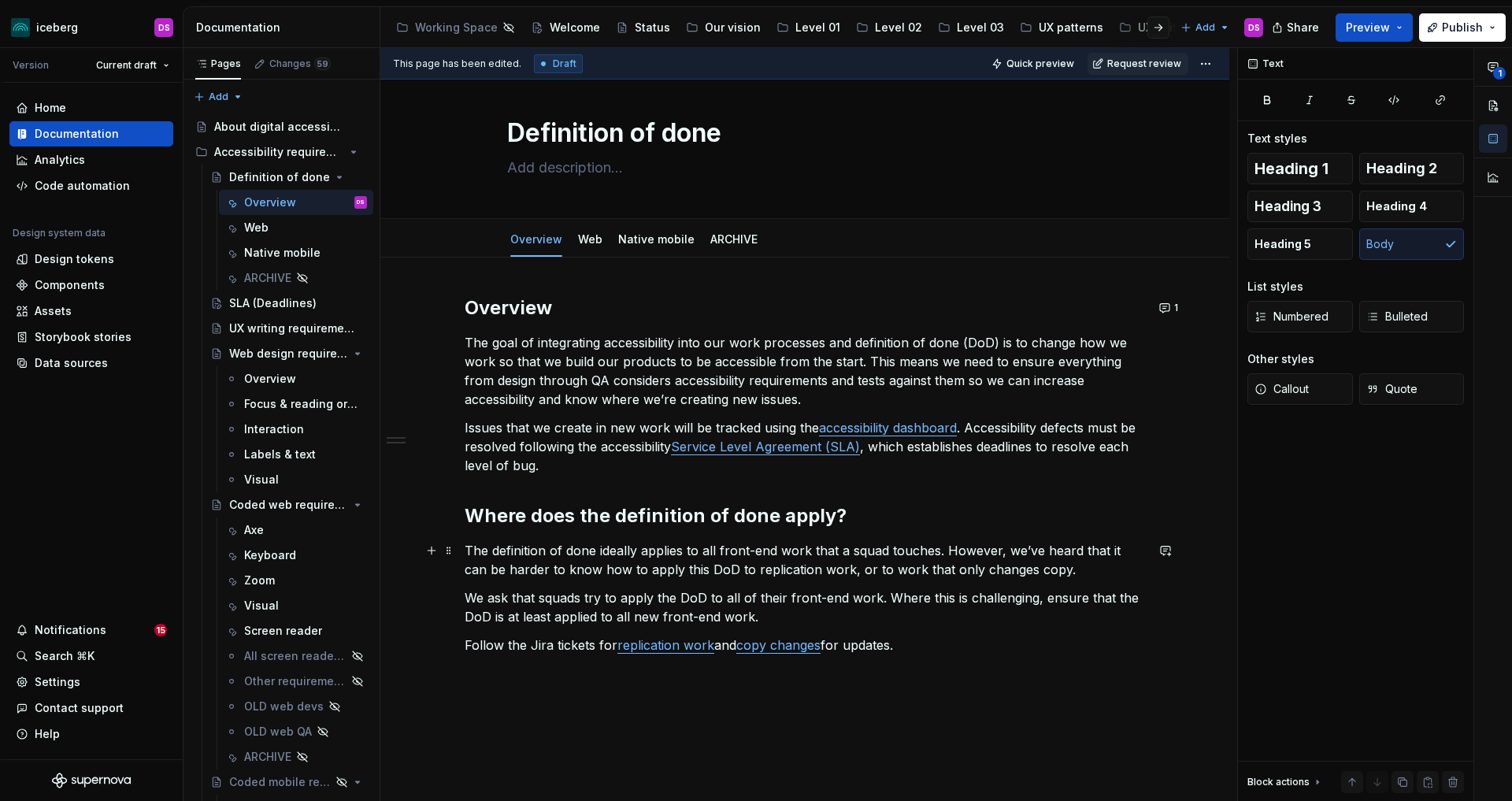
scroll to position [14, 0]
click at [1212, 59] on html "iceberg DS Version Current draft Home Documentation Analytics Code automation D…" at bounding box center [756, 400] width 1512 height 801
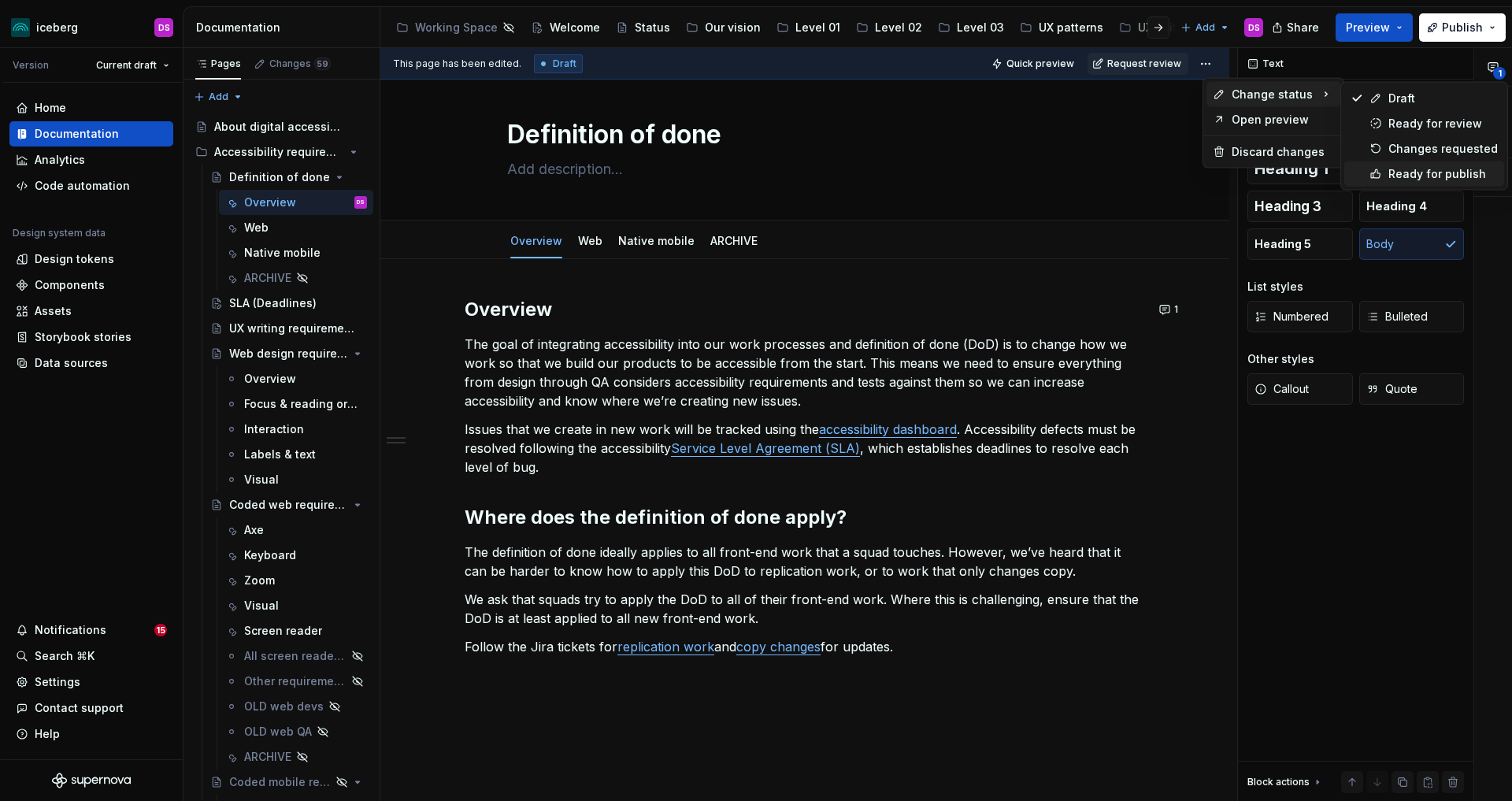
click at [1407, 172] on div "Ready for publish" at bounding box center [1442, 174] width 109 height 16
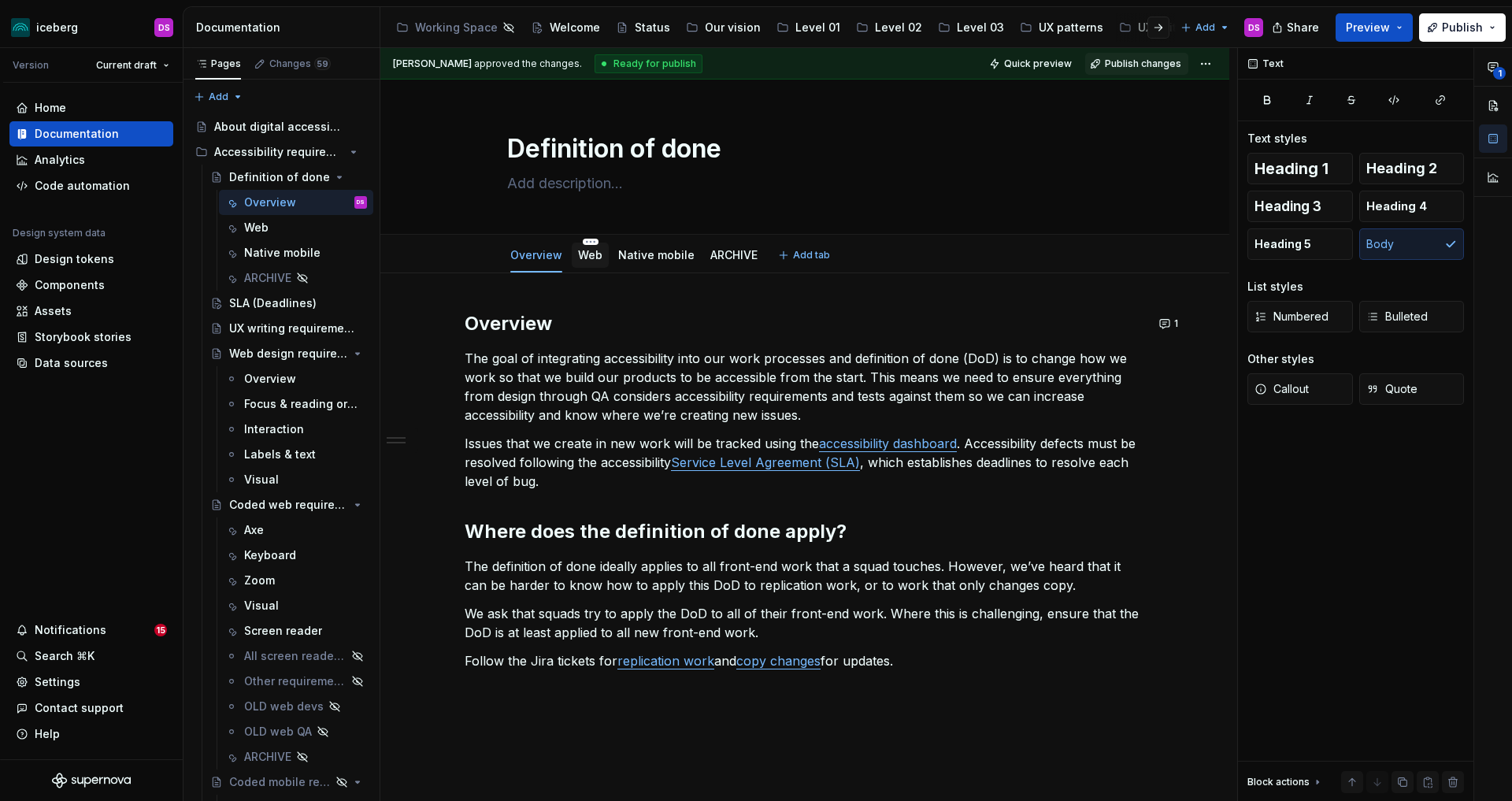
click at [600, 256] on link "Web" at bounding box center [590, 255] width 25 height 14
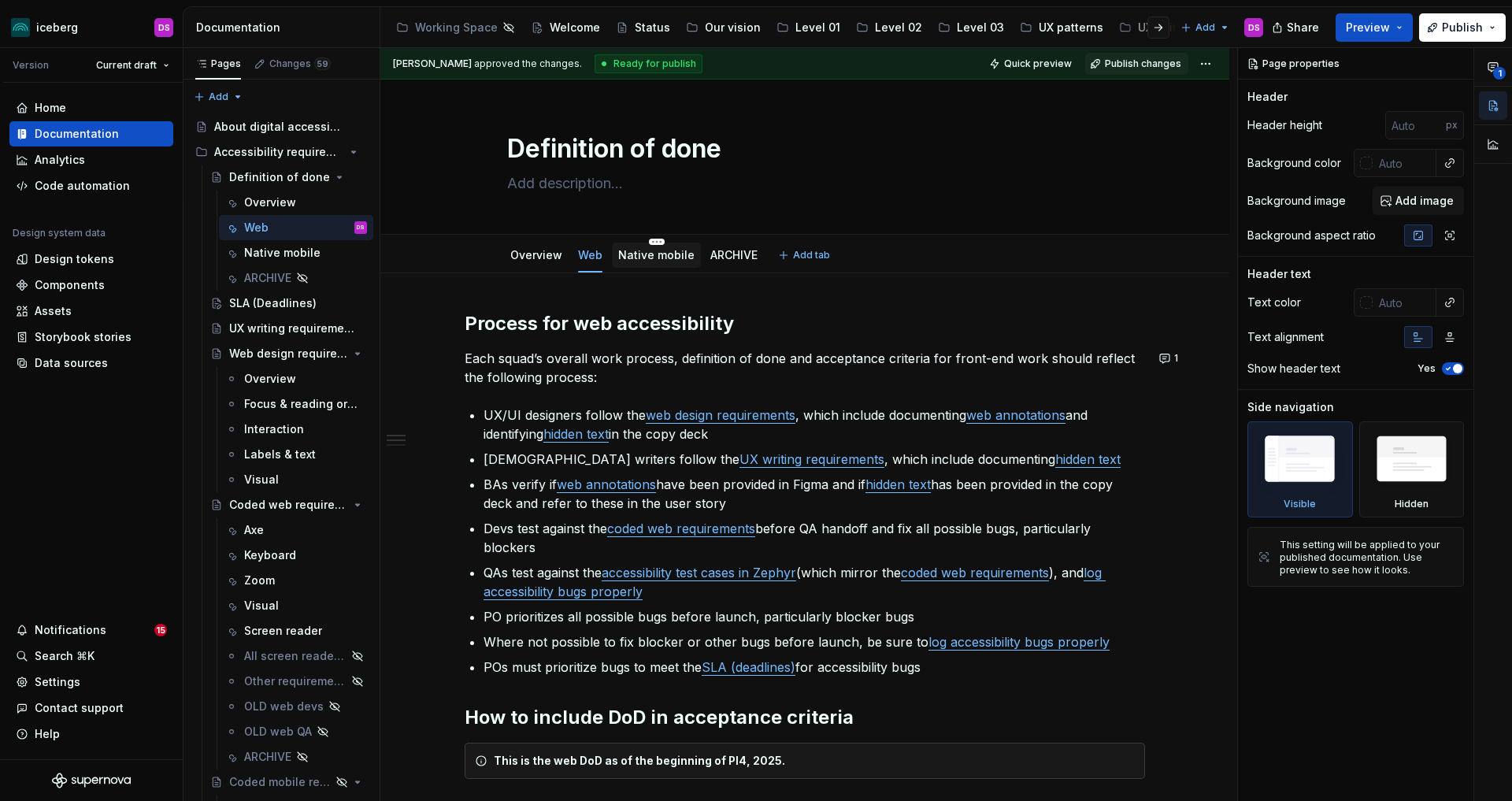
click at [670, 257] on link "Native mobile" at bounding box center [657, 255] width 77 height 14
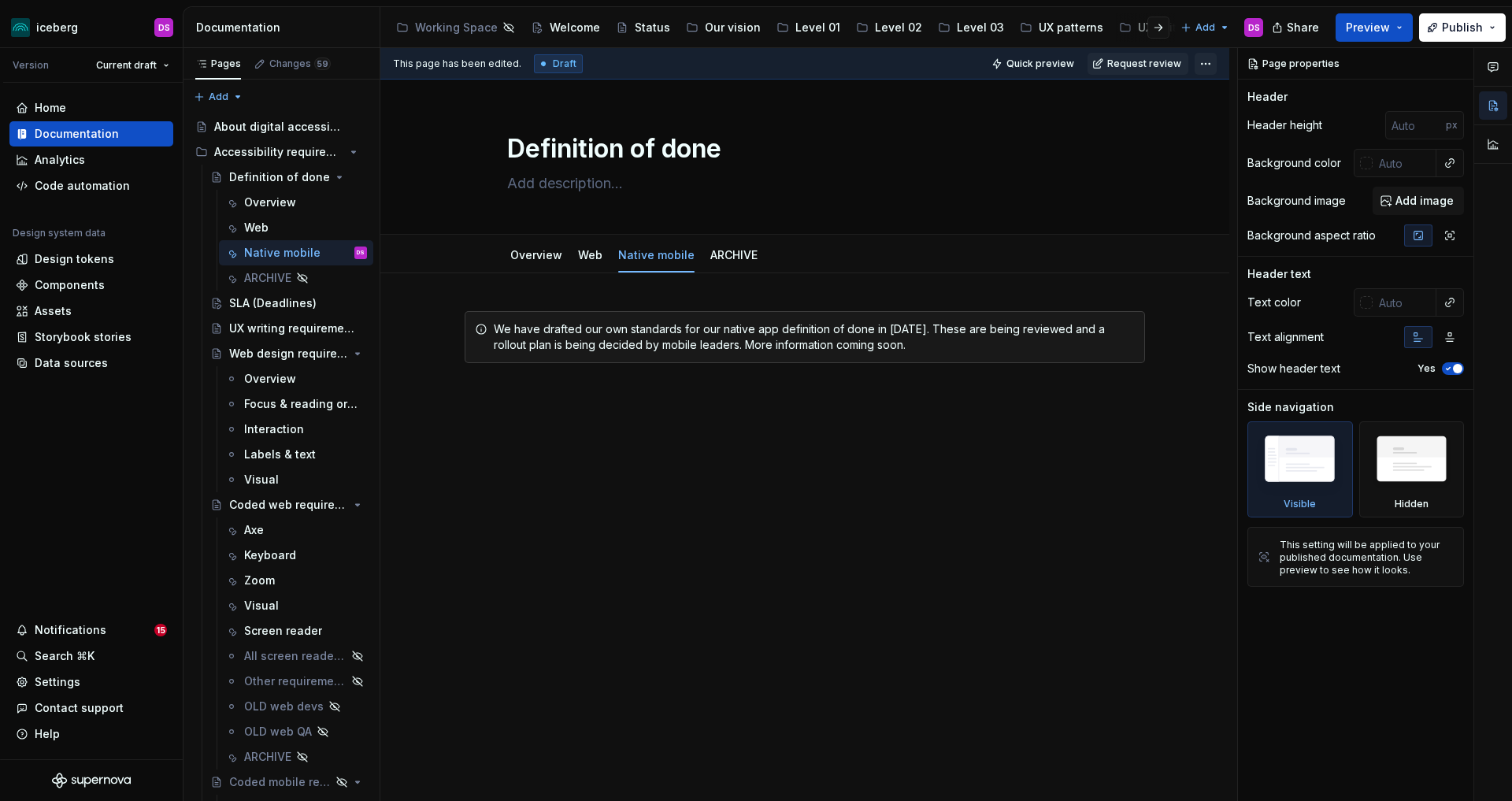
click at [1219, 64] on html "iceberg DS Version Current draft Home Documentation Analytics Code automation D…" at bounding box center [756, 400] width 1512 height 801
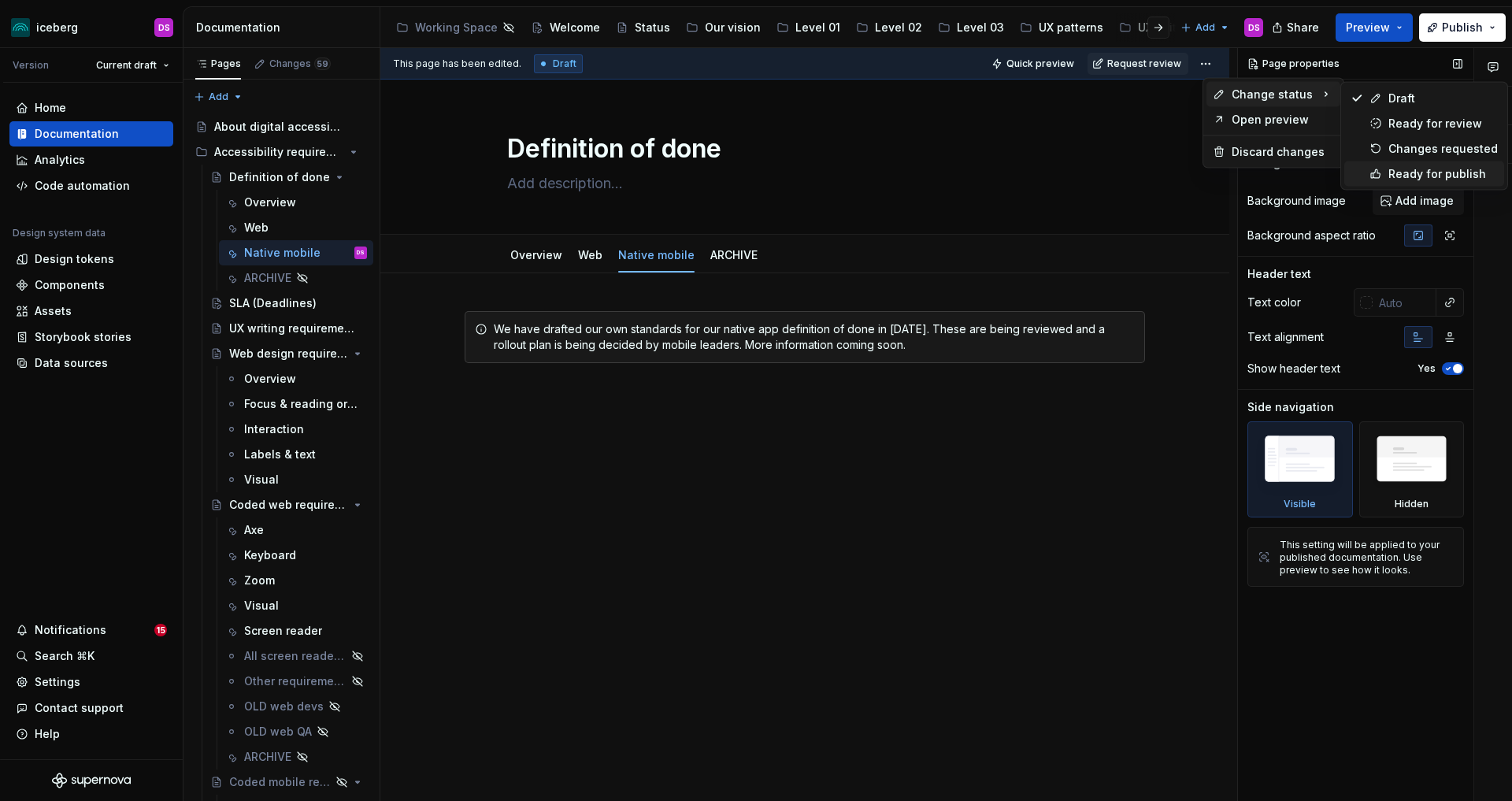
drag, startPoint x: 1402, startPoint y: 167, endPoint x: 1366, endPoint y: 171, distance: 36.2
click at [1402, 168] on div "Ready for publish" at bounding box center [1442, 174] width 109 height 16
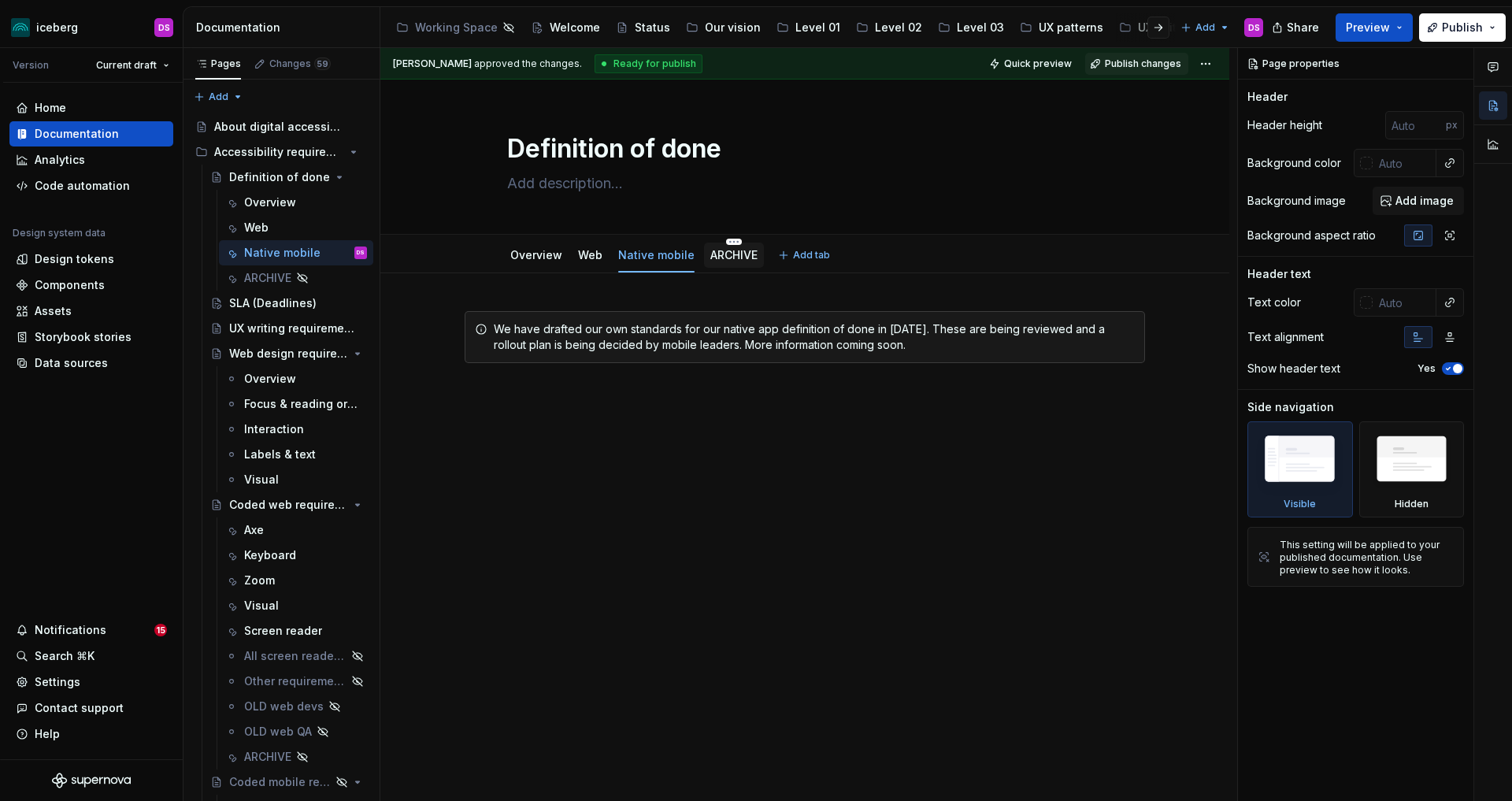
click at [729, 260] on link "ARCHIVE" at bounding box center [733, 255] width 47 height 14
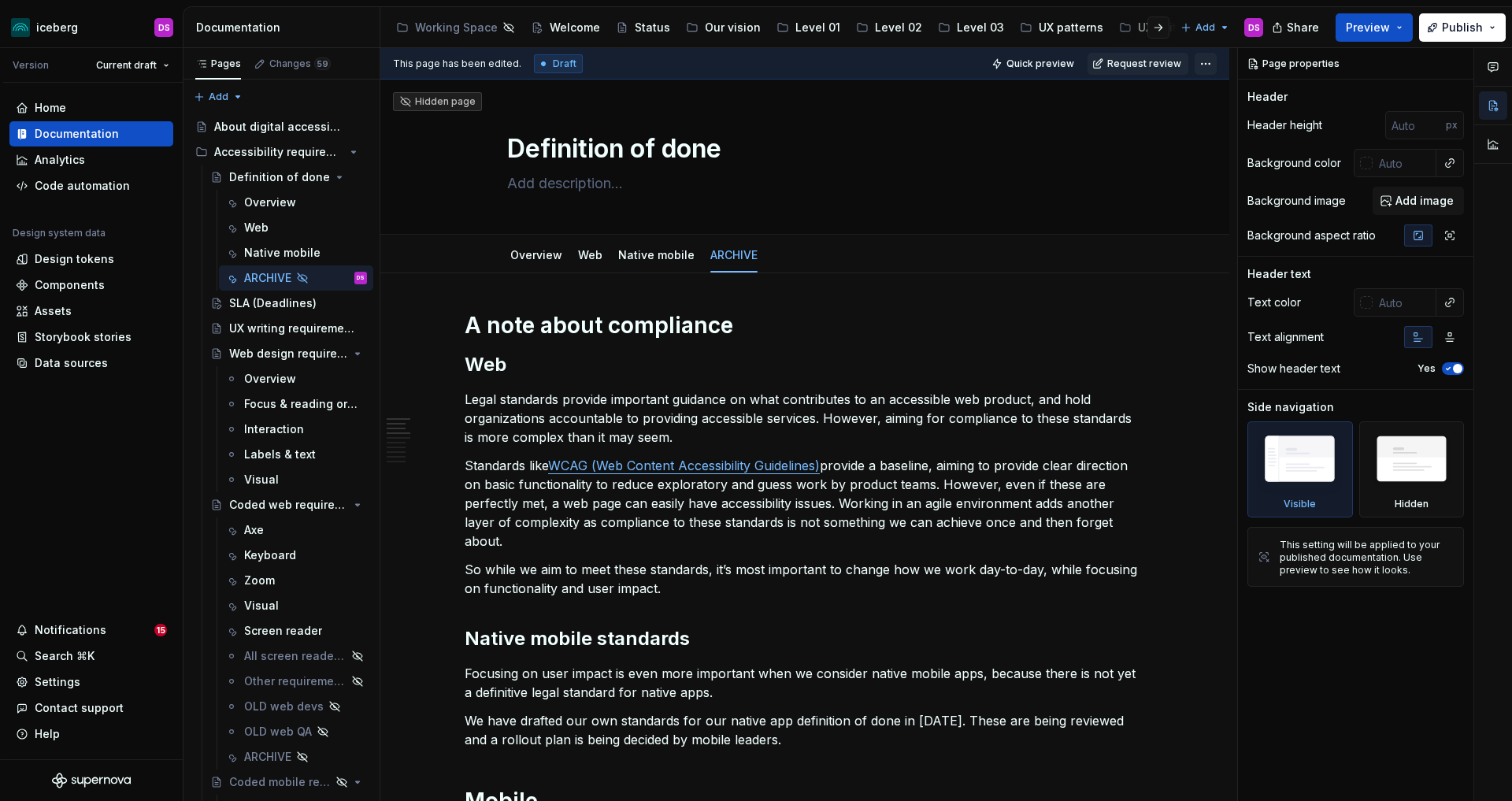
click at [1218, 62] on html "iceberg DS Version Current draft Home Documentation Analytics Code automation D…" at bounding box center [756, 400] width 1512 height 801
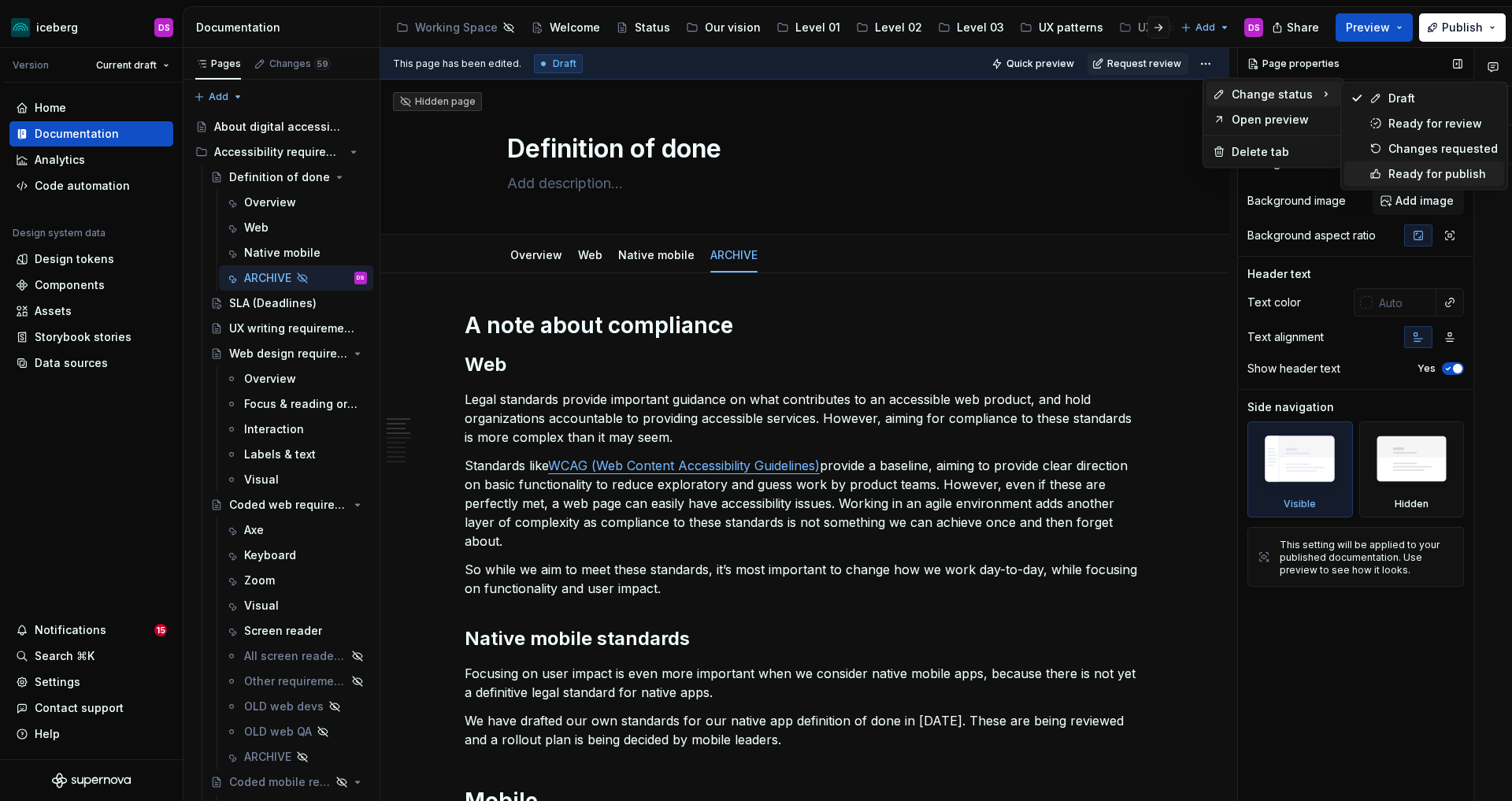
click at [1380, 173] on icon at bounding box center [1376, 174] width 13 height 13
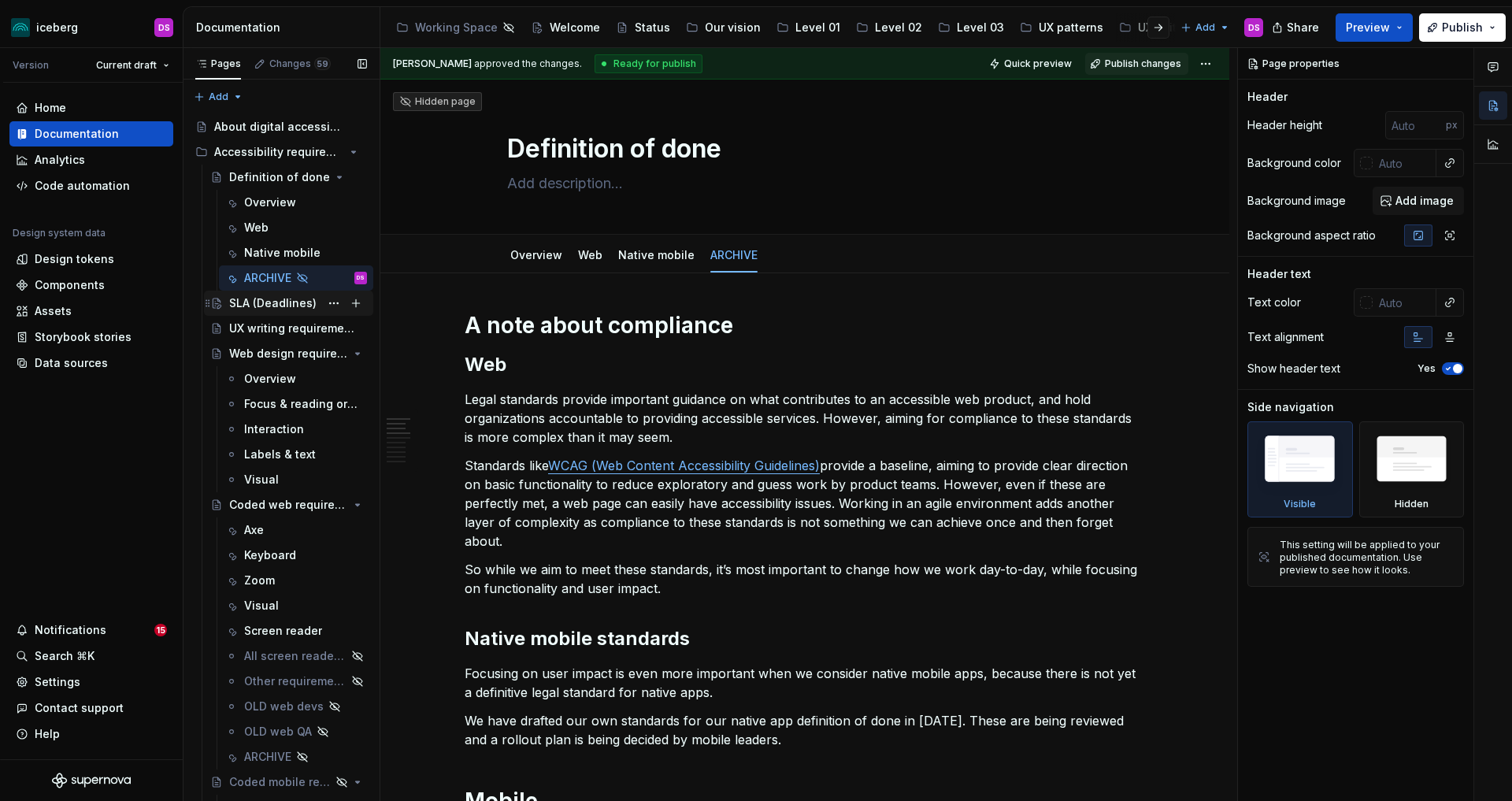
click at [285, 304] on div "SLA (Deadlines)" at bounding box center [272, 303] width 87 height 16
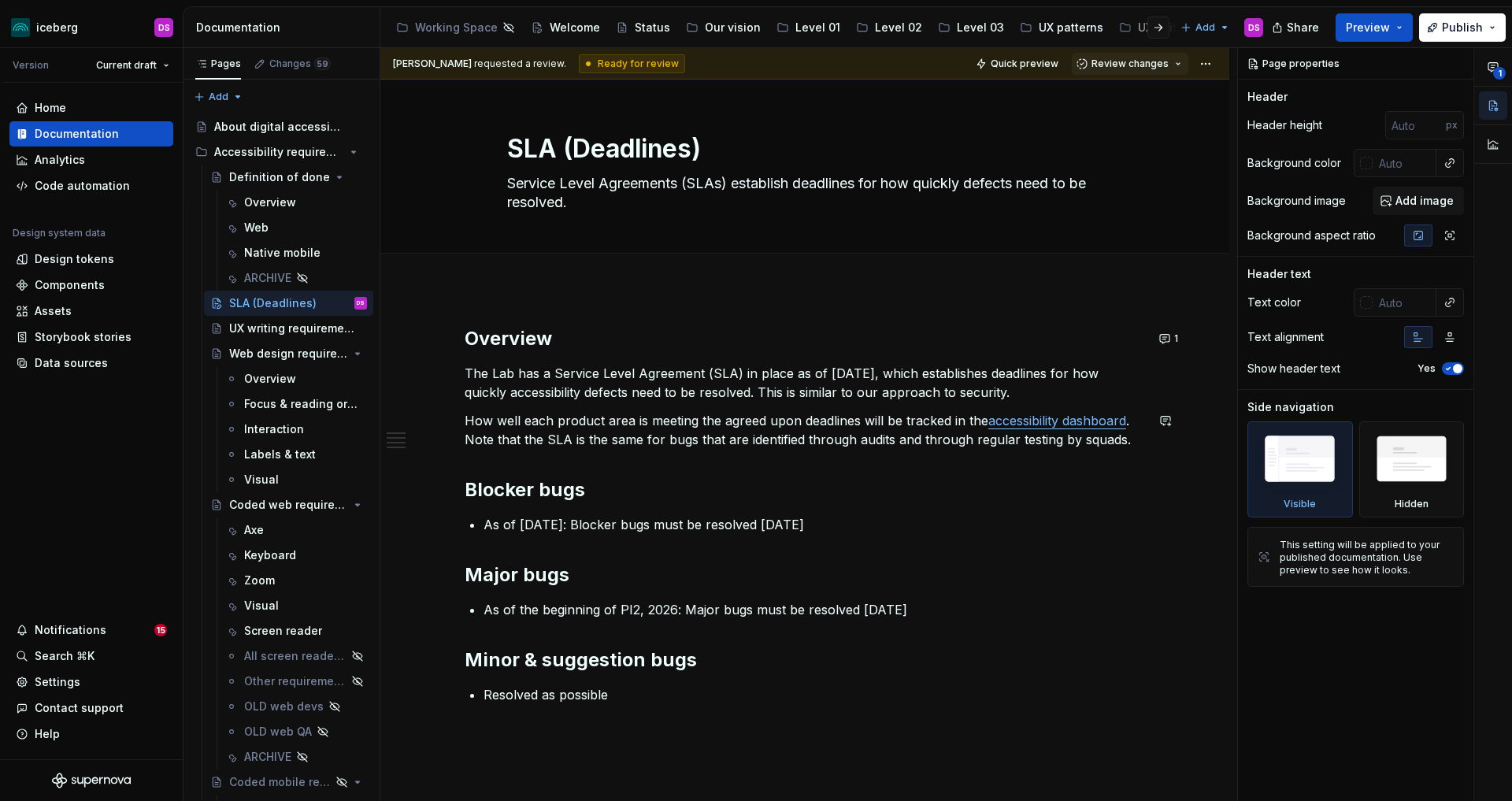
click at [1139, 445] on p "How well each product area is meeting the agreed upon deadlines will be tracked…" at bounding box center [804, 430] width 680 height 38
type textarea "*"
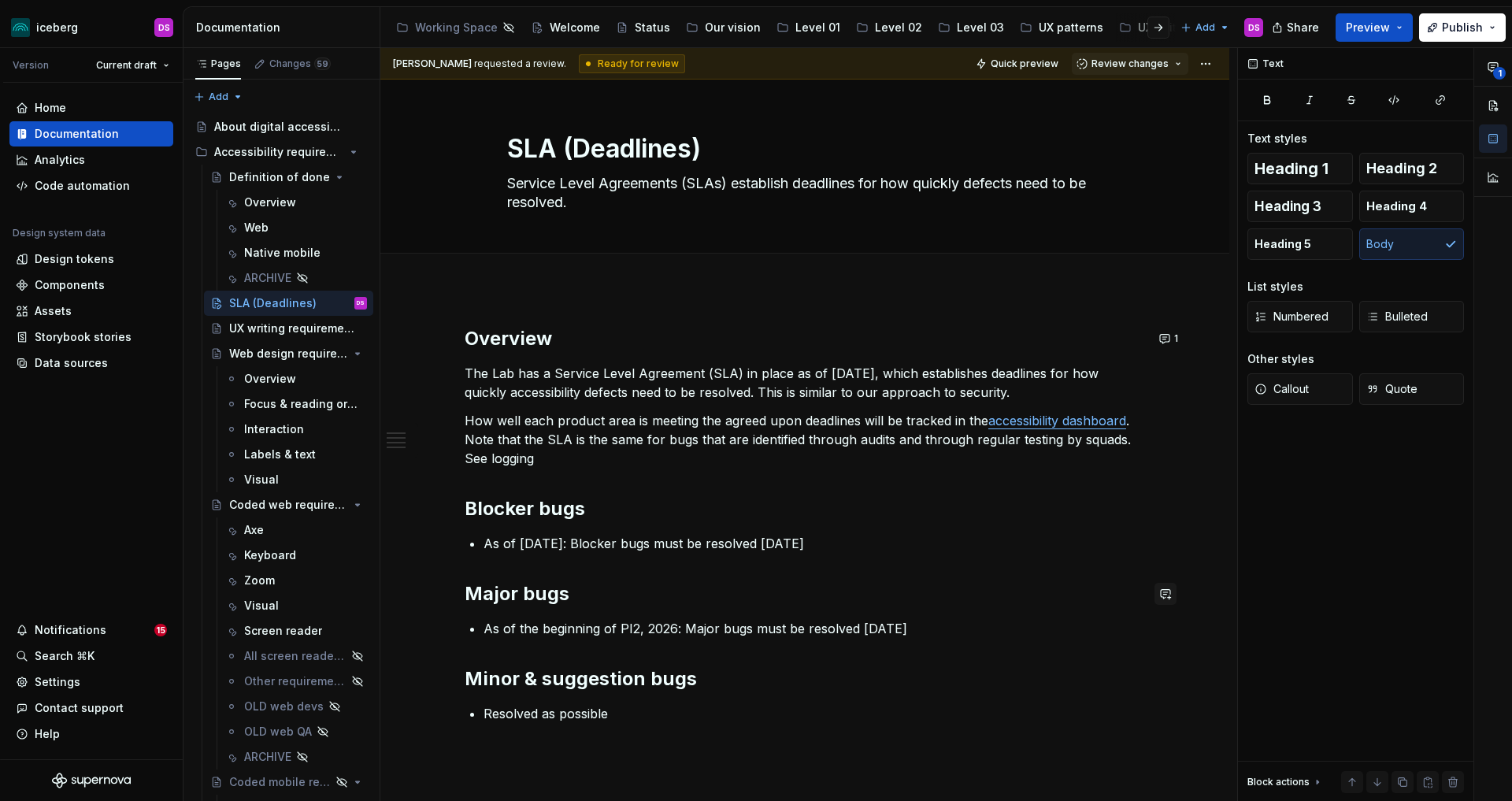
type textarea "*"
click at [606, 459] on p "How well each product area is meeting the agreed upon deadlines will be tracked…" at bounding box center [804, 440] width 680 height 57
click at [577, 462] on p "How well each product area is meeting the agreed upon deadlines will be tracked…" at bounding box center [804, 440] width 680 height 57
drag, startPoint x: 869, startPoint y: 459, endPoint x: 877, endPoint y: 479, distance: 21.5
click at [869, 459] on p "How well each product area is meeting the agreed upon deadlines will be tracked…" at bounding box center [804, 440] width 680 height 57
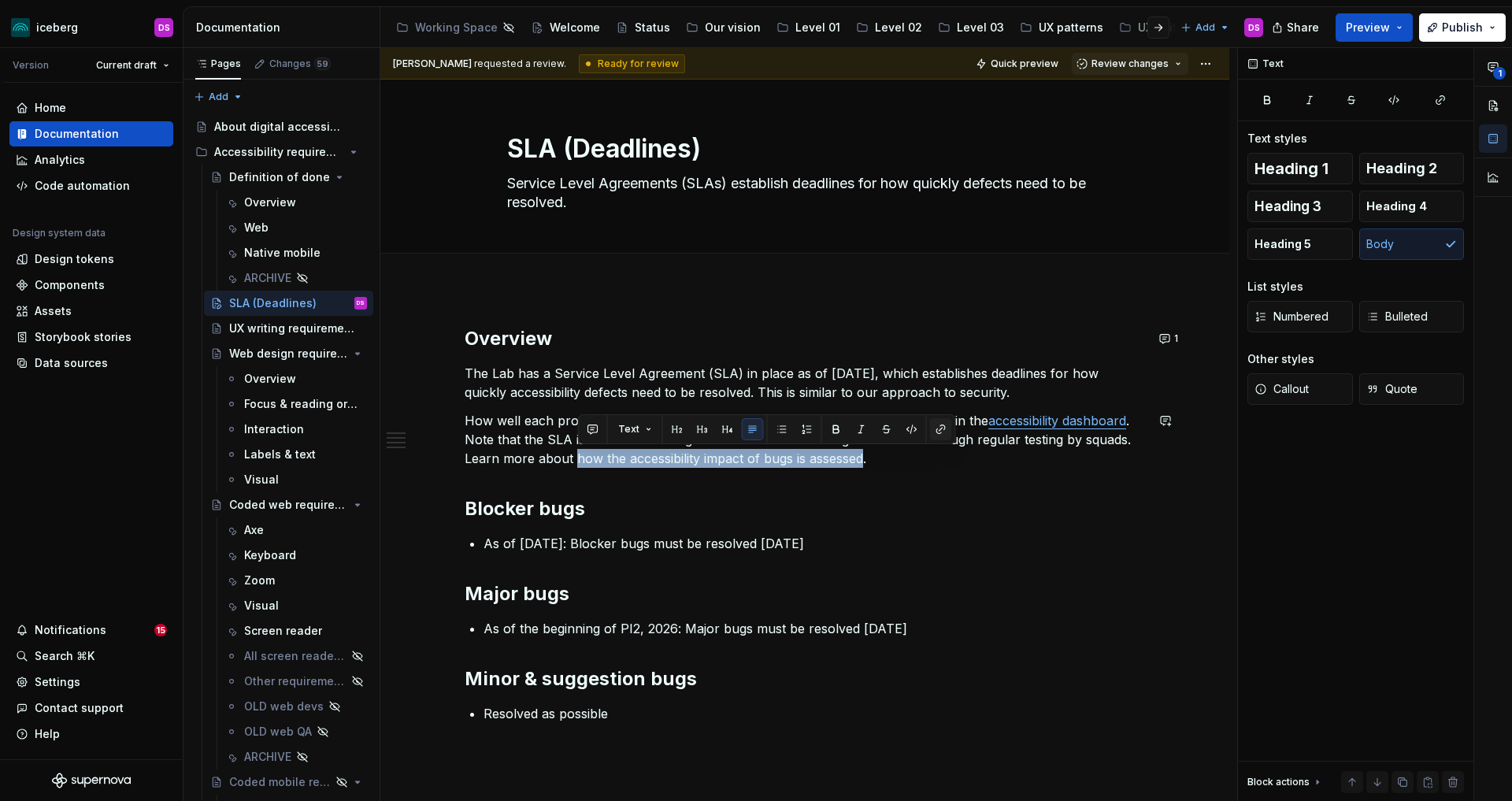
click at [942, 432] on button "button" at bounding box center [941, 429] width 22 height 22
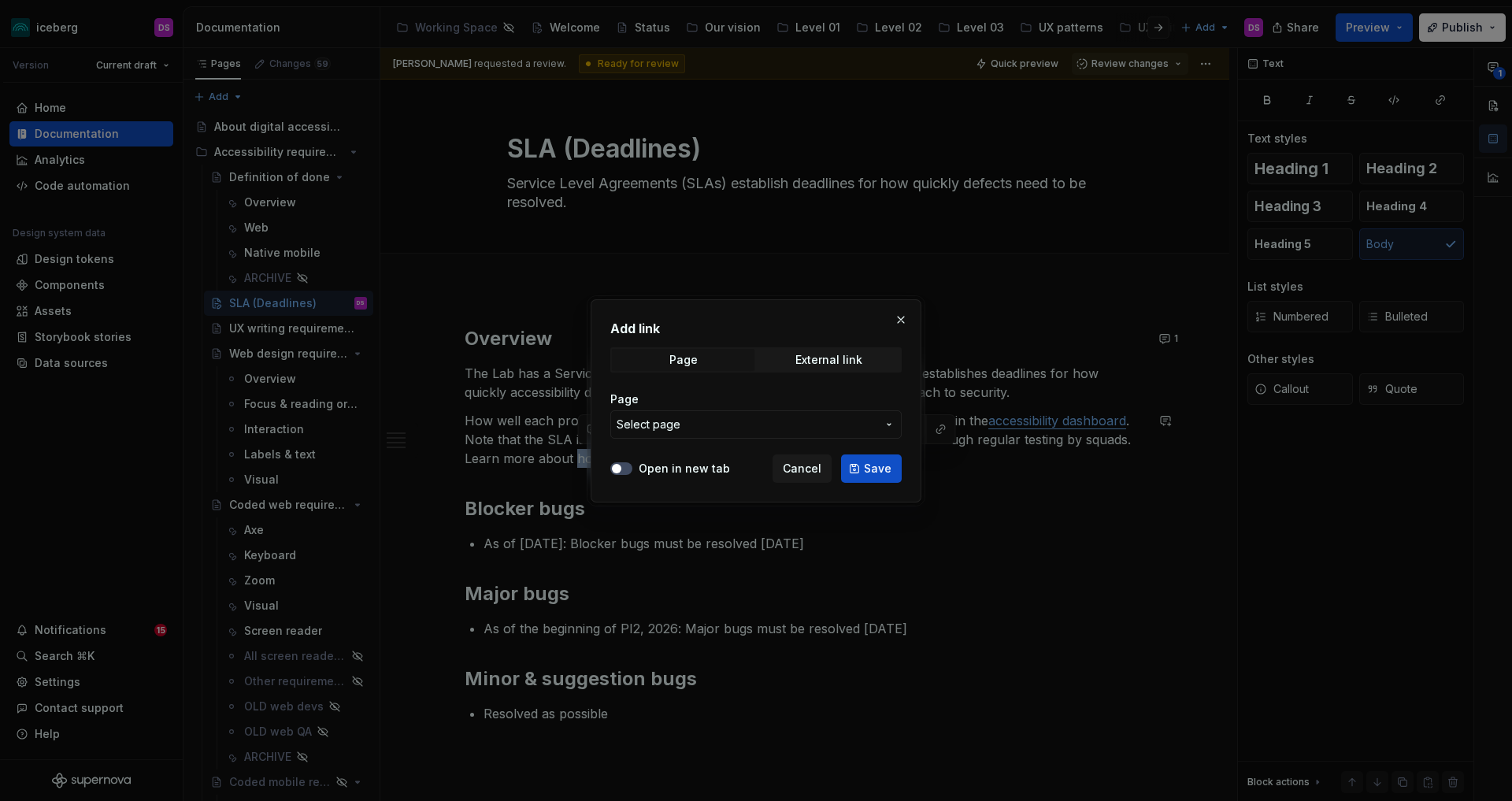
click at [814, 425] on span "Select page" at bounding box center [746, 424] width 260 height 16
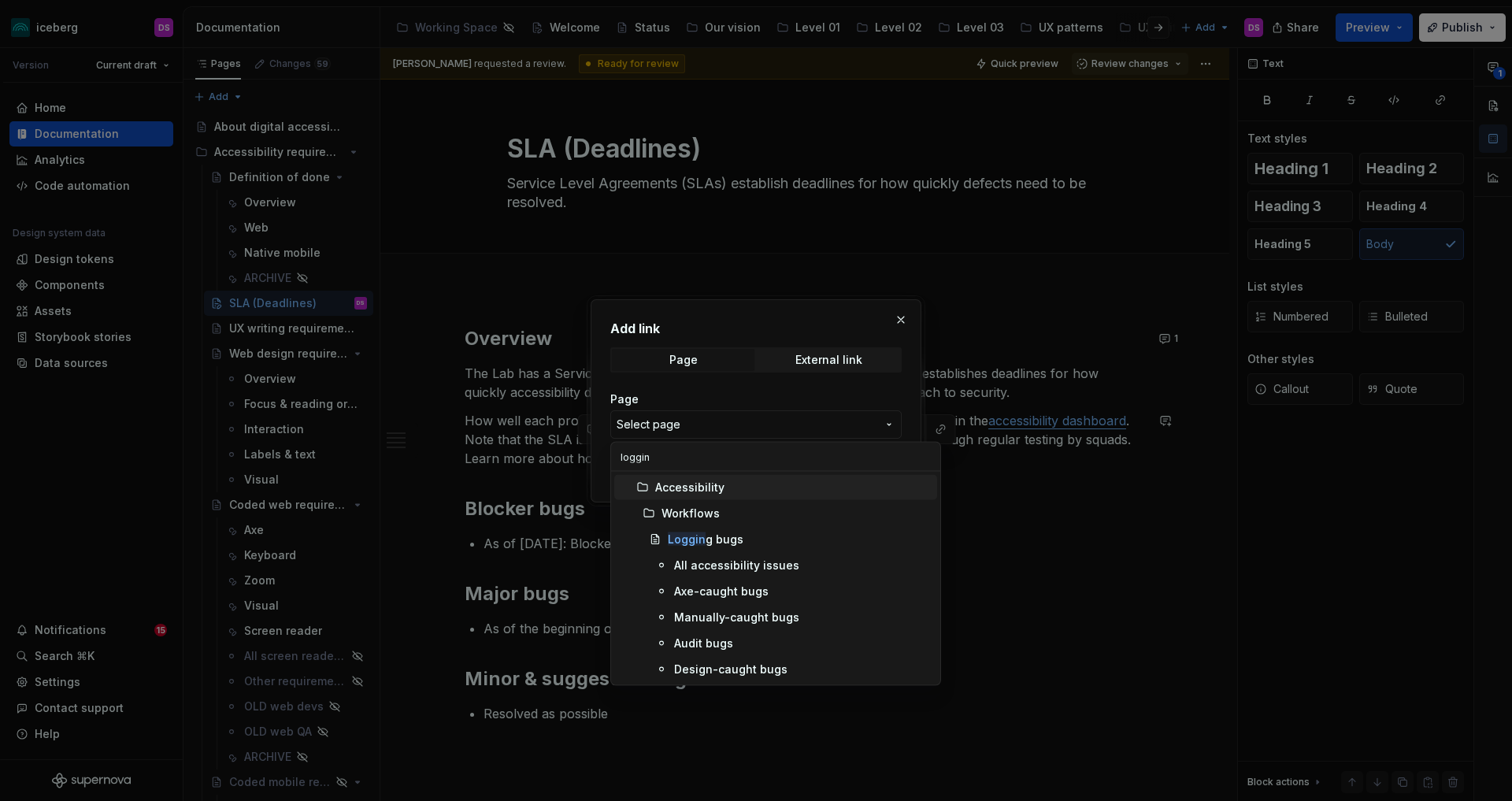
type input "logging"
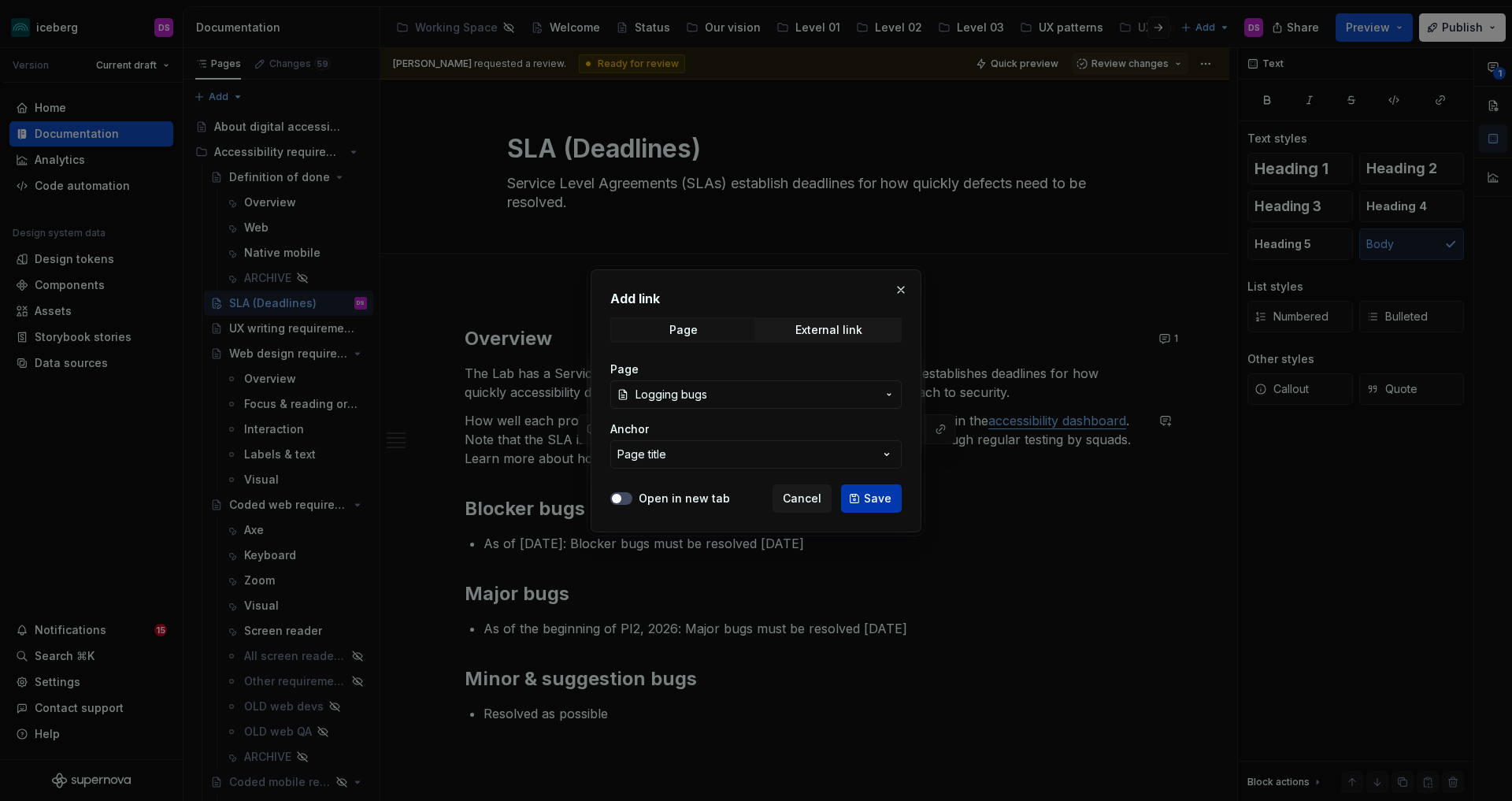
click at [887, 493] on span "Save" at bounding box center [878, 499] width 27 height 16
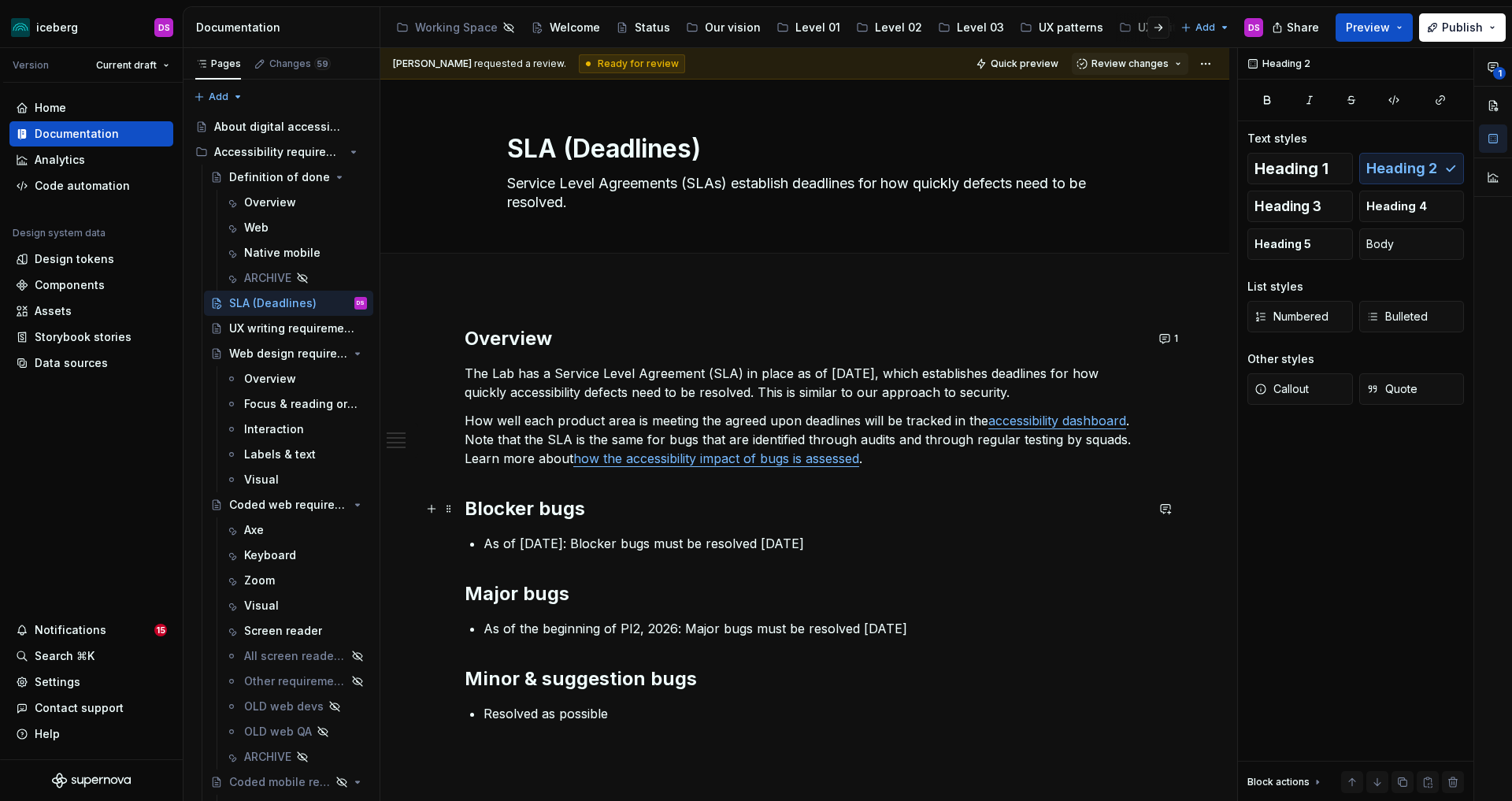
click at [819, 507] on h2 "Blocker bugs" at bounding box center [804, 508] width 680 height 26
click at [1212, 65] on html "iceberg DS Version Current draft Home Documentation Analytics Code automation D…" at bounding box center [756, 400] width 1512 height 801
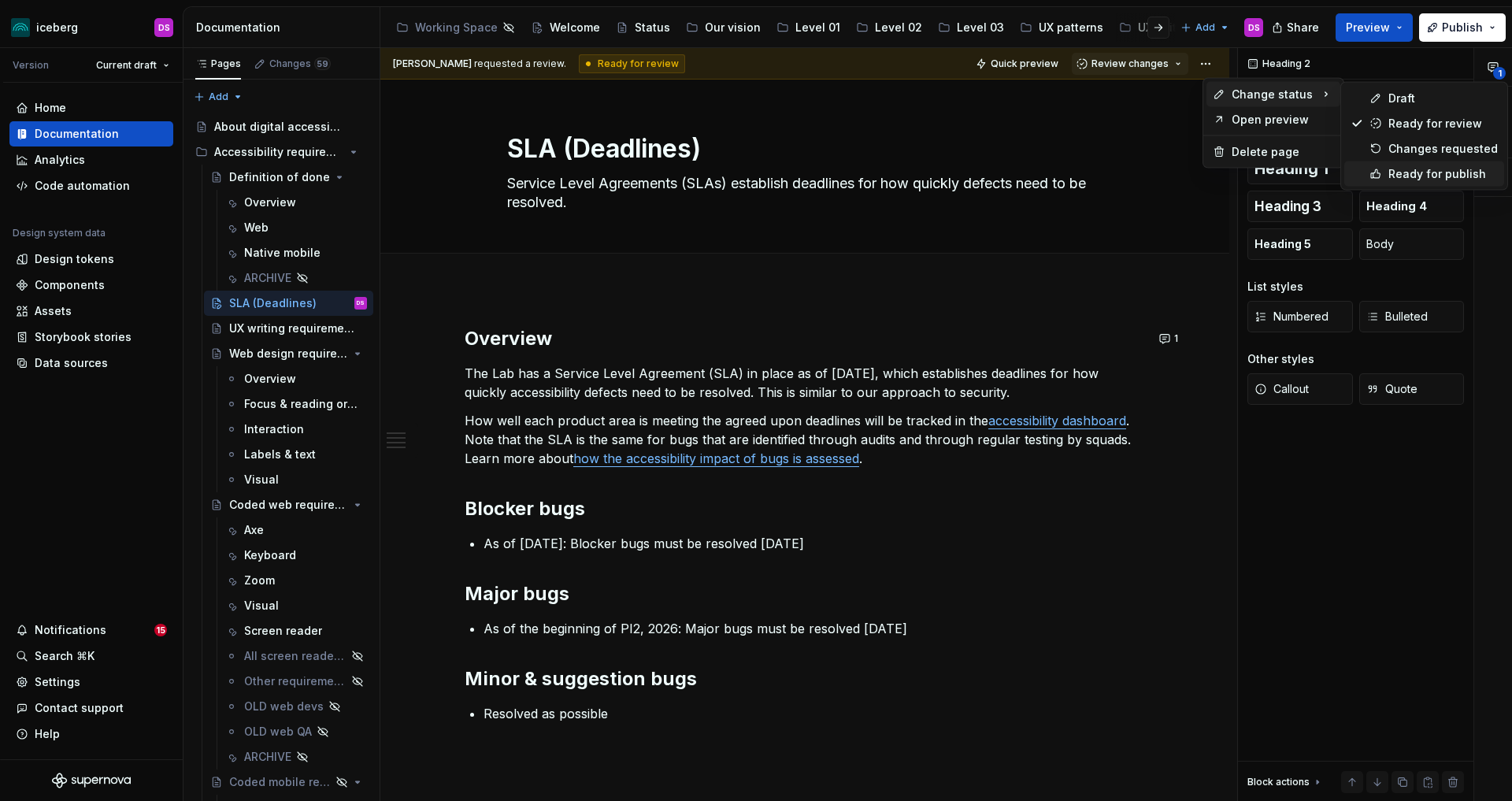
click at [1399, 169] on div "Ready for publish" at bounding box center [1442, 174] width 109 height 16
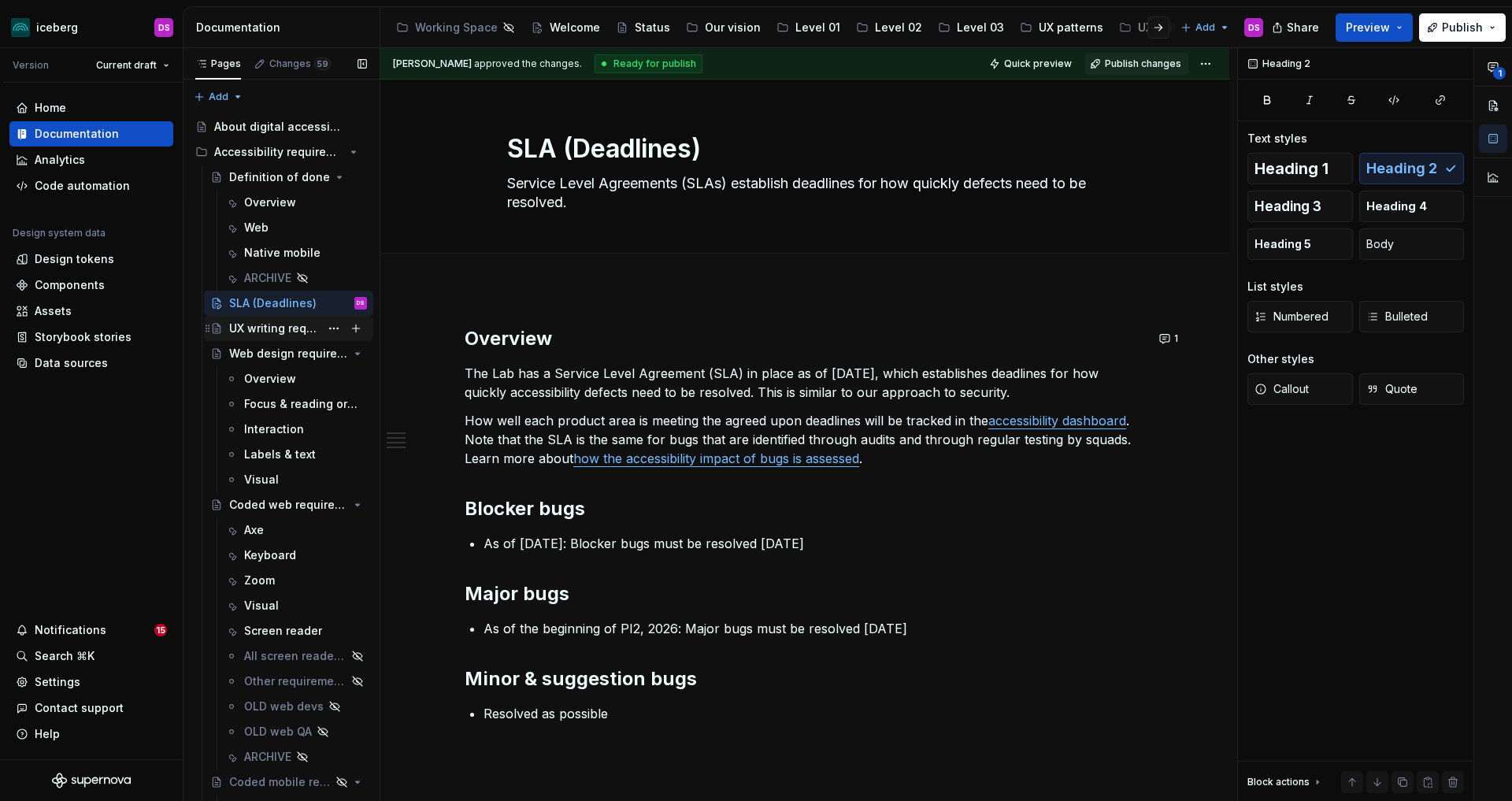
click at [281, 329] on div "UX writing requirements" at bounding box center [274, 328] width 90 height 16
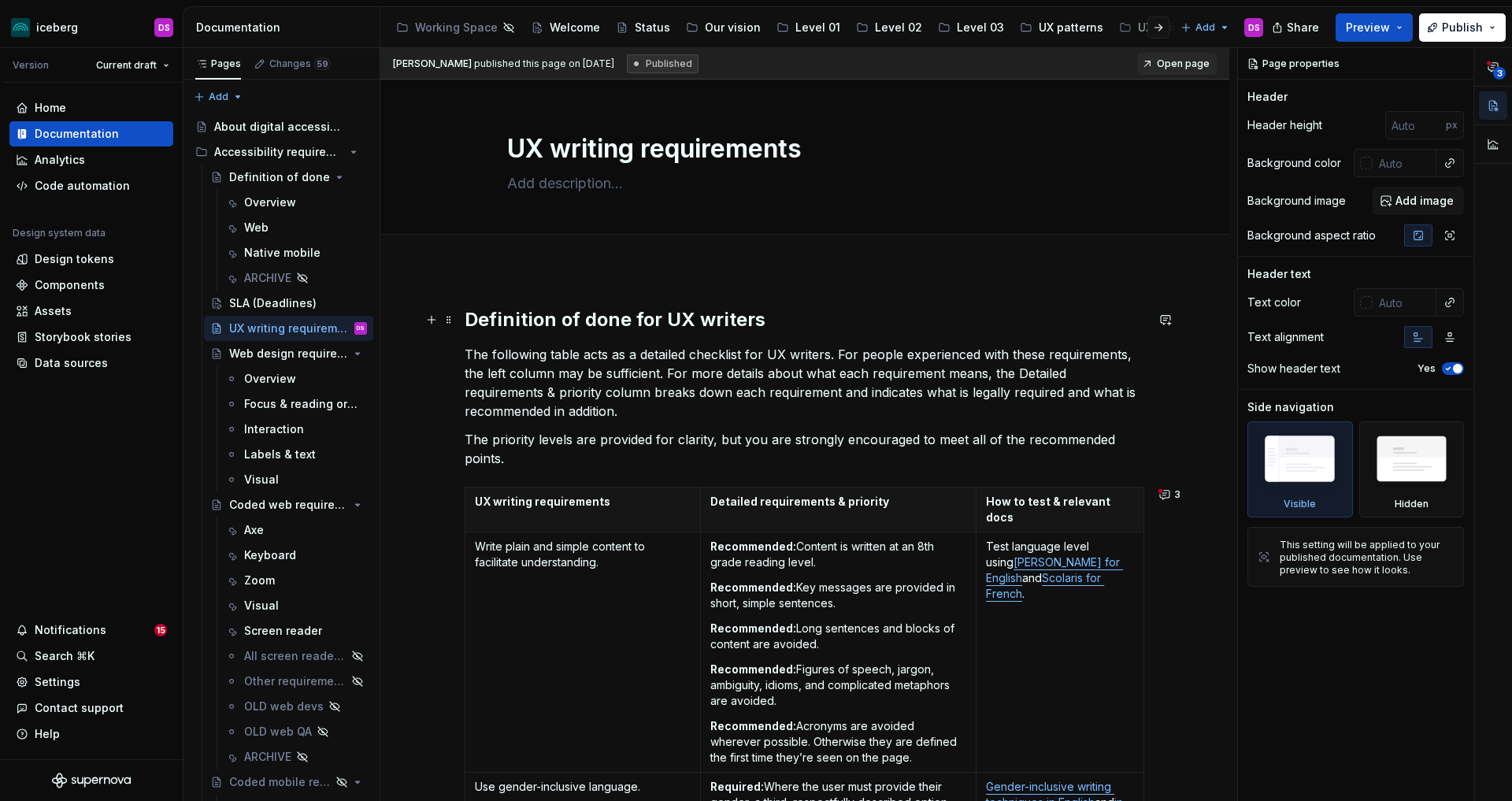
click at [630, 326] on h2 "Definition of done for UX writers" at bounding box center [804, 320] width 680 height 26
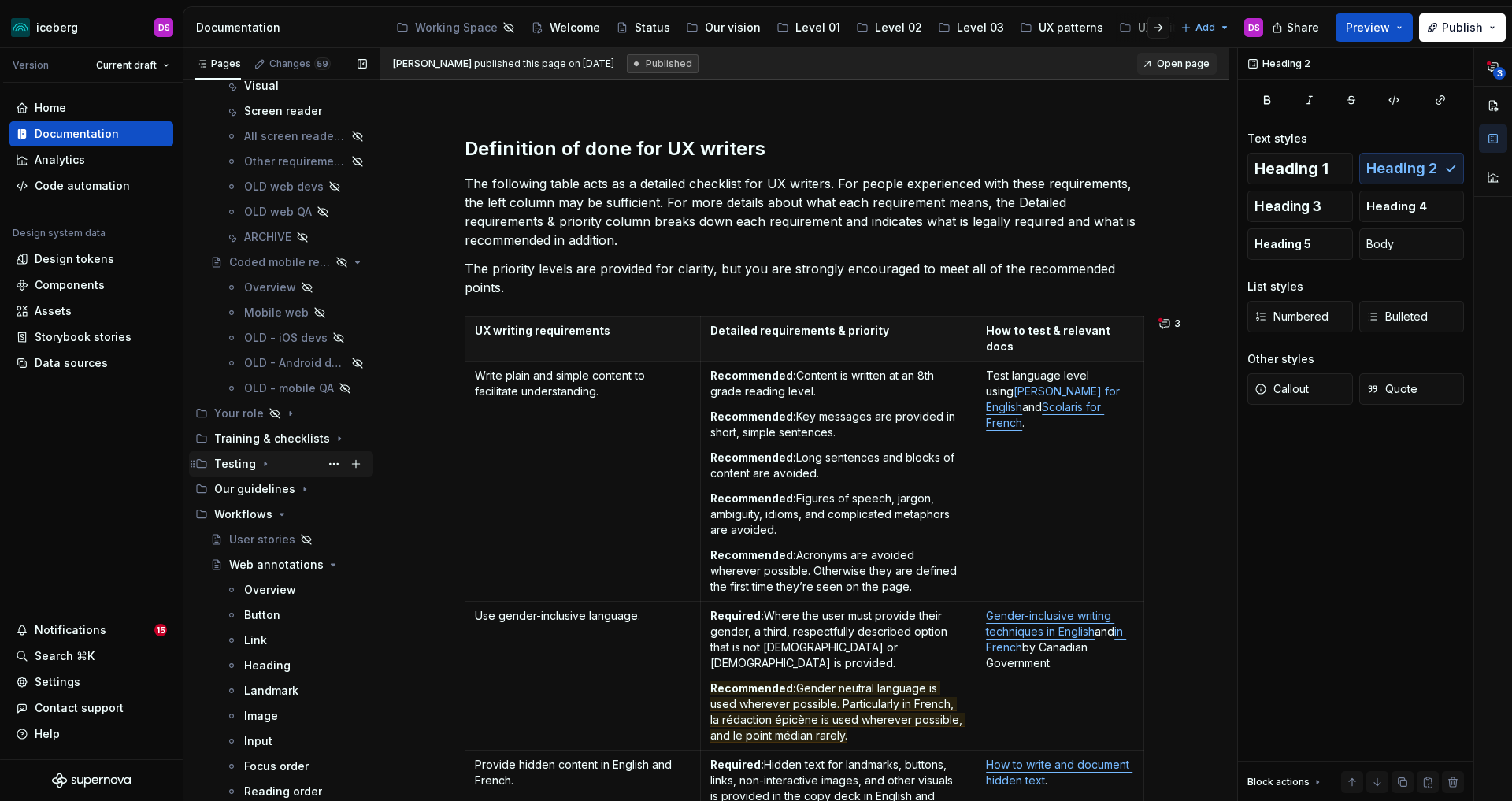
scroll to position [522, 0]
click at [269, 435] on div "Training & checklists" at bounding box center [258, 436] width 89 height 16
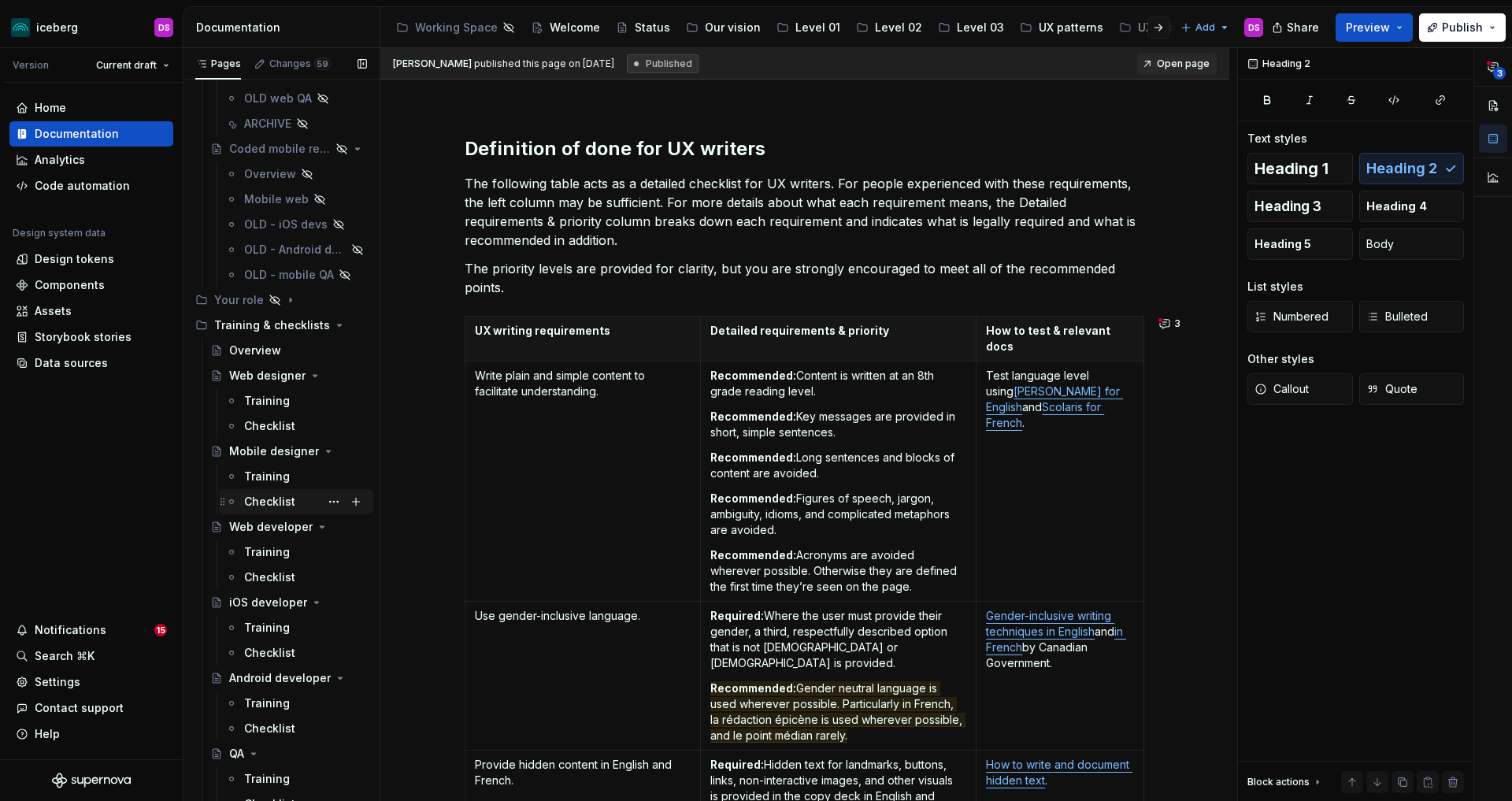
scroll to position [638, 0]
click at [270, 519] on div "Web developer" at bounding box center [266, 522] width 75 height 16
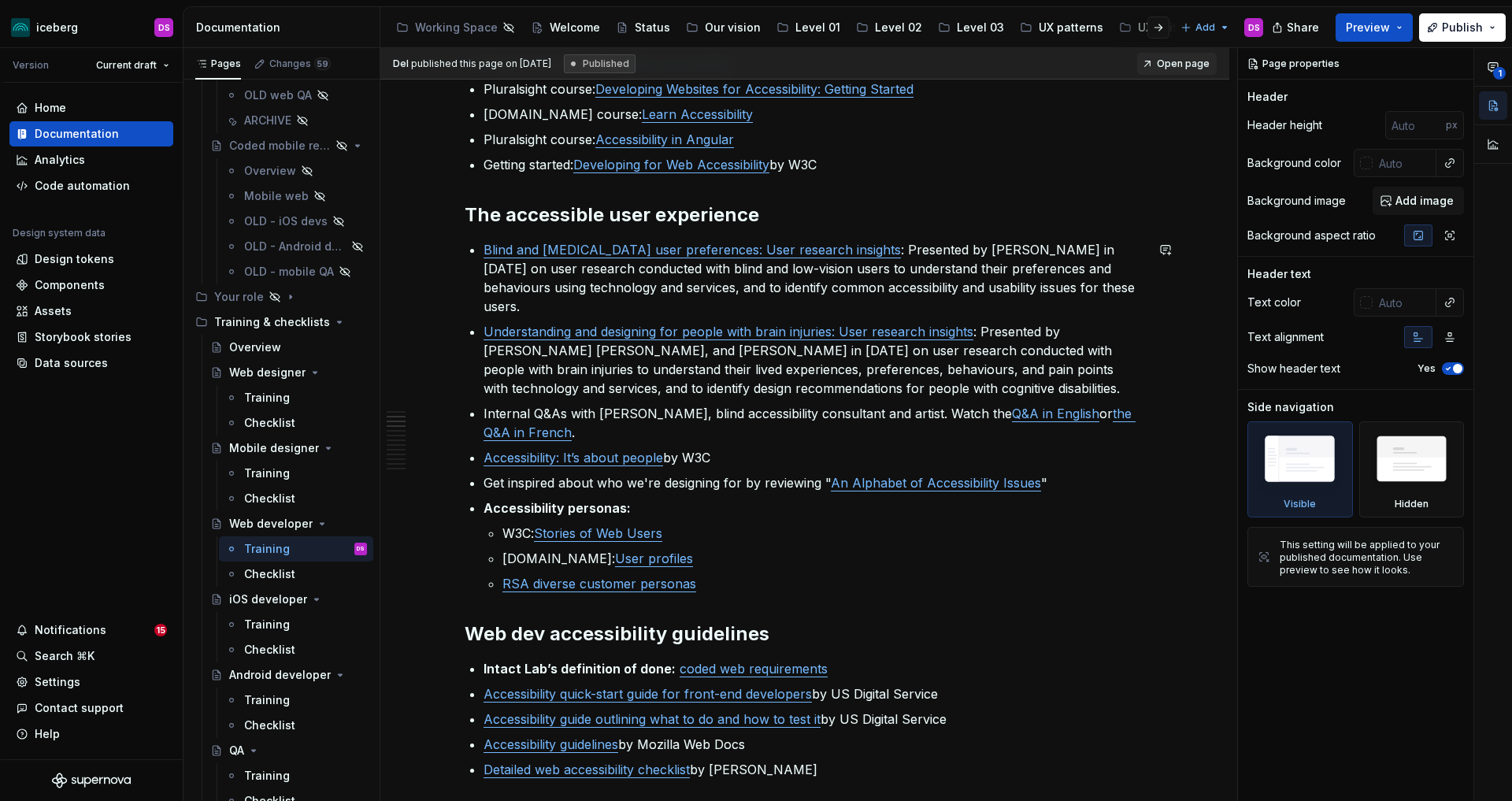
scroll to position [415, 0]
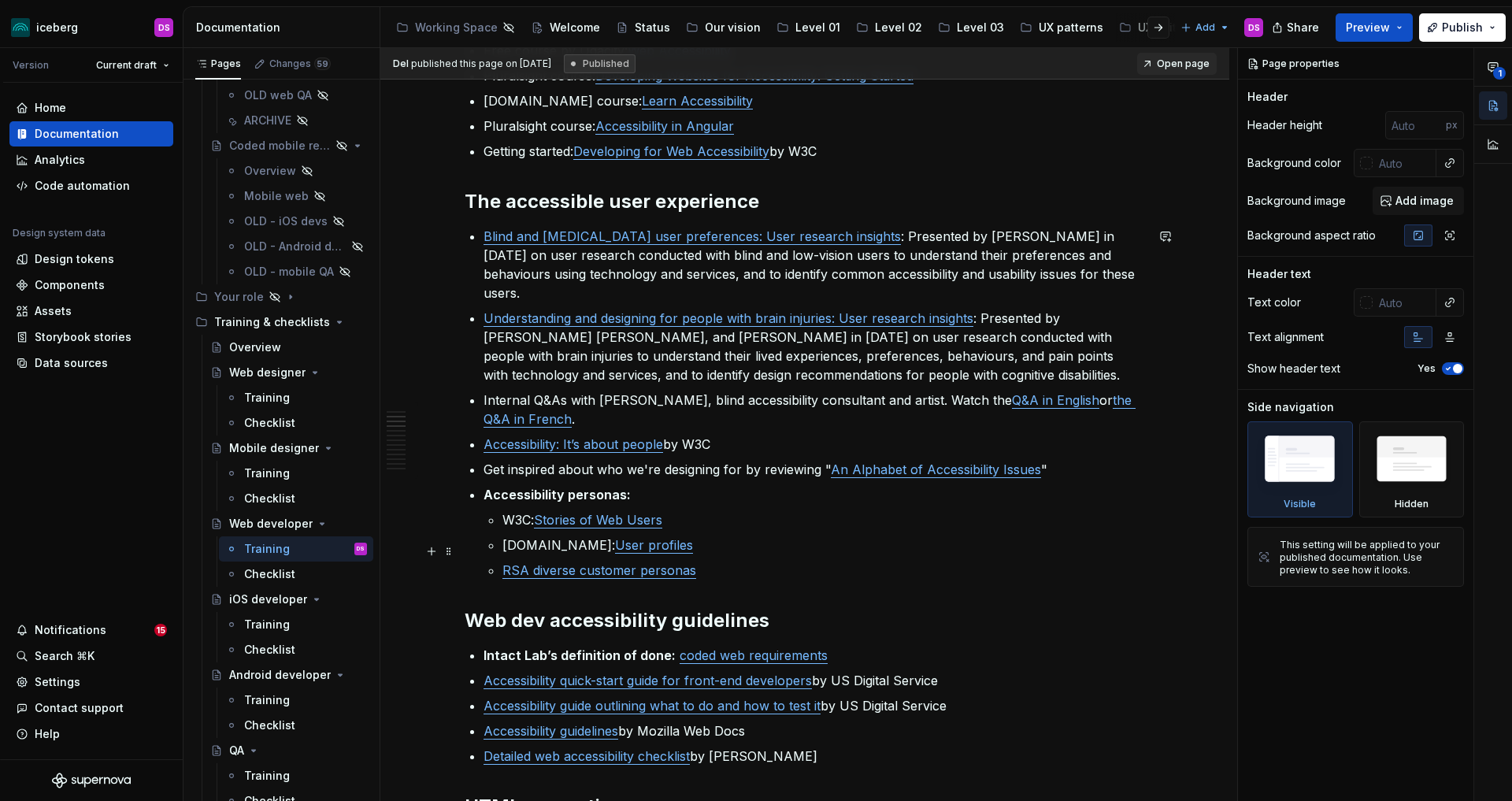
type textarea "*"
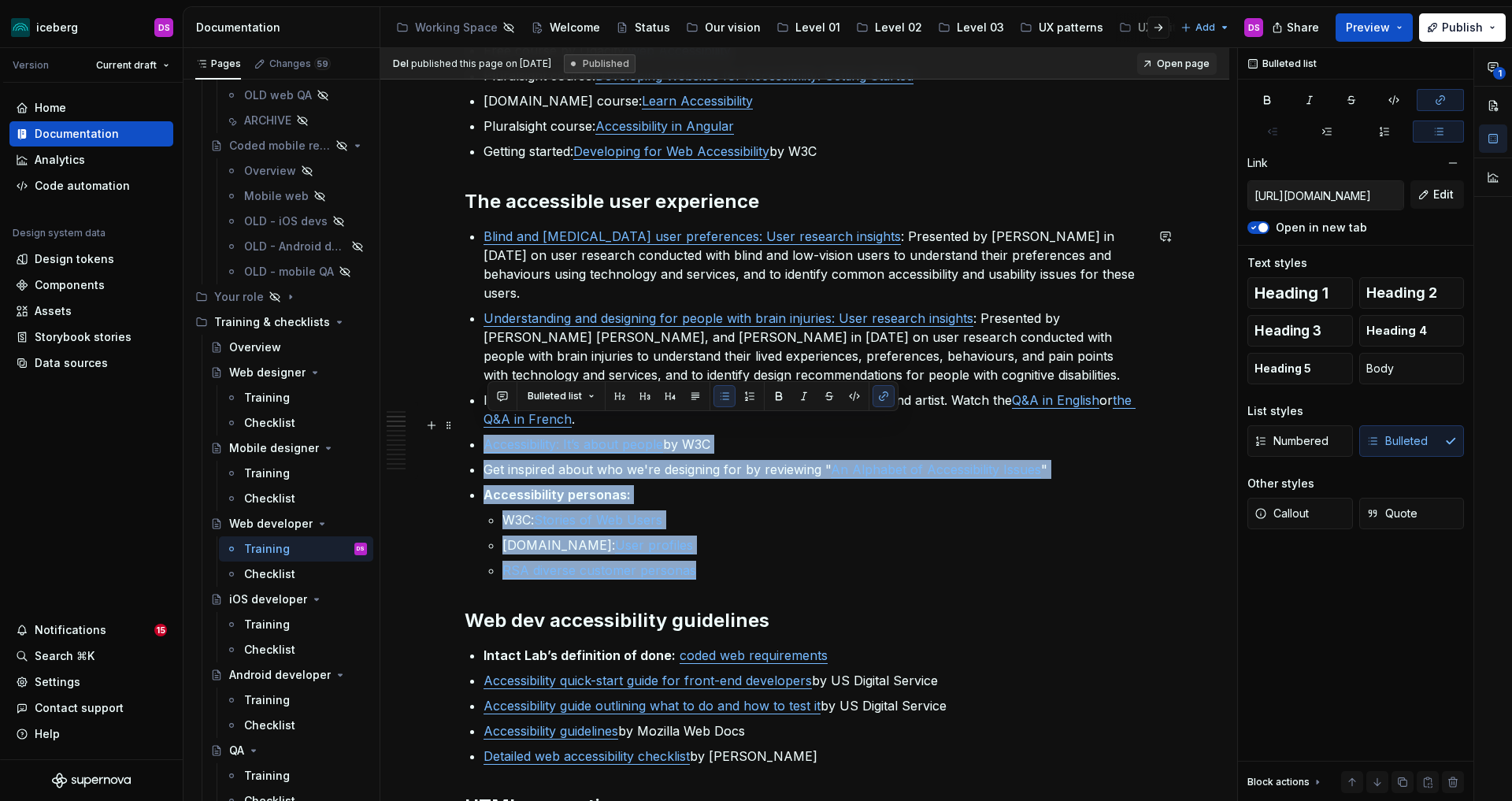
type input "[URL][DOMAIN_NAME]"
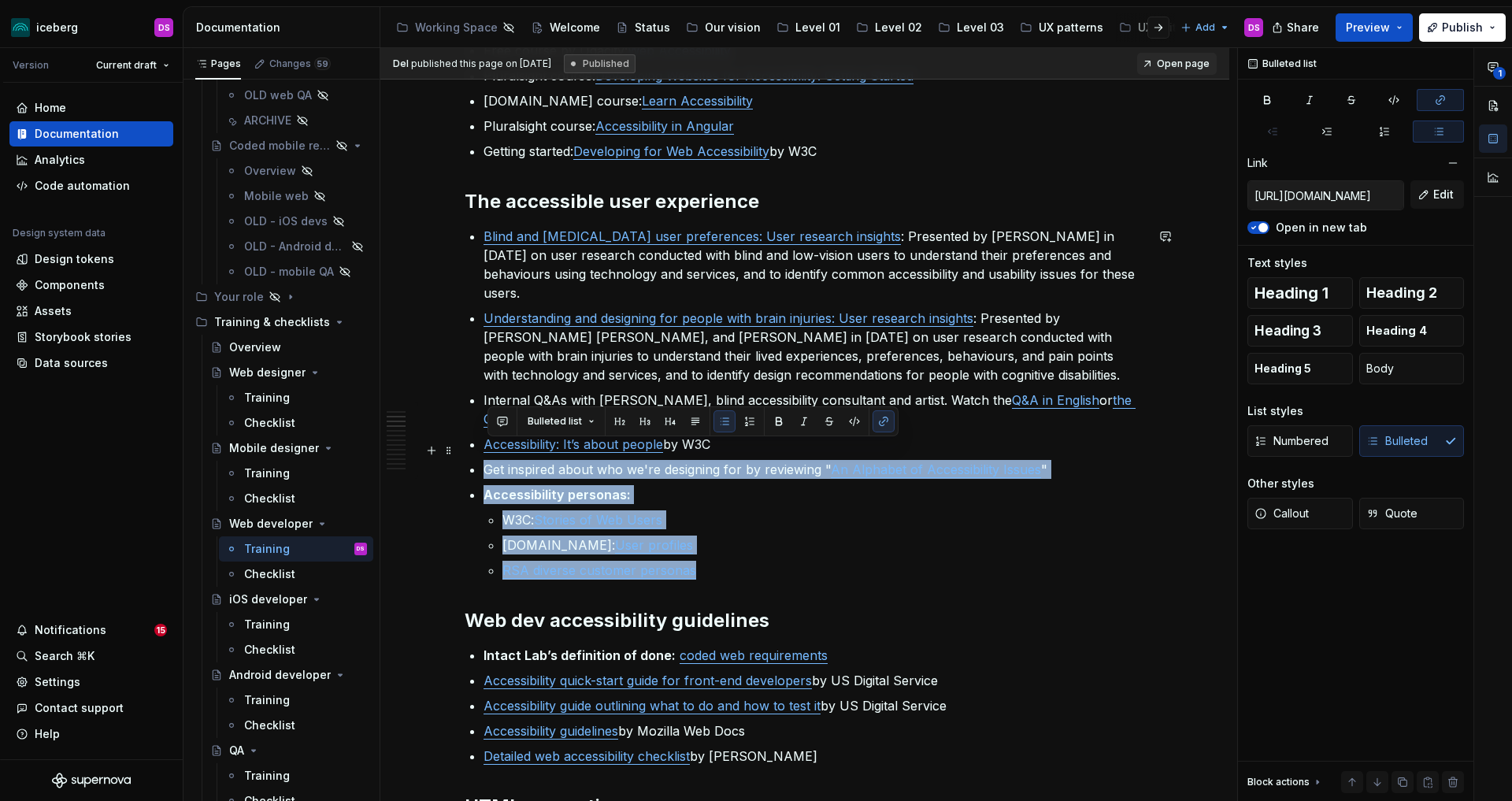
drag, startPoint x: 739, startPoint y: 551, endPoint x: 477, endPoint y: 447, distance: 281.9
click at [483, 447] on ul "Blind and low-vision user preferences: User research insights : Presented by [P…" at bounding box center [814, 402] width 662 height 352
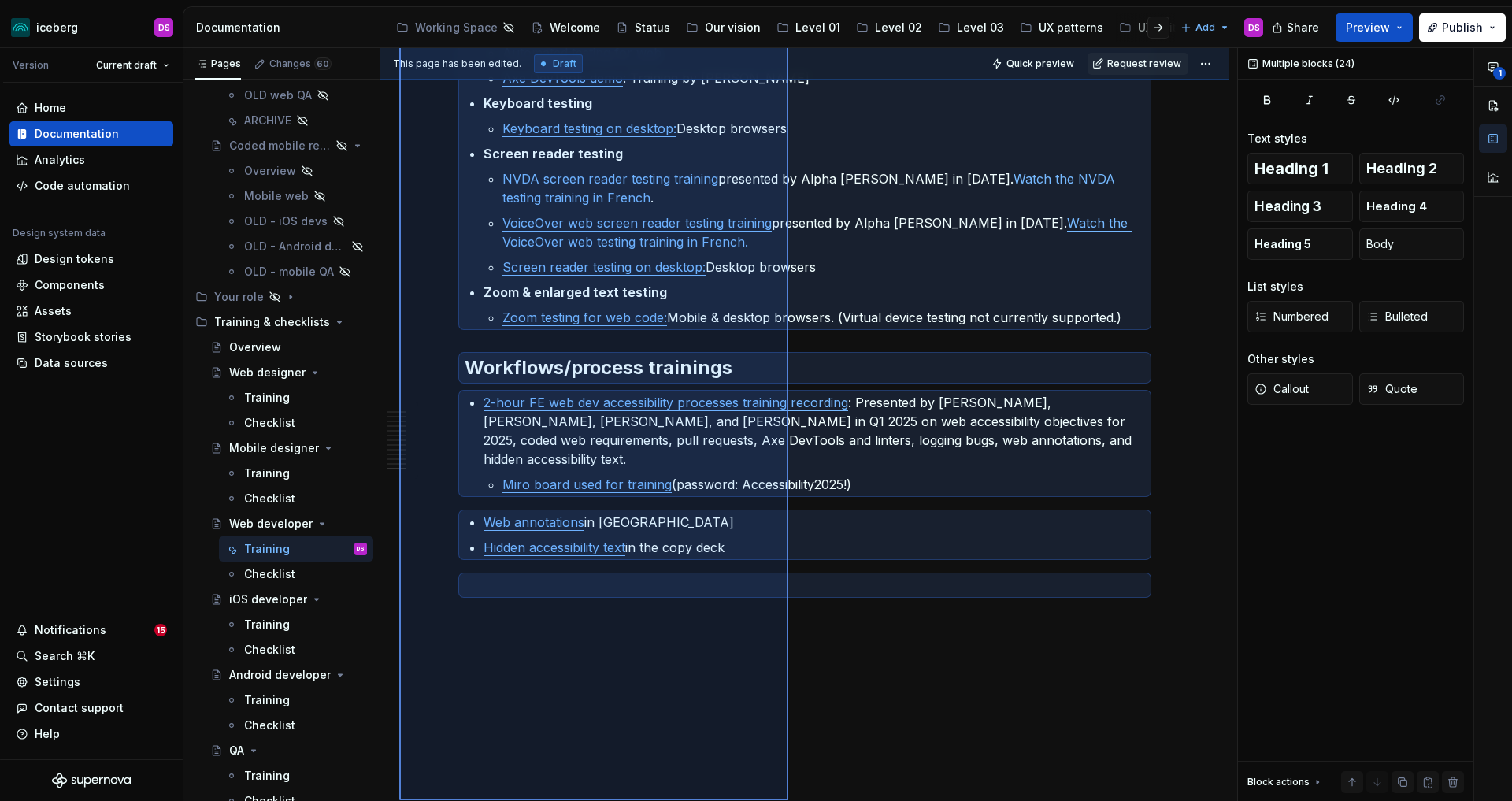
scroll to position [2270, 0]
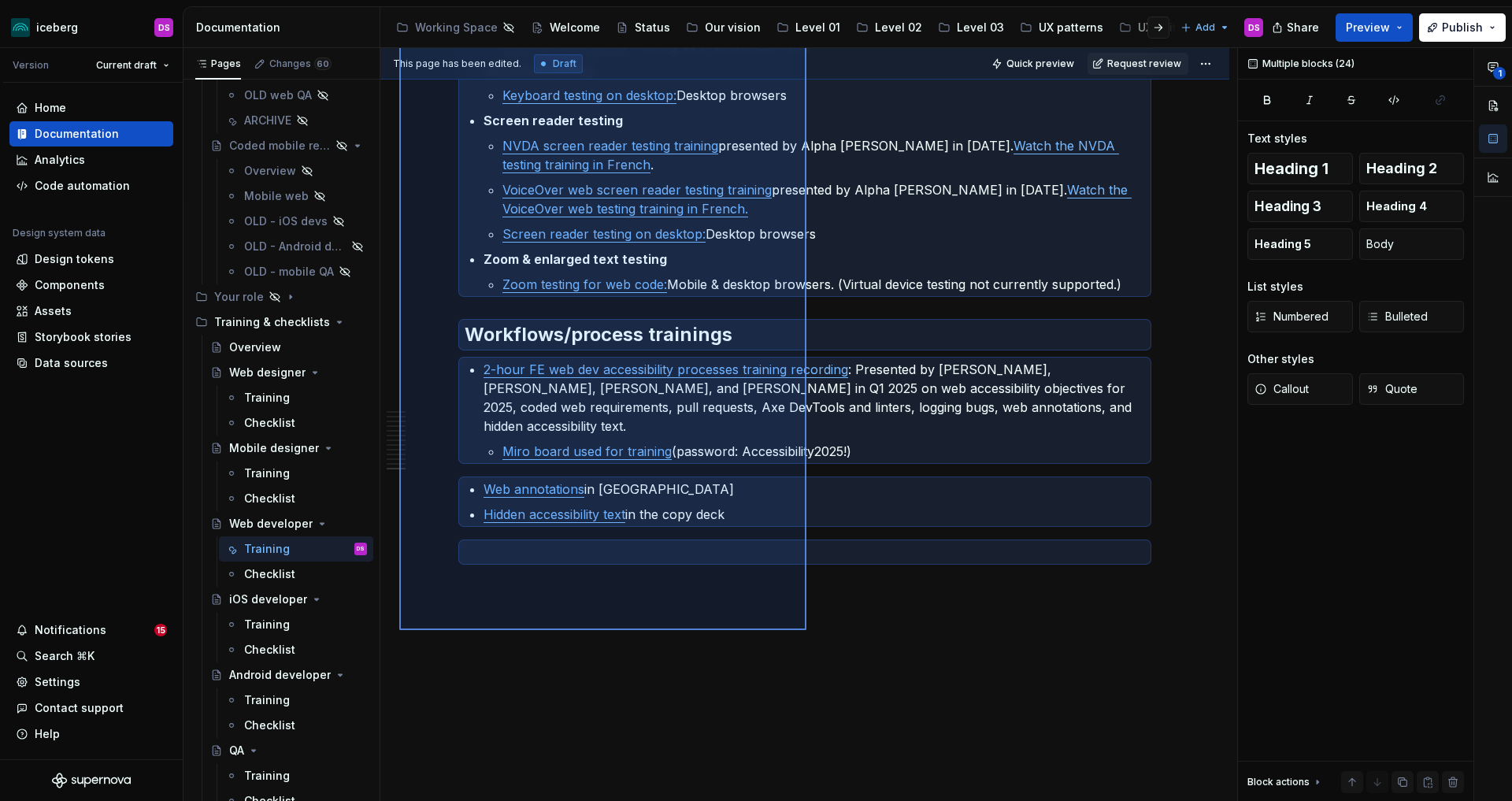
drag, startPoint x: 400, startPoint y: 214, endPoint x: 806, endPoint y: 630, distance: 581.3
click at [806, 630] on div "This page has been edited. Draft Quick preview Request review Web developer Ski…" at bounding box center [808, 425] width 857 height 754
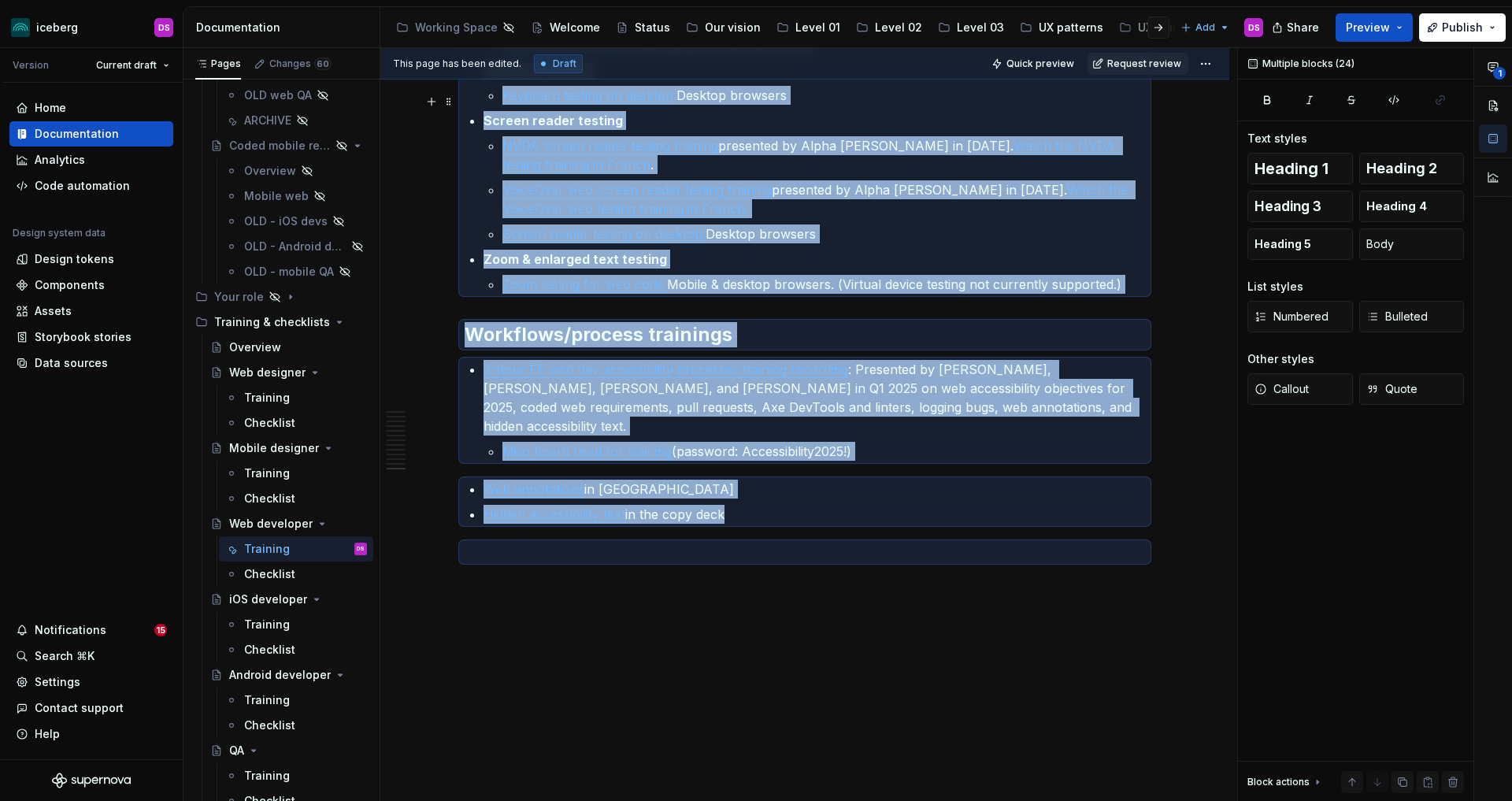
copy div "Lorem ips dol-sitame cons adipiscinge: Sedd eiusmodt incididu : Utlaboree do Ma…"
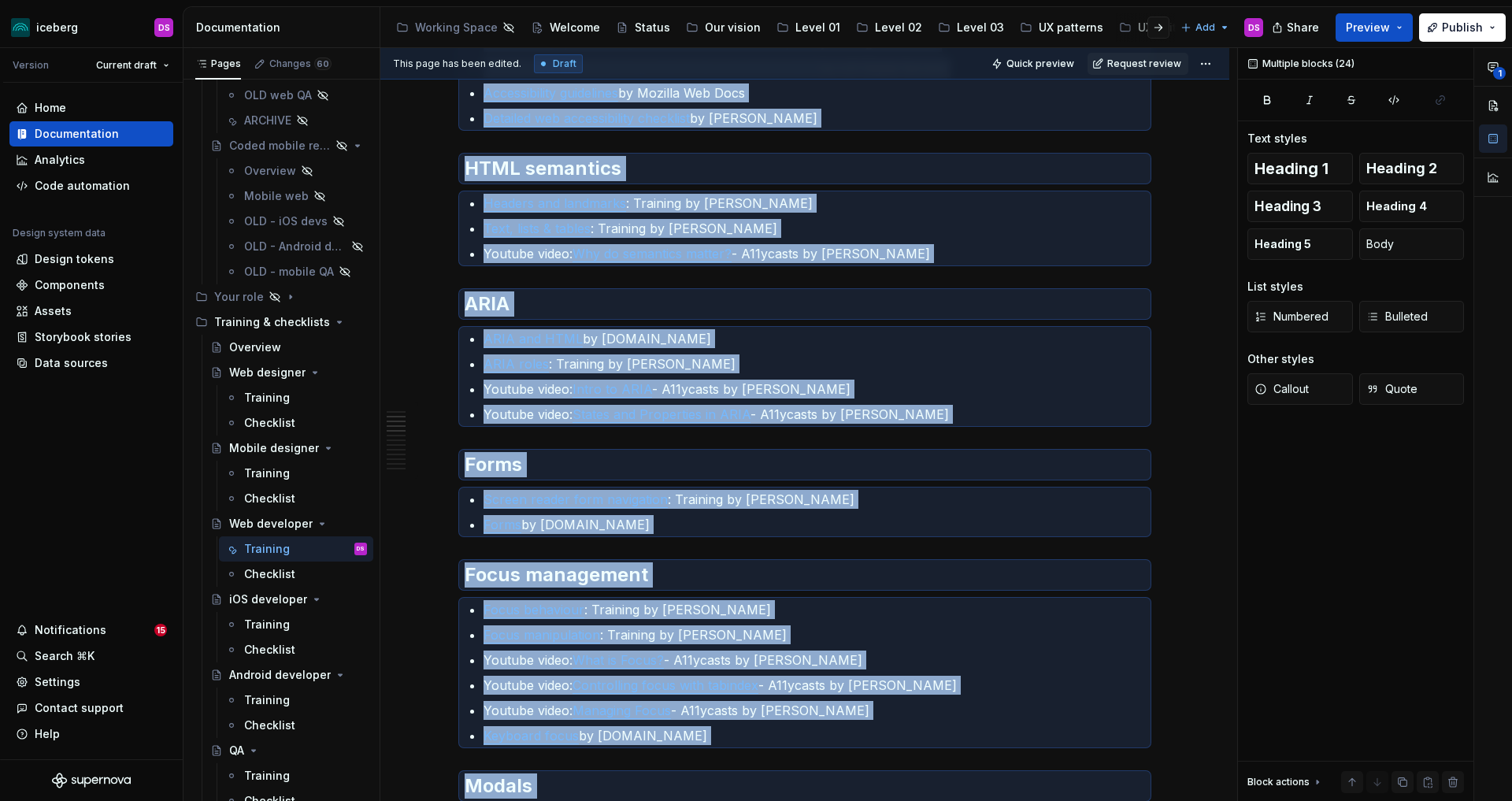
scroll to position [0, 0]
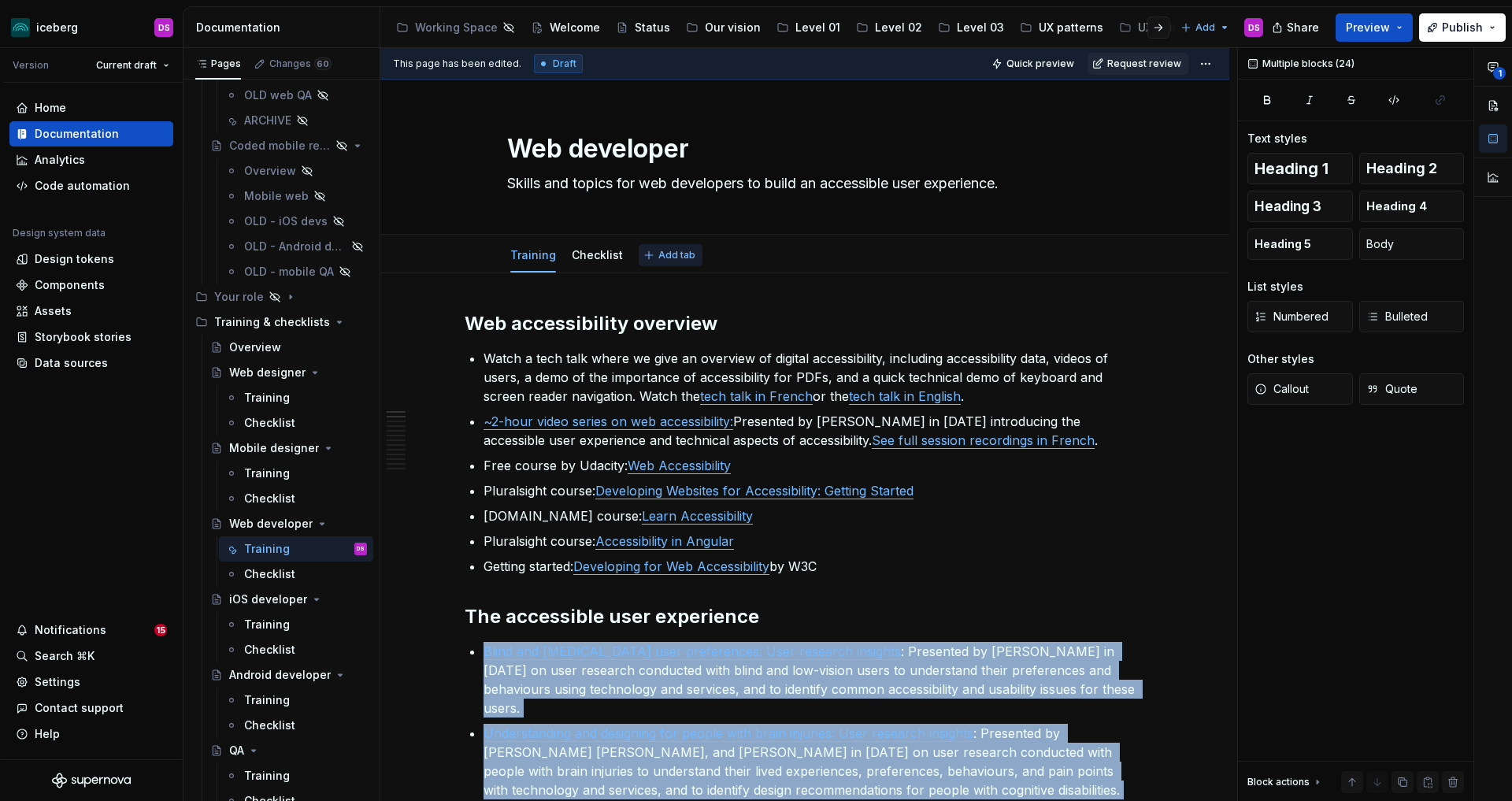
click at [671, 250] on span "Add tab" at bounding box center [677, 254] width 37 height 13
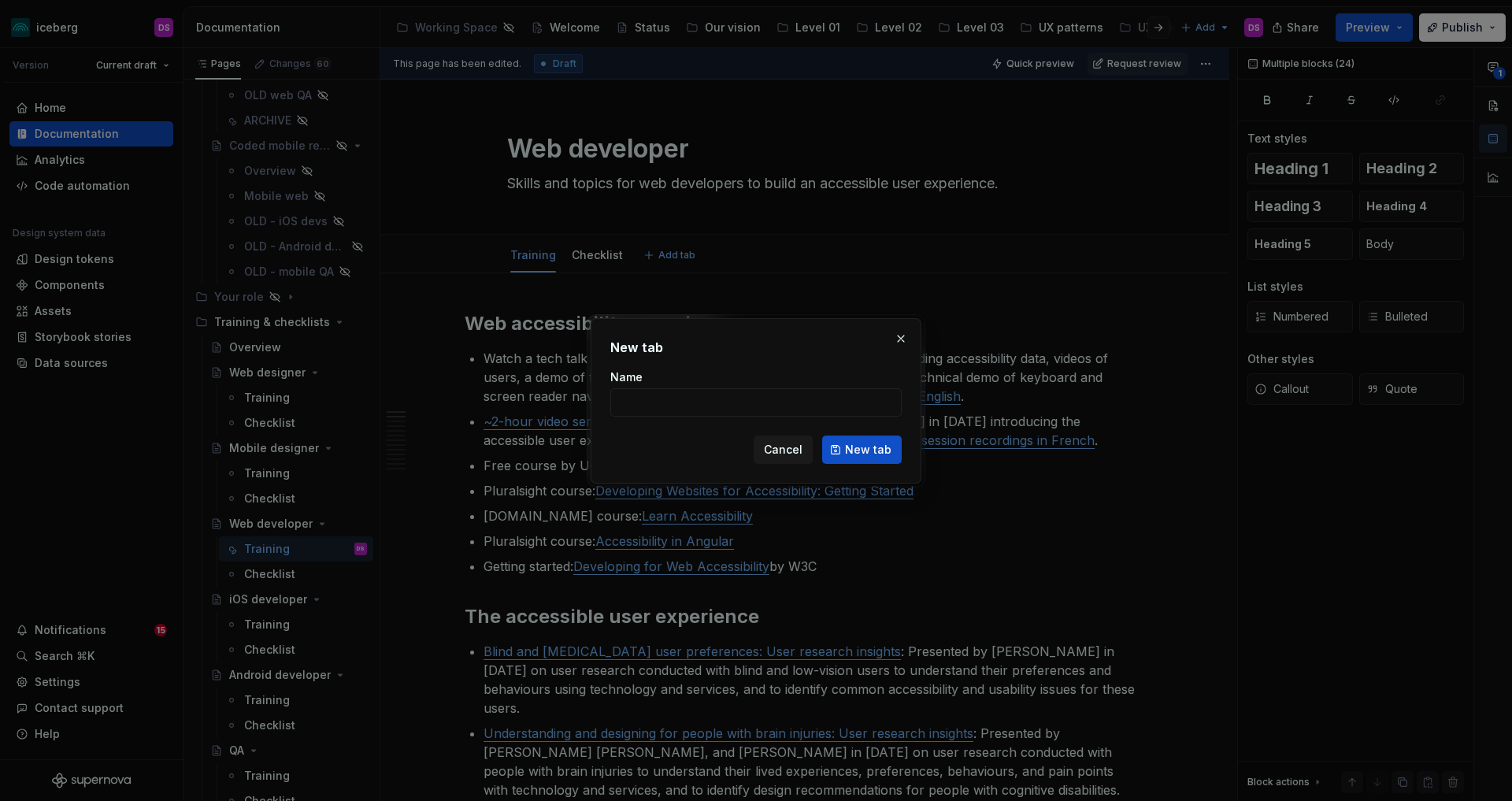
type textarea "*"
type input "ARCHIVE"
click button "New tab" at bounding box center [861, 450] width 80 height 28
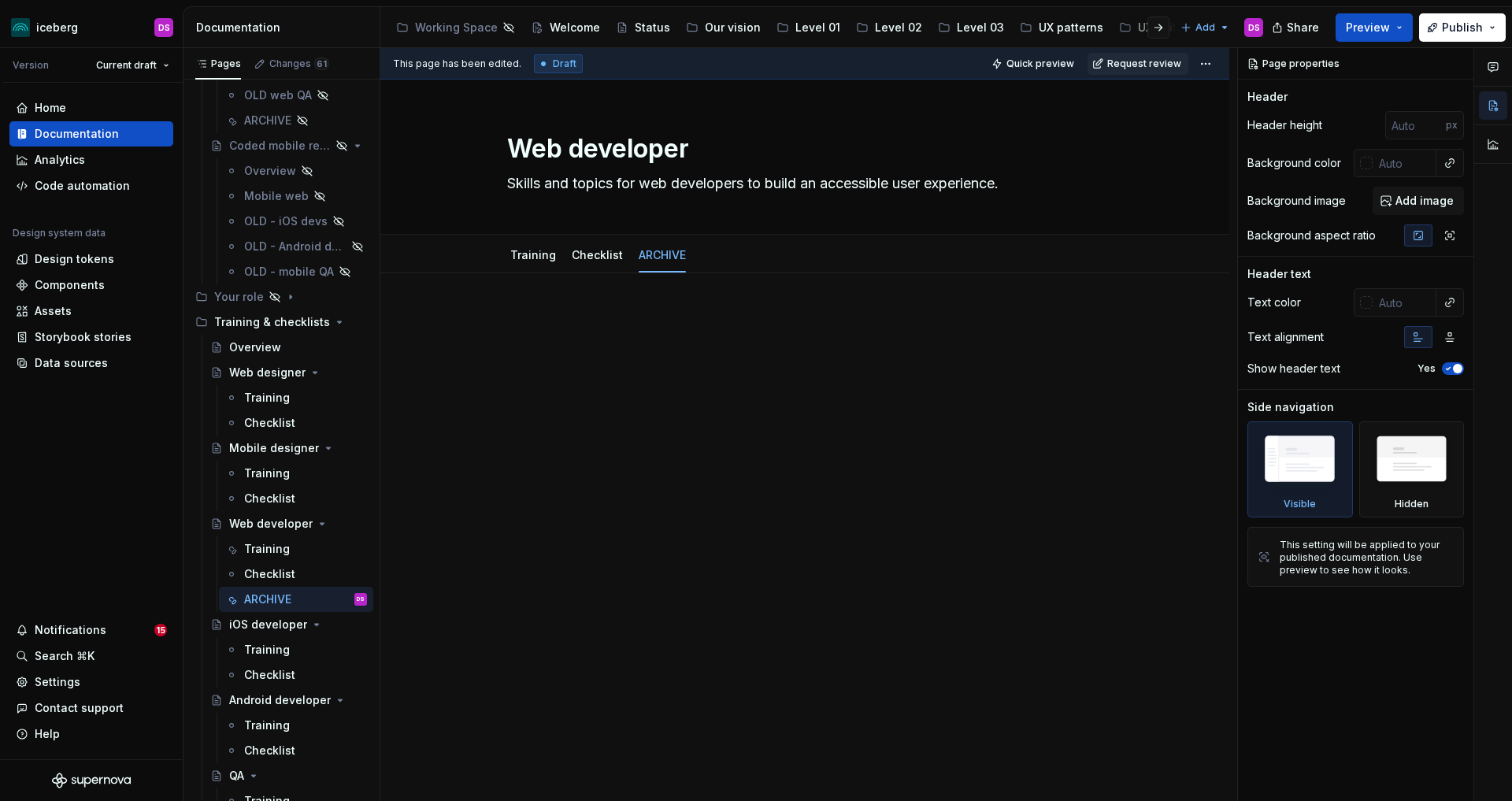
click at [667, 364] on div at bounding box center [804, 341] width 680 height 60
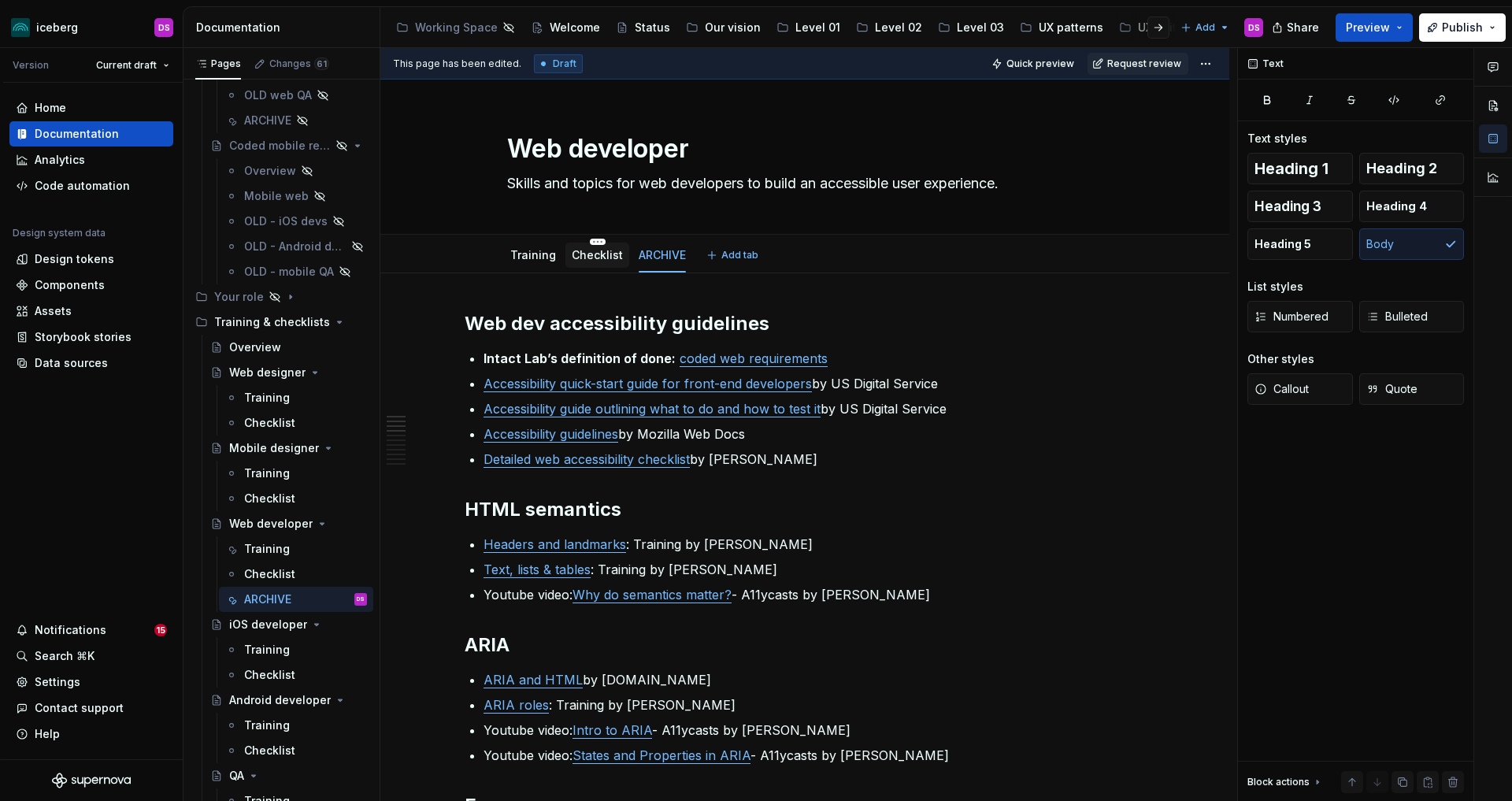
click at [601, 255] on link "Checklist" at bounding box center [597, 255] width 51 height 14
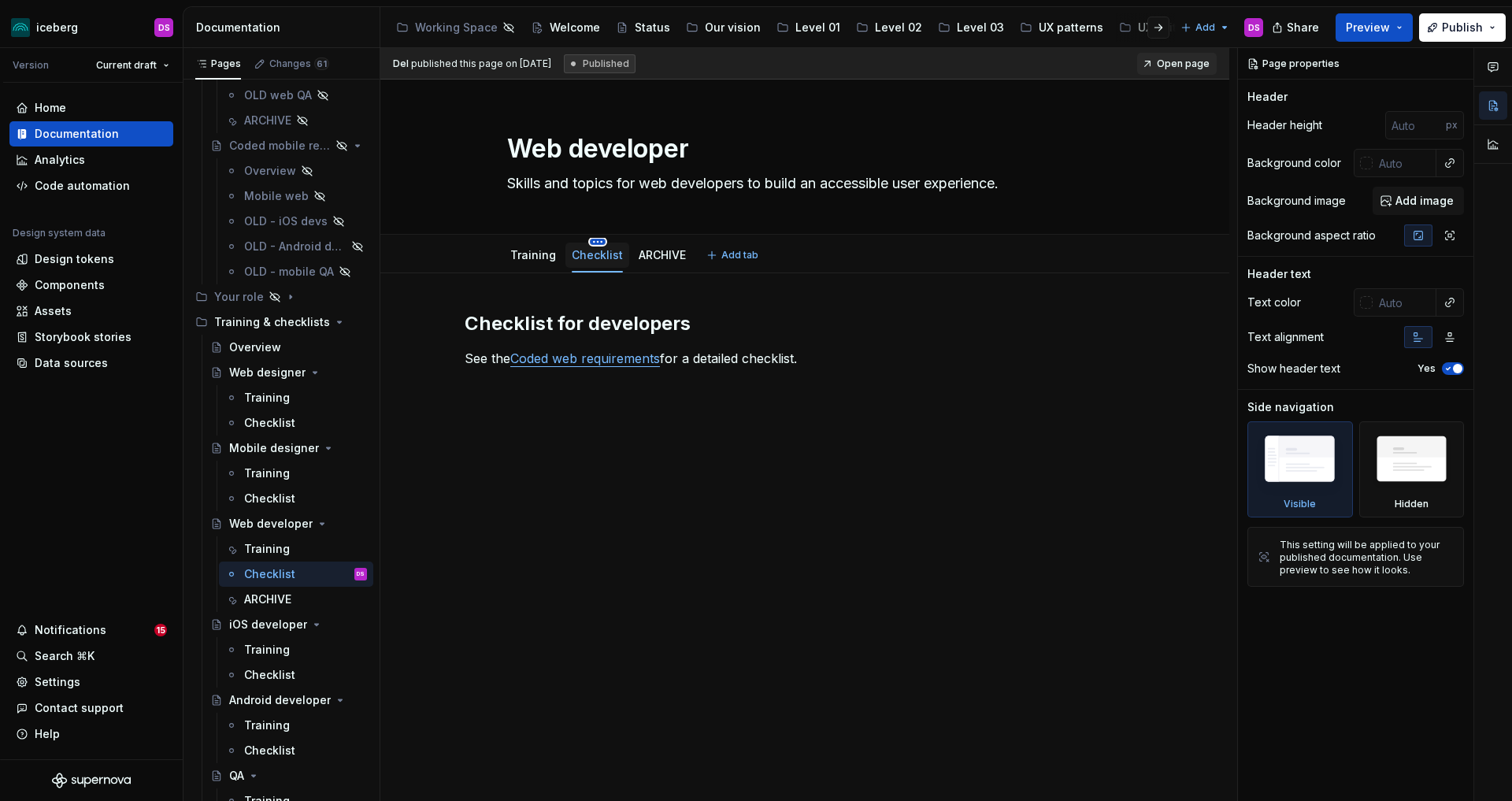
click at [596, 242] on html "iceberg DS Version Current draft Home Documentation Analytics Code automation D…" at bounding box center [756, 400] width 1512 height 801
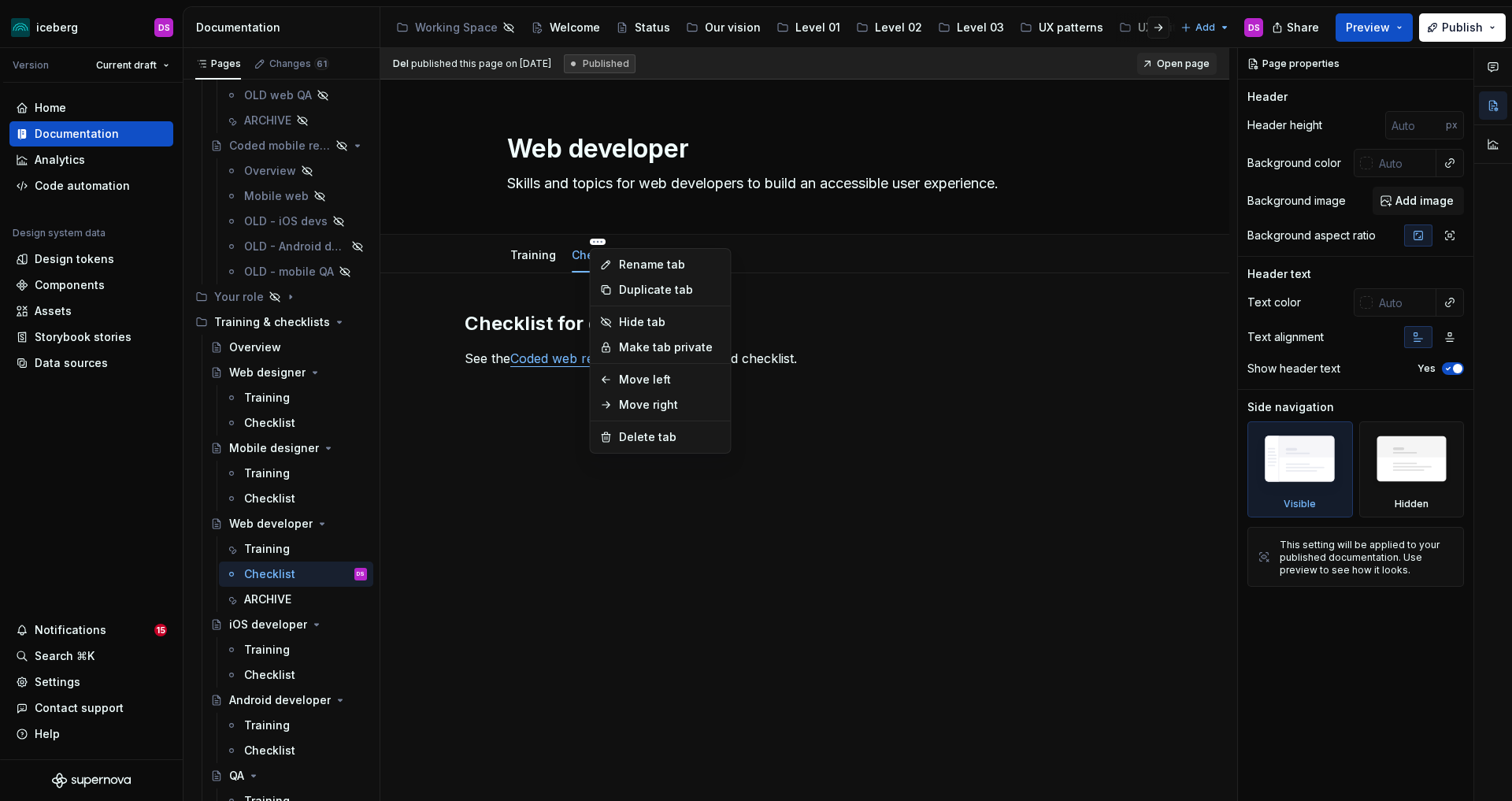
click at [546, 424] on html "iceberg DS Version Current draft Home Documentation Analytics Code automation D…" at bounding box center [756, 400] width 1512 height 801
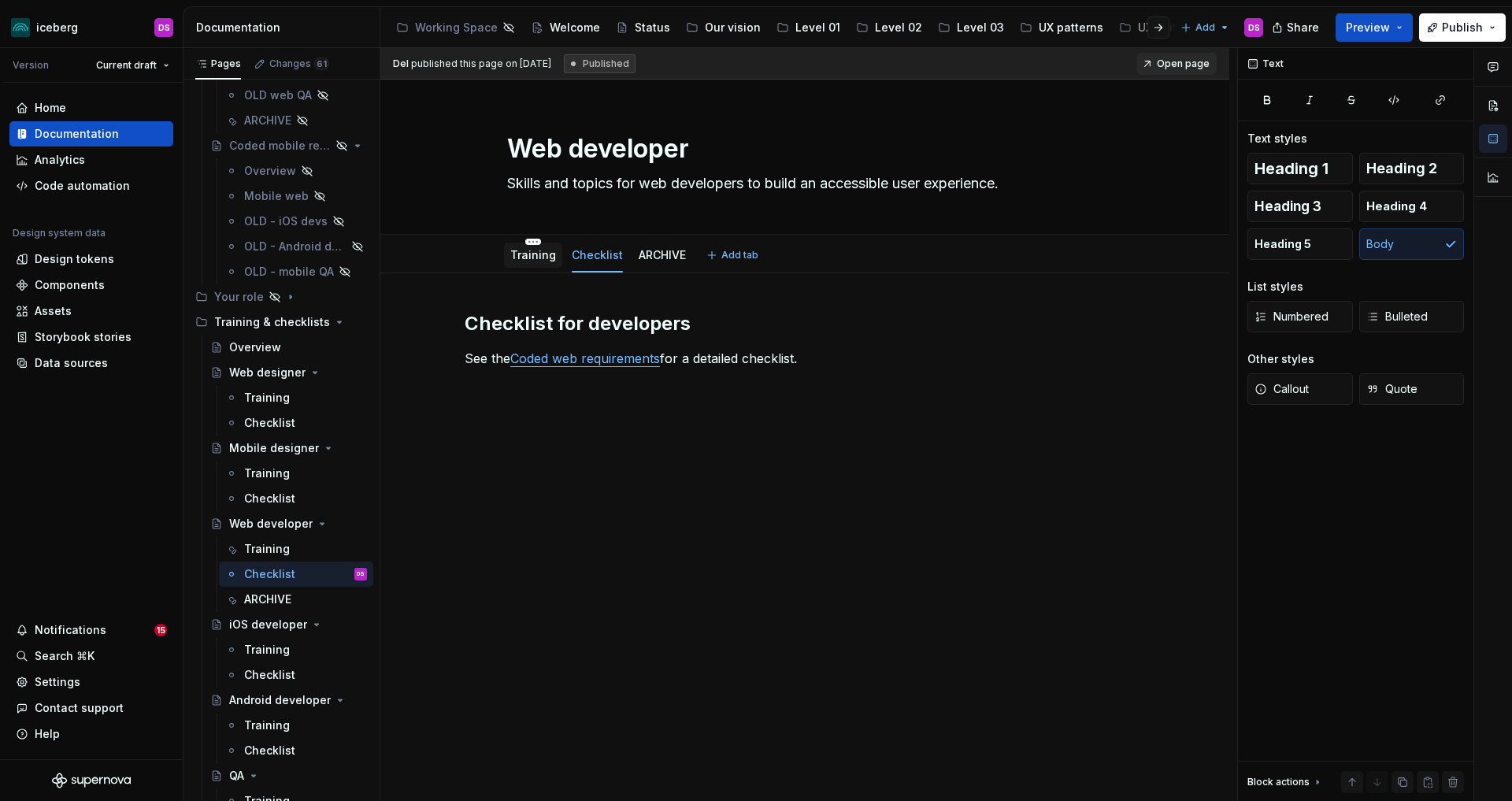
click at [540, 261] on link "Training" at bounding box center [533, 255] width 46 height 14
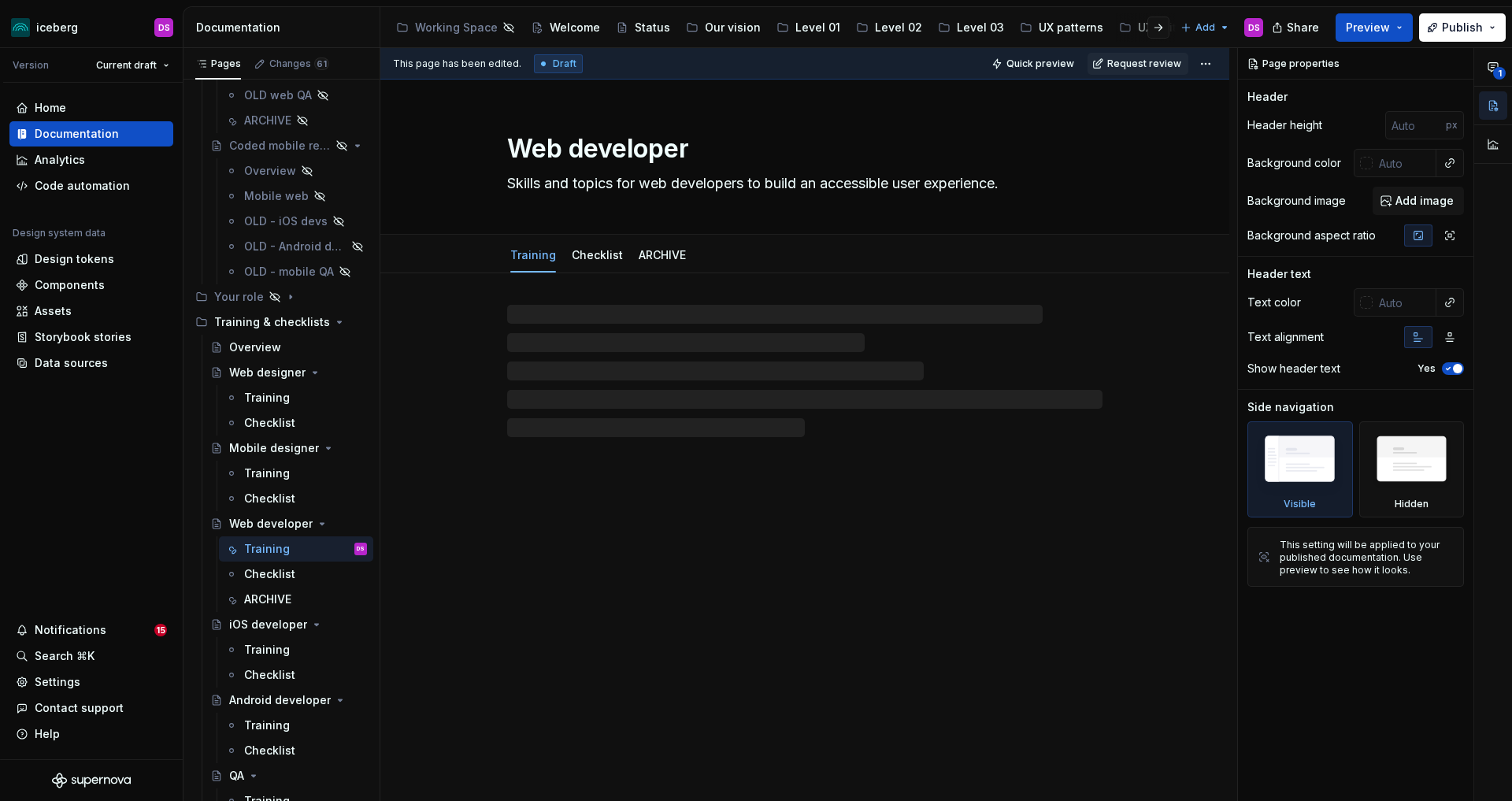
type textarea "*"
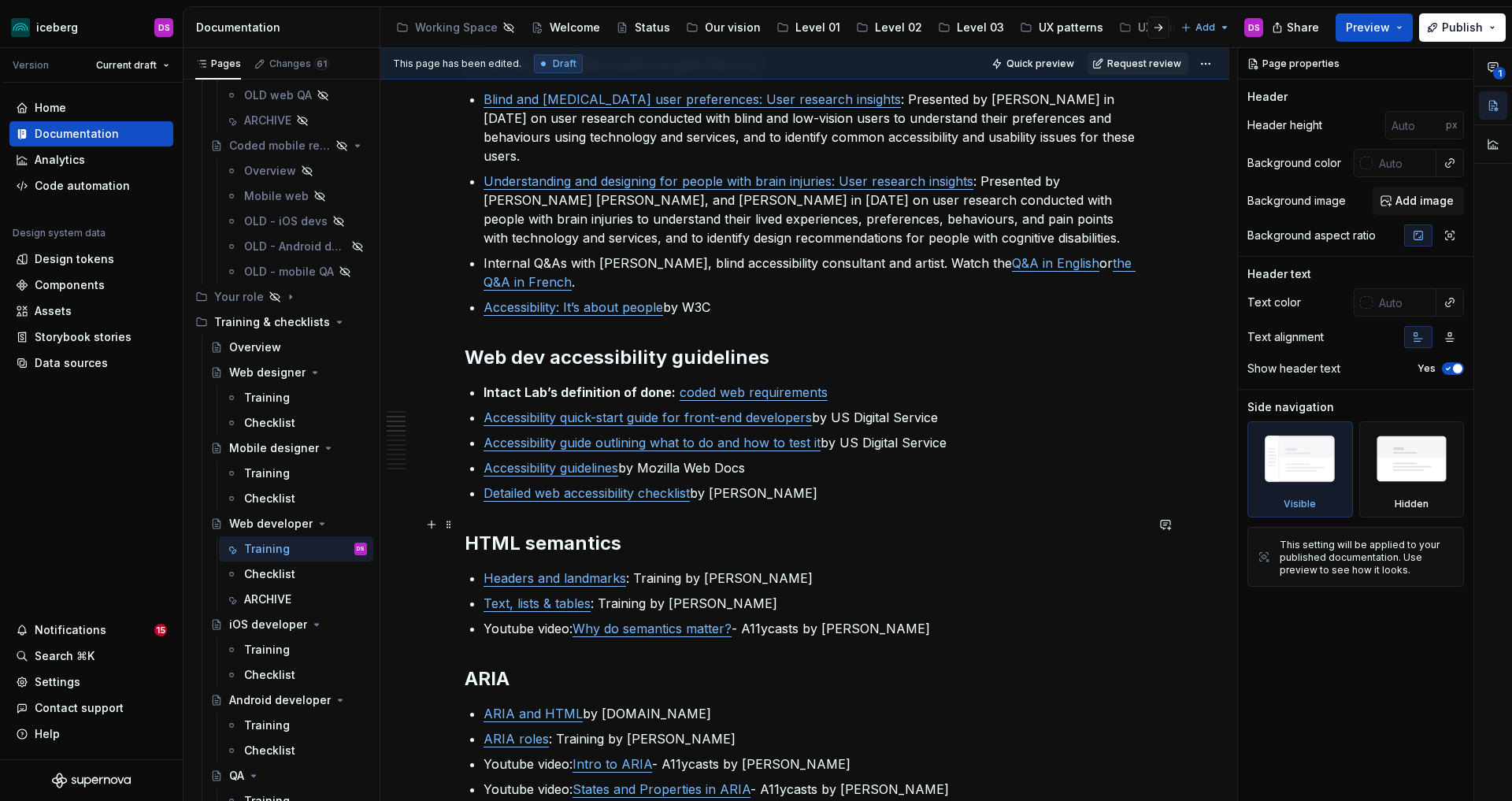
scroll to position [574, 0]
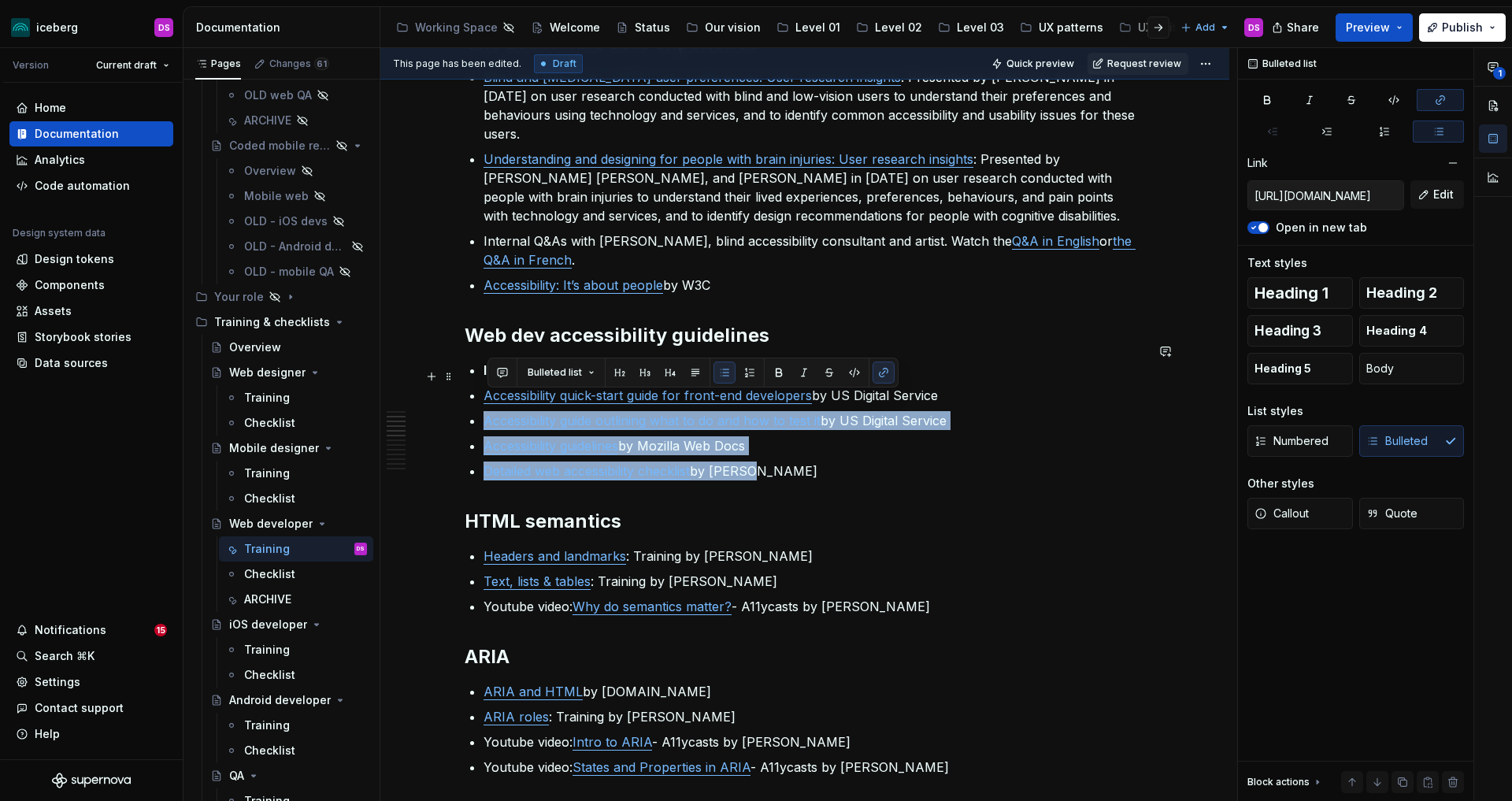
type input "[URL][DOMAIN_NAME]"
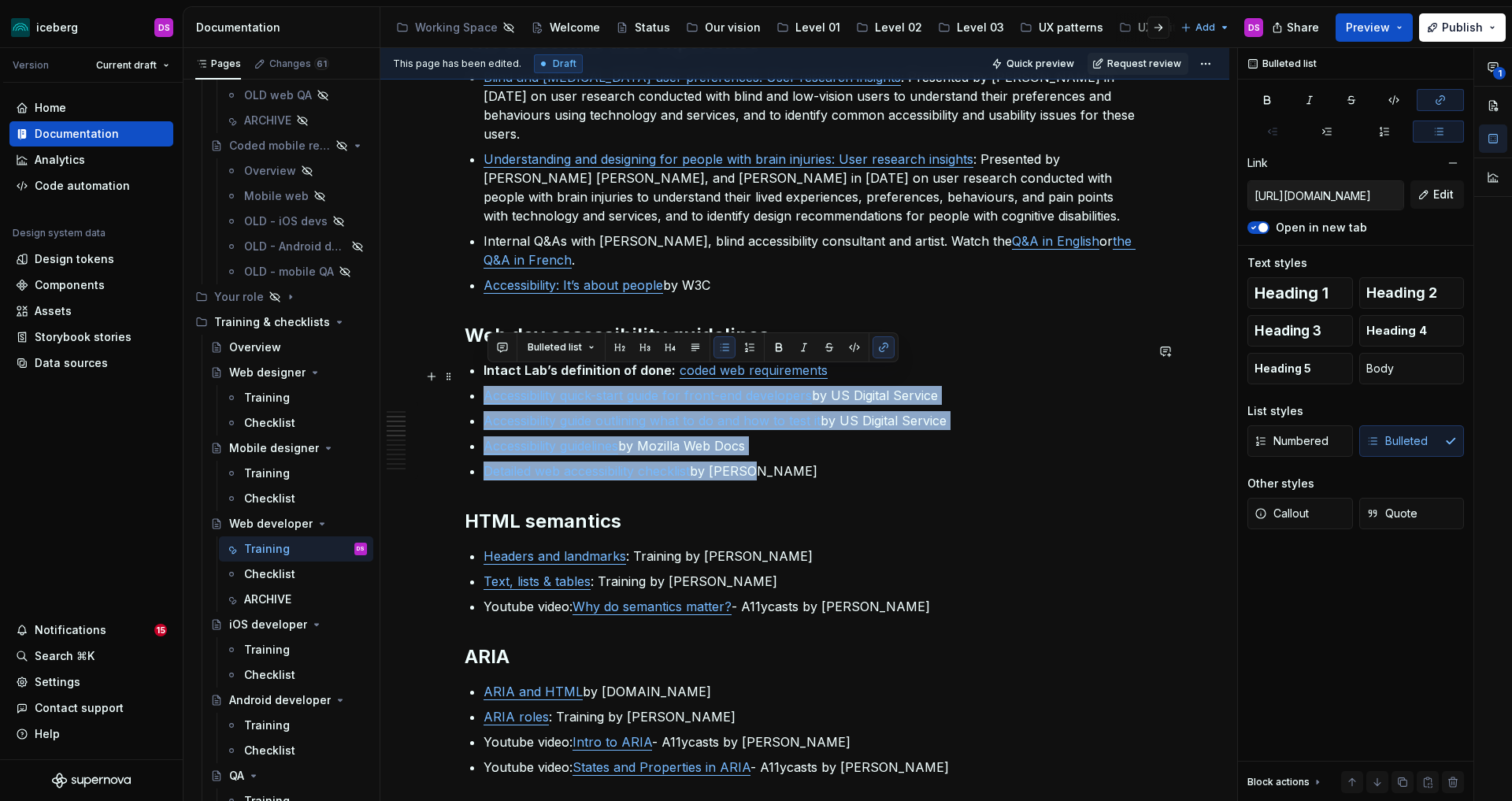
drag, startPoint x: 784, startPoint y: 454, endPoint x: 487, endPoint y: 380, distance: 306.1
click at [487, 380] on ul "Intact Lab’s definition of done: coded web requirements Accessibility quick-sta…" at bounding box center [814, 420] width 662 height 120
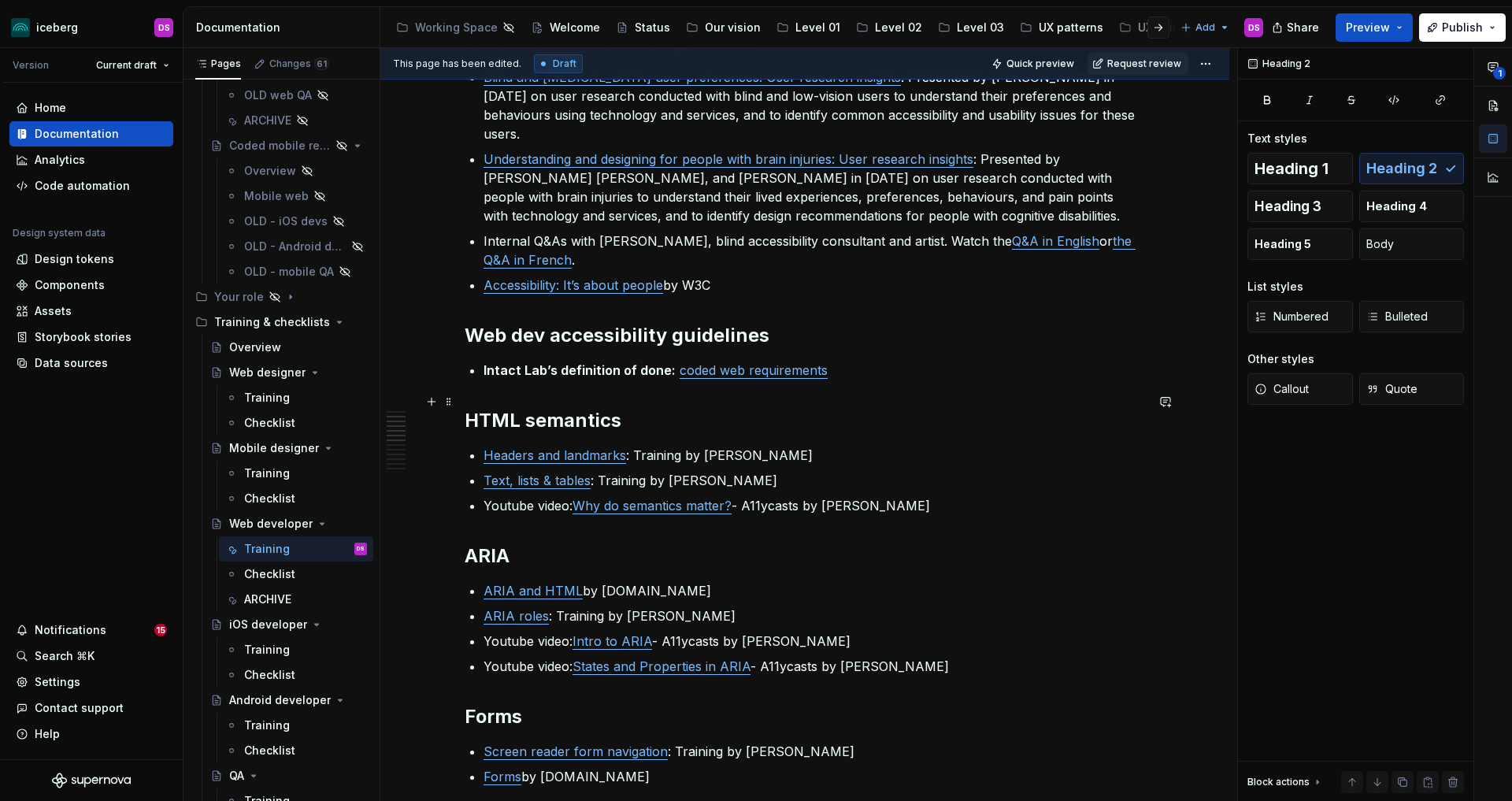
click at [644, 407] on h2 "HTML semantics" at bounding box center [804, 420] width 680 height 26
click at [583, 407] on h2 at bounding box center [804, 420] width 680 height 26
type textarea "*"
click at [616, 543] on h2 "ARIA" at bounding box center [804, 556] width 680 height 26
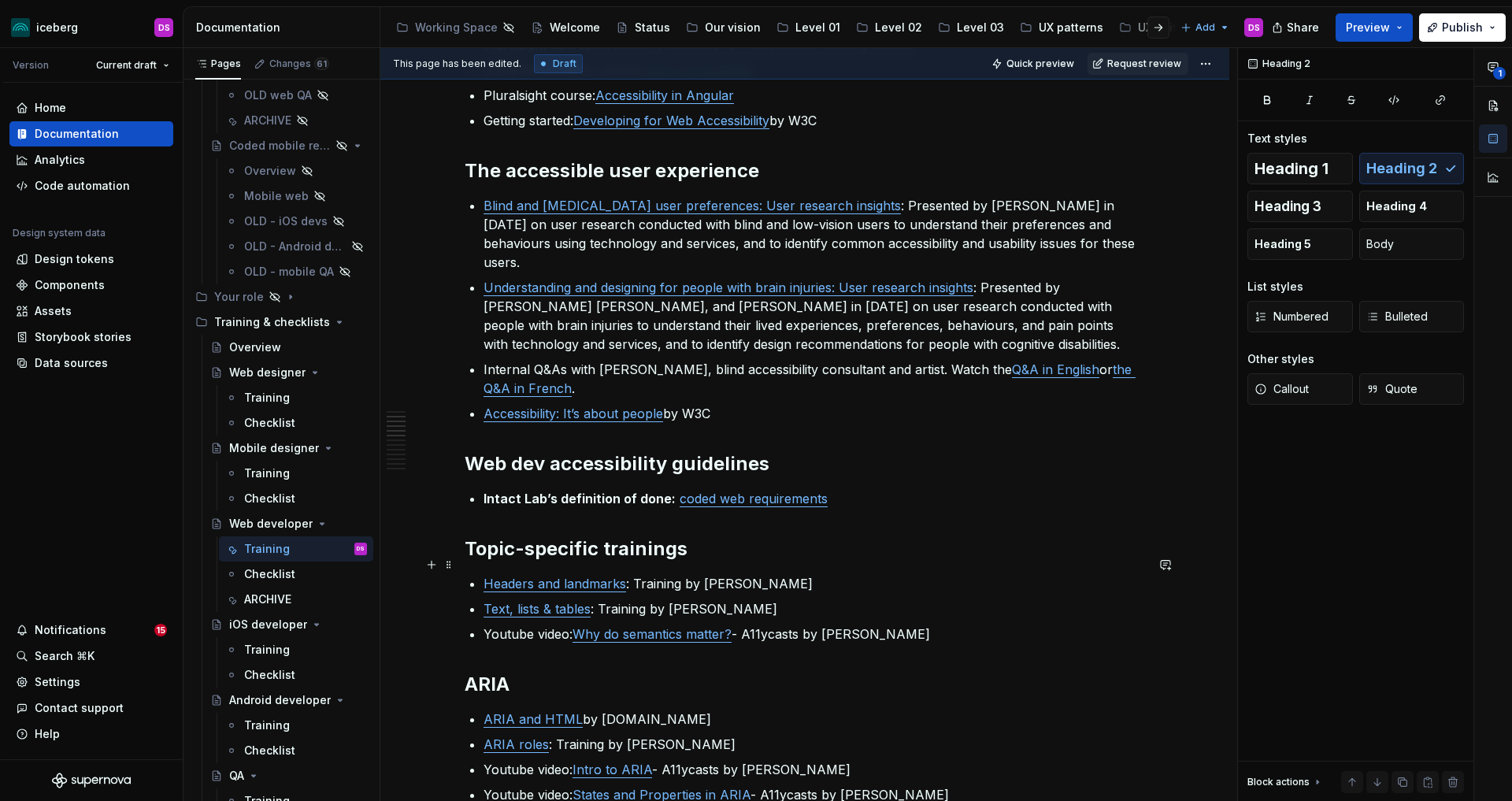
scroll to position [440, 0]
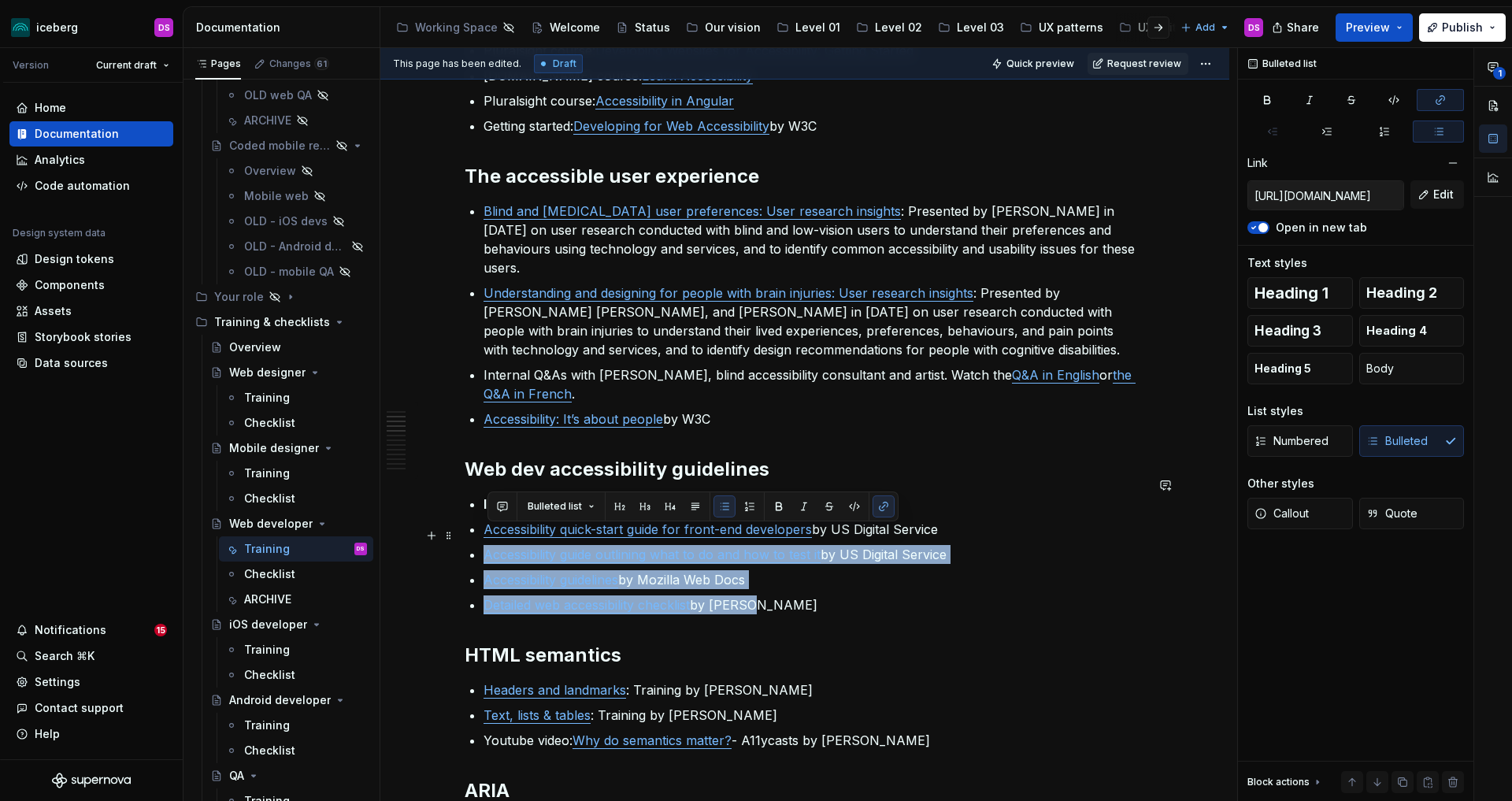
type input "[URL][DOMAIN_NAME]"
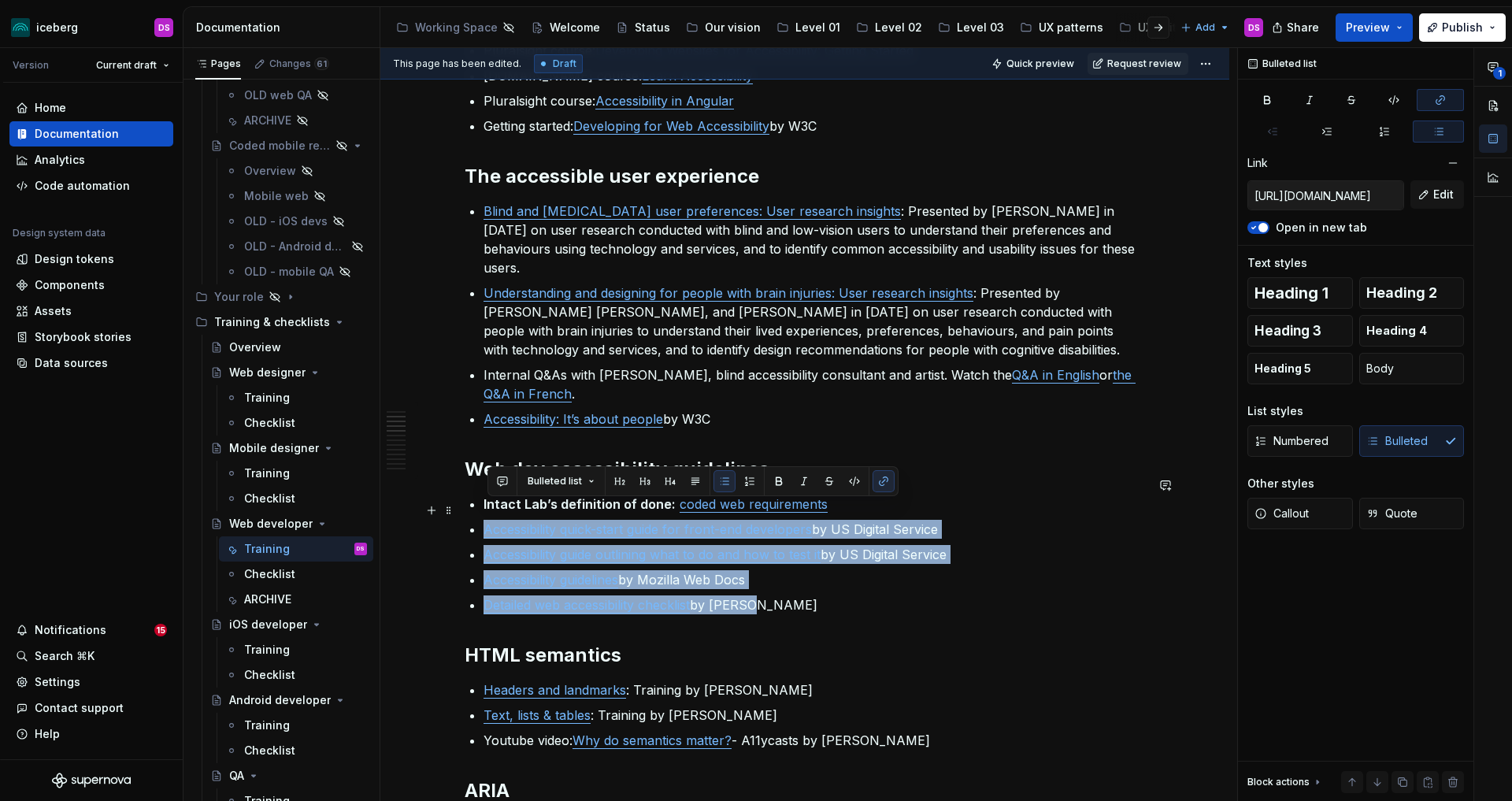
drag, startPoint x: 768, startPoint y: 583, endPoint x: 483, endPoint y: 515, distance: 293.0
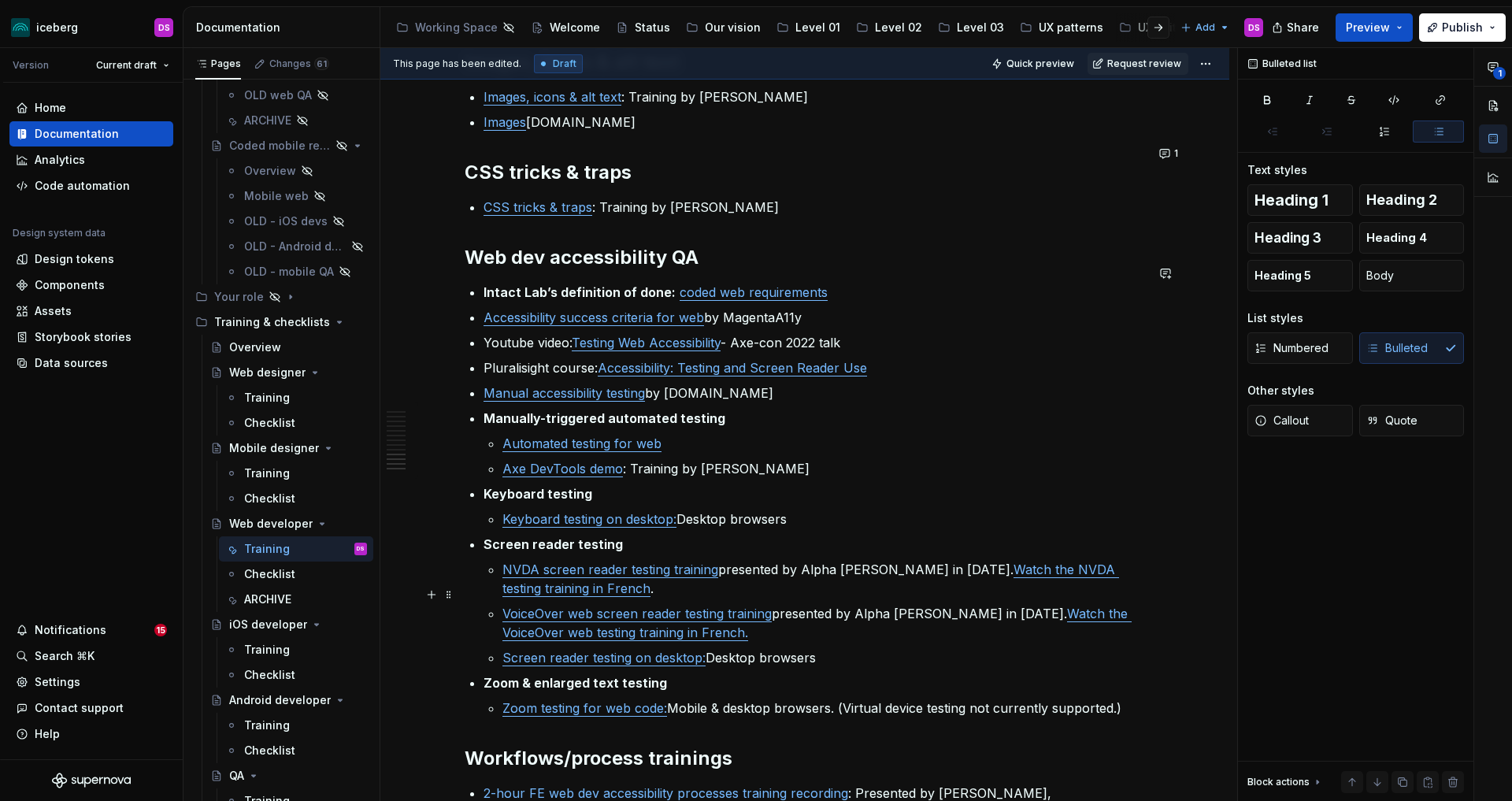
scroll to position [1750, 0]
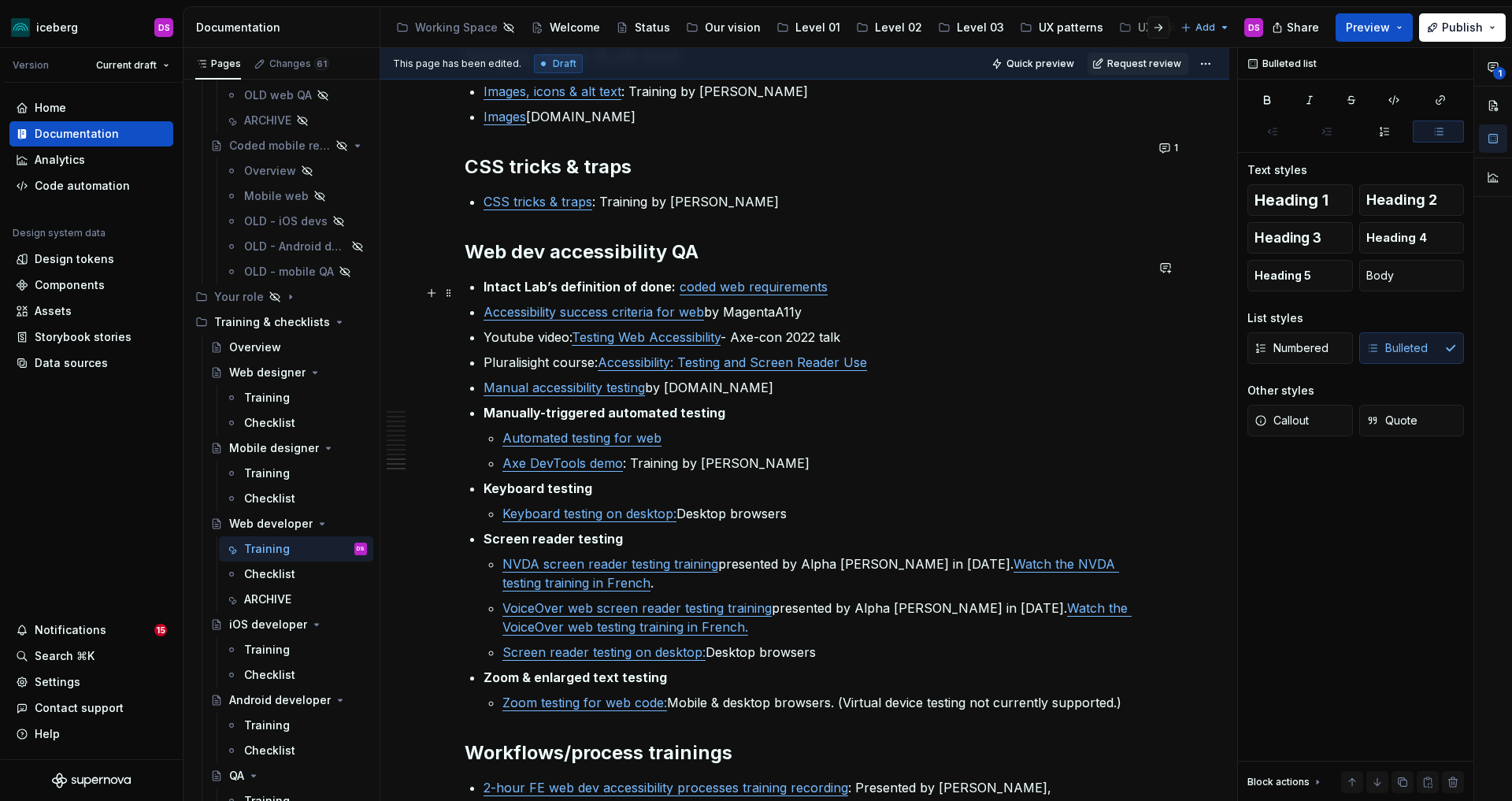
click at [692, 304] on link "Accessibility success criteria for web" at bounding box center [593, 312] width 221 height 16
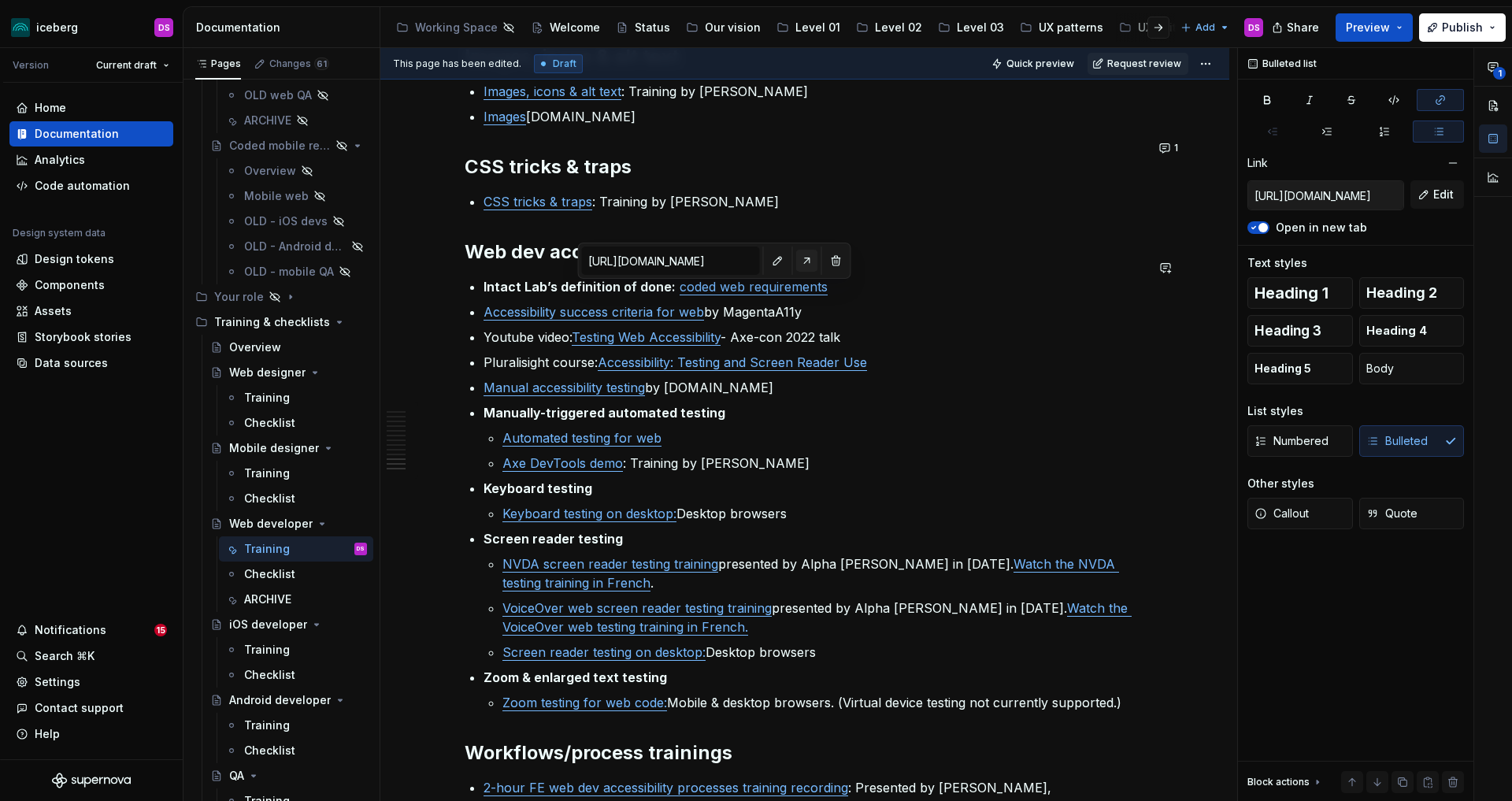
click at [796, 262] on button "button" at bounding box center [807, 260] width 22 height 22
click at [865, 403] on p "Manually-triggered automated testing" at bounding box center [814, 412] width 662 height 19
type input "[URL][DOMAIN_NAME]"
drag, startPoint x: 802, startPoint y: 316, endPoint x: 484, endPoint y: 296, distance: 318.6
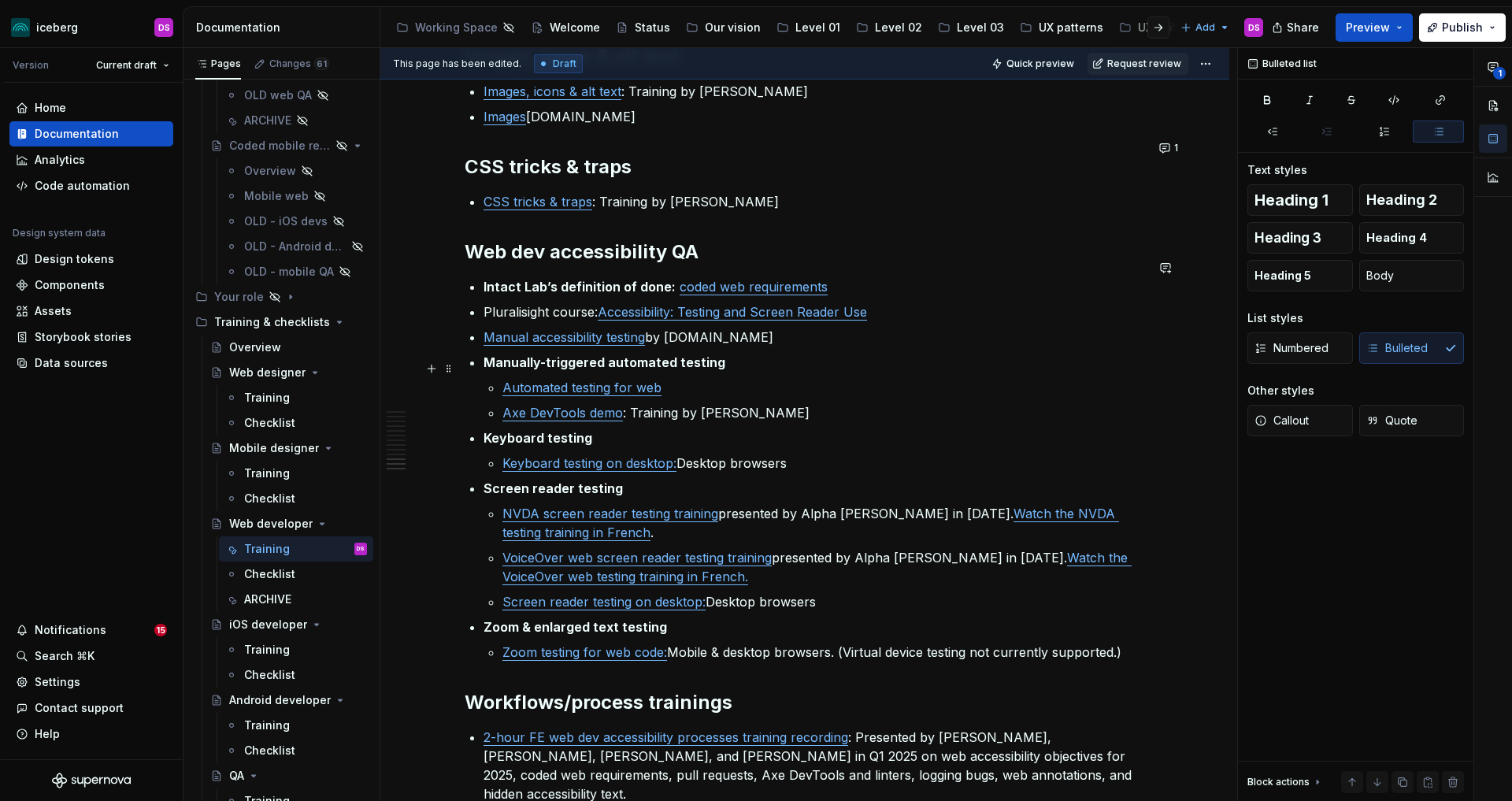
click at [705, 378] on p "Automated testing for web" at bounding box center [824, 387] width 643 height 19
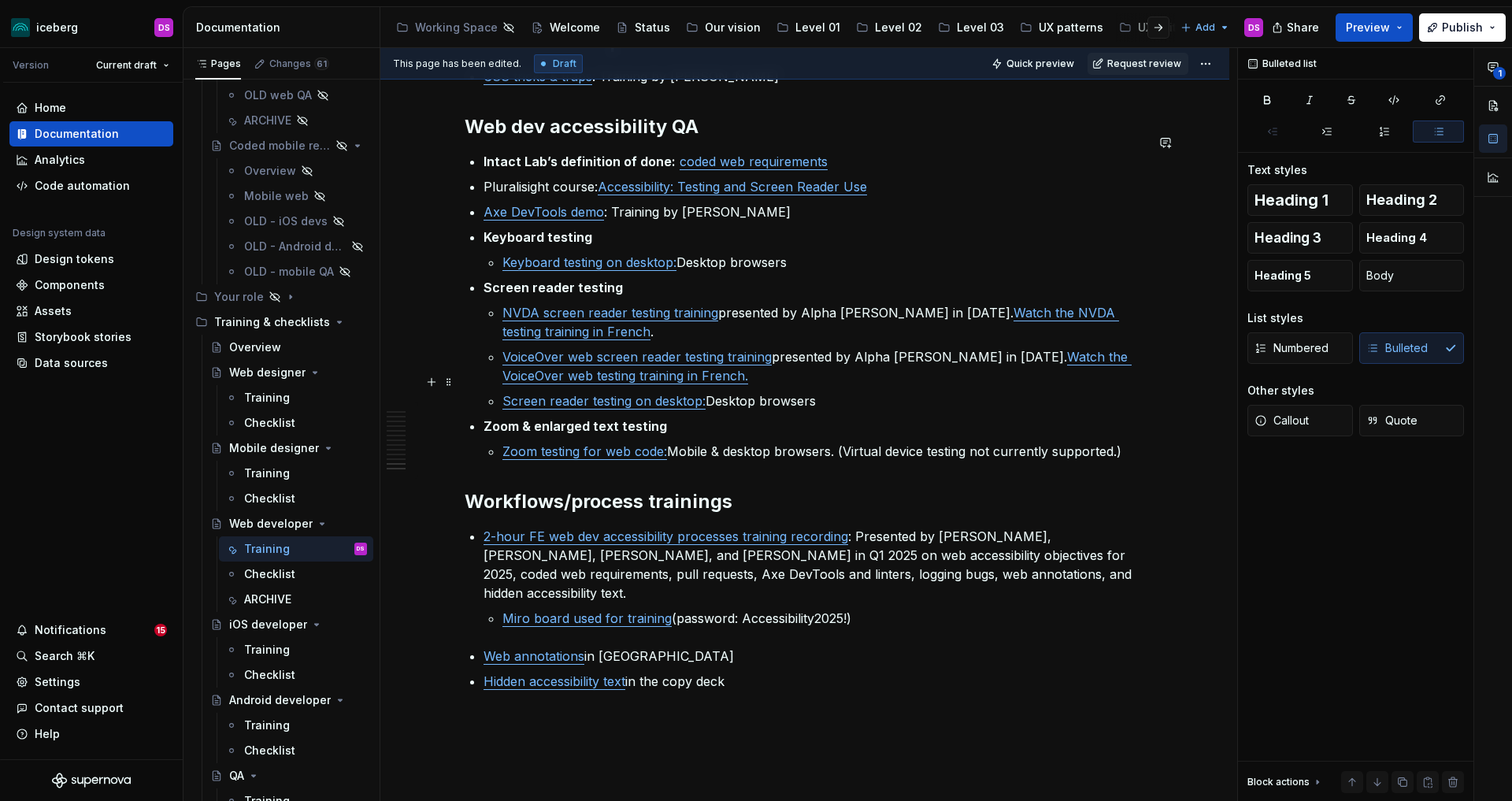
scroll to position [1880, 0]
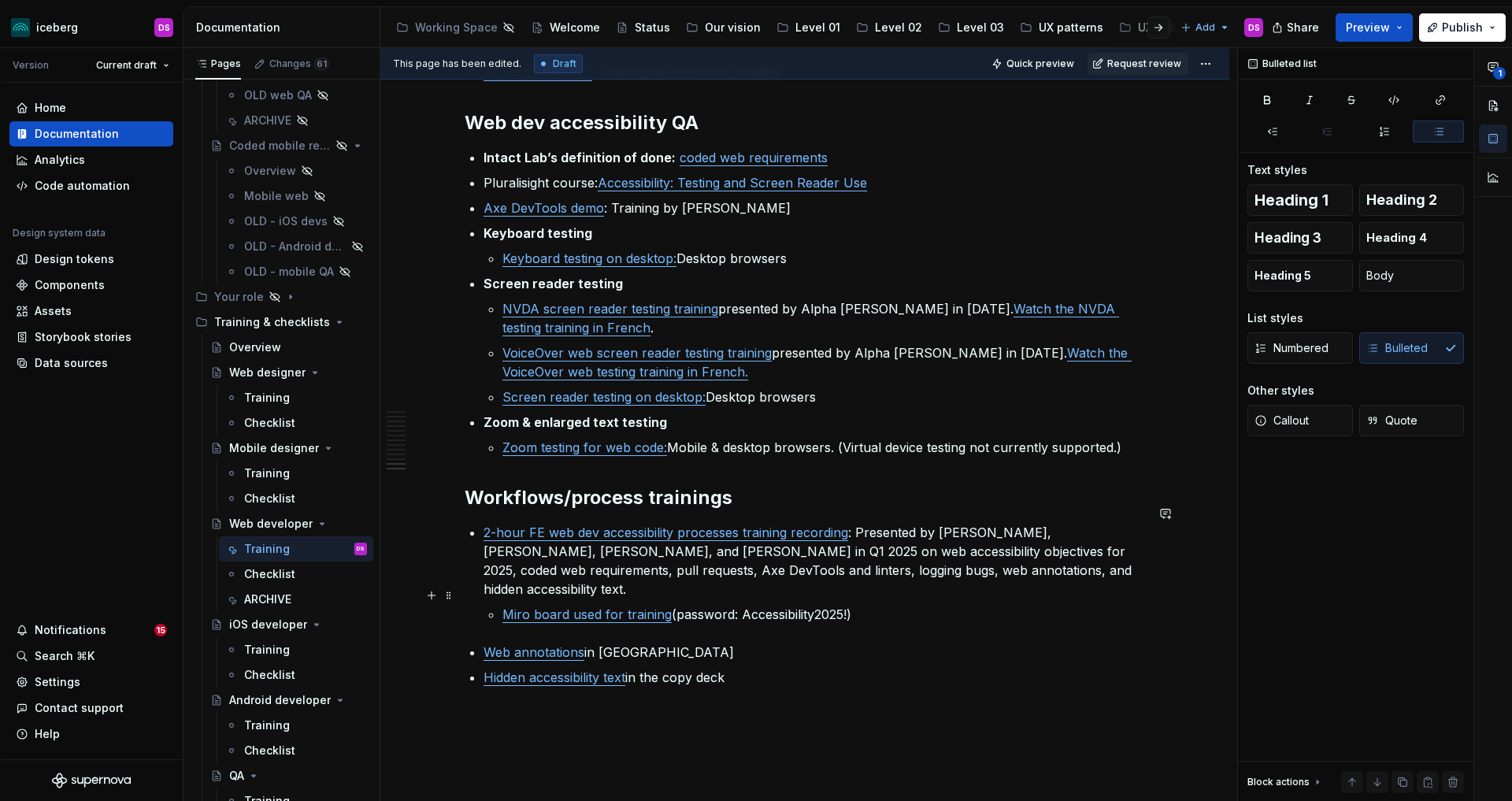
click at [506, 597] on li "2-hour FE web dev accessibility processes training recording : Presented by [PE…" at bounding box center [814, 573] width 662 height 101
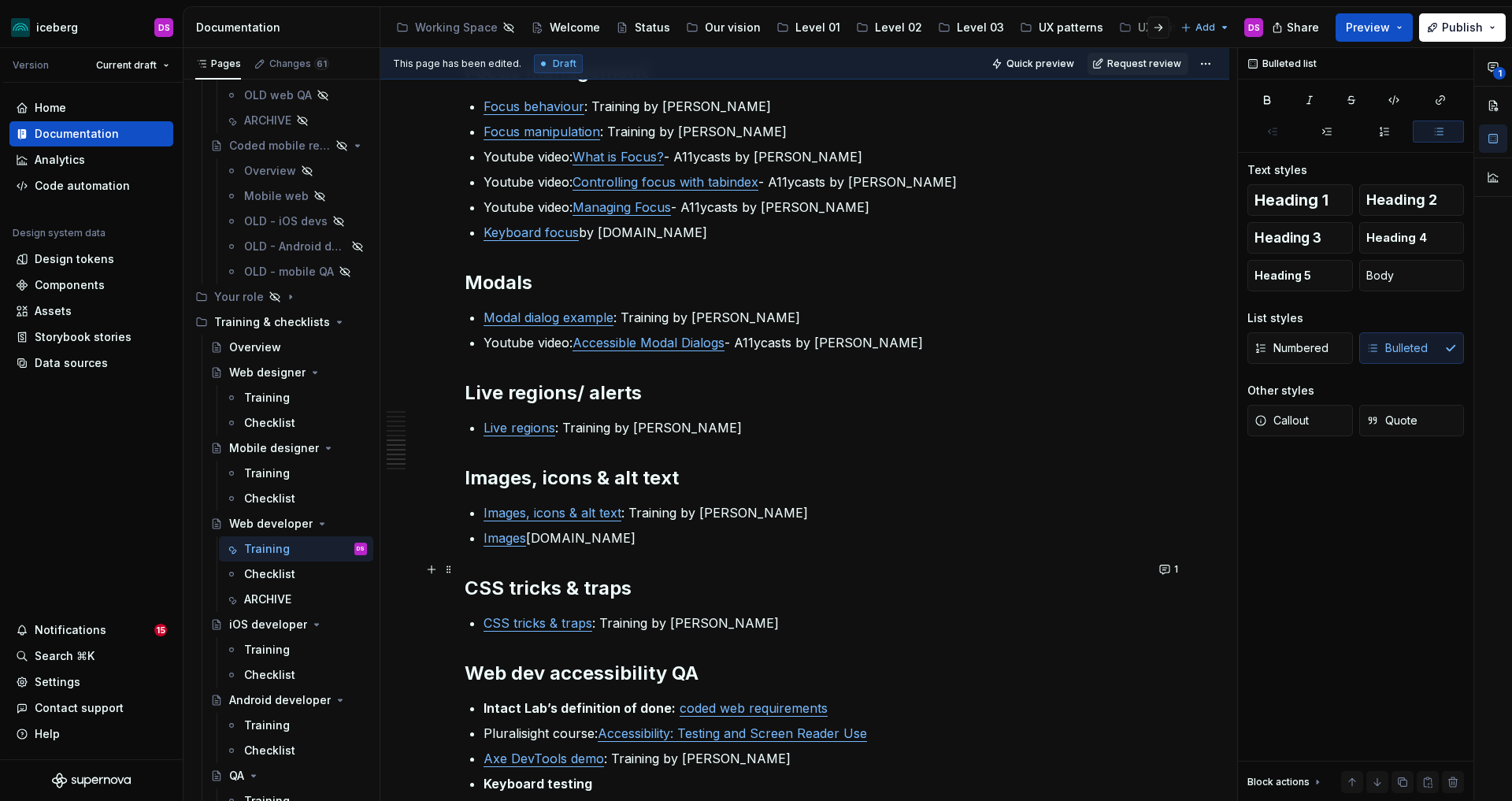
scroll to position [1327, 0]
click at [664, 577] on h2 "CSS tricks & traps" at bounding box center [804, 590] width 680 height 26
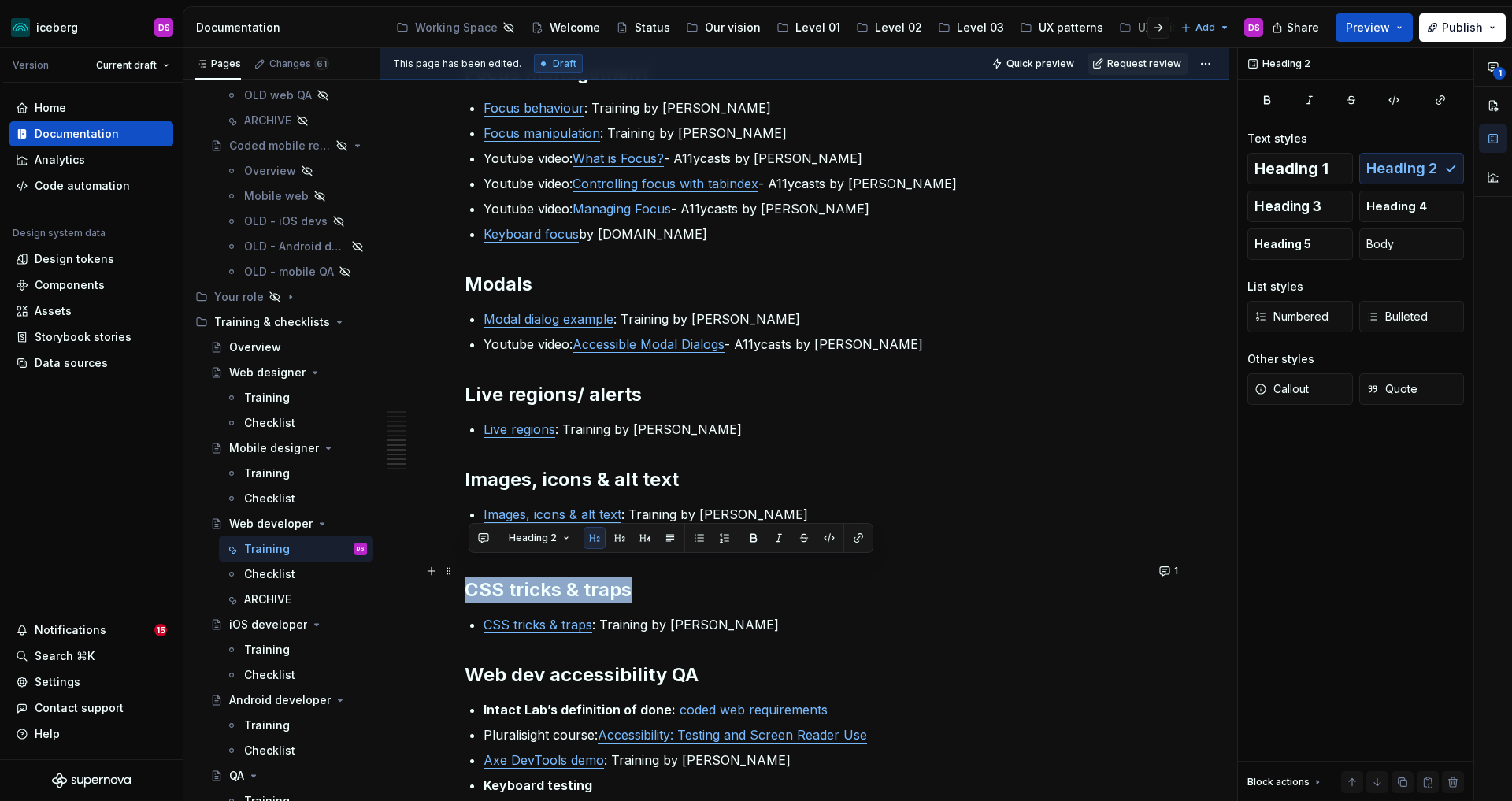
drag, startPoint x: 639, startPoint y: 564, endPoint x: 468, endPoint y: 567, distance: 171.0
click at [468, 577] on h2 "CSS tricks & traps" at bounding box center [804, 590] width 680 height 26
click at [555, 544] on button "Heading 2" at bounding box center [539, 538] width 75 height 22
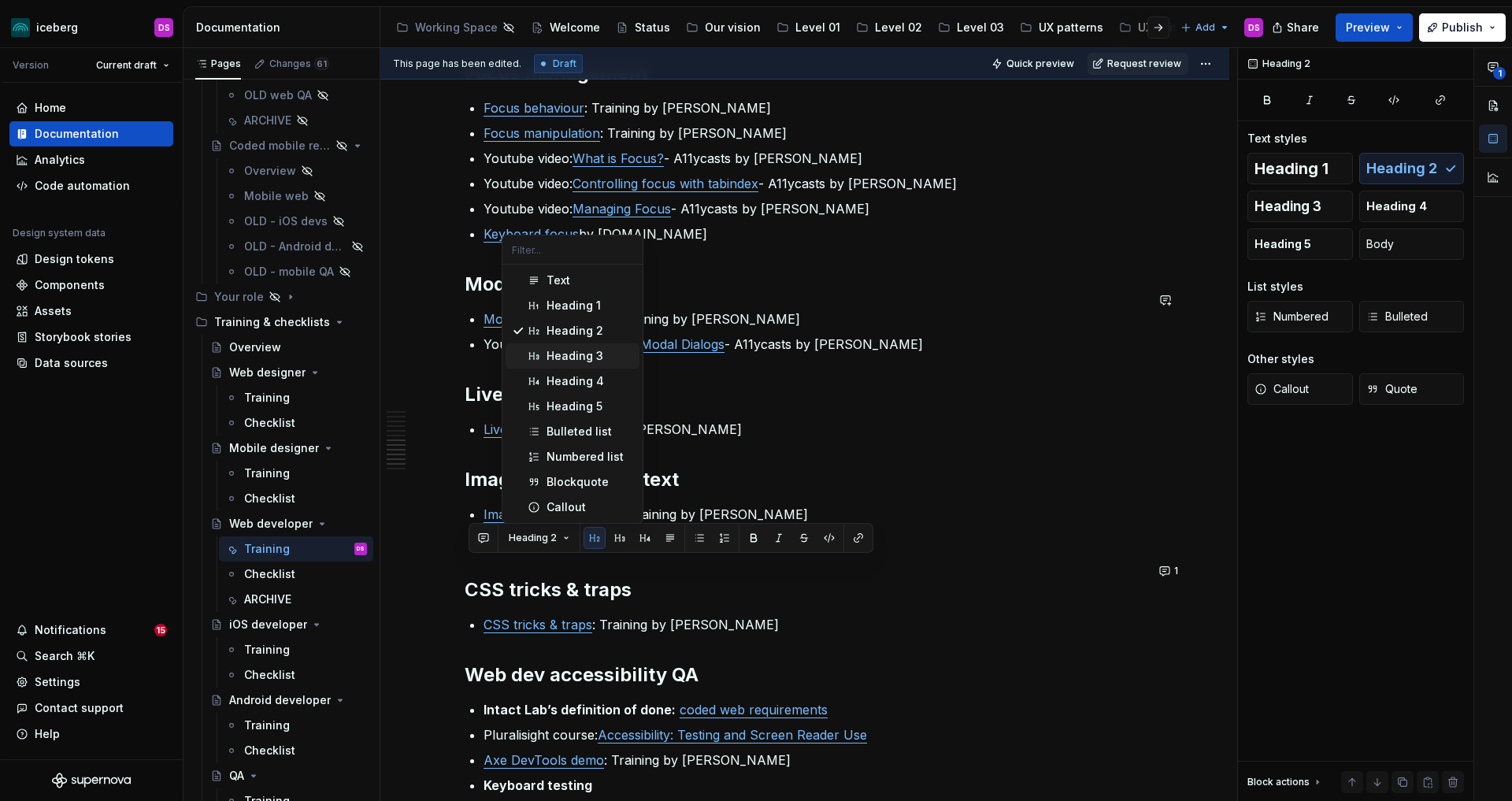
click at [566, 354] on div "Heading 3" at bounding box center [575, 356] width 57 height 16
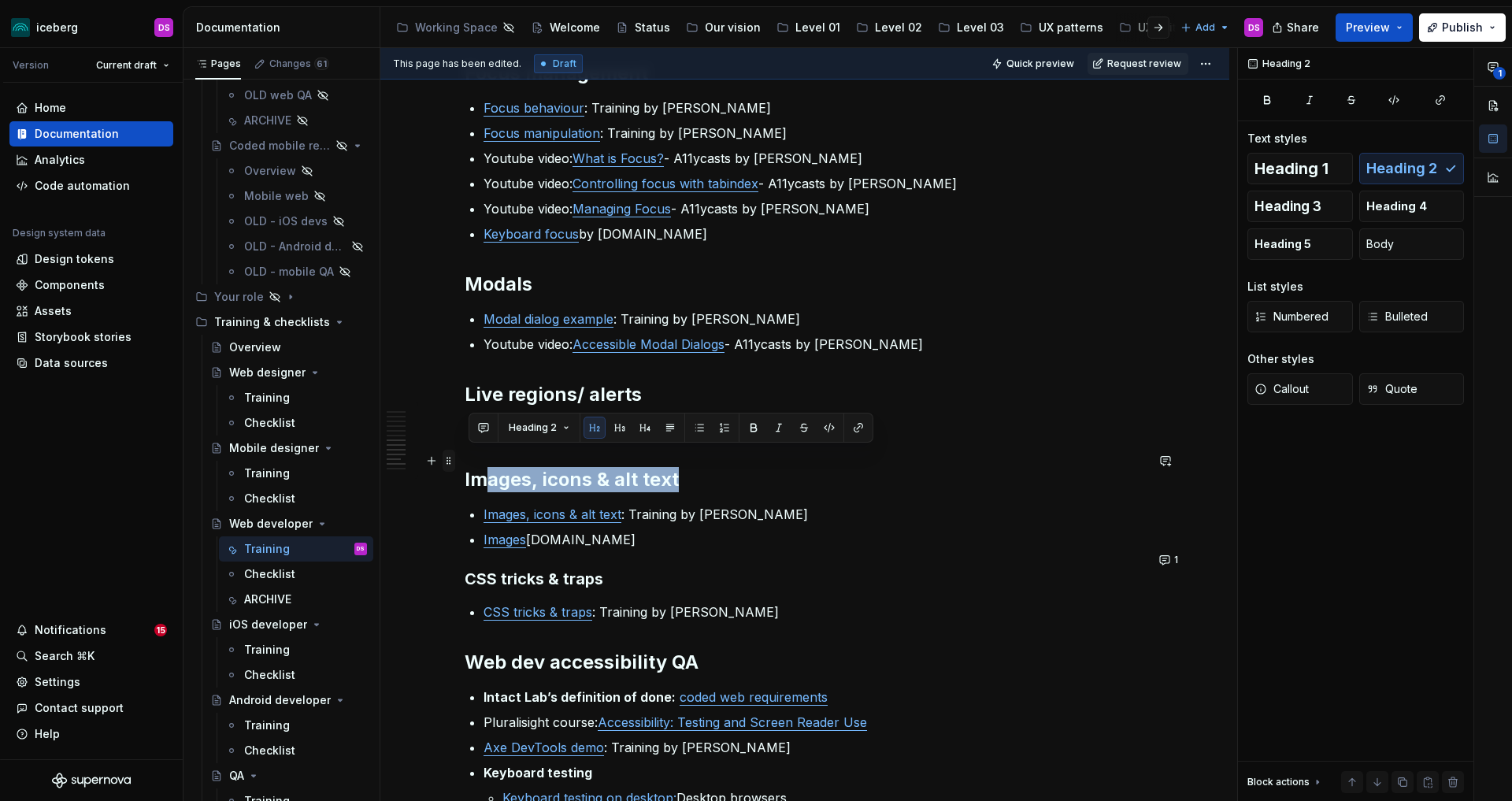
drag, startPoint x: 700, startPoint y: 461, endPoint x: 456, endPoint y: 461, distance: 244.0
click at [464, 461] on div "Web accessibility overview Watch a tech talk where we give an overview of digit…" at bounding box center [804, 115] width 680 height 2262
click at [541, 428] on span "Heading 2" at bounding box center [532, 427] width 48 height 13
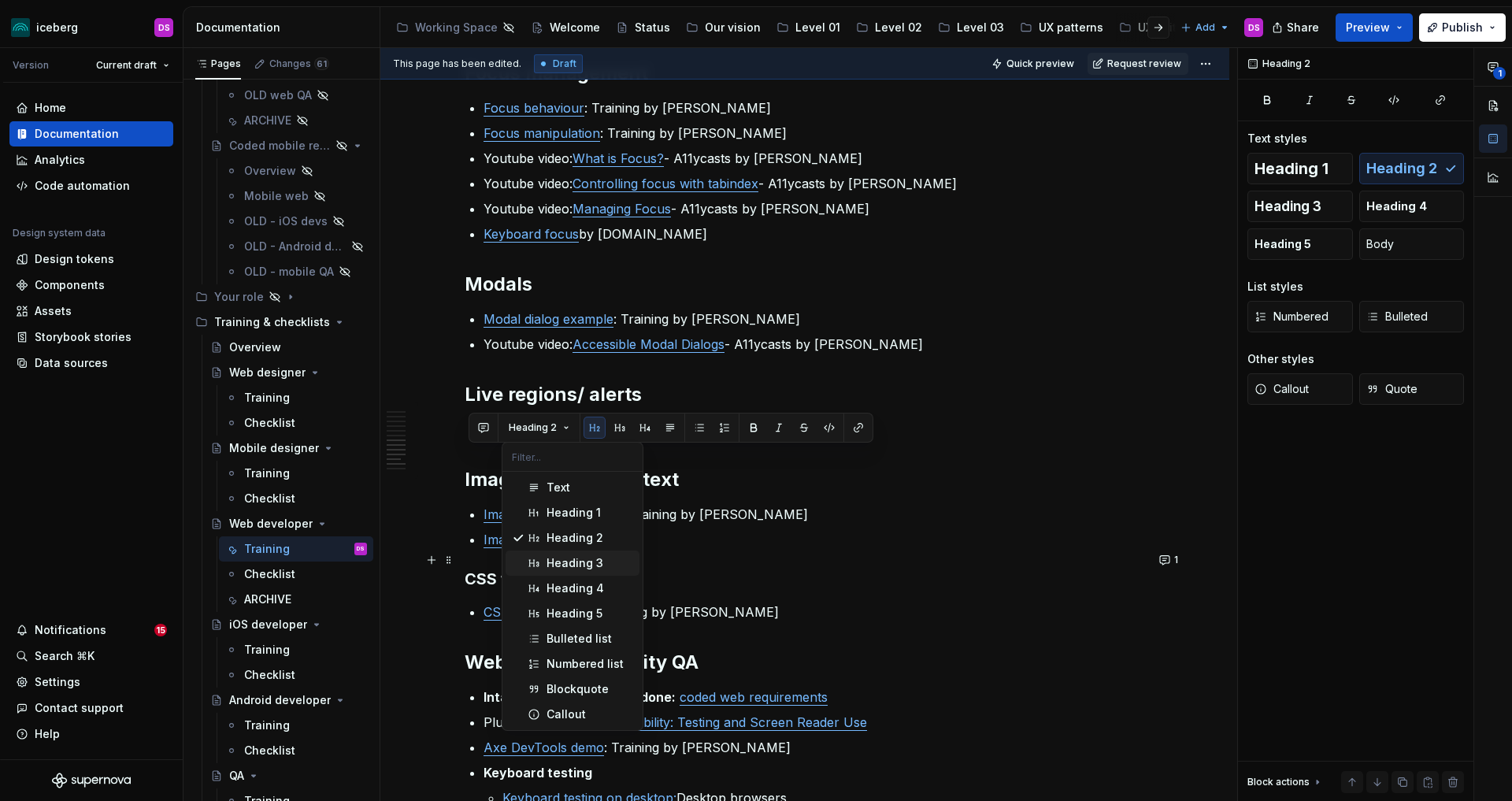
click at [560, 562] on div "Heading 3" at bounding box center [575, 562] width 57 height 16
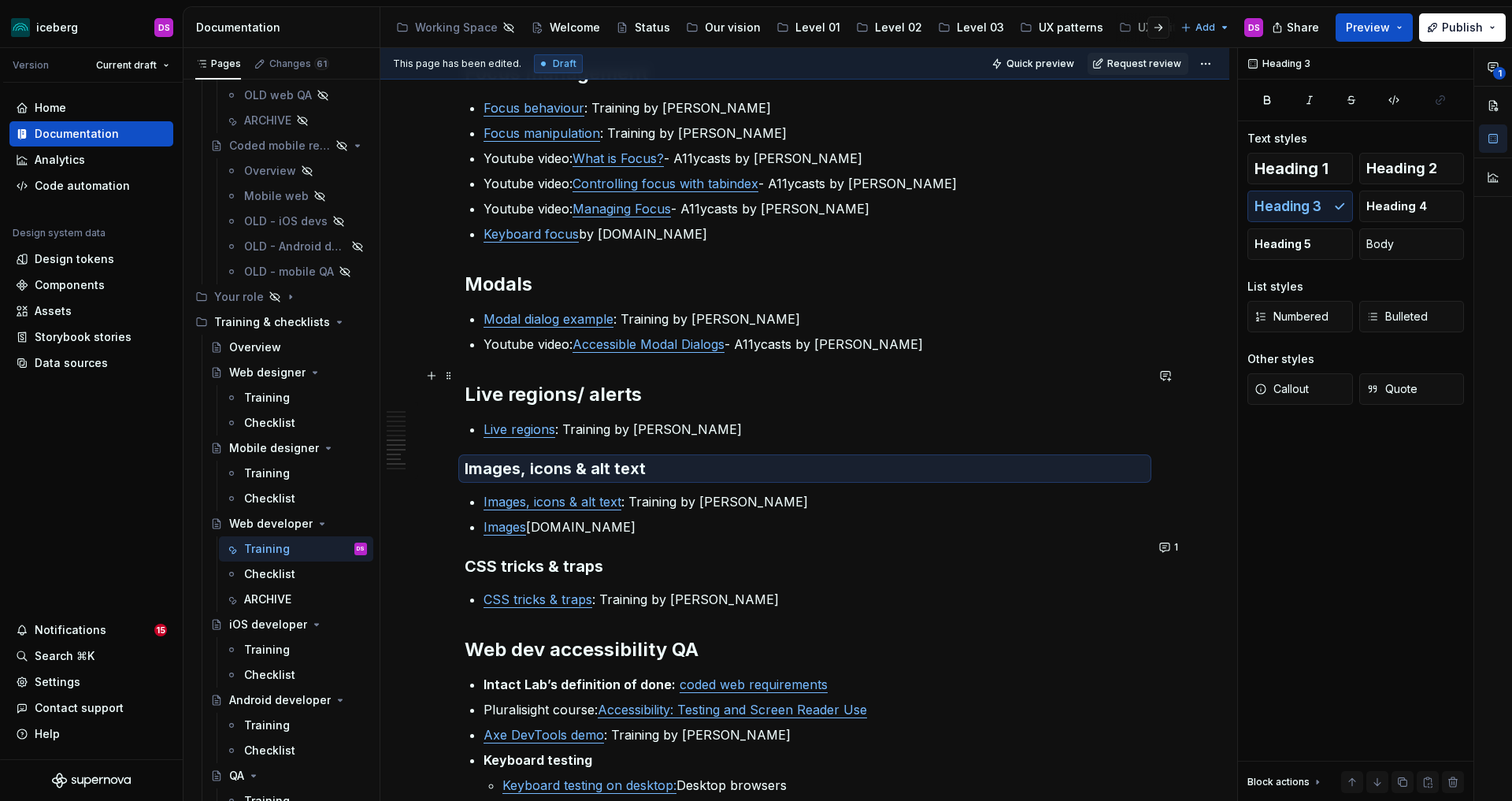
click at [674, 382] on h2 "Live regions/ alerts" at bounding box center [804, 395] width 680 height 26
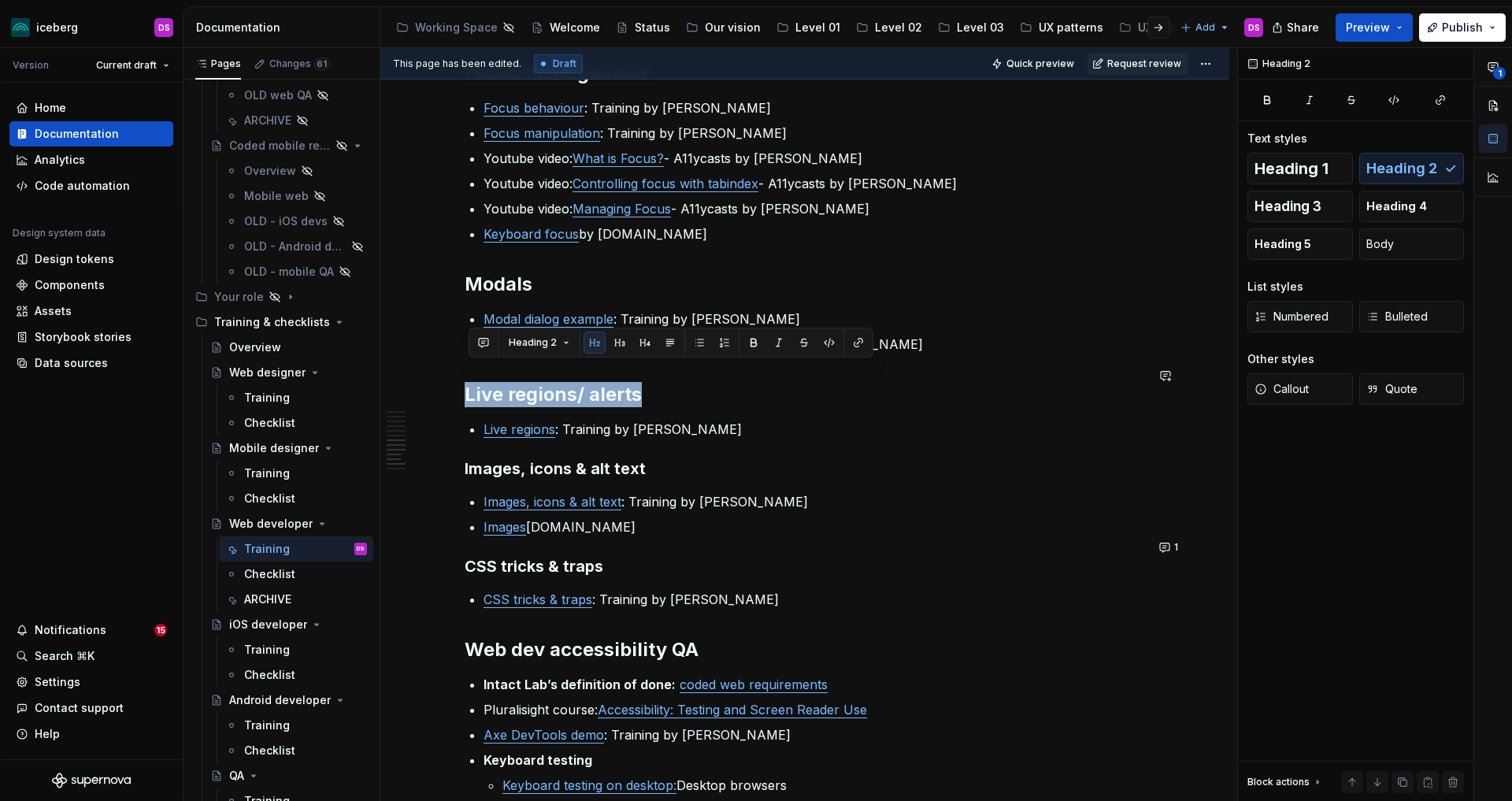
click at [622, 345] on button "button" at bounding box center [620, 343] width 22 height 22
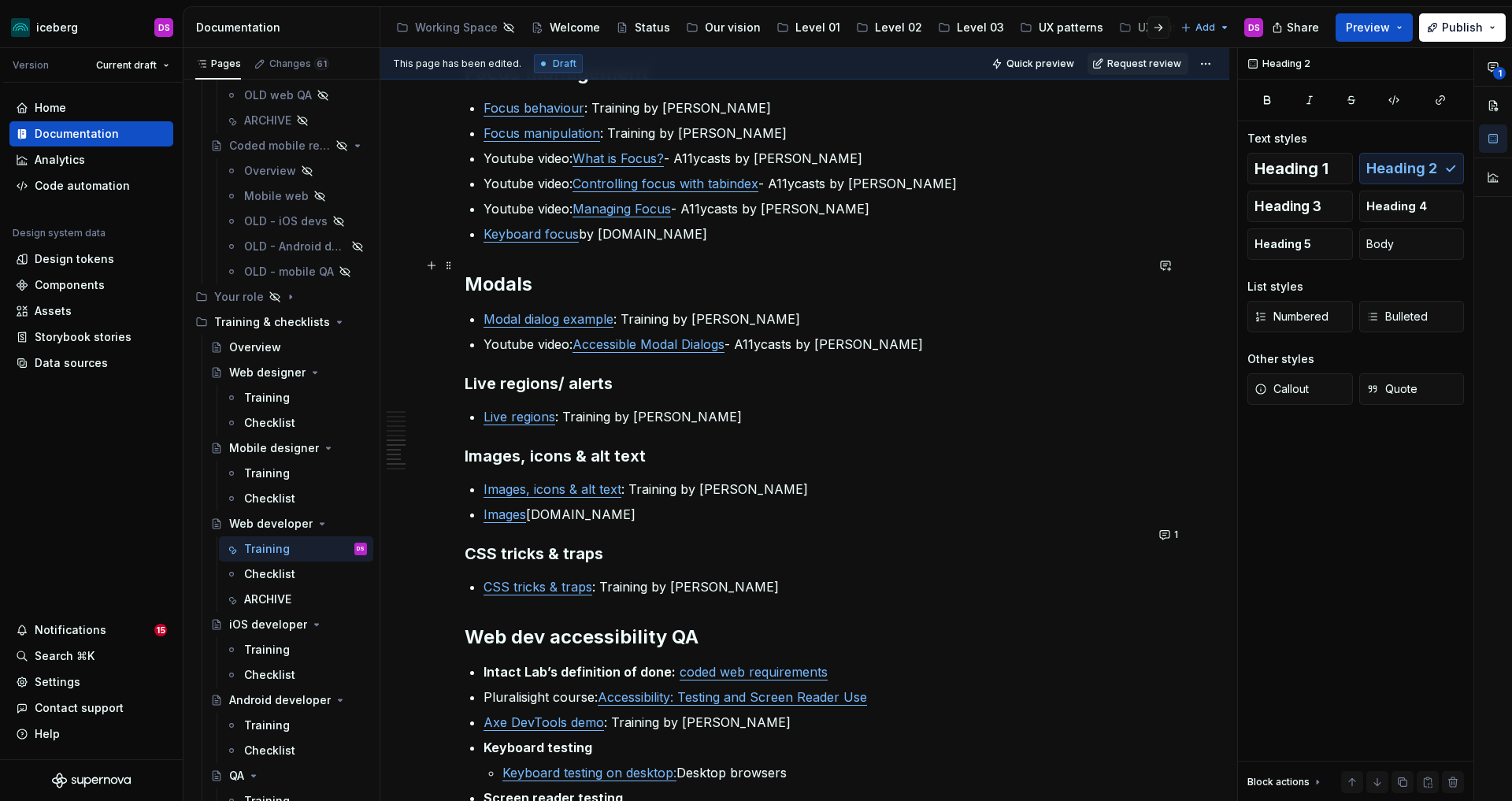
click at [613, 272] on h2 "Modals" at bounding box center [804, 285] width 680 height 26
click at [624, 227] on button "button" at bounding box center [620, 232] width 22 height 22
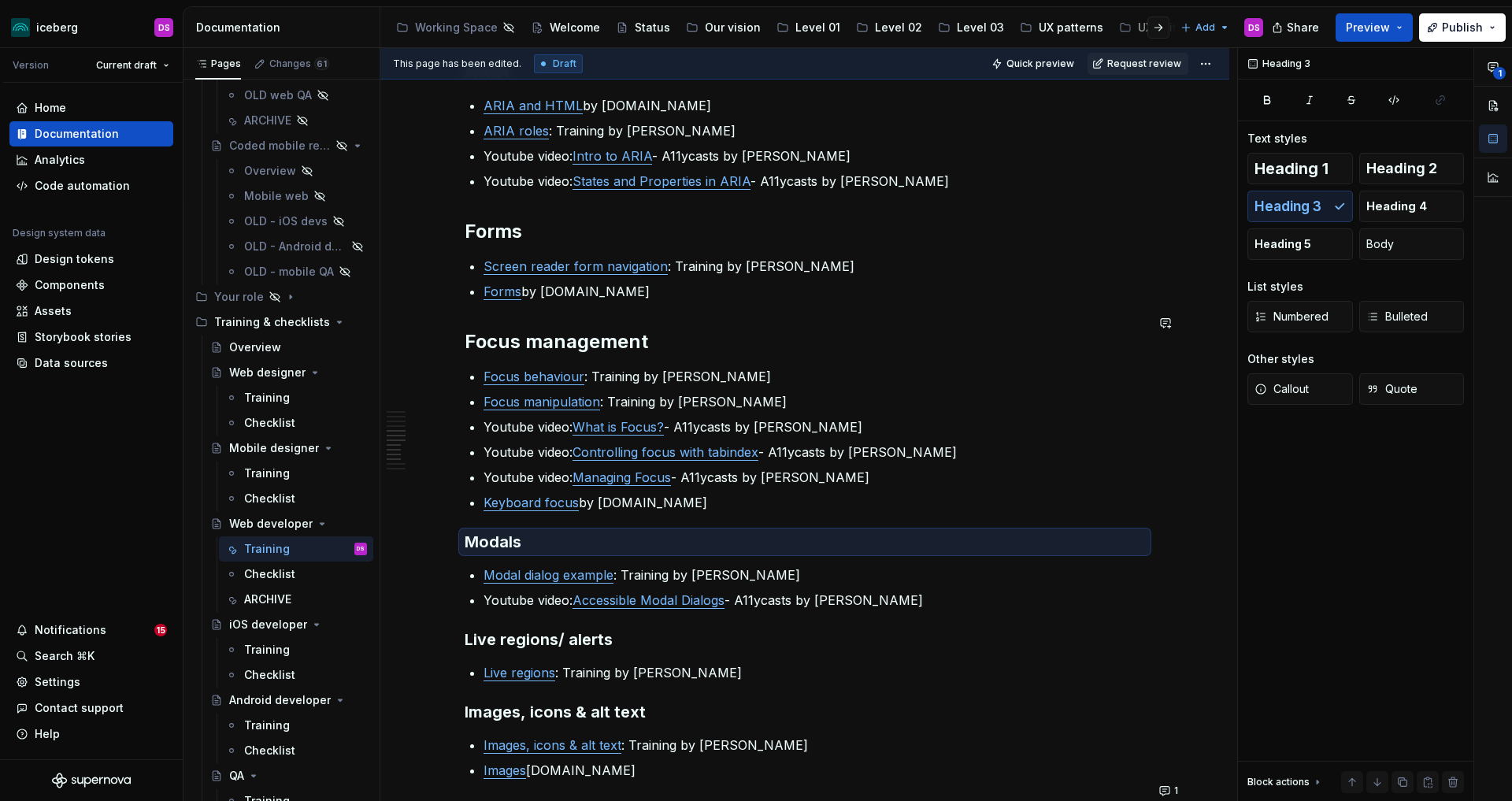
scroll to position [1052, 0]
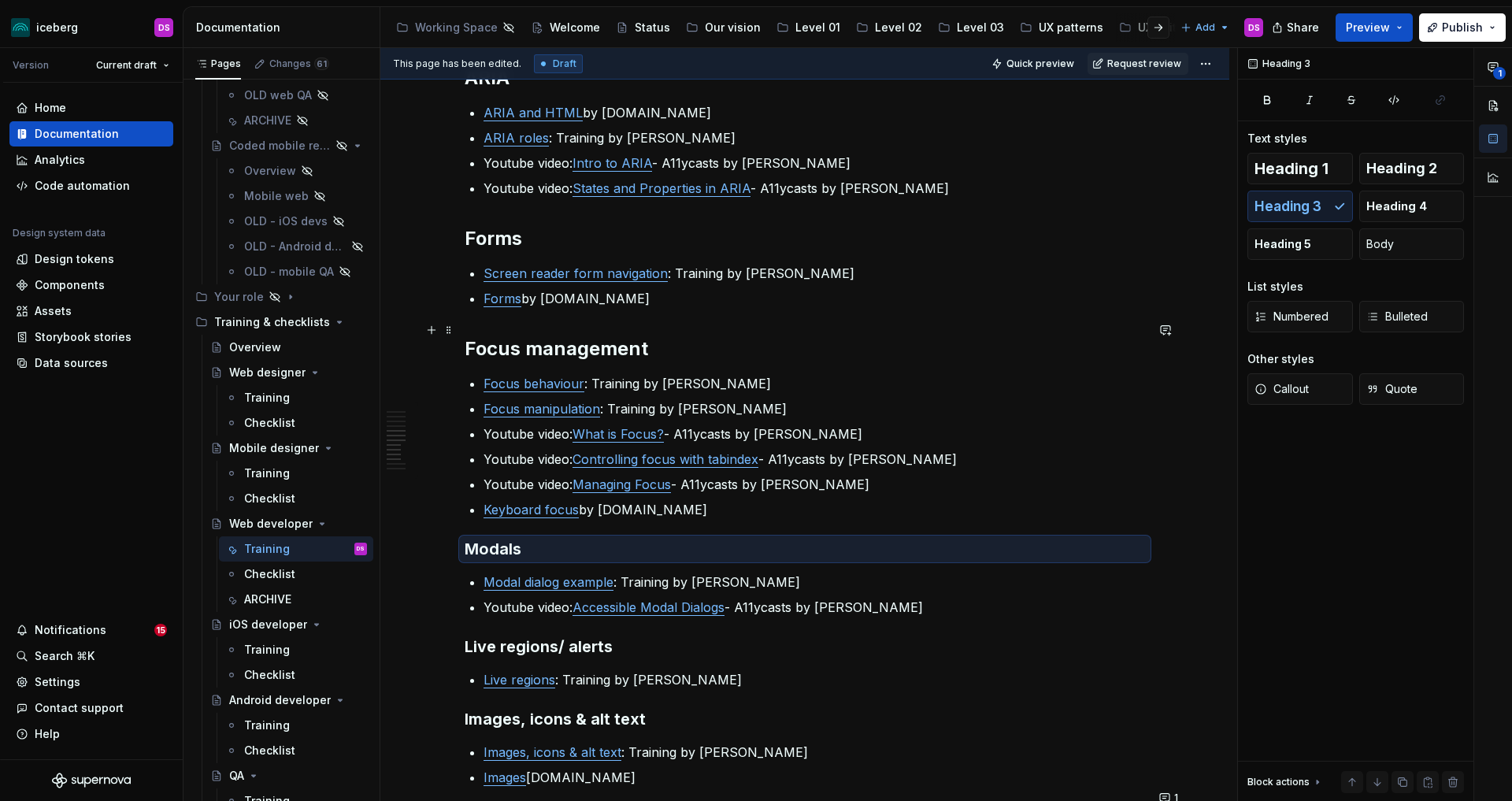
click at [671, 336] on h2 "Focus management" at bounding box center [804, 348] width 680 height 26
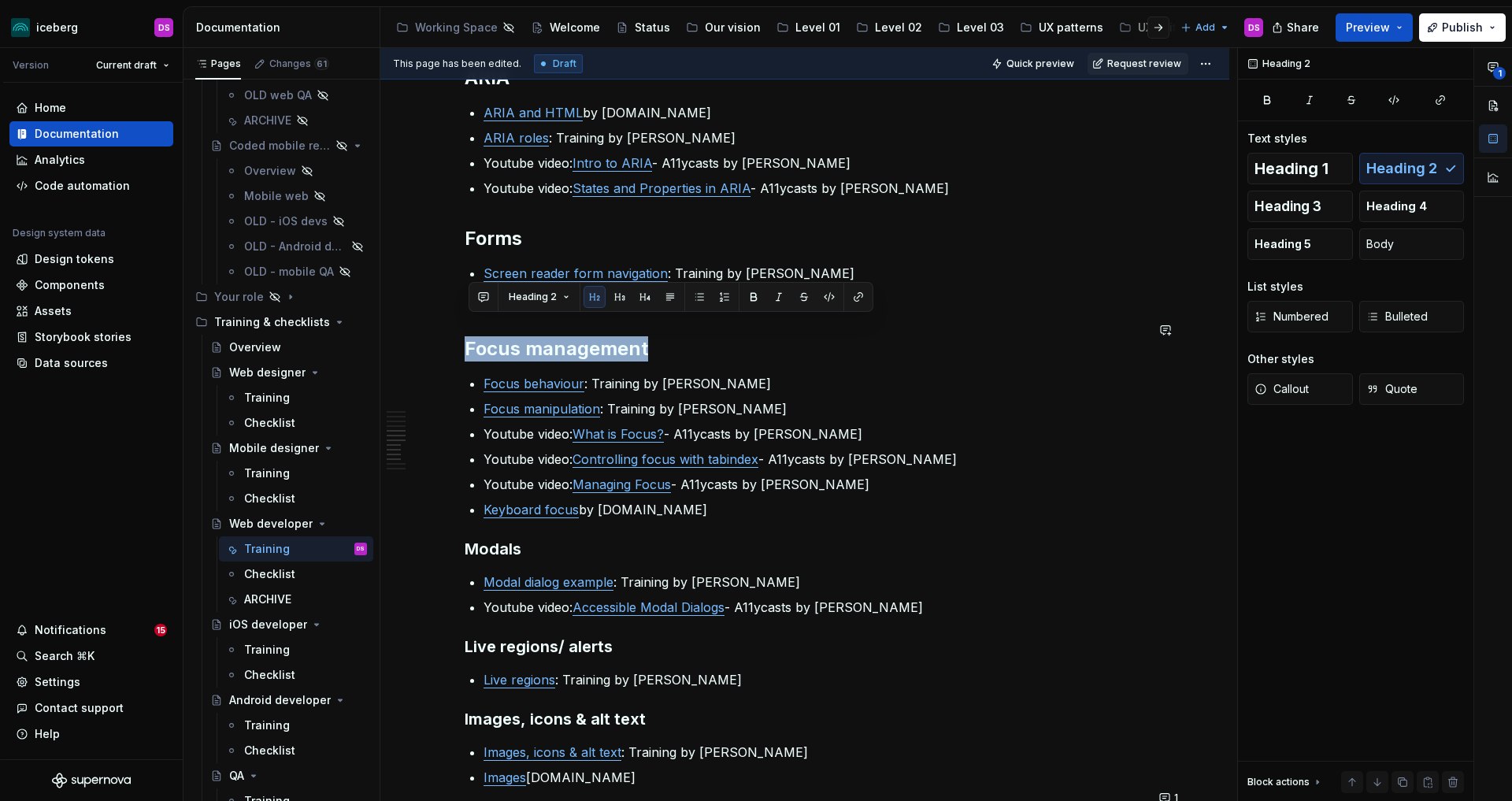
drag, startPoint x: 622, startPoint y: 294, endPoint x: 604, endPoint y: 270, distance: 30.0
click at [622, 294] on button "button" at bounding box center [620, 296] width 22 height 22
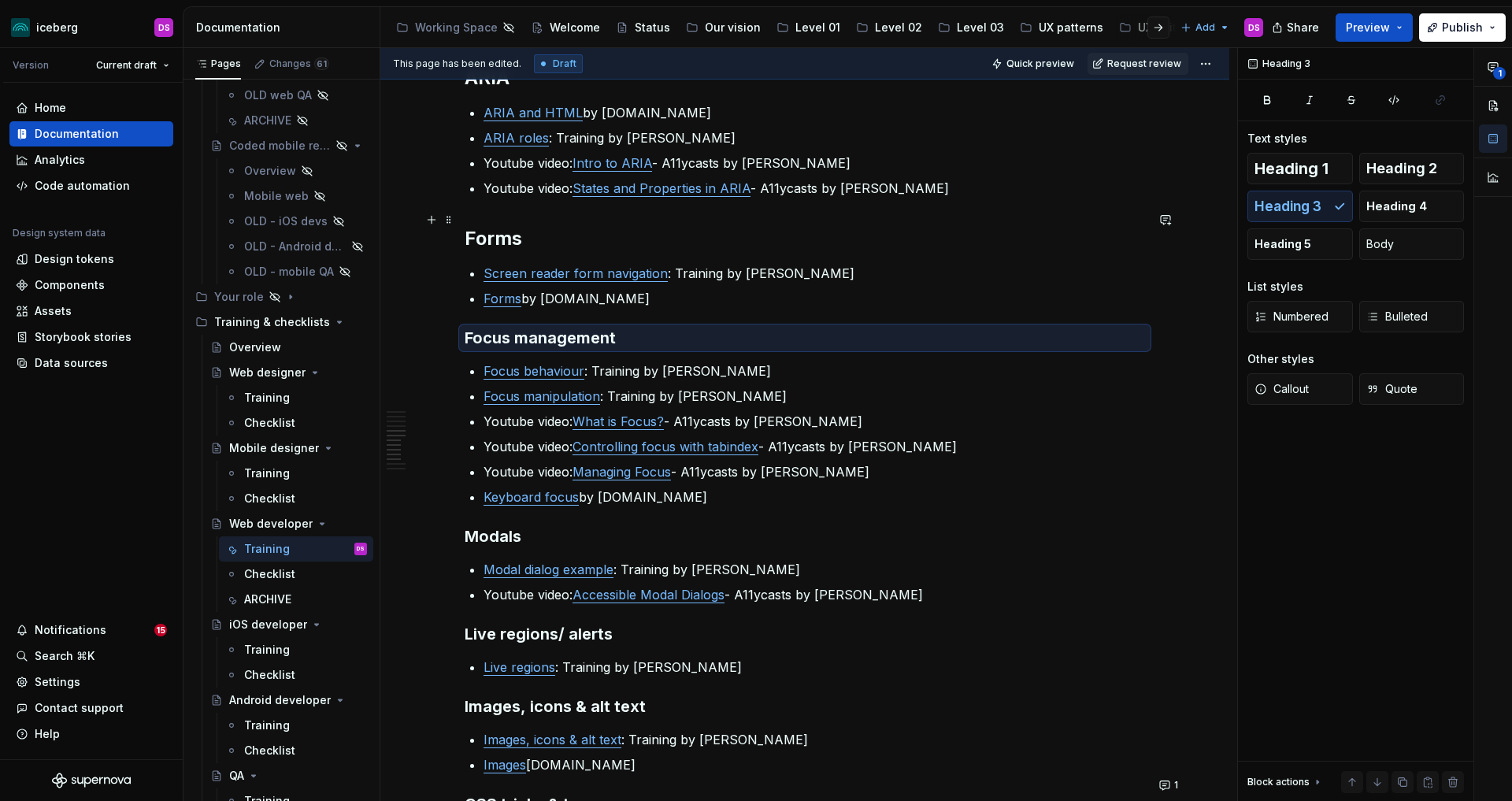
click at [590, 230] on h2 "Forms" at bounding box center [804, 239] width 680 height 26
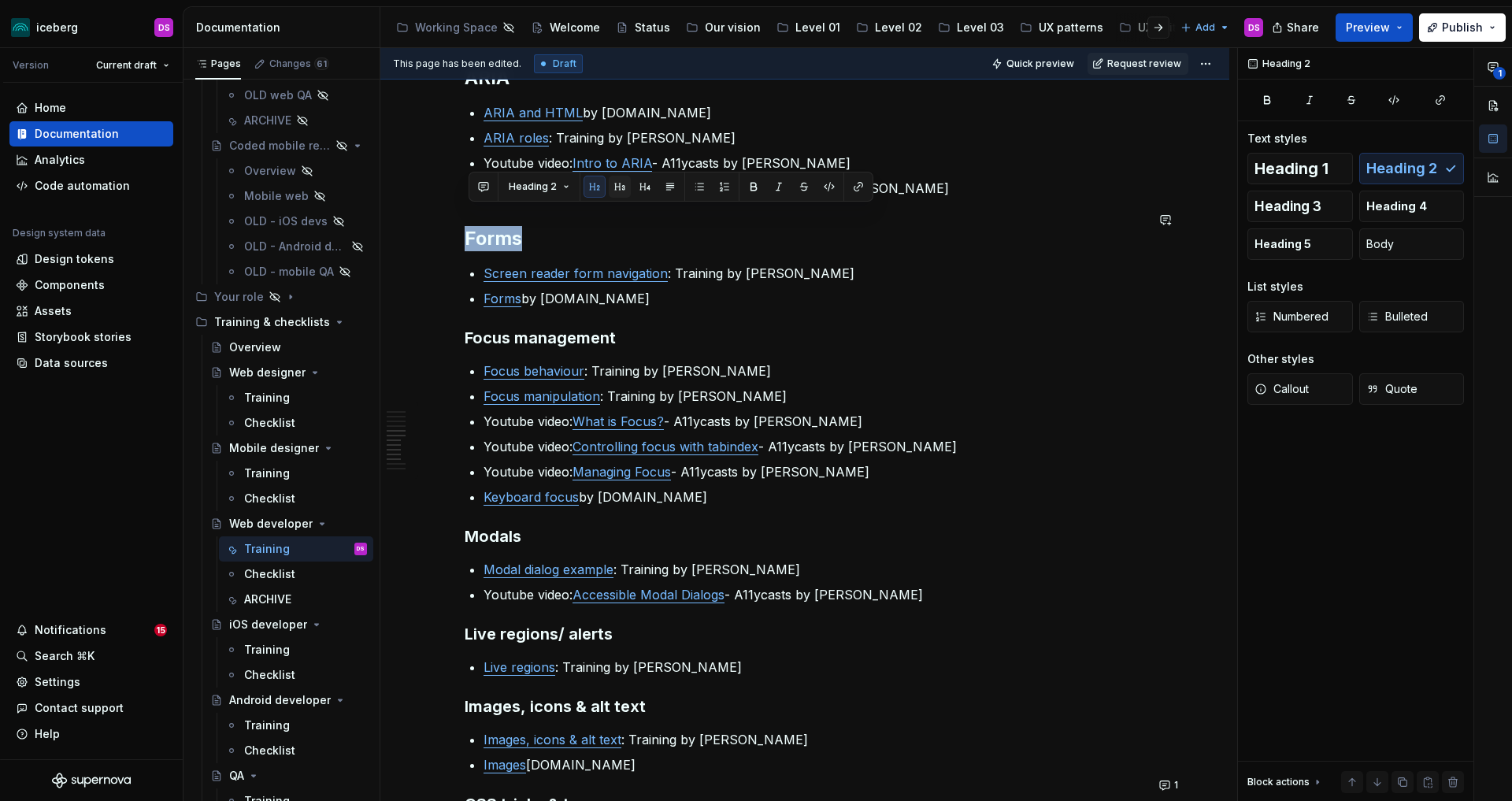
click at [618, 187] on button "button" at bounding box center [620, 187] width 22 height 22
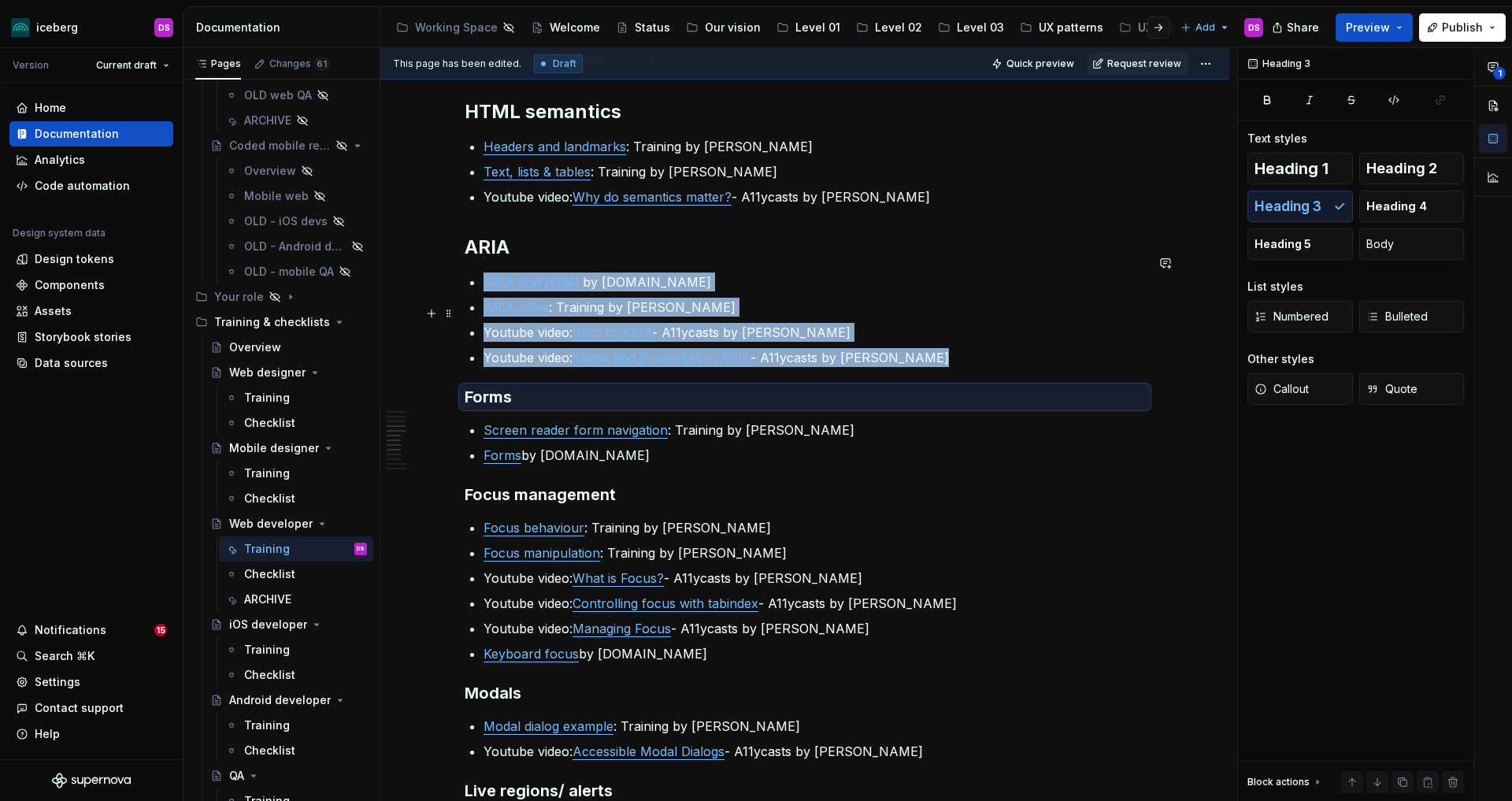
scroll to position [866, 0]
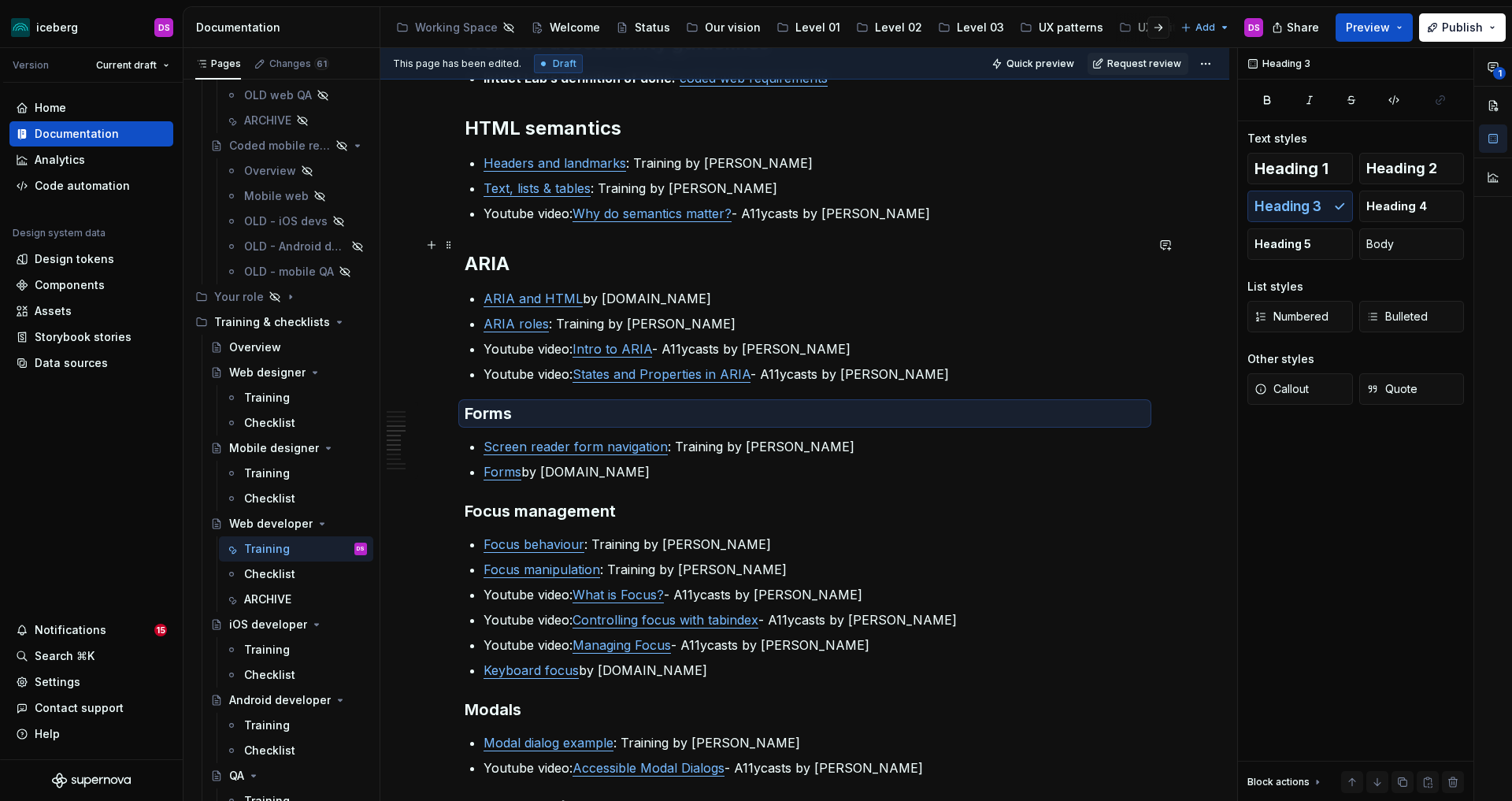
click at [587, 251] on h2 "ARIA" at bounding box center [804, 264] width 680 height 26
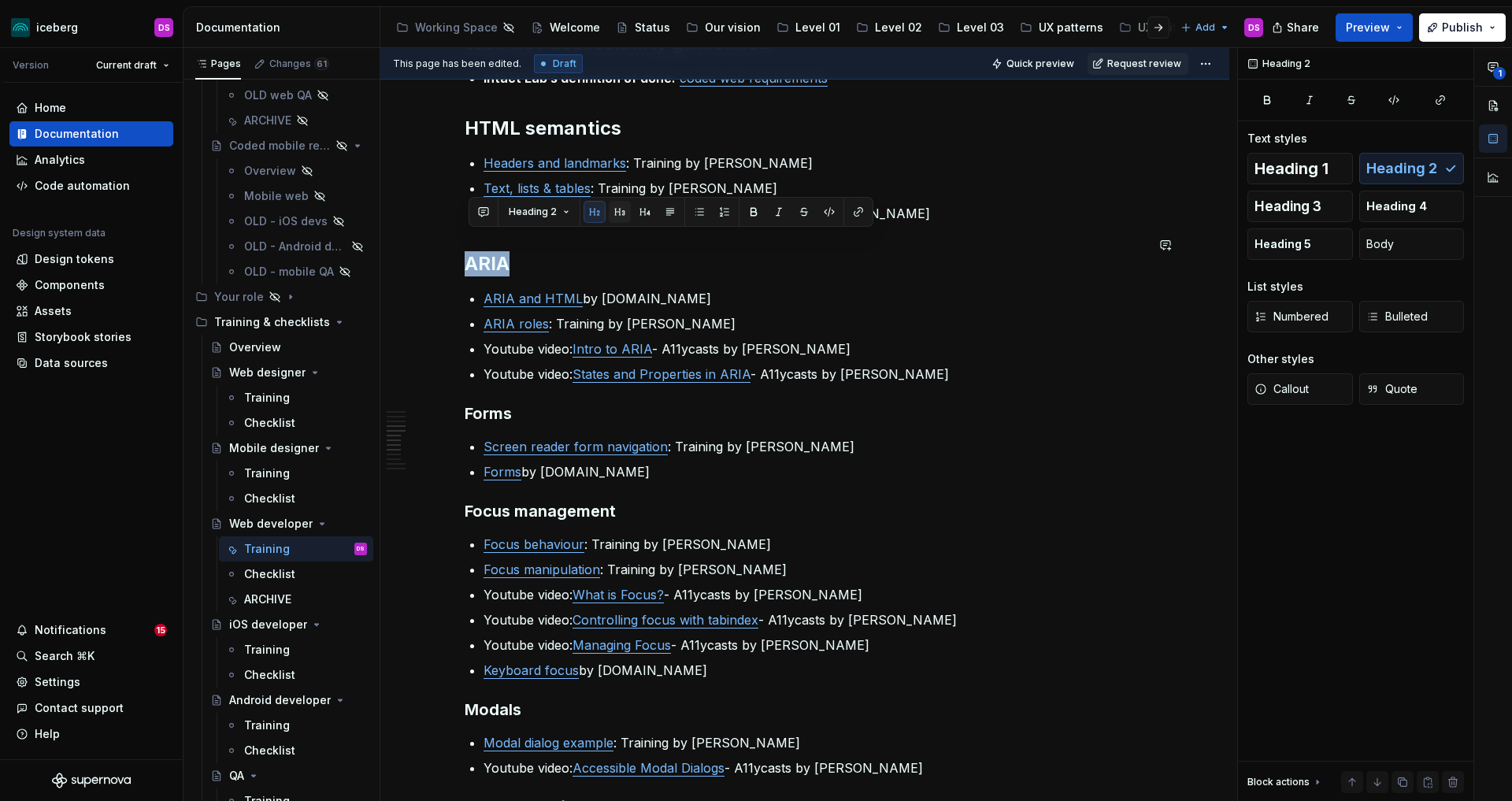
click at [622, 214] on button "button" at bounding box center [620, 212] width 22 height 22
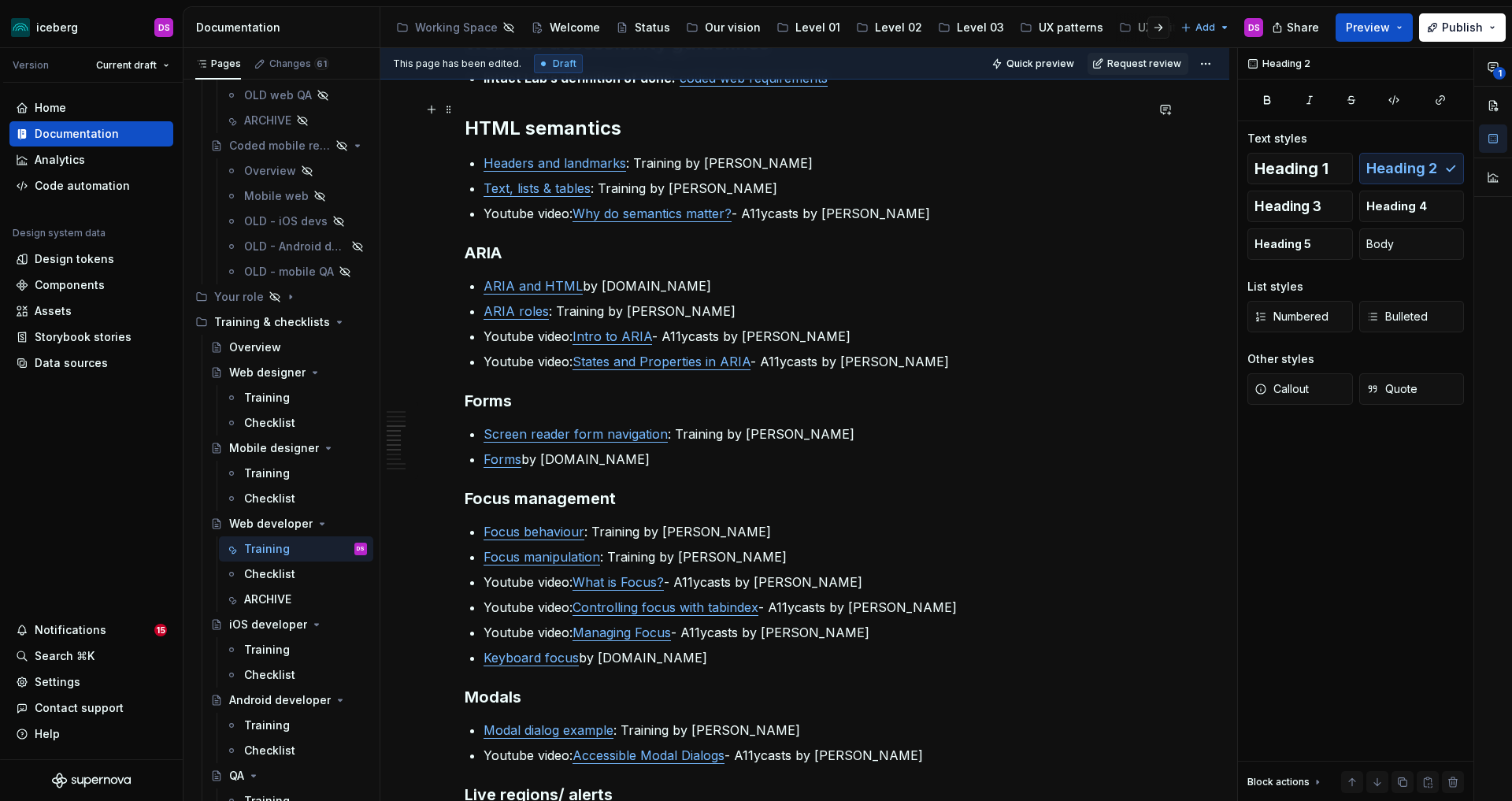
click at [636, 119] on h2 "HTML semantics" at bounding box center [804, 129] width 680 height 26
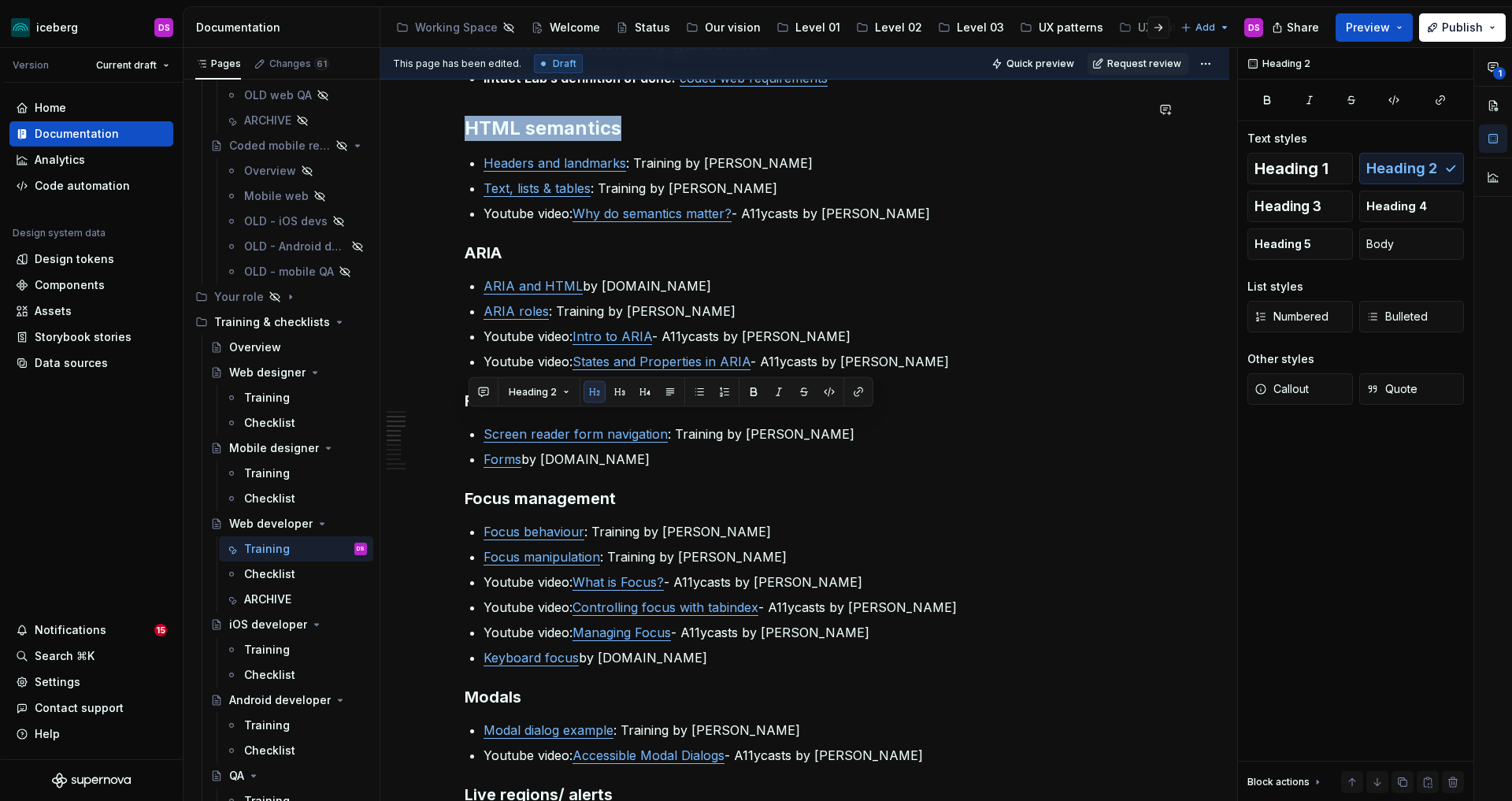
scroll to position [551, 0]
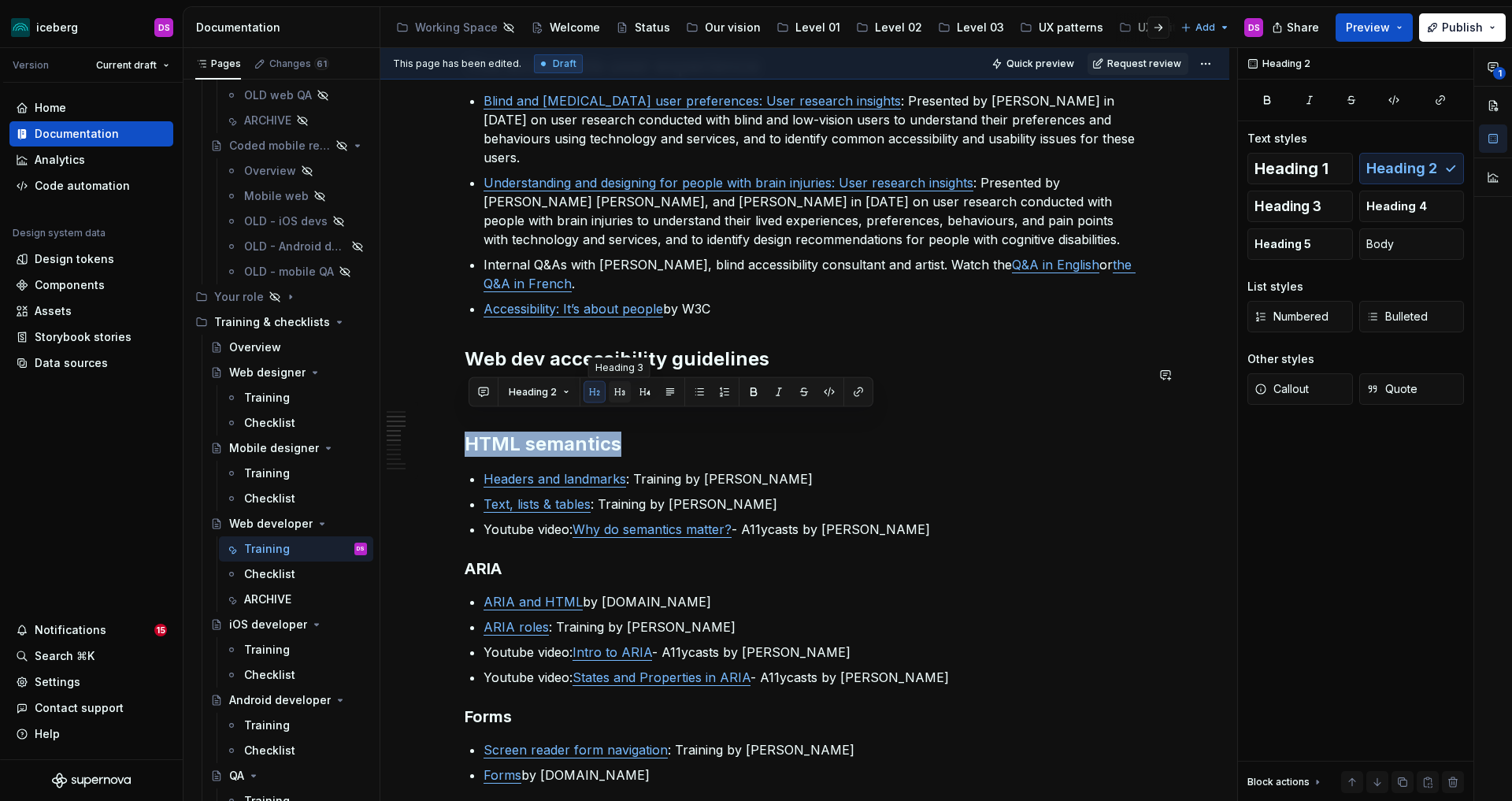
click at [617, 396] on button "button" at bounding box center [620, 392] width 22 height 22
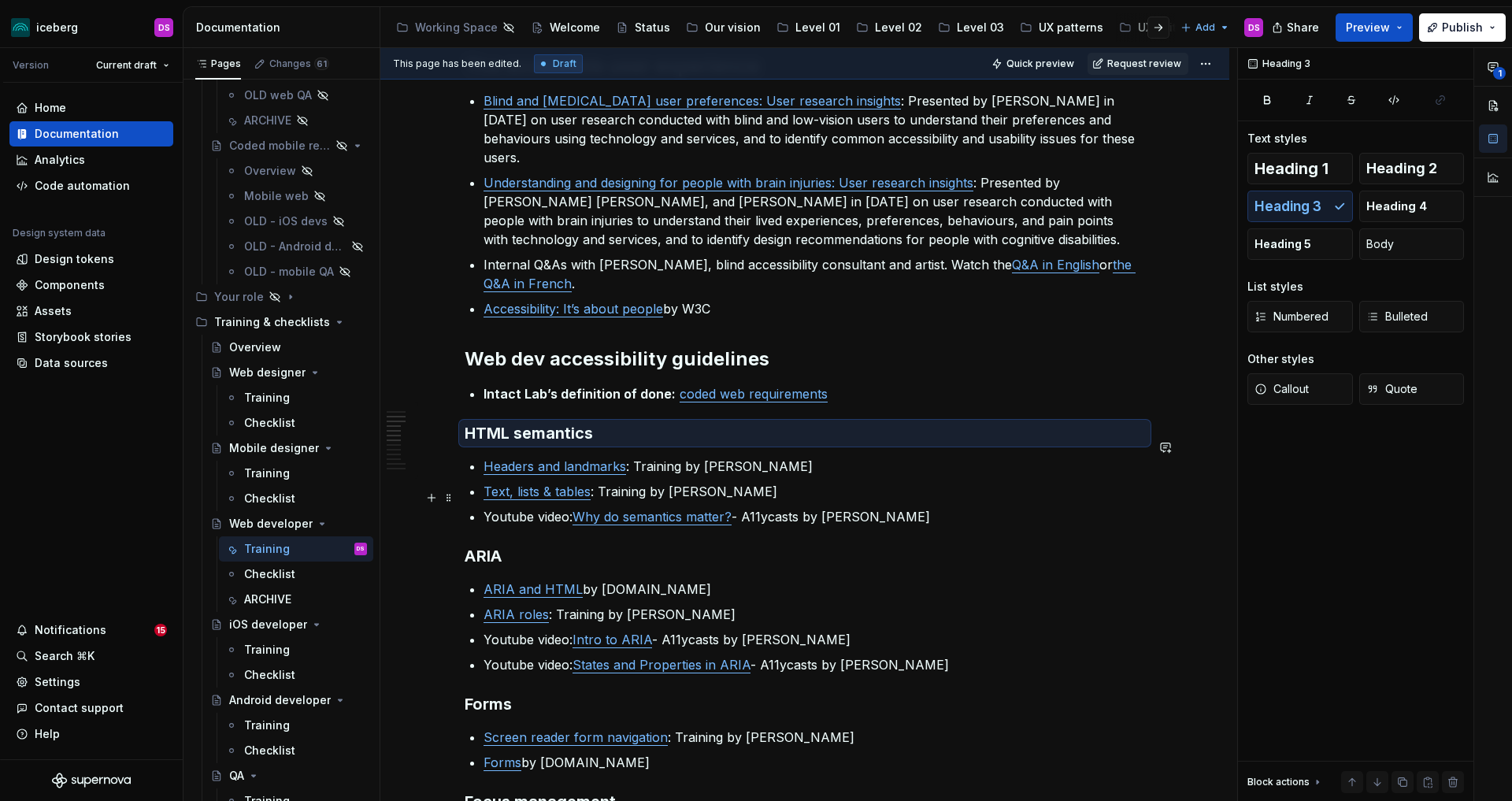
click at [870, 483] on ul "Headers and landmarks : Training by [PERSON_NAME] Text, lists & tables : Traini…" at bounding box center [814, 491] width 662 height 70
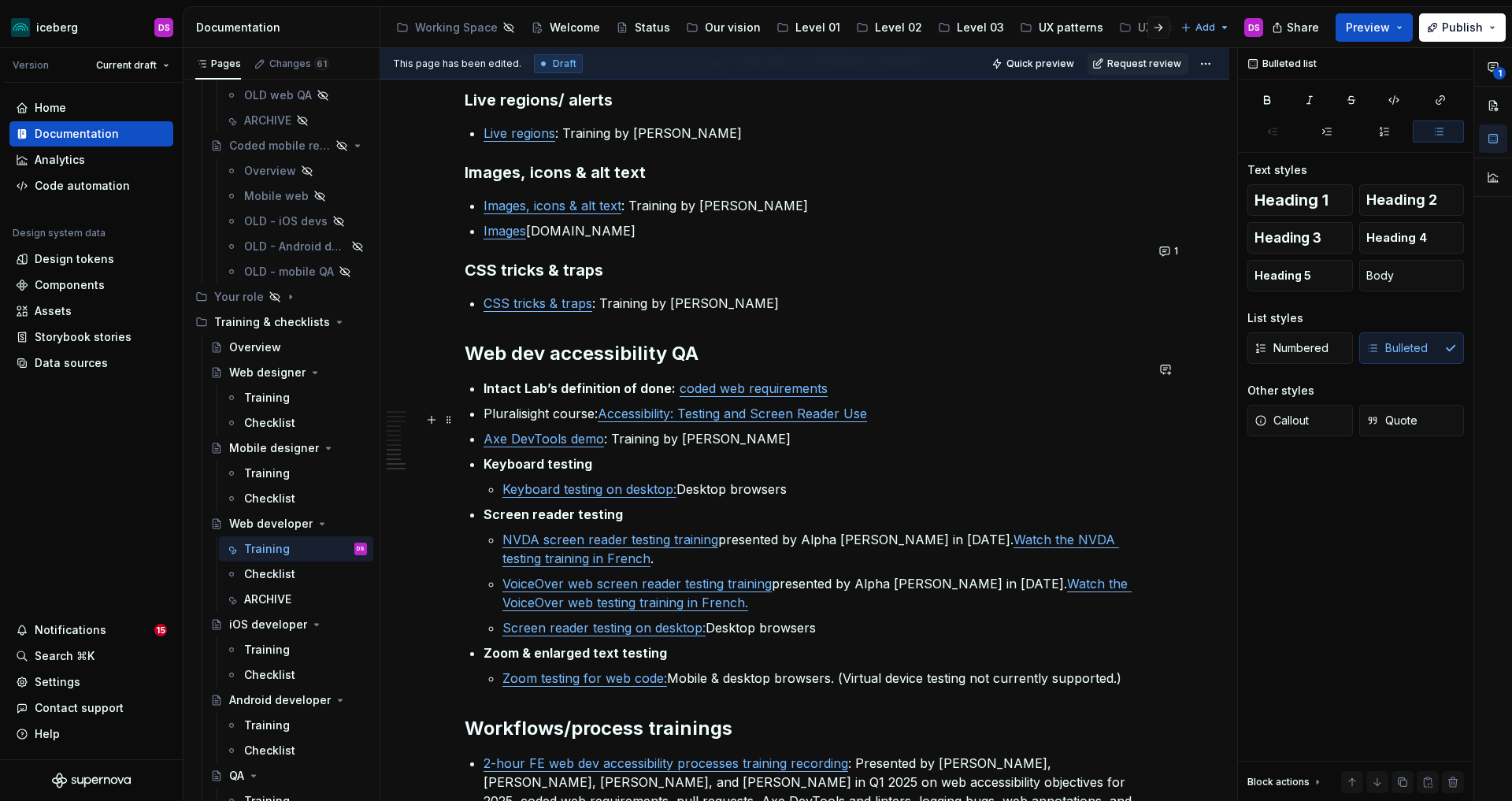
scroll to position [1550, 0]
click at [626, 452] on p "Keyboard testing" at bounding box center [814, 460] width 662 height 19
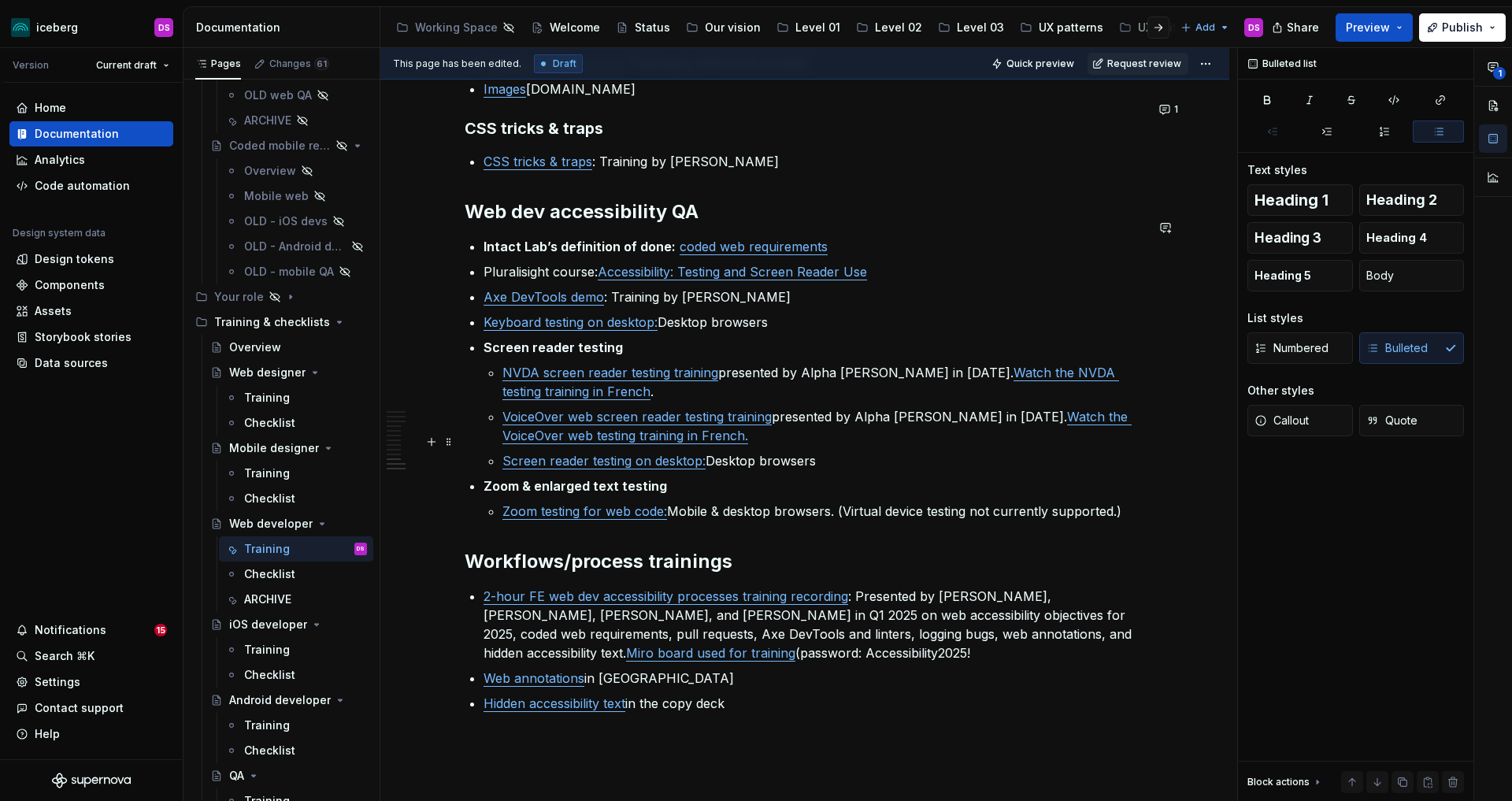
scroll to position [1691, 0]
click at [678, 475] on p "Zoom & enlarged text testing" at bounding box center [814, 484] width 662 height 19
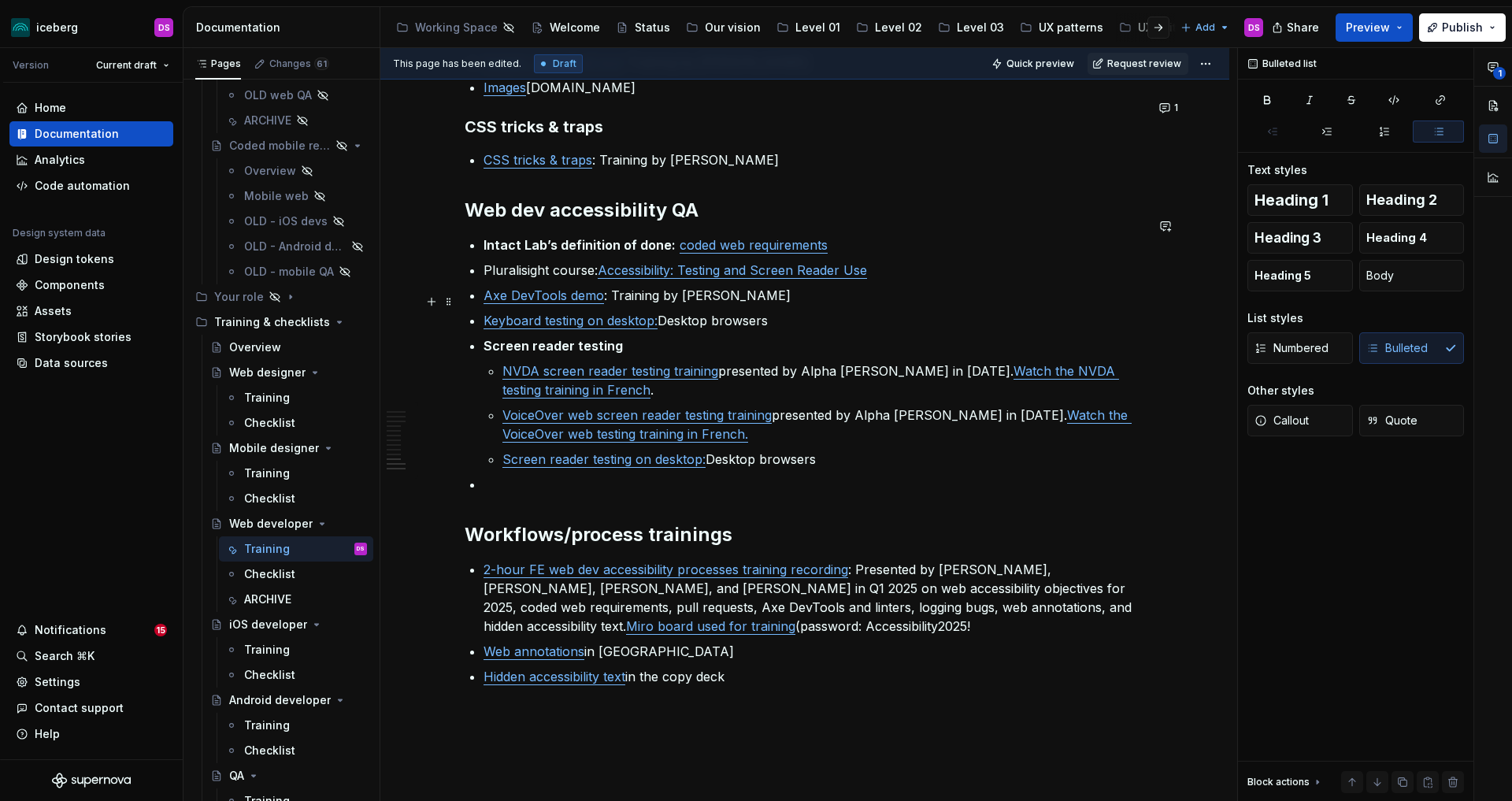
click at [780, 311] on p "Keyboard testing on desktop: Desktop browsers" at bounding box center [814, 320] width 662 height 19
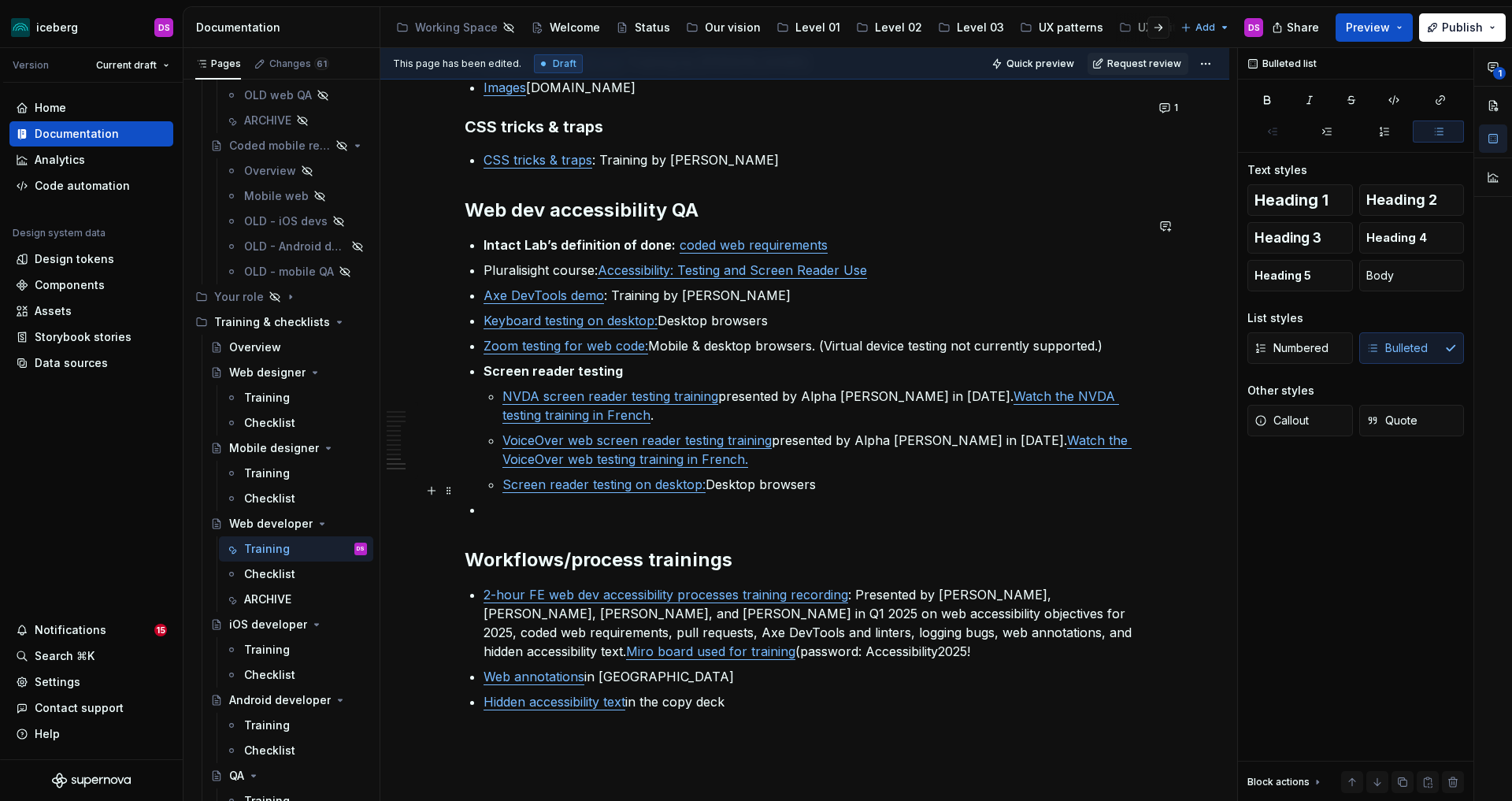
click at [643, 500] on p at bounding box center [814, 508] width 662 height 19
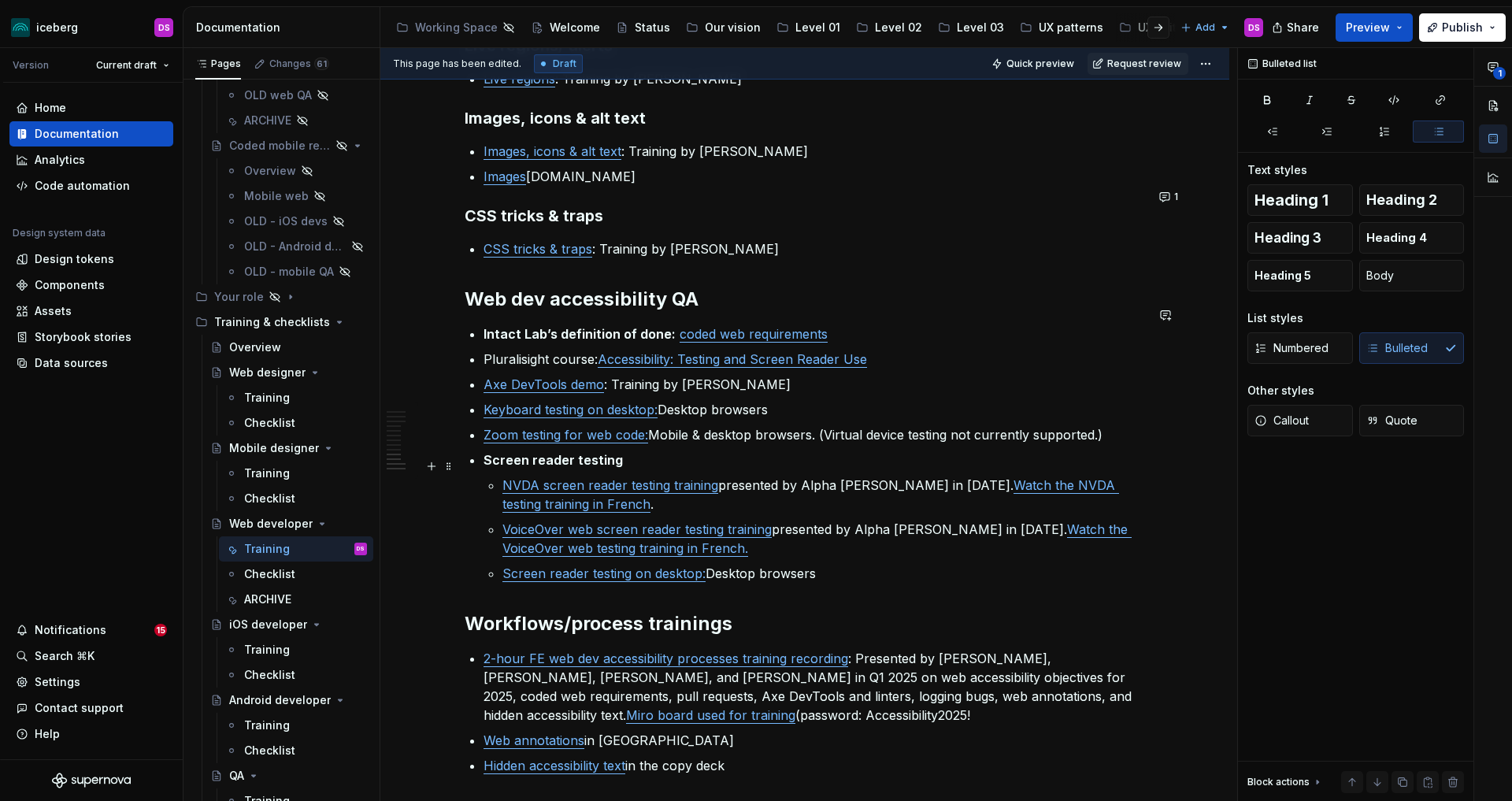
scroll to position [1601, 0]
click at [890, 350] on p "Pluralisight course: Accessibility: Testing and Screen Reader Use" at bounding box center [814, 359] width 662 height 19
click at [830, 564] on p "Screen reader testing on desktop: Desktop browsers" at bounding box center [824, 573] width 643 height 19
click at [640, 350] on p at bounding box center [814, 359] width 662 height 19
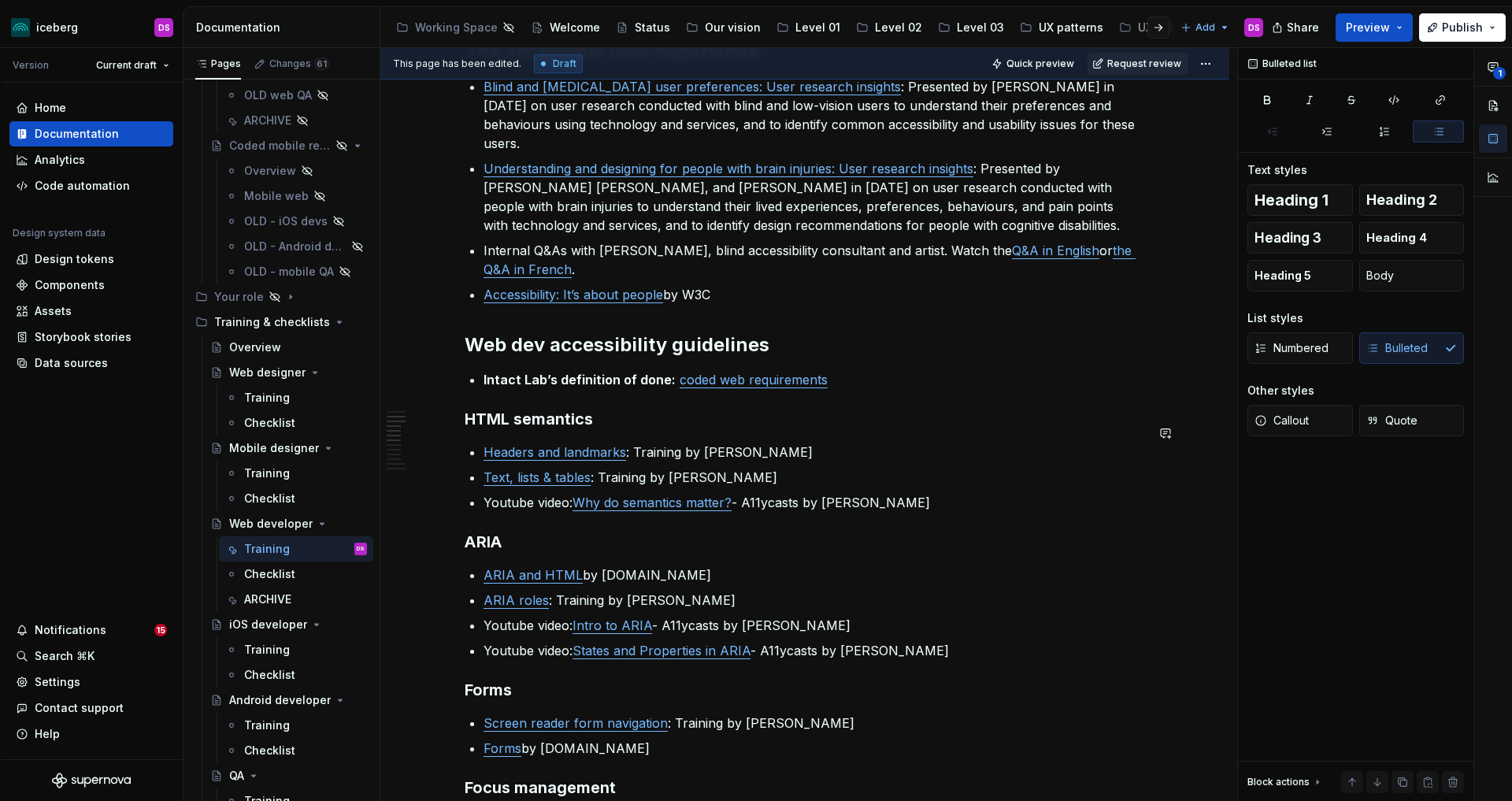
scroll to position [557, 0]
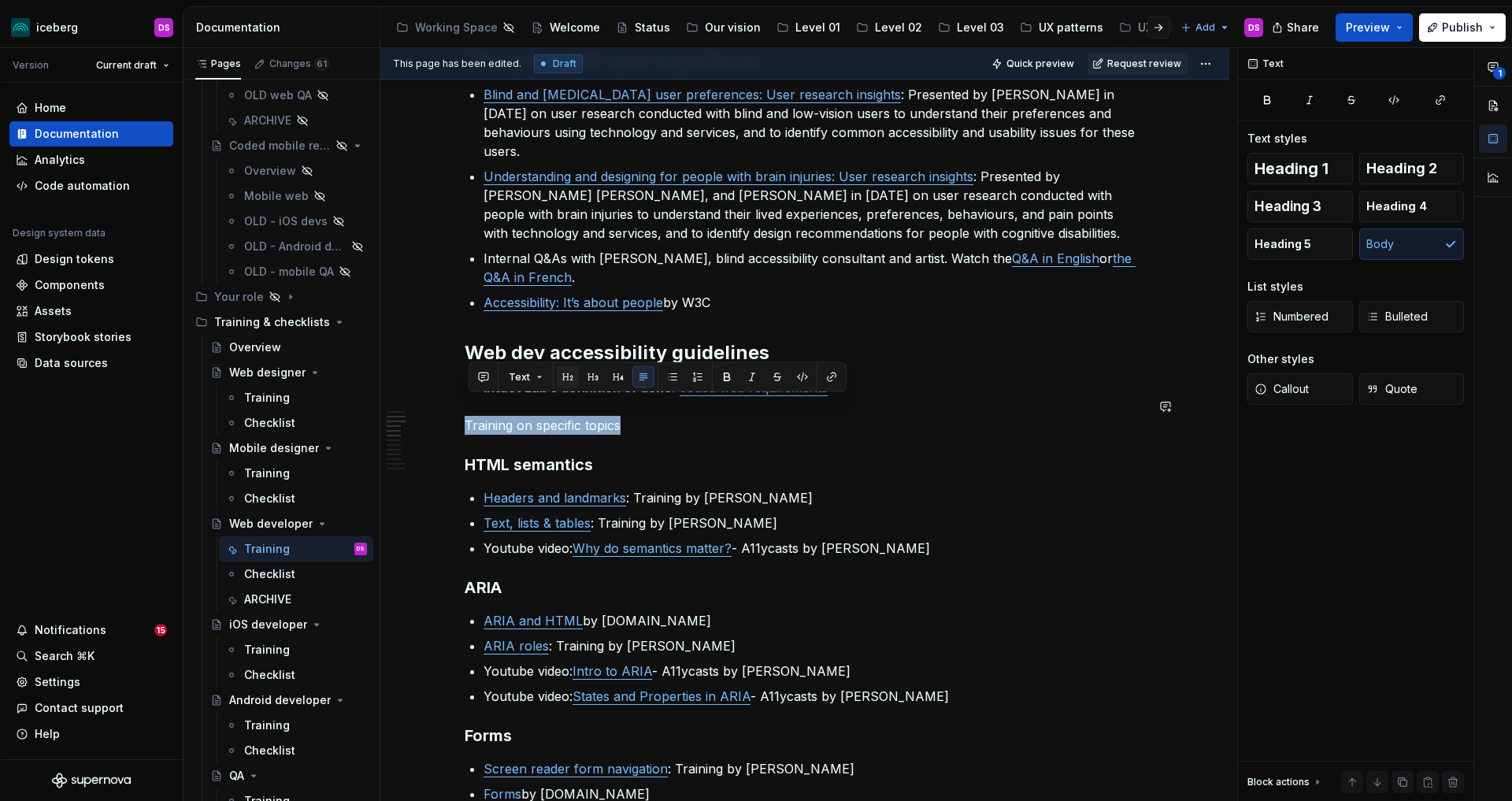
click at [570, 376] on button "button" at bounding box center [567, 377] width 22 height 22
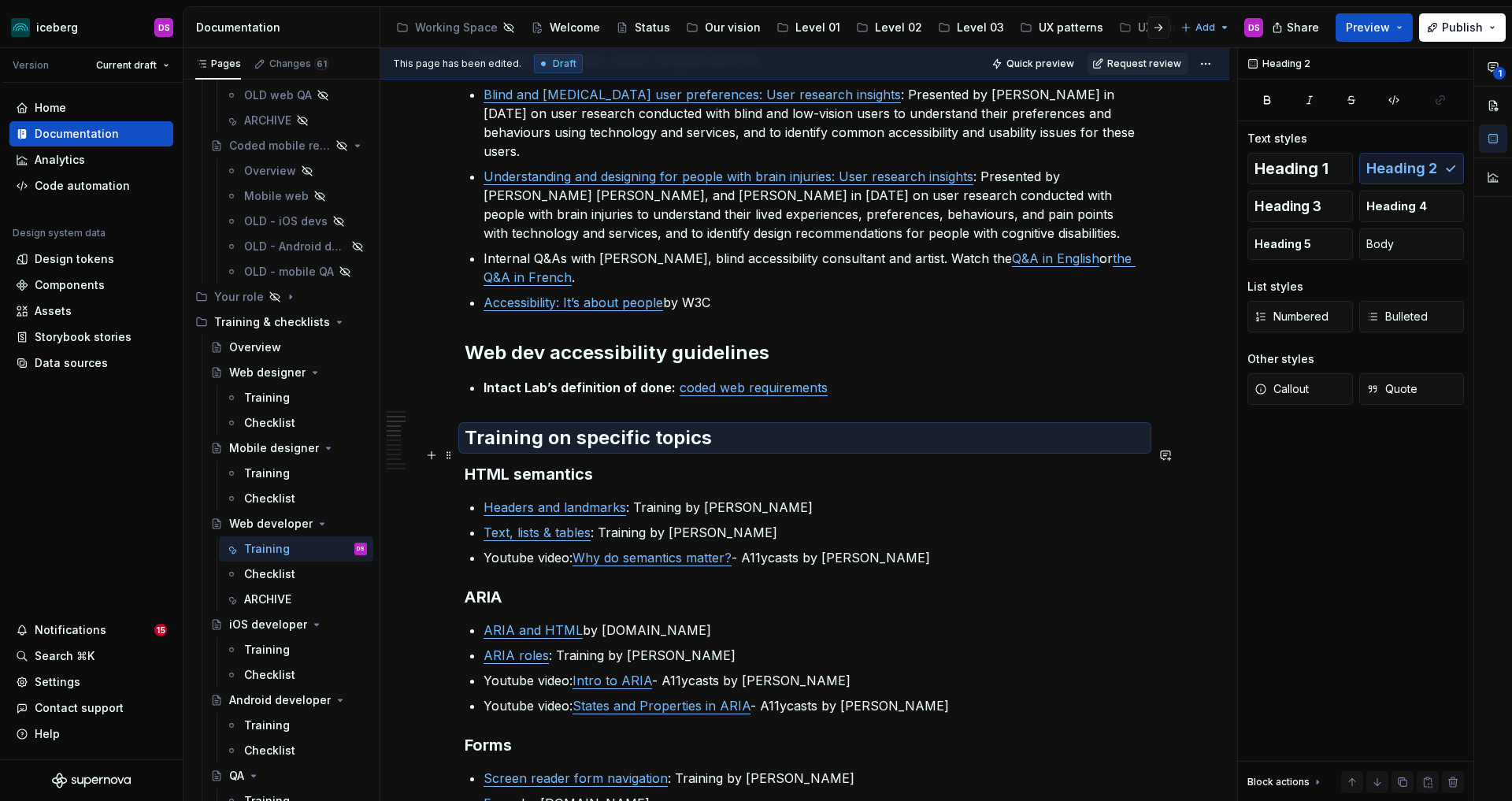
click at [709, 463] on h3 "HTML semantics" at bounding box center [804, 474] width 680 height 22
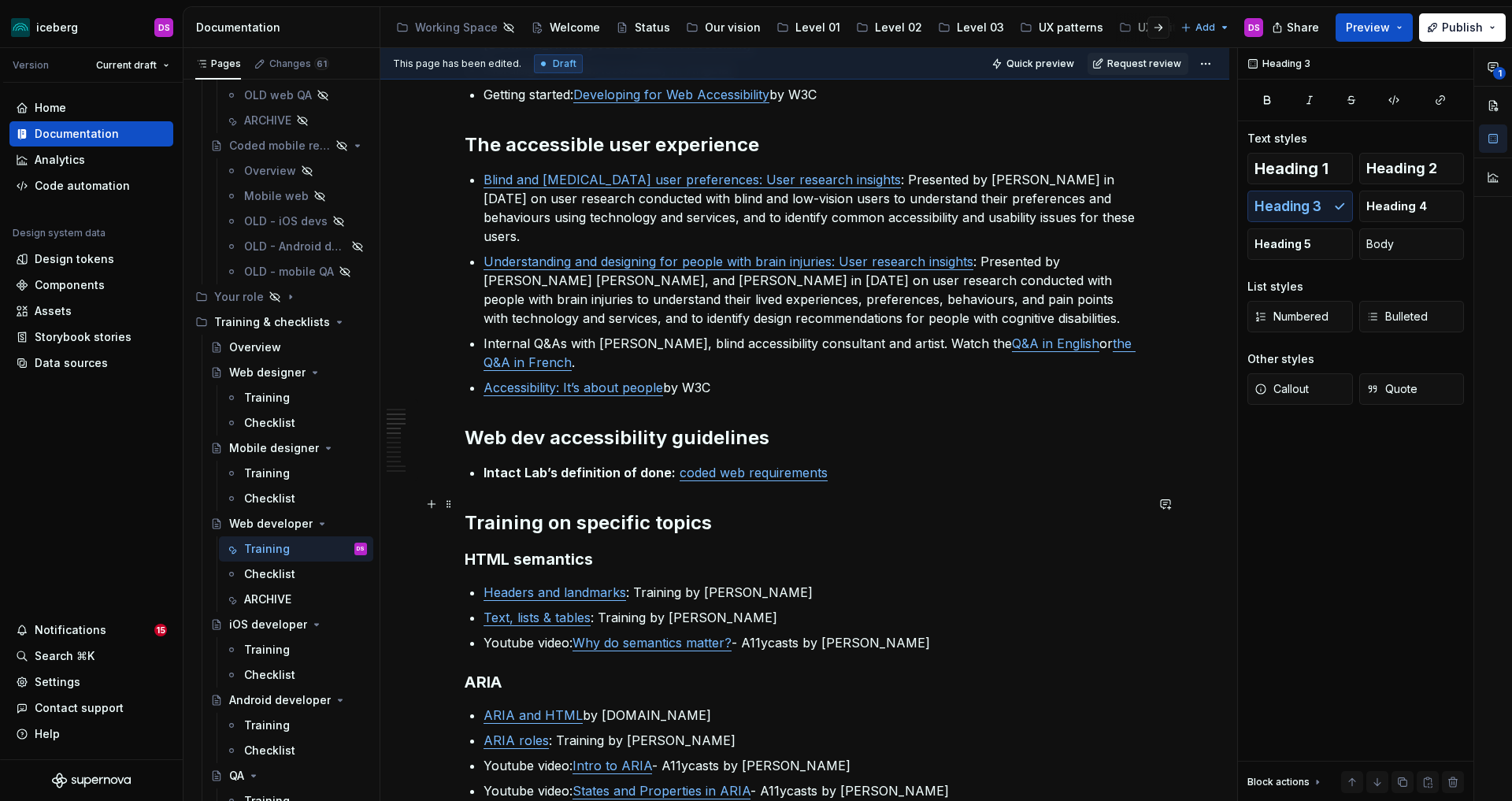
scroll to position [453, 0]
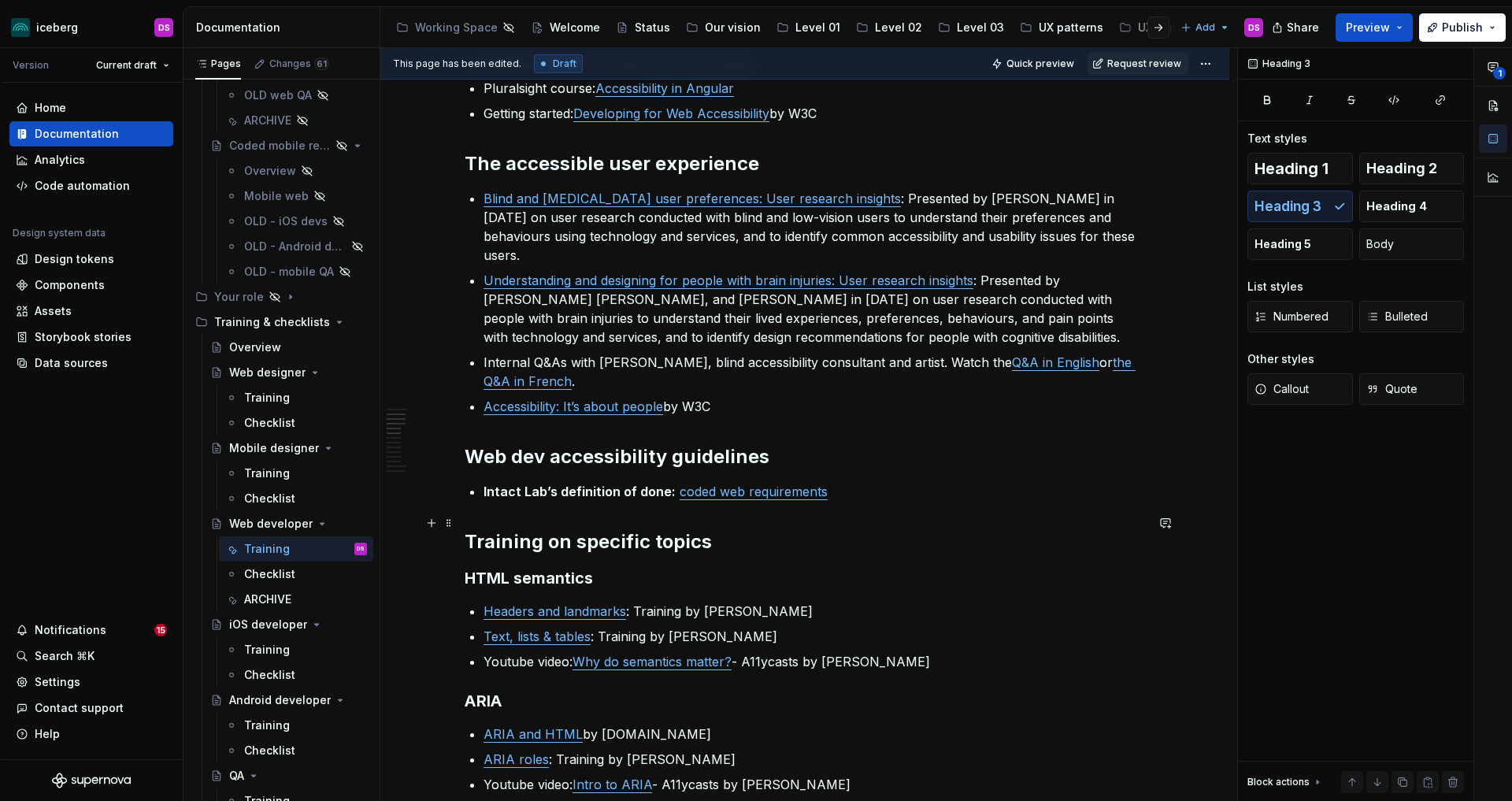
click at [478, 529] on h2 "Training on specific topics" at bounding box center [804, 542] width 680 height 26
click at [840, 602] on p "Headers and landmarks : Training by [PERSON_NAME]" at bounding box center [814, 611] width 662 height 19
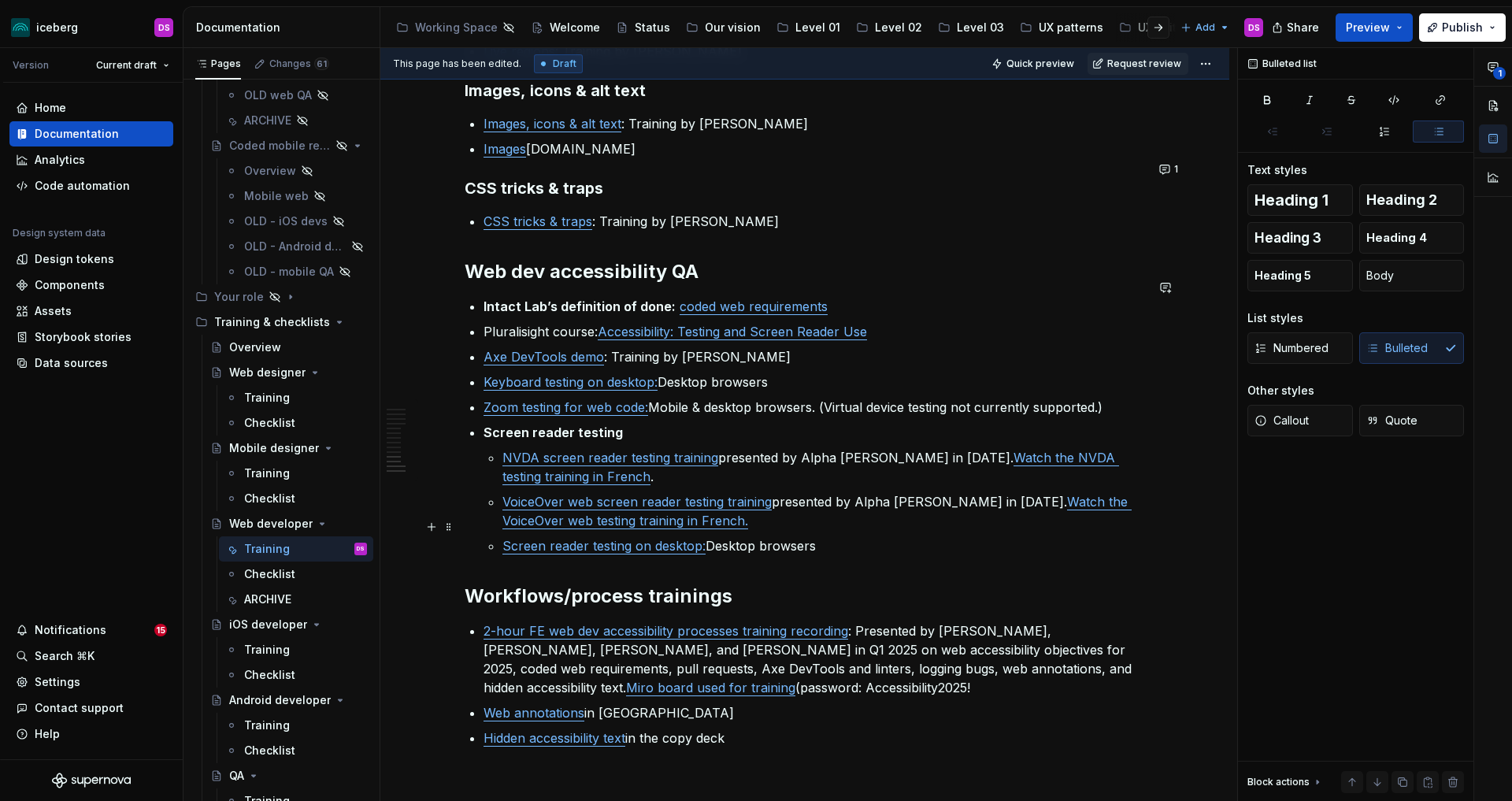
scroll to position [1714, 0]
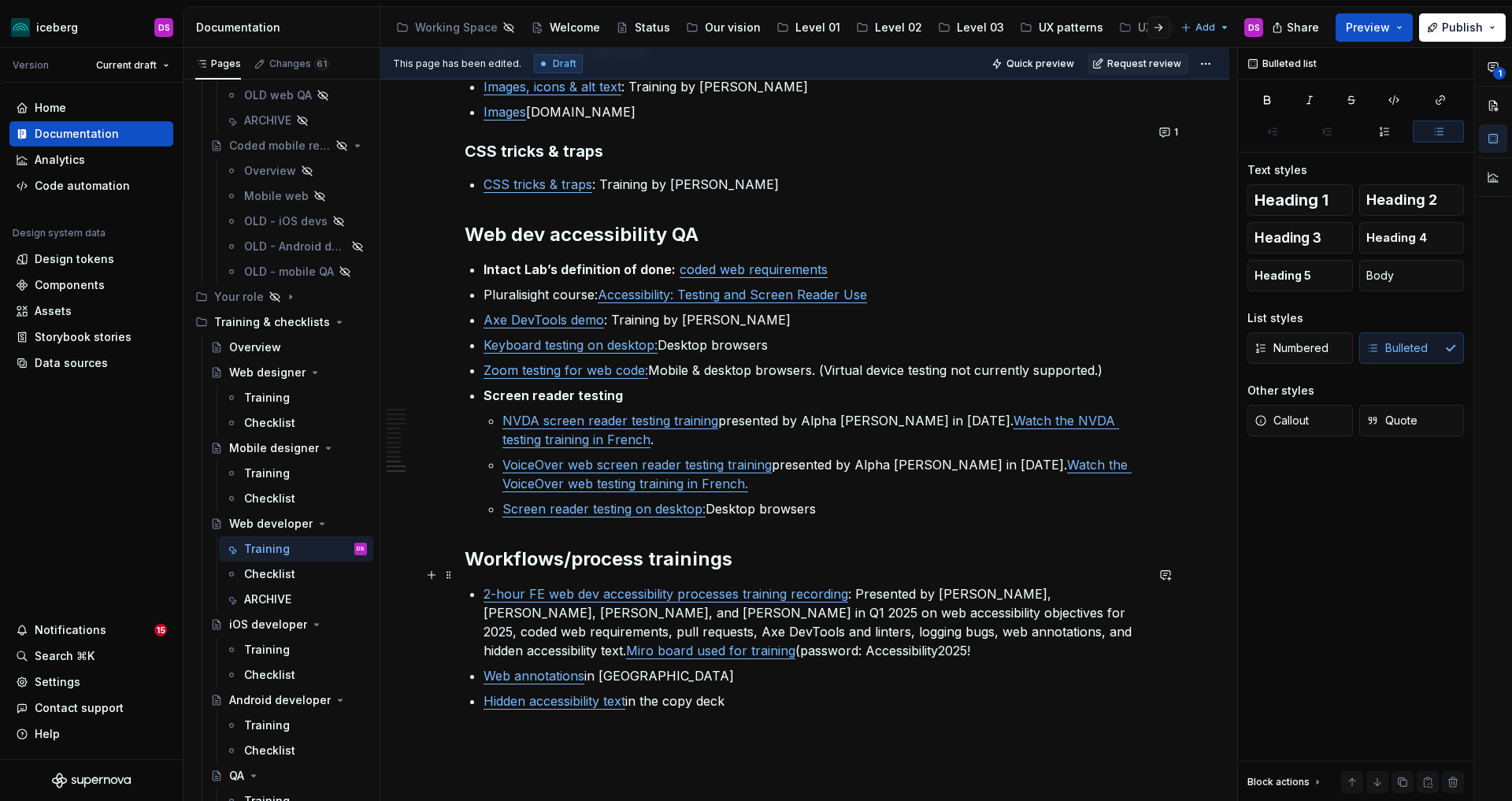
click at [977, 630] on p "2-hour FE web dev accessibility processes training recording : Presented by [PE…" at bounding box center [814, 621] width 662 height 76
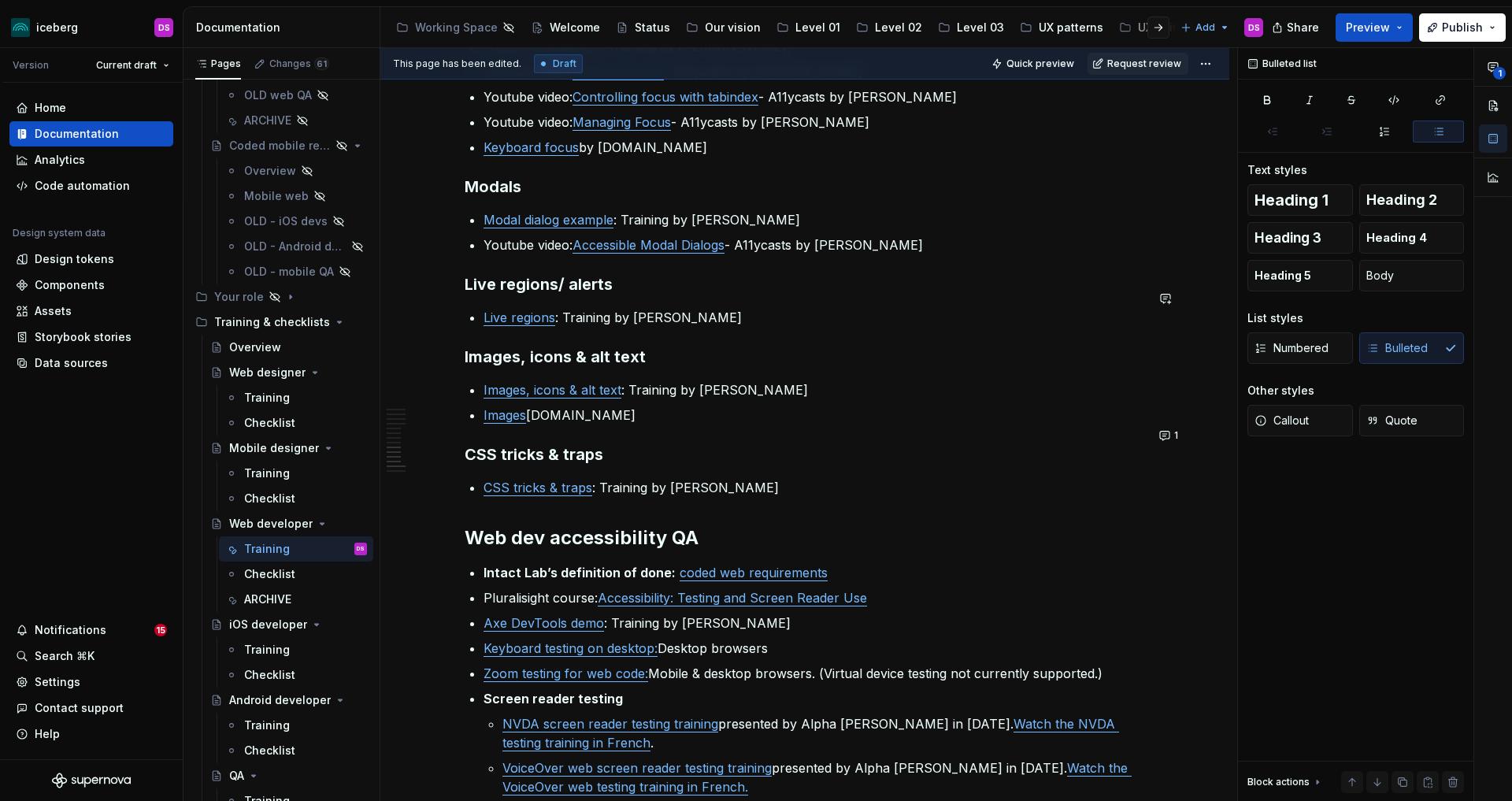
scroll to position [1411, 0]
click at [1218, 69] on html "iceberg DS Version Current draft Home Documentation Analytics Code automation D…" at bounding box center [756, 400] width 1512 height 801
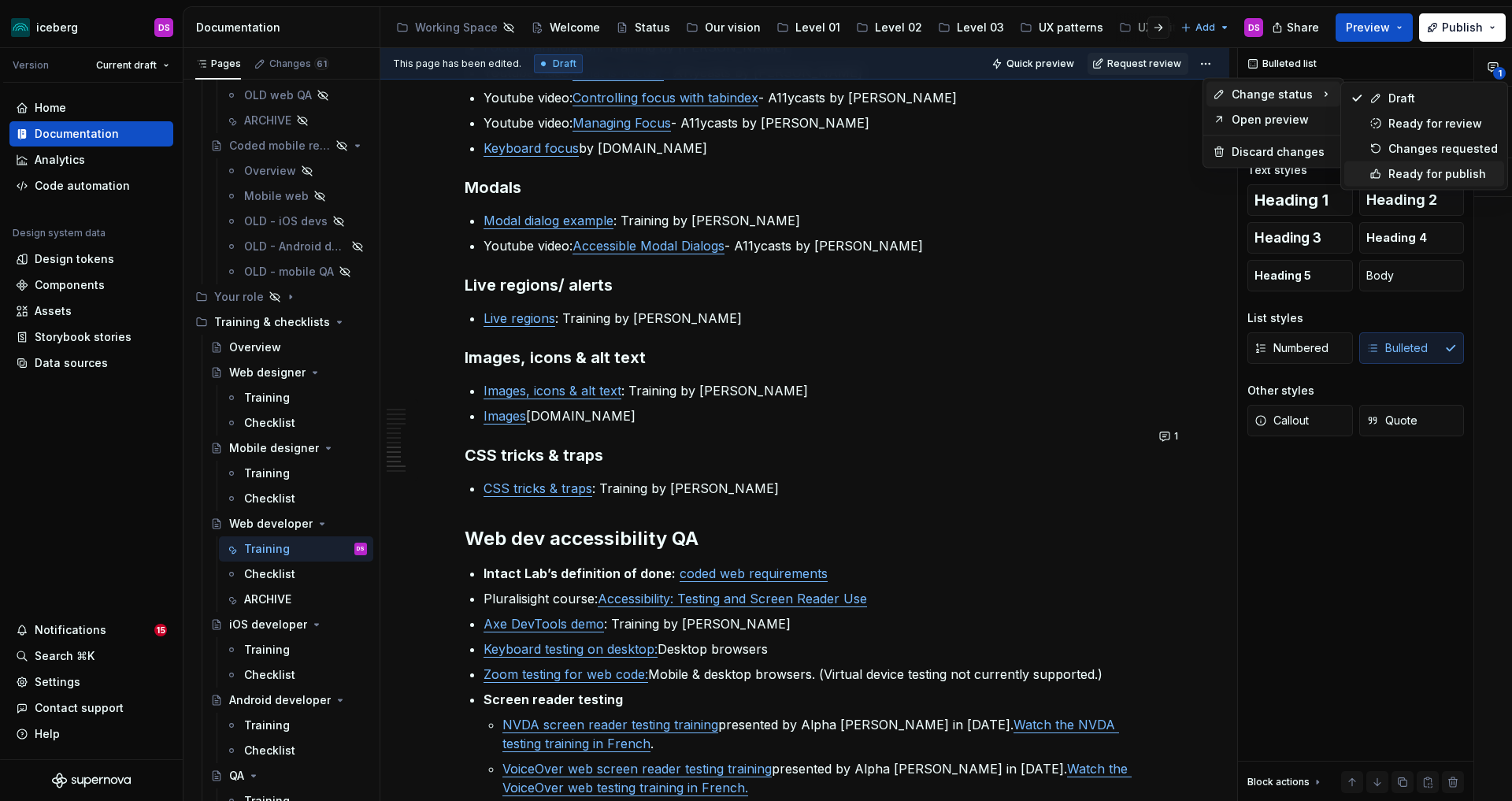
click at [1433, 171] on div "Ready for publish" at bounding box center [1442, 174] width 109 height 16
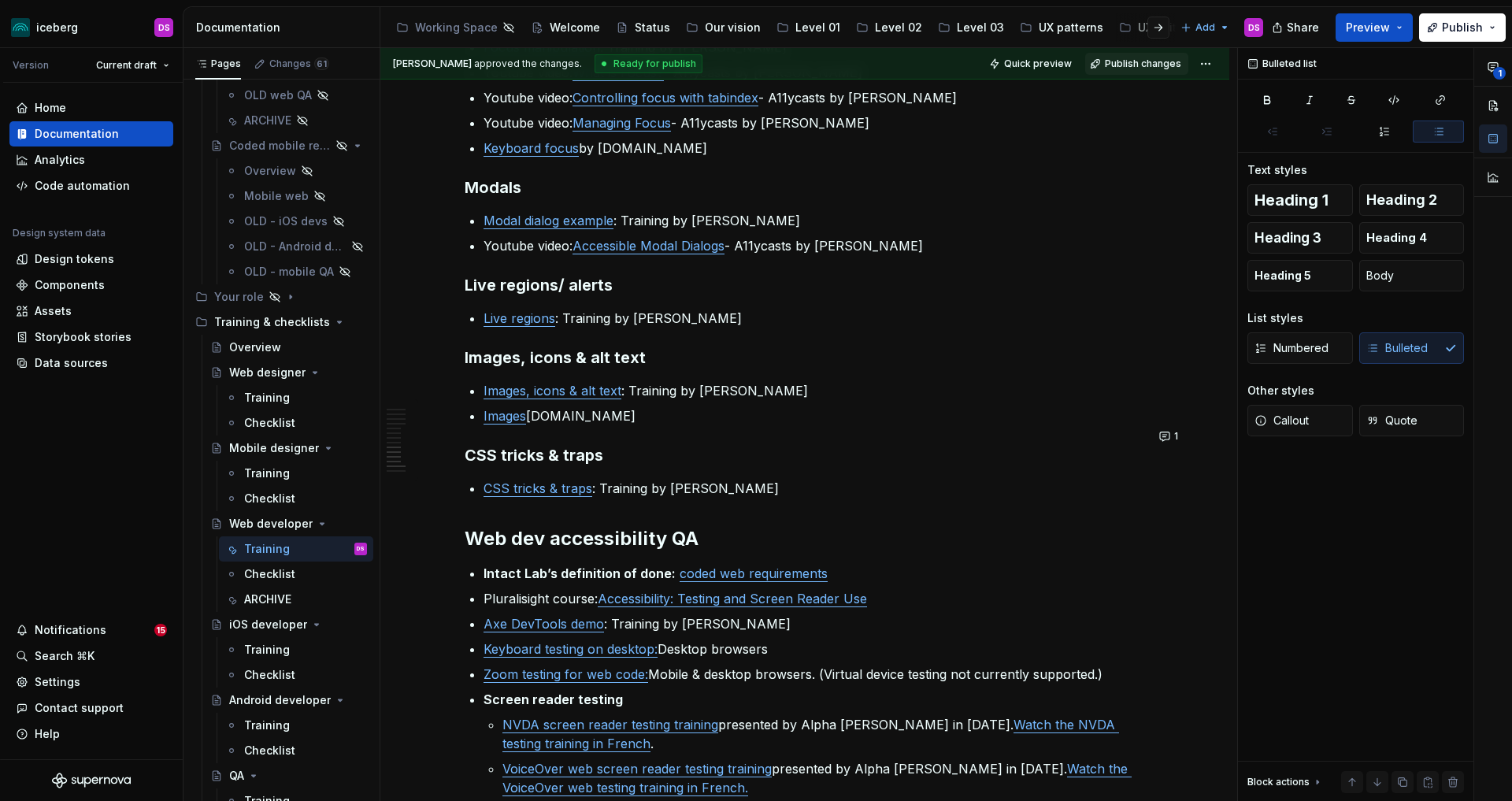
scroll to position [1048, 0]
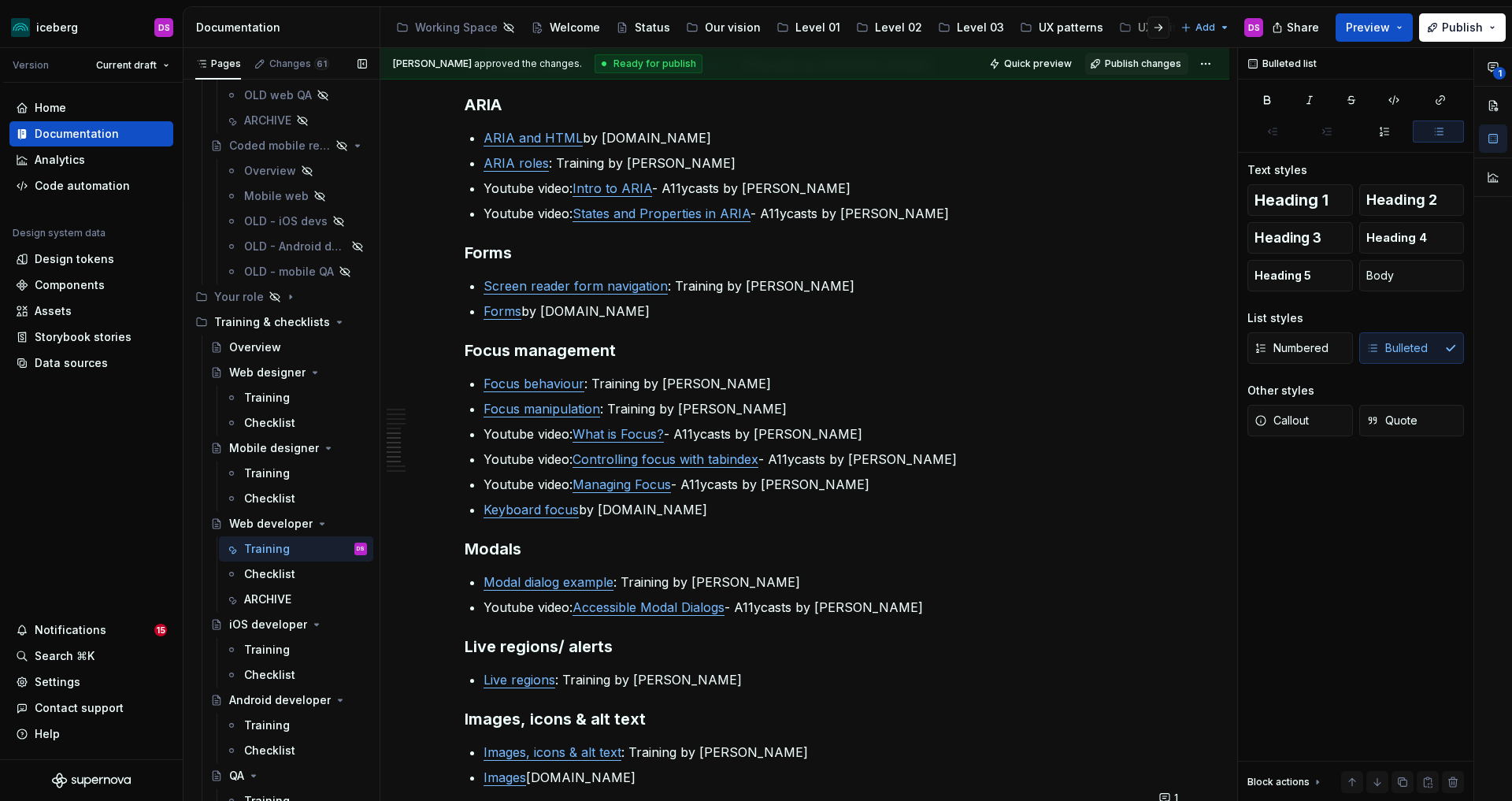
click at [0, 0] on button "Page tree" at bounding box center [0, 0] width 0 height 0
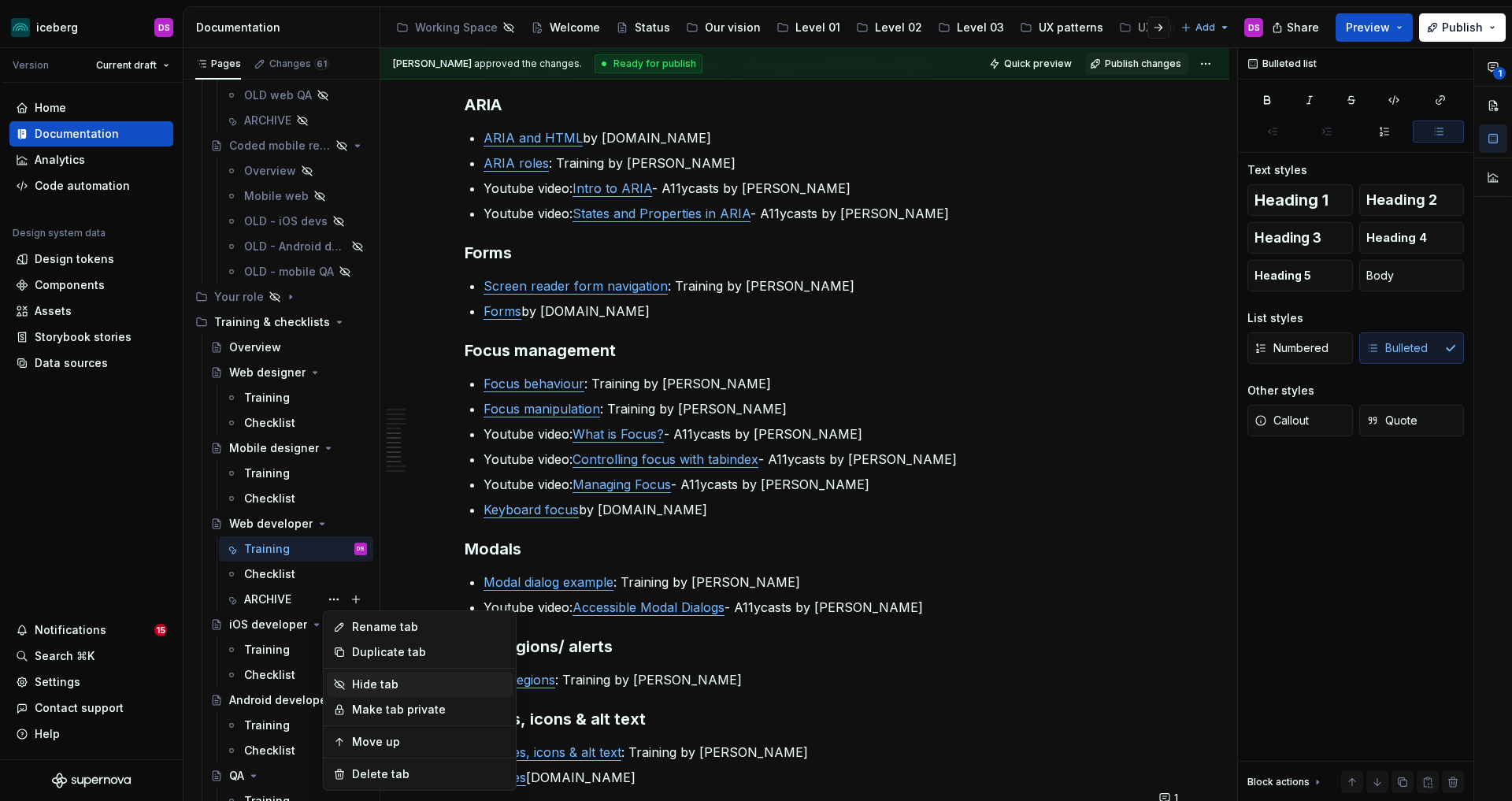
click at [416, 684] on div "Hide tab" at bounding box center [429, 684] width 154 height 16
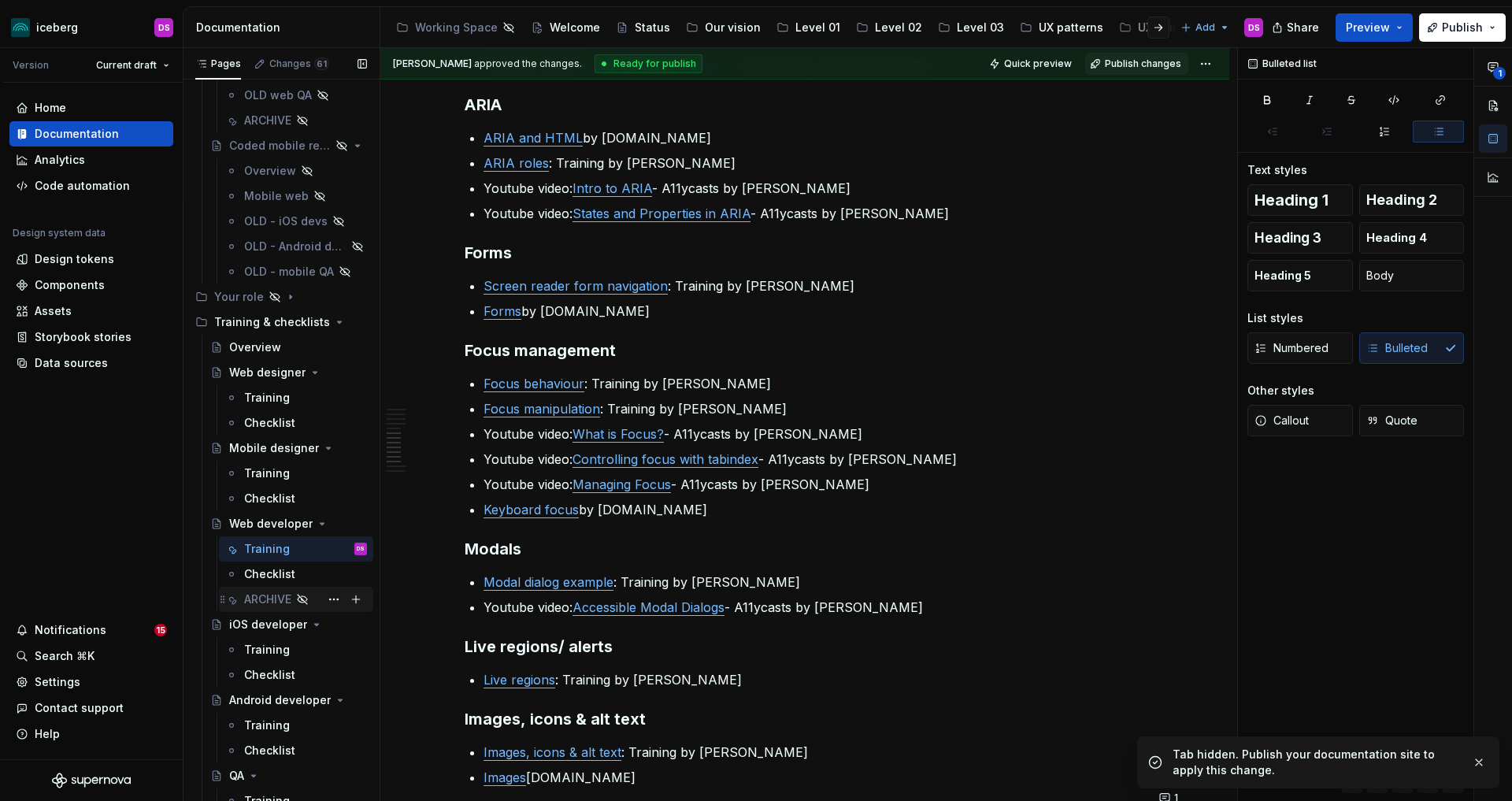
click at [271, 599] on div "ARCHIVE" at bounding box center [268, 599] width 47 height 16
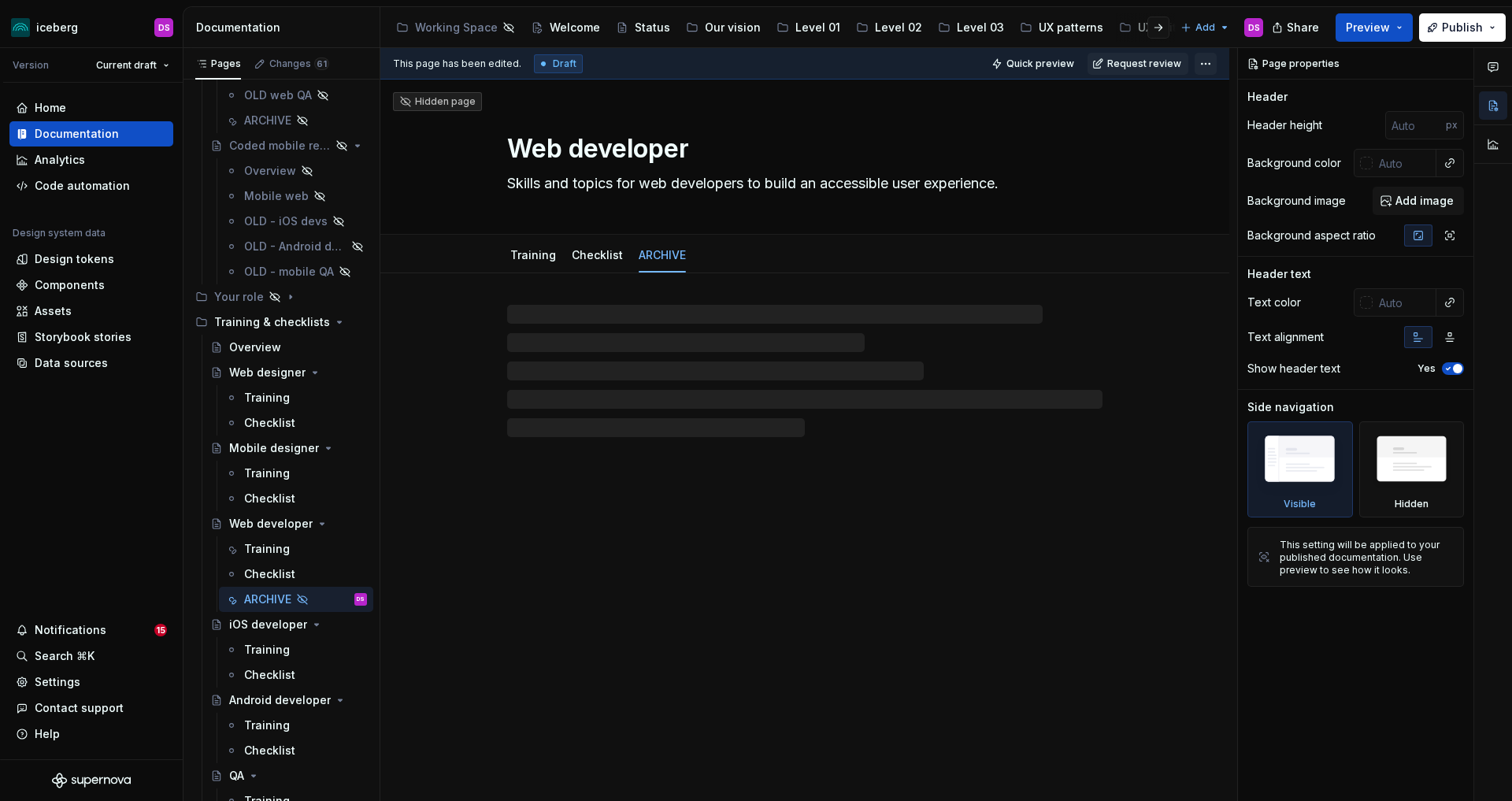
click at [1215, 64] on html "iceberg DS Version Current draft Home Documentation Analytics Code automation D…" at bounding box center [756, 400] width 1512 height 801
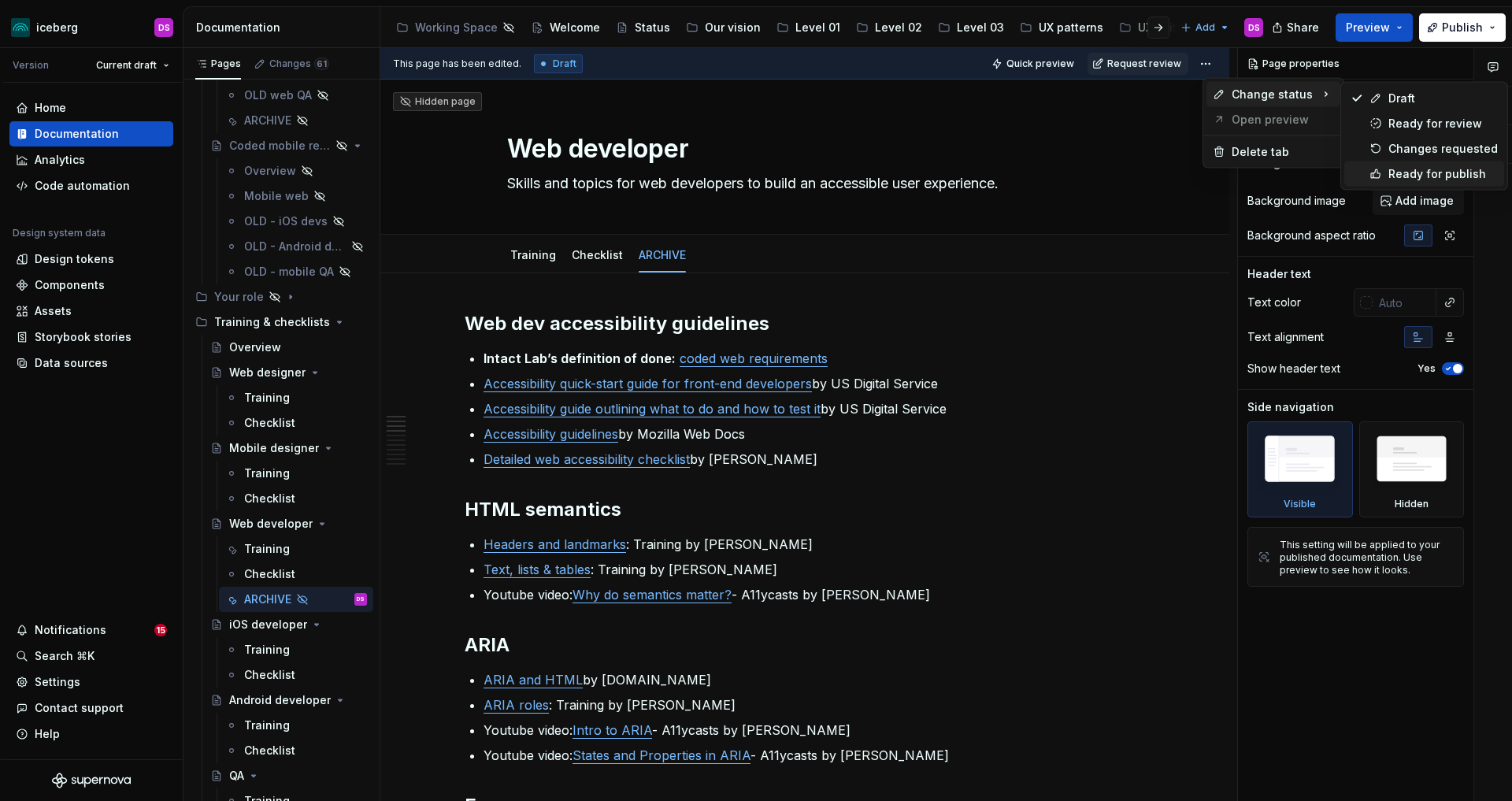
click at [1425, 170] on div "Ready for publish" at bounding box center [1442, 174] width 109 height 16
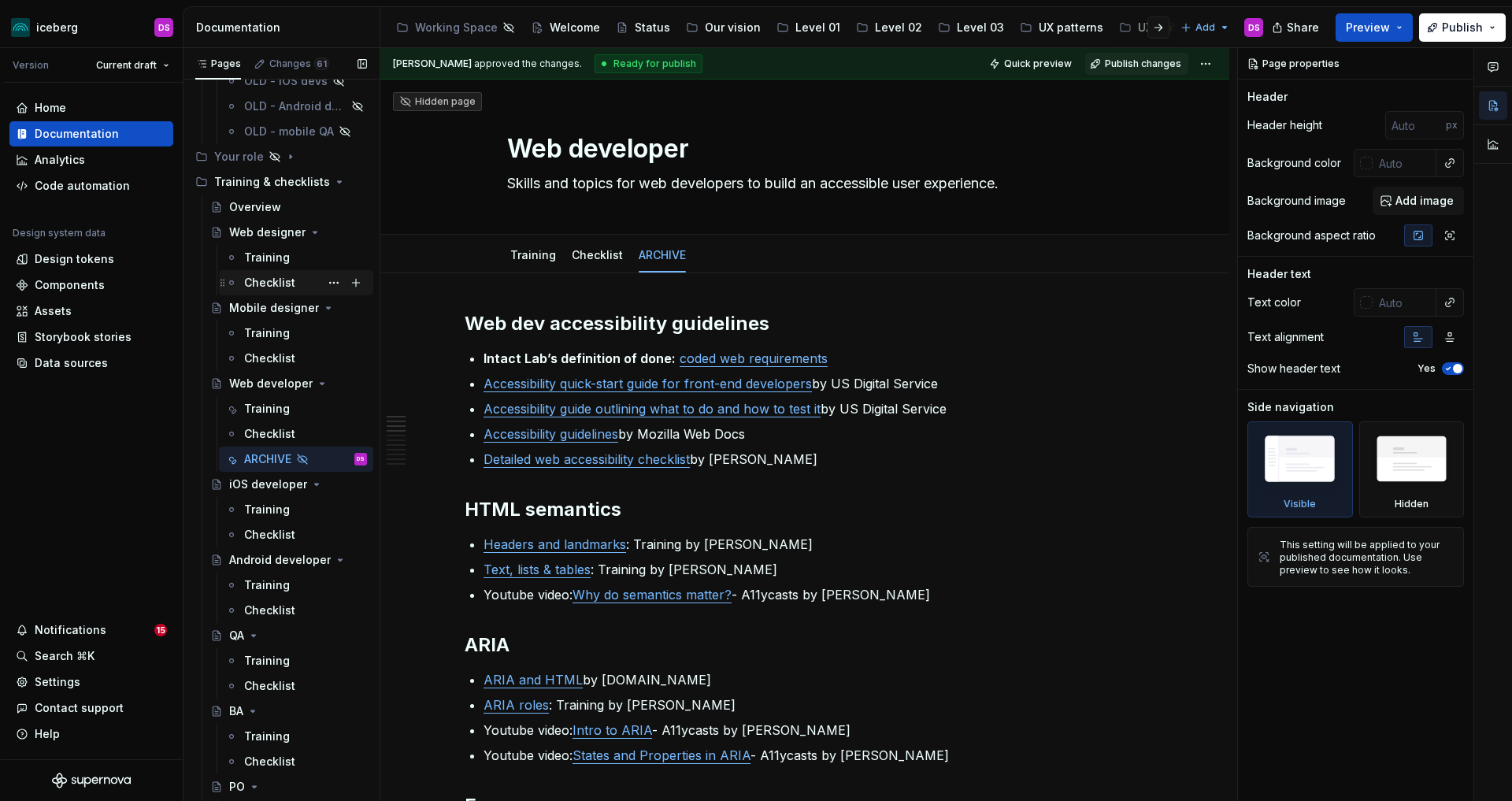
scroll to position [775, 0]
click at [260, 252] on div "Training" at bounding box center [267, 258] width 46 height 16
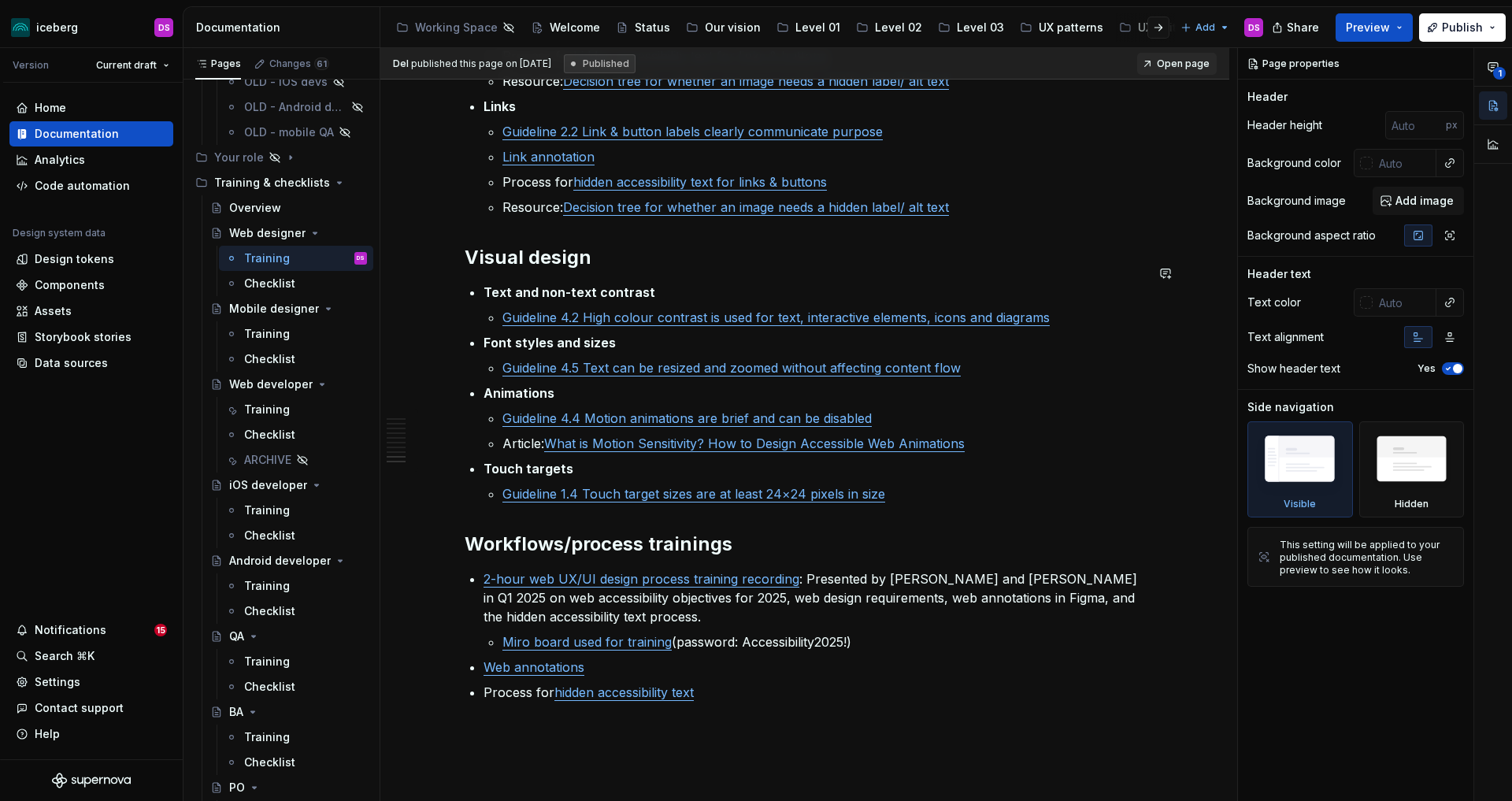
scroll to position [2513, 0]
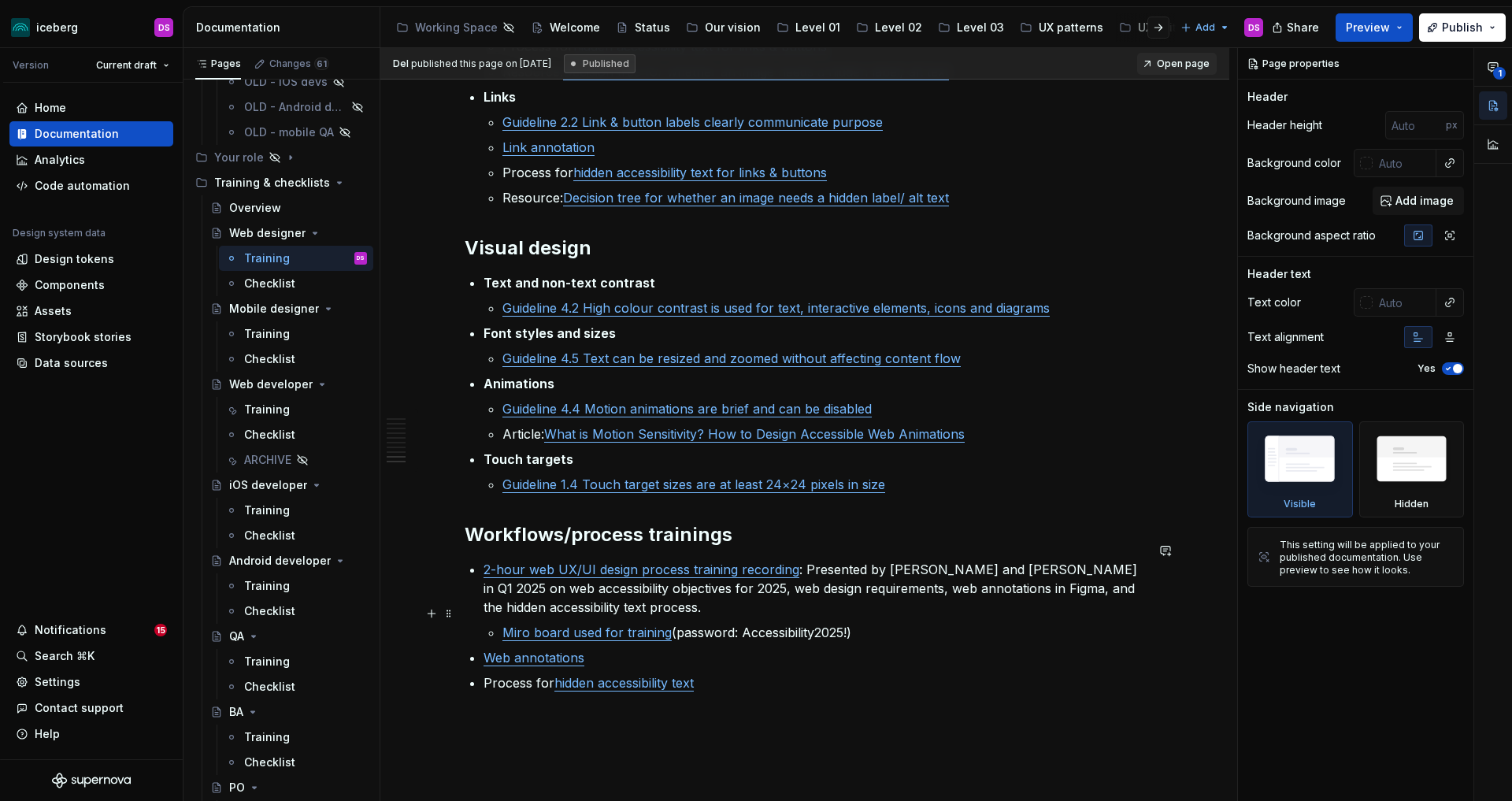
type textarea "*"
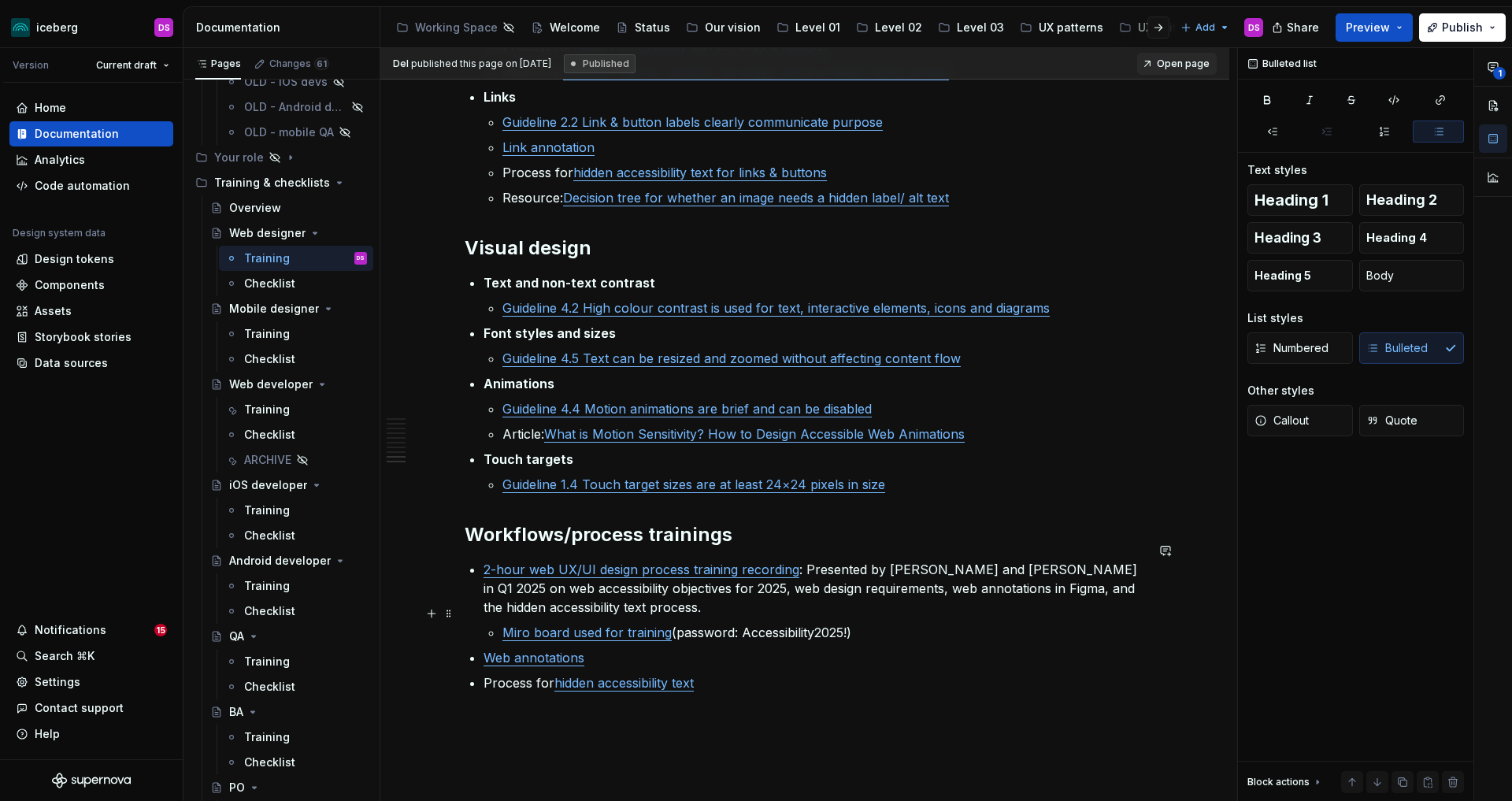
click at [503, 622] on li "Miro board used for training (password: Accessibility2025!)" at bounding box center [824, 631] width 643 height 19
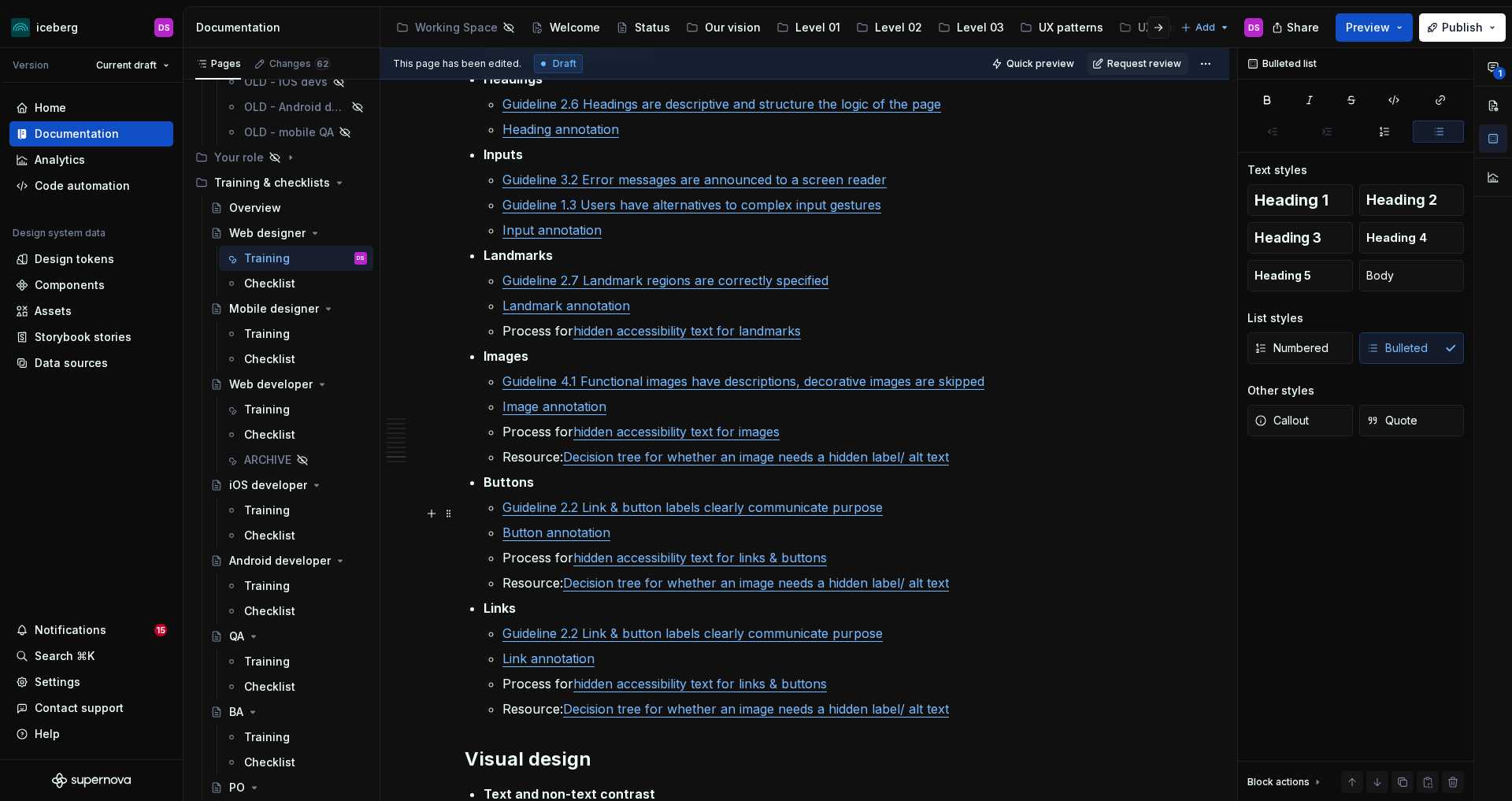
scroll to position [2000, 0]
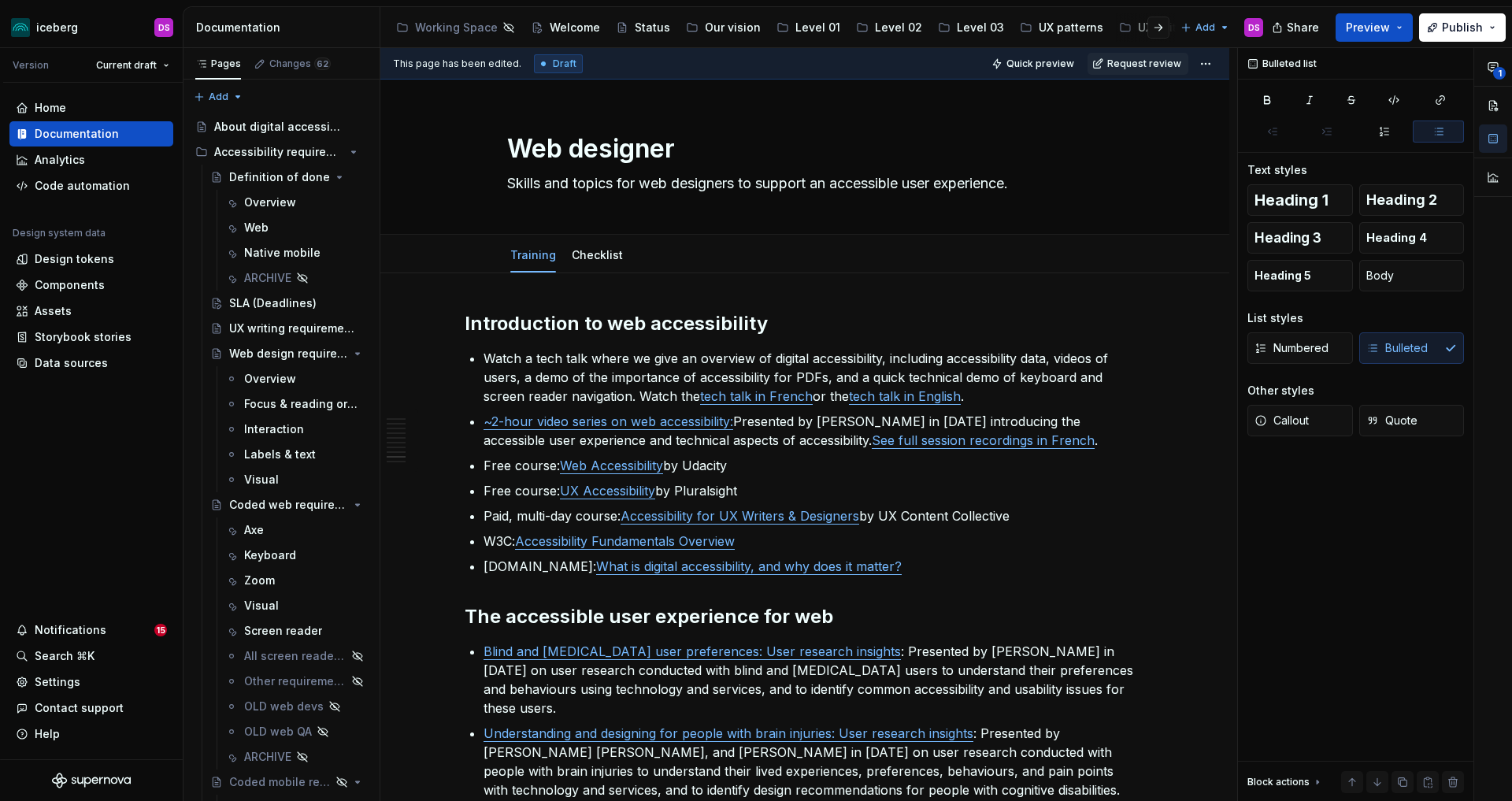
click at [1214, 65] on html "iceberg DS Version Current draft Home Documentation Analytics Code automation D…" at bounding box center [756, 400] width 1512 height 801
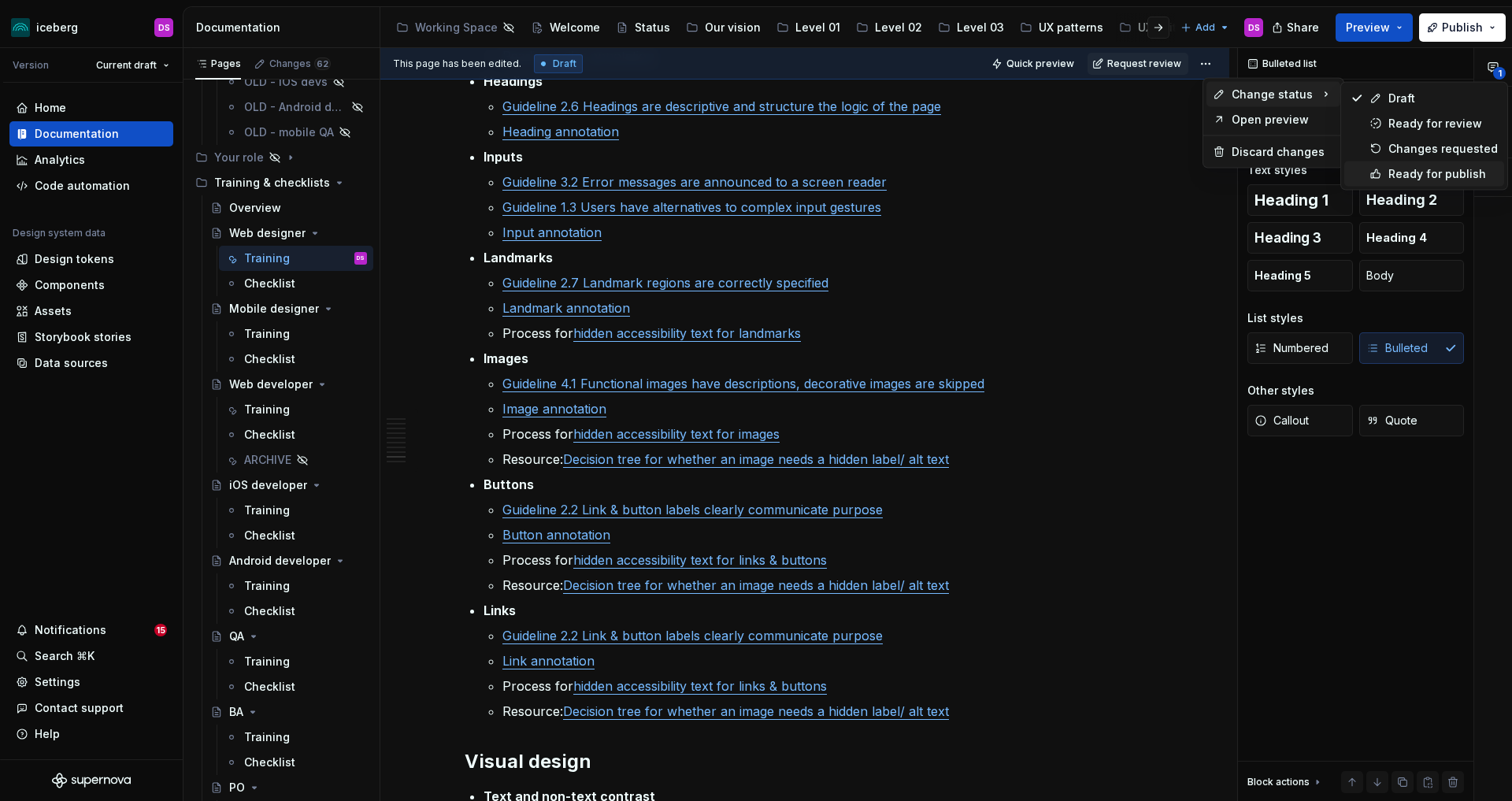
click at [1415, 170] on div "Ready for publish" at bounding box center [1442, 174] width 109 height 16
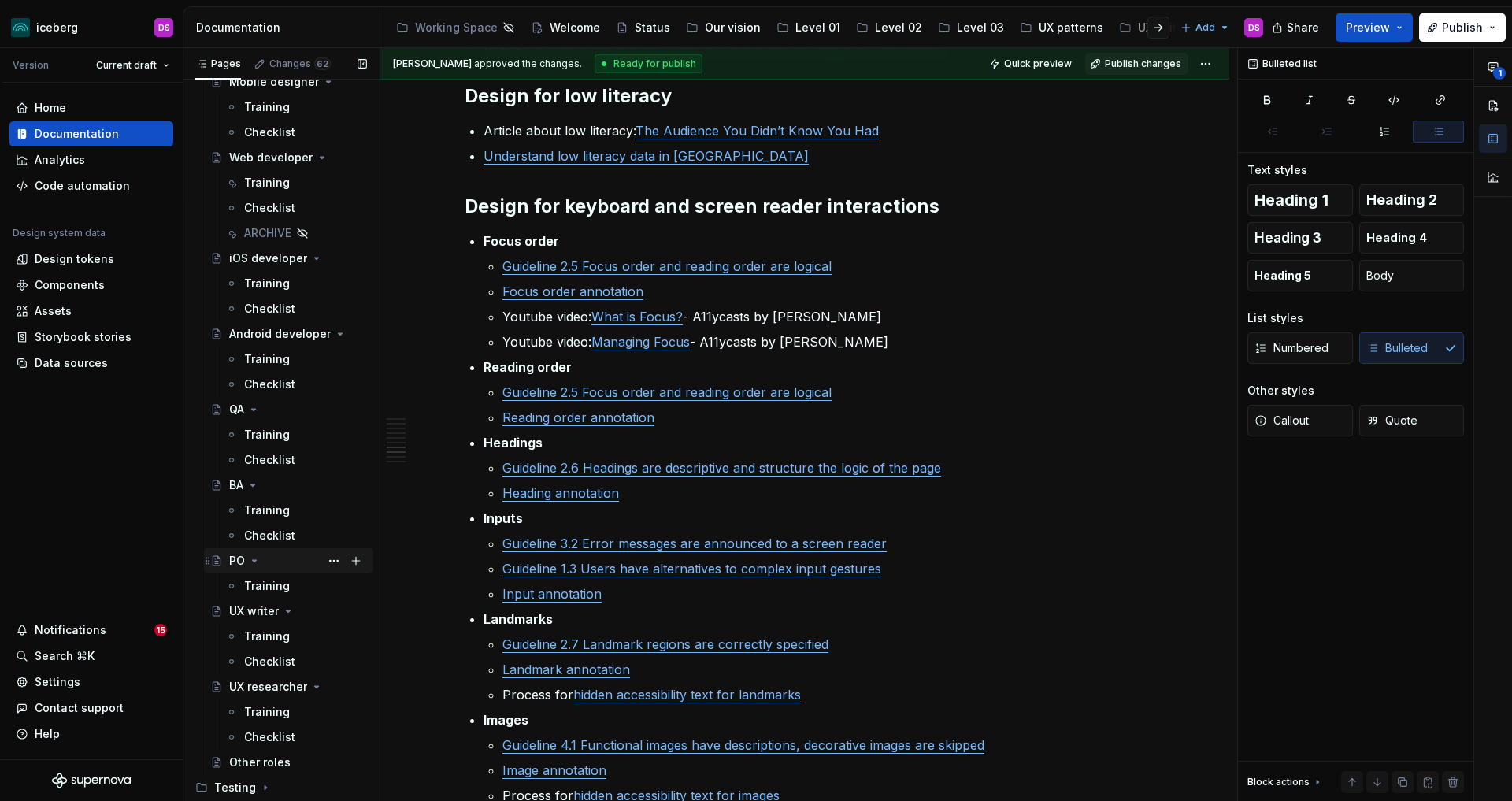
scroll to position [1050, 0]
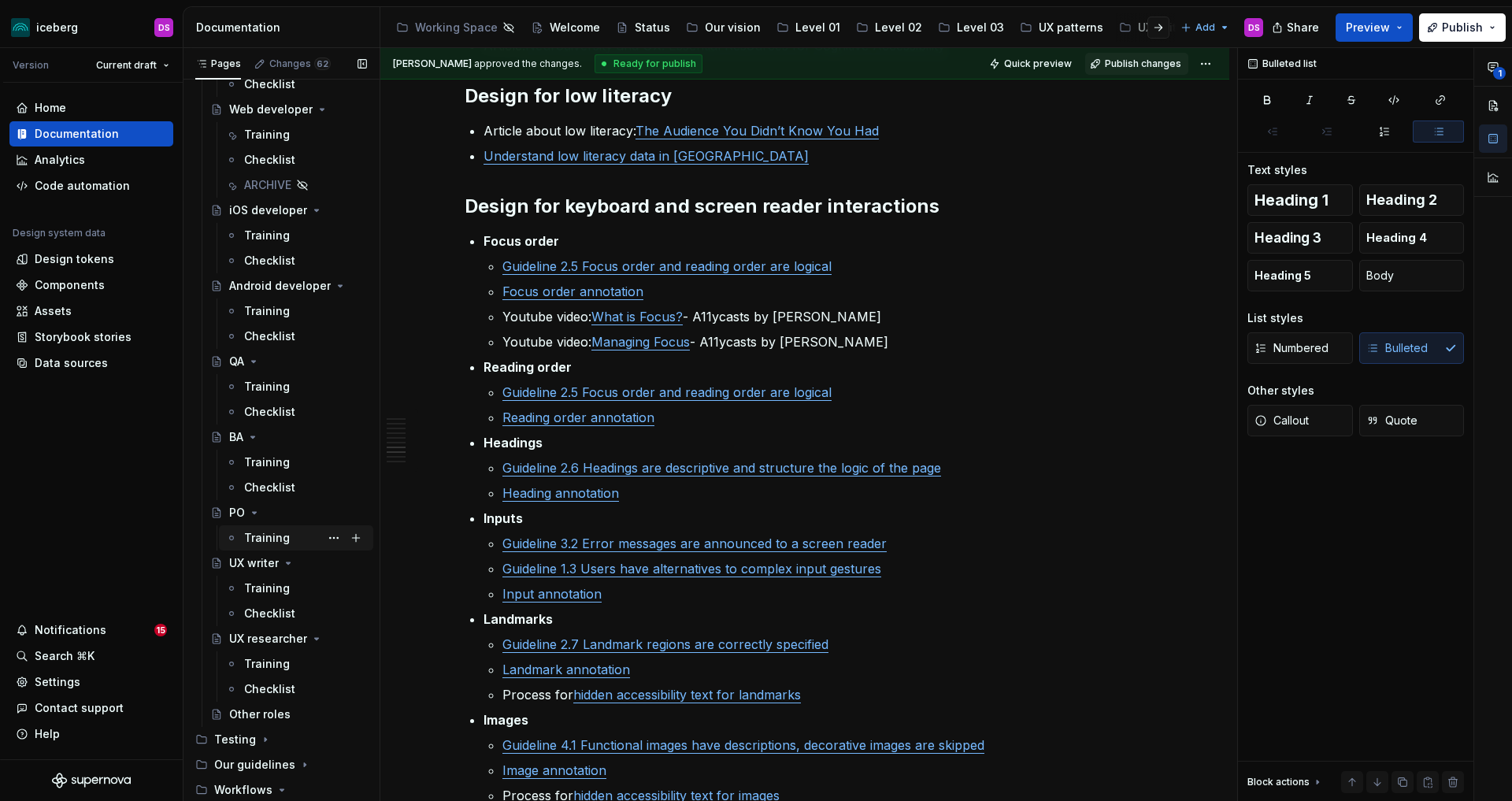
click at [255, 531] on div "Training" at bounding box center [267, 538] width 46 height 16
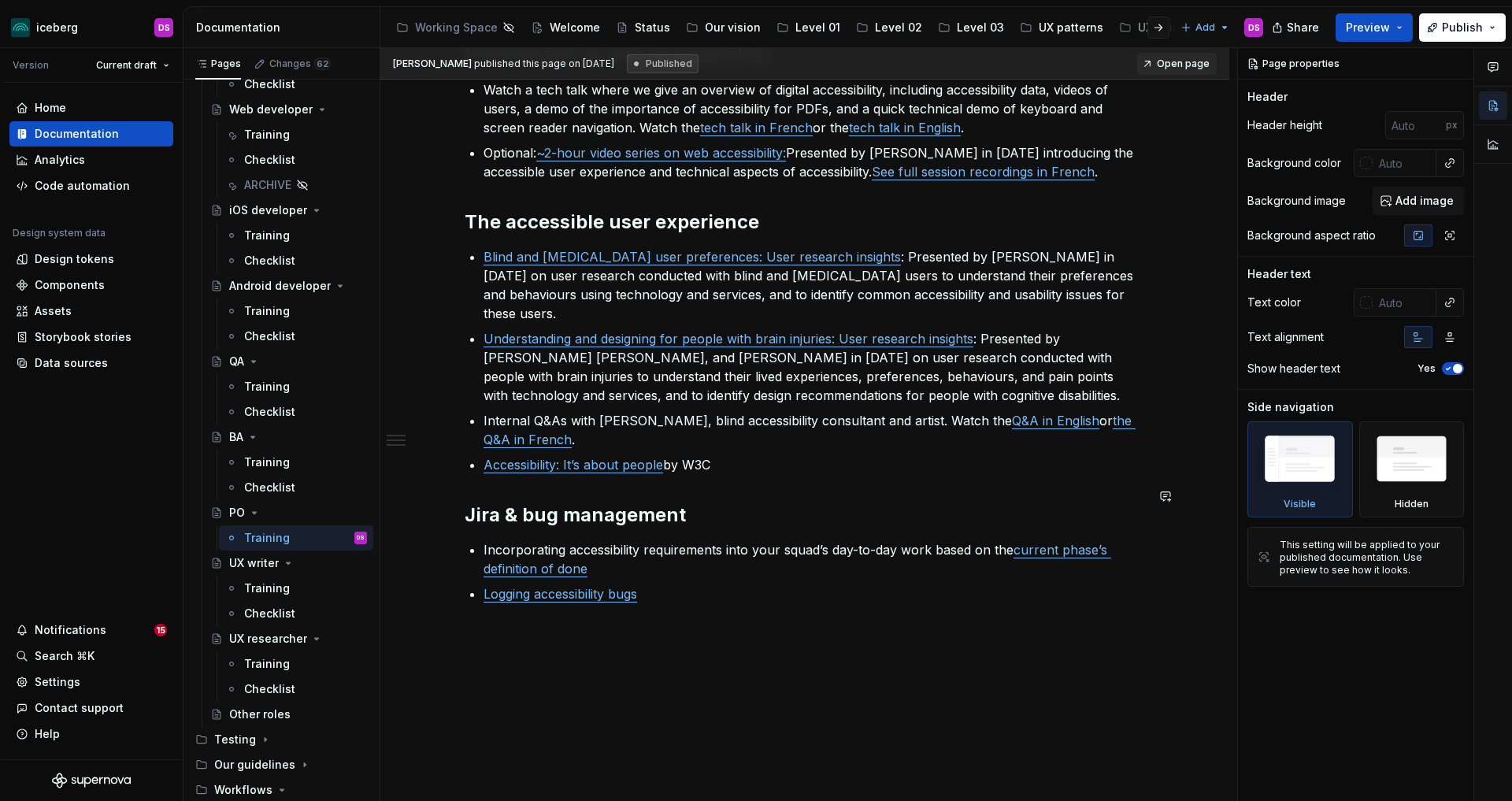
scroll to position [293, 0]
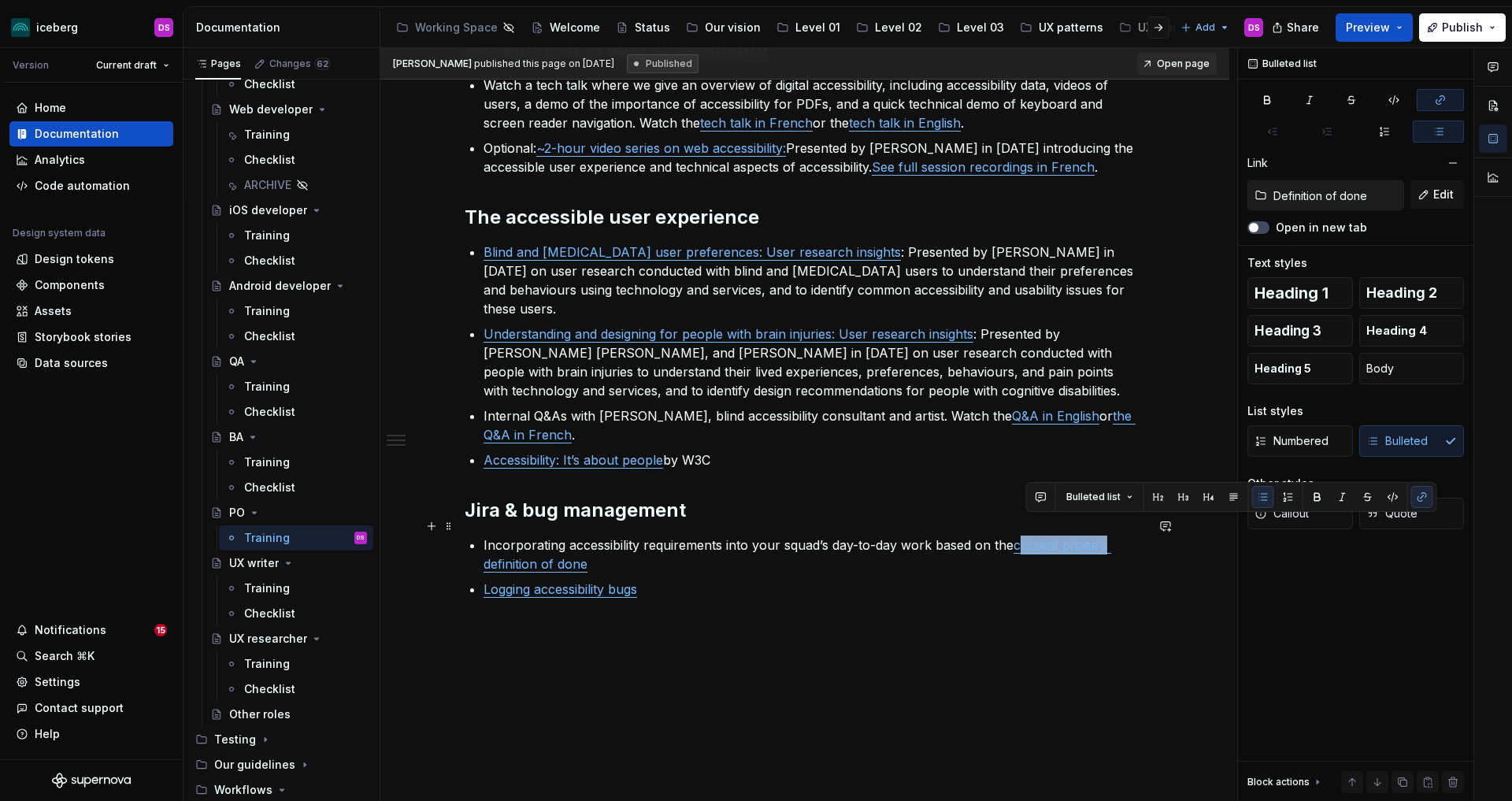
drag, startPoint x: 1097, startPoint y: 530, endPoint x: 1029, endPoint y: 531, distance: 68.0
click at [1028, 537] on link "current phase’s definition of done" at bounding box center [796, 554] width 627 height 34
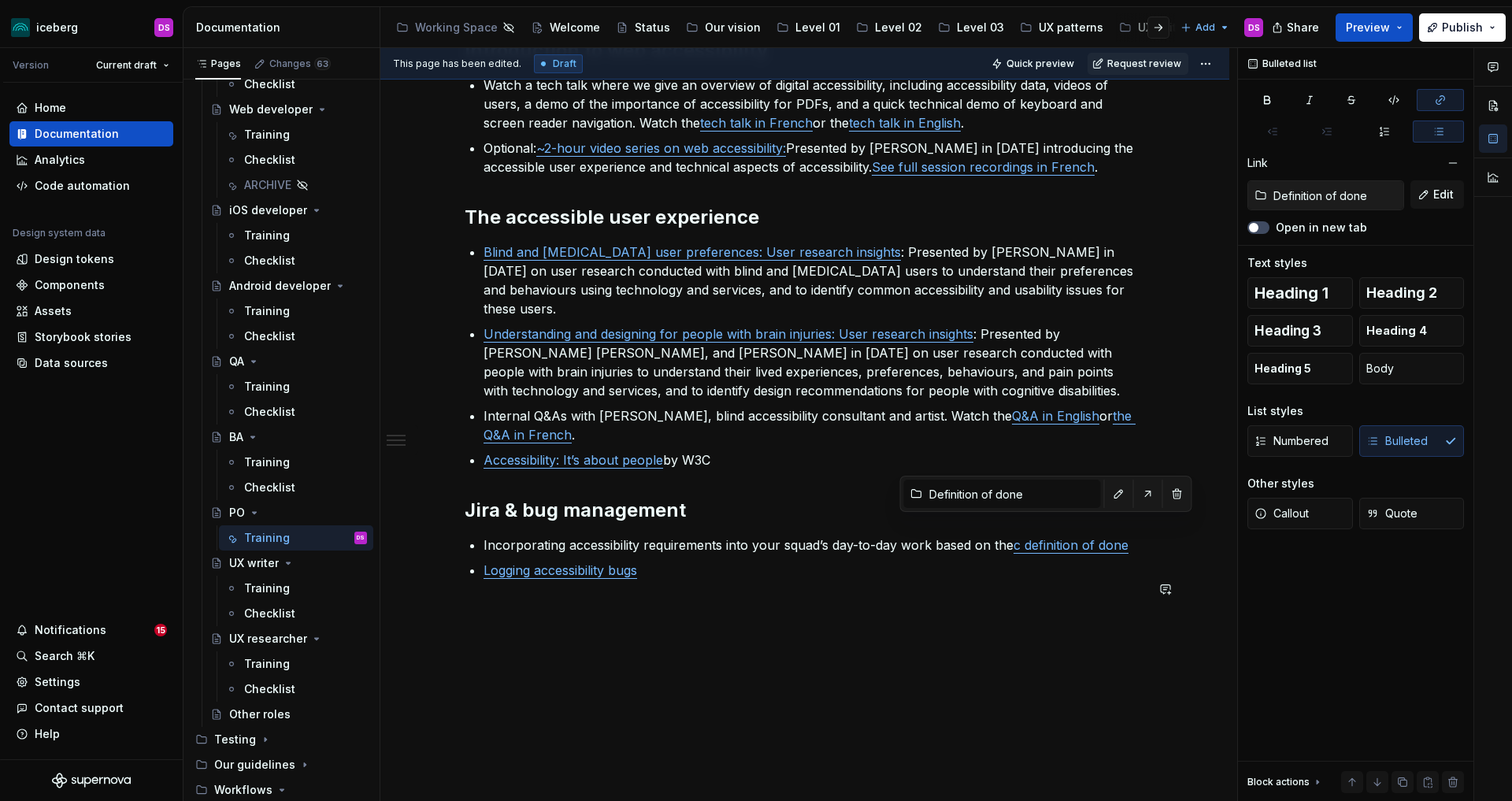
type textarea "*"
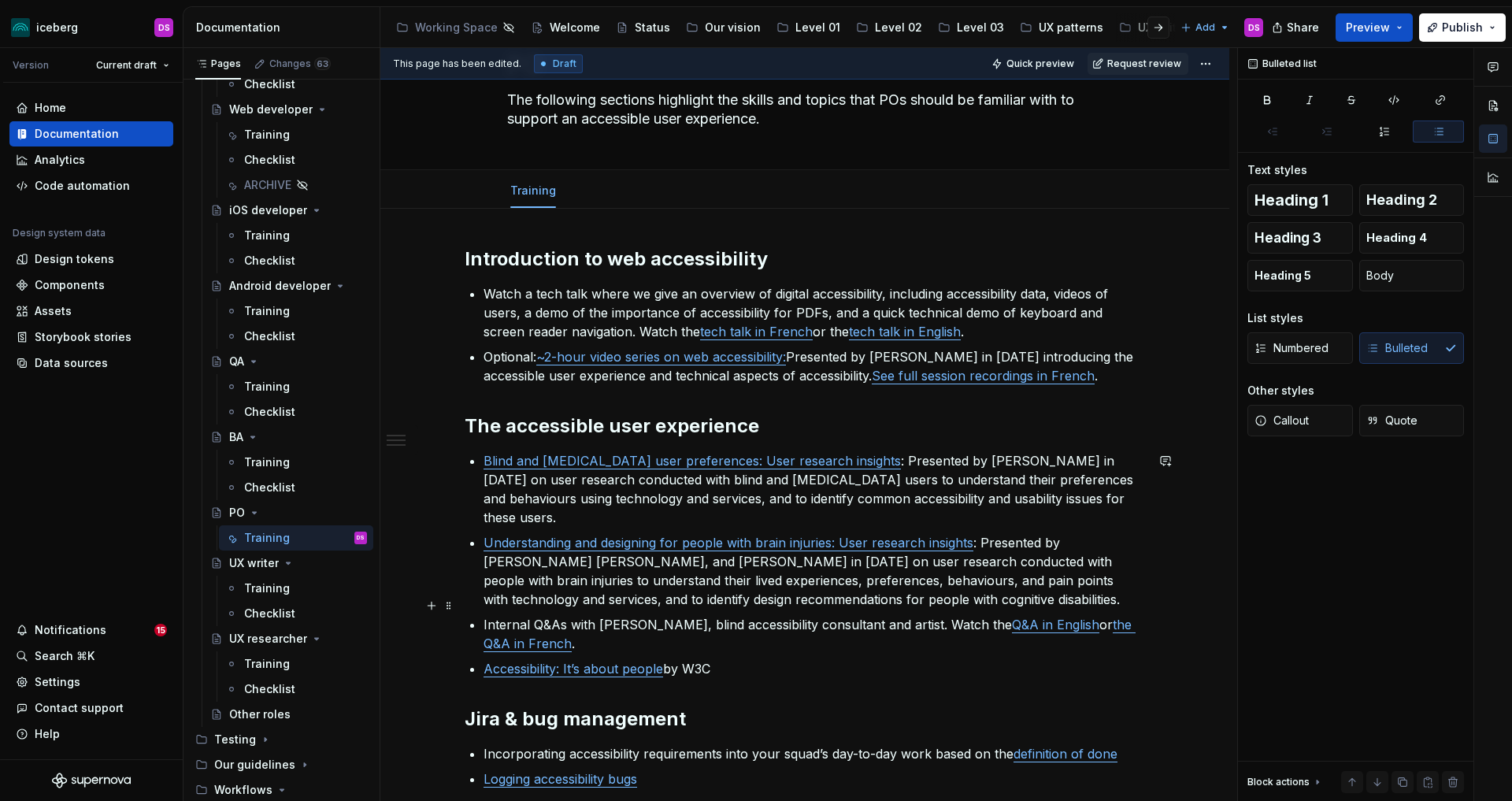
scroll to position [82, 0]
click at [1220, 49] on div "This page has been edited. Draft Quick preview Request review" at bounding box center [804, 64] width 849 height 31
click at [1216, 59] on html "iceberg DS Version Current draft Home Documentation Analytics Code automation D…" at bounding box center [756, 400] width 1512 height 801
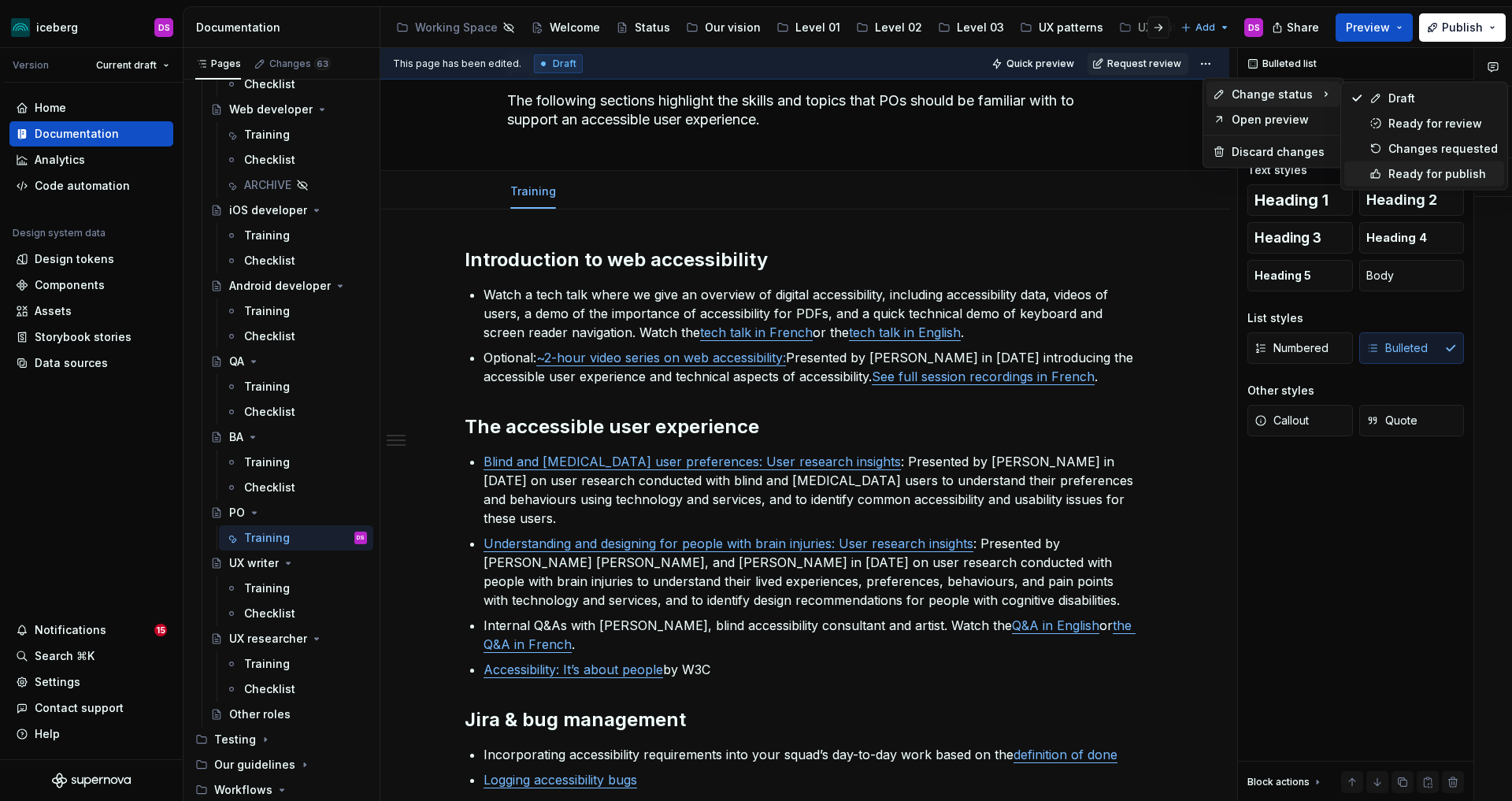
click at [1397, 175] on div "Ready for publish" at bounding box center [1442, 174] width 109 height 16
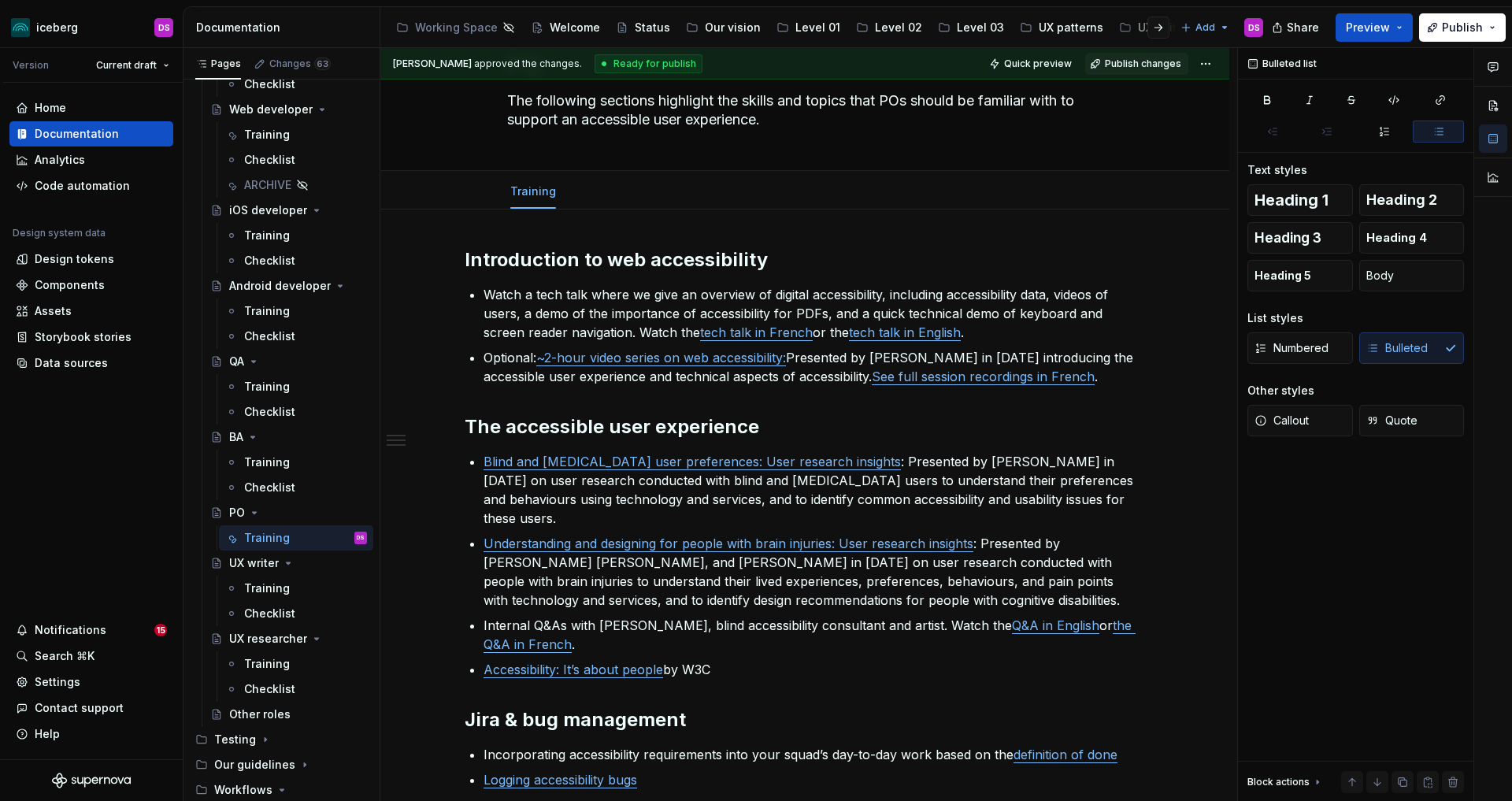
scroll to position [0, 0]
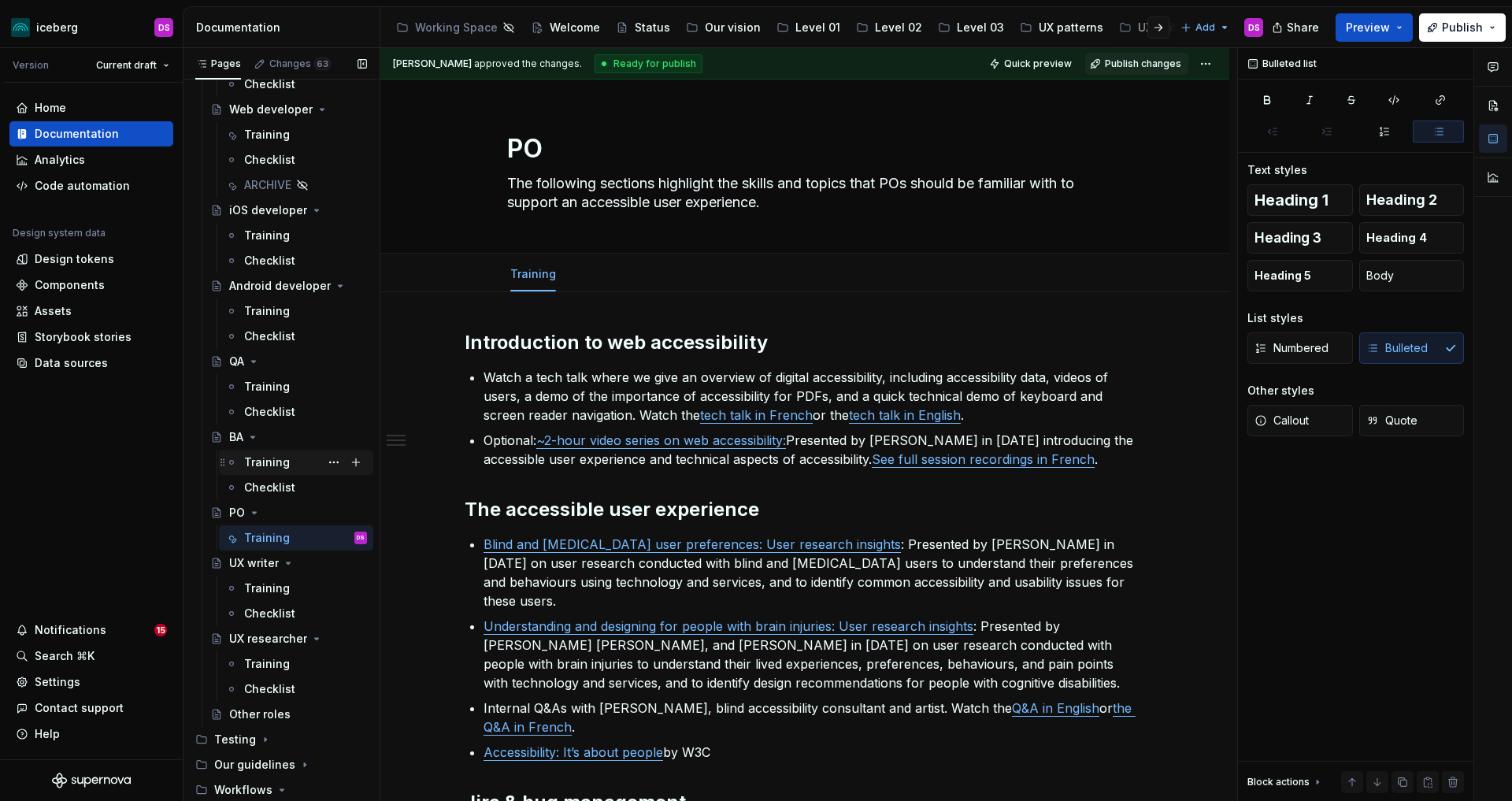
click at [257, 456] on div "Training" at bounding box center [267, 462] width 46 height 16
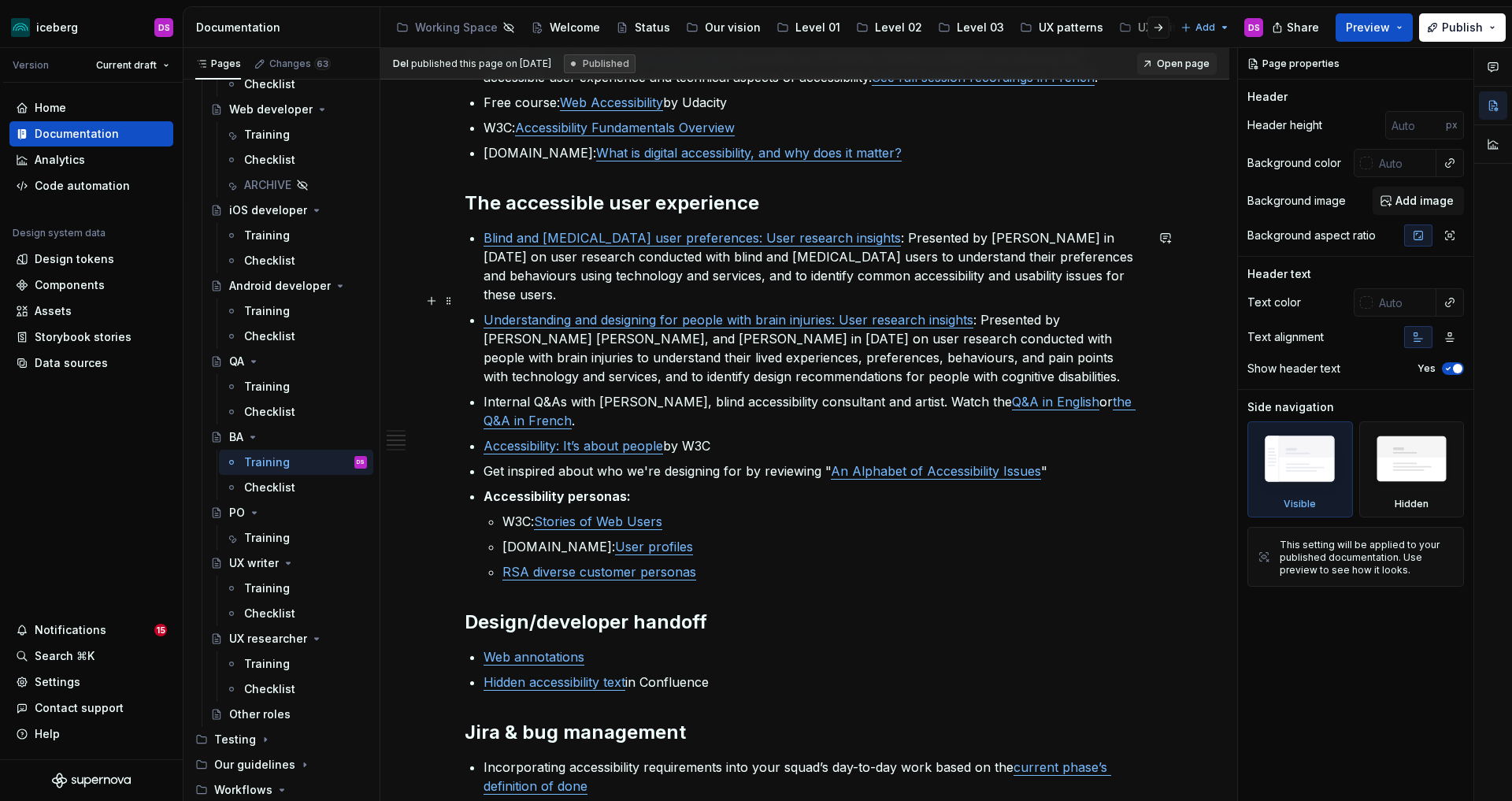
scroll to position [372, 0]
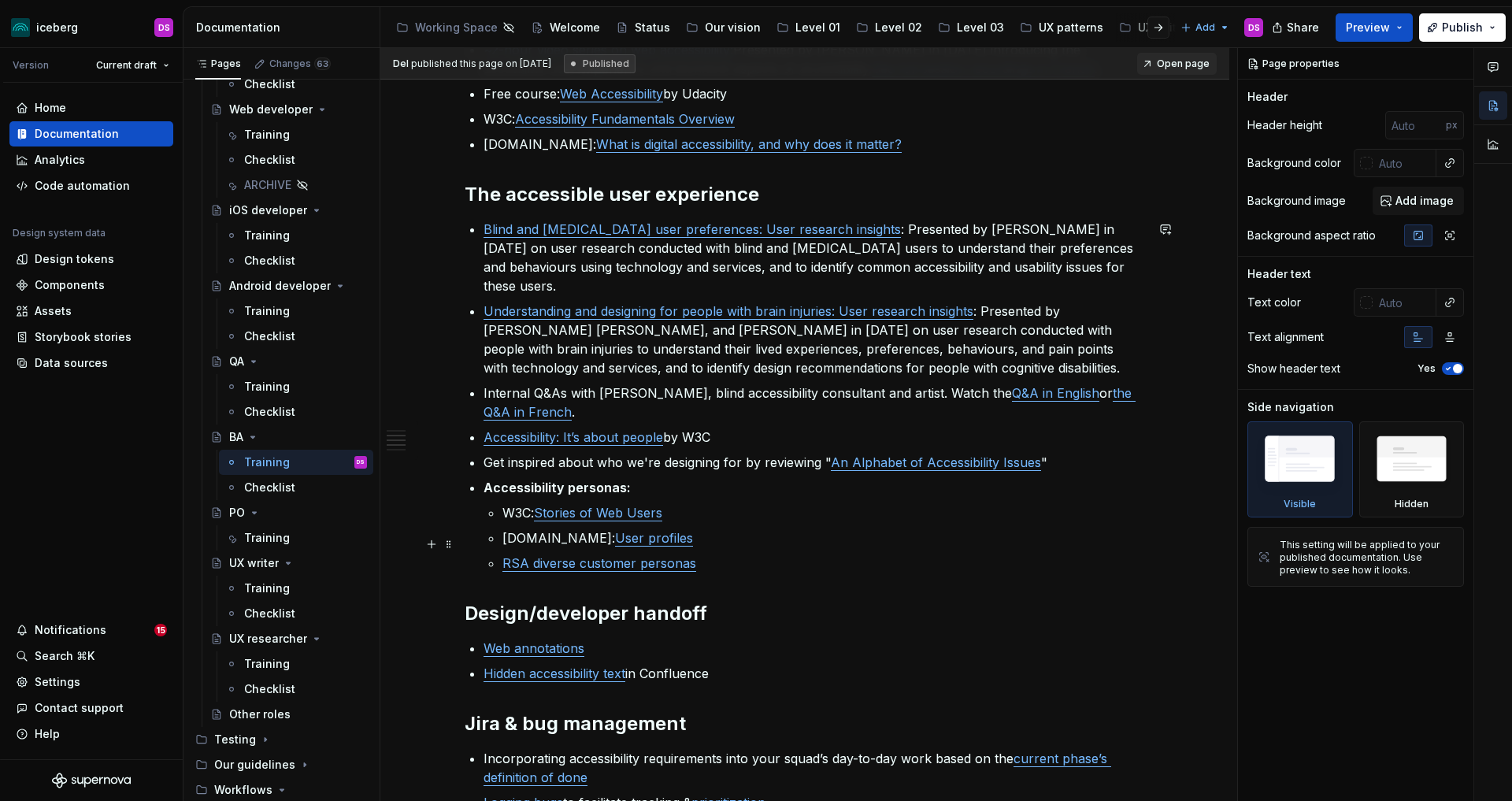
type textarea "*"
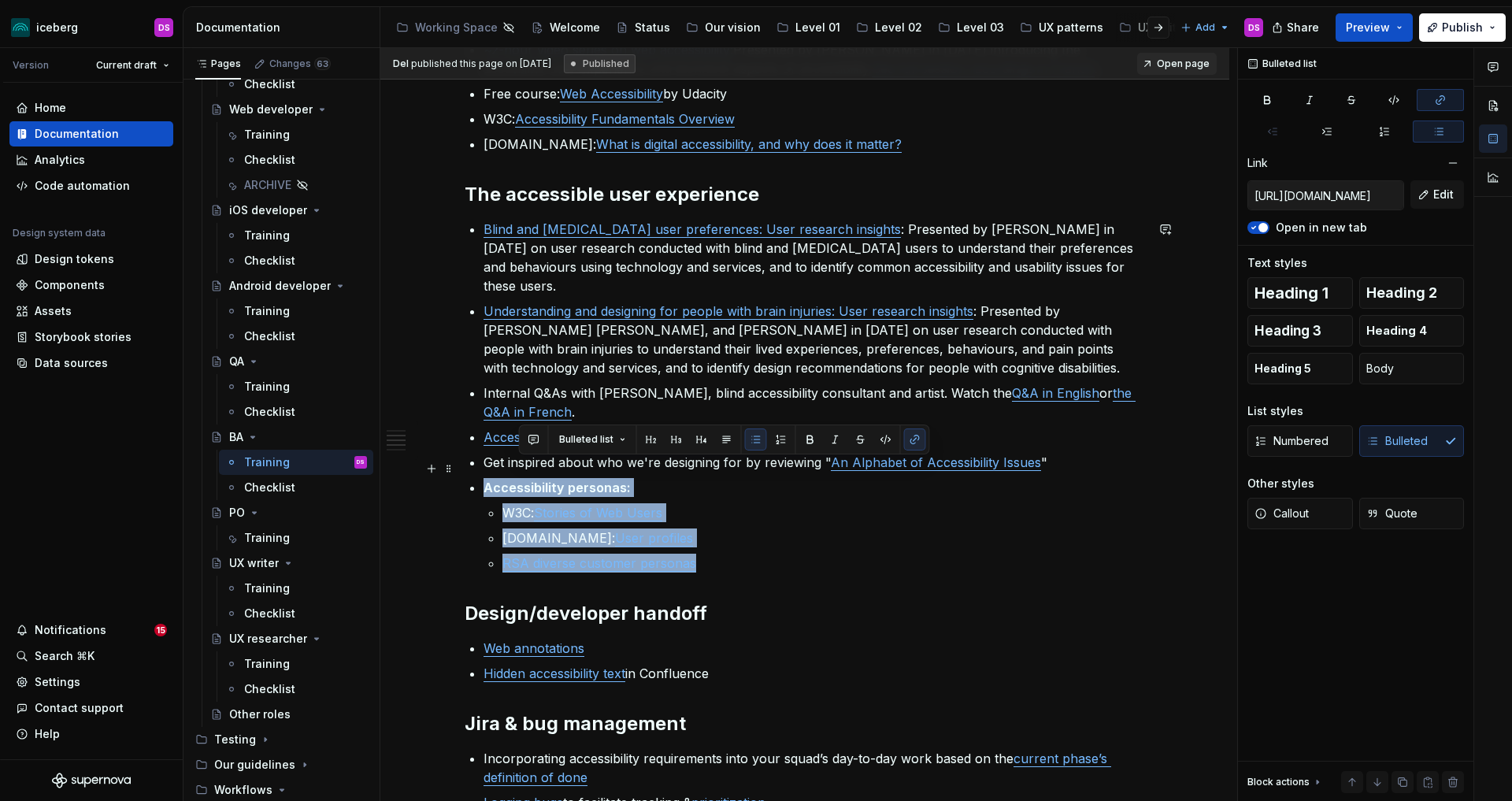
type input "[URL][DOMAIN_NAME]"
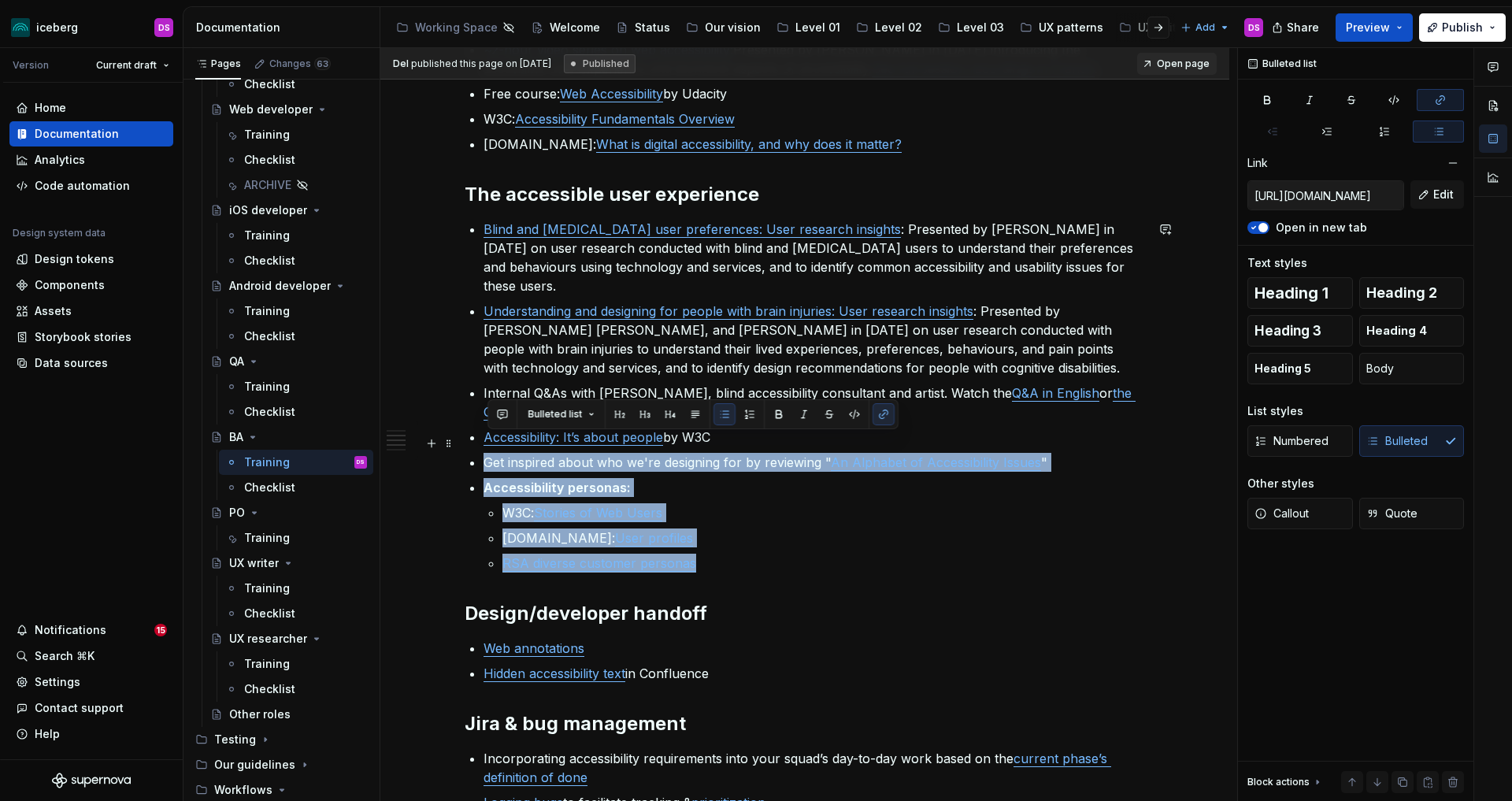
drag, startPoint x: 756, startPoint y: 541, endPoint x: 487, endPoint y: 445, distance: 285.6
click at [487, 445] on div "Introduction to web accessibility Watch a tech talk where we give an overview o…" at bounding box center [804, 458] width 680 height 1040
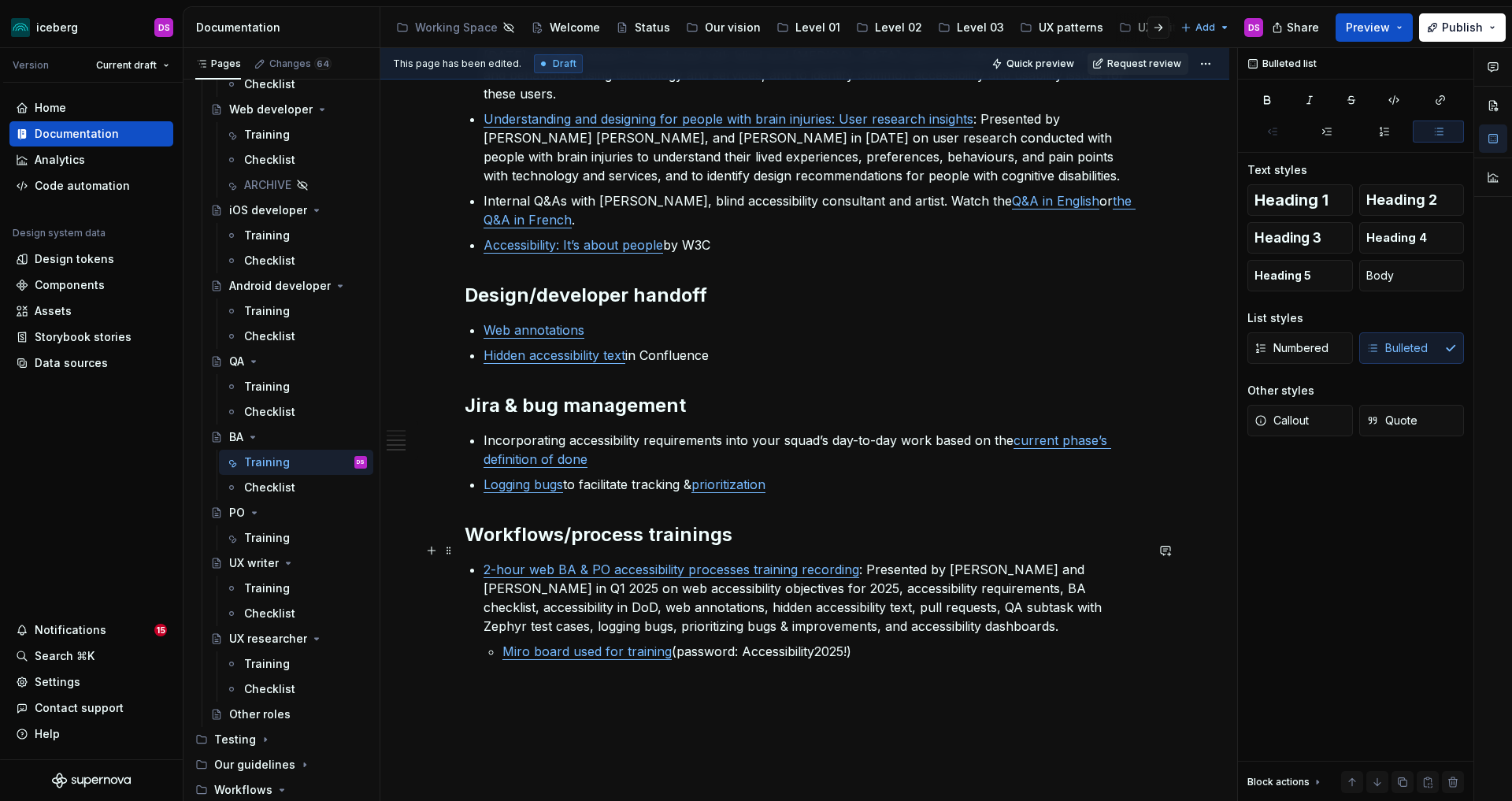
scroll to position [567, 0]
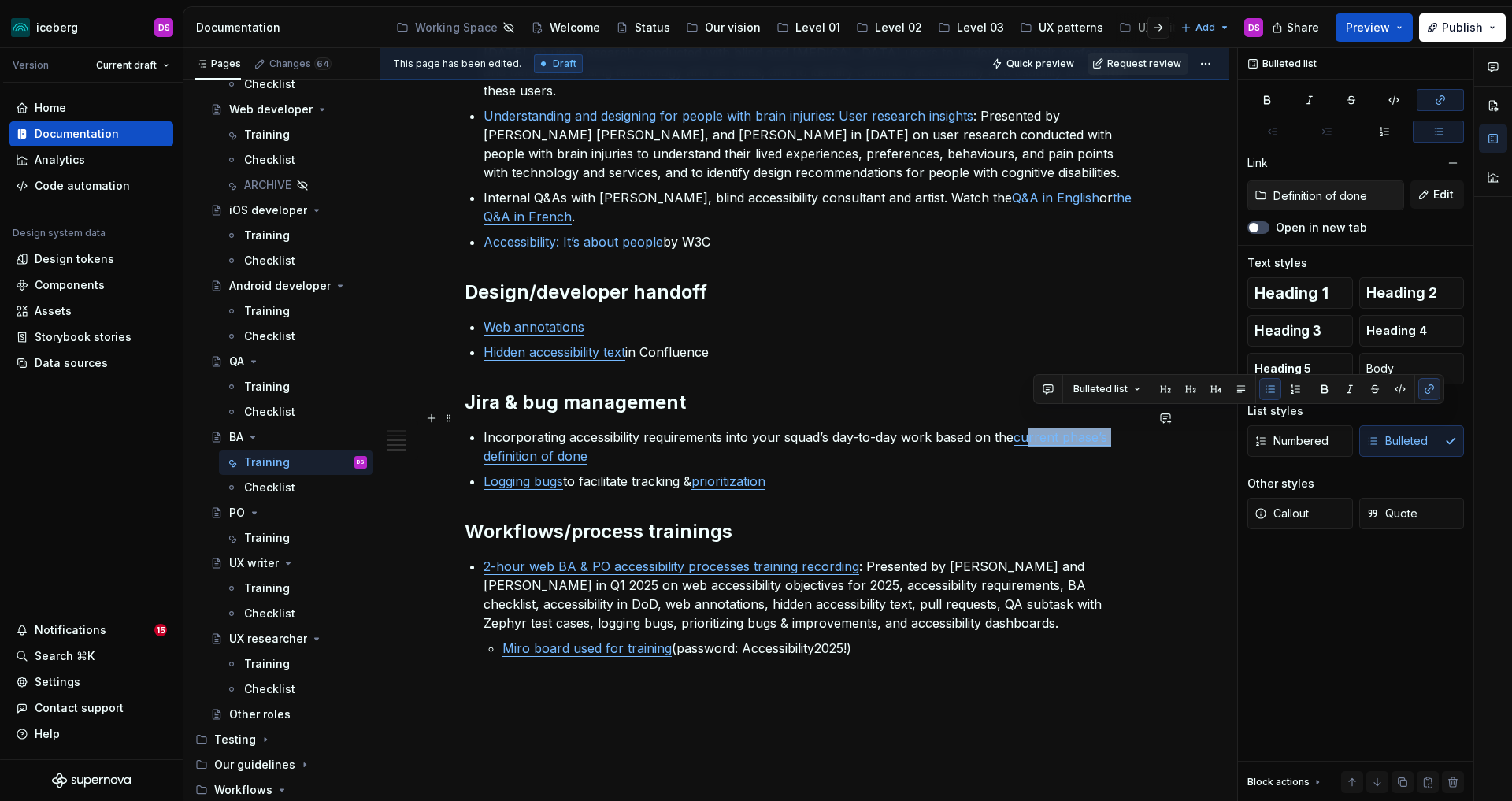
drag, startPoint x: 1113, startPoint y: 420, endPoint x: 1033, endPoint y: 420, distance: 80.0
click at [1033, 428] on p "Incorporating accessibility requirements into your squad’s day-to-day work base…" at bounding box center [814, 447] width 662 height 38
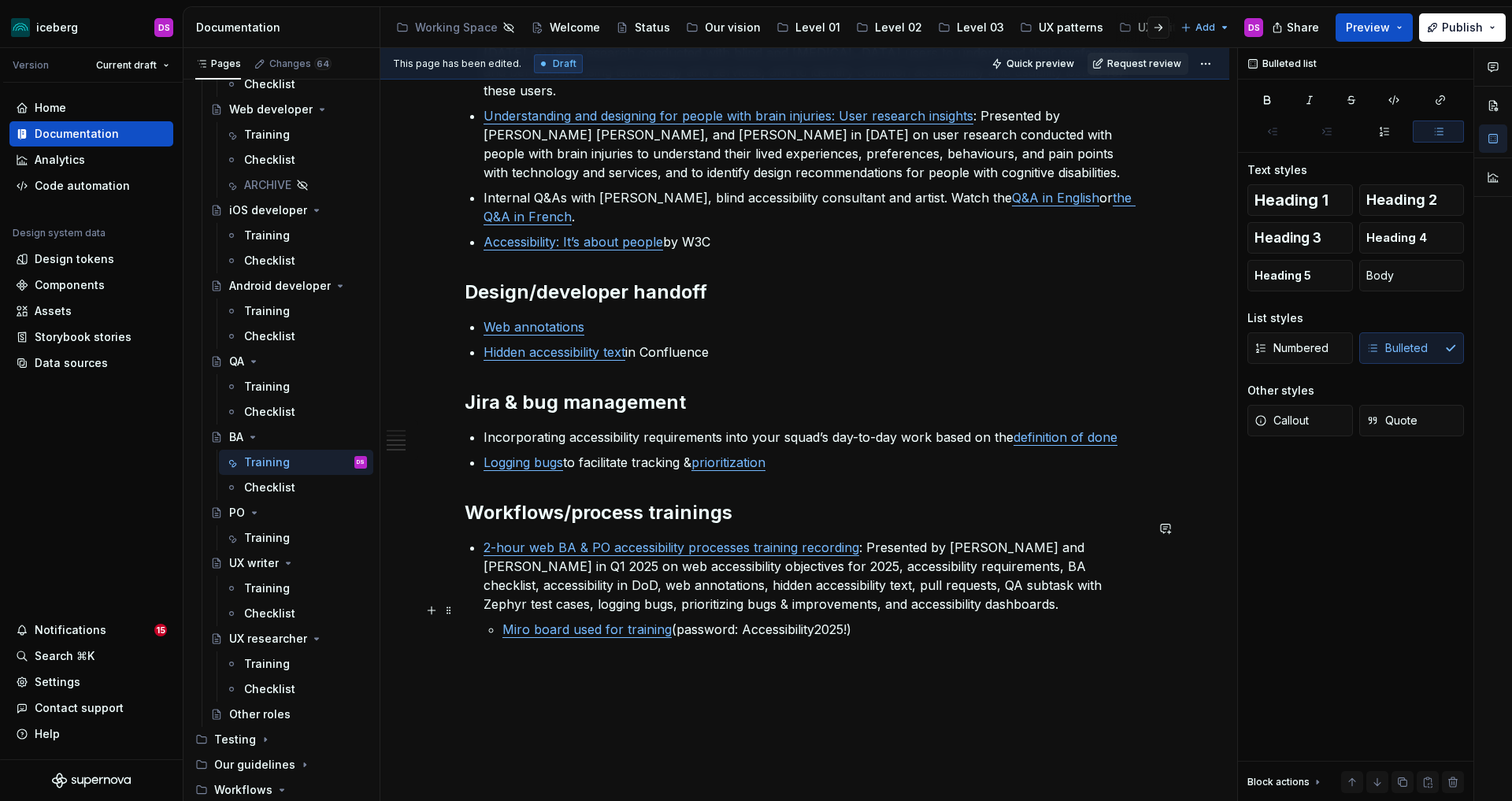
click at [507, 621] on link "Miro board used for training" at bounding box center [587, 629] width 169 height 16
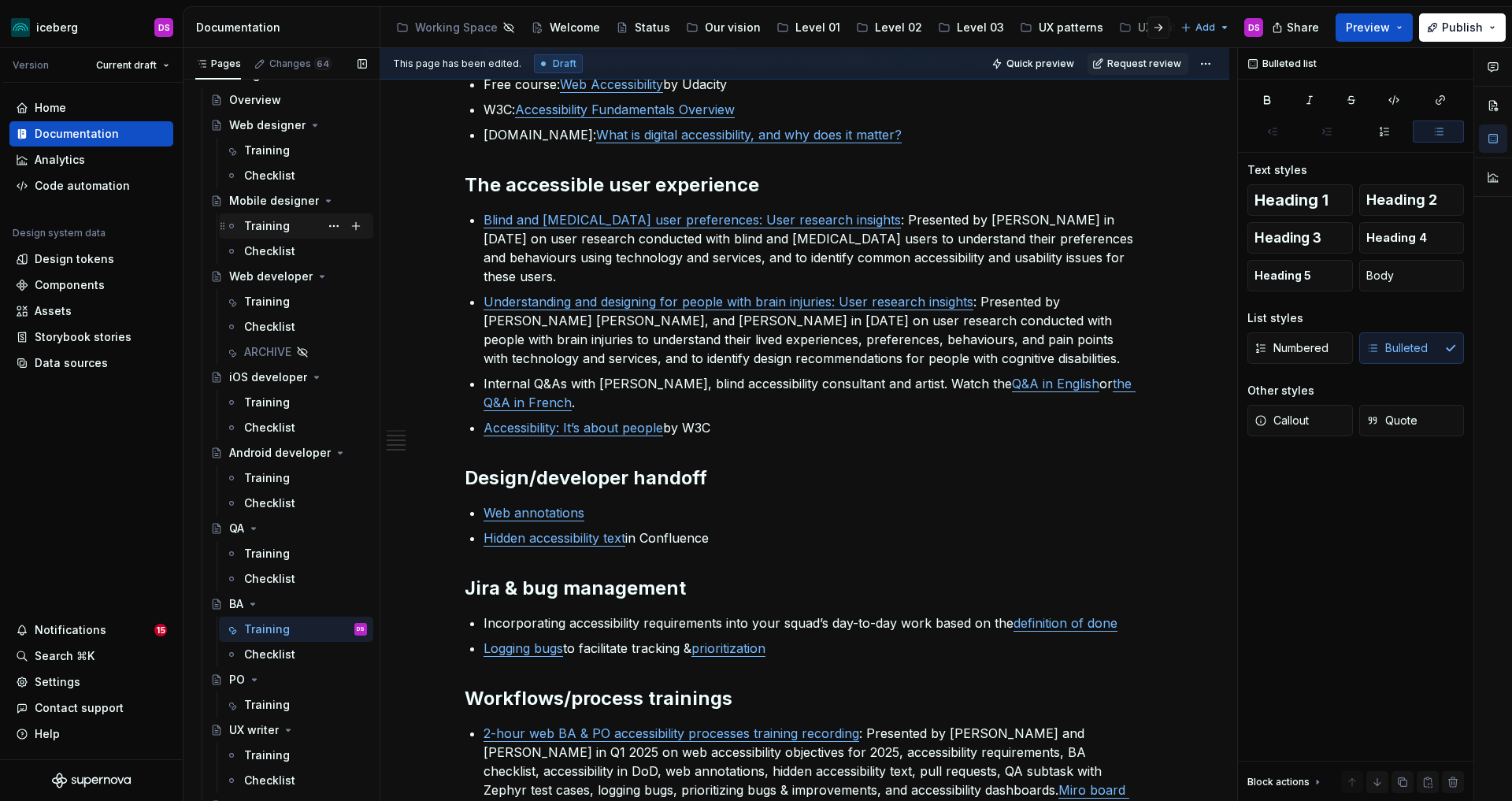
scroll to position [881, 0]
click at [260, 151] on div "Training" at bounding box center [267, 152] width 46 height 16
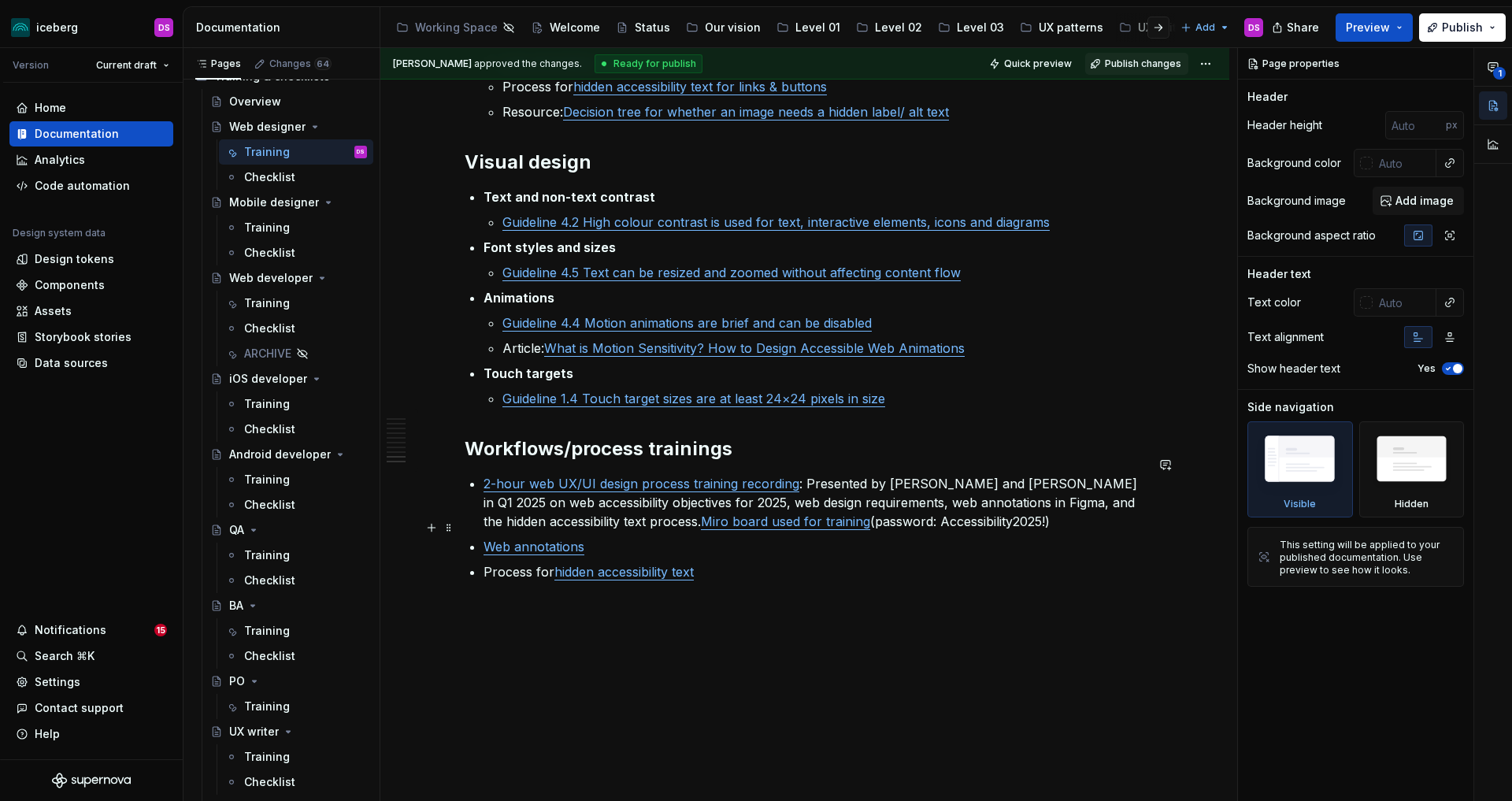
scroll to position [2619, 0]
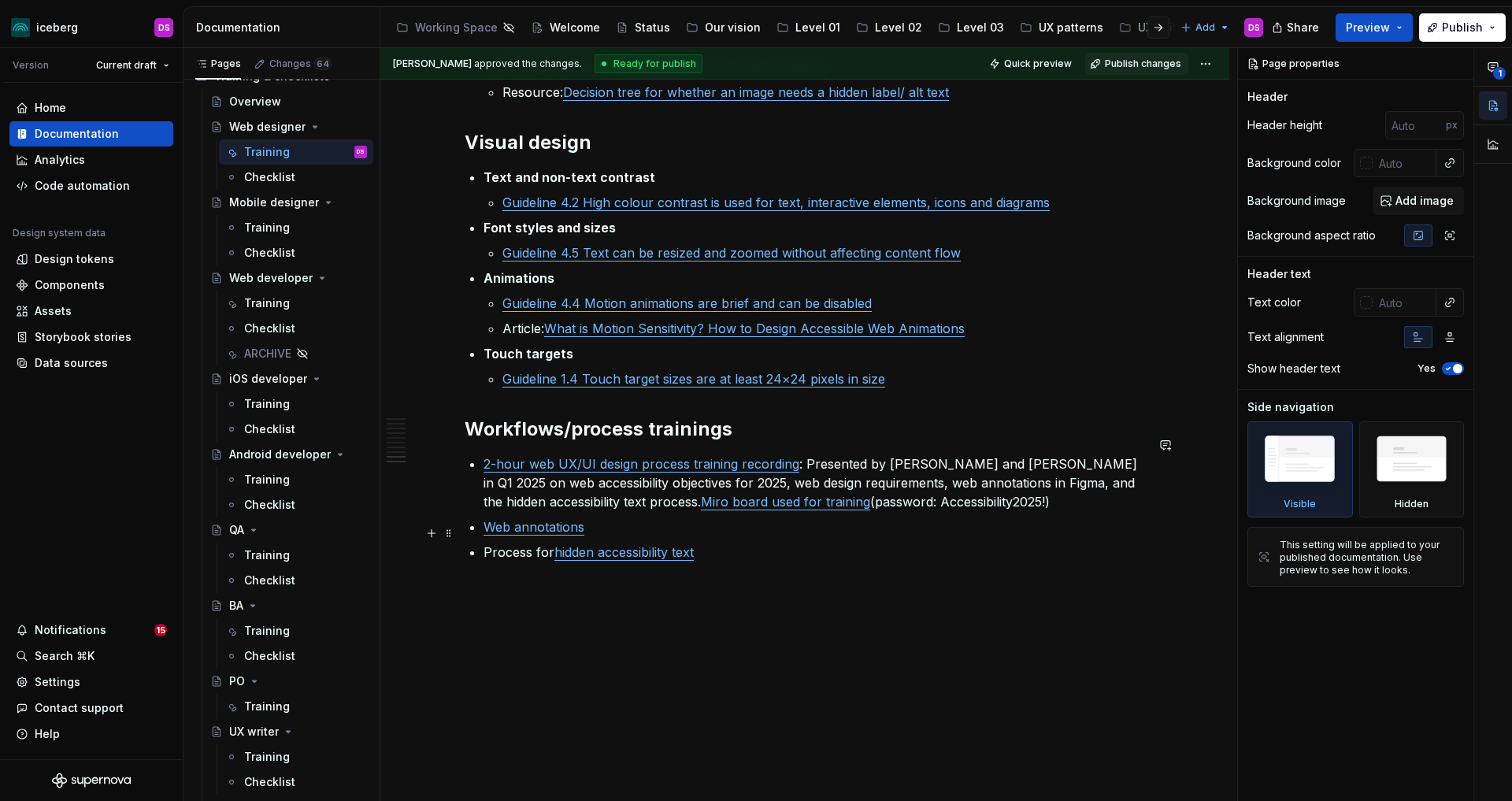
type textarea "*"
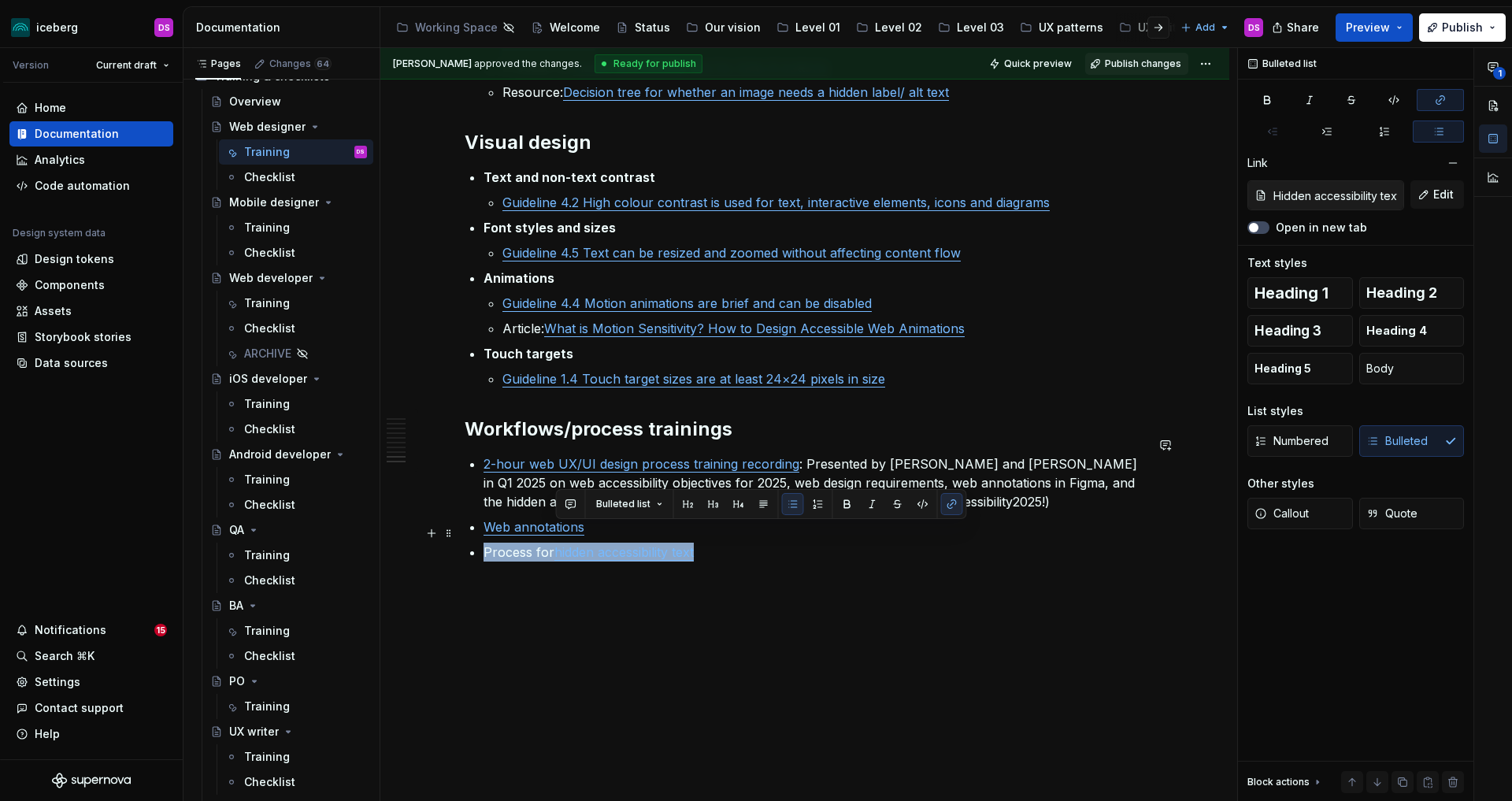
type input "Web annotations"
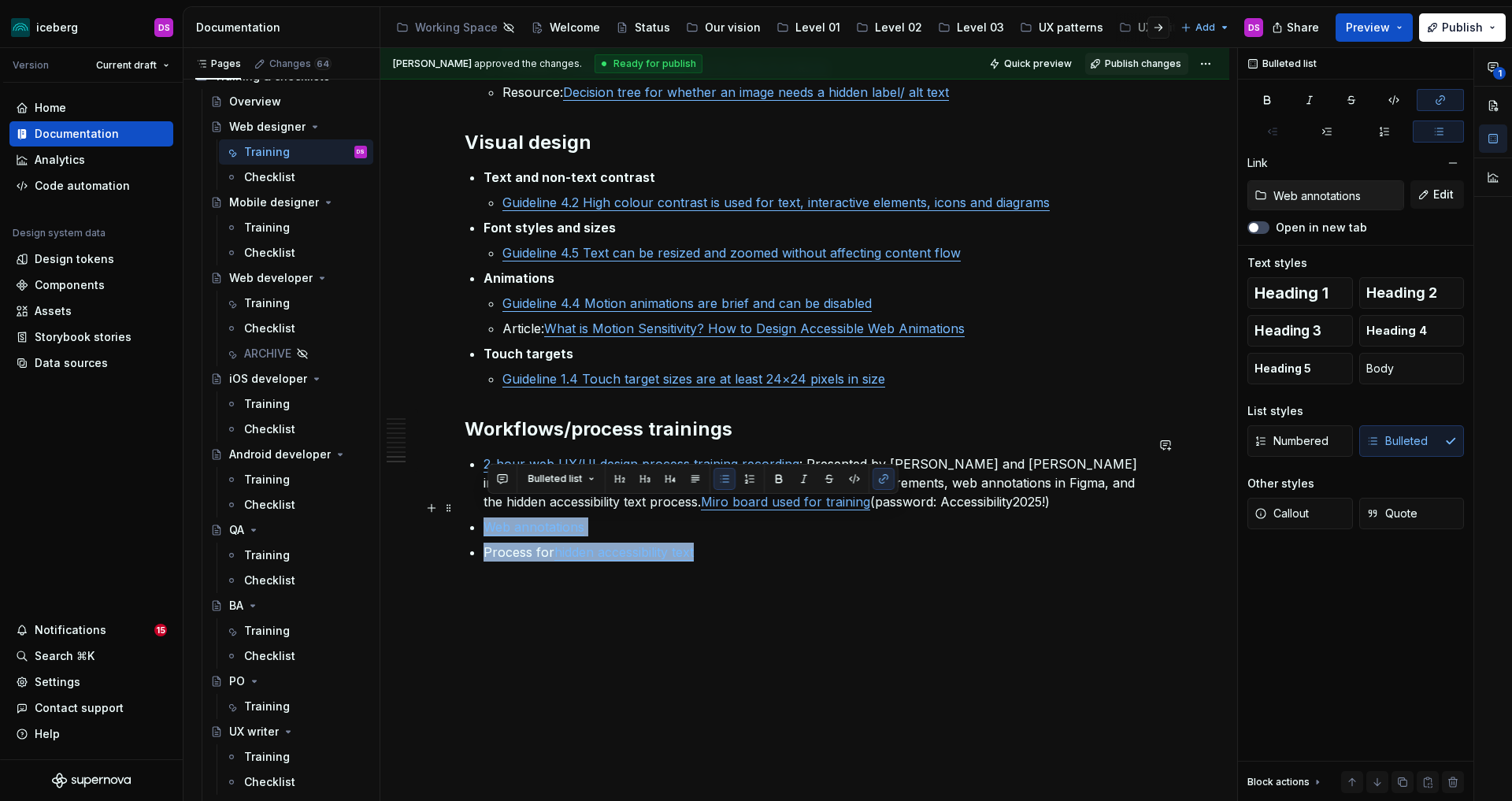
drag, startPoint x: 732, startPoint y: 539, endPoint x: 483, endPoint y: 507, distance: 251.0
copy ul "Web annotations Process for hidden accessibility text"
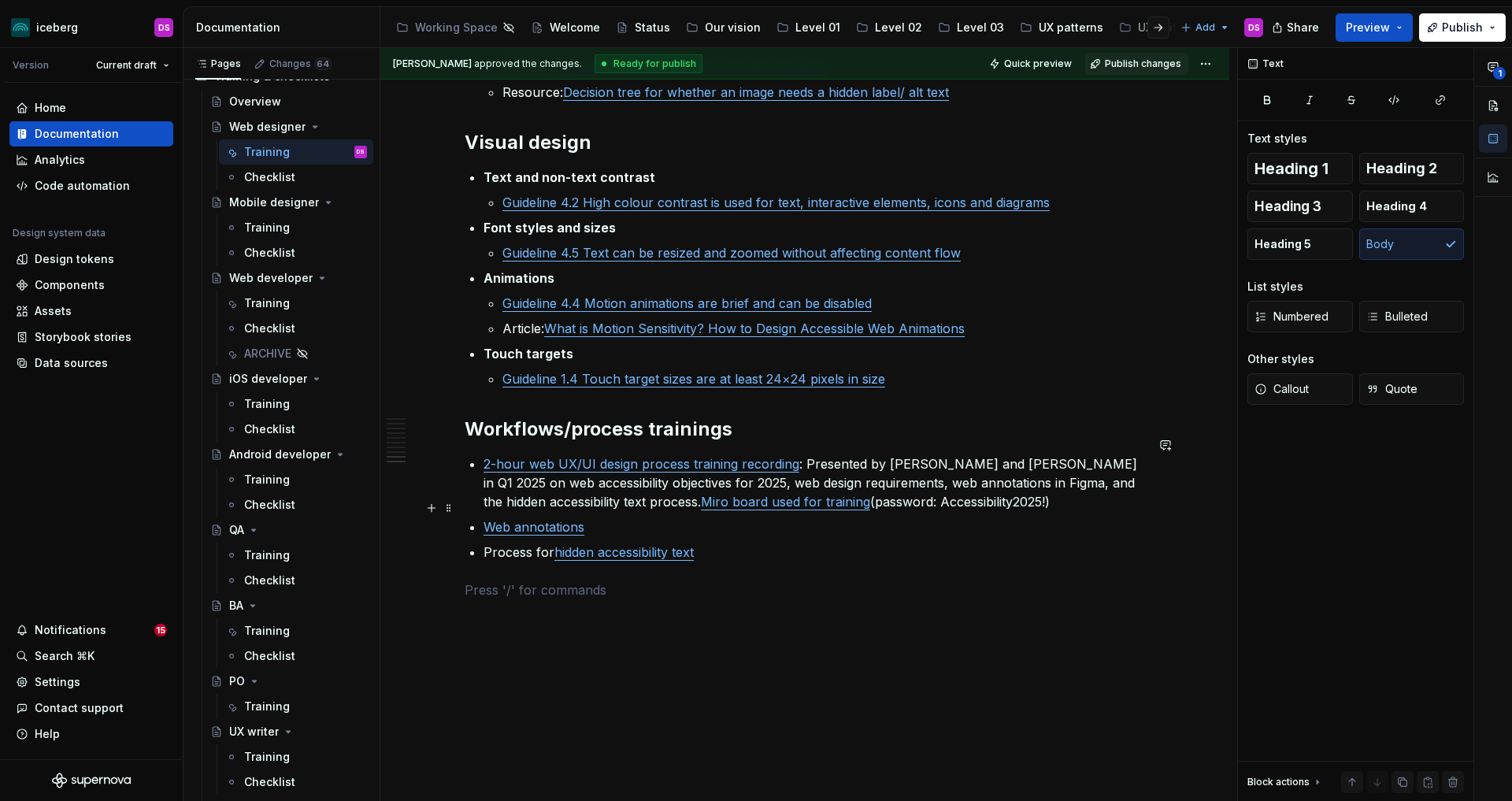
click at [680, 517] on p "Web annotations" at bounding box center [814, 526] width 662 height 19
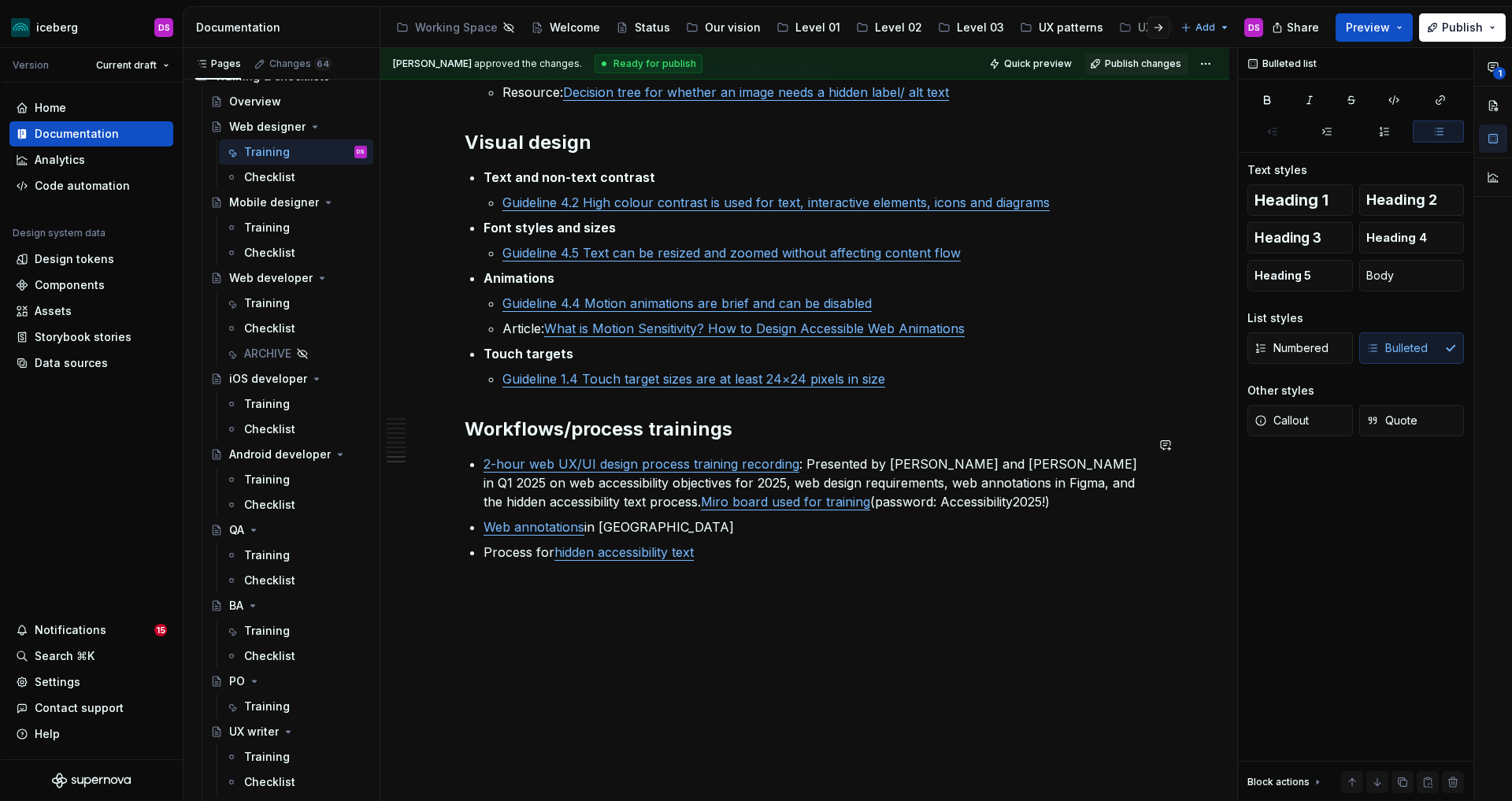
type textarea "*"
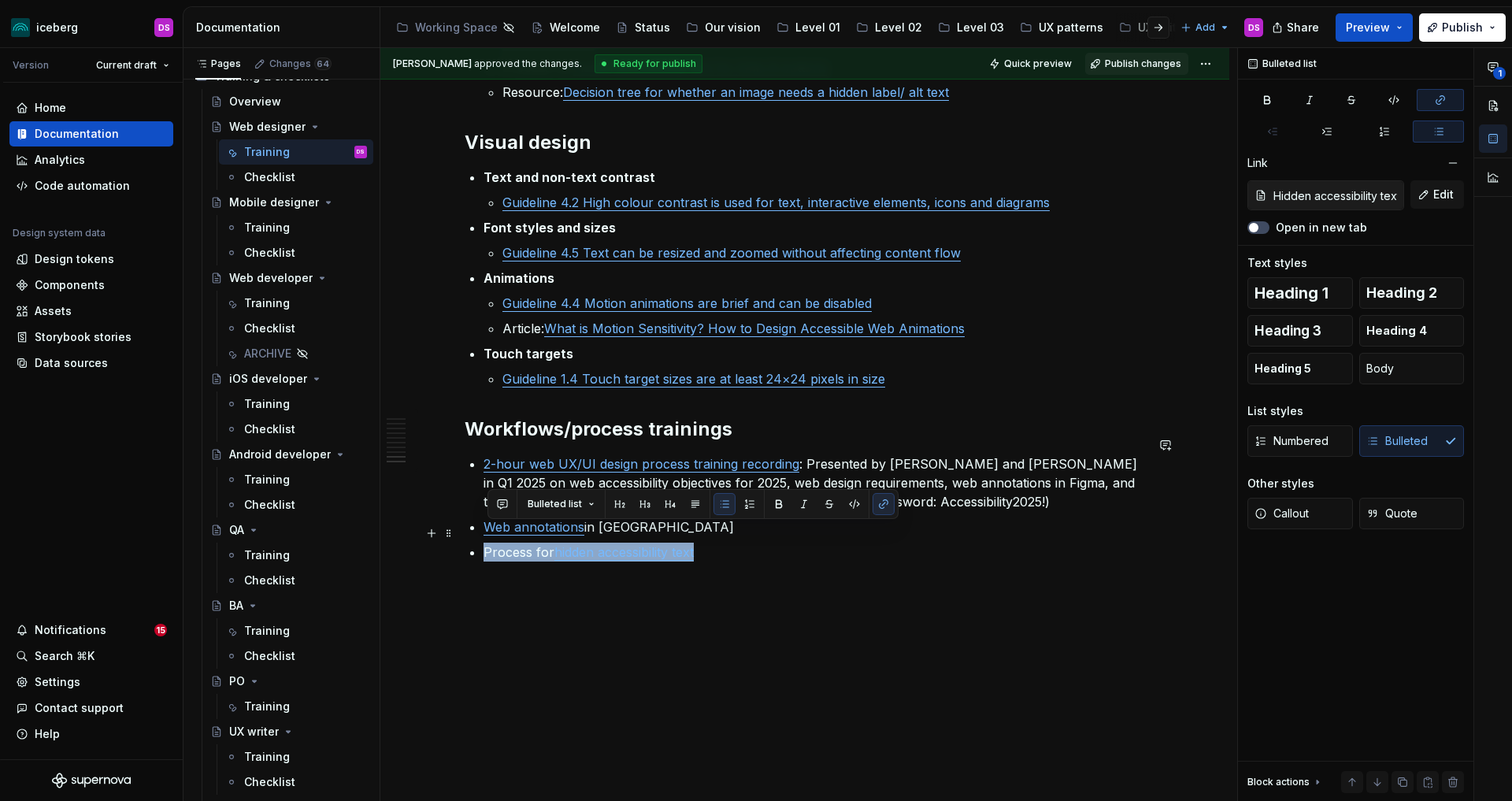
type input "Web annotations"
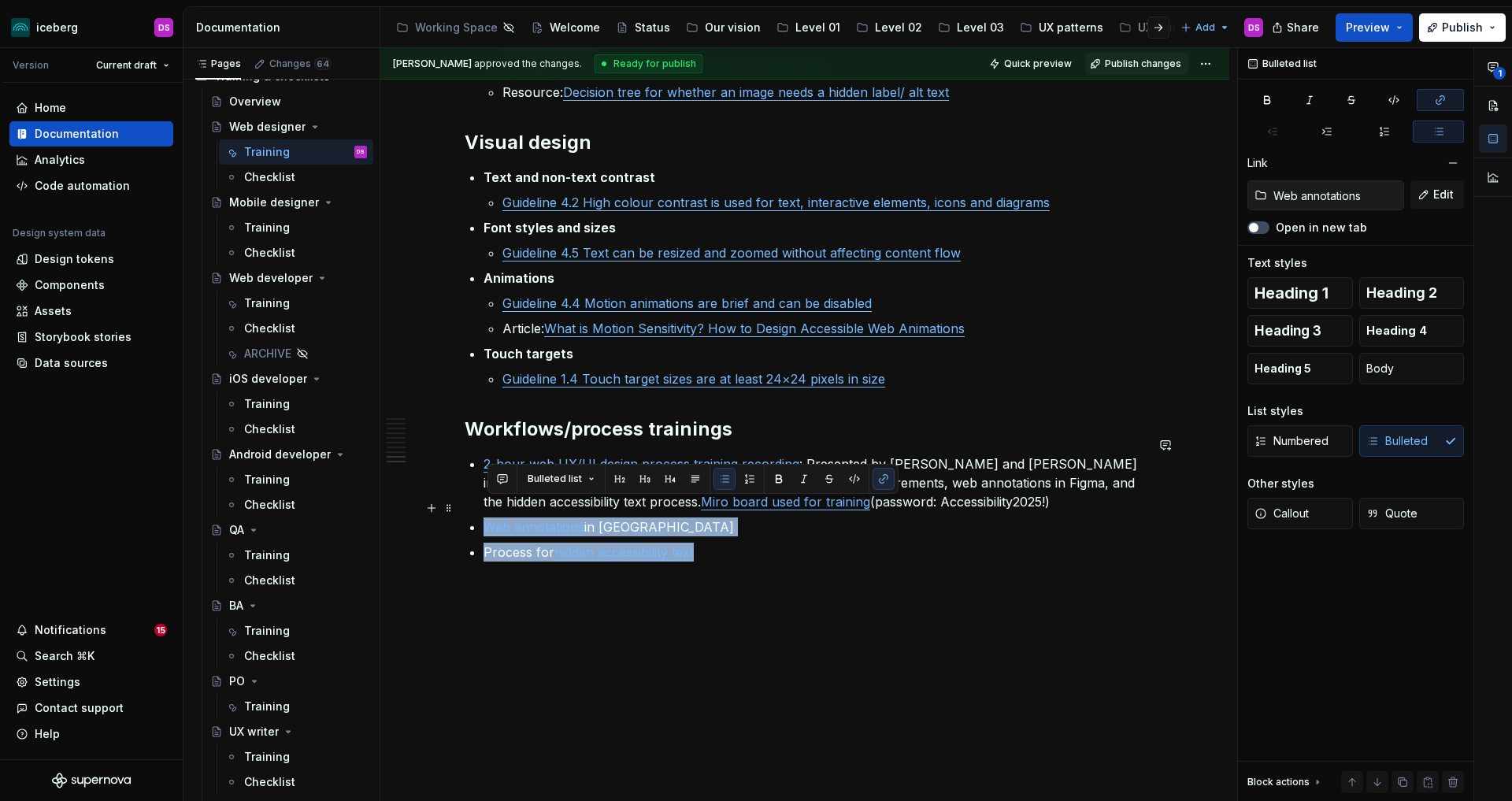
drag, startPoint x: 735, startPoint y: 533, endPoint x: 473, endPoint y: 511, distance: 262.9
copy ul "Web annotations in Figma Process for hidden accessibility text"
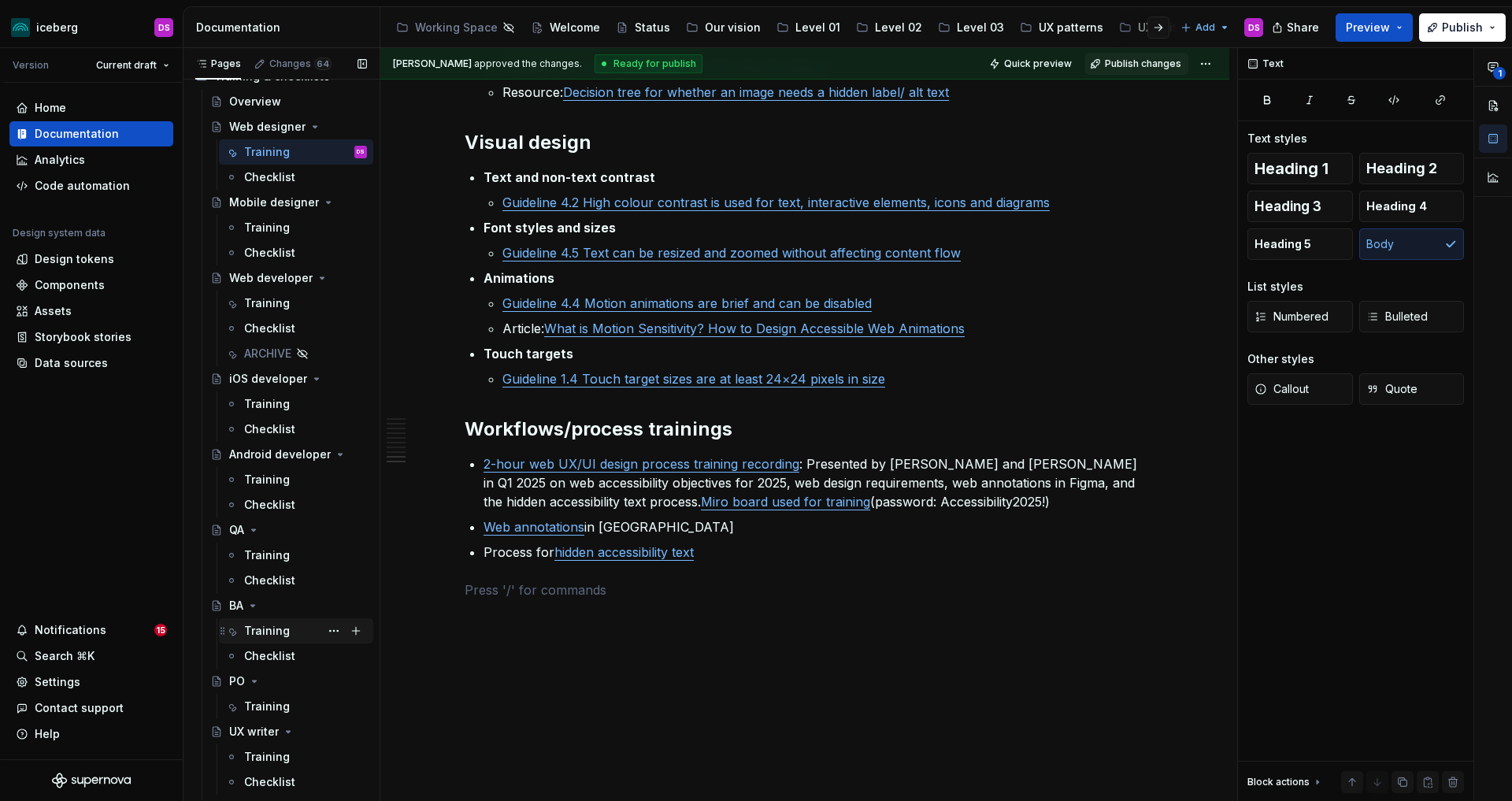
click at [264, 627] on div "Training" at bounding box center [267, 630] width 46 height 16
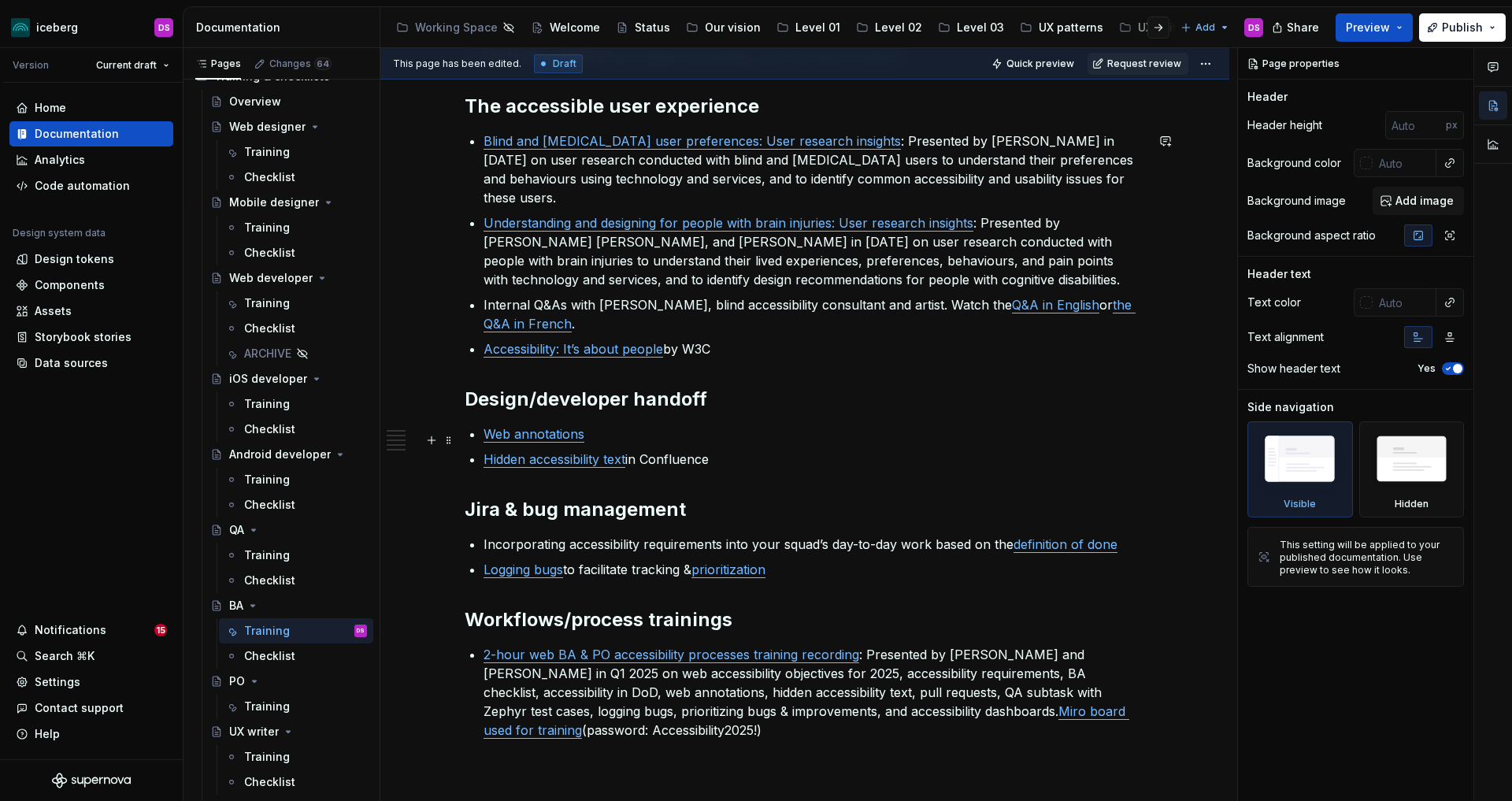
scroll to position [638, 0]
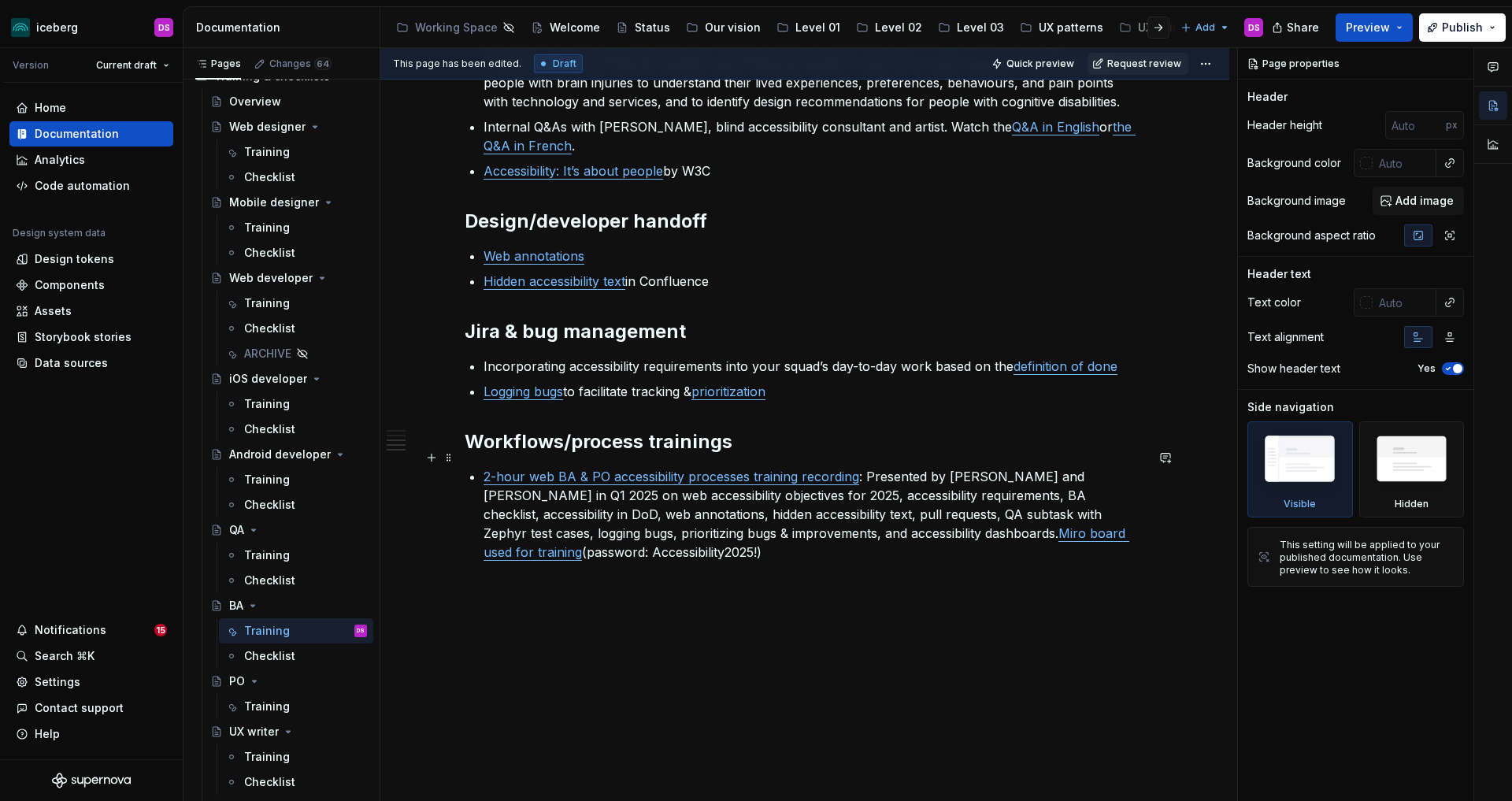
type textarea "*"
click at [750, 540] on p "2-hour web BA & PO accessibility processes training recording : Presented by De…" at bounding box center [814, 514] width 662 height 94
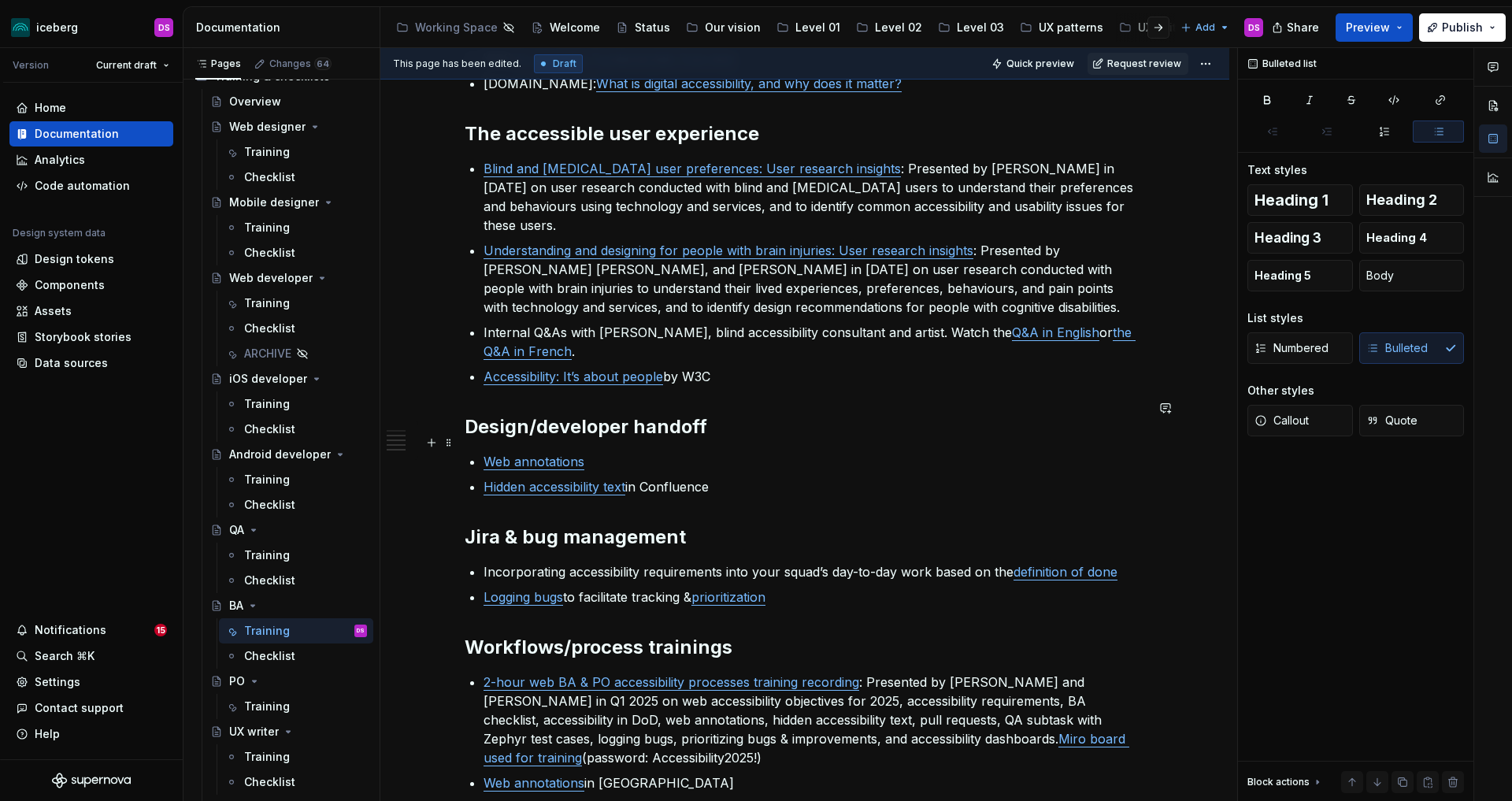
scroll to position [468, 0]
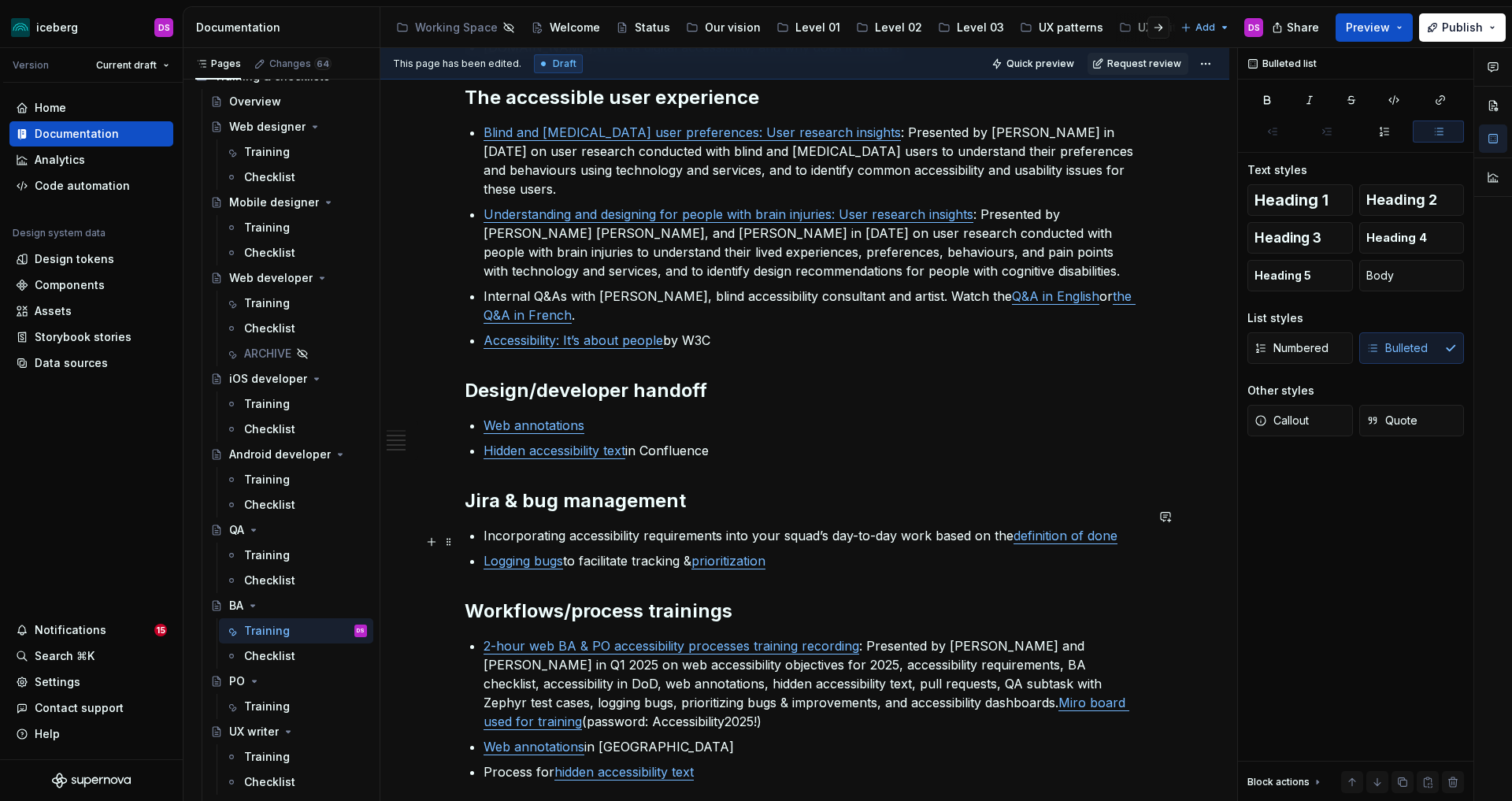
click at [758, 553] on link "prioritization" at bounding box center [728, 561] width 74 height 16
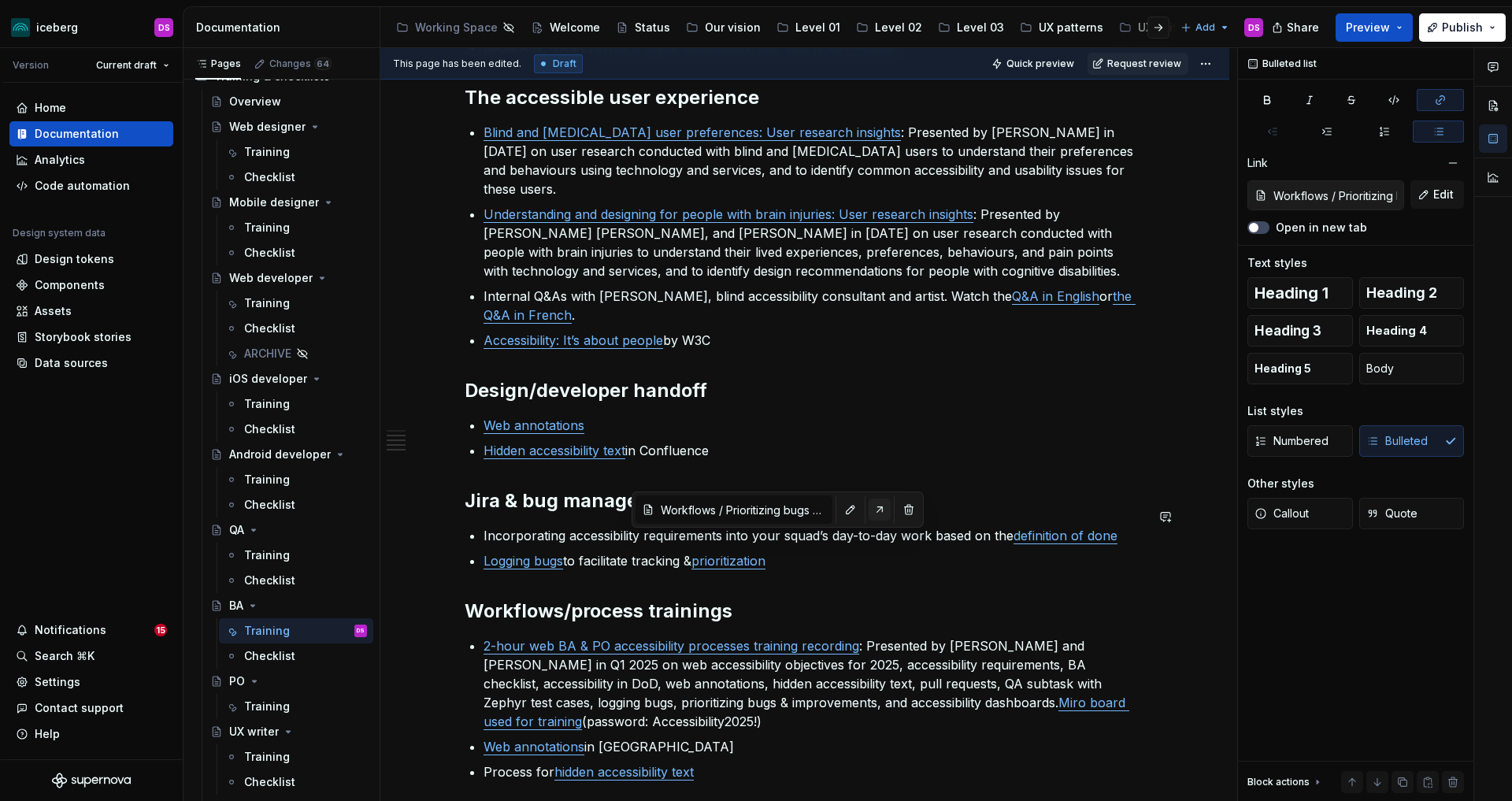
click at [869, 510] on button "button" at bounding box center [880, 509] width 22 height 22
drag, startPoint x: 808, startPoint y: 544, endPoint x: 572, endPoint y: 544, distance: 236.0
click at [572, 551] on p "Logging bugs to facilitate tracking & prioritization" at bounding box center [814, 560] width 662 height 19
click at [787, 559] on div "Introduction to web accessibility Watch a tech talk where we give an overview o…" at bounding box center [804, 312] width 680 height 938
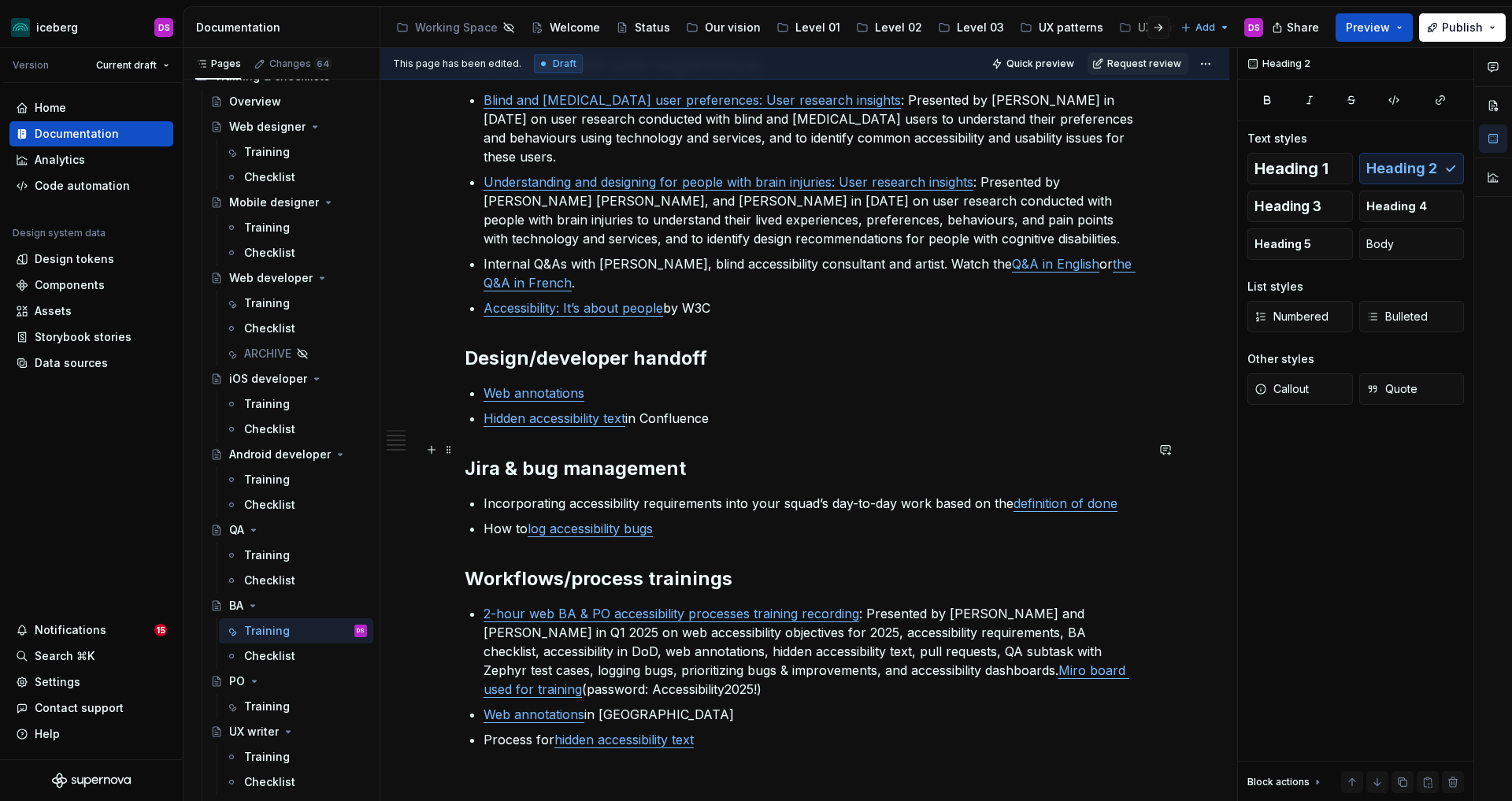
scroll to position [506, 0]
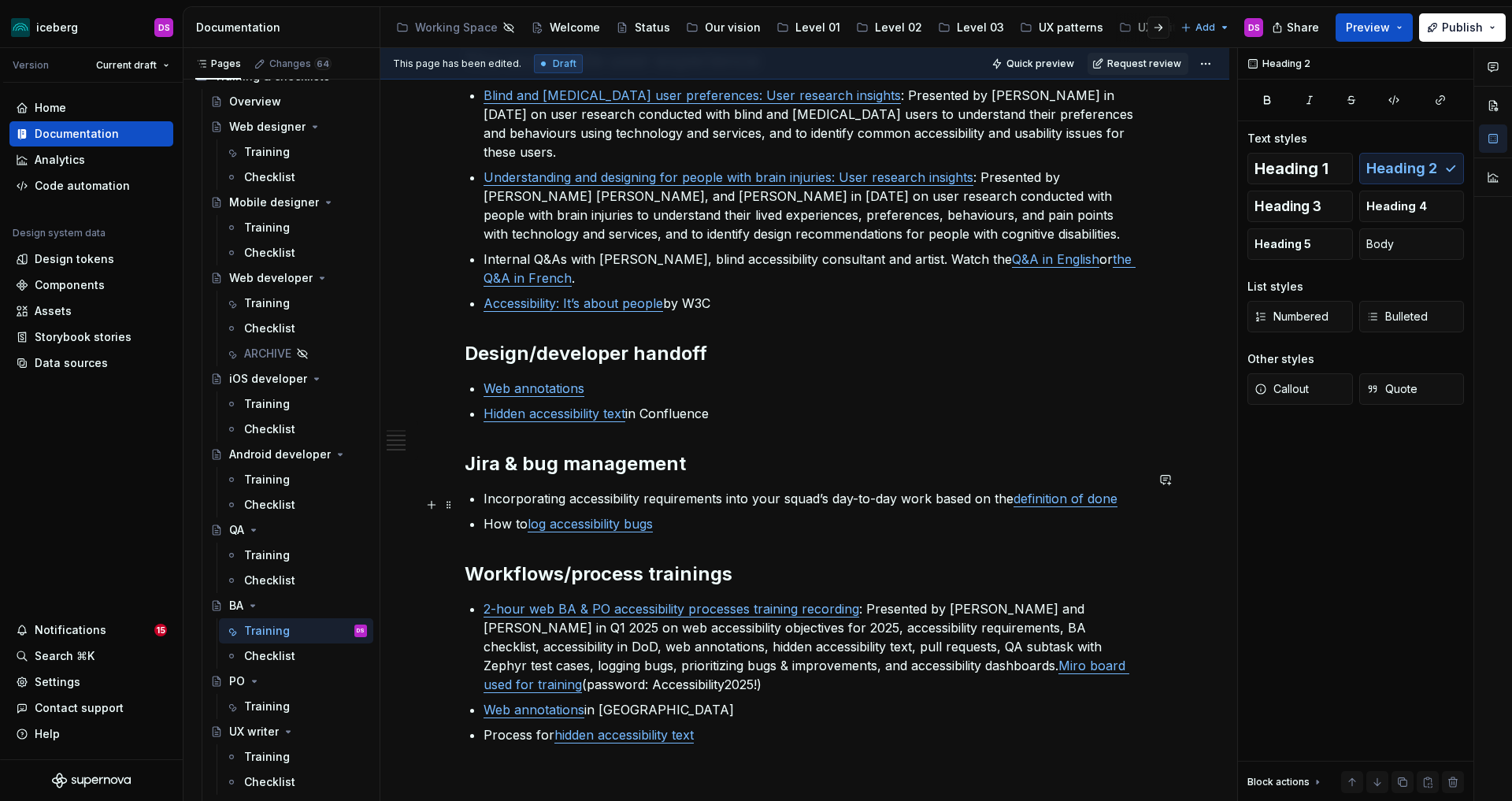
click at [723, 514] on p "How to log accessibility bugs" at bounding box center [814, 523] width 662 height 19
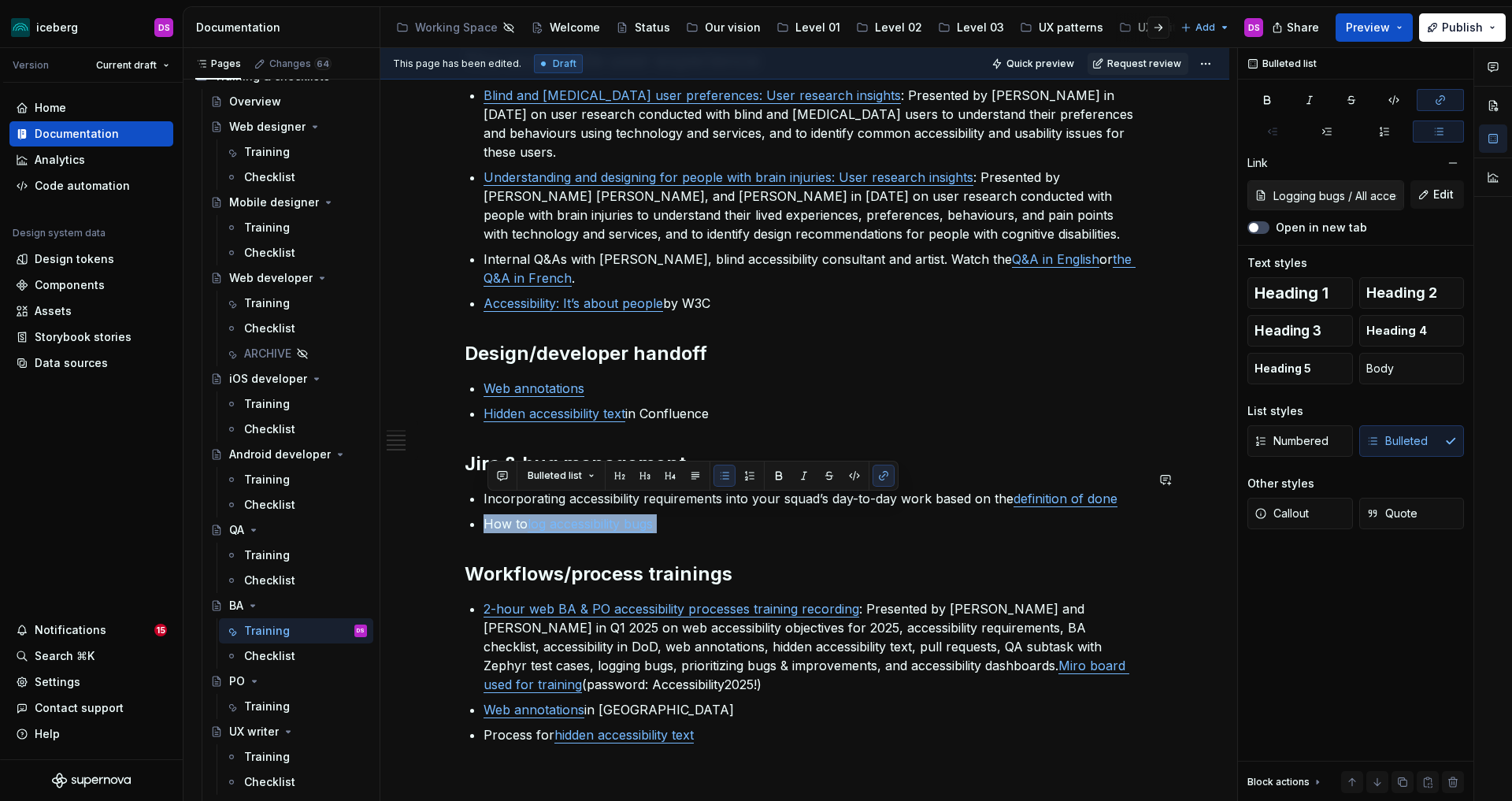
copy p "How to log accessibility bugs"
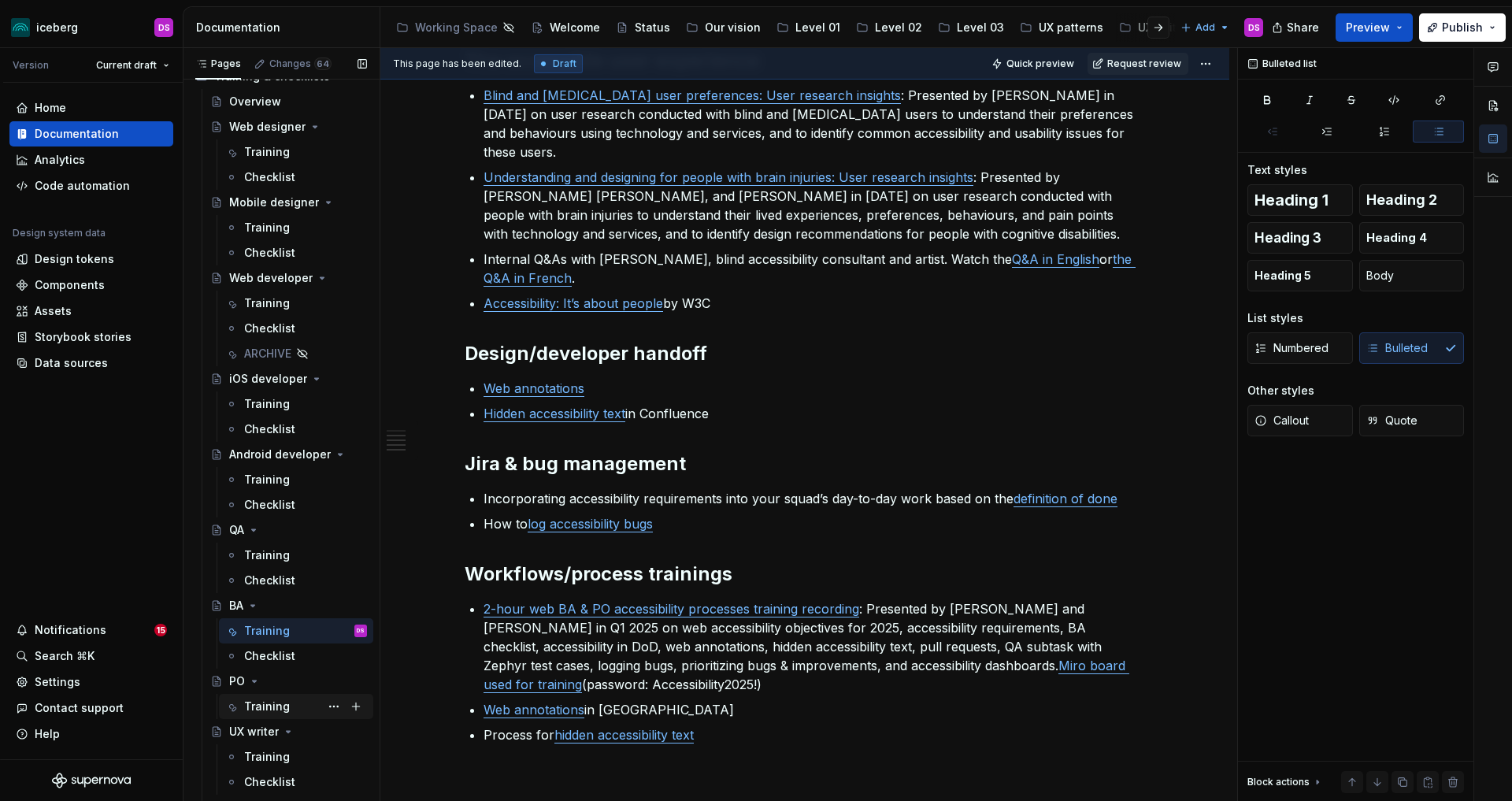
click at [248, 702] on div "Training" at bounding box center [267, 706] width 46 height 16
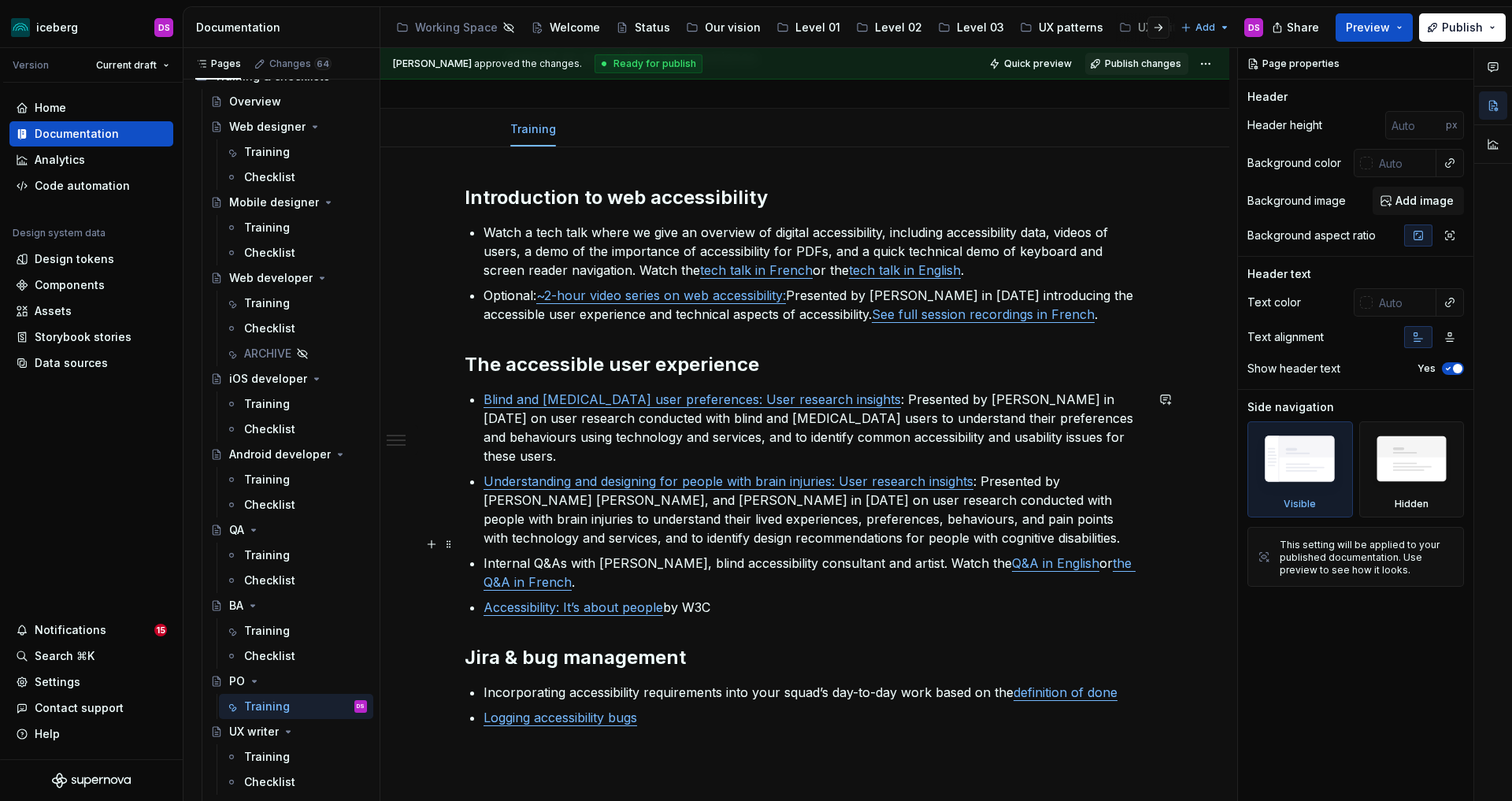
scroll to position [148, 0]
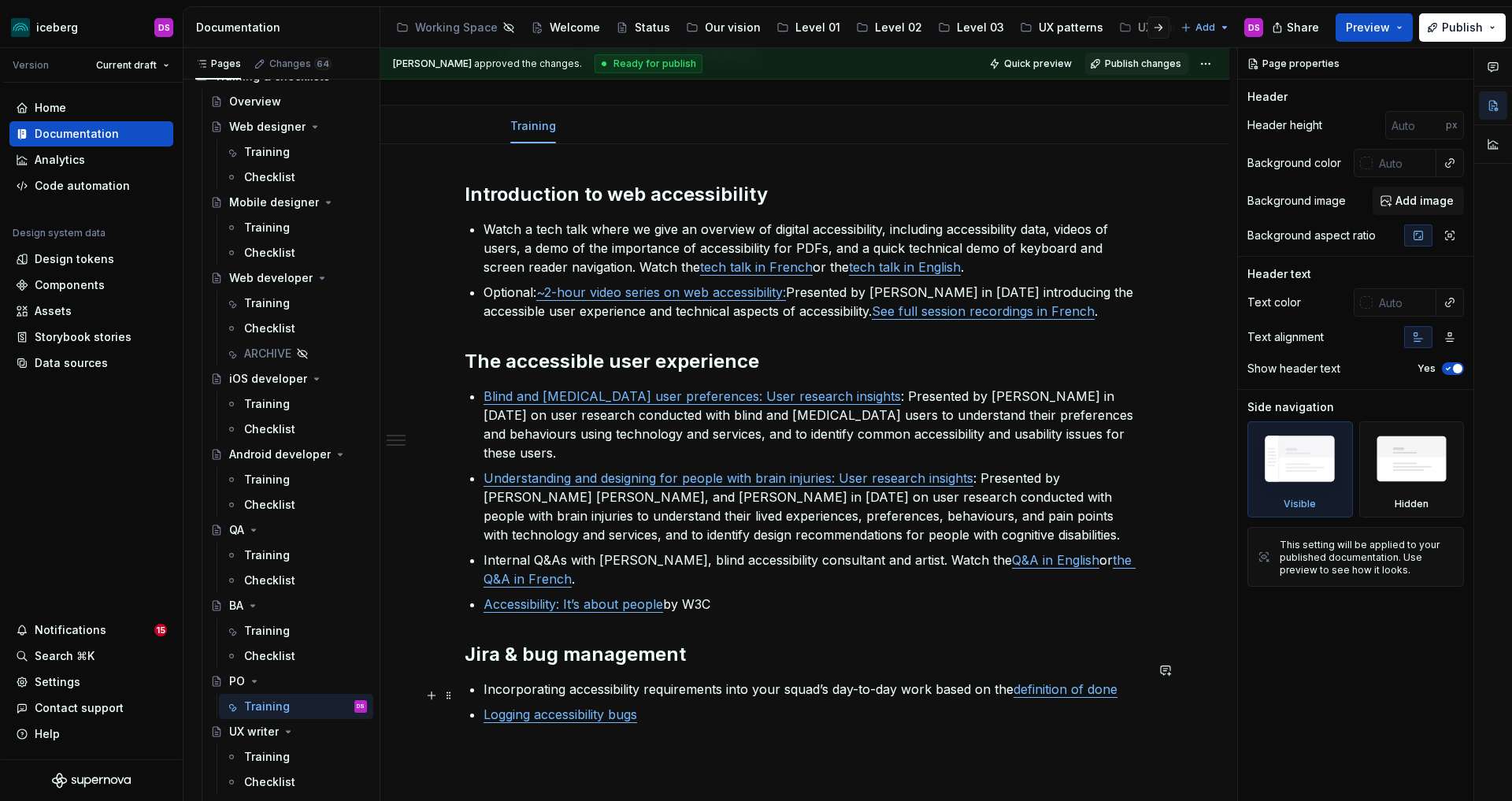
click at [685, 705] on p "Logging accessibility bugs" at bounding box center [814, 714] width 662 height 19
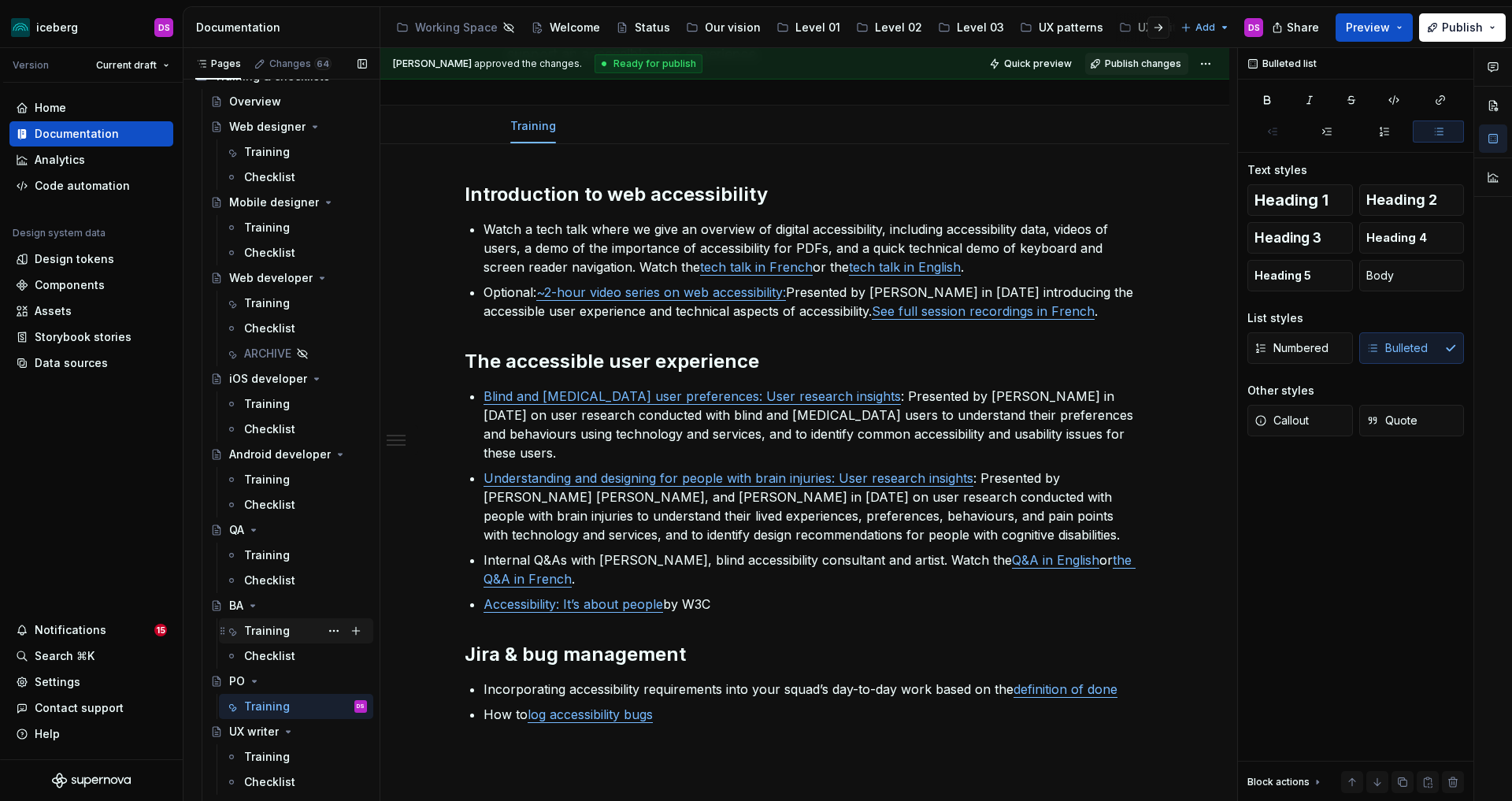
click at [264, 630] on div "Training" at bounding box center [267, 630] width 46 height 16
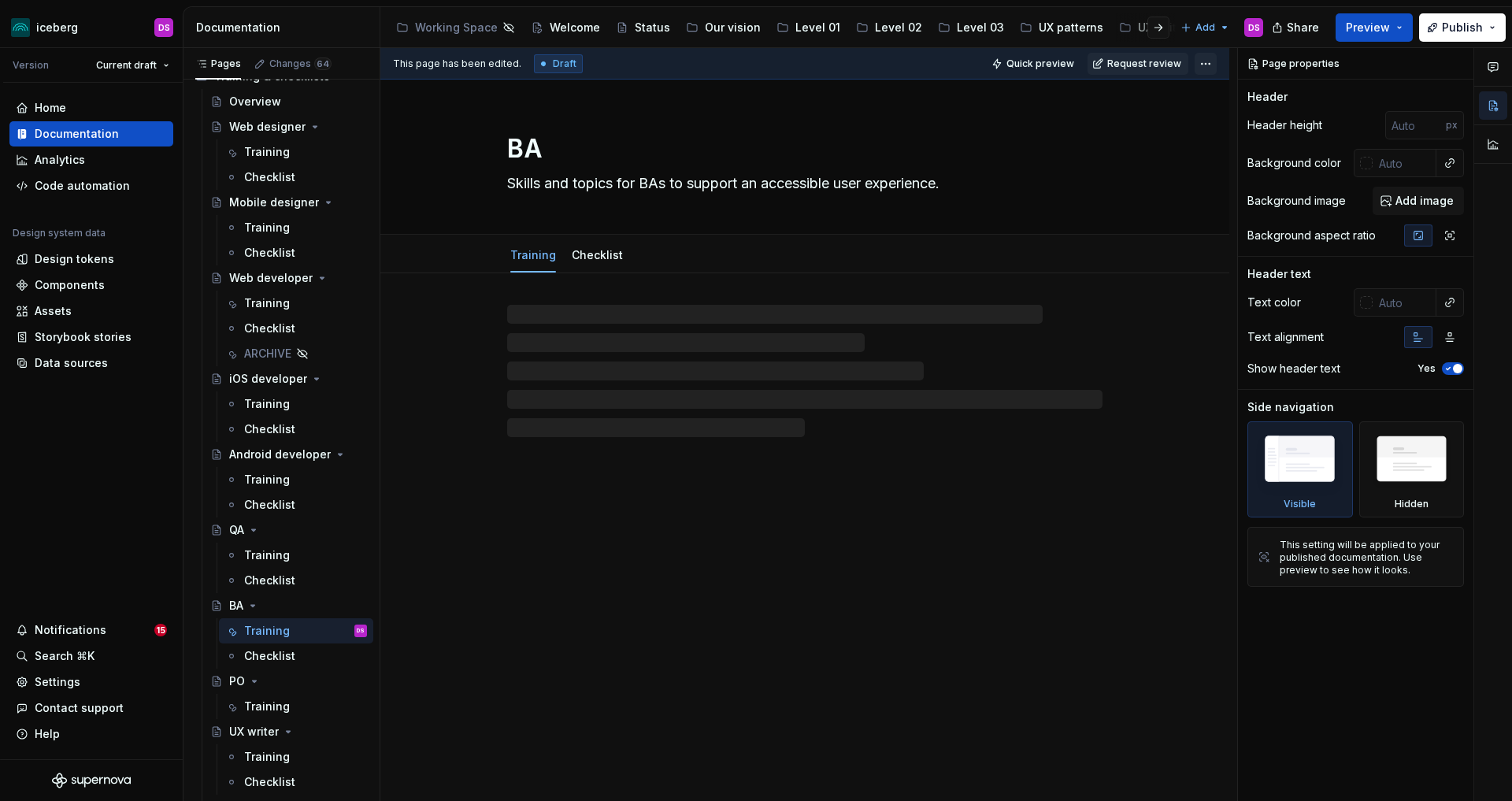
click at [1212, 62] on html "iceberg DS Version Current draft Home Documentation Analytics Code automation D…" at bounding box center [756, 400] width 1512 height 801
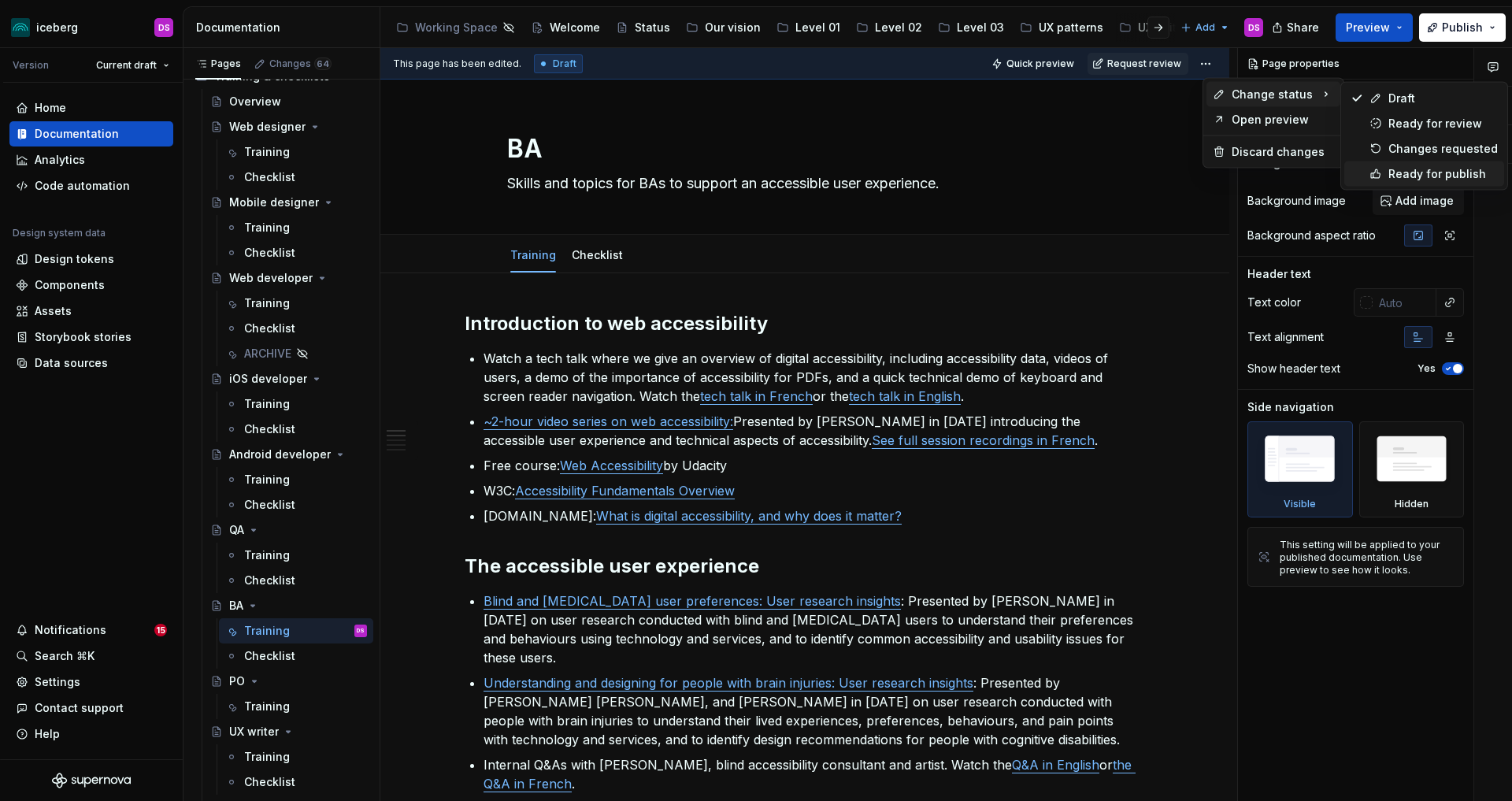
click at [1390, 169] on div "Ready for publish" at bounding box center [1442, 174] width 109 height 16
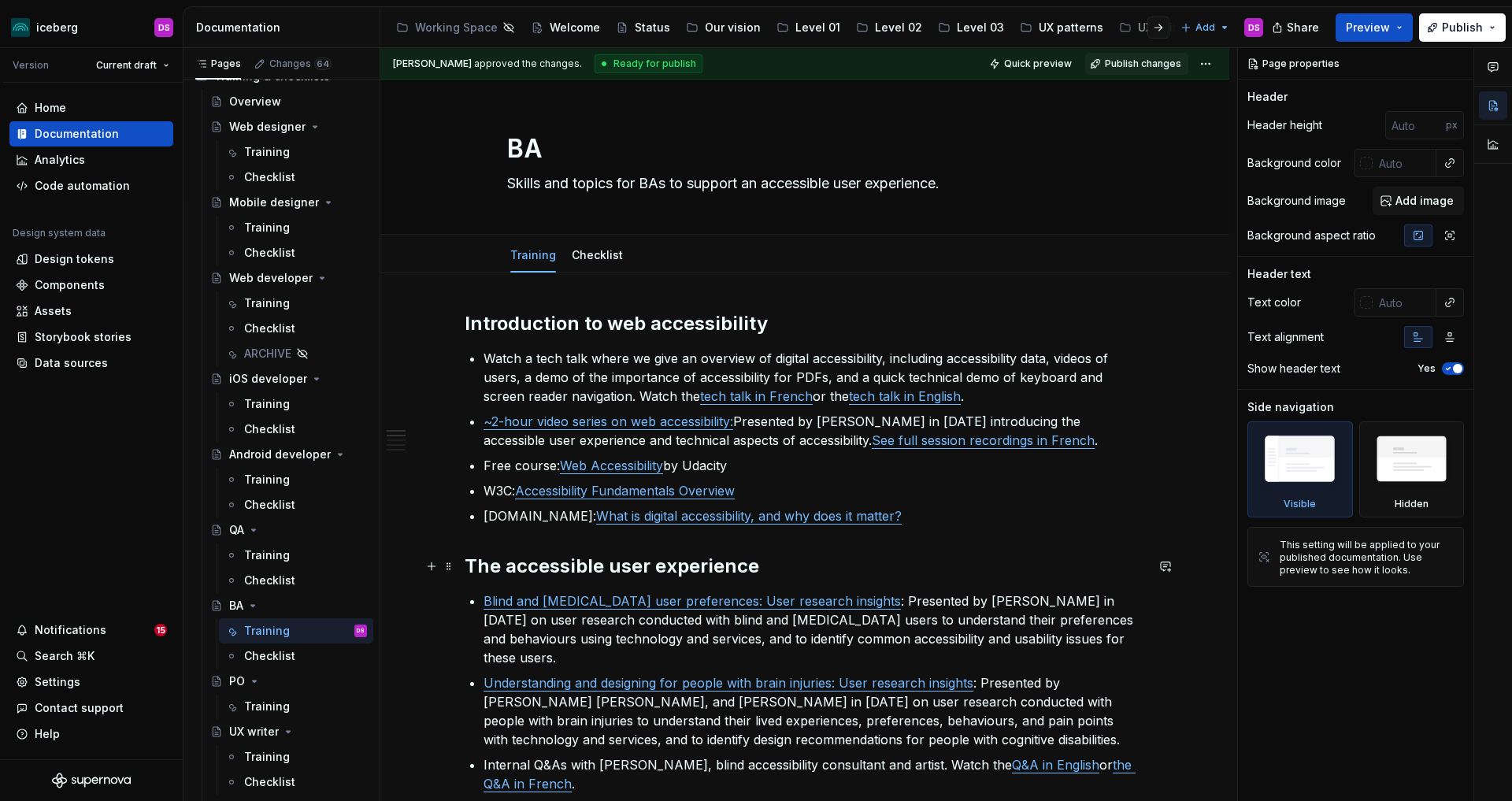
click at [1000, 557] on h2 "The accessible user experience" at bounding box center [804, 566] width 680 height 26
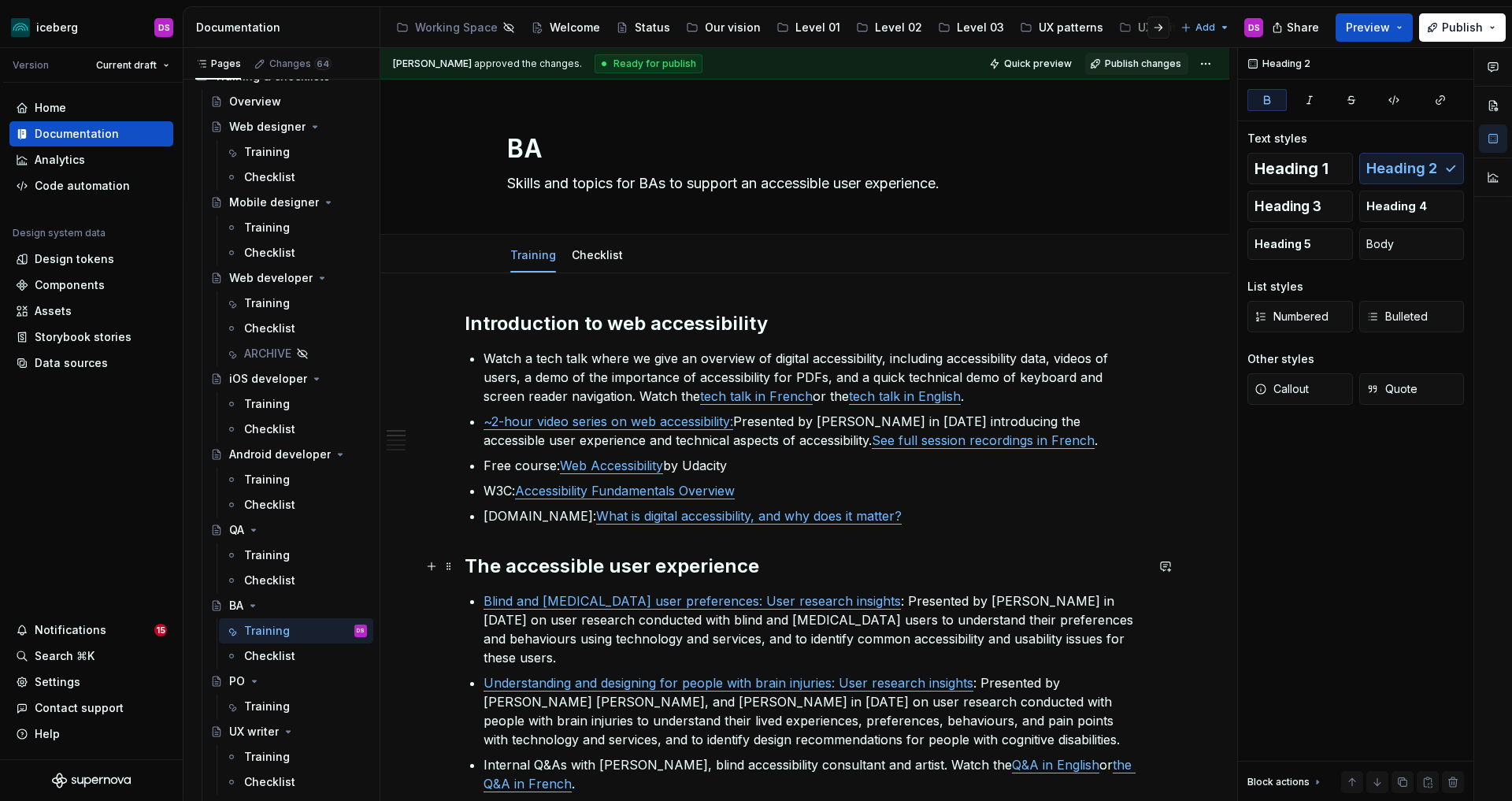
type textarea "*"
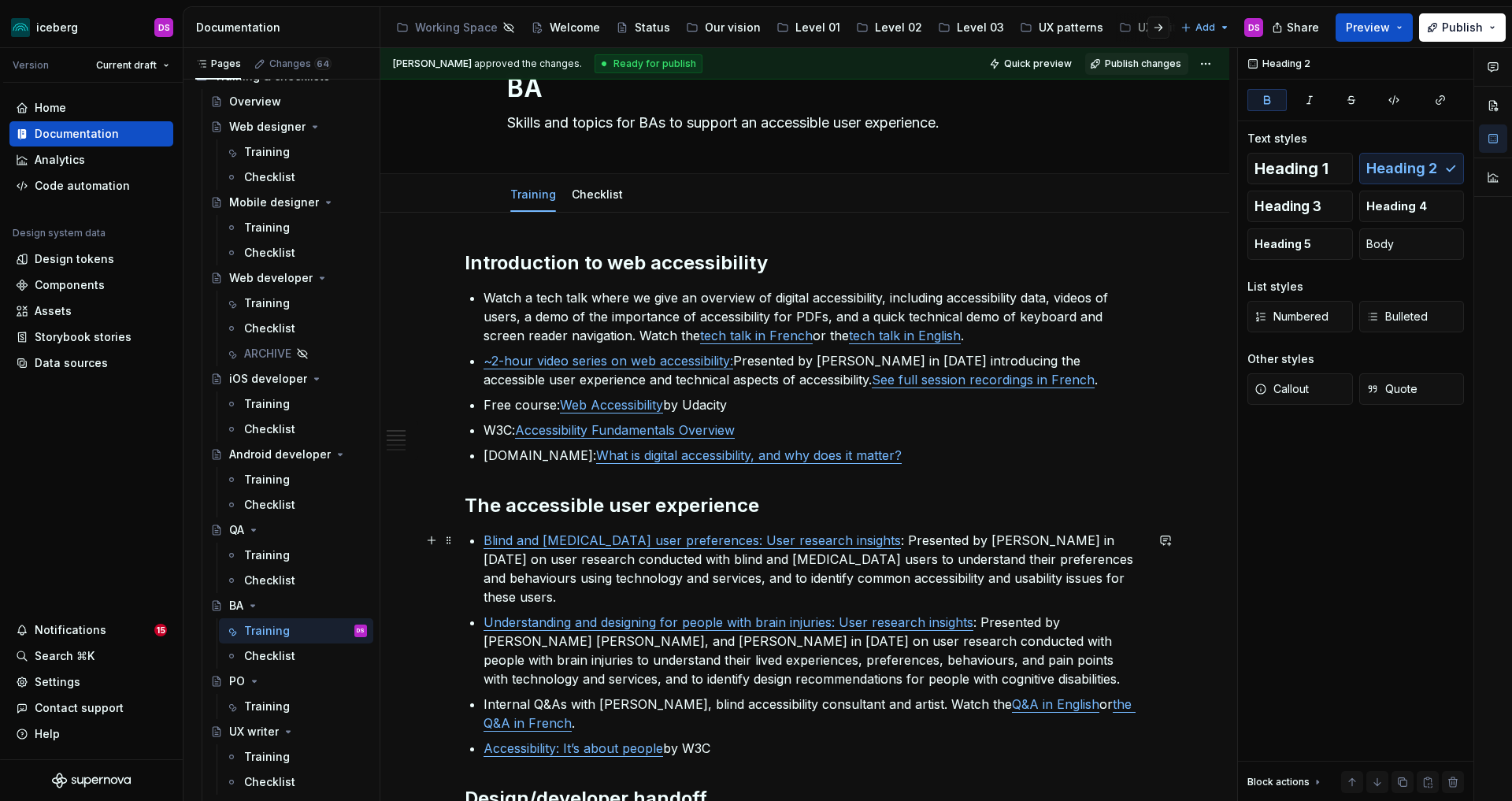
scroll to position [63, 0]
click at [904, 453] on p "Web.dev: What is digital accessibility, and why does it matter?" at bounding box center [814, 453] width 662 height 19
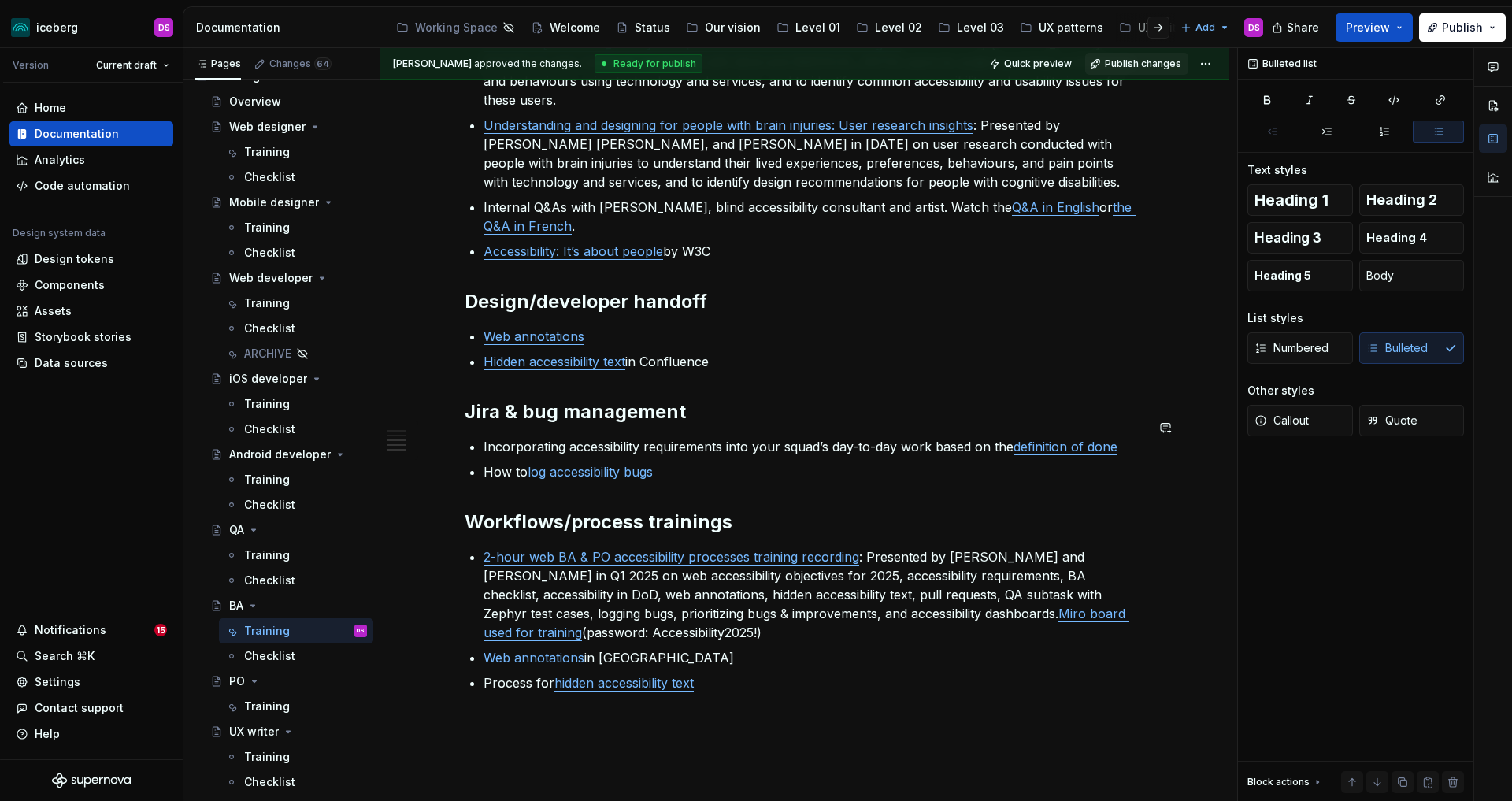
scroll to position [538, 0]
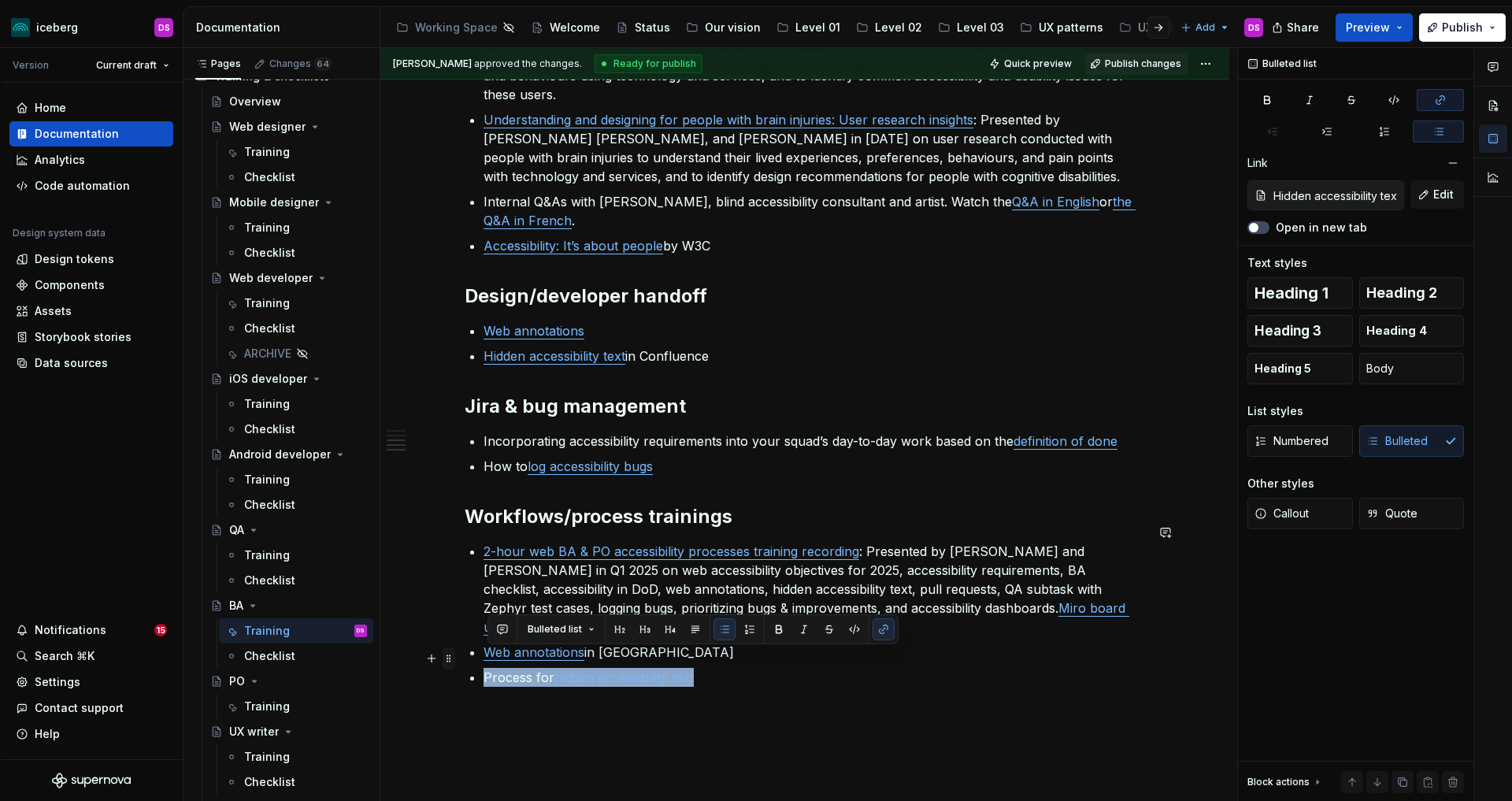
type input "Web annotations"
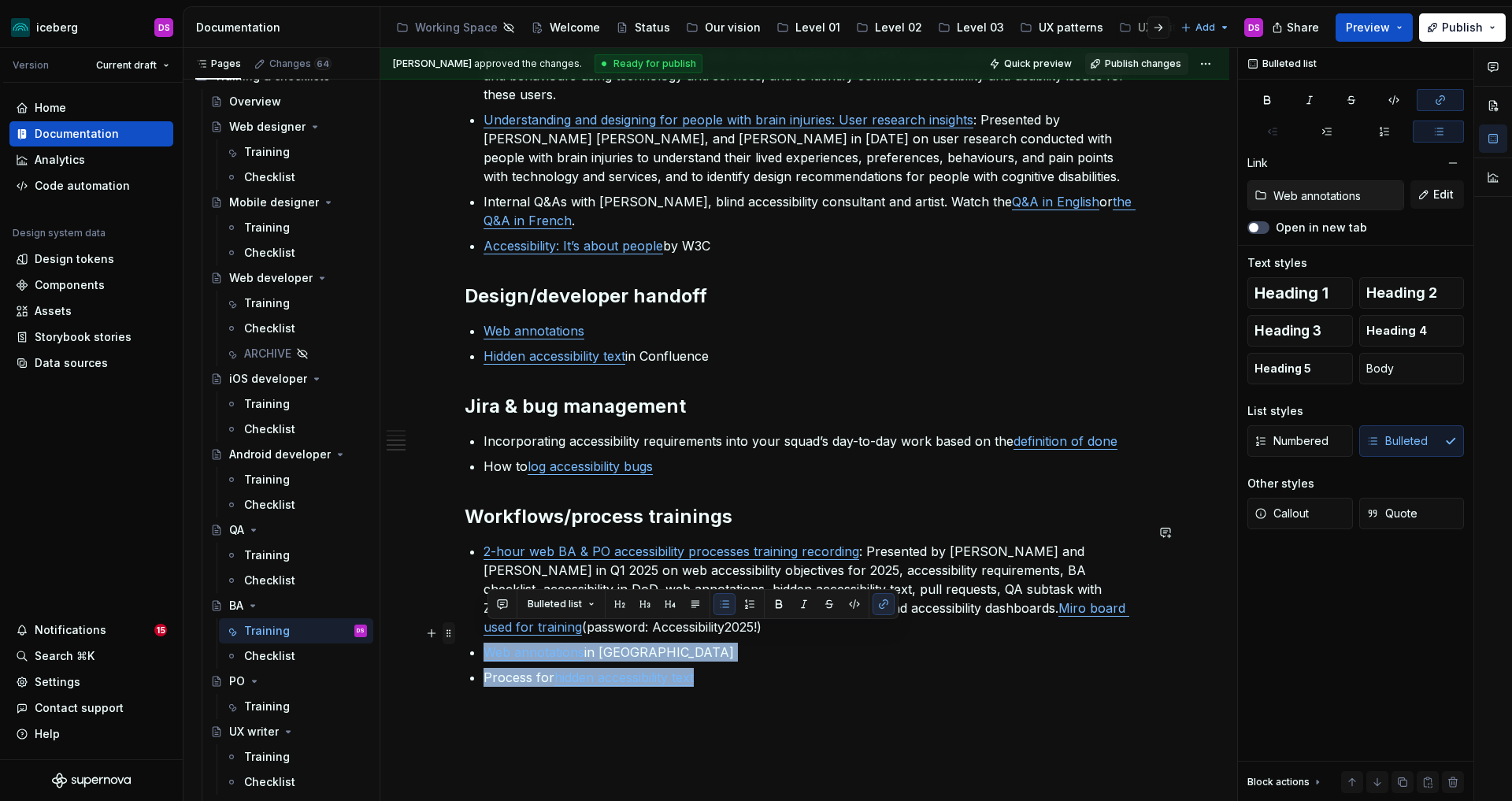
drag, startPoint x: 672, startPoint y: 659, endPoint x: 456, endPoint y: 633, distance: 217.6
click at [464, 633] on div "Introduction to web accessibility Watch a tech talk where we give an overview o…" at bounding box center [804, 240] width 680 height 933
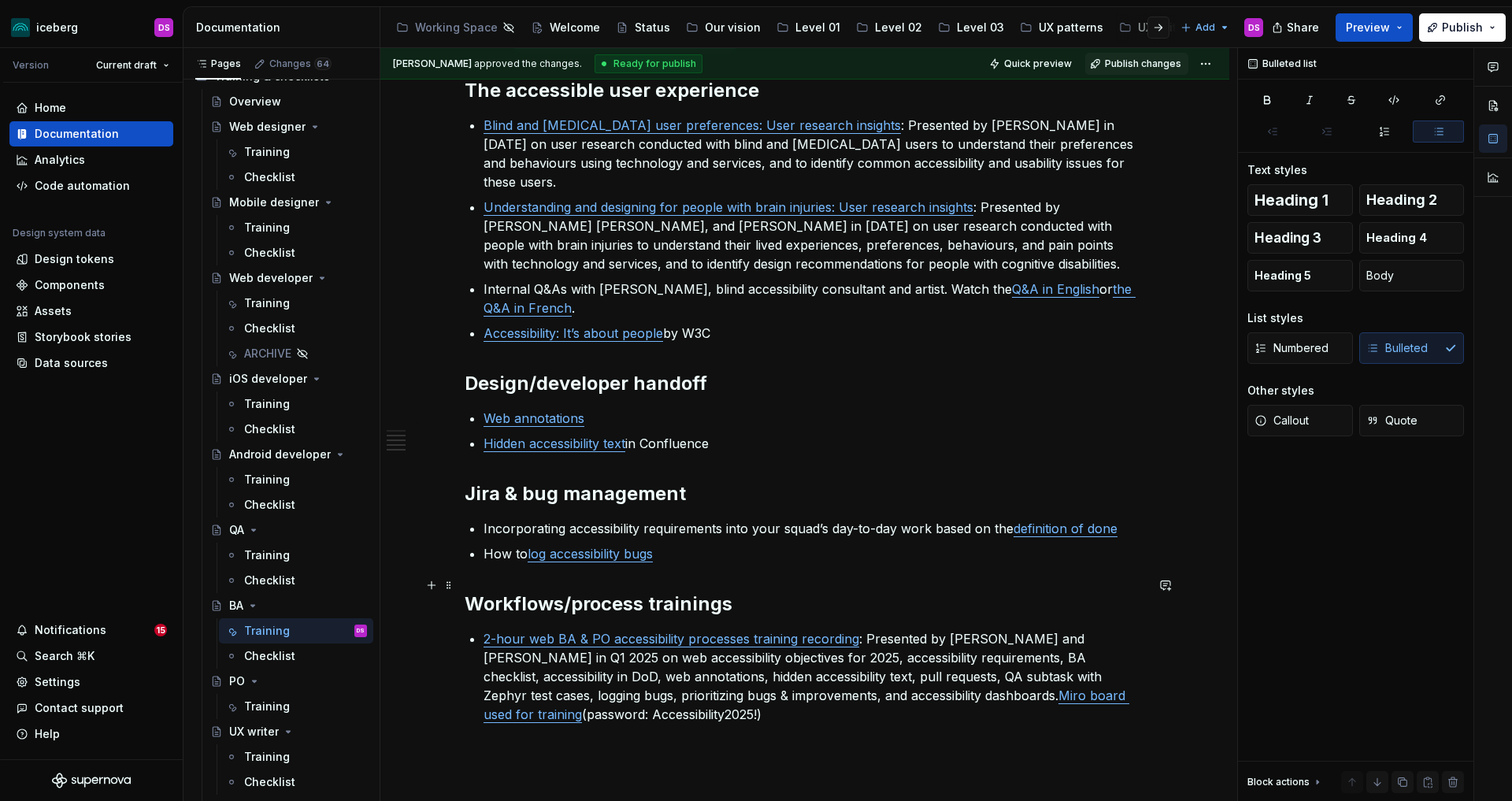
scroll to position [448, 0]
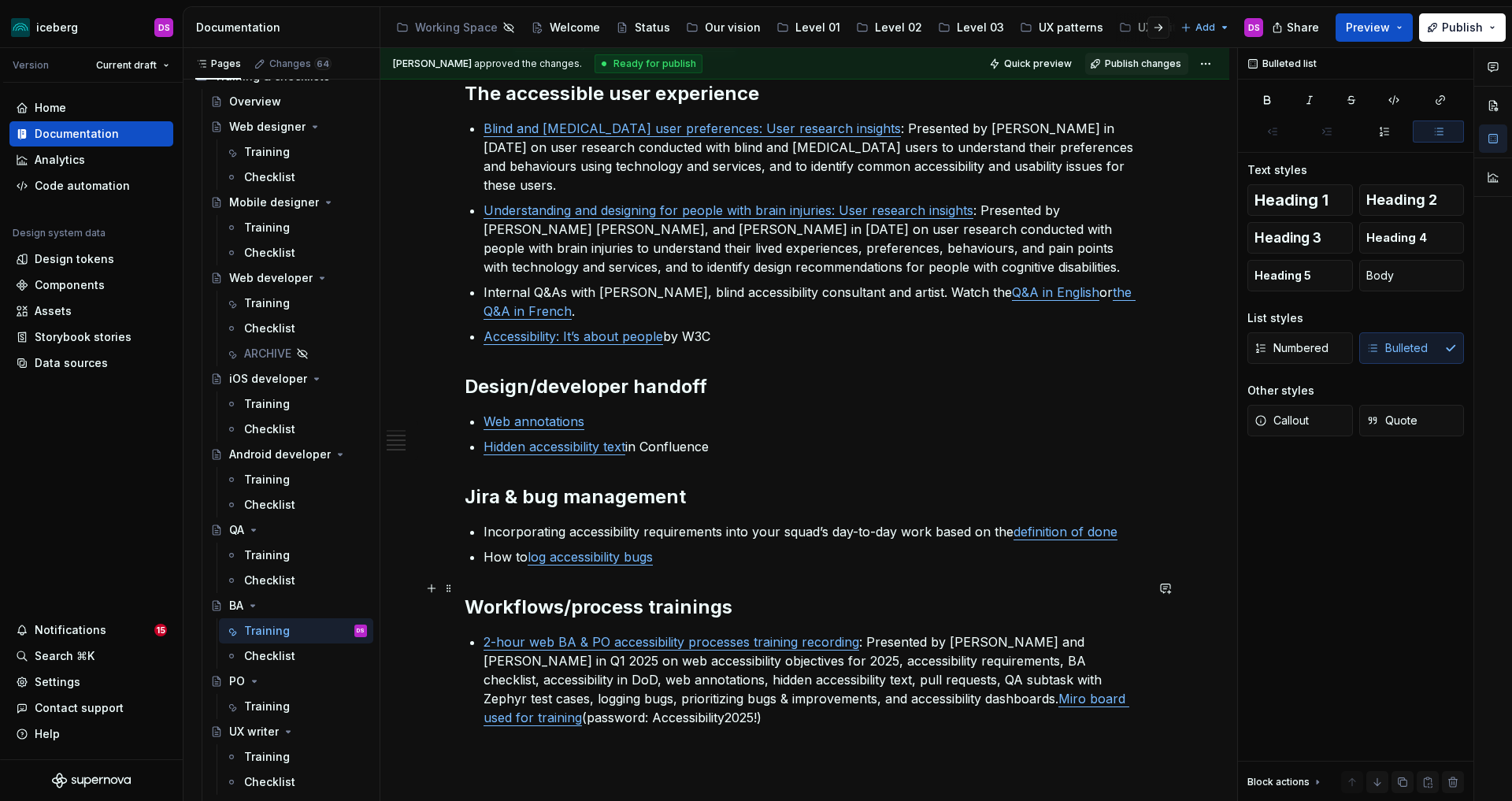
type textarea "*"
click at [1485, 27] on button "Publish" at bounding box center [1462, 27] width 86 height 28
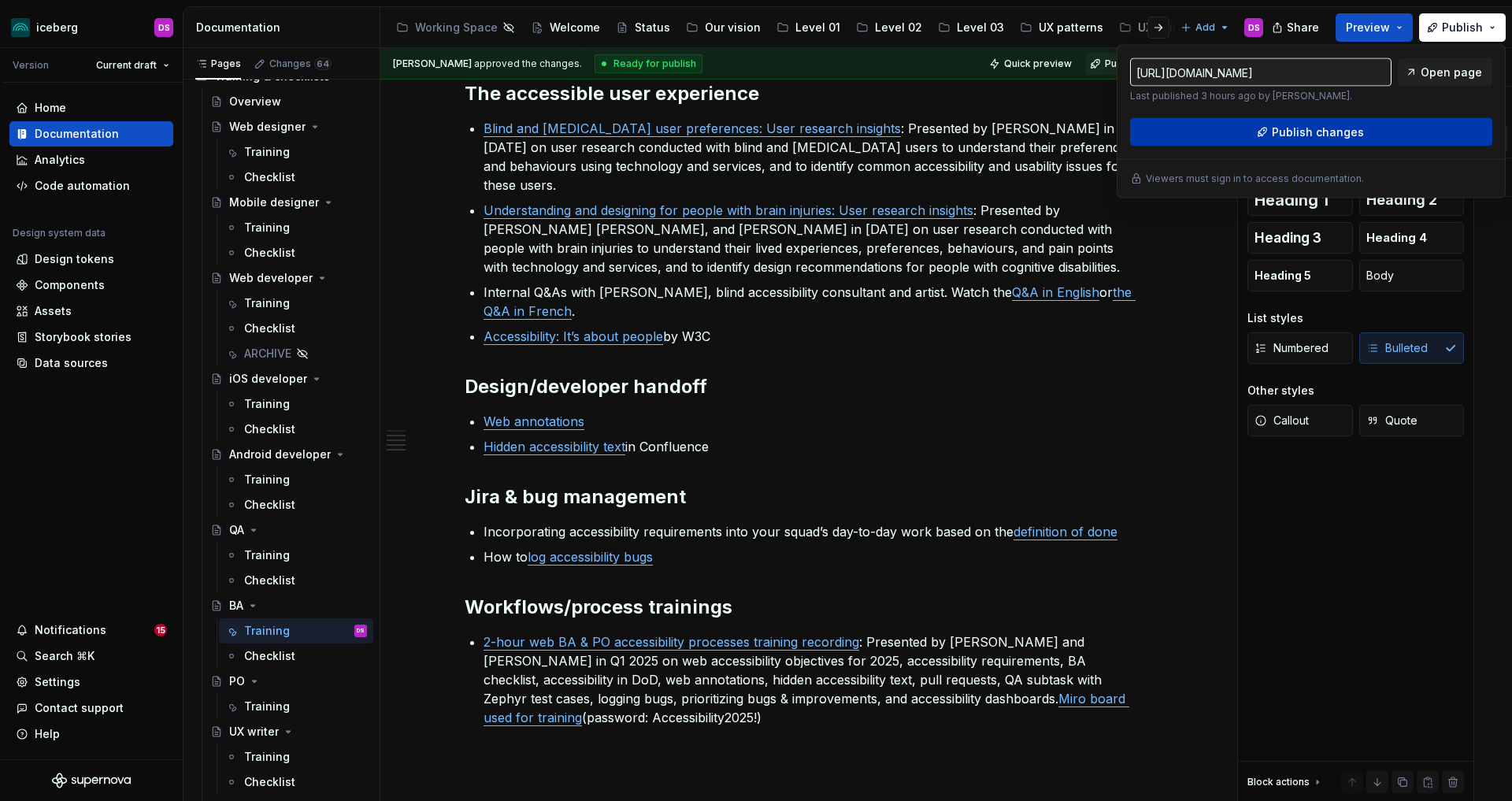
type textarea "*"
click at [1327, 130] on span "Publish changes" at bounding box center [1318, 133] width 92 height 16
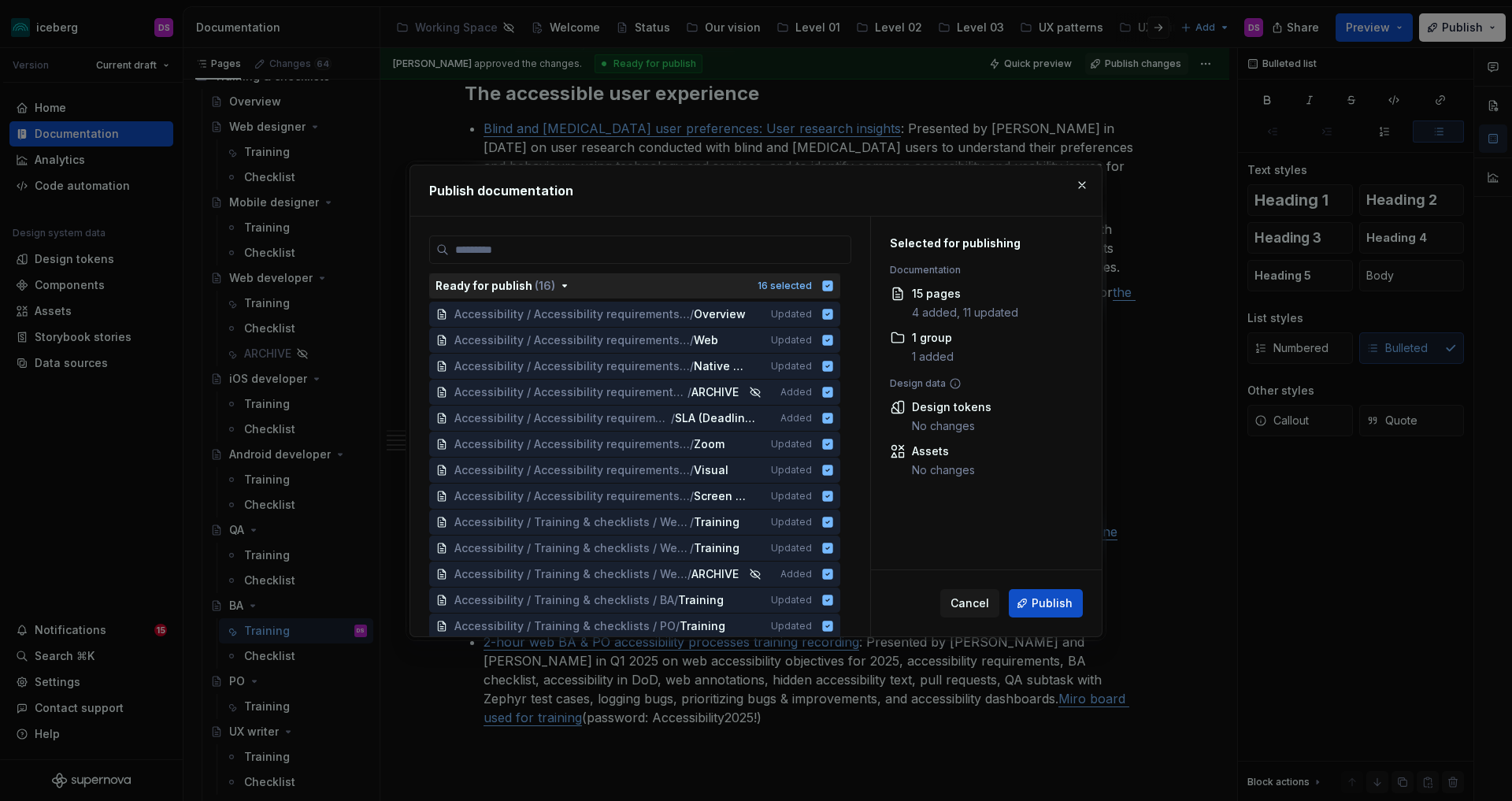
click at [834, 284] on icon "button" at bounding box center [828, 286] width 10 height 10
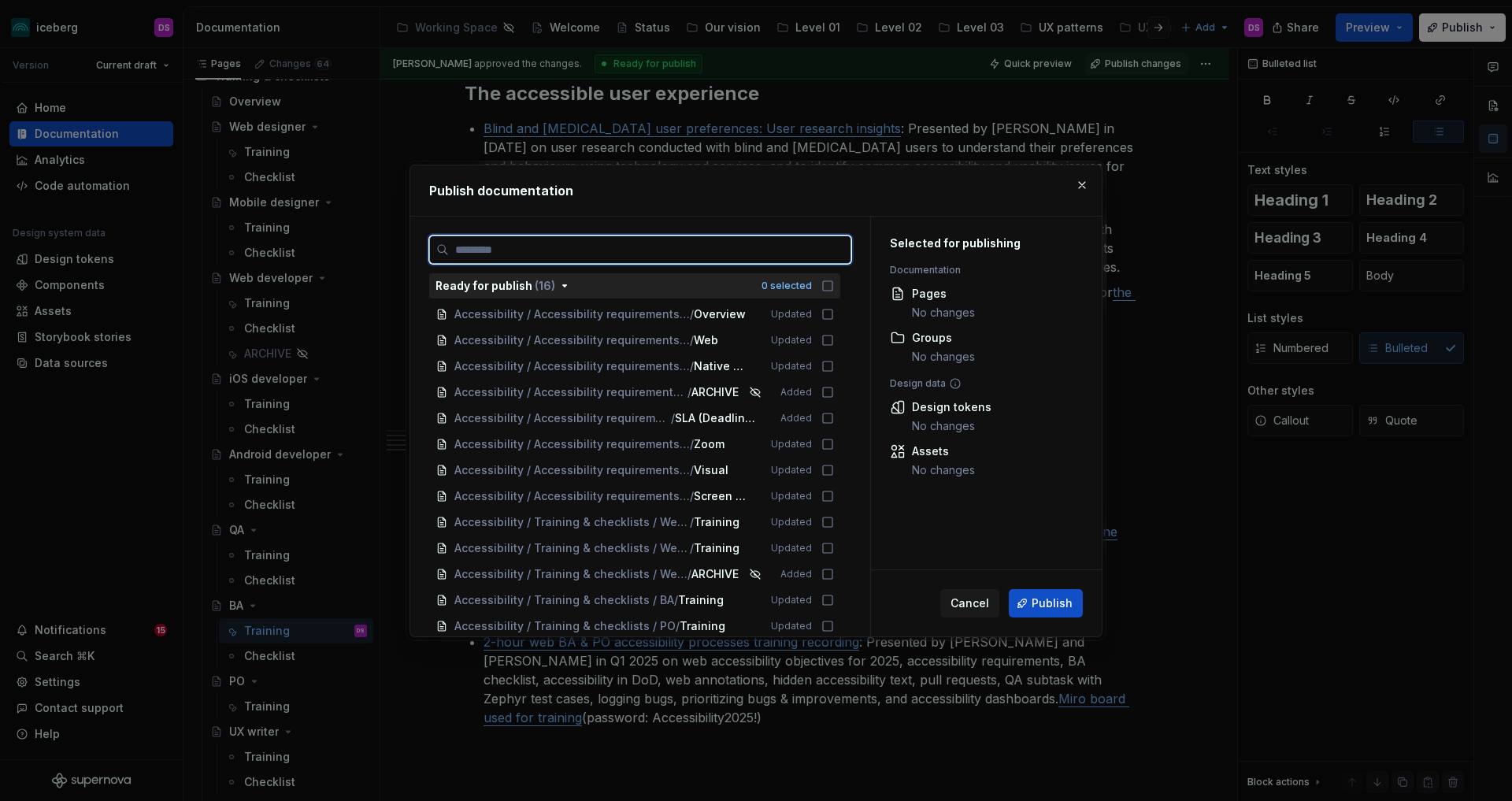
click at [814, 256] on input "search" at bounding box center [649, 249] width 402 height 16
type input "**********"
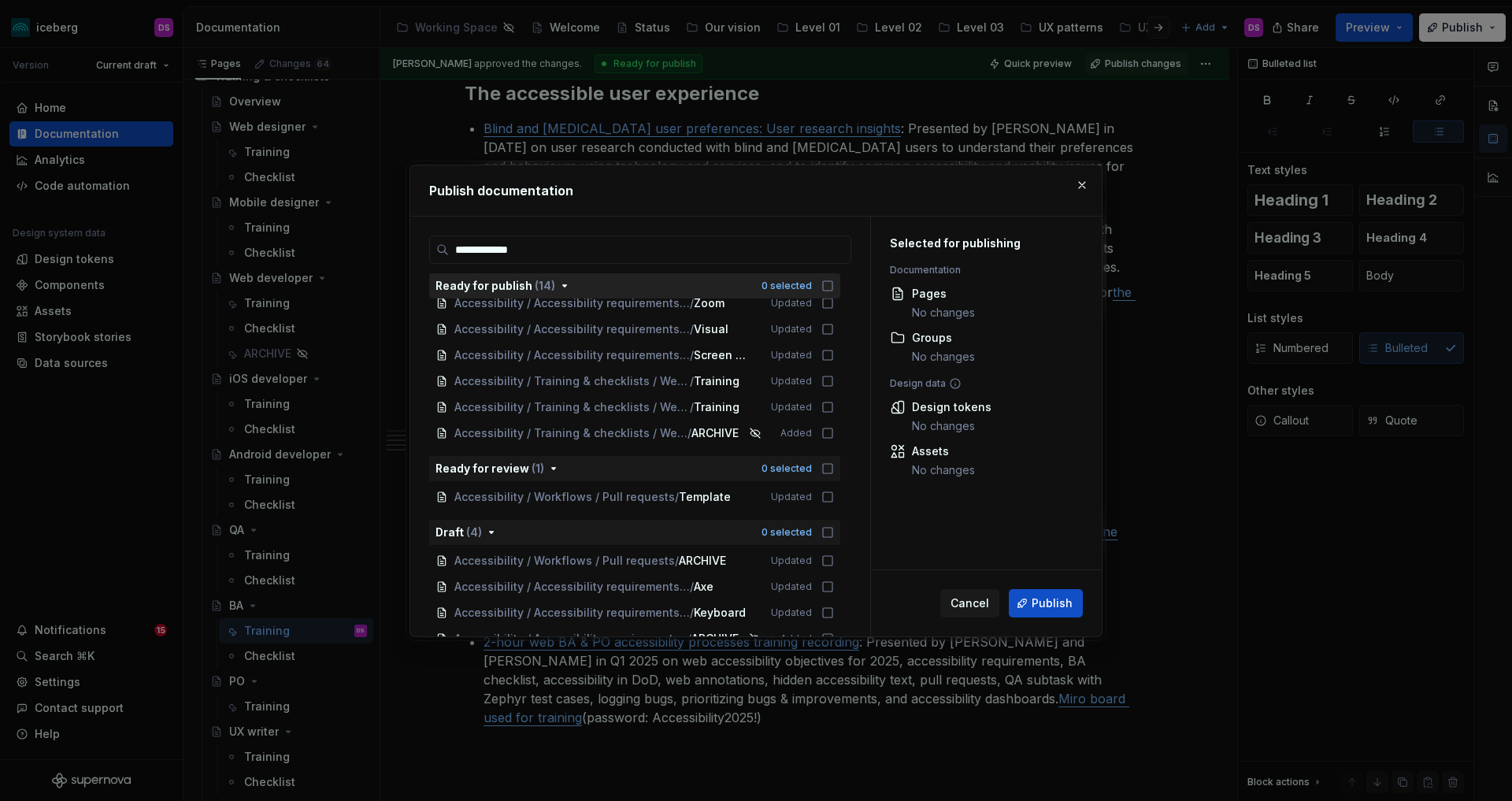
scroll to position [235, 0]
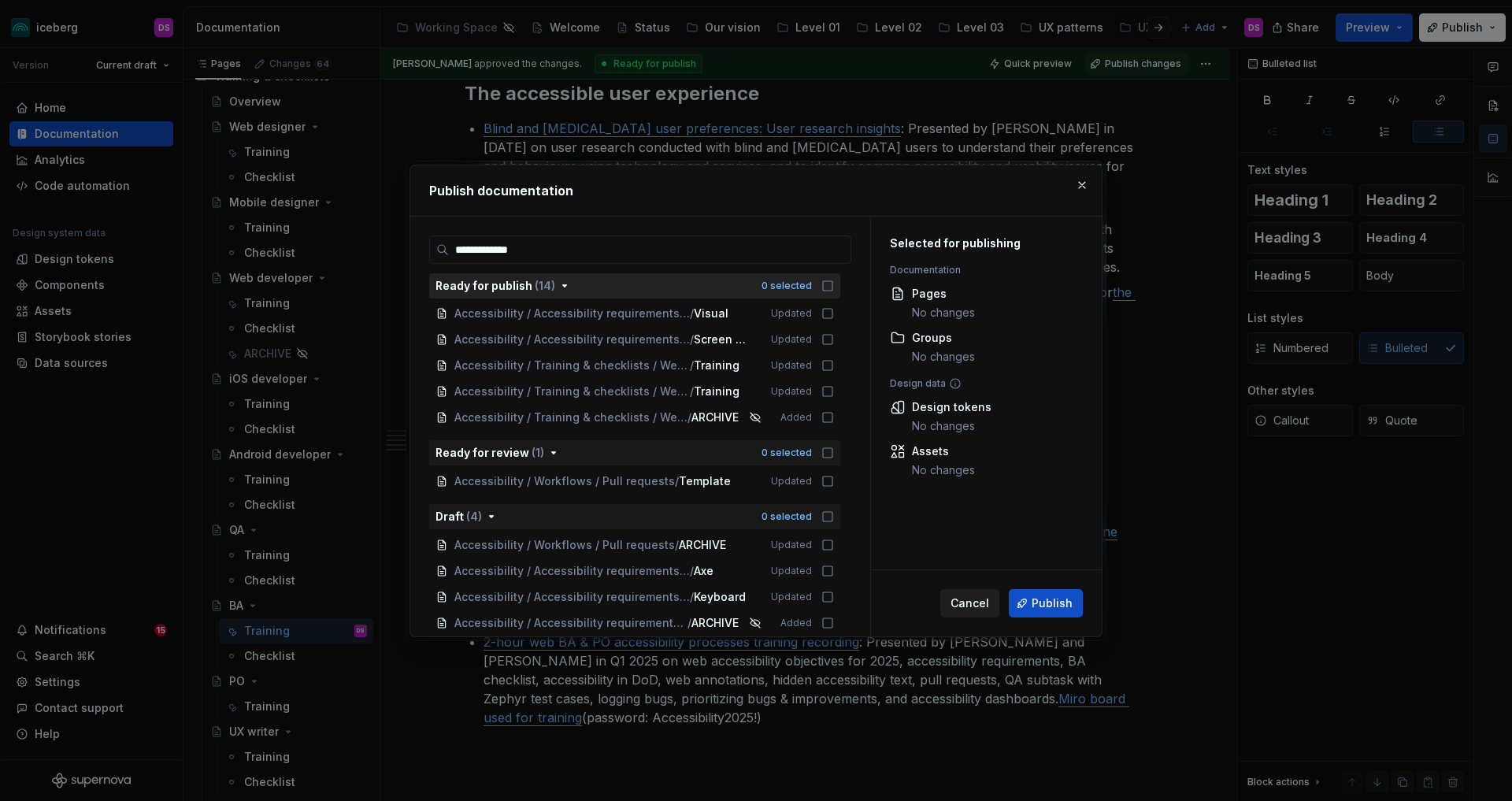
click at [961, 600] on span "Cancel" at bounding box center [969, 603] width 38 height 16
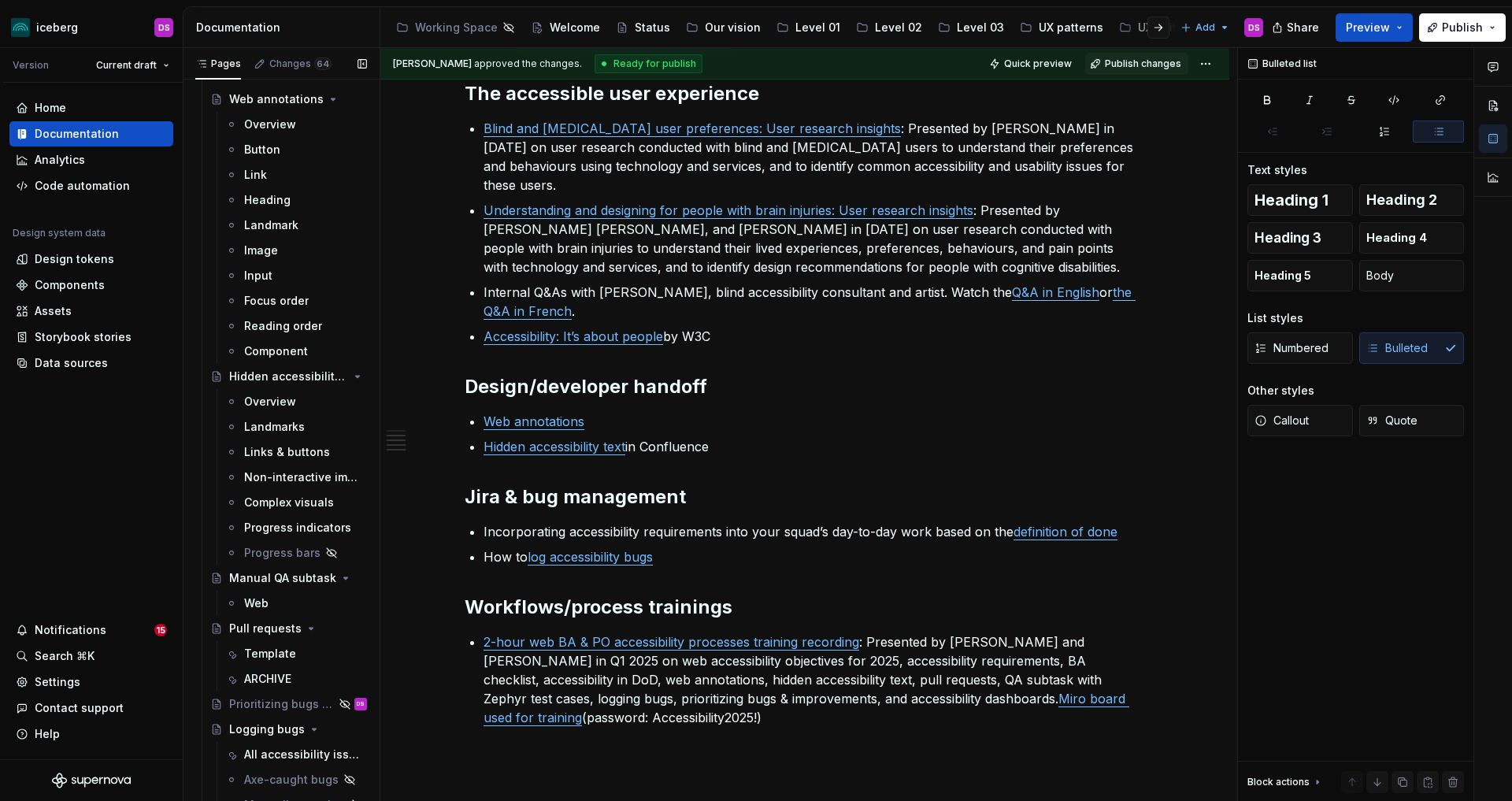
scroll to position [1904, 0]
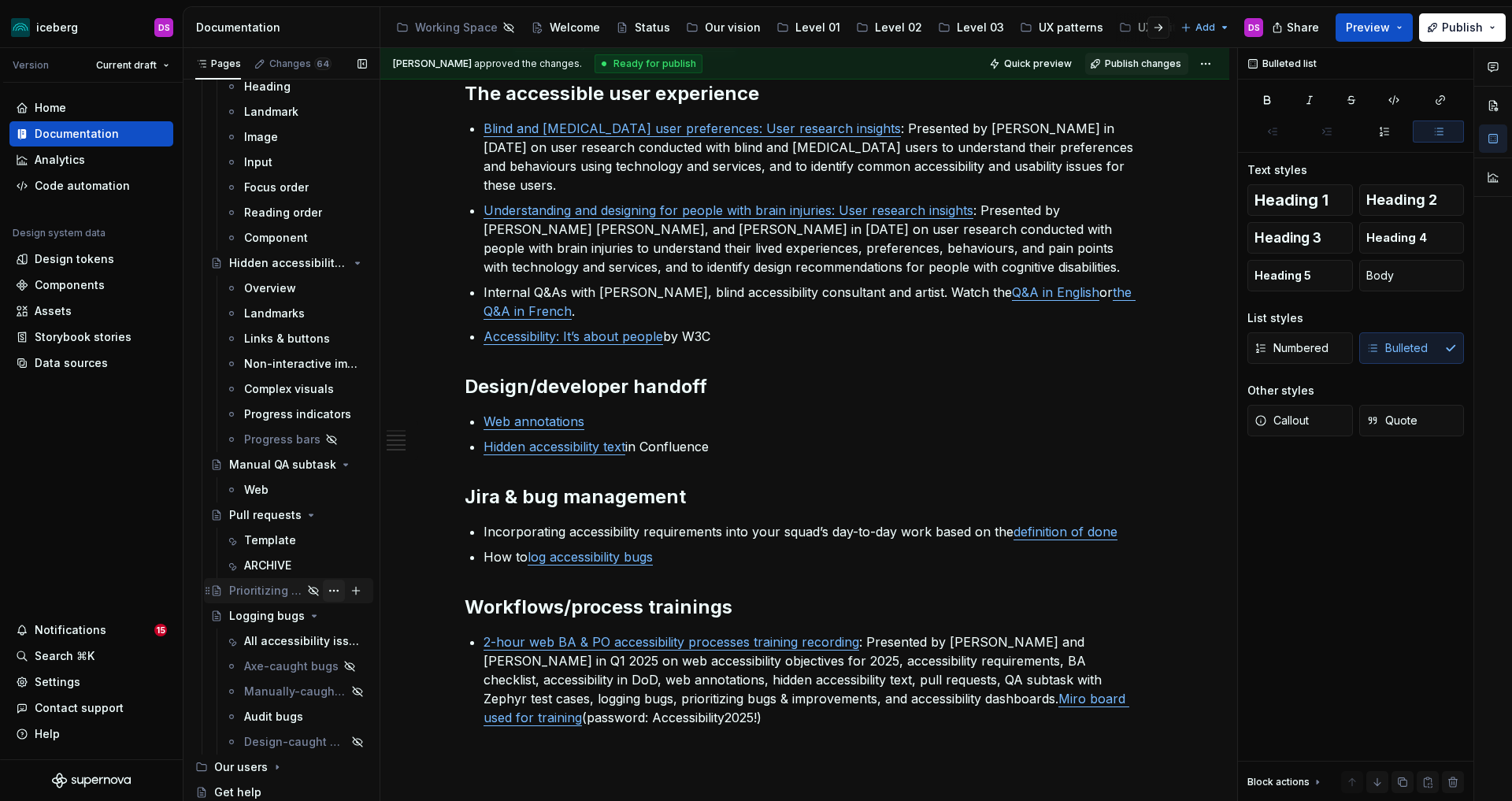
click at [335, 591] on button "Page tree" at bounding box center [334, 590] width 22 height 22
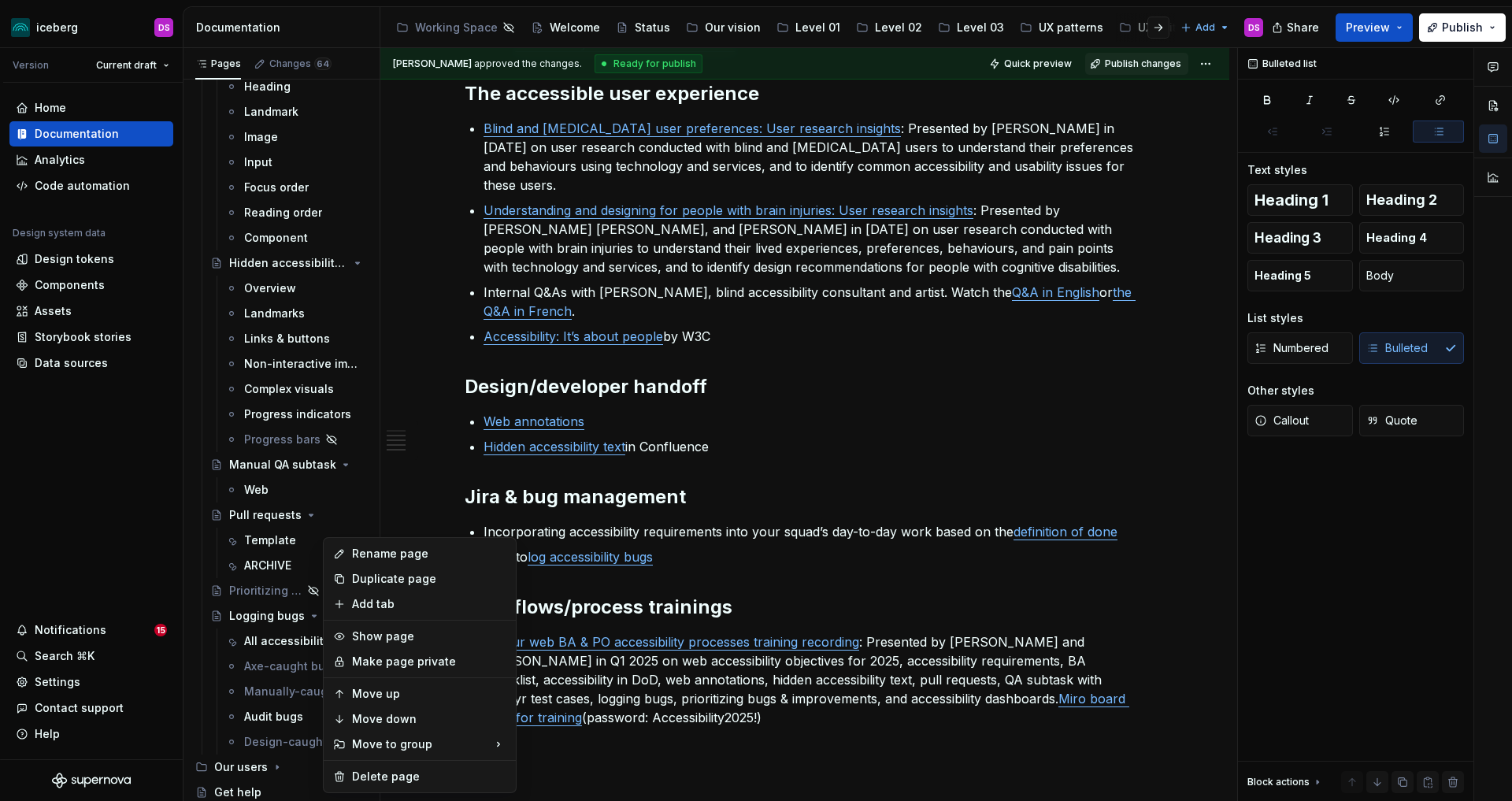
click at [416, 492] on html "iceberg DS Version Current draft Home Documentation Analytics Code automation D…" at bounding box center [756, 400] width 1512 height 801
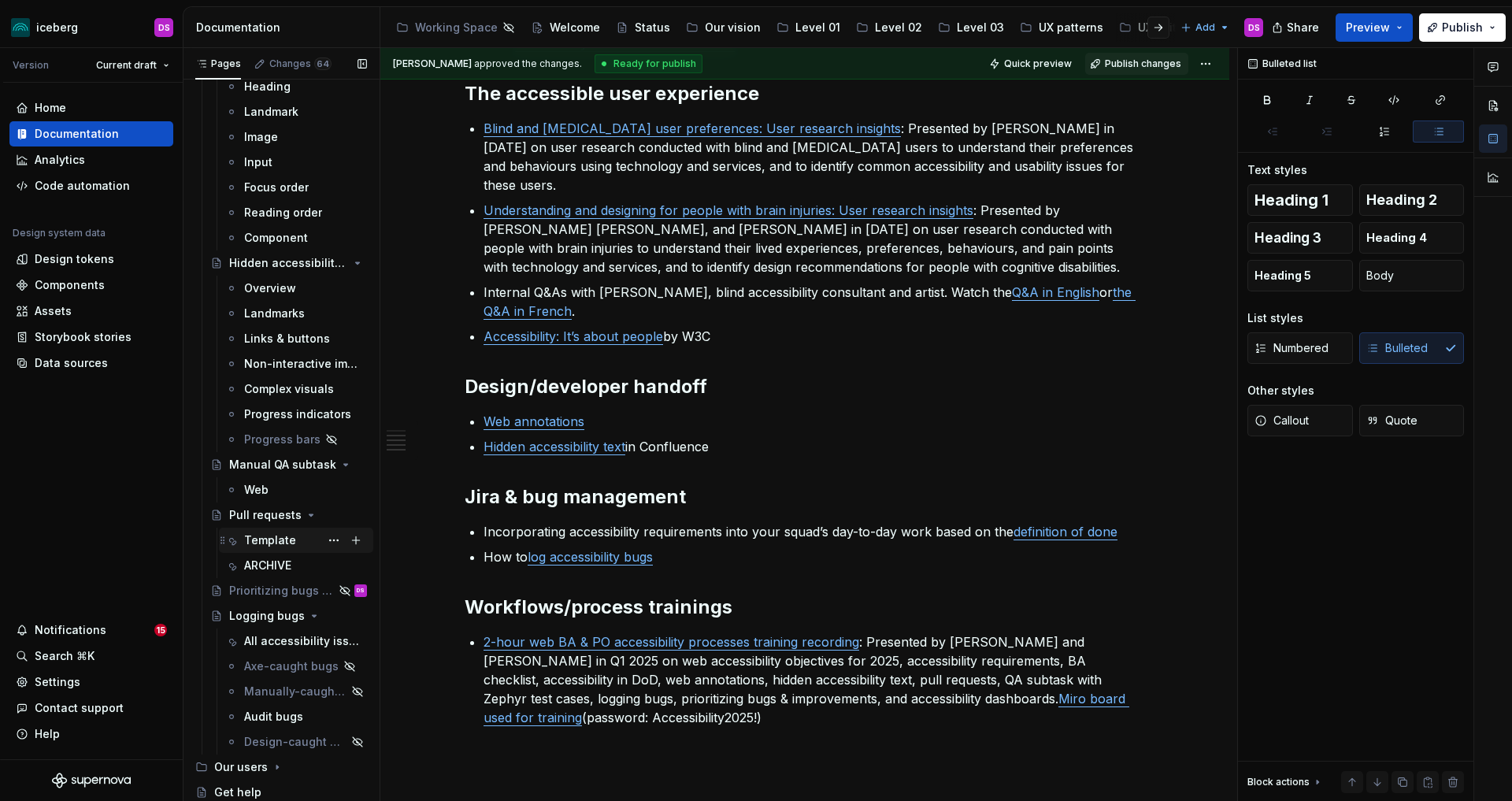
click at [277, 541] on div "Template" at bounding box center [270, 540] width 52 height 16
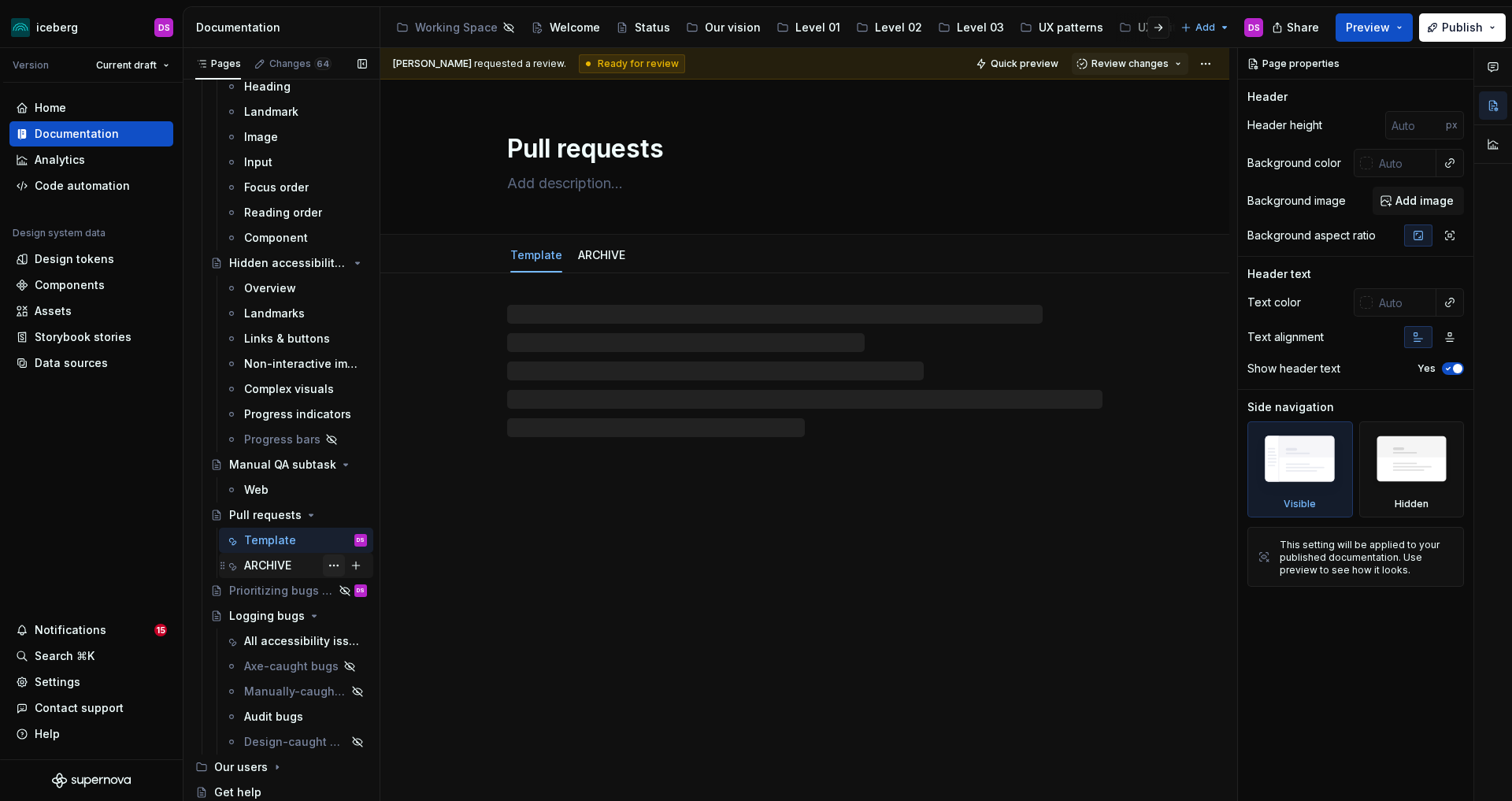
click at [336, 565] on button "Page tree" at bounding box center [334, 565] width 22 height 22
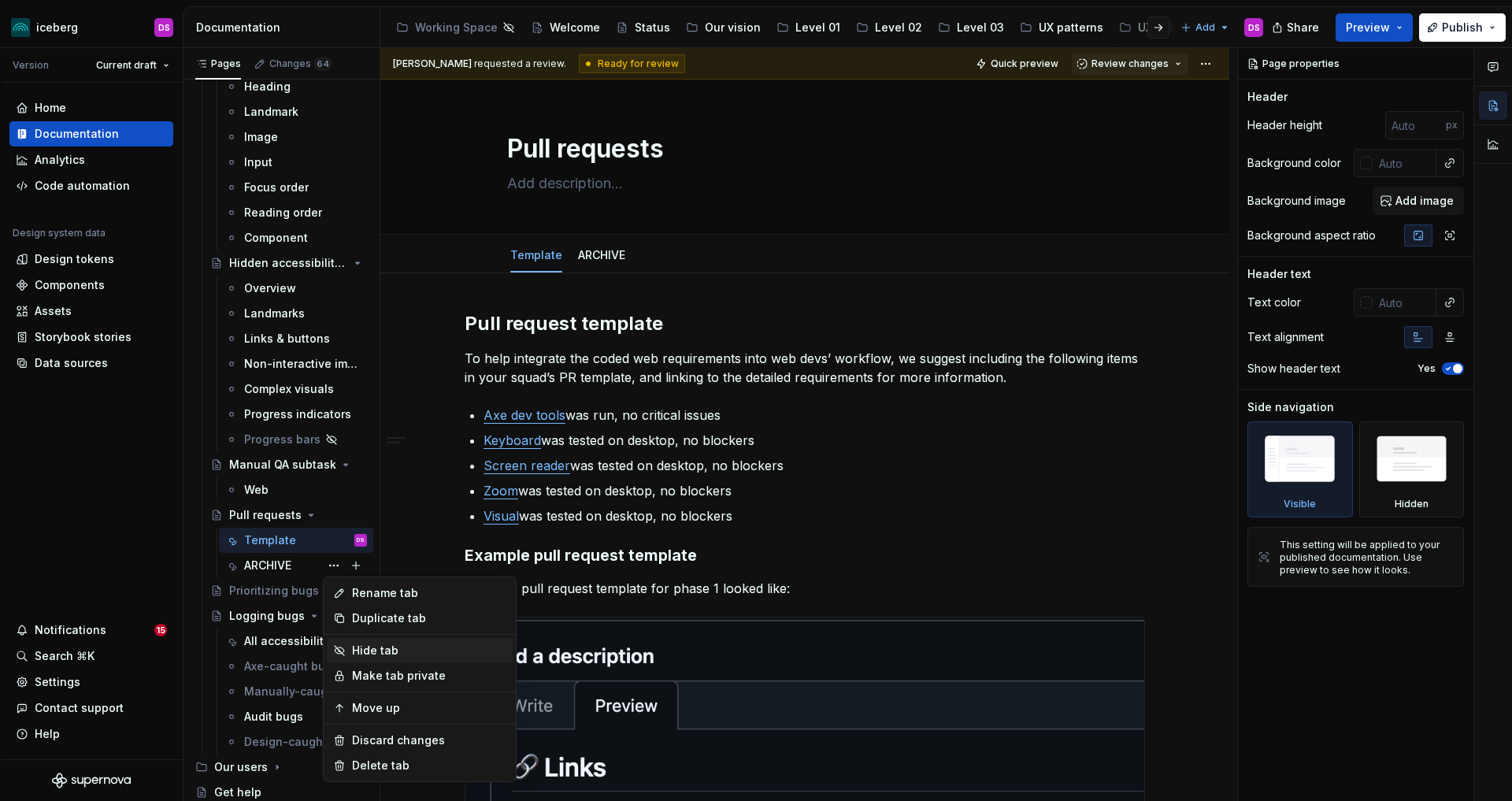
click at [382, 648] on div "Hide tab" at bounding box center [429, 651] width 154 height 16
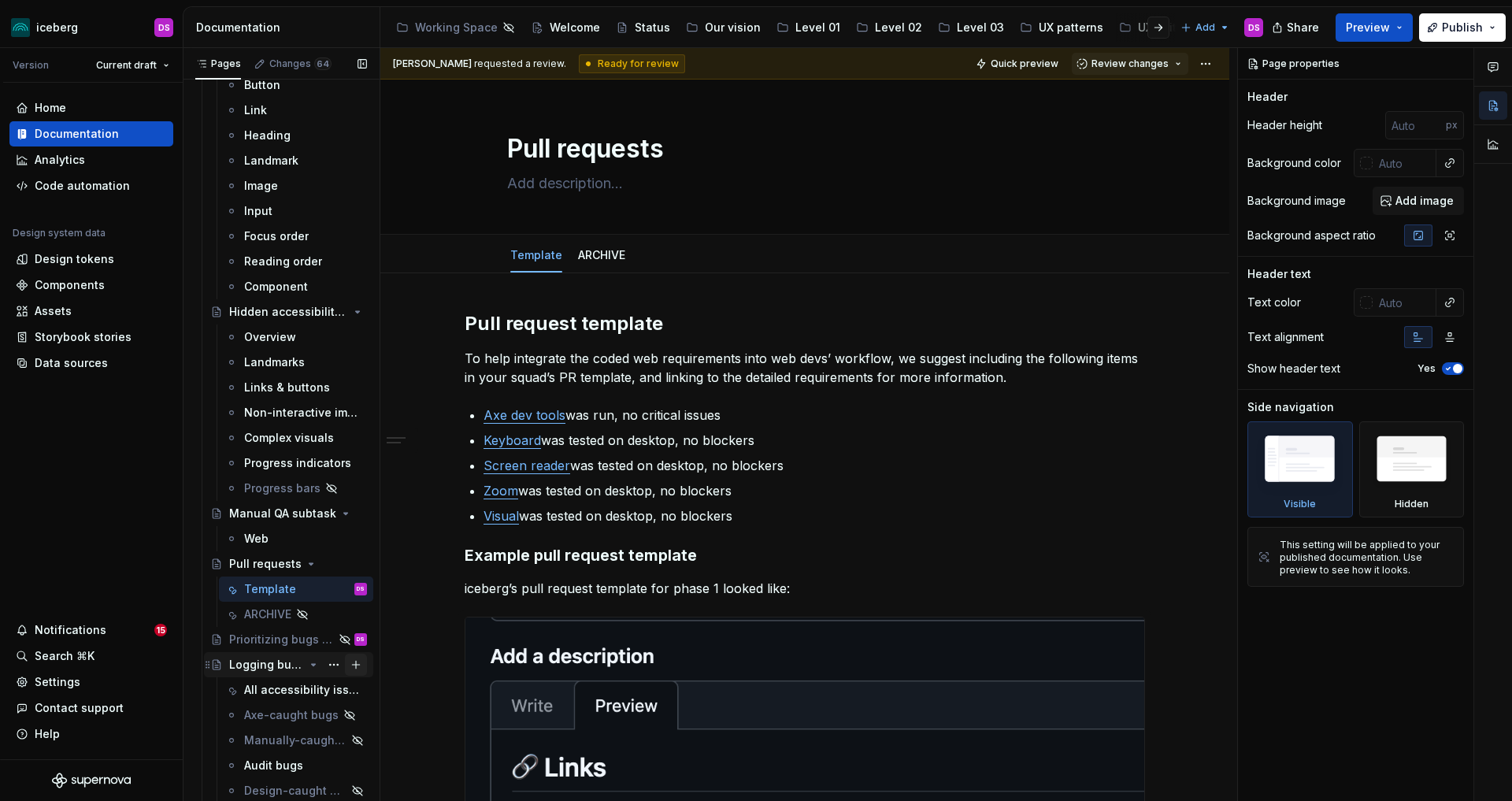
scroll to position [1853, 0]
click at [1217, 66] on html "iceberg DS Version Current draft Home Documentation Analytics Code automation D…" at bounding box center [756, 400] width 1512 height 801
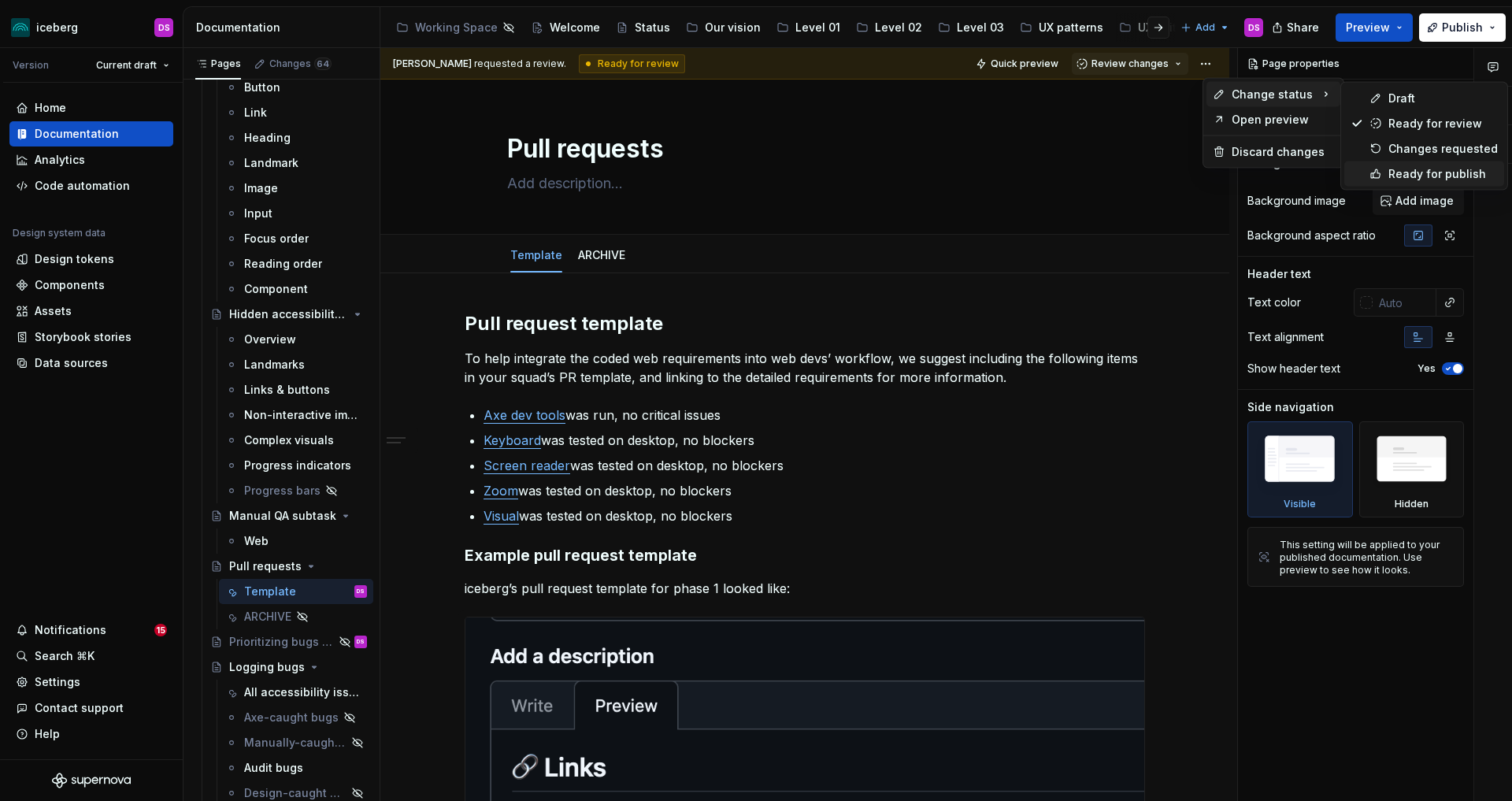
click at [1390, 171] on div "Ready for publish" at bounding box center [1442, 174] width 109 height 16
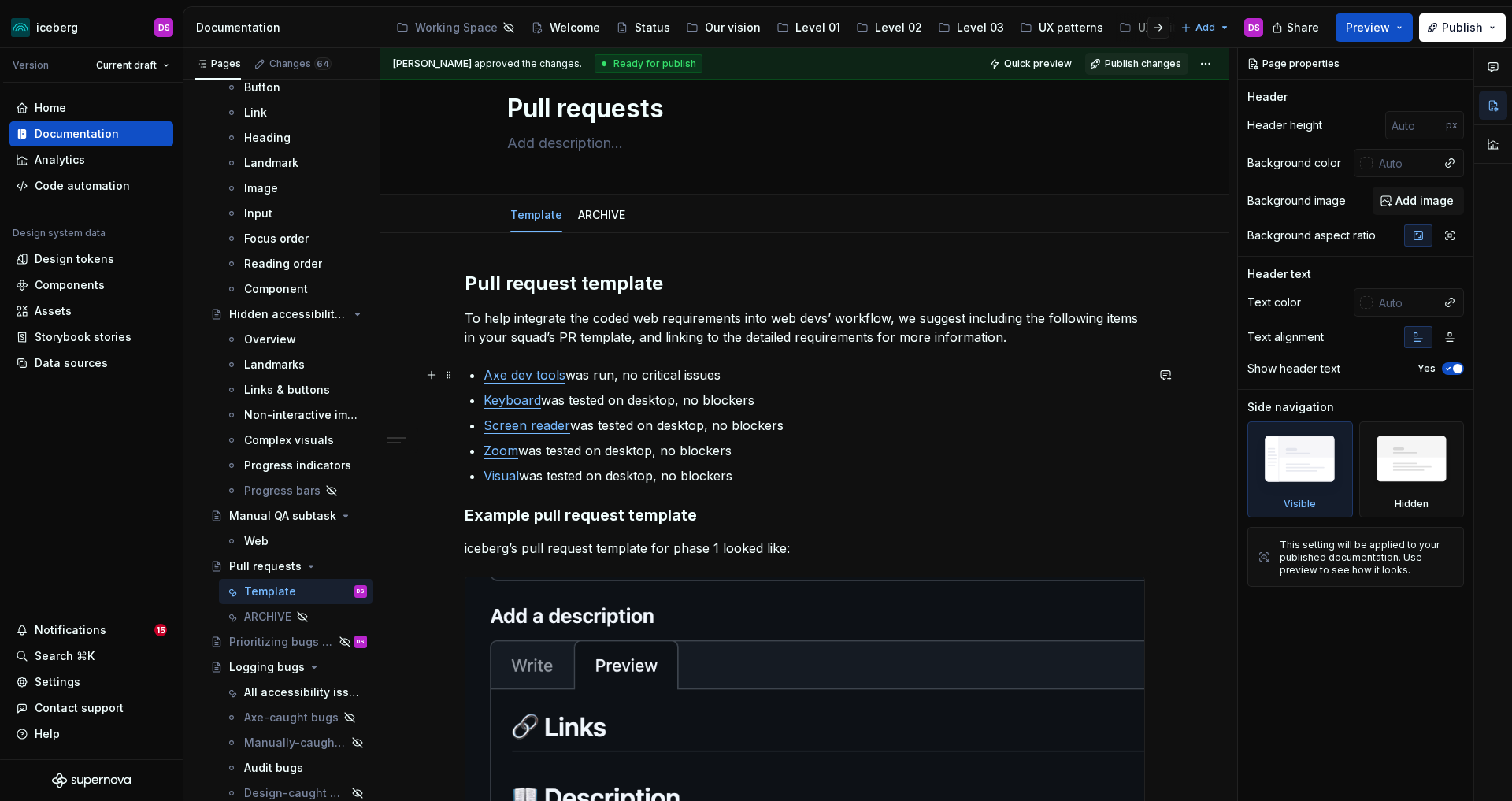
scroll to position [0, 0]
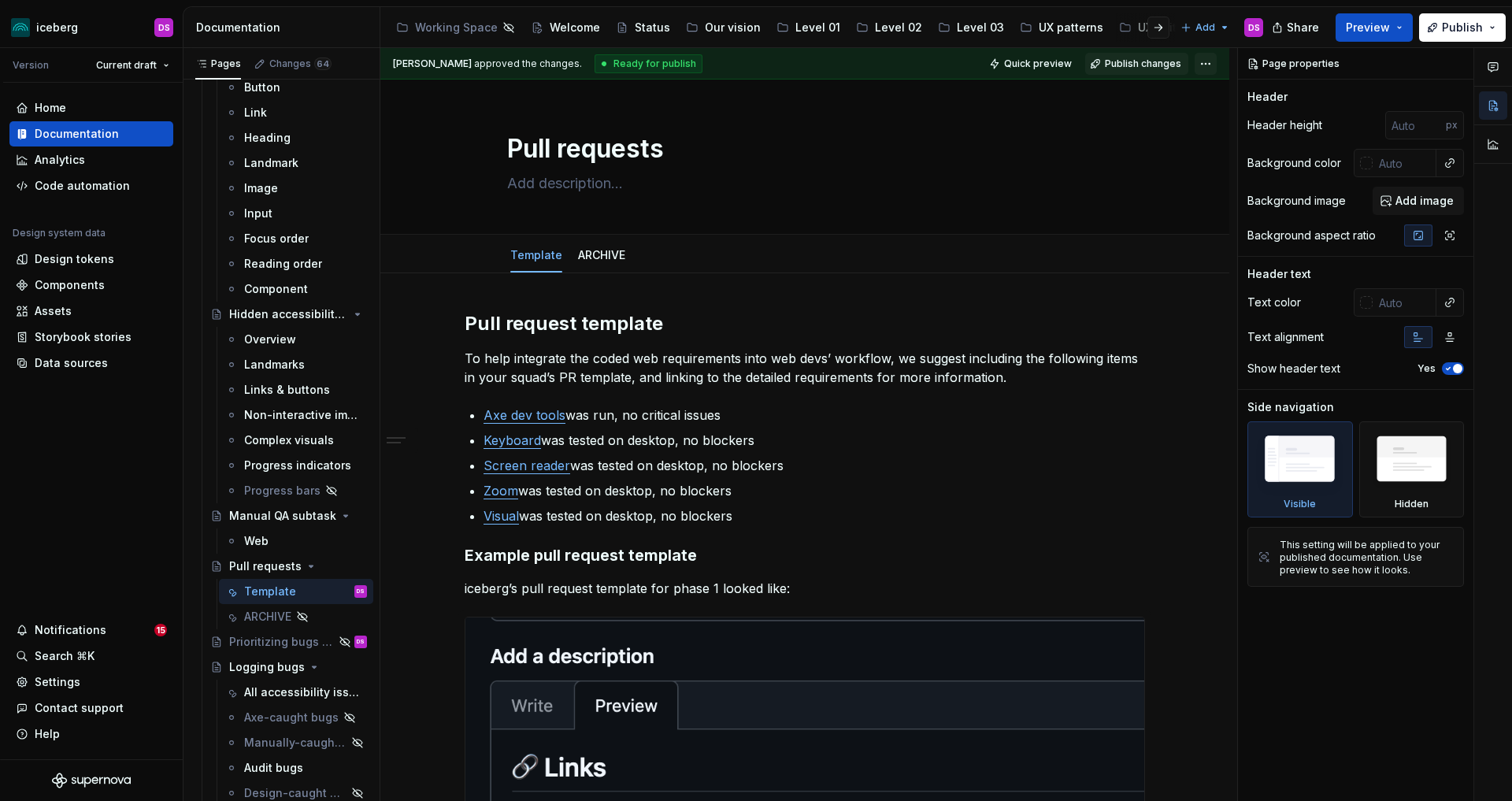
click at [1216, 58] on html "iceberg DS Version Current draft Home Documentation Analytics Code automation D…" at bounding box center [756, 400] width 1512 height 801
drag, startPoint x: 1079, startPoint y: 297, endPoint x: 1087, endPoint y: 294, distance: 8.5
click at [1080, 297] on html "iceberg DS Version Current draft Home Documentation Analytics Code automation D…" at bounding box center [756, 400] width 1512 height 801
click at [1448, 20] on span "Publish" at bounding box center [1463, 27] width 41 height 16
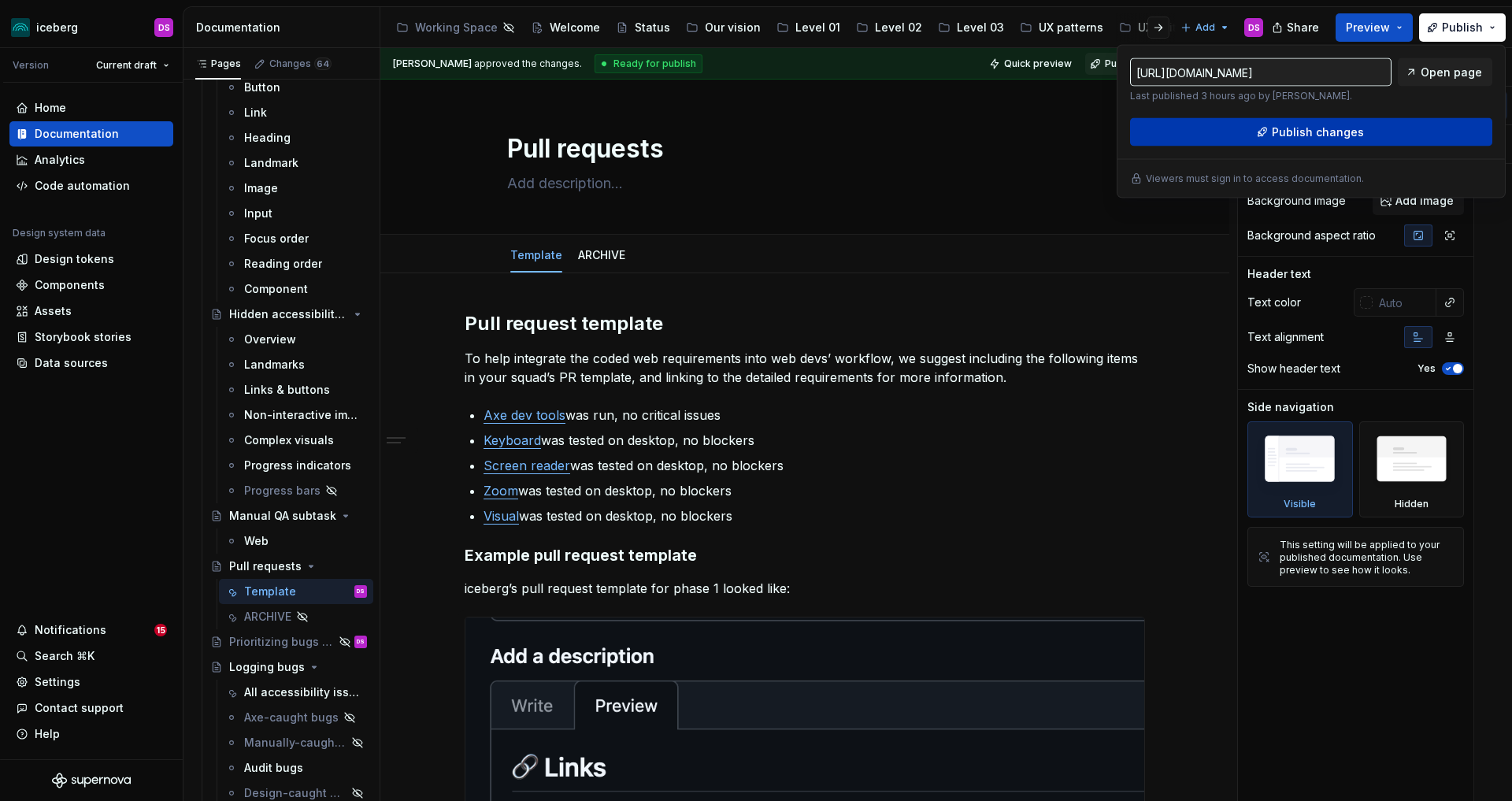
click at [1331, 136] on span "Publish changes" at bounding box center [1318, 133] width 92 height 16
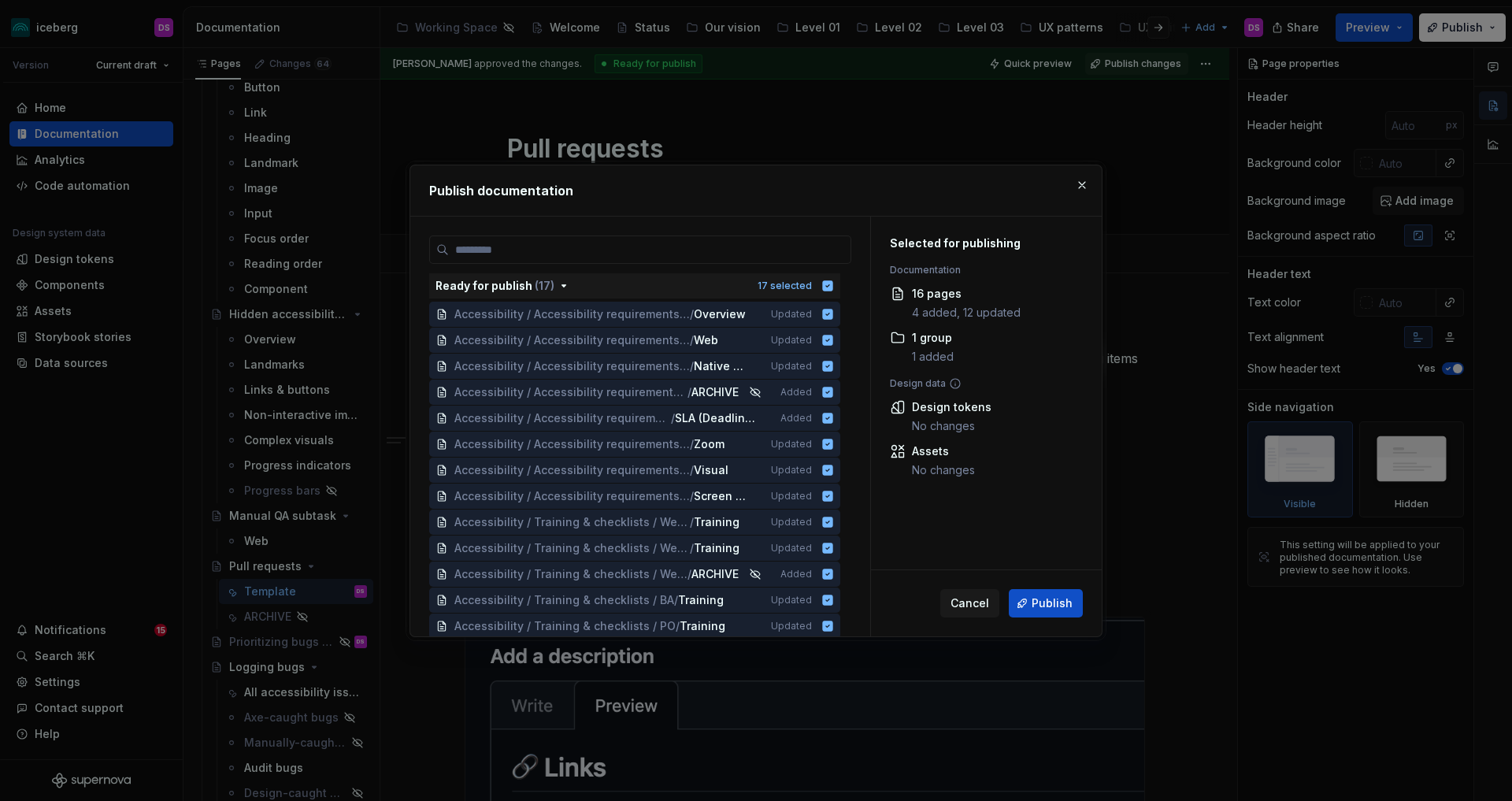
type textarea "*"
click at [834, 285] on icon "button" at bounding box center [828, 286] width 10 height 10
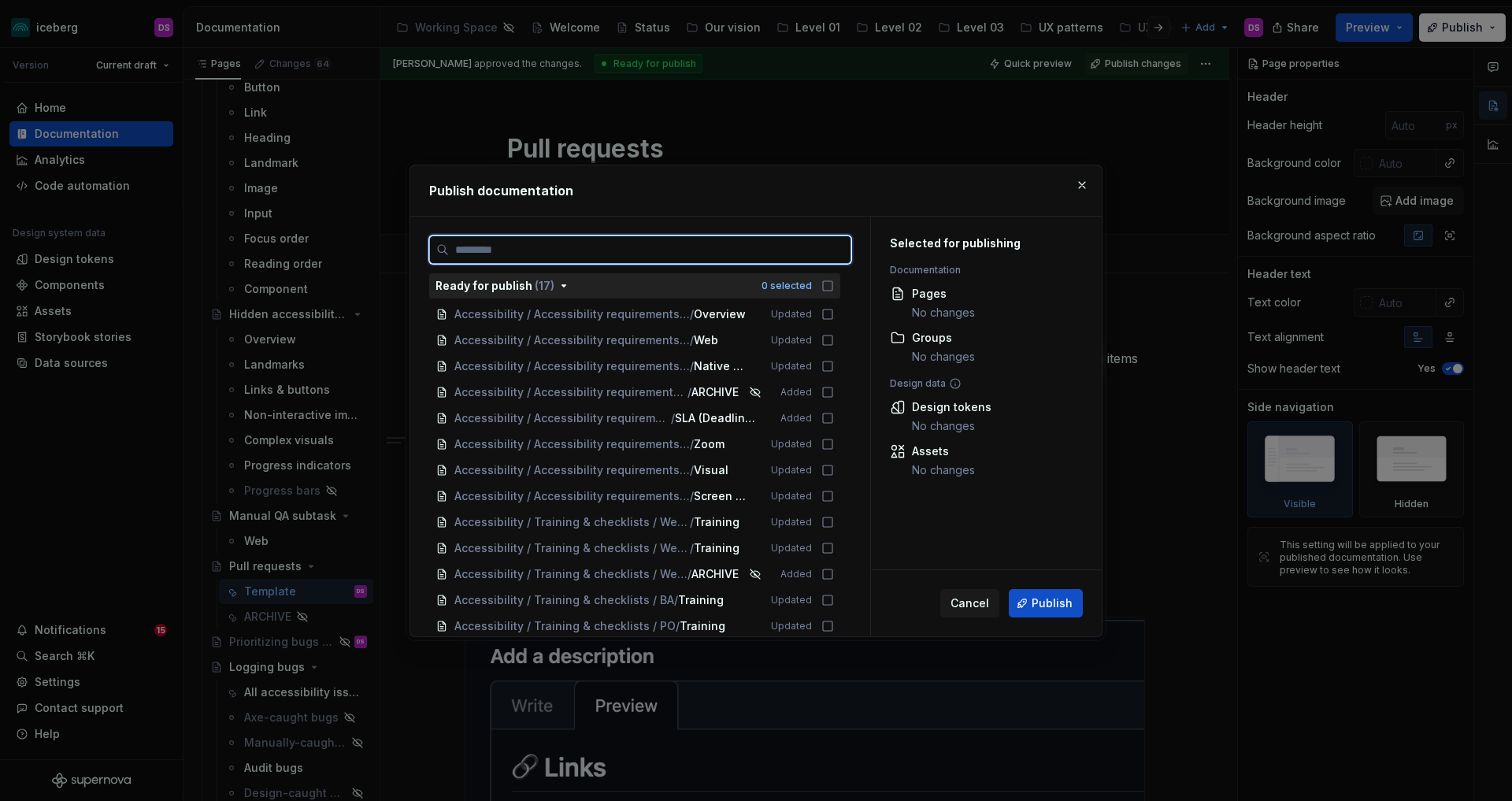
click at [796, 252] on input "search" at bounding box center [649, 249] width 402 height 16
type input "**********"
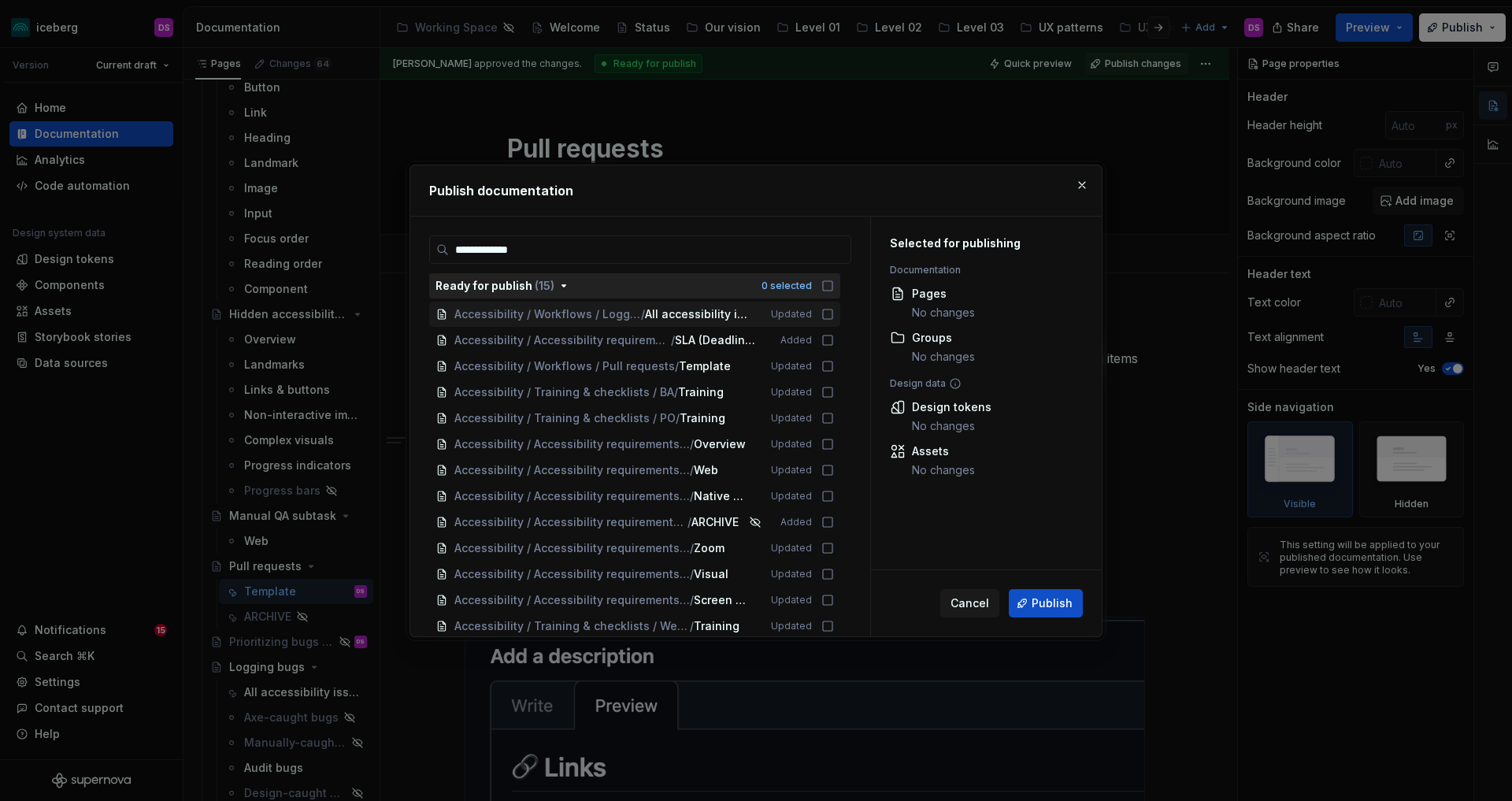
click at [834, 285] on icon "button" at bounding box center [828, 286] width 13 height 13
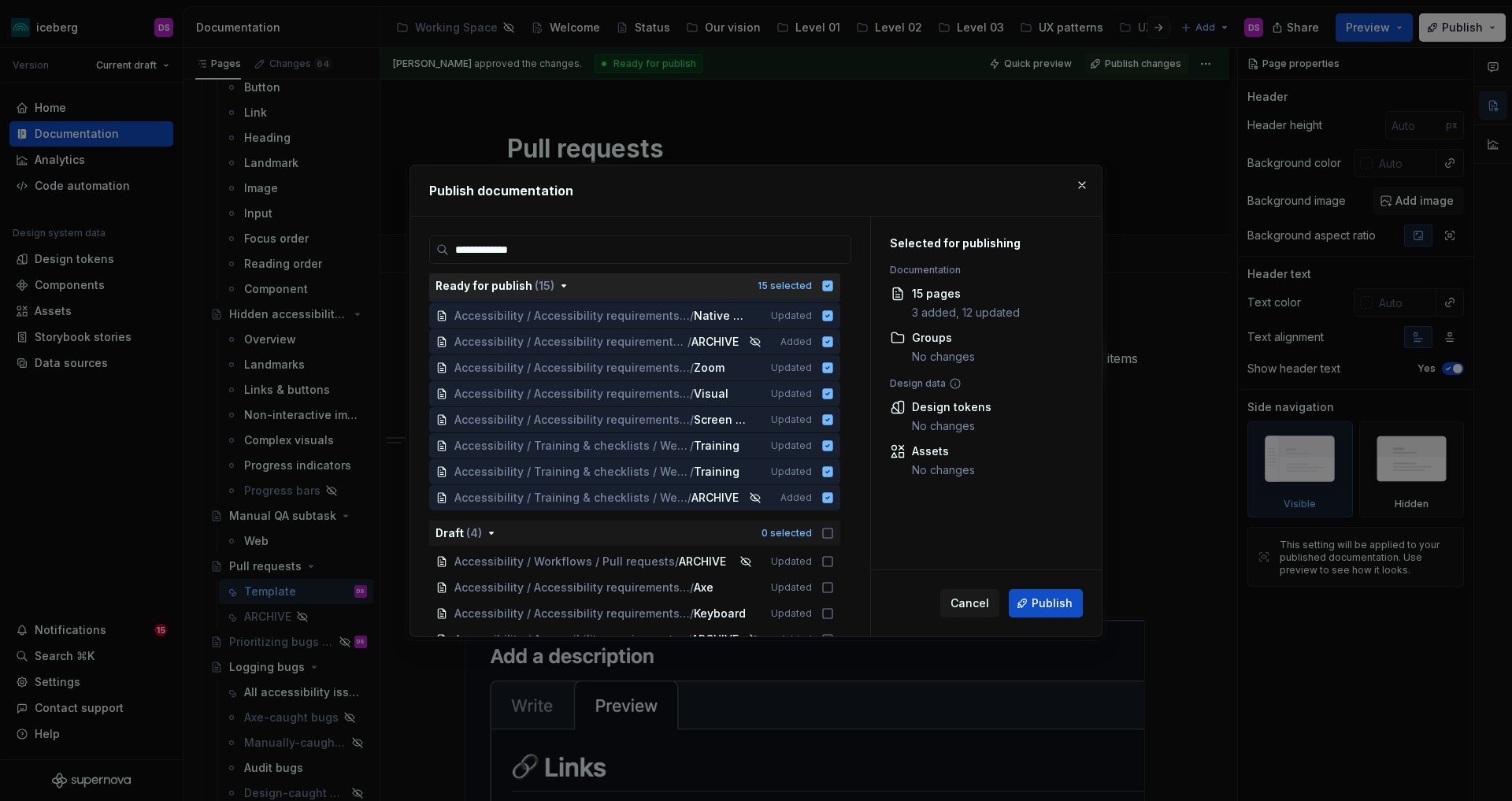
scroll to position [197, 0]
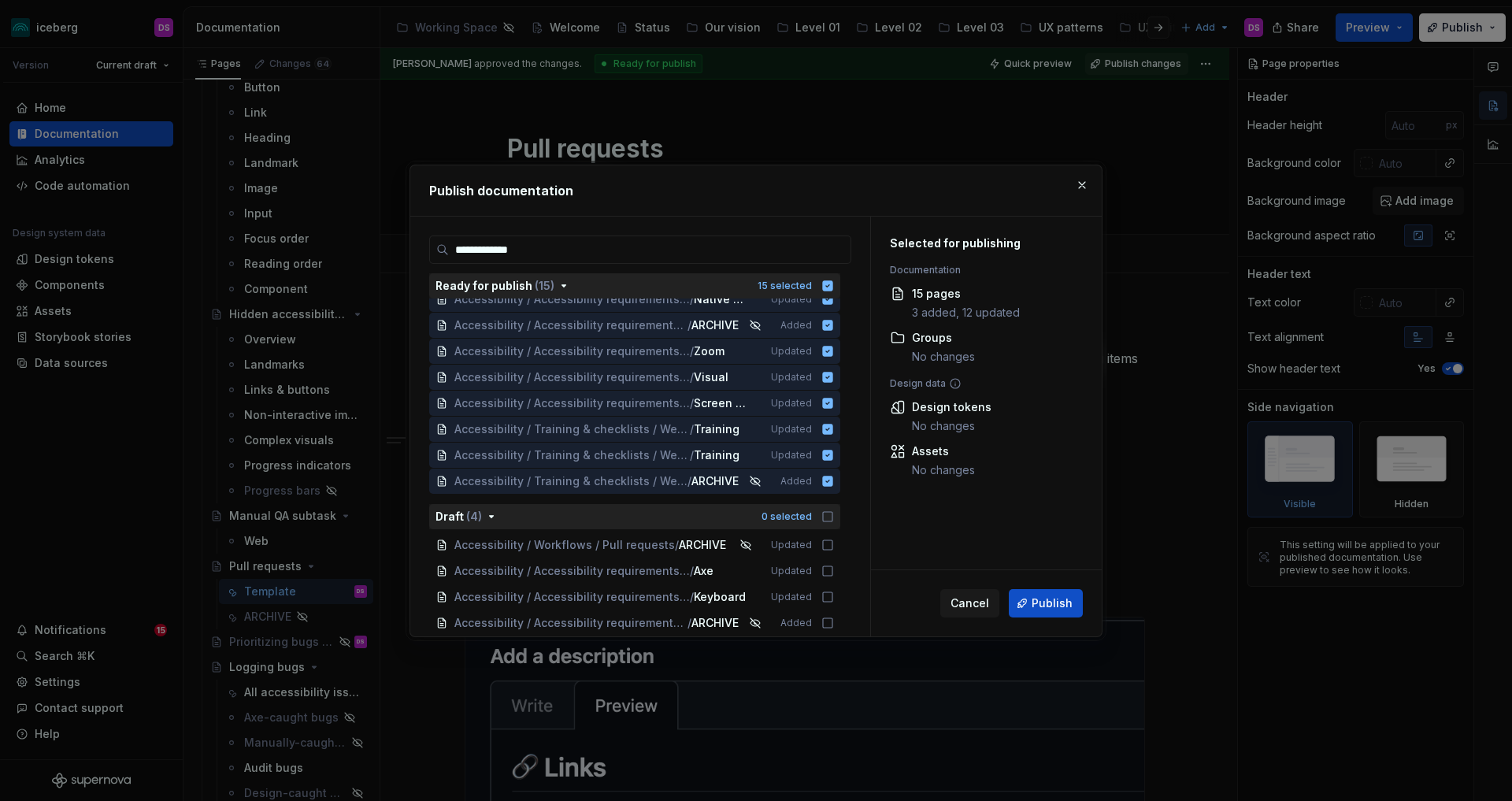
click at [834, 519] on icon "button" at bounding box center [828, 516] width 13 height 13
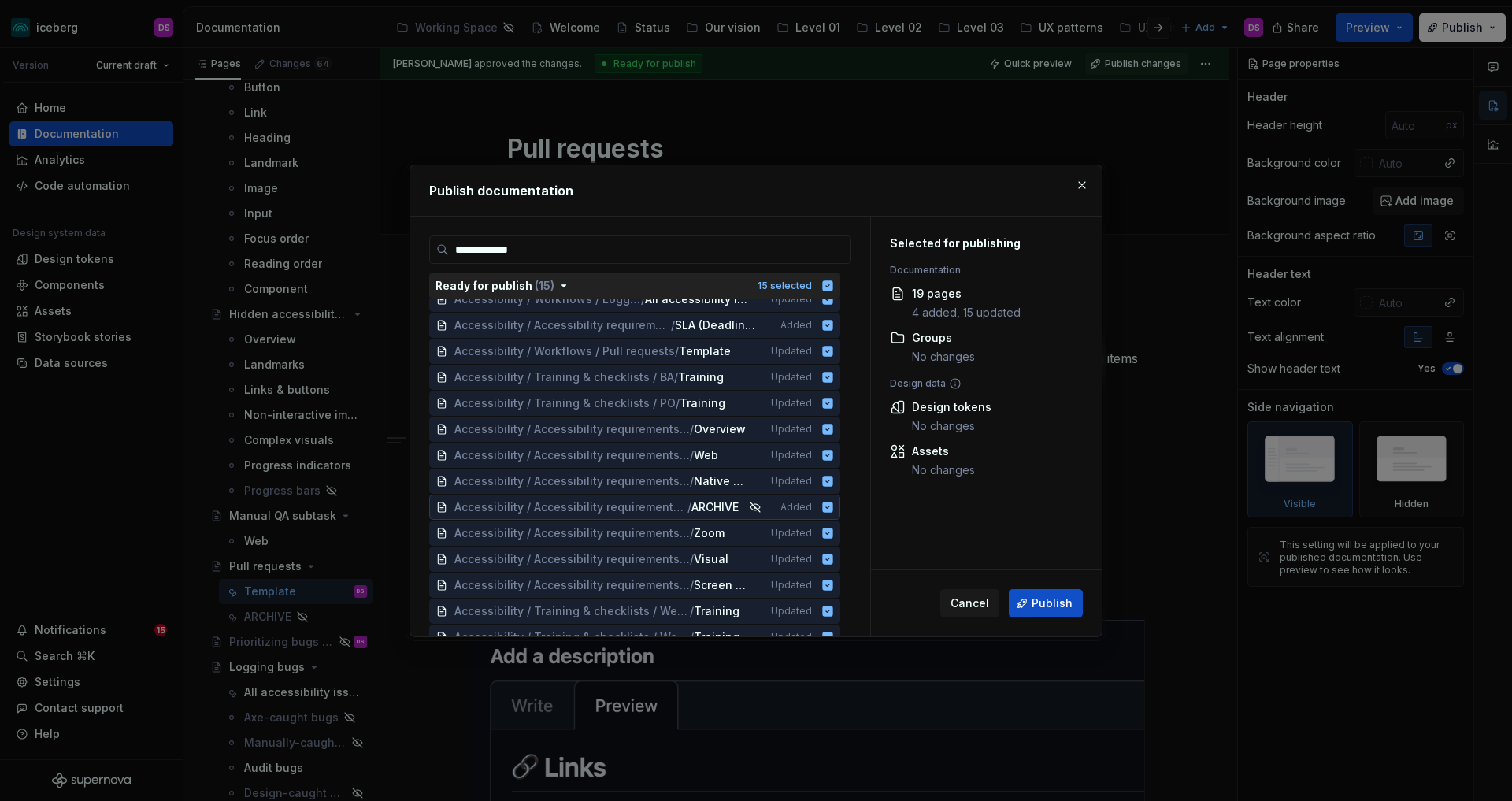
scroll to position [0, 0]
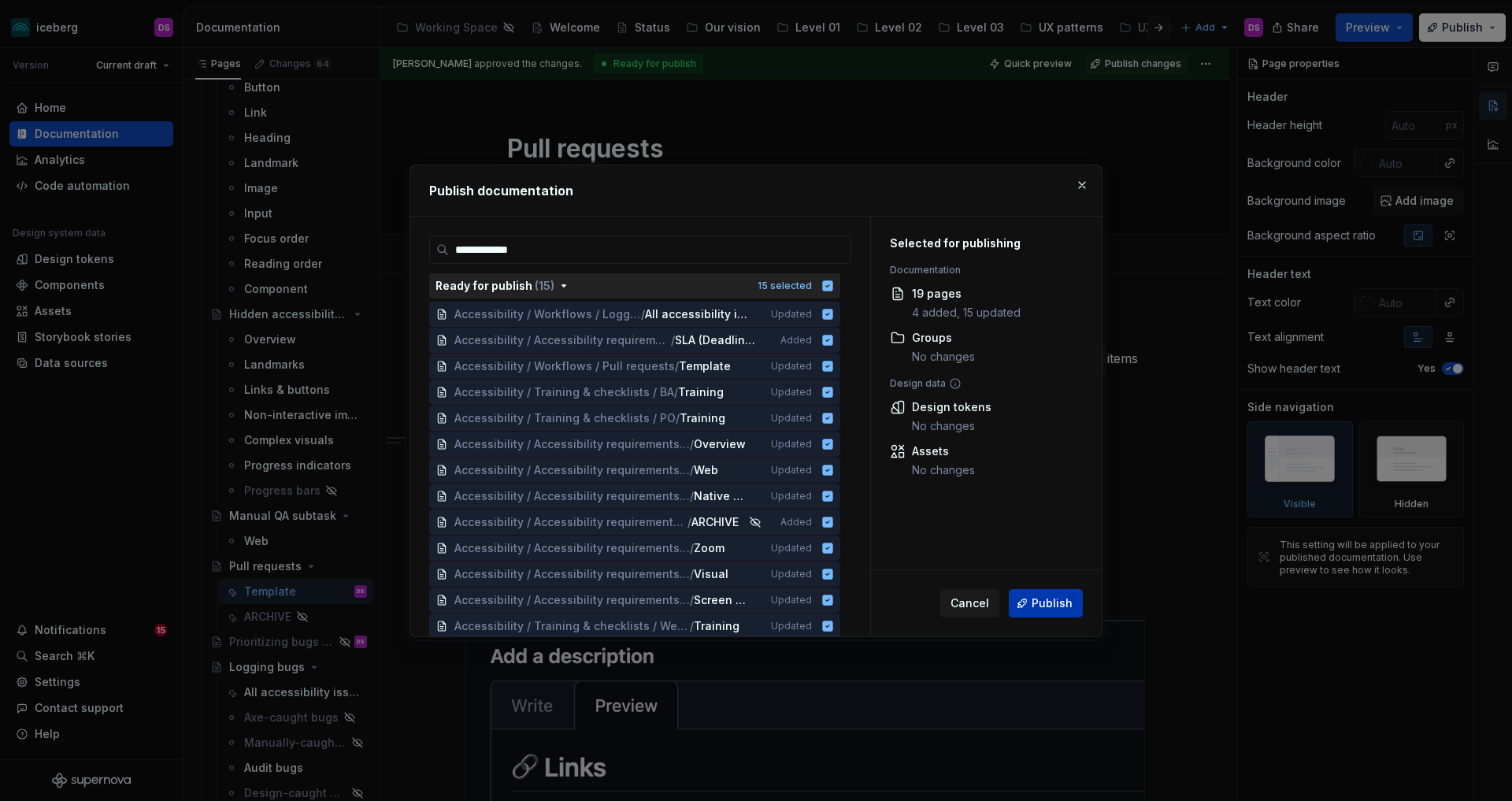
click at [1054, 603] on span "Publish" at bounding box center [1053, 603] width 41 height 16
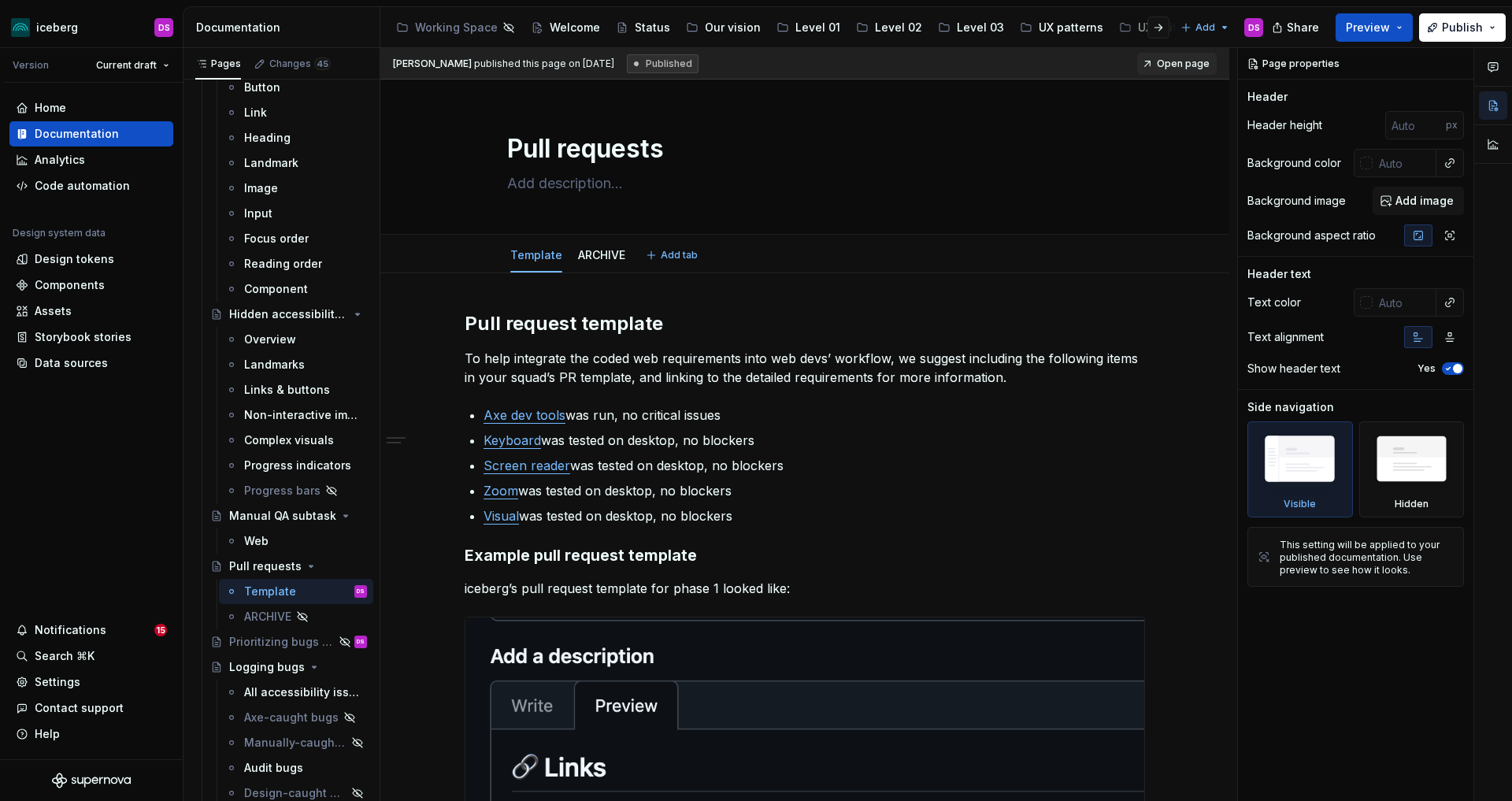
type textarea "*"
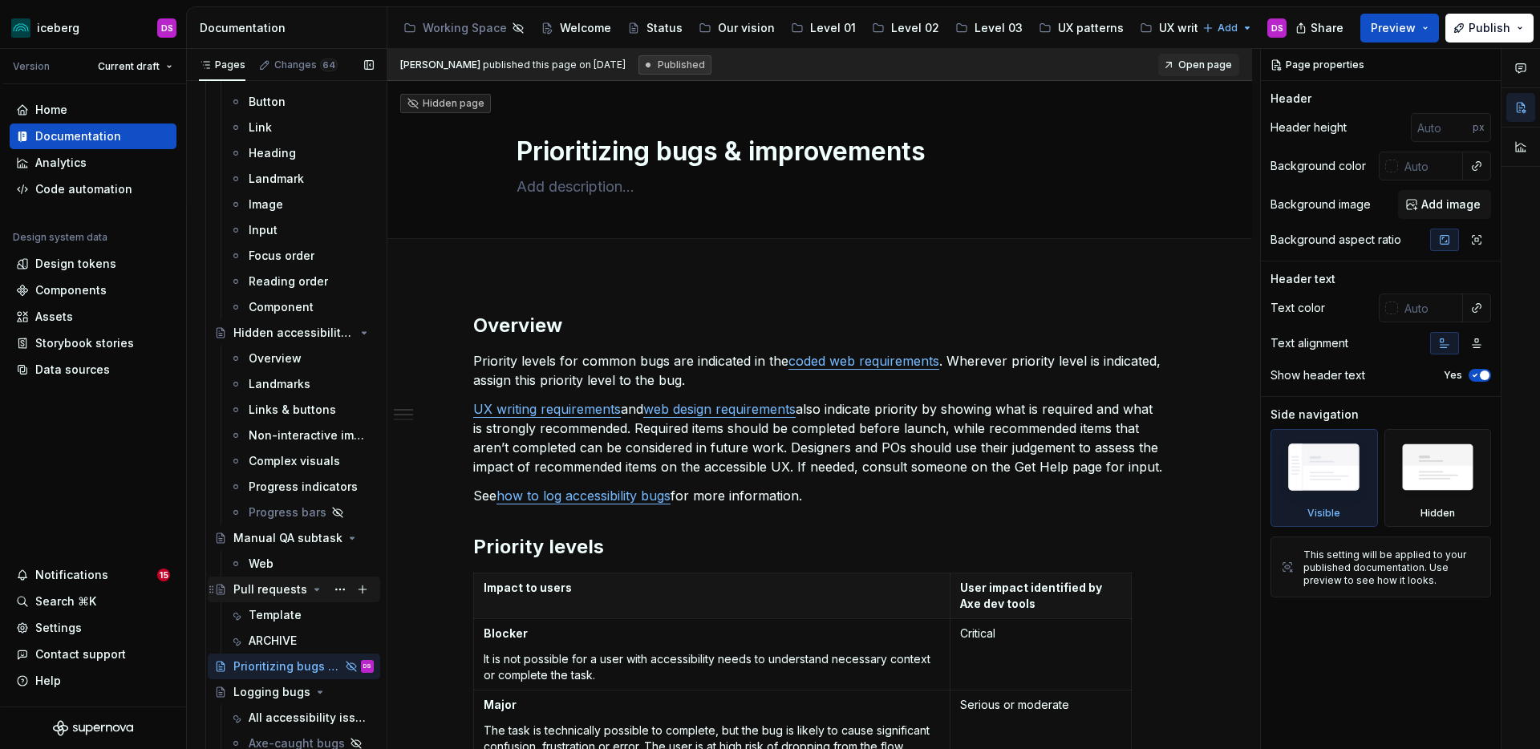
scroll to position [1185, 0]
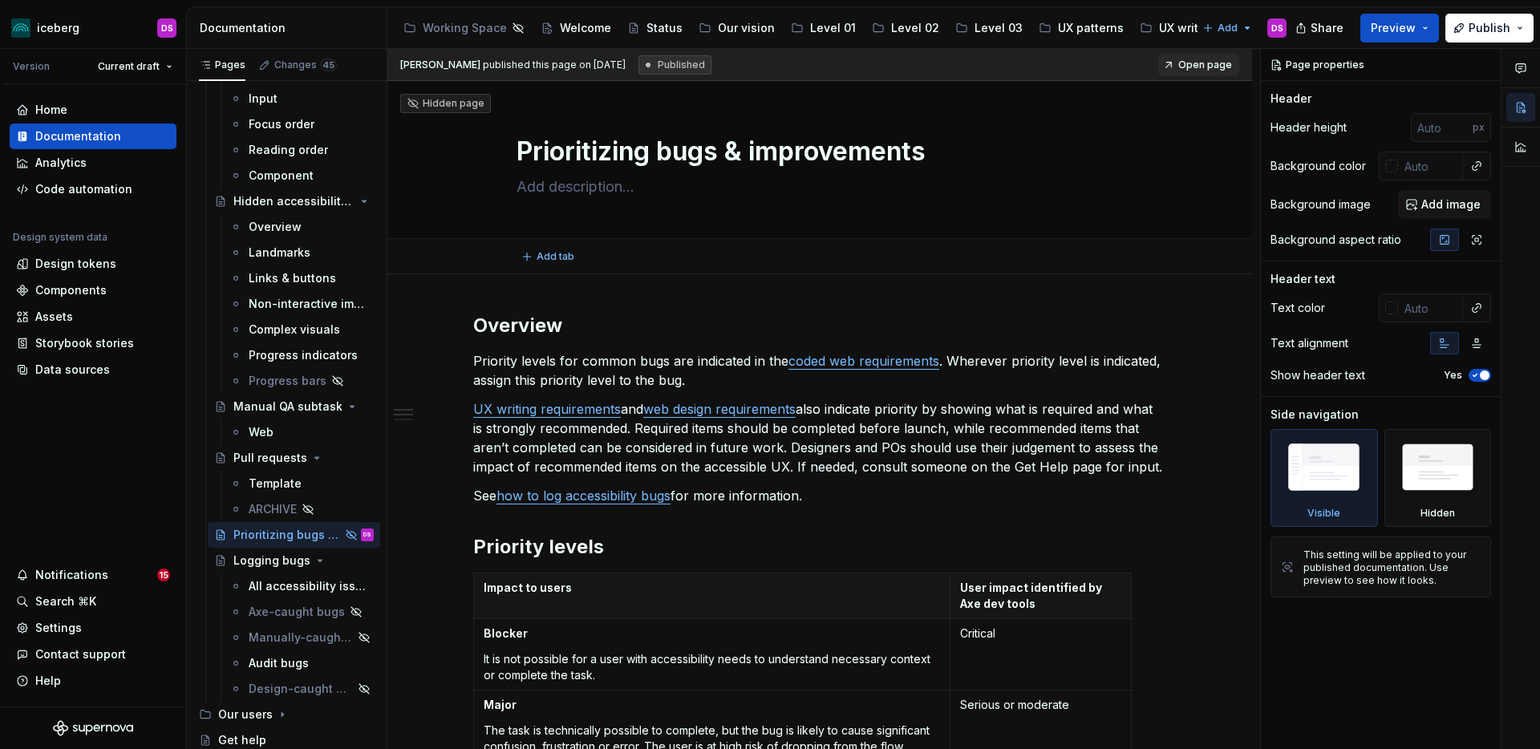
type textarea "*"
